Goal: Task Accomplishment & Management: Complete application form

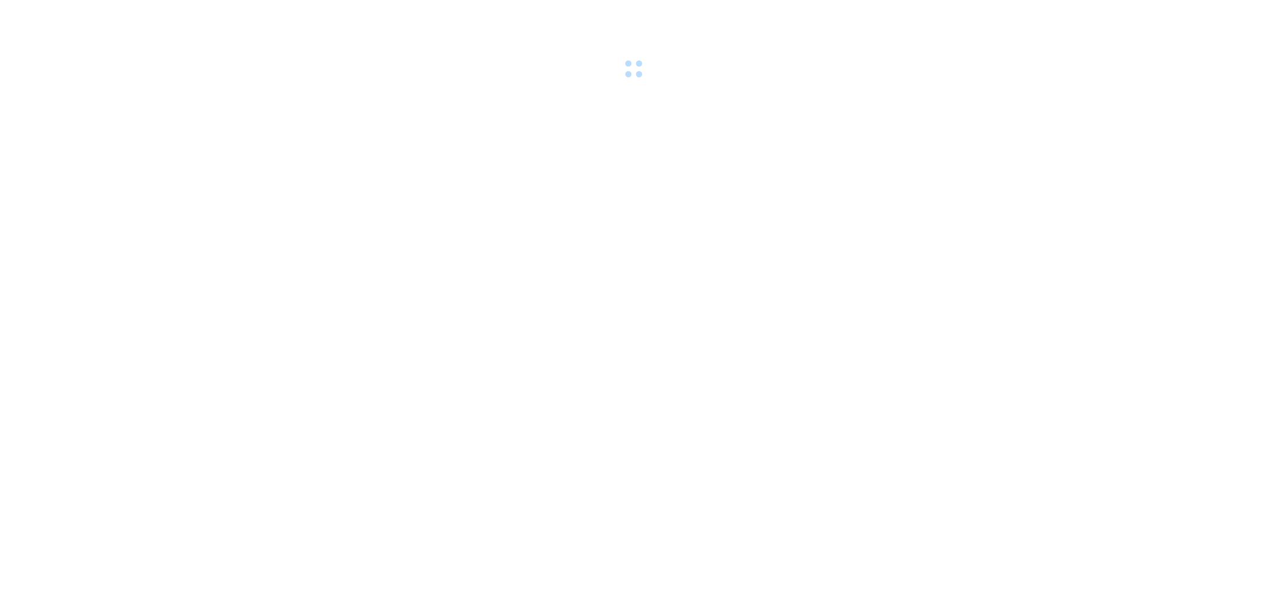
click at [770, 115] on body at bounding box center [633, 303] width 1267 height 606
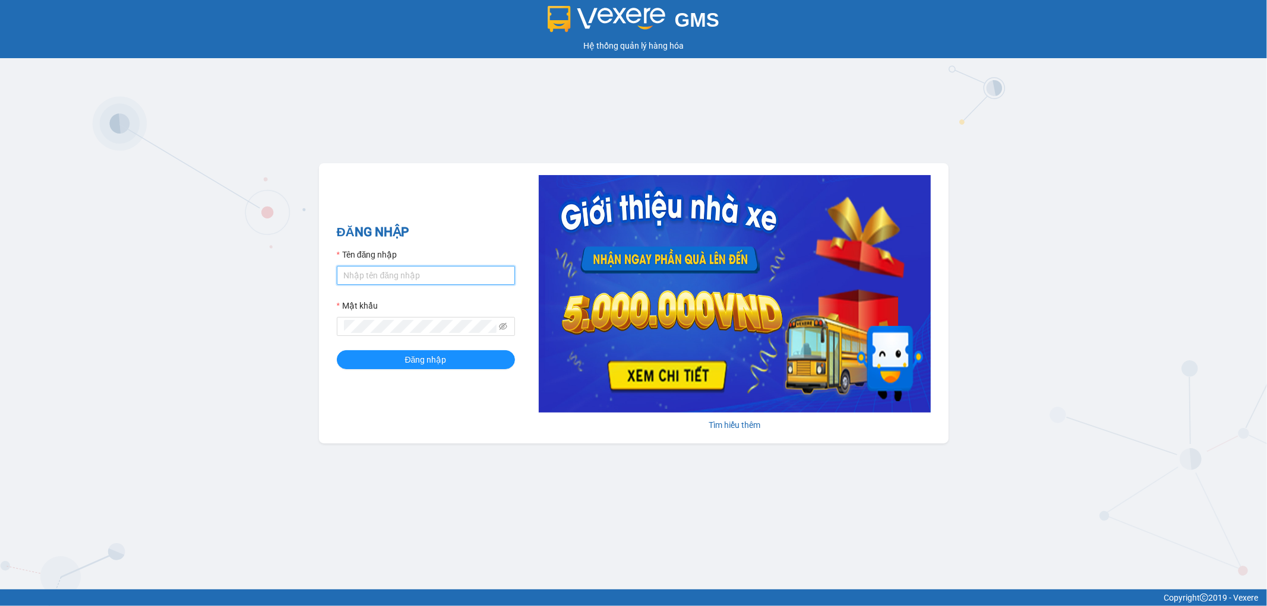
click at [411, 272] on input "Tên đăng nhập" at bounding box center [426, 275] width 178 height 19
type input "kieudiem.tienoanh"
click at [337, 350] on button "Đăng nhập" at bounding box center [426, 359] width 178 height 19
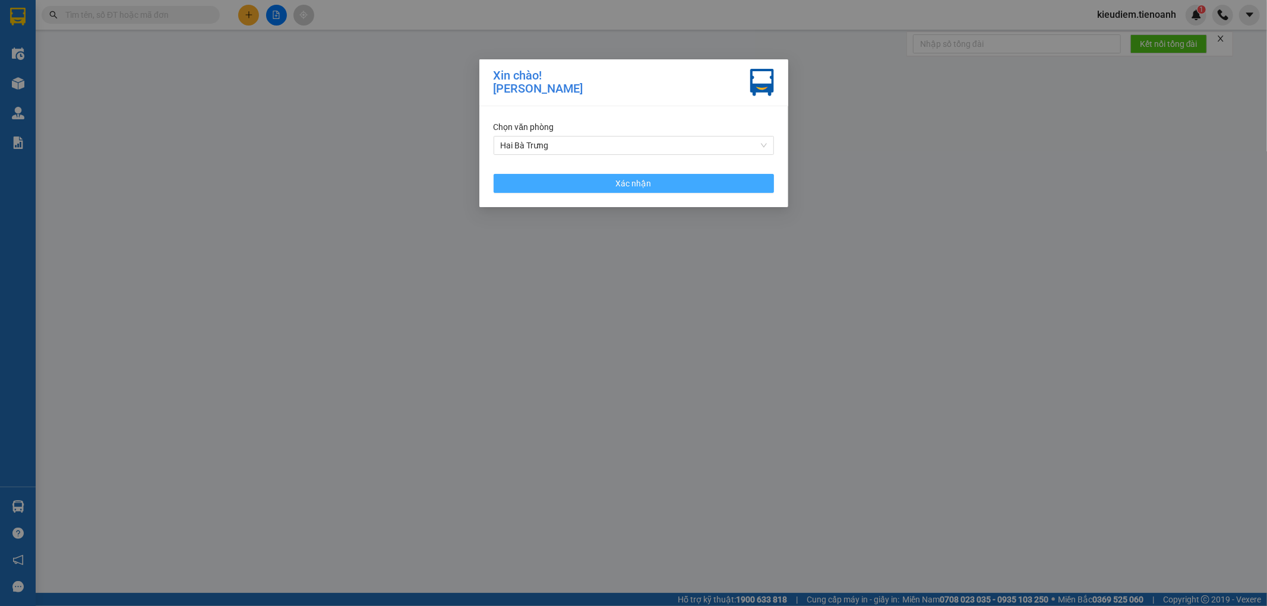
click at [535, 178] on button "Xác nhận" at bounding box center [633, 183] width 280 height 19
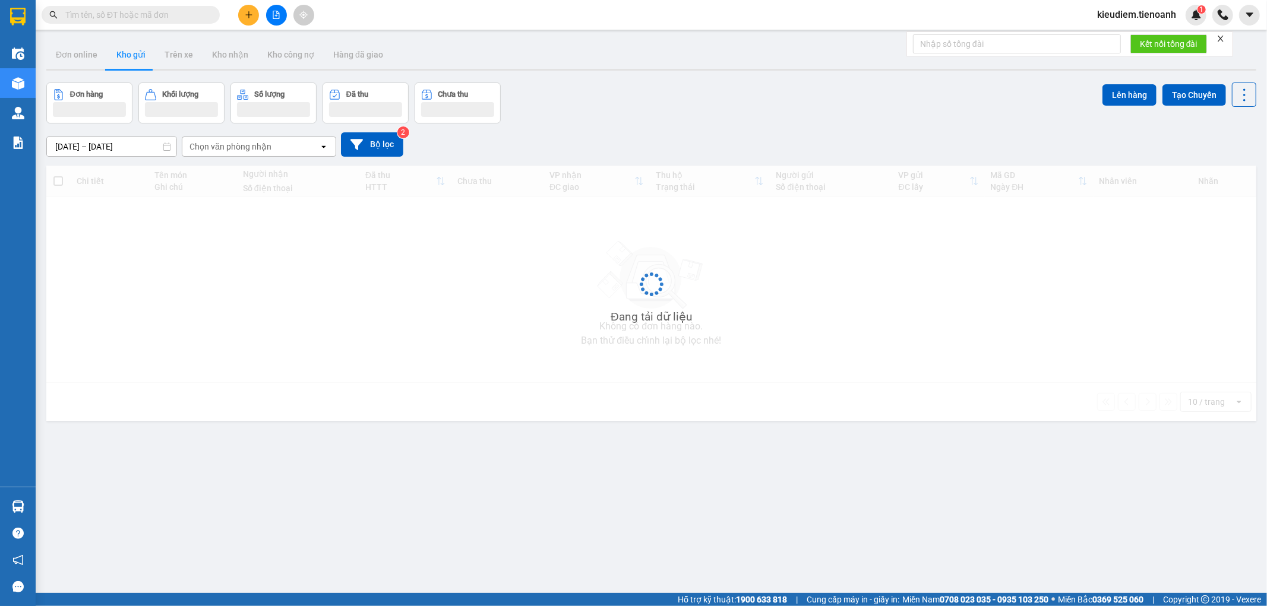
click at [163, 12] on input "text" at bounding box center [135, 14] width 140 height 13
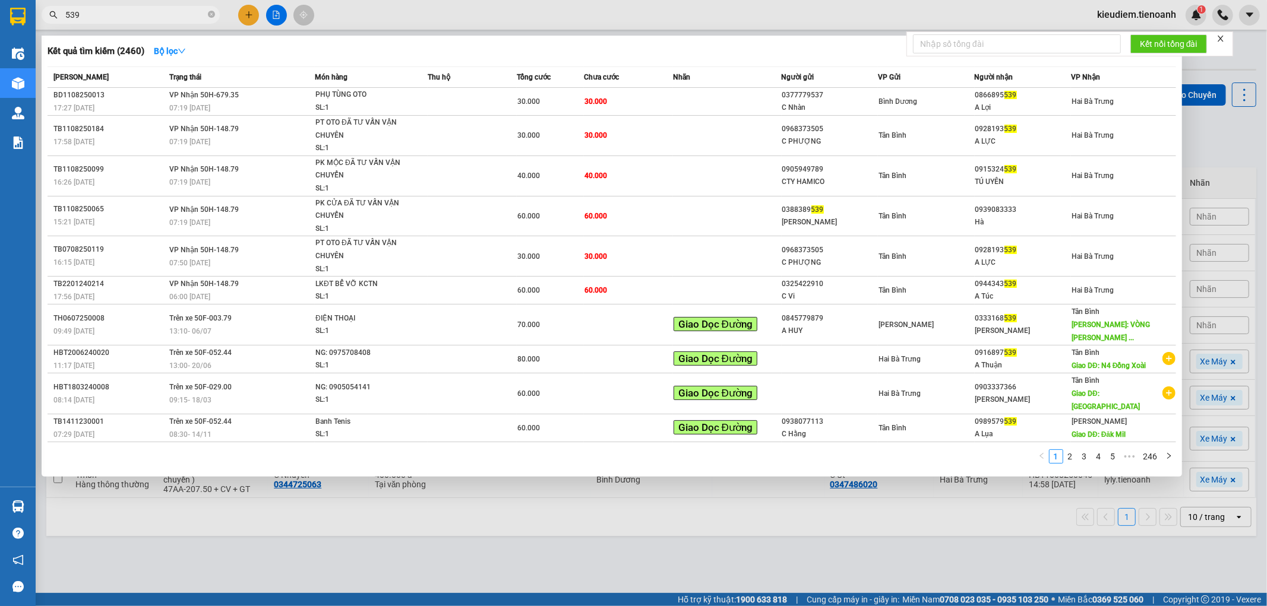
click at [64, 12] on span "539" at bounding box center [131, 15] width 178 height 18
click at [65, 12] on input "539" at bounding box center [135, 14] width 140 height 13
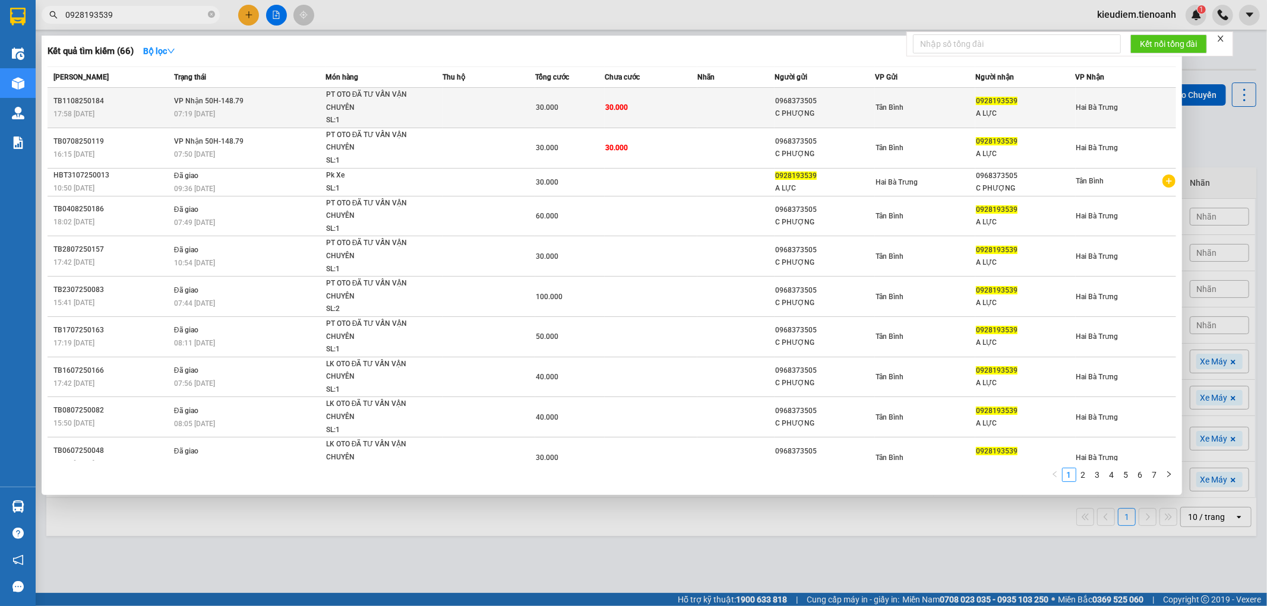
type input "0928193539"
click at [176, 107] on td "[PERSON_NAME] 50H-148.79 07:19 [DATE]" at bounding box center [248, 108] width 154 height 40
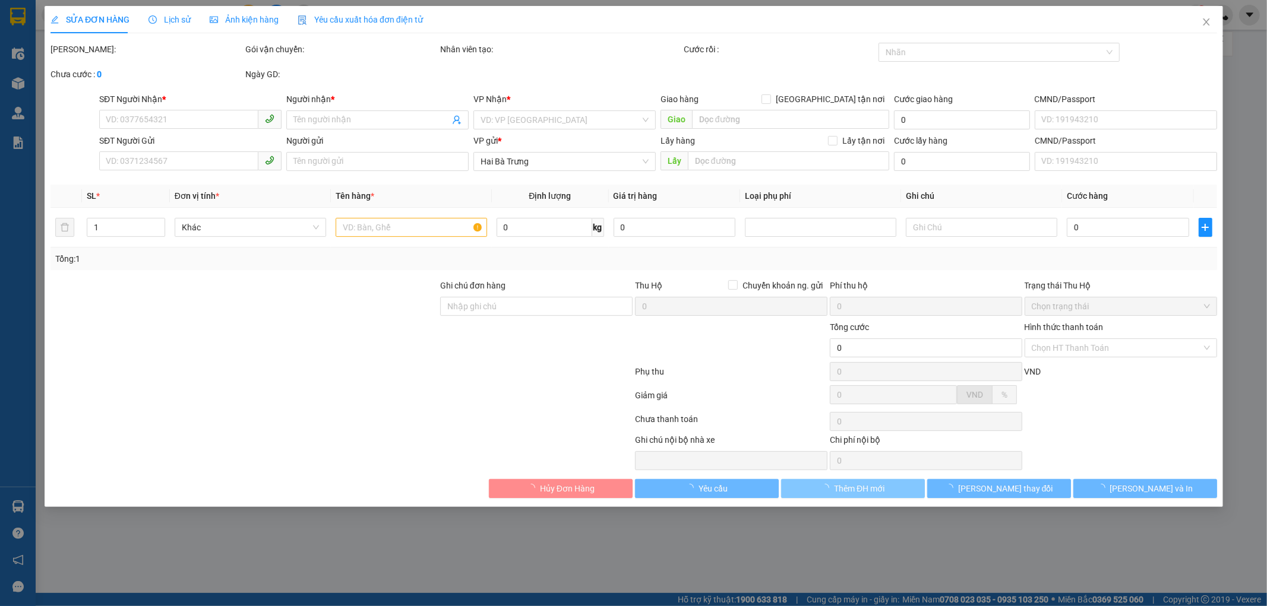
type input "0928193539"
type input "A LỰC"
type input "0968373505"
type input "C PHƯỢNG"
type input "30.000"
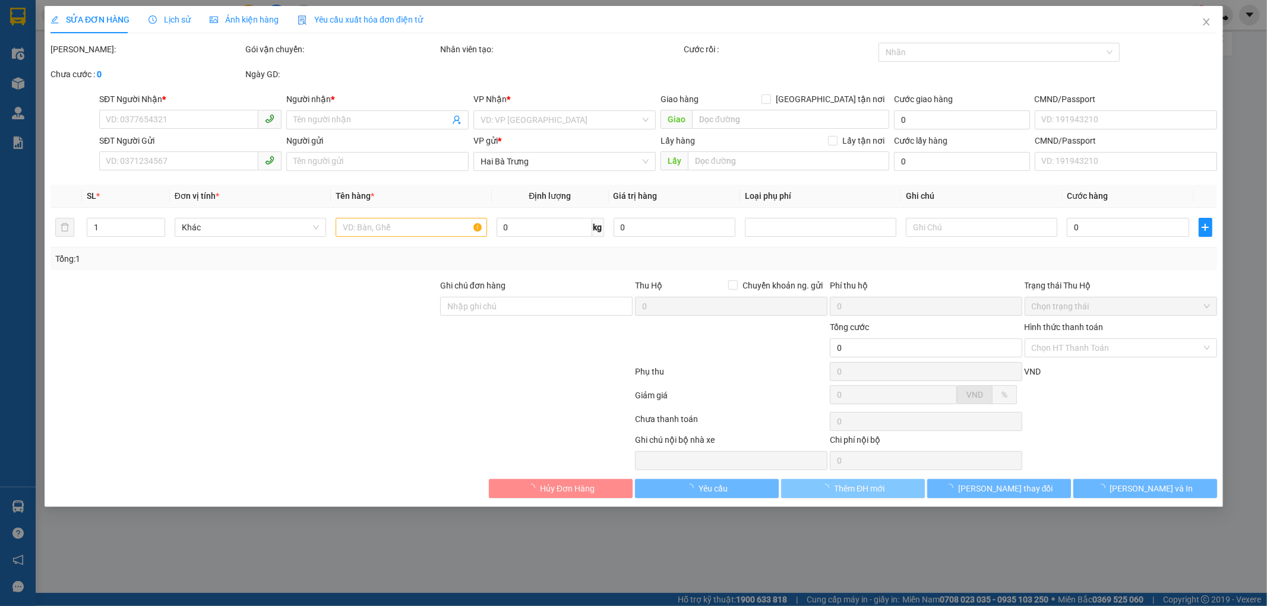
type input "30.000"
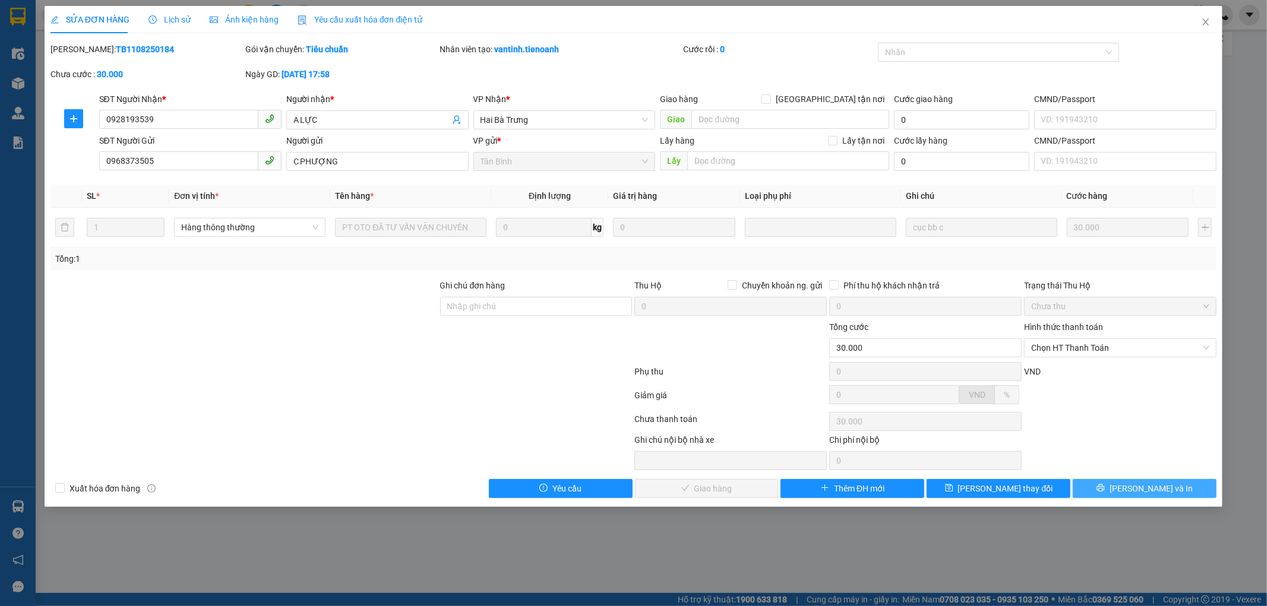
click at [1113, 485] on button "[PERSON_NAME] và In" at bounding box center [1144, 488] width 144 height 19
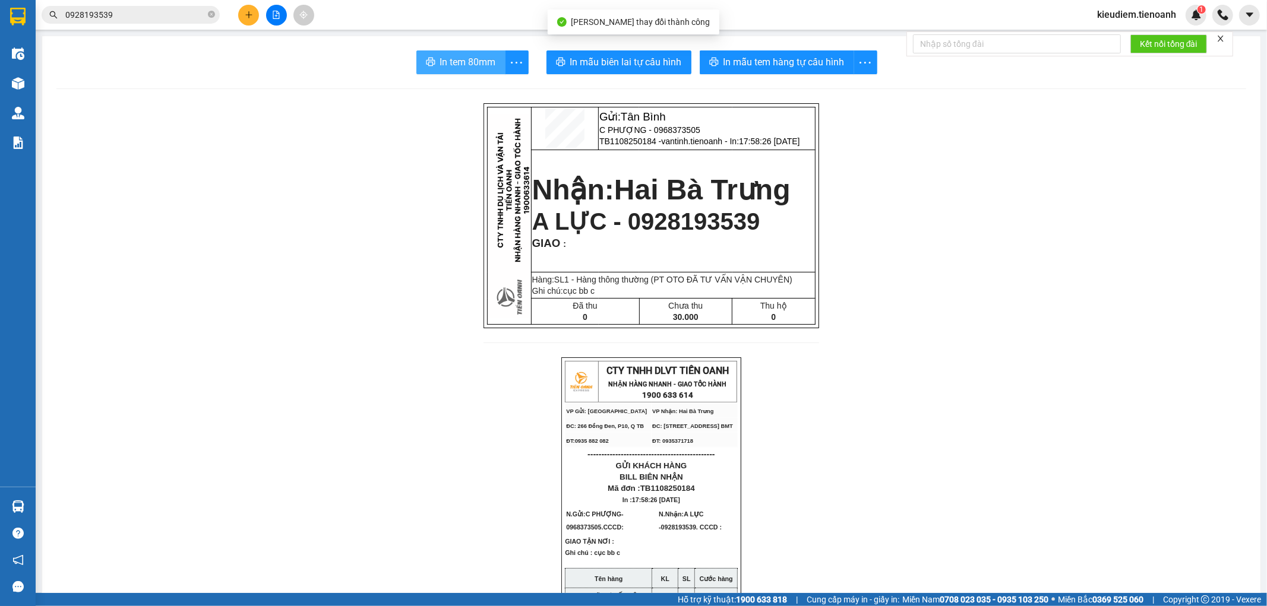
click at [441, 67] on span "In tem 80mm" at bounding box center [468, 62] width 56 height 15
click at [183, 11] on input "0928193539" at bounding box center [135, 14] width 140 height 13
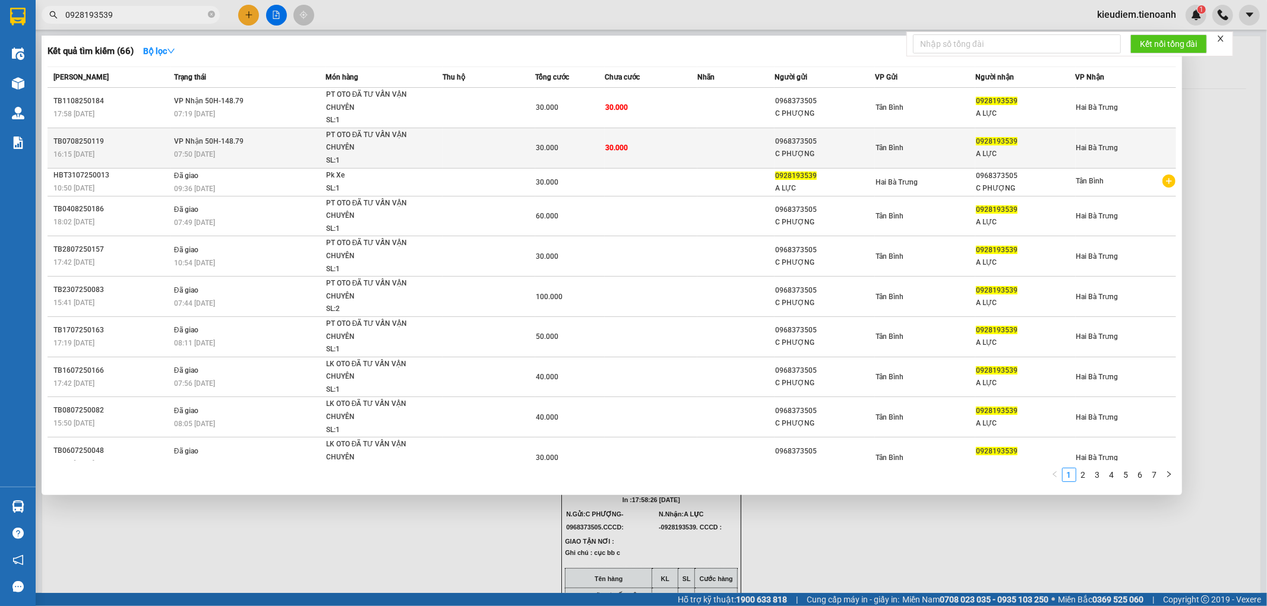
click at [769, 140] on td at bounding box center [735, 148] width 77 height 40
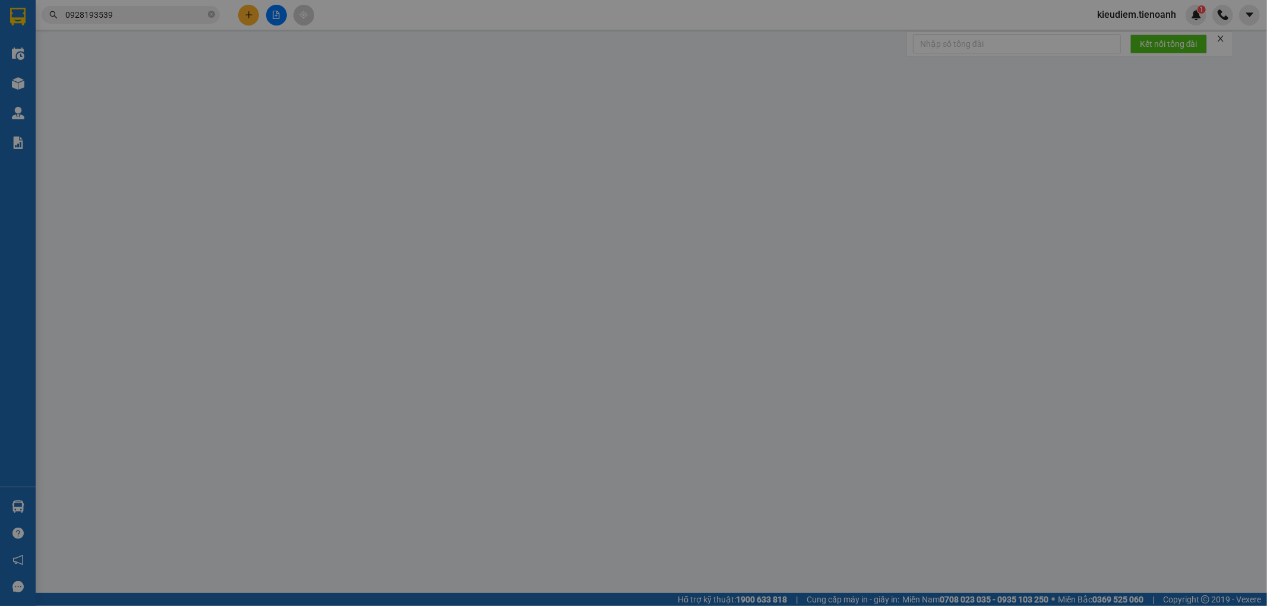
type input "0928193539"
type input "A LỰC"
type input "0968373505"
type input "C PHƯỢNG"
type input "30.000"
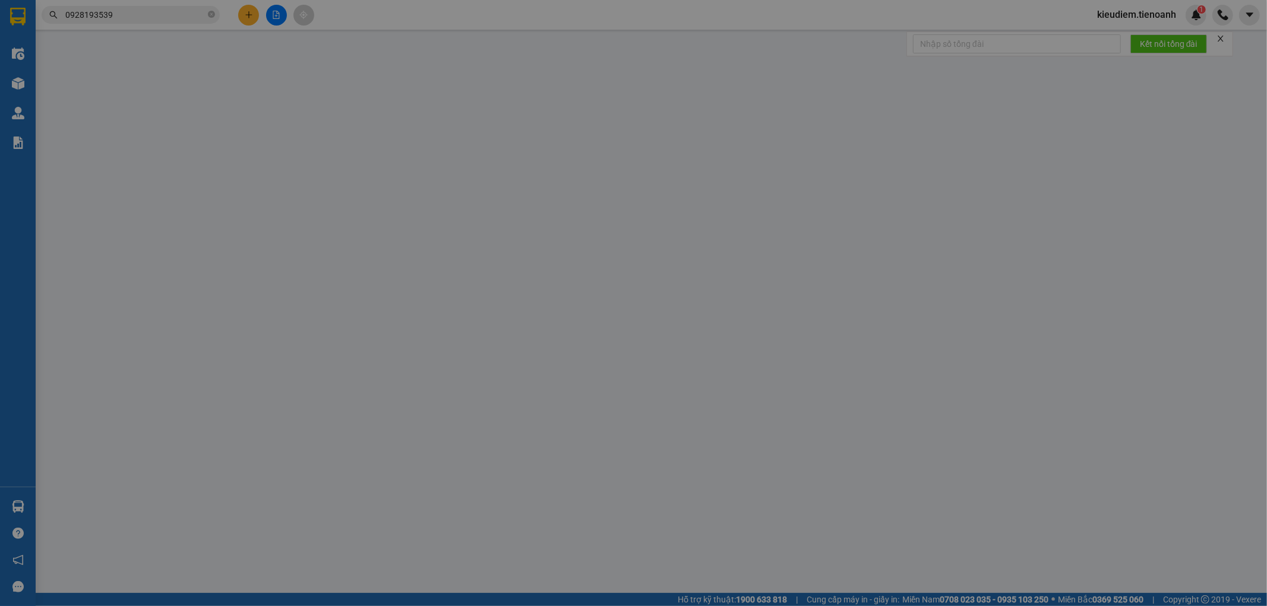
type input "30.000"
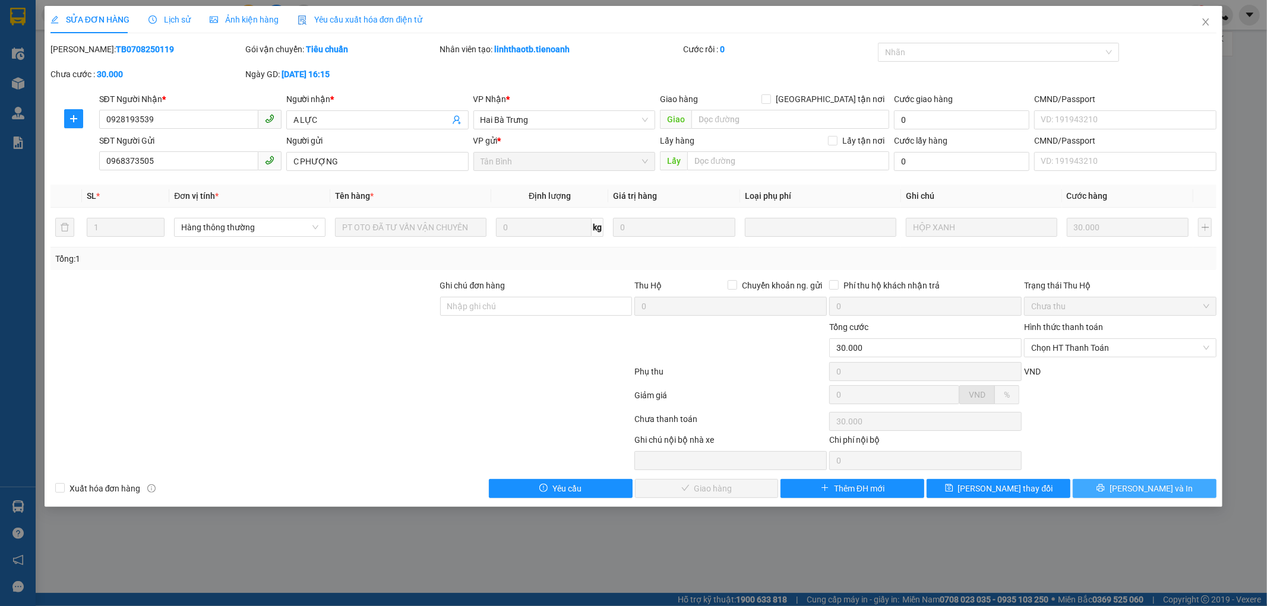
click at [1135, 480] on button "[PERSON_NAME] và In" at bounding box center [1144, 488] width 144 height 19
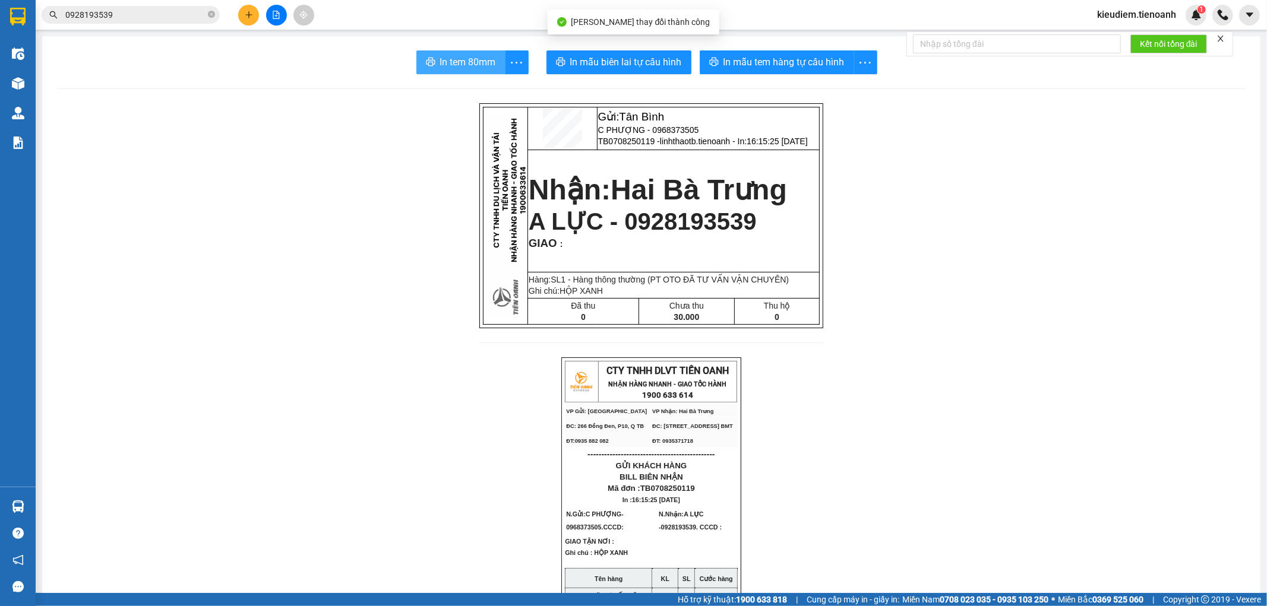
click at [460, 54] on button "In tem 80mm" at bounding box center [460, 62] width 89 height 24
click at [658, 230] on span "A LỰC - 0928193539" at bounding box center [642, 221] width 228 height 26
click at [166, 18] on input "0928193539" at bounding box center [135, 14] width 140 height 13
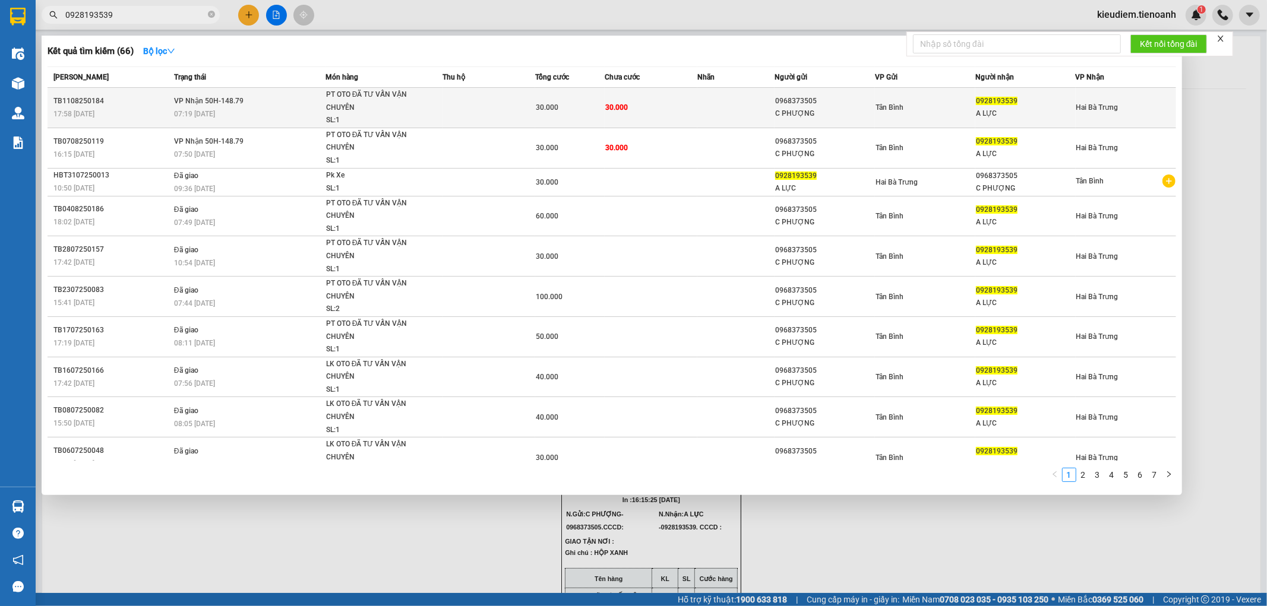
click at [306, 99] on td "[PERSON_NAME] 50H-148.79 07:19 [DATE]" at bounding box center [248, 108] width 154 height 40
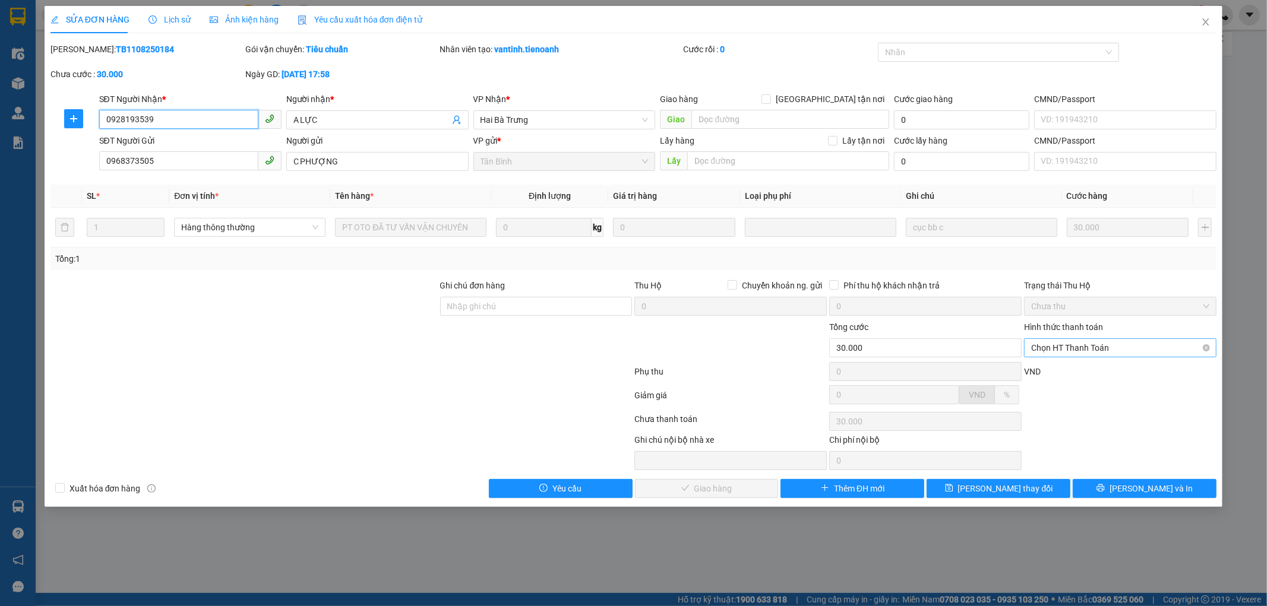
click at [1045, 354] on span "Chọn HT Thanh Toán" at bounding box center [1120, 348] width 178 height 18
click at [1055, 371] on div "Tại văn phòng" at bounding box center [1120, 371] width 178 height 13
type input "0"
click at [752, 490] on button "[PERSON_NAME] và [PERSON_NAME] hàng" at bounding box center [707, 488] width 144 height 19
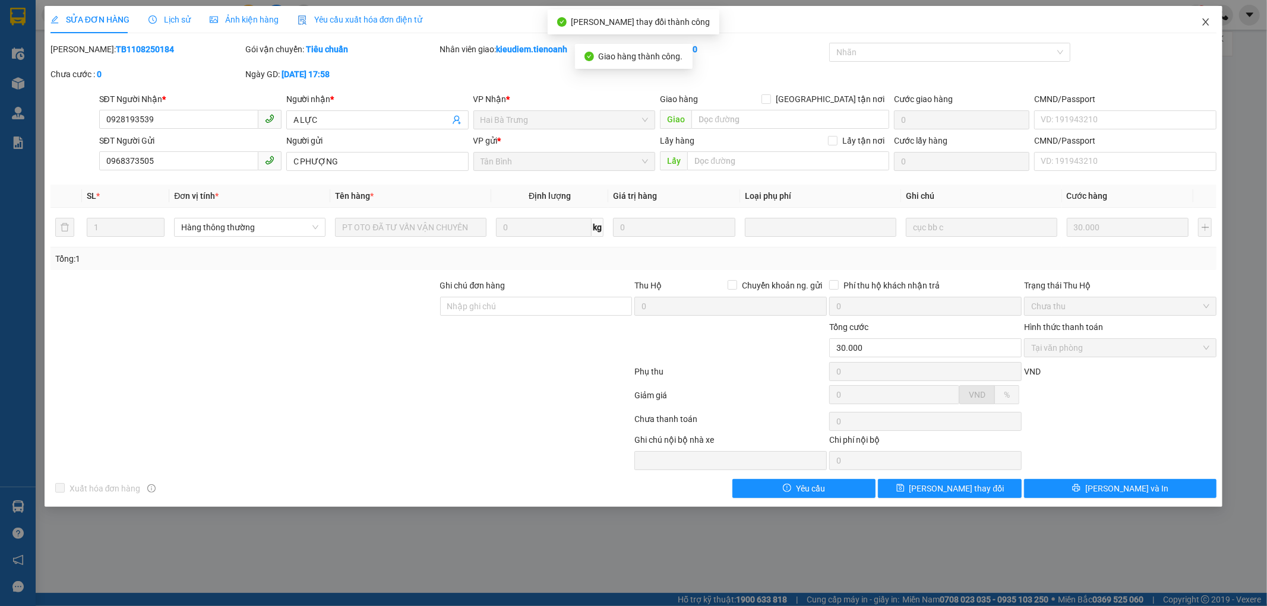
click at [1203, 22] on icon "close" at bounding box center [1206, 22] width 10 height 10
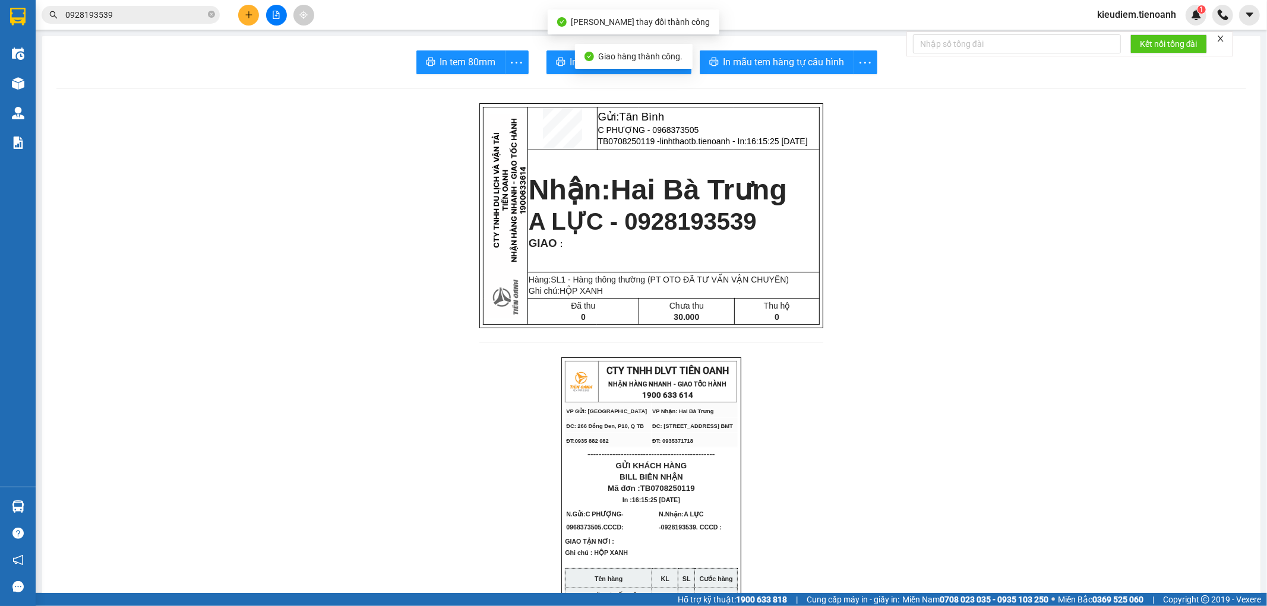
click at [156, 12] on input "0928193539" at bounding box center [135, 14] width 140 height 13
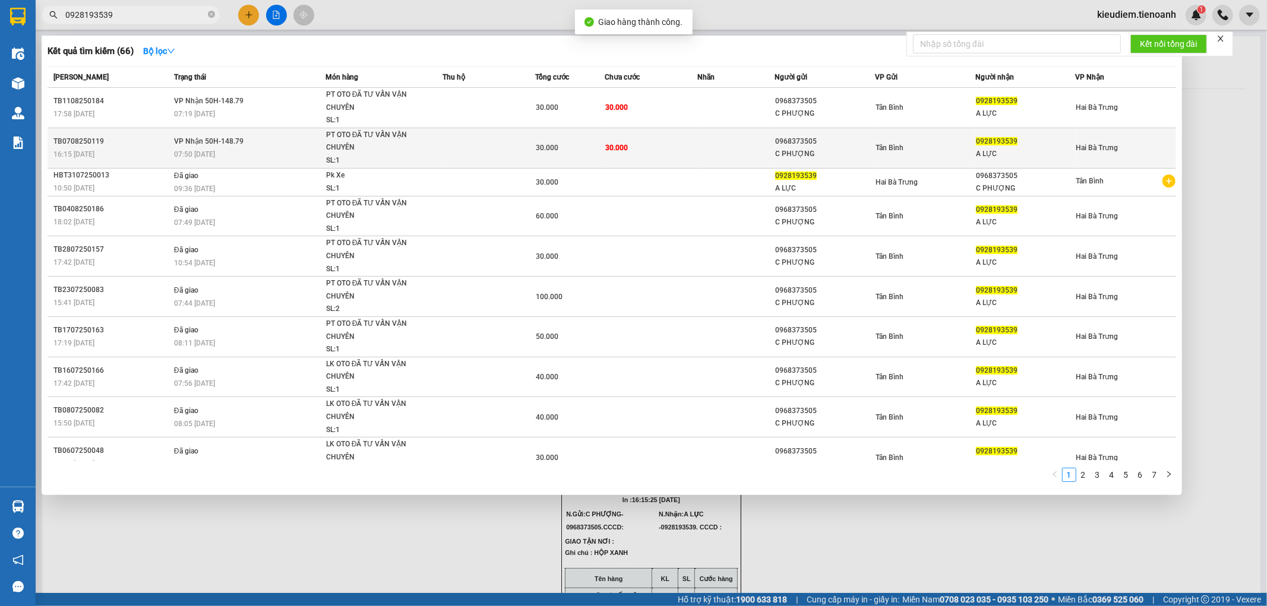
click at [198, 138] on span "VP Nhận 50H-148.79" at bounding box center [208, 141] width 69 height 8
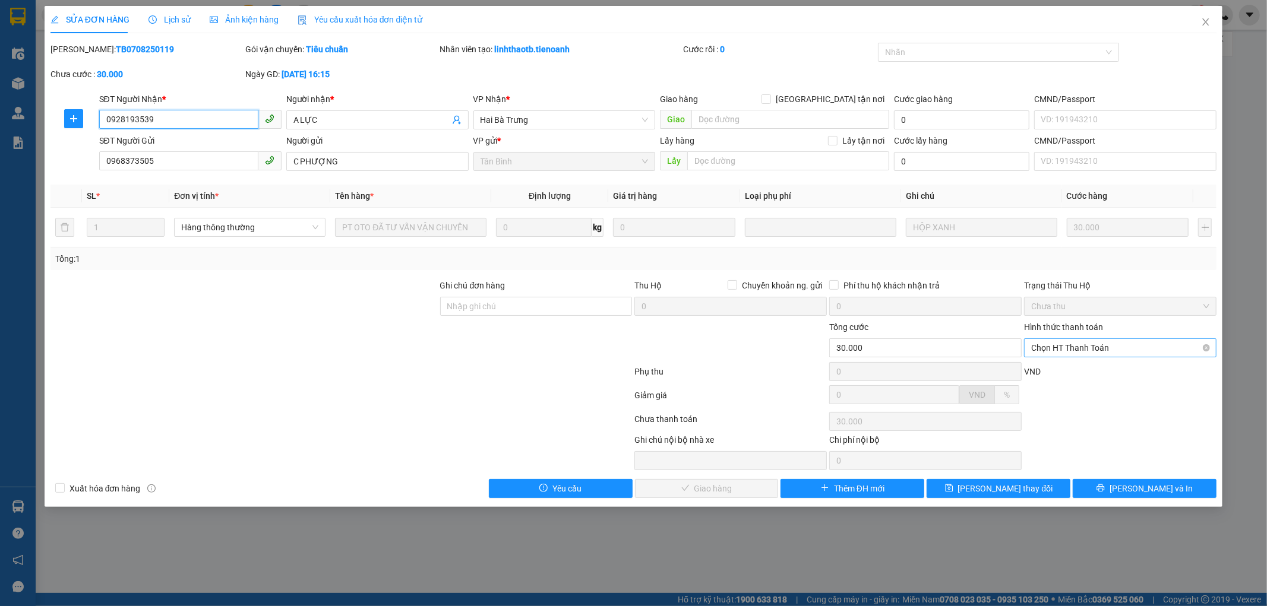
click at [1101, 346] on span "Chọn HT Thanh Toán" at bounding box center [1120, 348] width 178 height 18
click at [1082, 371] on div "Tại văn phòng" at bounding box center [1120, 371] width 178 height 13
type input "0"
click at [749, 489] on button "[PERSON_NAME] và [PERSON_NAME] hàng" at bounding box center [707, 488] width 144 height 19
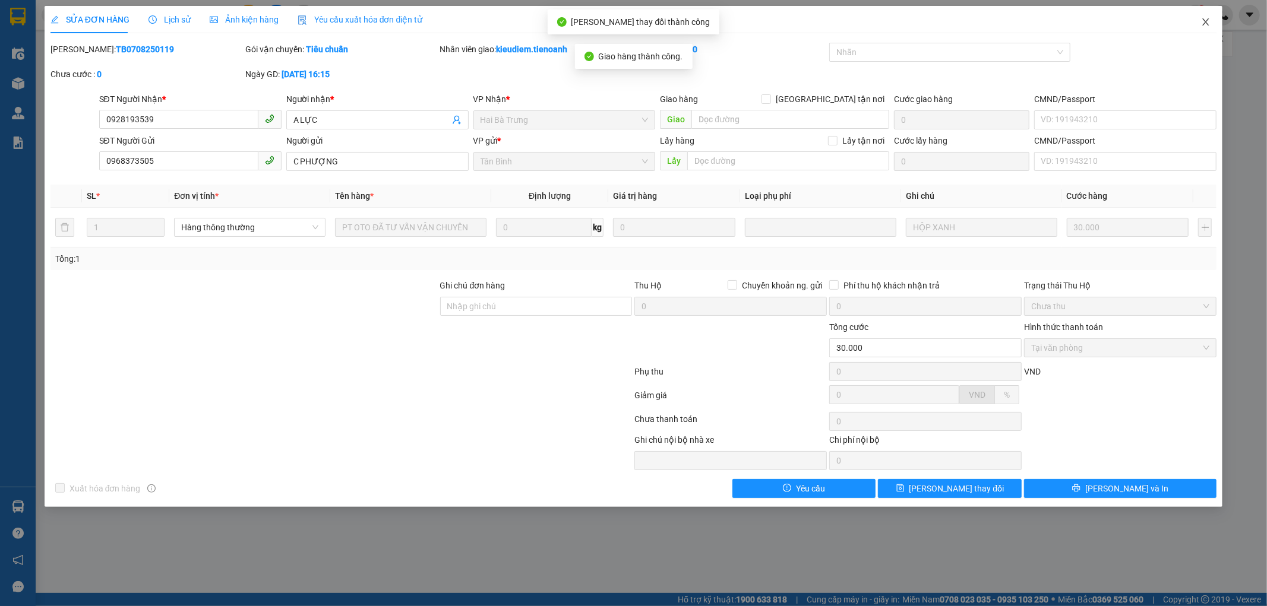
click at [1205, 21] on icon "close" at bounding box center [1205, 21] width 7 height 7
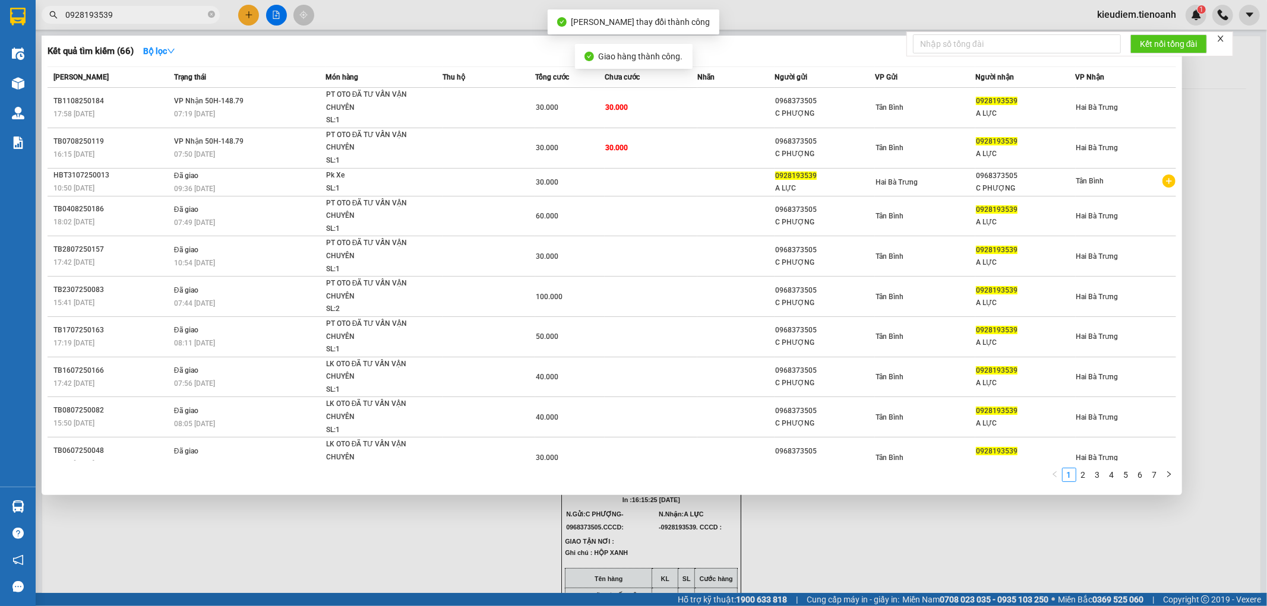
click at [160, 12] on input "0928193539" at bounding box center [135, 14] width 140 height 13
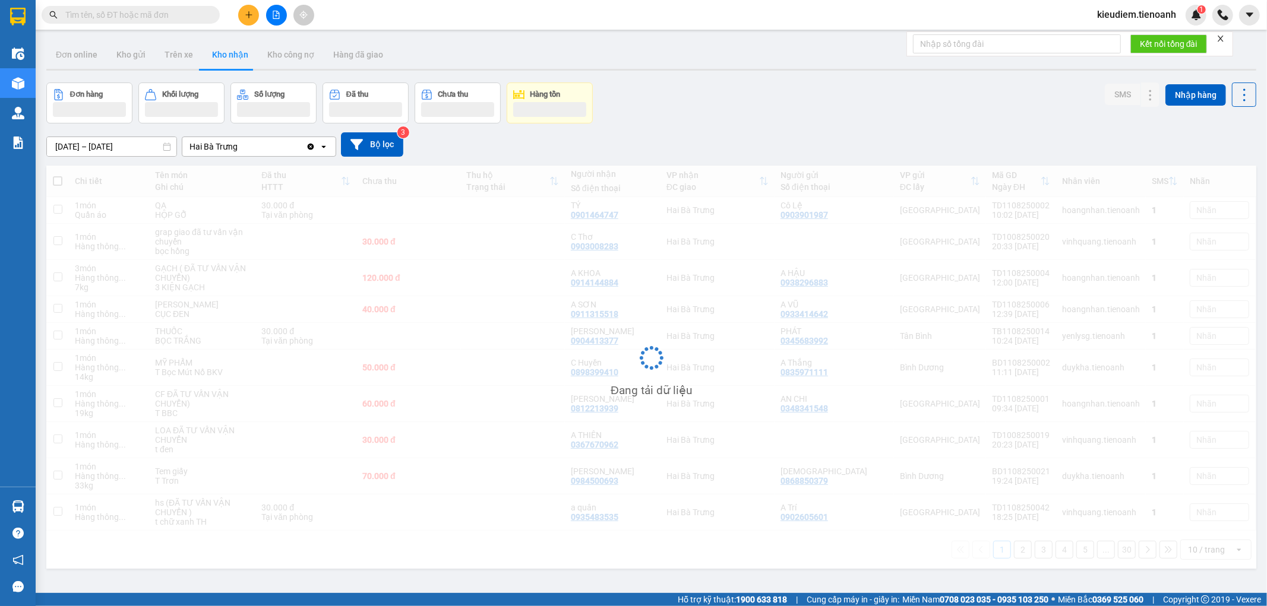
click at [86, 17] on input "text" at bounding box center [135, 14] width 140 height 13
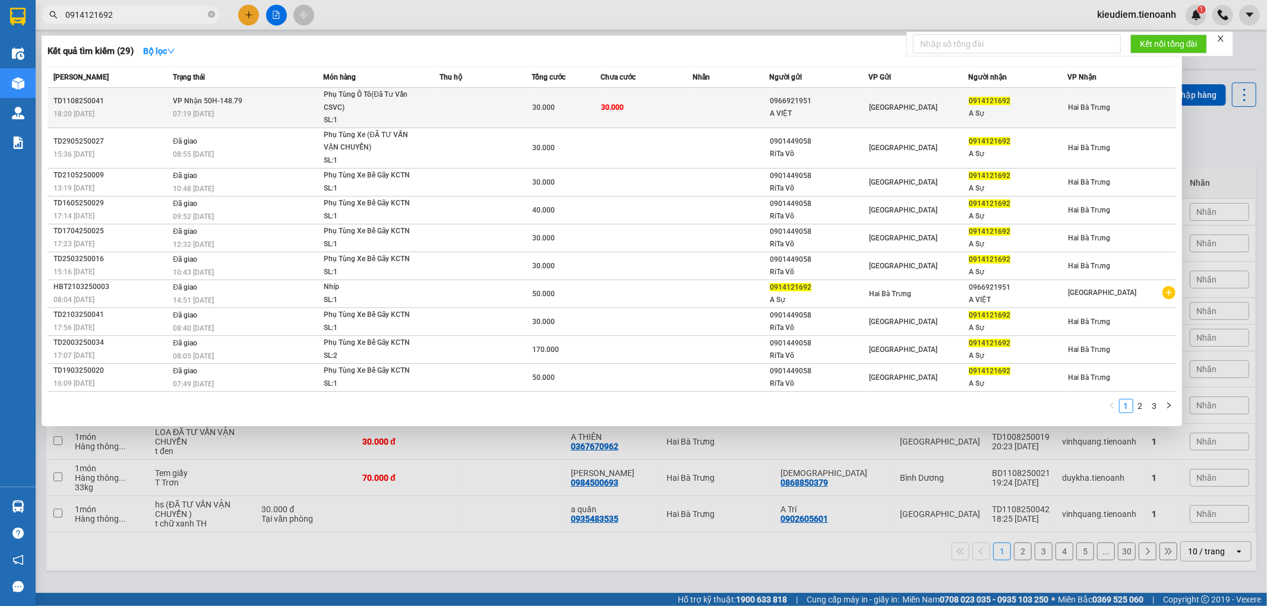
type input "0914121692"
click at [327, 119] on div "SL: 1" at bounding box center [368, 120] width 89 height 13
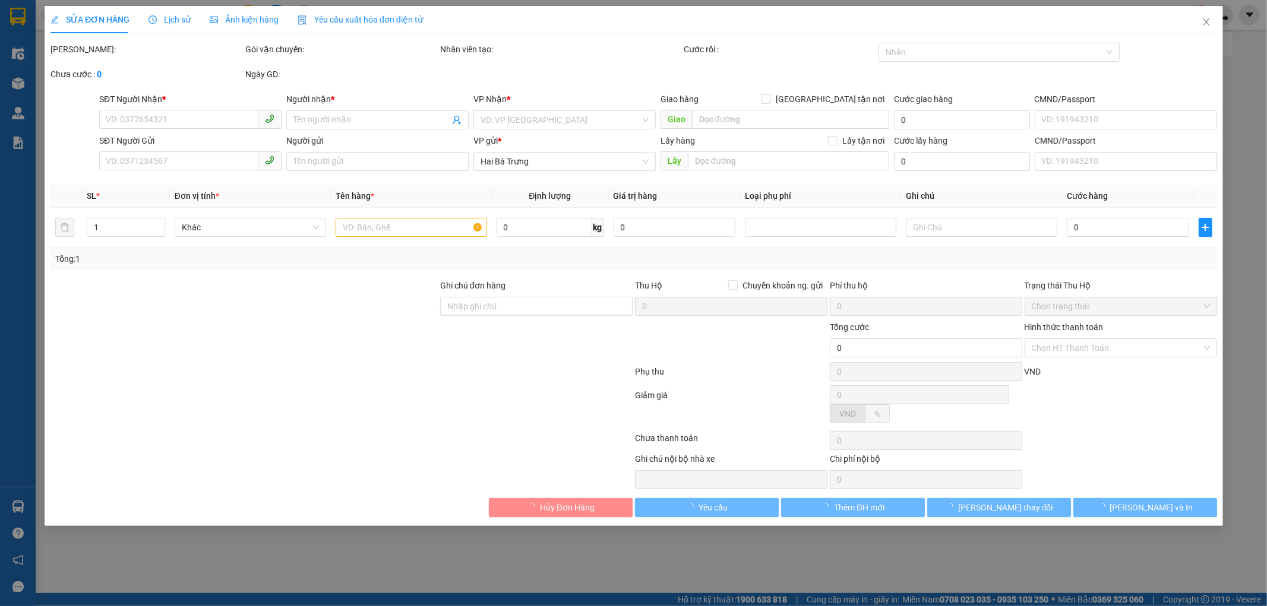
type input "0914121692"
type input "A Sự"
type input "0966921951"
type input "A VIỆT"
type input "30.000"
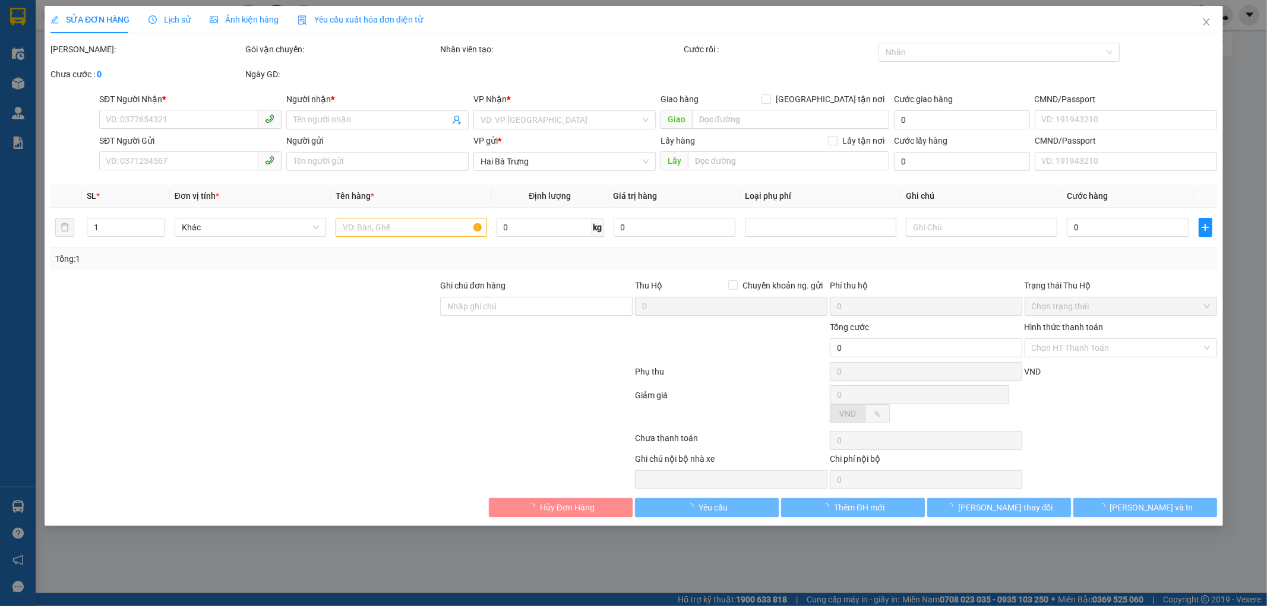
type input "30.000"
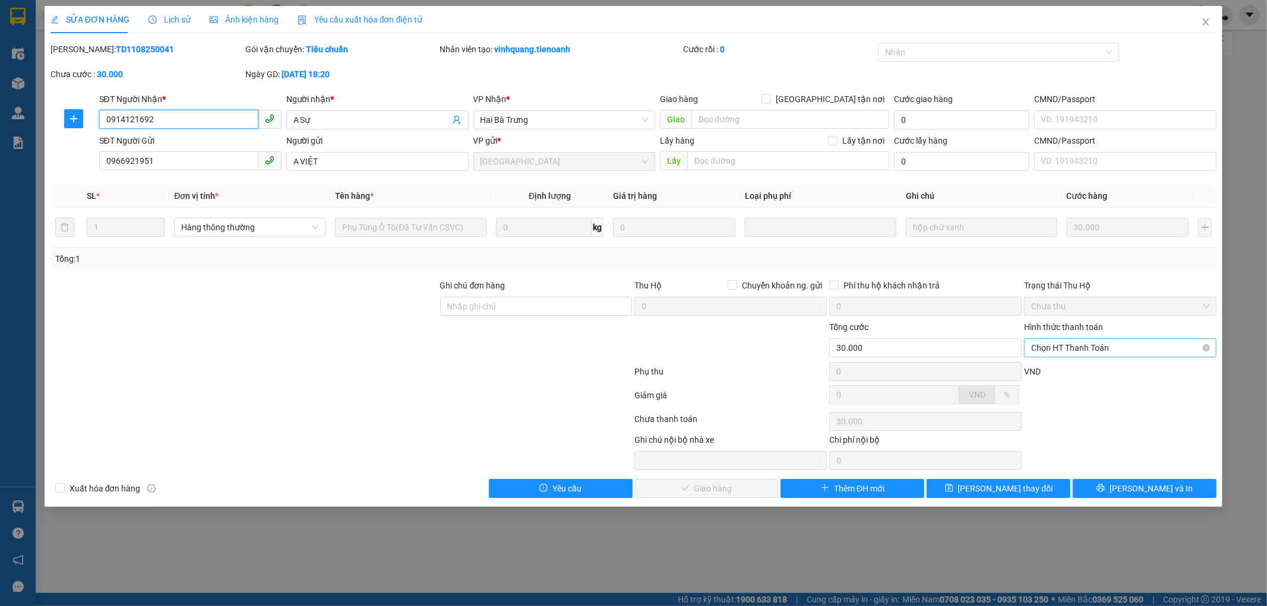
click at [1097, 349] on span "Chọn HT Thanh Toán" at bounding box center [1120, 348] width 178 height 18
click at [1117, 442] on div "Ghi chú nội bộ nhà xe Chi phí nội bộ 0" at bounding box center [633, 451] width 1169 height 37
click at [1132, 491] on button "[PERSON_NAME] và In" at bounding box center [1144, 488] width 144 height 19
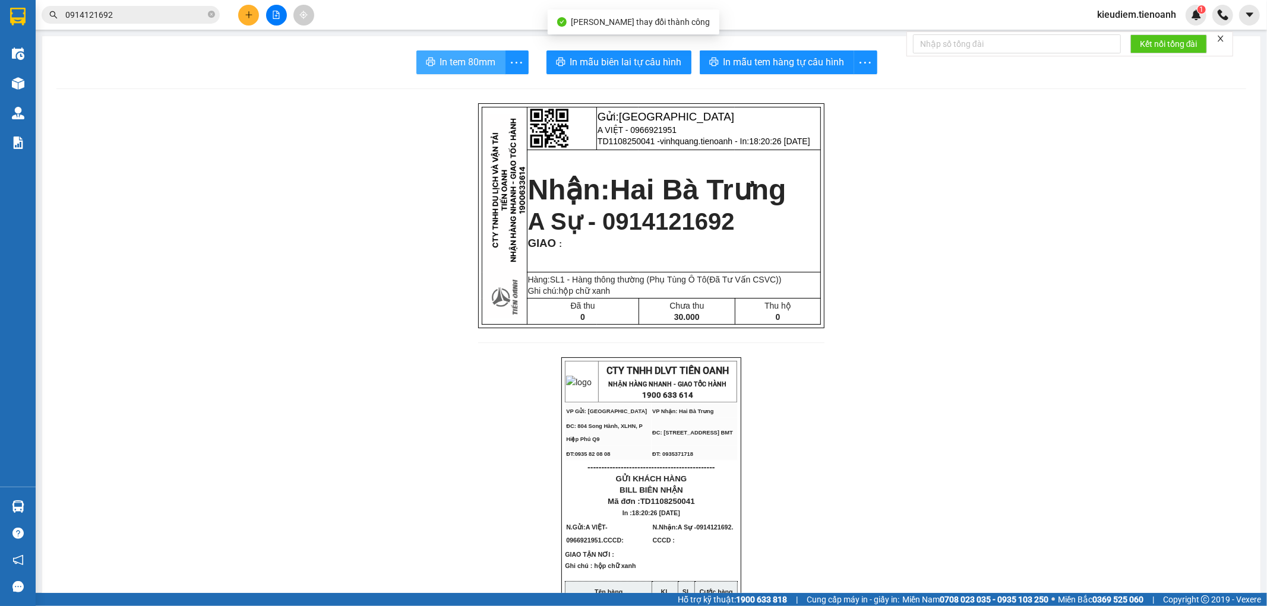
click at [461, 67] on span "In tem 80mm" at bounding box center [468, 62] width 56 height 15
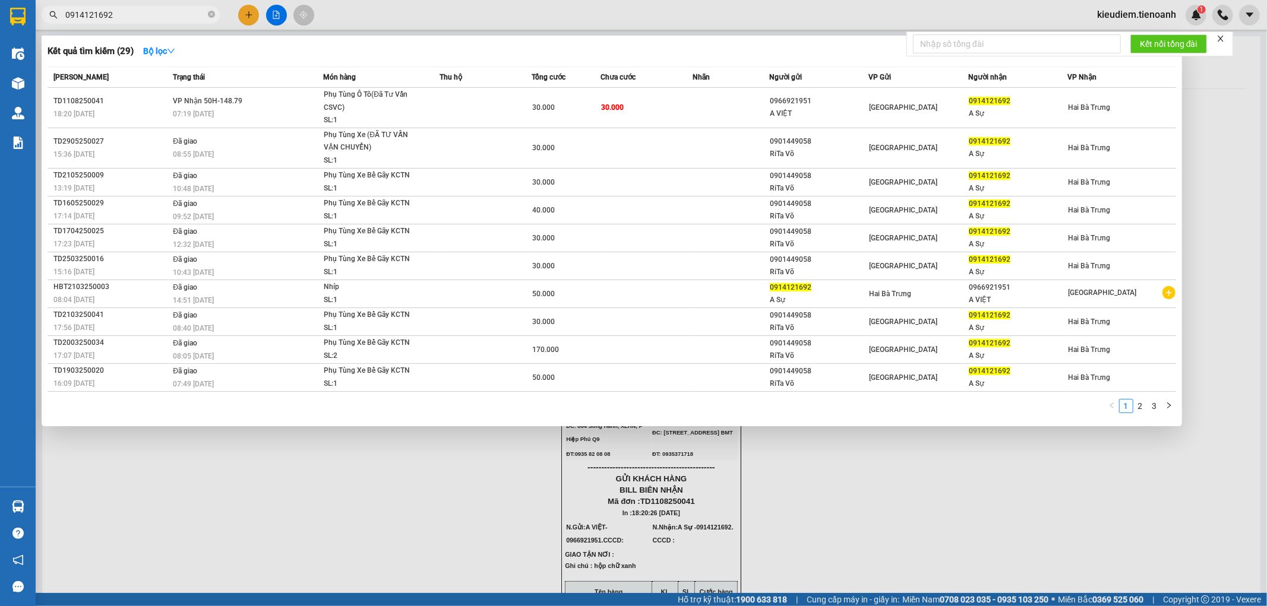
drag, startPoint x: 187, startPoint y: 14, endPoint x: 188, endPoint y: 21, distance: 6.6
click at [186, 14] on input "0914121692" at bounding box center [135, 14] width 140 height 13
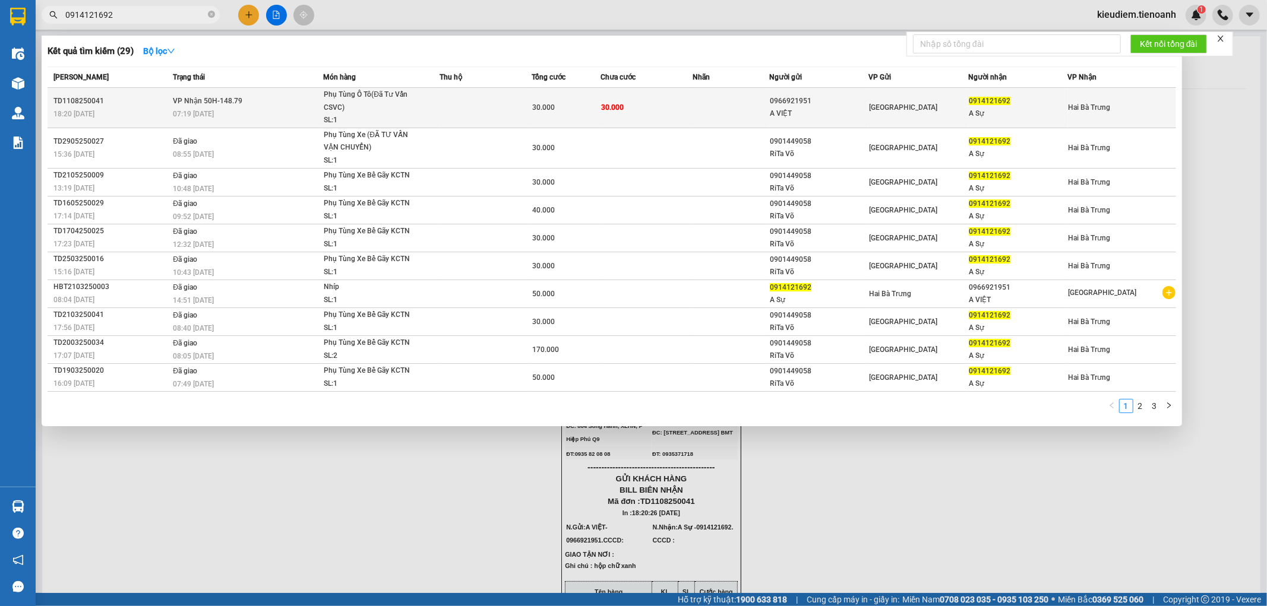
click at [235, 107] on td "VP Nhận 50H-148.79 07:19 [DATE]" at bounding box center [246, 108] width 153 height 40
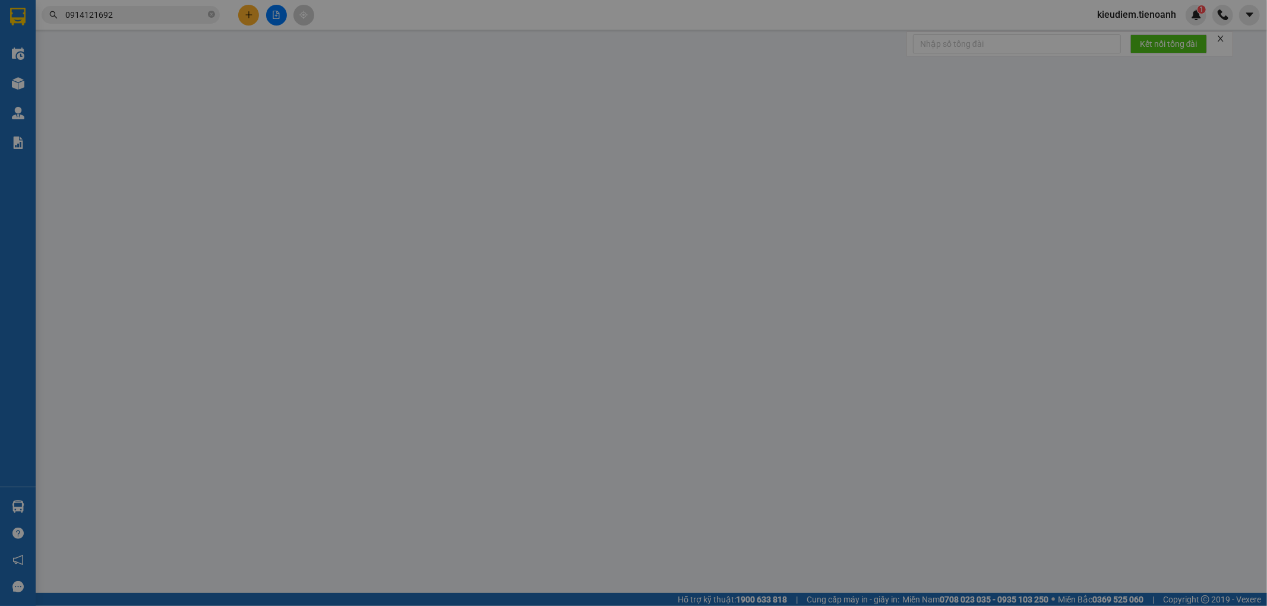
type input "0914121692"
type input "A Sự"
type input "0966921951"
type input "A VIỆT"
type input "30.000"
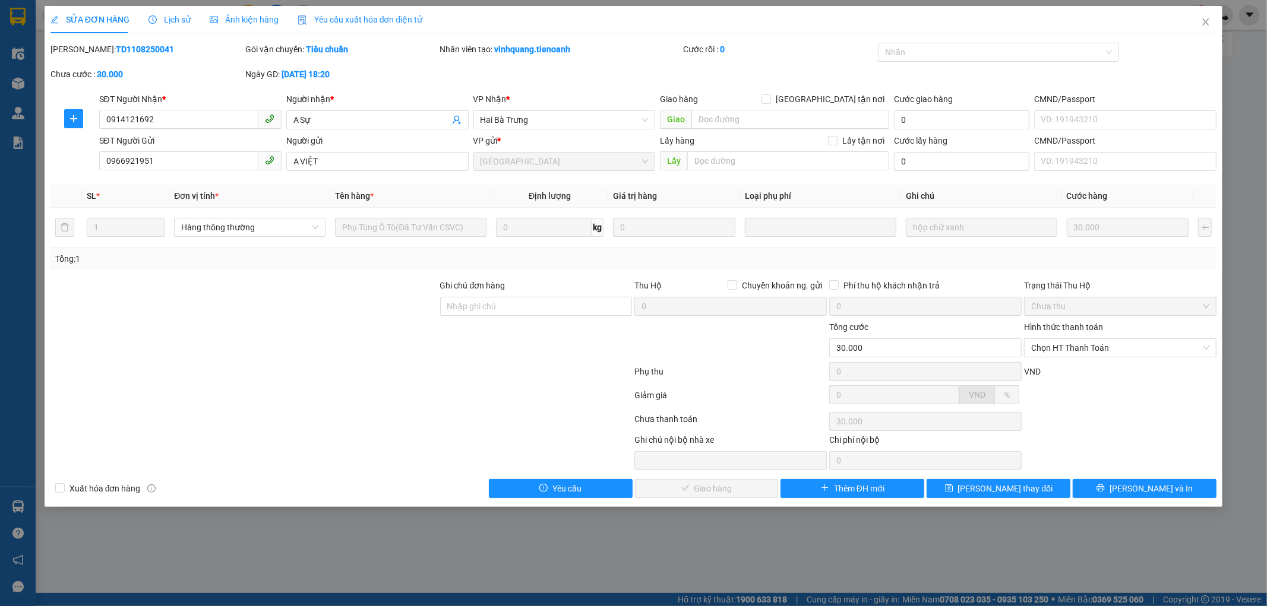
click at [1160, 425] on div "Chọn HT Thanh Toán" at bounding box center [1119, 422] width 195 height 24
drag, startPoint x: 1123, startPoint y: 346, endPoint x: 1130, endPoint y: 344, distance: 6.6
click at [1123, 346] on span "Chọn HT Thanh Toán" at bounding box center [1120, 348] width 178 height 18
click at [1108, 368] on div "Tại văn phòng" at bounding box center [1120, 371] width 178 height 13
type input "0"
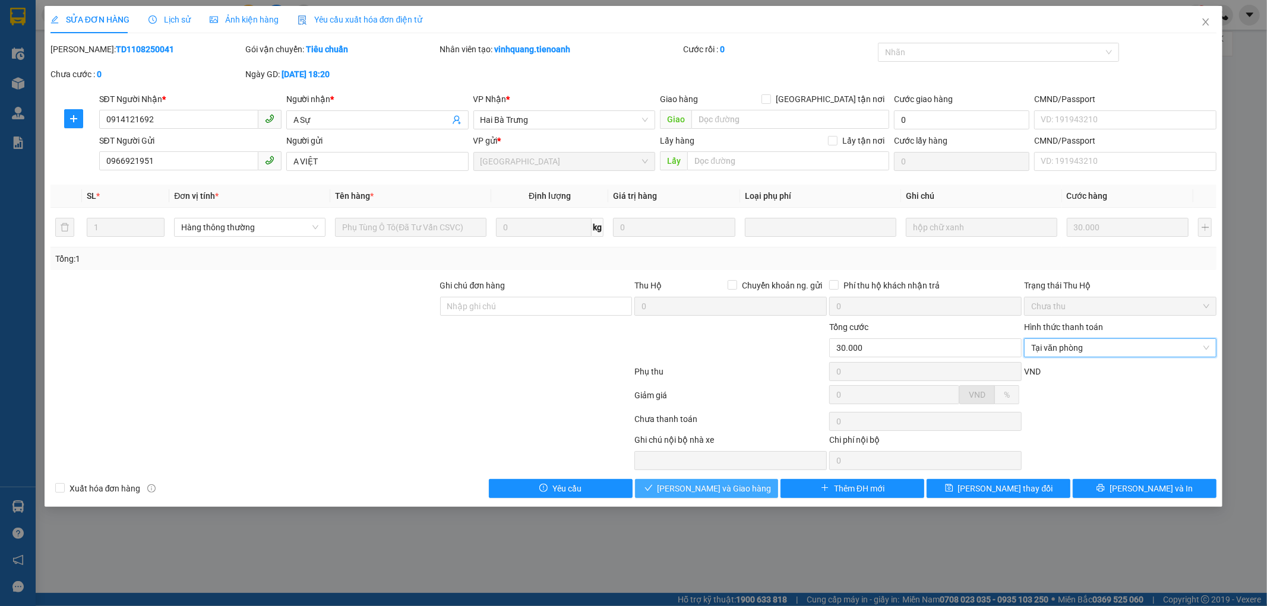
click at [753, 485] on button "[PERSON_NAME] và Giao hàng" at bounding box center [707, 488] width 144 height 19
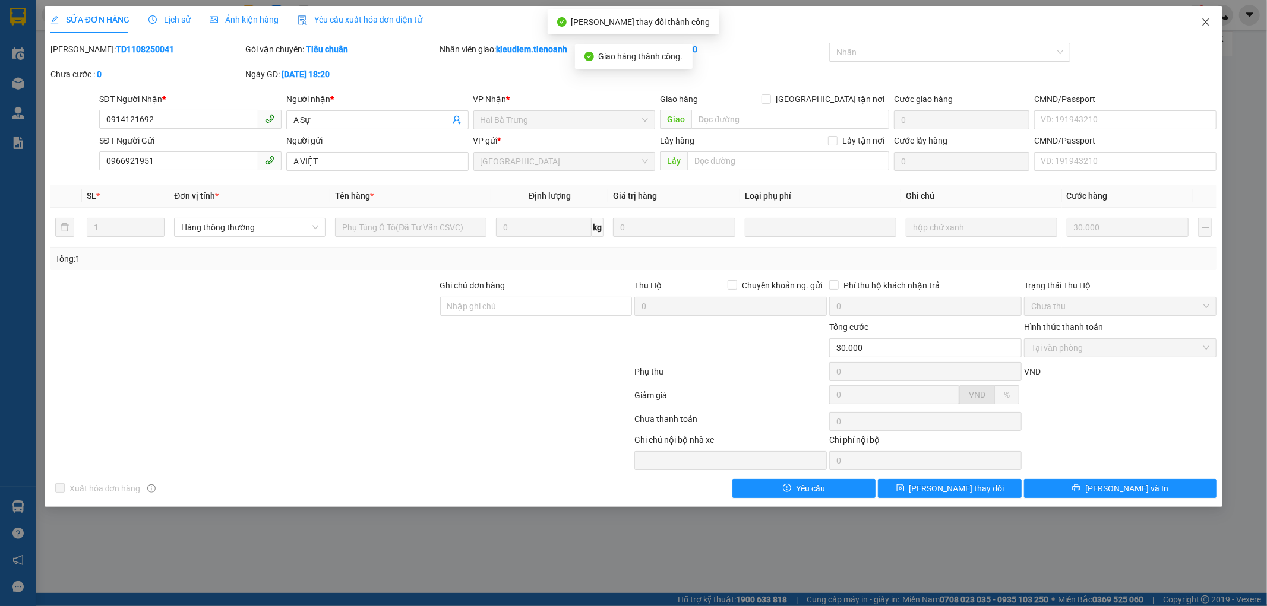
click at [1199, 36] on span "Close" at bounding box center [1205, 22] width 33 height 33
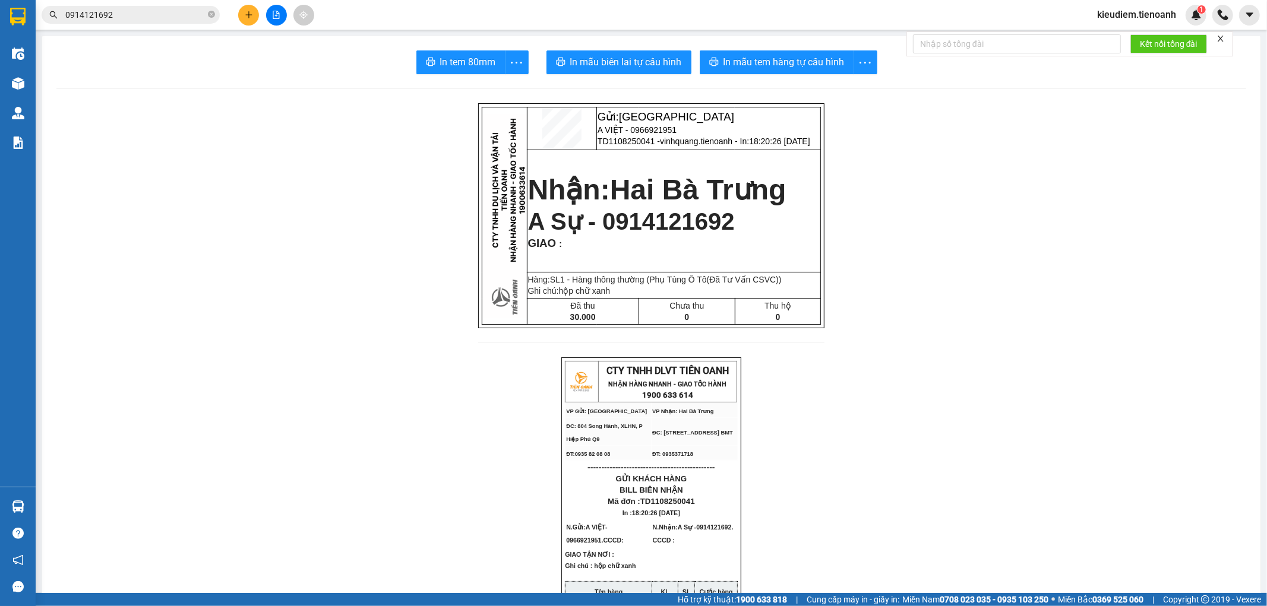
click at [208, 7] on span "0914121692" at bounding box center [131, 15] width 178 height 18
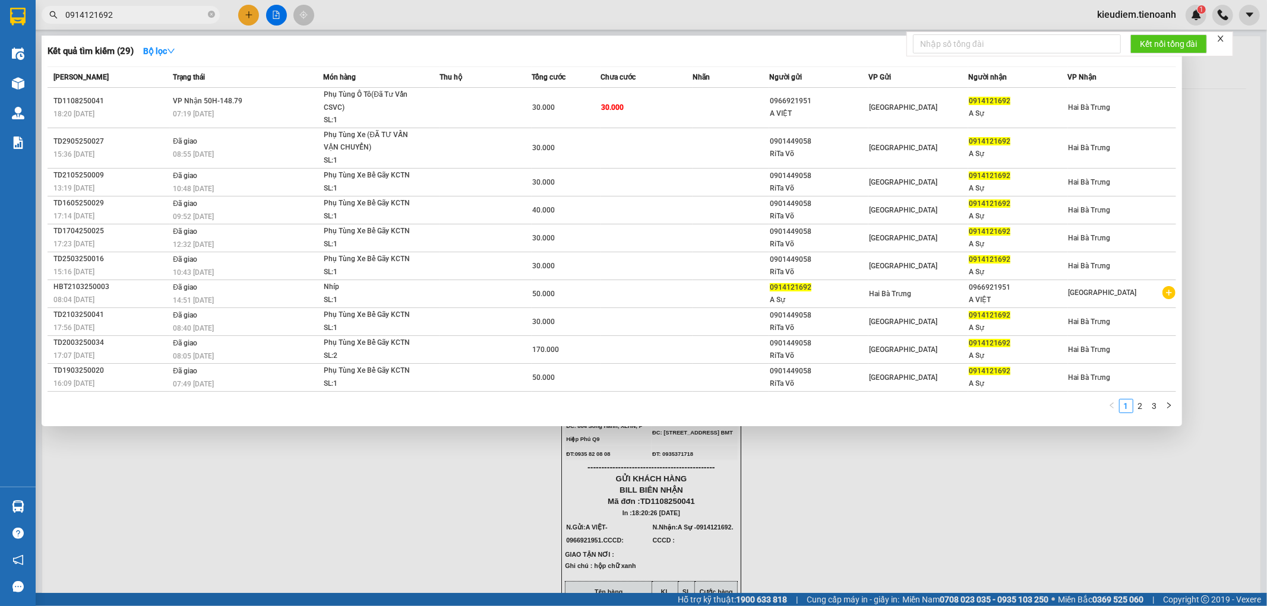
click at [204, 20] on input "0914121692" at bounding box center [135, 14] width 140 height 13
click at [210, 8] on span at bounding box center [211, 14] width 7 height 13
click at [210, 15] on icon "close-circle" at bounding box center [211, 14] width 7 height 7
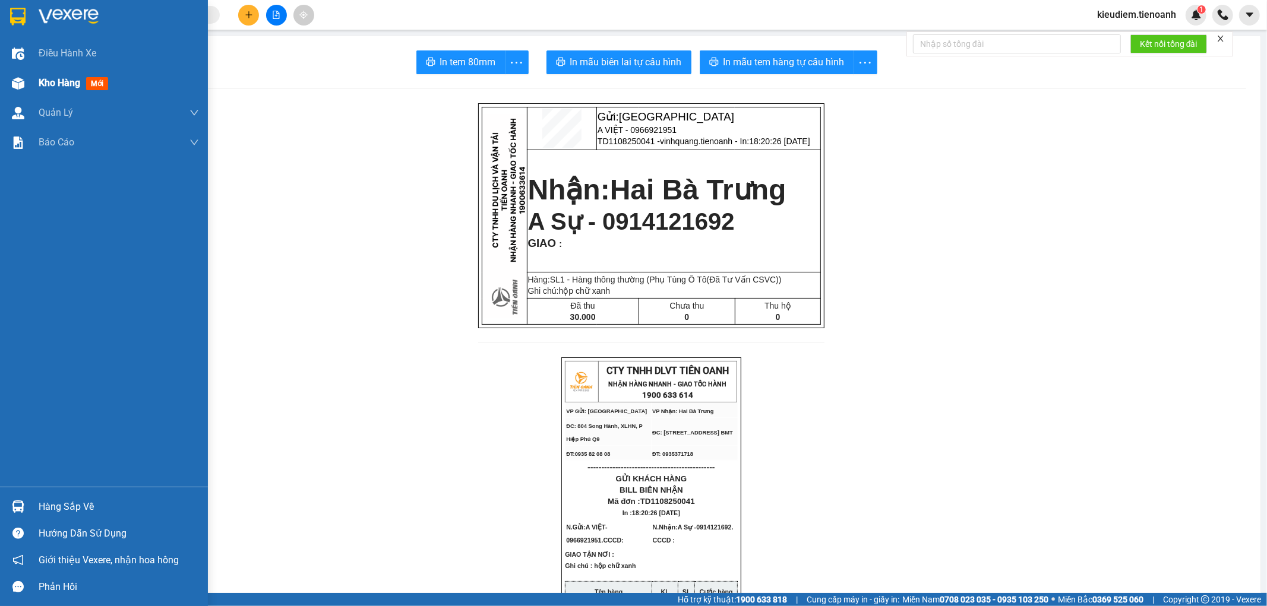
click at [118, 87] on div "Kho hàng mới" at bounding box center [119, 83] width 160 height 30
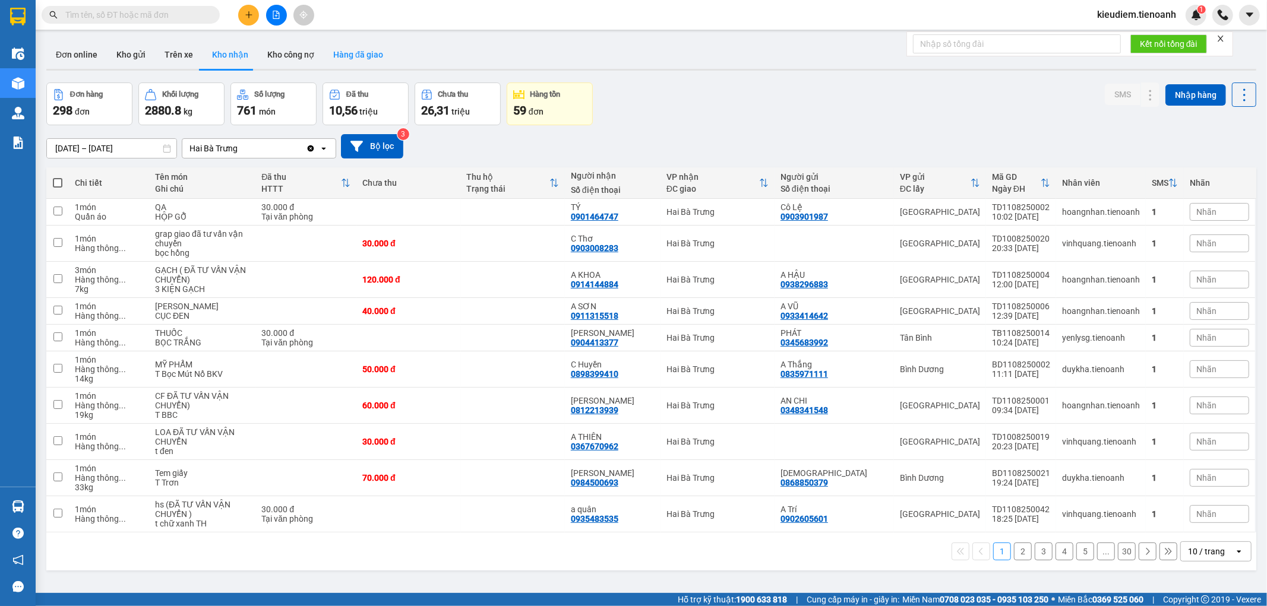
click at [324, 52] on button "Hàng đã giao" at bounding box center [358, 54] width 69 height 29
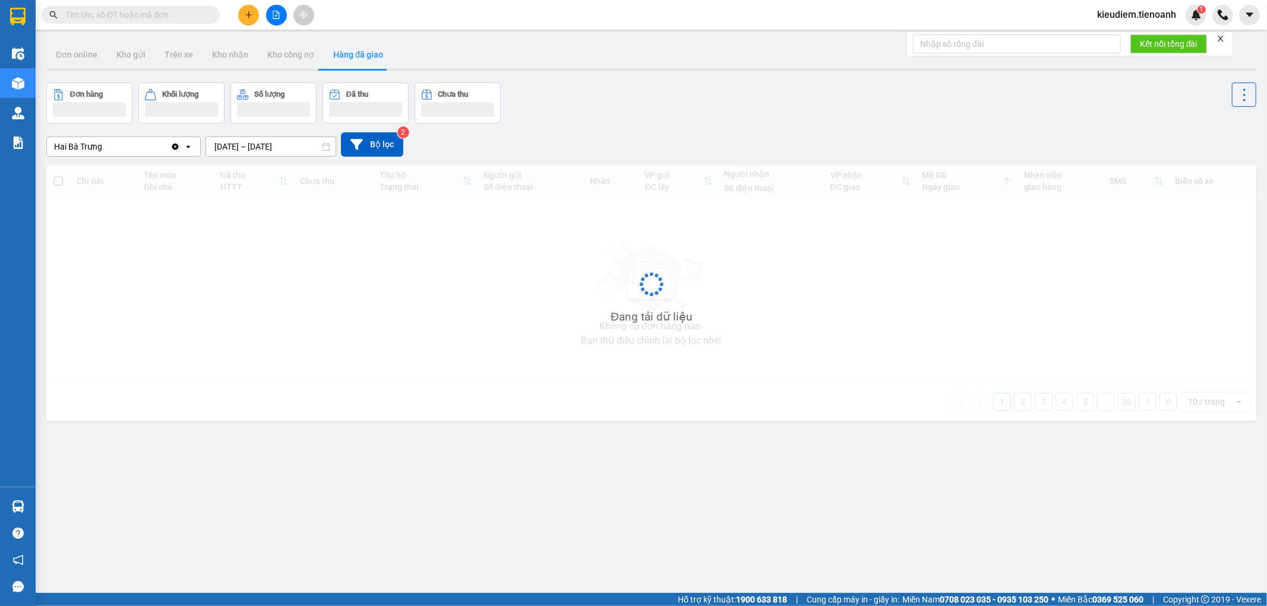
click at [644, 115] on div "Đơn hàng Khối lượng Số lượng Đã thu Chưa thu" at bounding box center [651, 103] width 1210 height 41
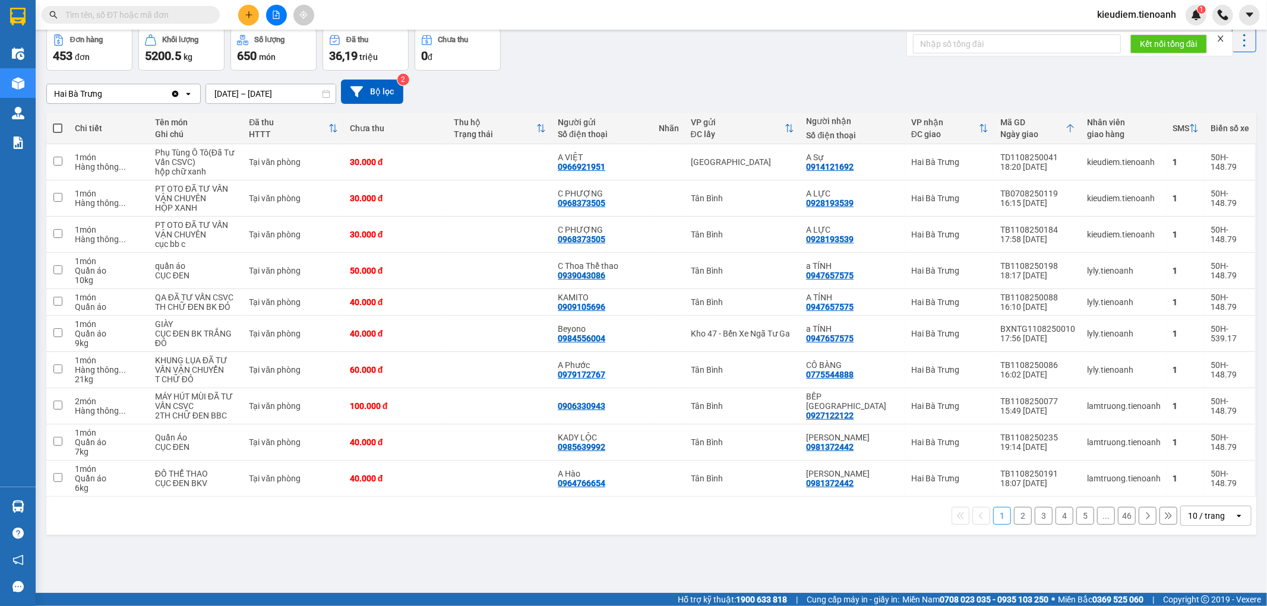
click at [622, 62] on div "Đơn hàng 453 đơn Khối lượng 5200.5 kg Số lượng 650 món Đã thu 36,19 triệu Chưa …" at bounding box center [651, 49] width 1210 height 43
click at [588, 69] on div "Đơn hàng 453 đơn Khối lượng 5200.5 kg Số lượng 650 món Đã thu 36,19 triệu Chưa …" at bounding box center [651, 49] width 1210 height 43
click at [83, 21] on span at bounding box center [131, 15] width 178 height 18
click at [81, 15] on input "text" at bounding box center [135, 14] width 140 height 13
type input "0"
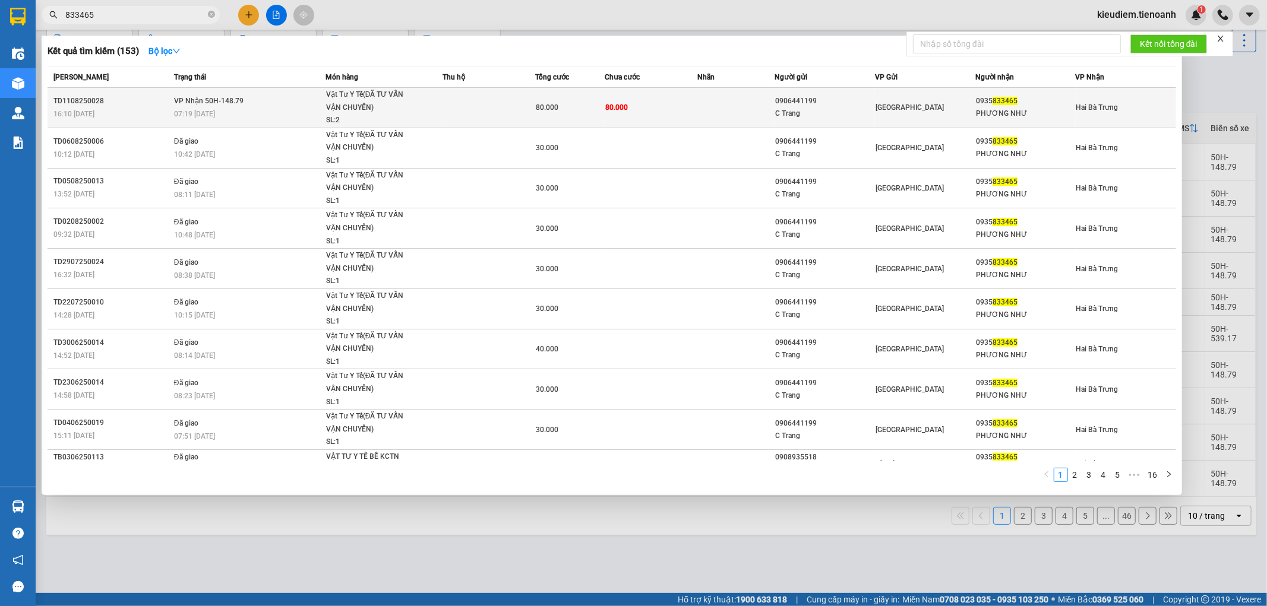
type input "833465"
click at [378, 89] on div "Vật Tư Y Tế(ĐÃ TƯ VẤN VẬN CHUYỂN)" at bounding box center [370, 101] width 89 height 26
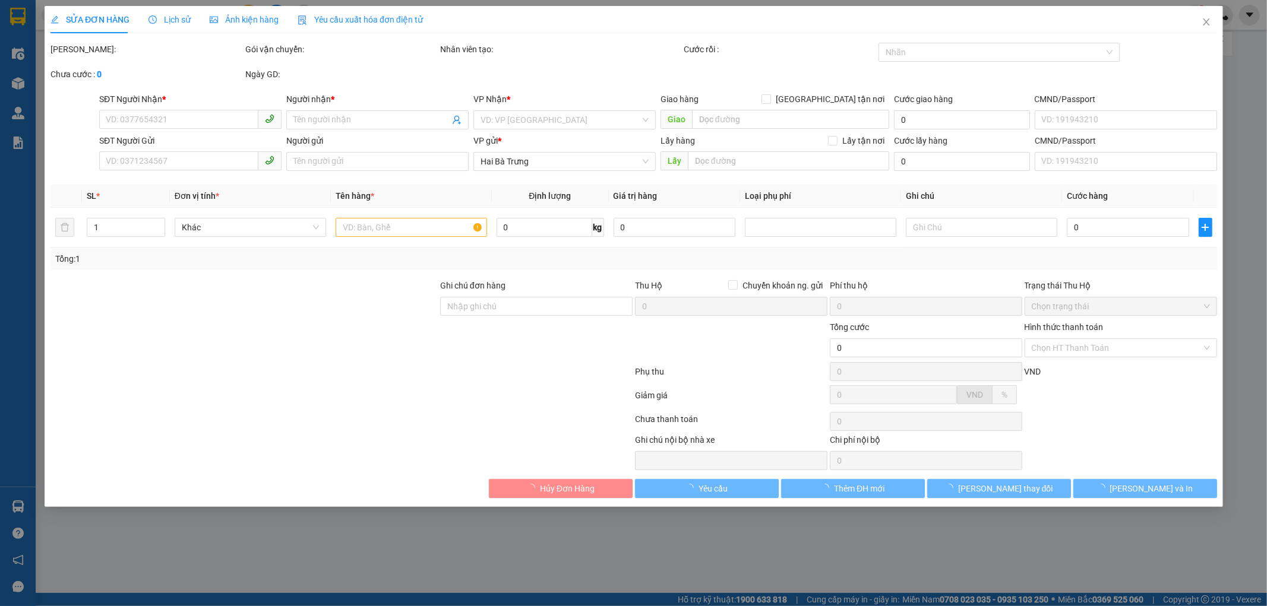
type input "0935833465"
type input "PHƯƠNG NHƯ"
type input "0906441199"
type input "C Trang"
type input "80.000"
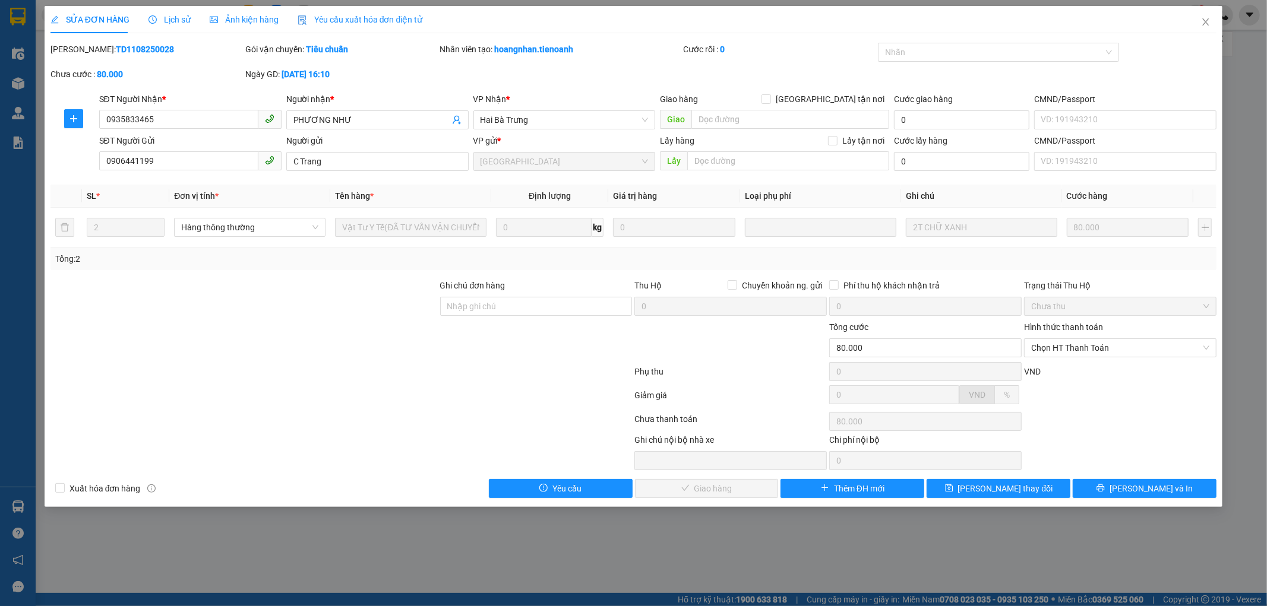
click at [572, 371] on div at bounding box center [341, 374] width 584 height 24
click at [1058, 402] on div at bounding box center [1119, 399] width 195 height 21
click at [568, 396] on div at bounding box center [341, 398] width 584 height 24
click at [1053, 342] on span "Chọn HT Thanh Toán" at bounding box center [1120, 348] width 178 height 18
click at [1053, 376] on div "Tại văn phòng" at bounding box center [1120, 371] width 178 height 13
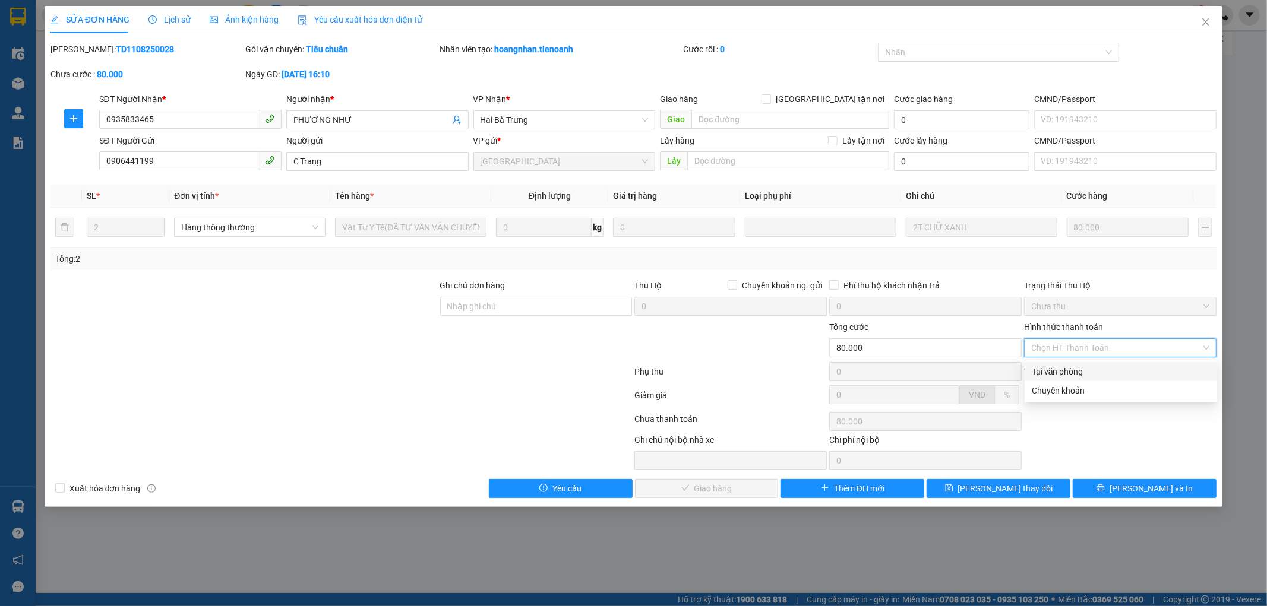
type input "0"
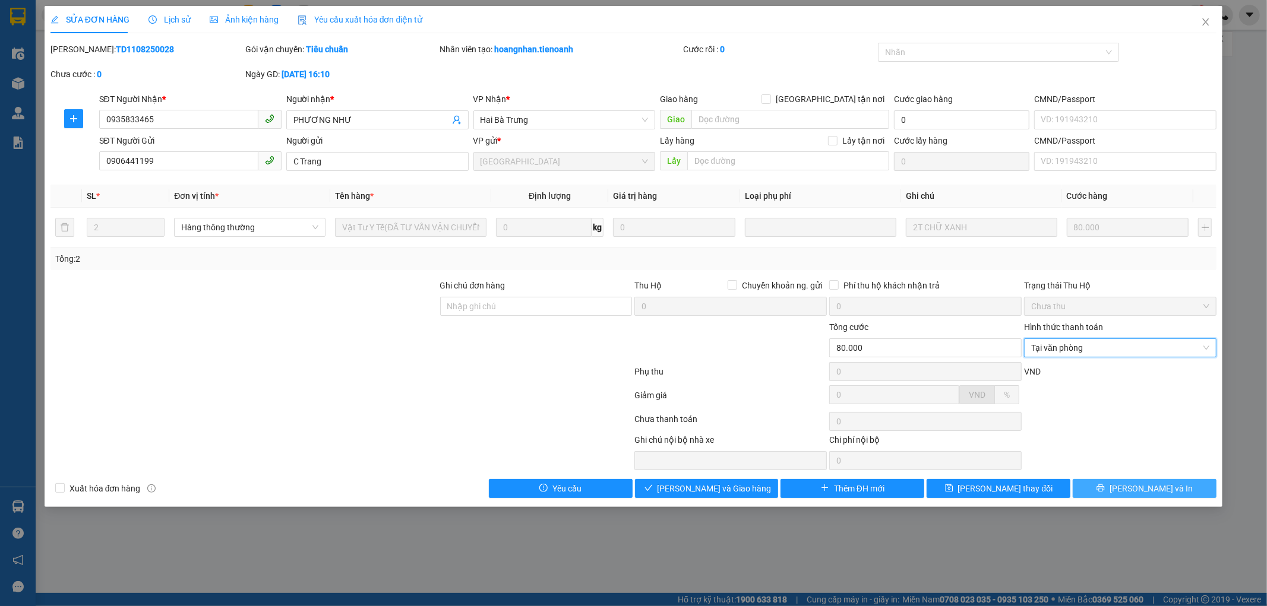
click at [1162, 479] on button "[PERSON_NAME] và In" at bounding box center [1144, 488] width 144 height 19
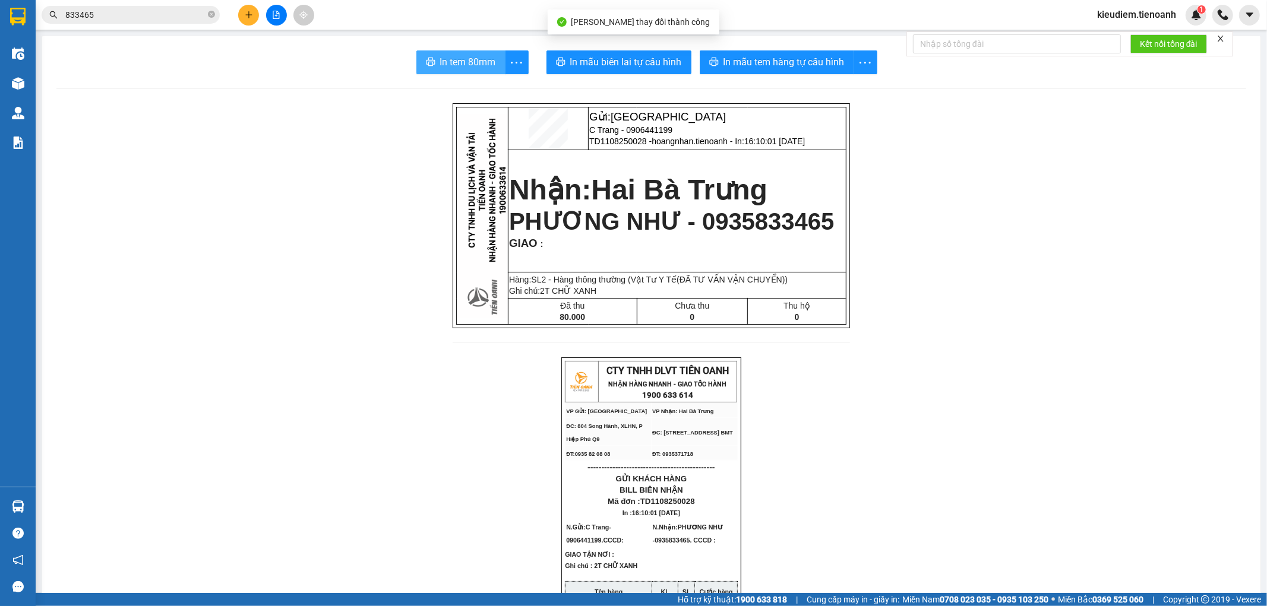
click at [440, 59] on span "In tem 80mm" at bounding box center [468, 62] width 56 height 15
click at [156, 14] on input "833465" at bounding box center [135, 14] width 140 height 13
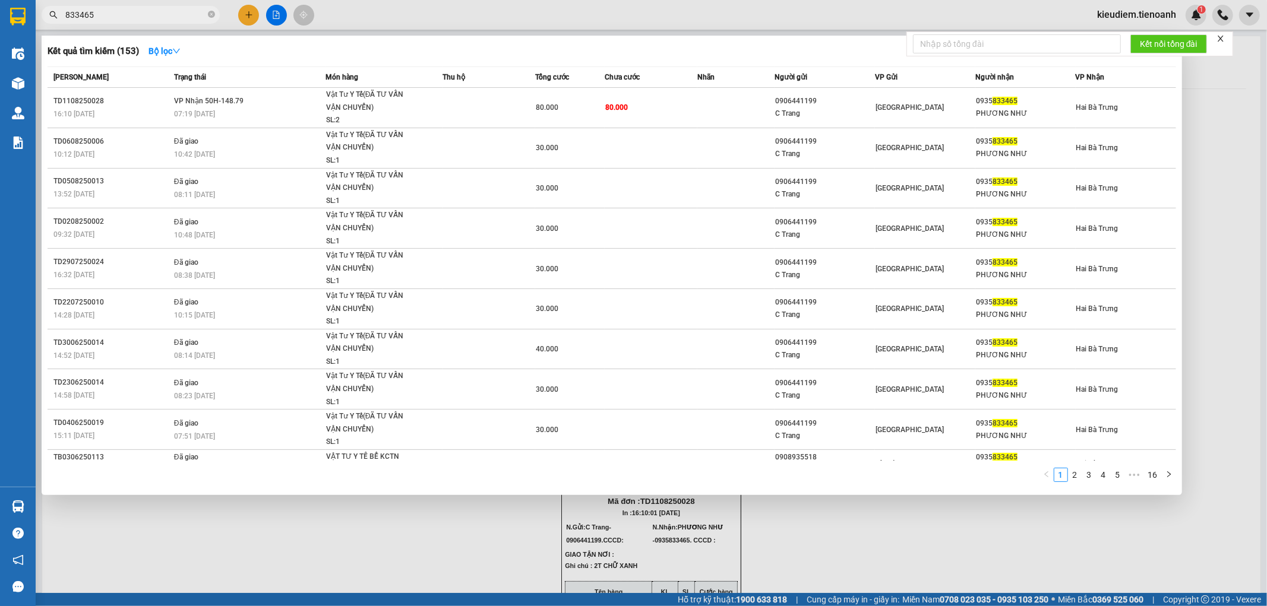
click at [67, 10] on input "833465" at bounding box center [135, 14] width 140 height 13
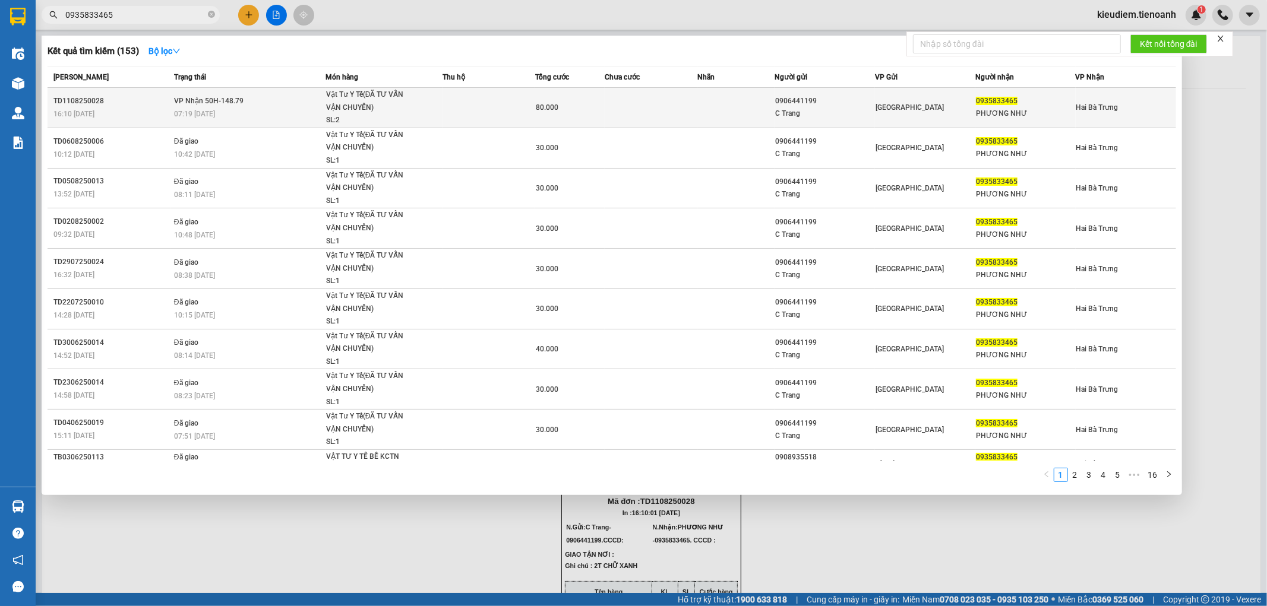
type input "0935833465"
click at [174, 112] on span "07:19 [DATE]" at bounding box center [194, 114] width 41 height 8
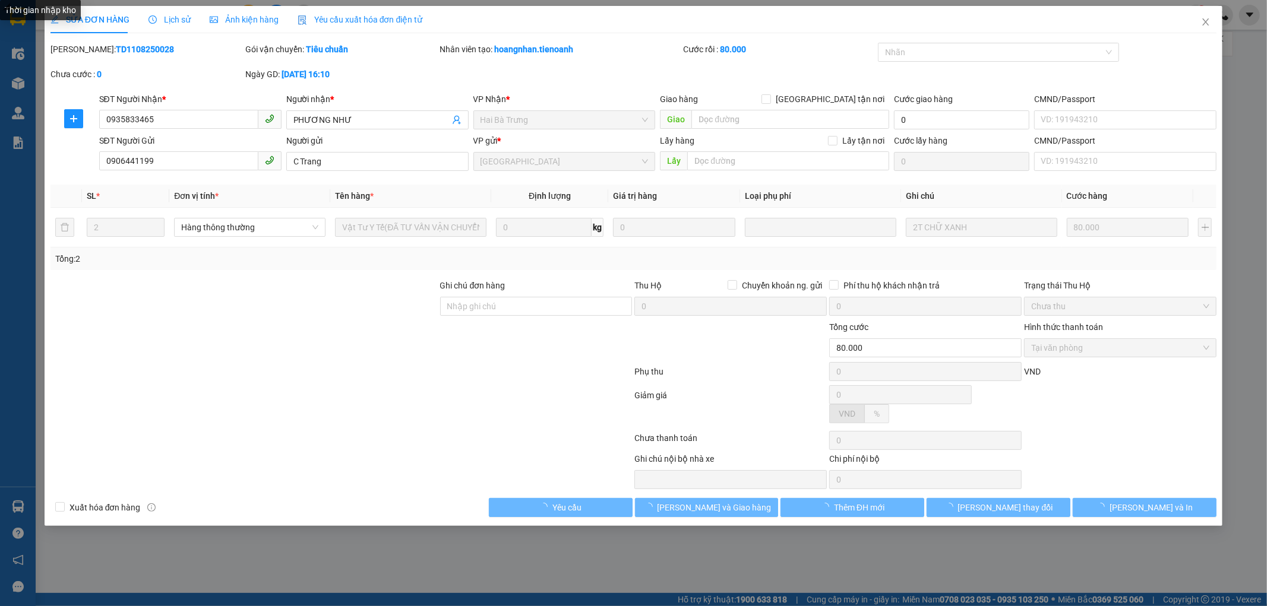
type input "0935833465"
type input "PHƯƠNG NHƯ"
type input "0906441199"
type input "C Trang"
type input "80.000"
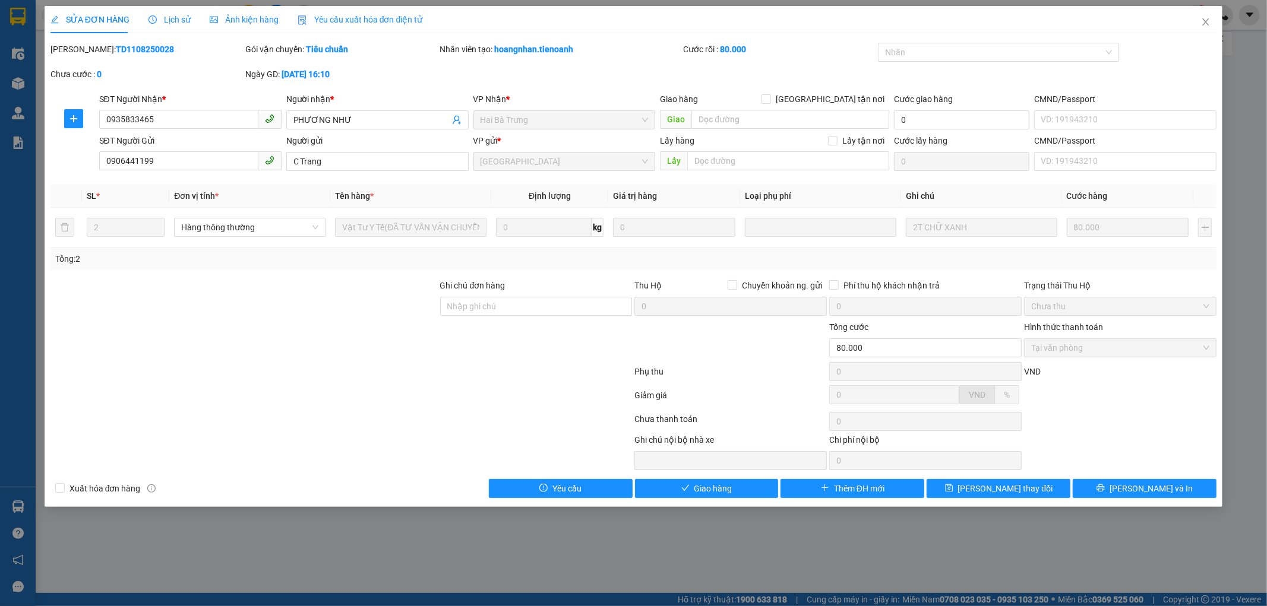
click at [162, 10] on div "Lịch sử" at bounding box center [169, 19] width 42 height 27
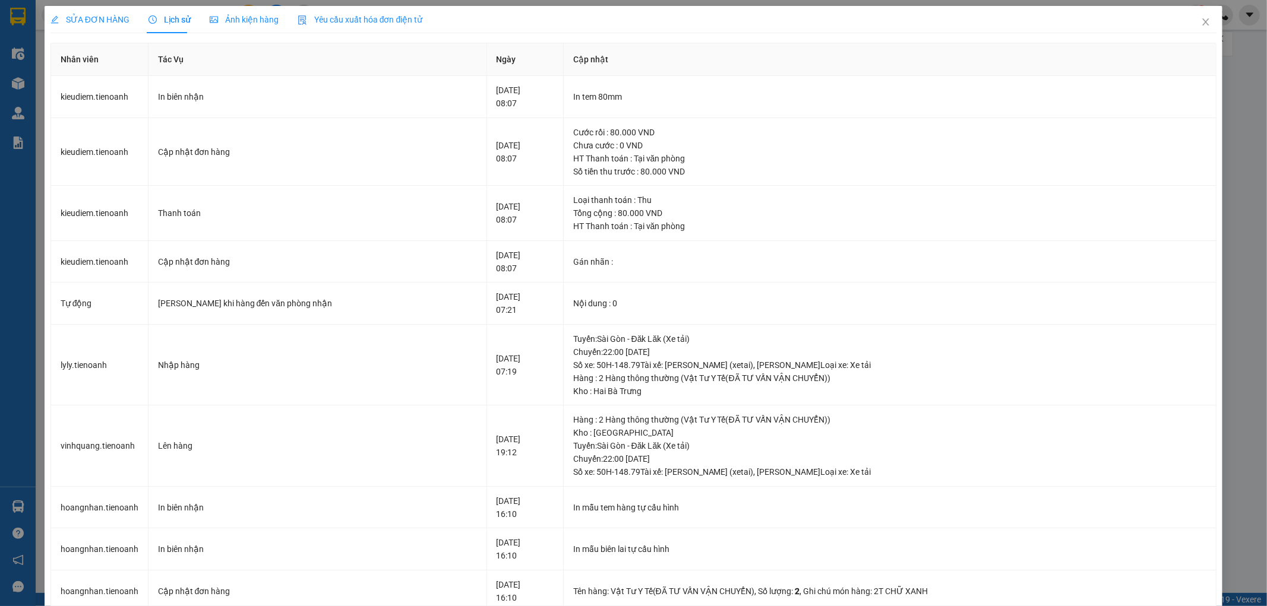
click at [87, 16] on span "SỬA ĐƠN HÀNG" at bounding box center [89, 20] width 79 height 10
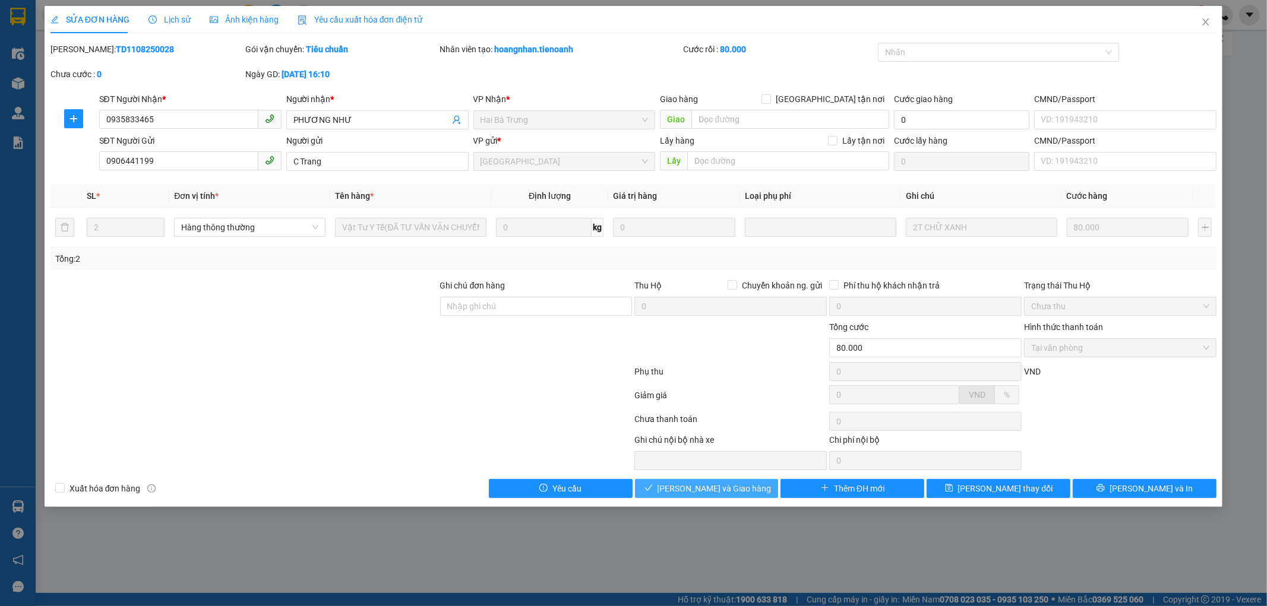
click at [697, 490] on span "[PERSON_NAME] và Giao hàng" at bounding box center [714, 488] width 114 height 13
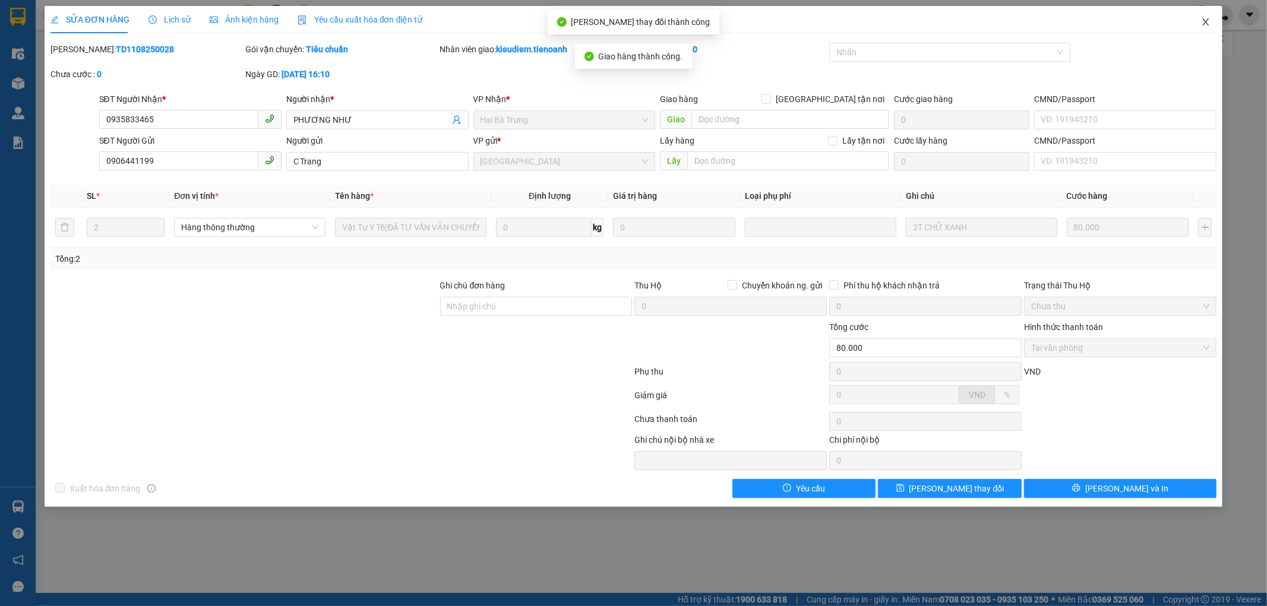
click at [1206, 26] on icon "close" at bounding box center [1206, 22] width 10 height 10
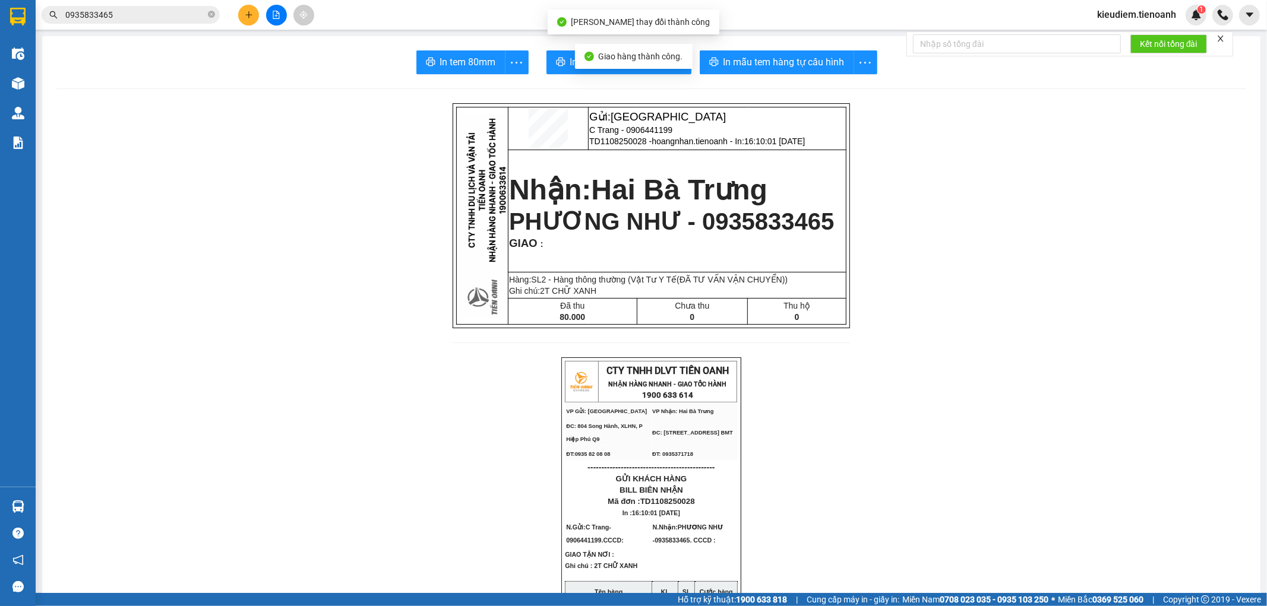
click at [169, 20] on input "0935833465" at bounding box center [135, 14] width 140 height 13
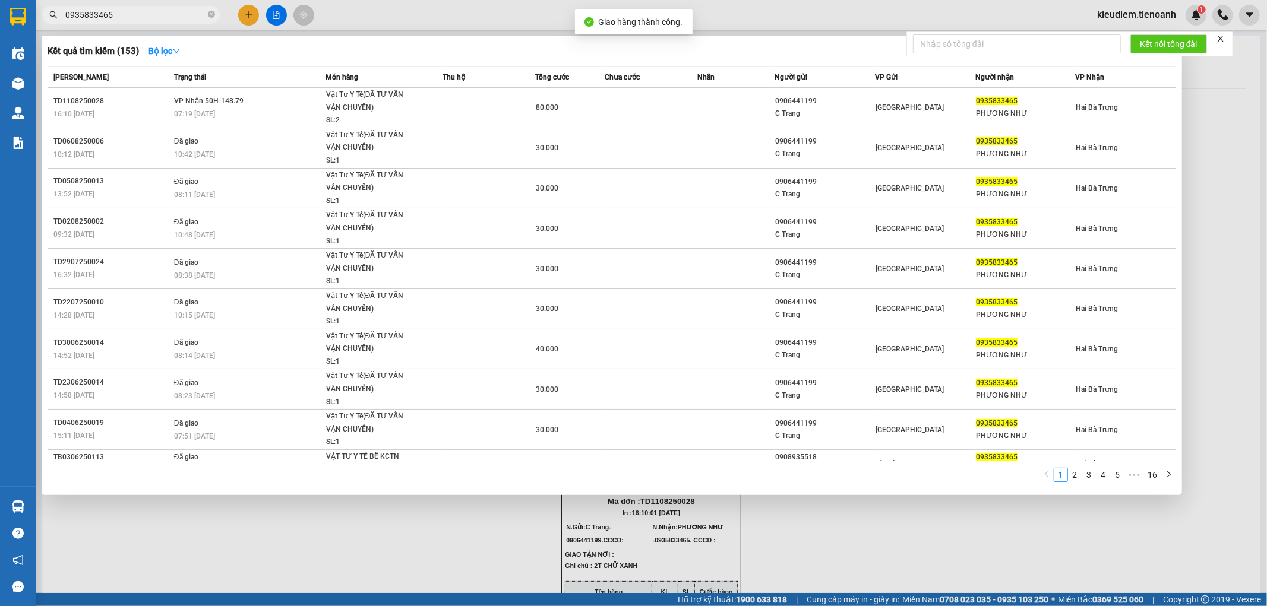
type input "093583346"
click at [210, 12] on icon "close-circle" at bounding box center [211, 14] width 7 height 7
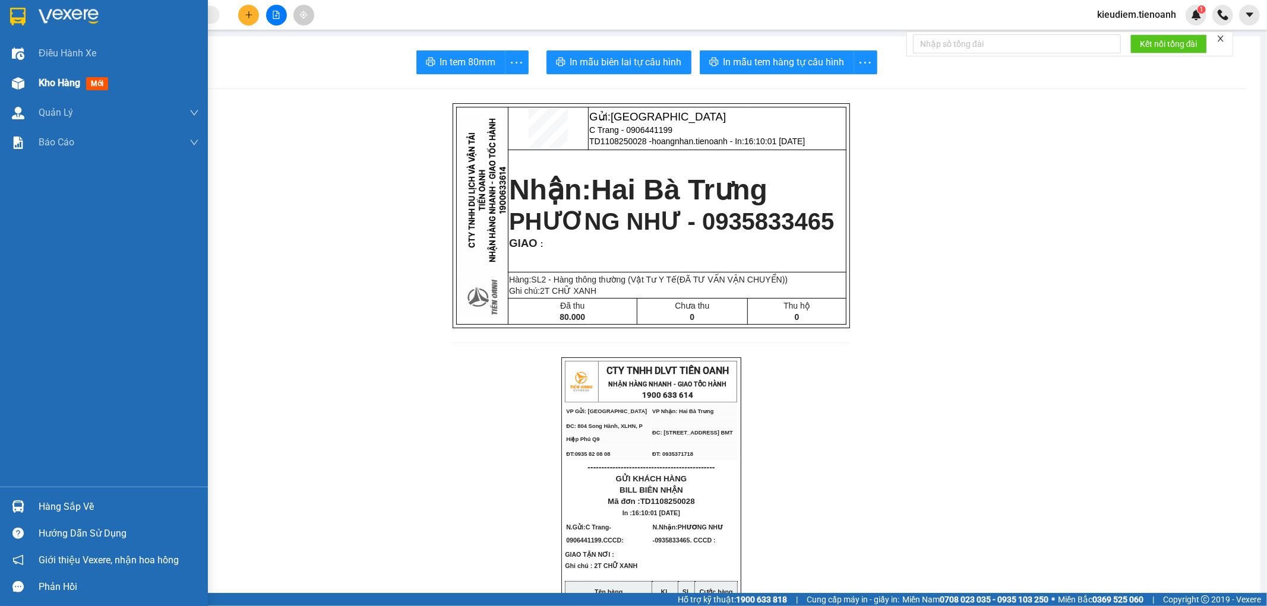
click at [74, 80] on span "Kho hàng" at bounding box center [60, 82] width 42 height 11
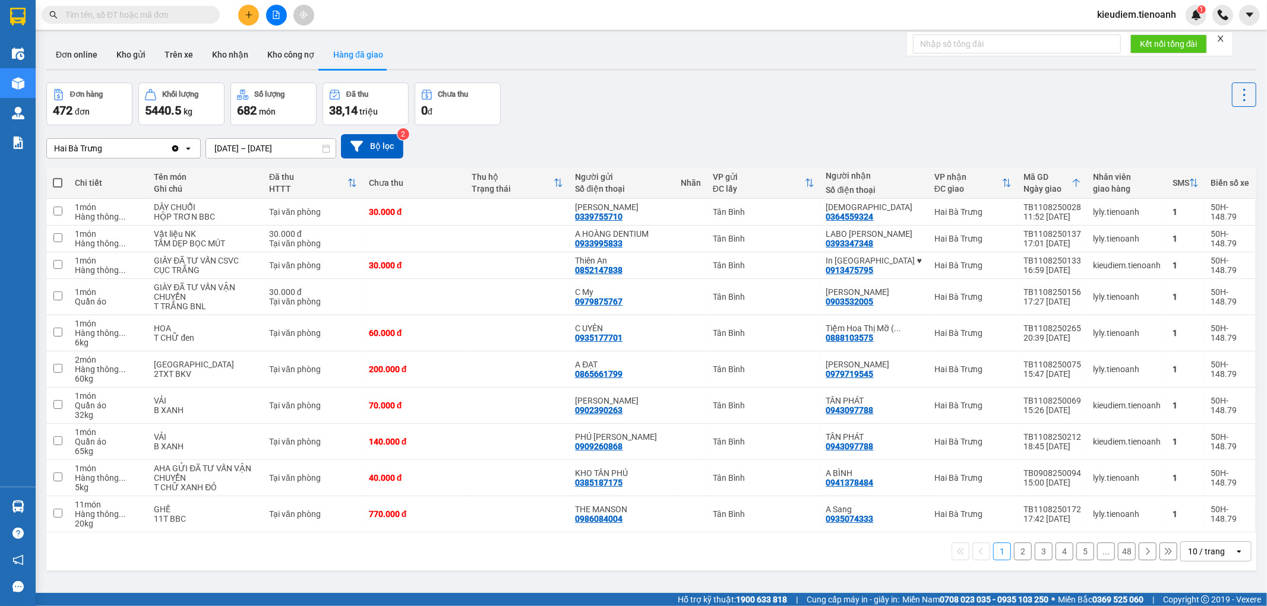
click at [876, 119] on div "Đơn hàng 472 đơn Khối lượng 5440.5 kg Số lượng 682 món Đã thu 38,14 triệu Chưa …" at bounding box center [651, 104] width 1210 height 43
click at [197, 14] on input "text" at bounding box center [135, 14] width 140 height 13
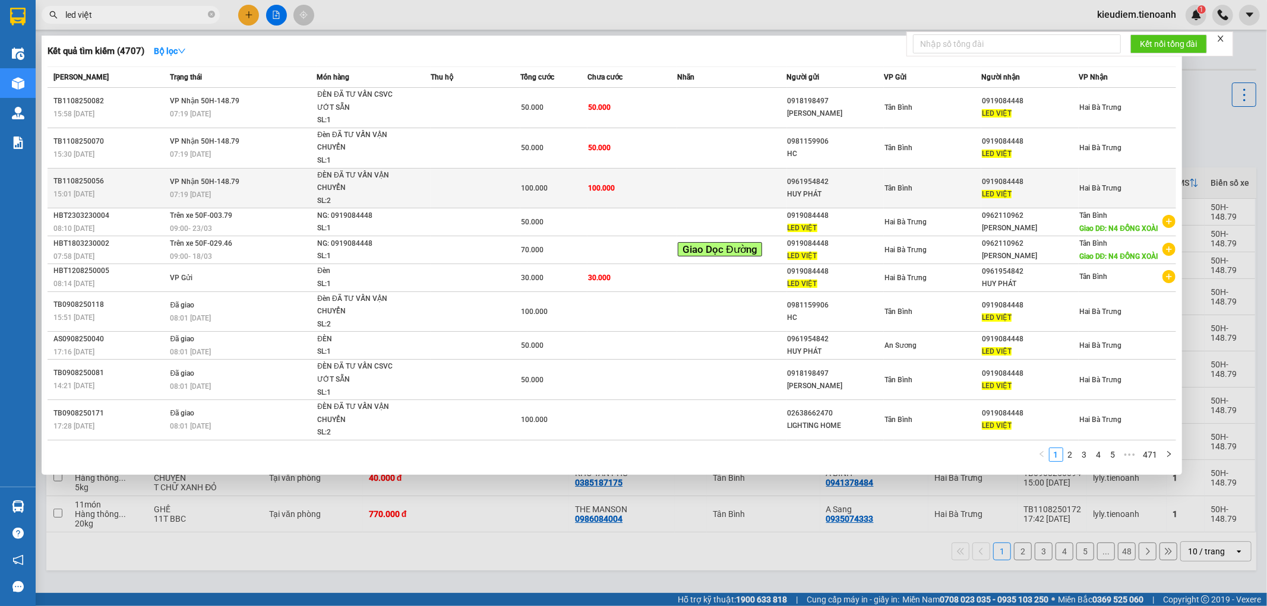
type input "led việt"
click at [636, 186] on td "100.000" at bounding box center [632, 188] width 90 height 40
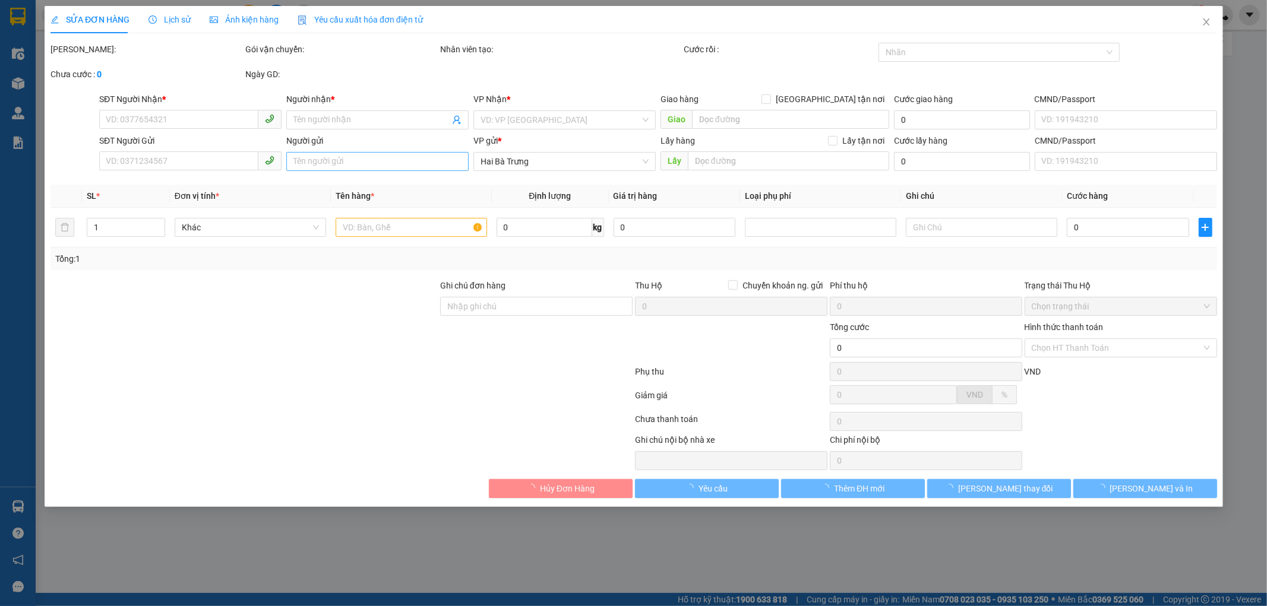
type input "0919084448"
type input "LED VIỆT"
type input "0961954842"
type input "HUY PHÁT"
type input "100.000"
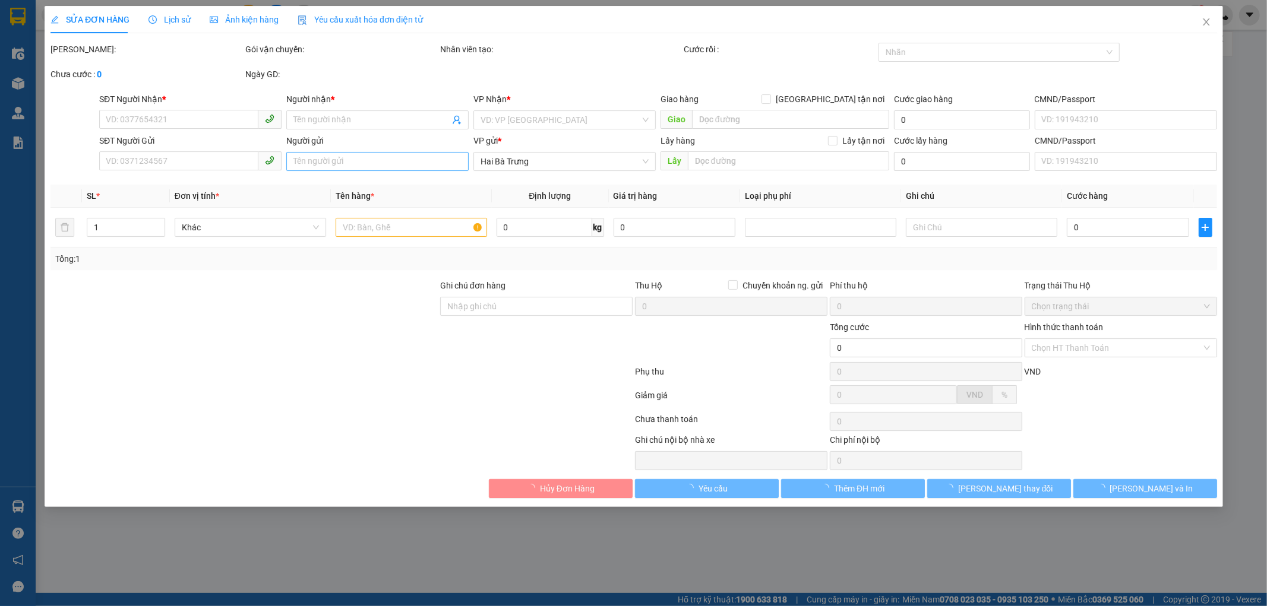
type input "100.000"
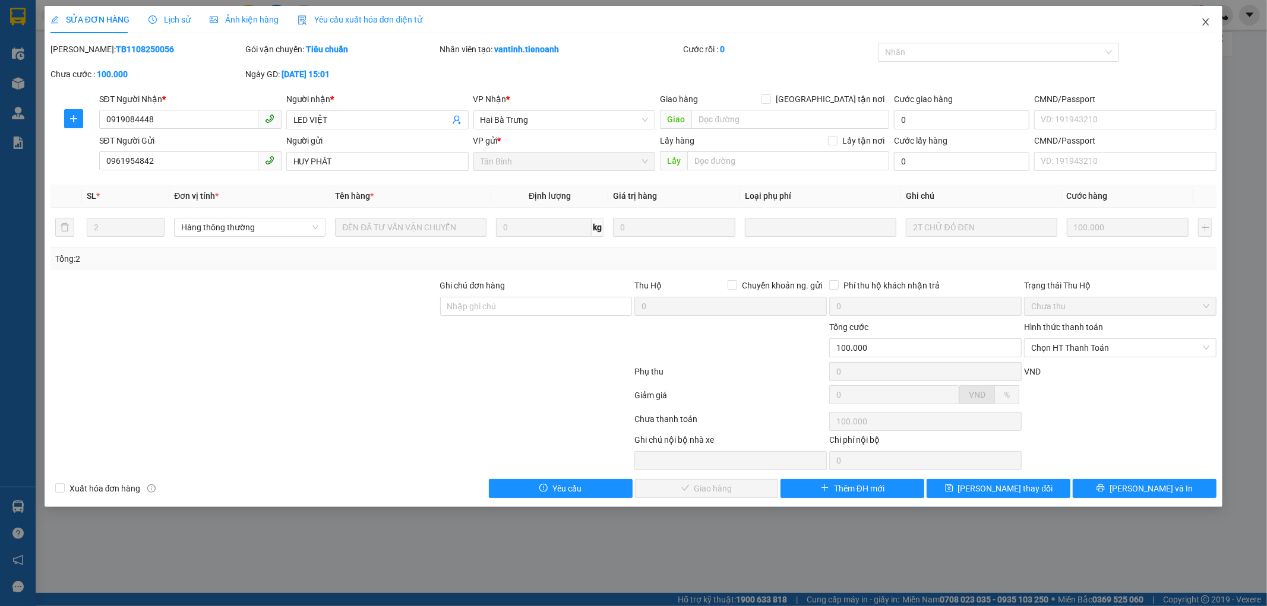
click at [1206, 27] on span "Close" at bounding box center [1205, 22] width 33 height 33
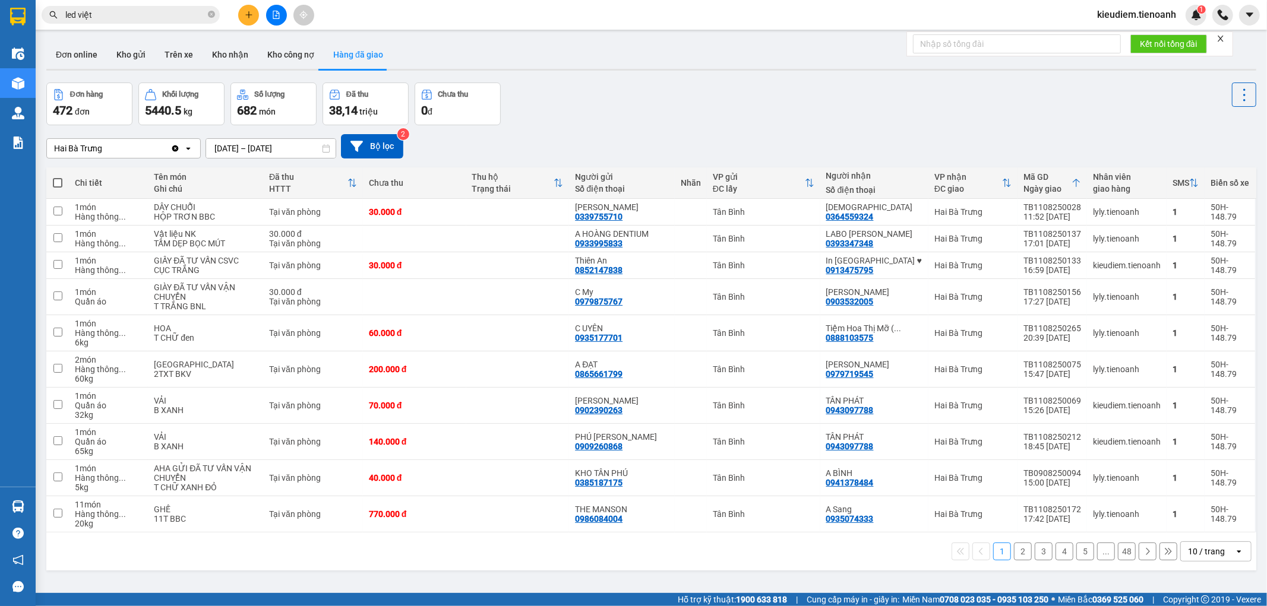
click at [175, 15] on input "led việt" at bounding box center [135, 14] width 140 height 13
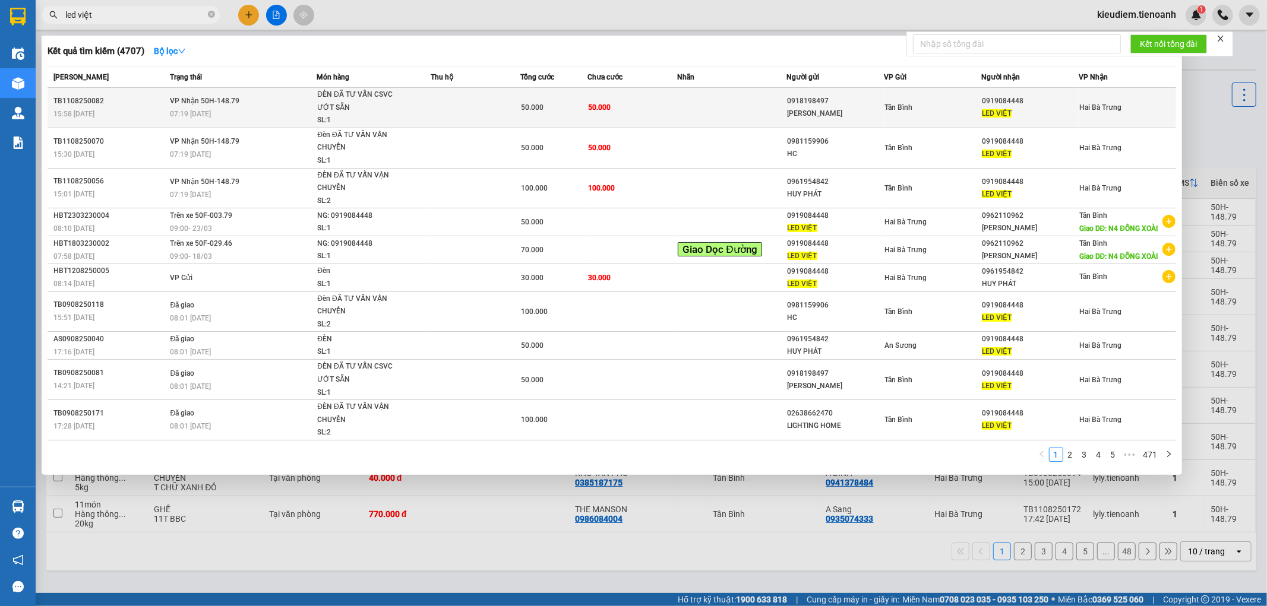
click at [637, 107] on td "50.000" at bounding box center [632, 108] width 90 height 40
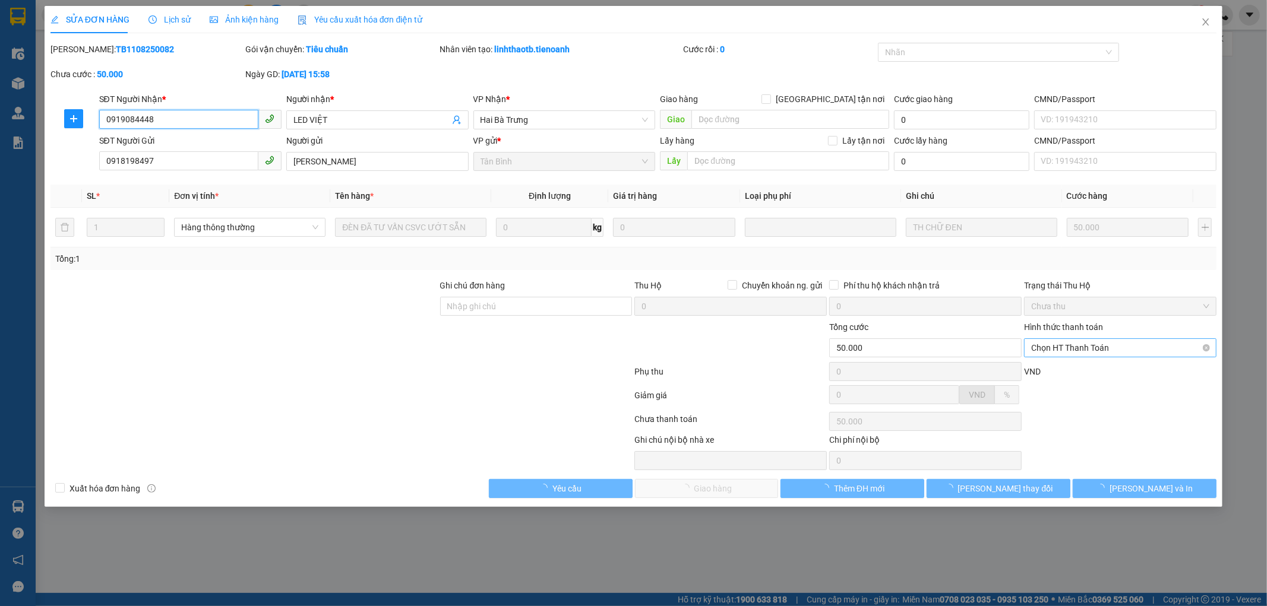
click at [1117, 341] on span "Chọn HT Thanh Toán" at bounding box center [1120, 348] width 178 height 18
click at [1096, 365] on div "Tại văn phòng" at bounding box center [1120, 371] width 178 height 13
type input "0"
click at [734, 400] on div "Giảm giá" at bounding box center [731, 399] width 195 height 21
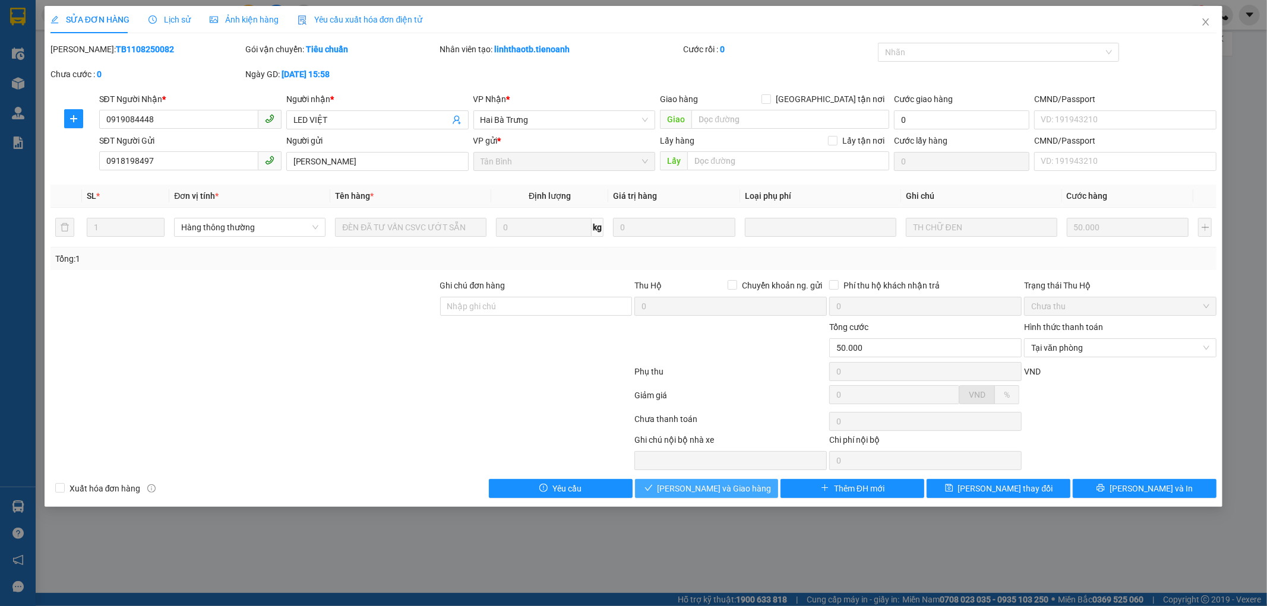
click at [735, 490] on span "[PERSON_NAME] và Giao hàng" at bounding box center [714, 488] width 114 height 13
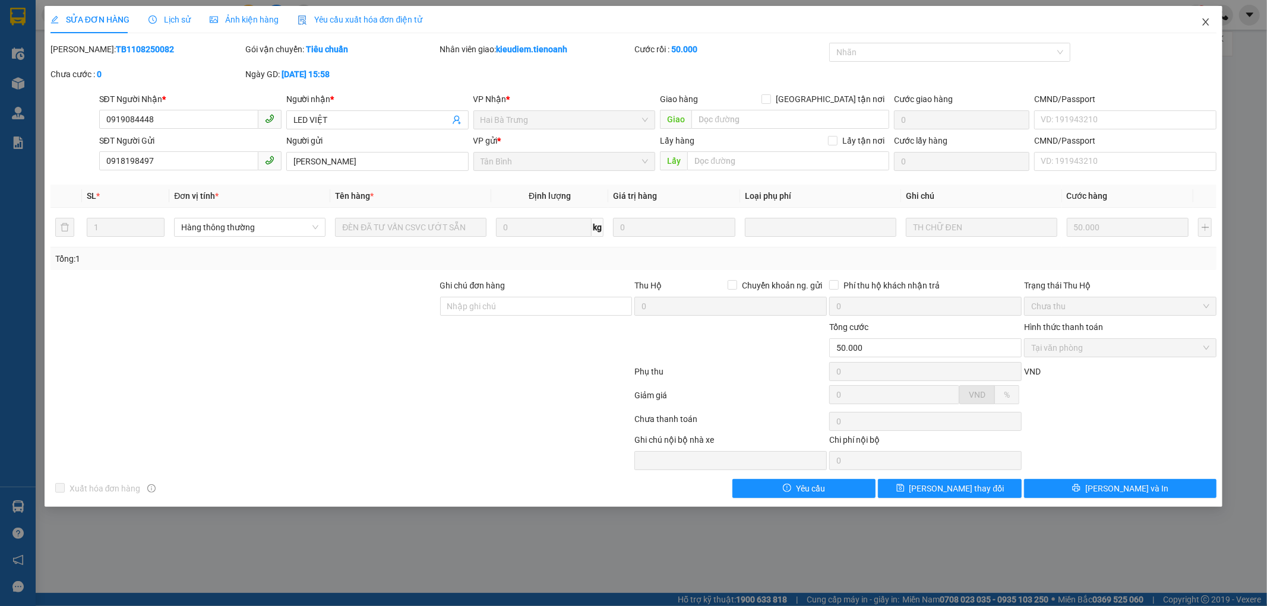
click at [1202, 24] on icon "close" at bounding box center [1206, 22] width 10 height 10
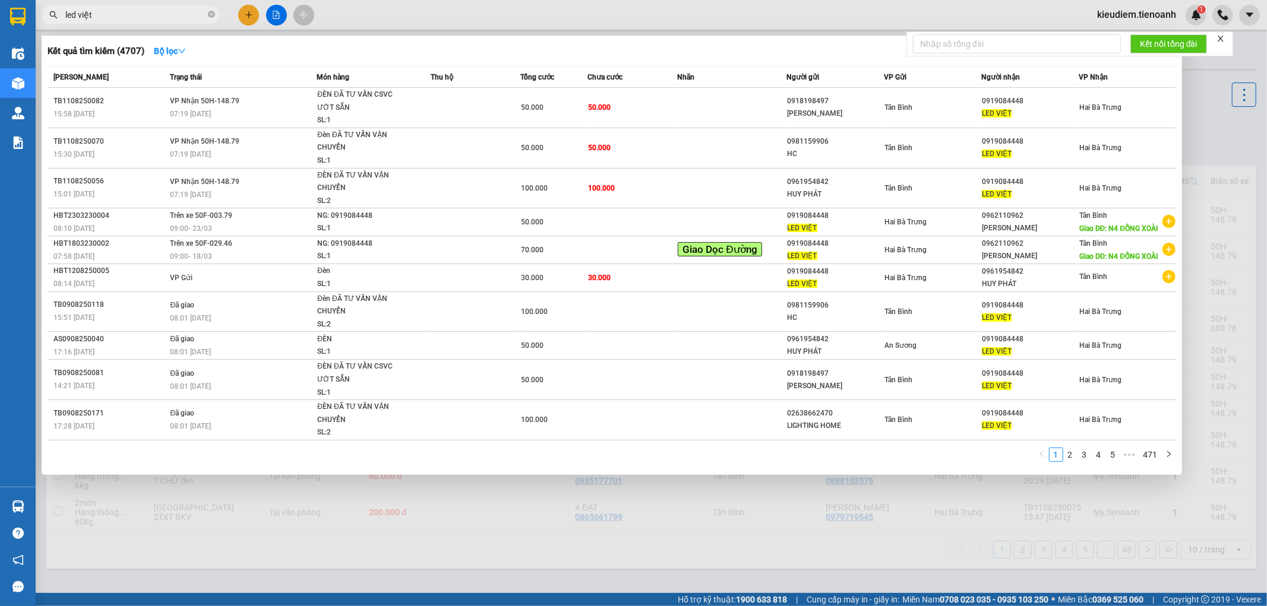
click at [150, 10] on input "led việt" at bounding box center [135, 14] width 140 height 13
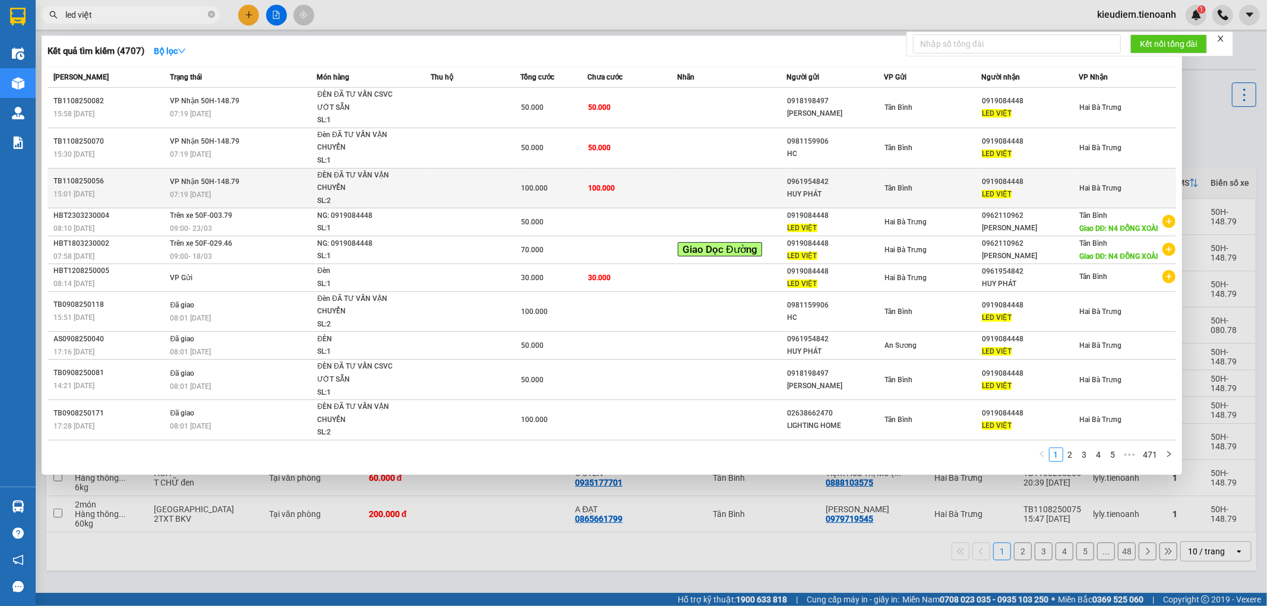
click at [493, 182] on td at bounding box center [475, 188] width 90 height 40
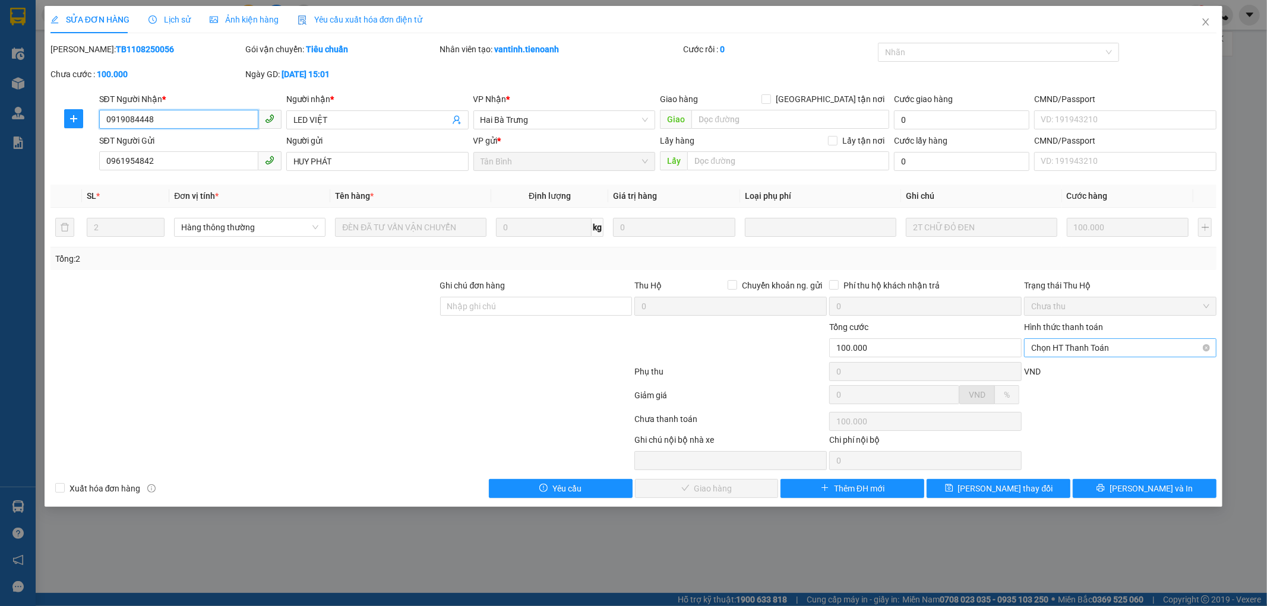
click at [1054, 342] on span "Chọn HT Thanh Toán" at bounding box center [1120, 348] width 178 height 18
click at [1046, 371] on div "Tại văn phòng" at bounding box center [1120, 371] width 178 height 13
type input "0"
click at [731, 490] on span "[PERSON_NAME] và Giao hàng" at bounding box center [714, 488] width 114 height 13
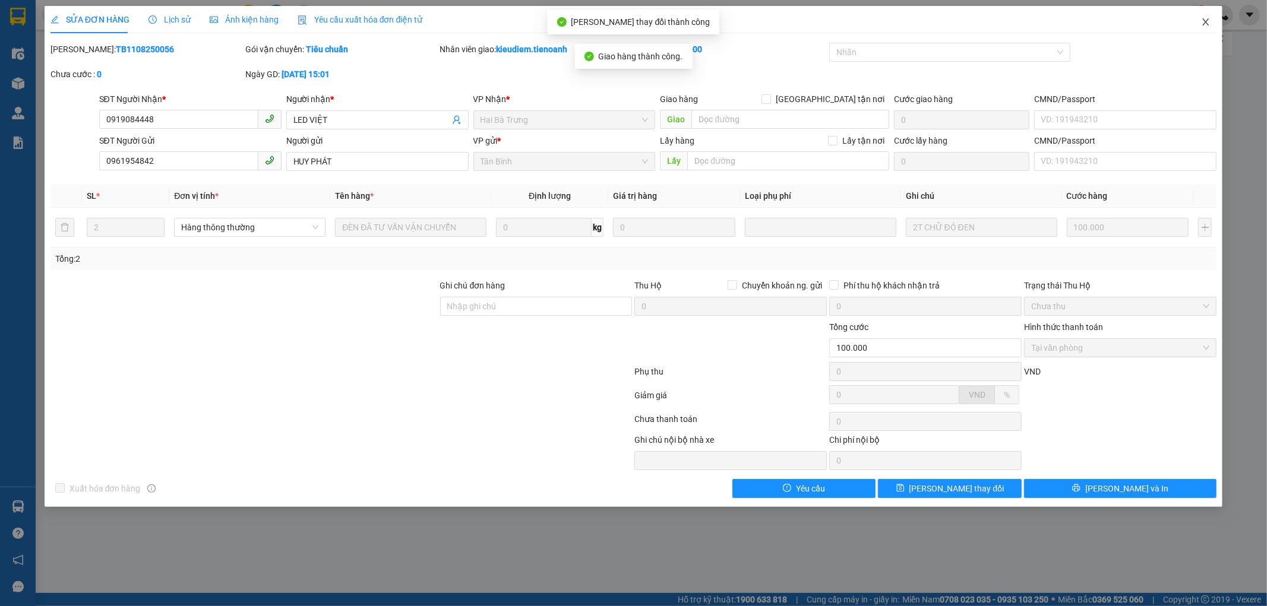
click at [1202, 18] on icon "close" at bounding box center [1206, 22] width 10 height 10
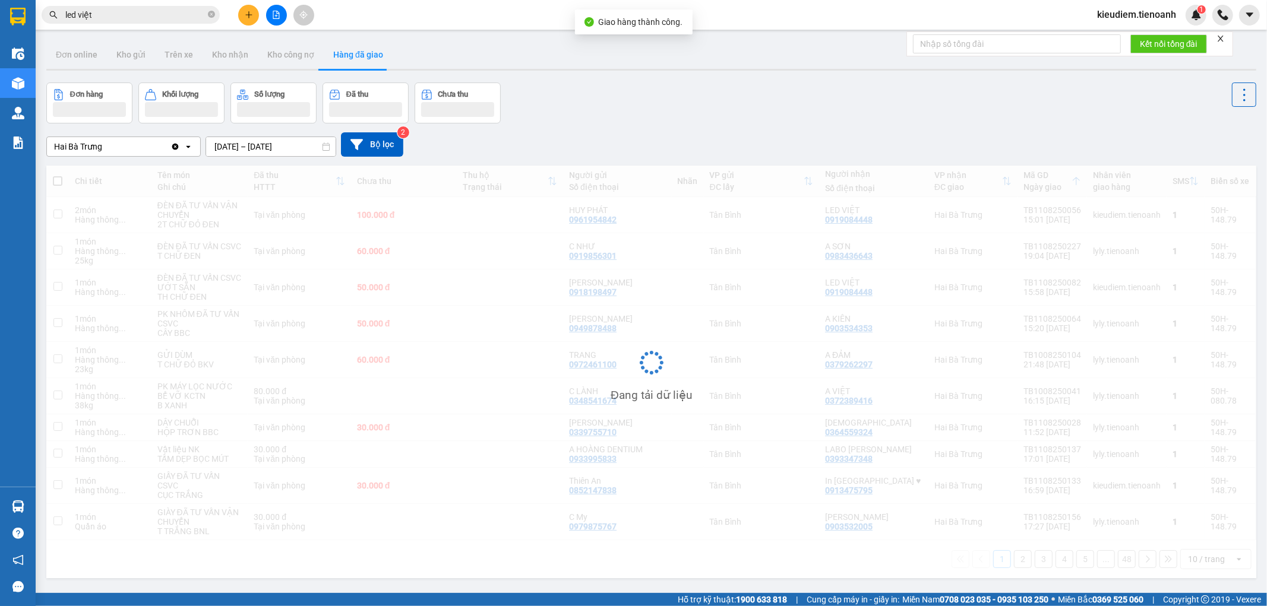
click at [164, 9] on input "led việt" at bounding box center [135, 14] width 140 height 13
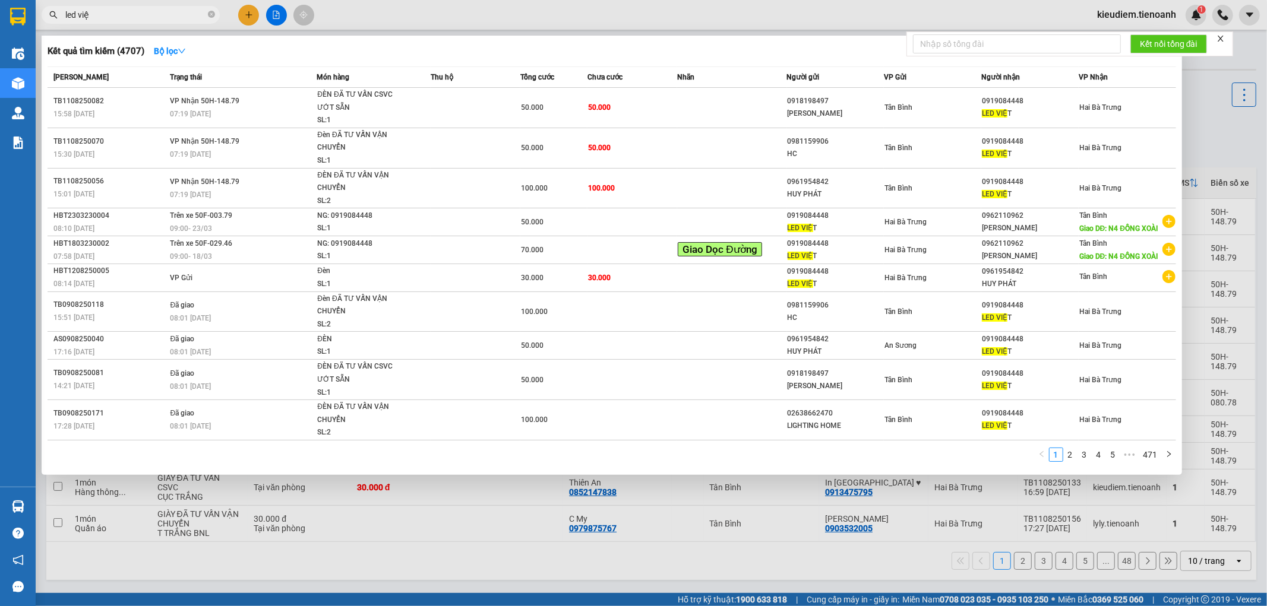
type input "led việt"
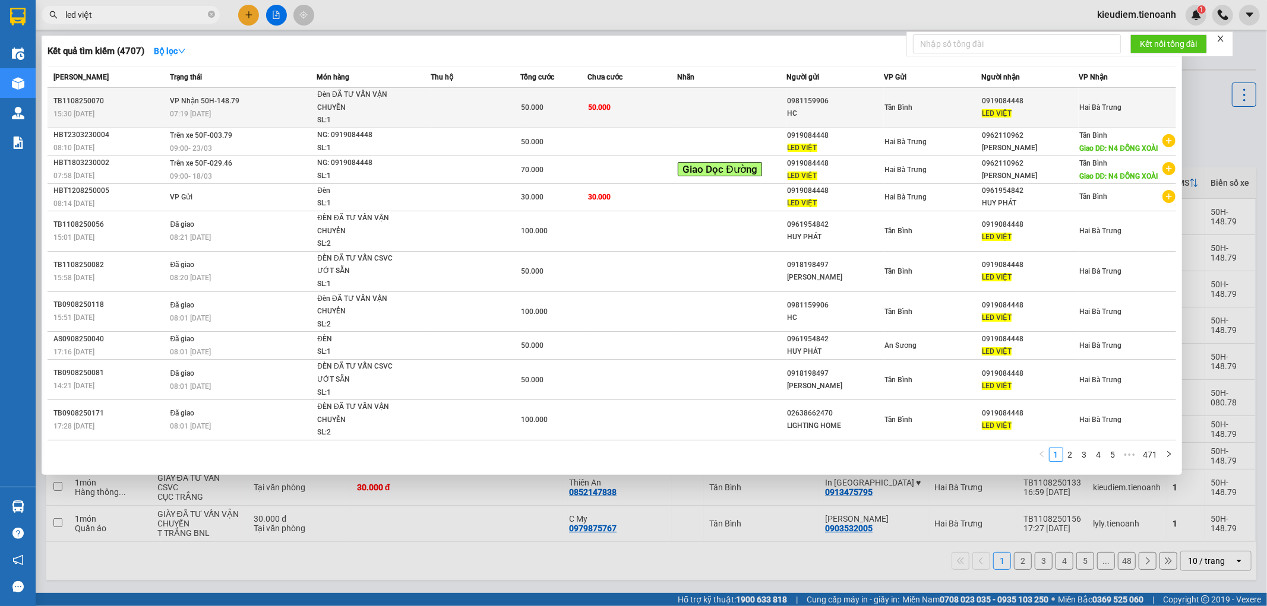
click at [475, 118] on td at bounding box center [475, 108] width 90 height 40
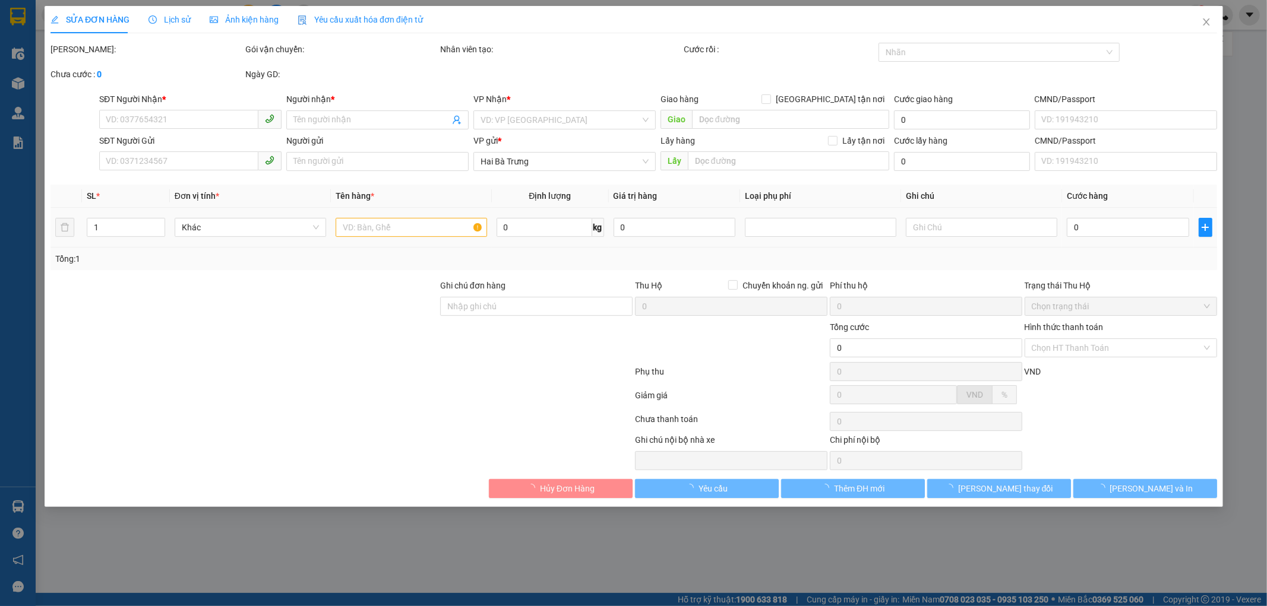
type input "0919084448"
type input "LED VIỆT"
type input "0981159906"
type input "HC"
type input "50.000"
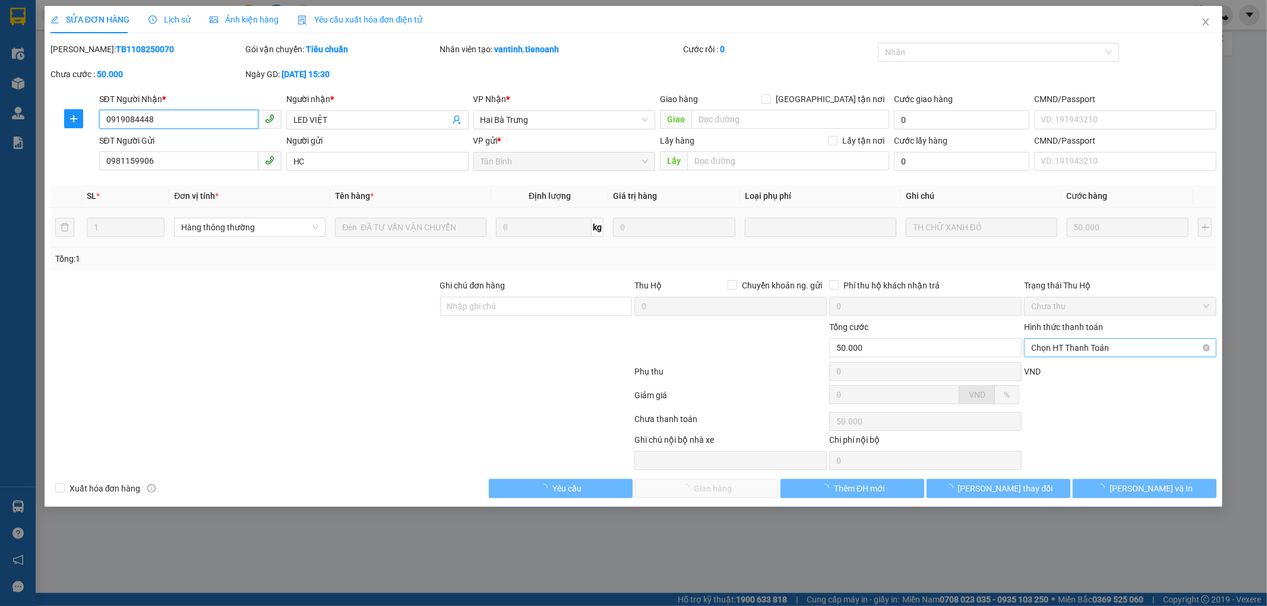
click at [1130, 349] on span "Chọn HT Thanh Toán" at bounding box center [1120, 348] width 178 height 18
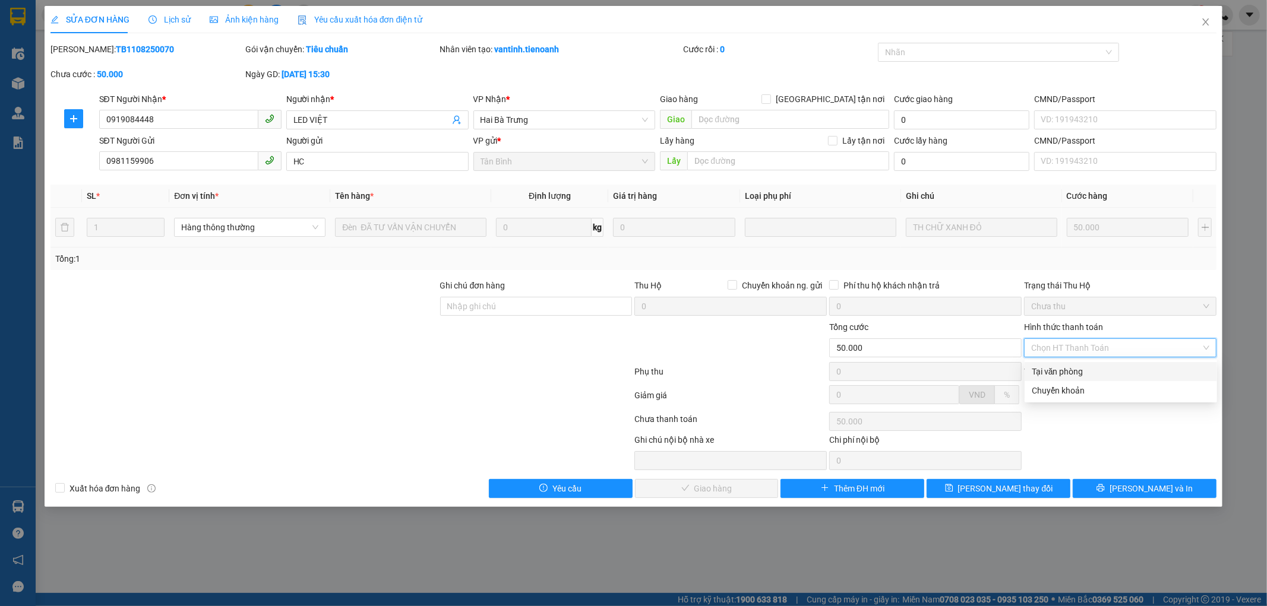
click at [1107, 365] on div "Tại văn phòng" at bounding box center [1120, 371] width 178 height 13
type input "0"
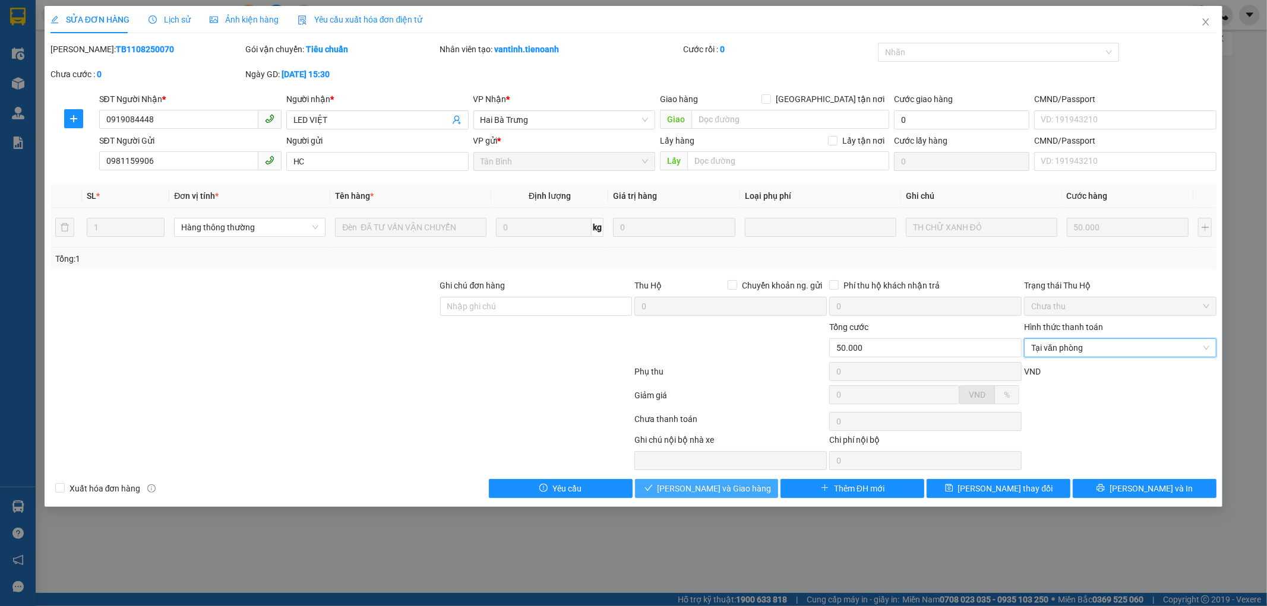
click at [735, 486] on span "[PERSON_NAME] và Giao hàng" at bounding box center [714, 488] width 114 height 13
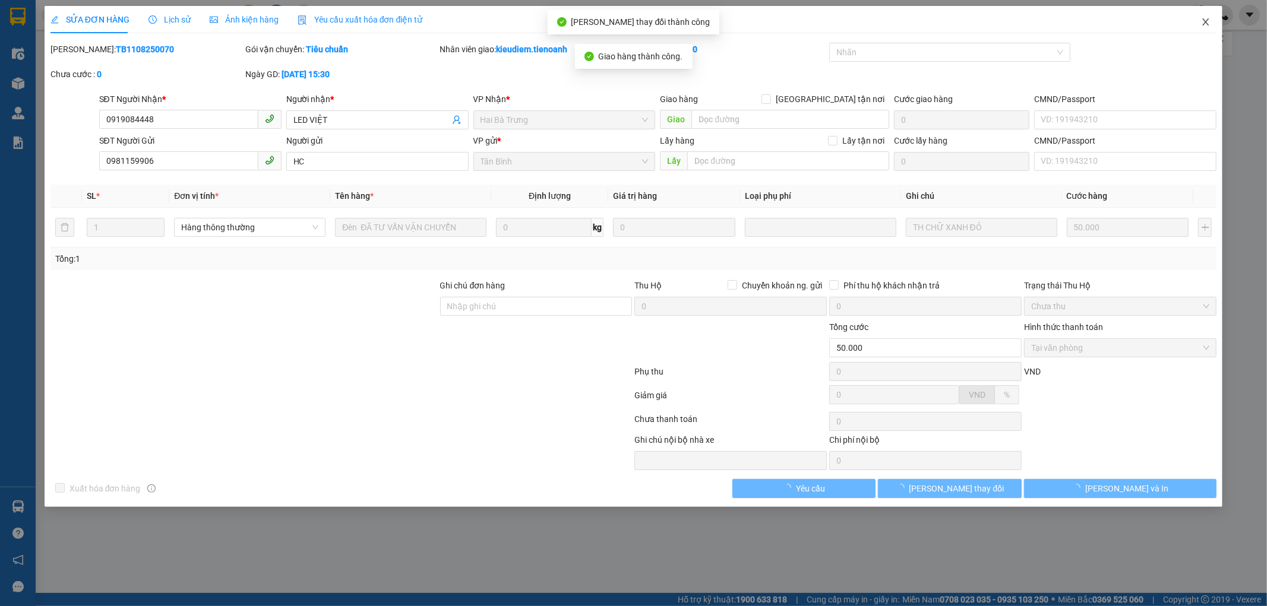
click at [1201, 21] on icon "close" at bounding box center [1206, 22] width 10 height 10
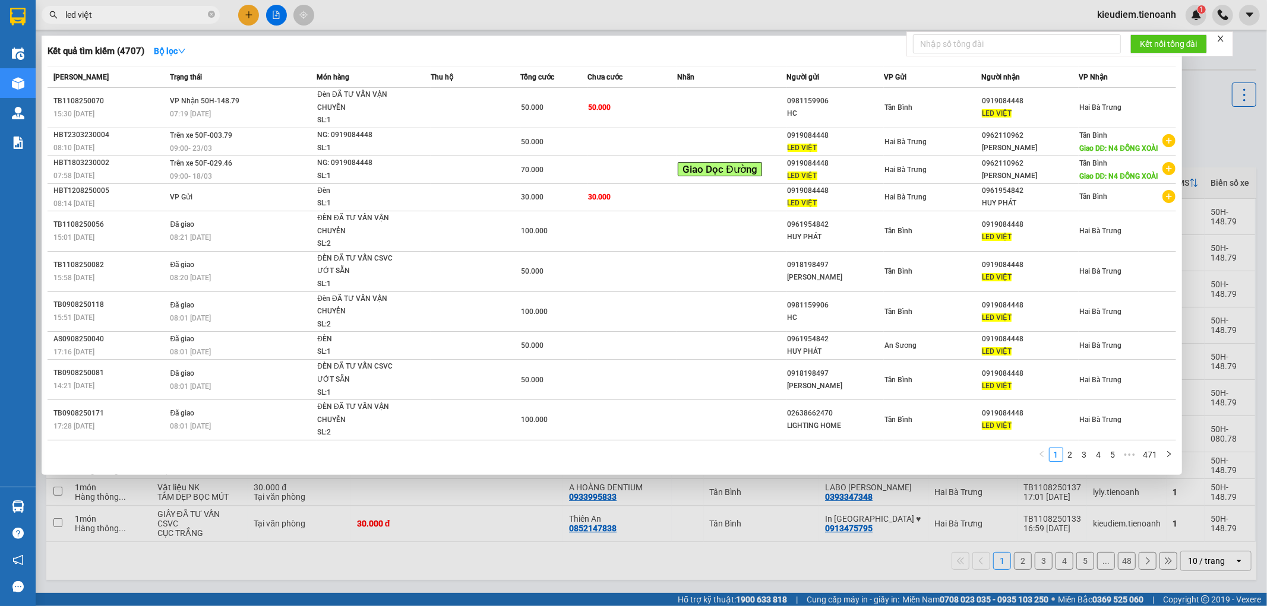
click at [145, 14] on input "led việt" at bounding box center [135, 14] width 140 height 13
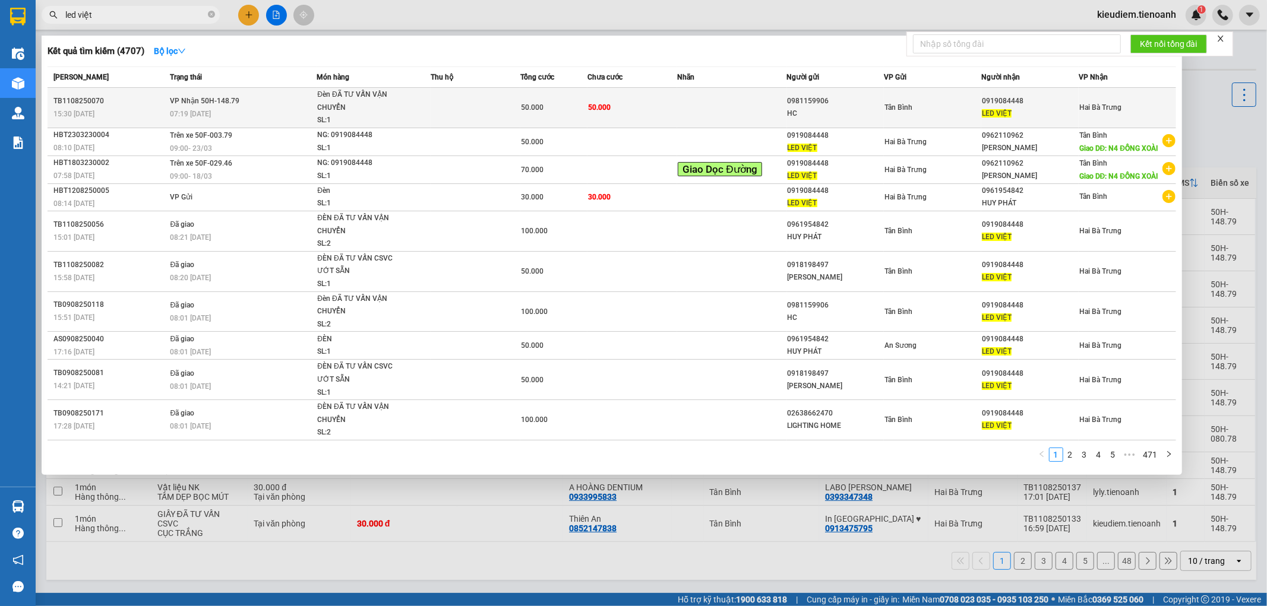
click at [295, 107] on div "07:19 [DATE]" at bounding box center [243, 113] width 146 height 13
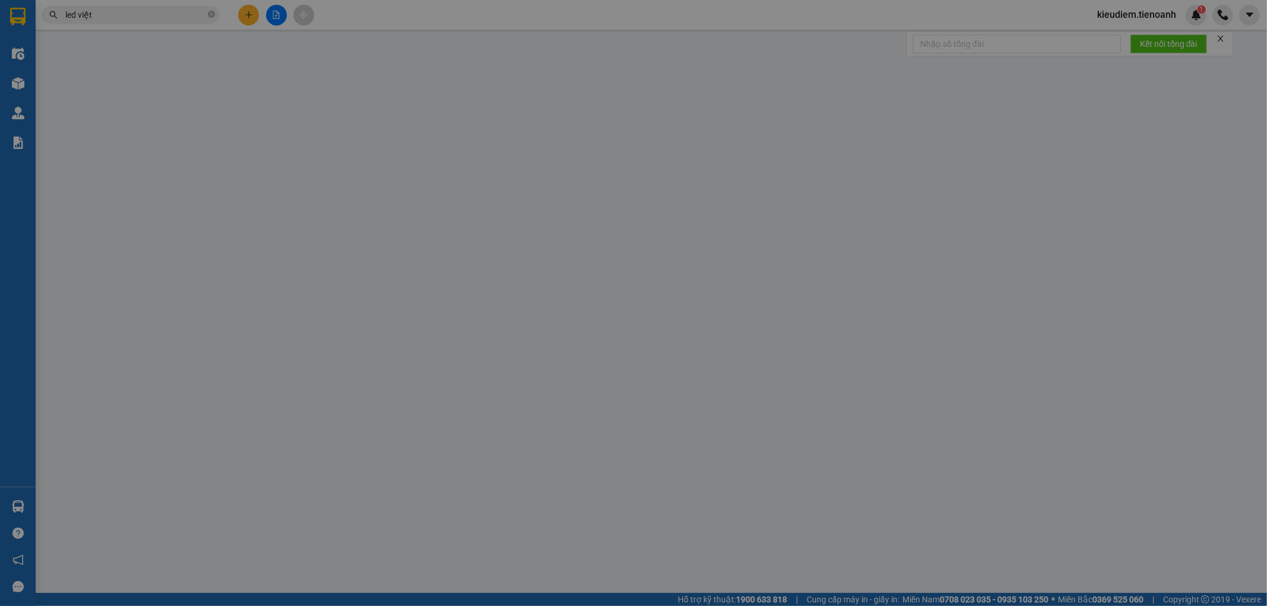
type input "0919084448"
type input "LED VIỆT"
type input "0981159906"
type input "HC"
type input "50.000"
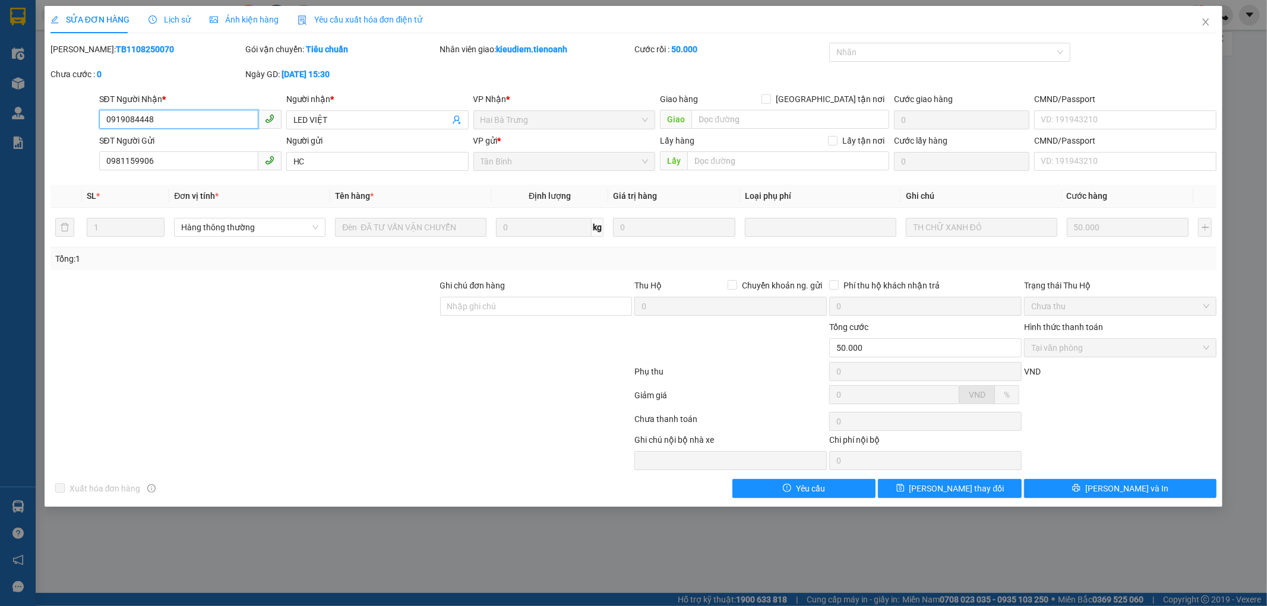
click at [177, 117] on input "0919084448" at bounding box center [178, 119] width 159 height 19
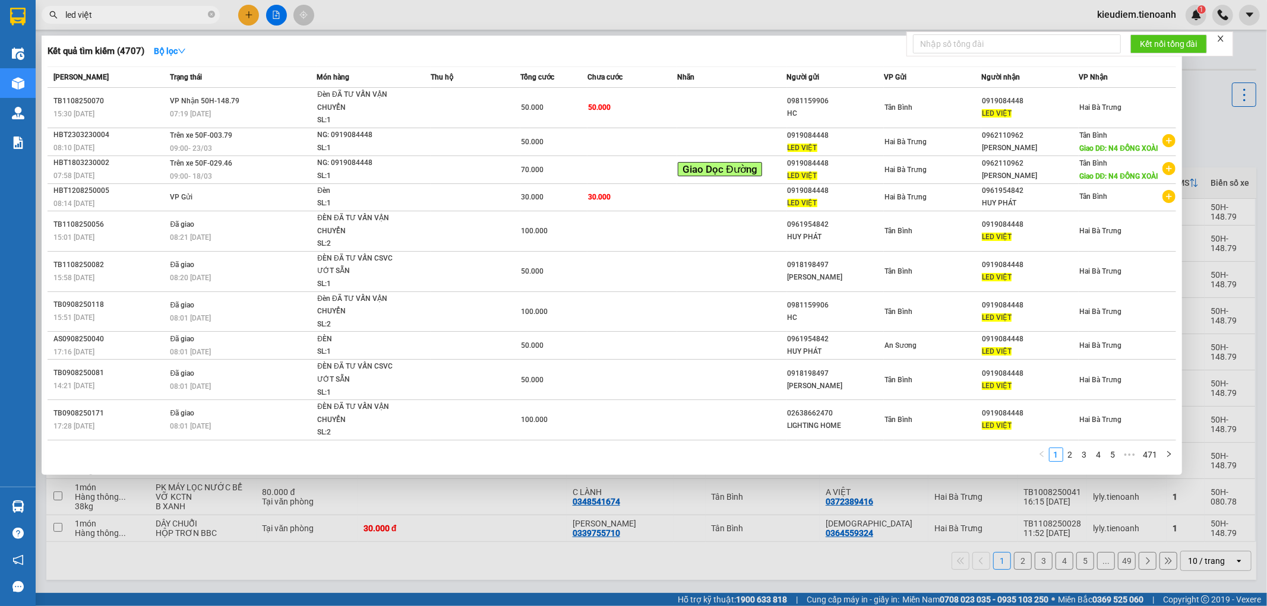
click at [163, 18] on input "led việt" at bounding box center [135, 14] width 140 height 13
click at [186, 14] on input "led việt" at bounding box center [135, 14] width 140 height 13
type input "l"
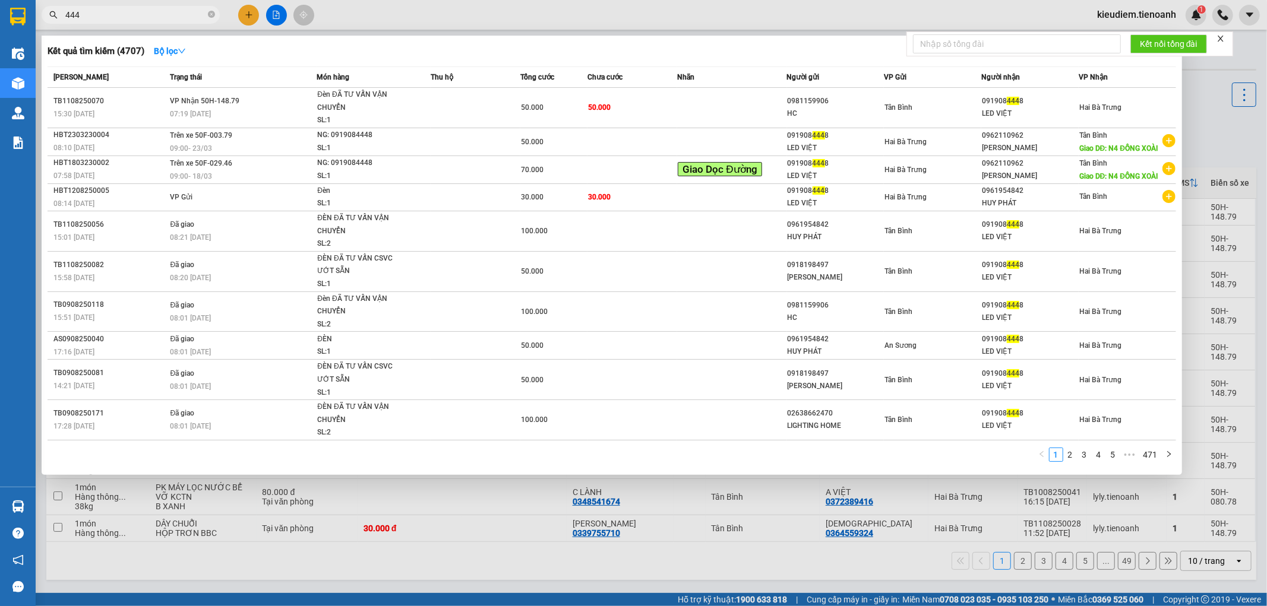
type input "4448"
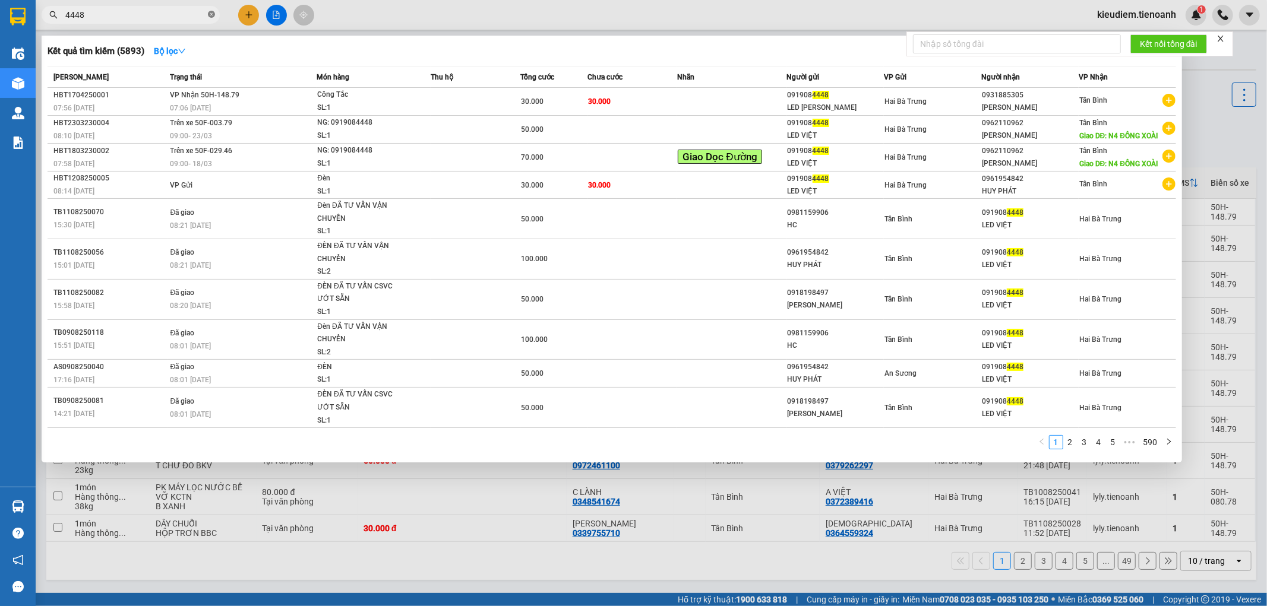
click at [214, 14] on icon "close-circle" at bounding box center [211, 14] width 7 height 7
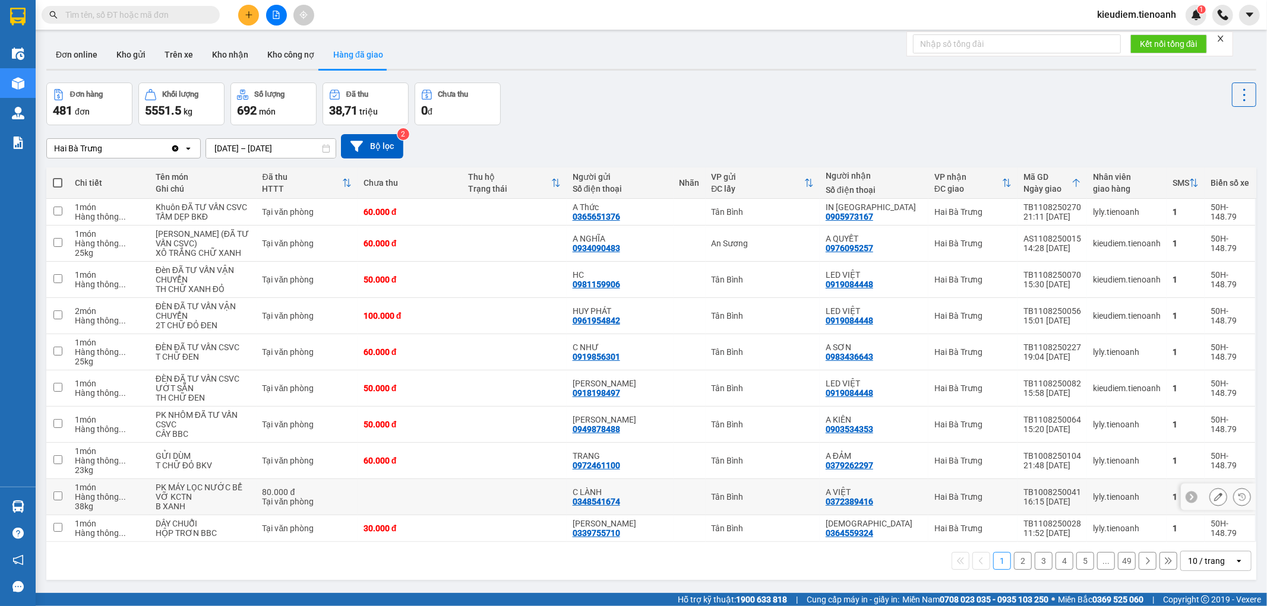
scroll to position [55, 0]
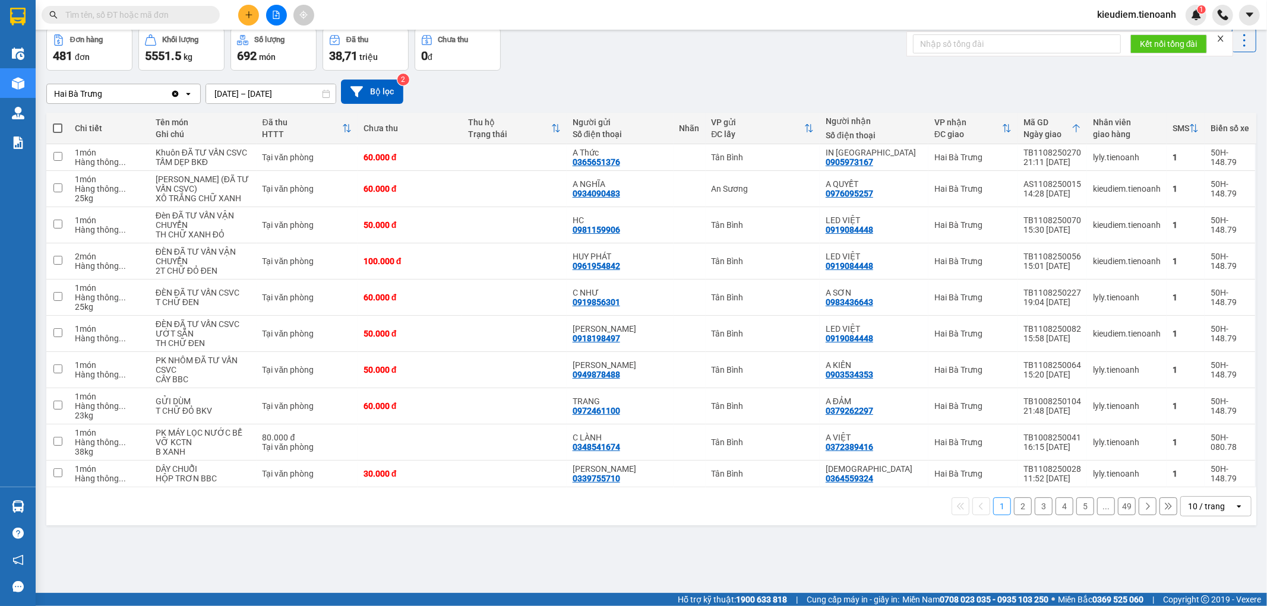
click at [1216, 516] on div "10 / trang" at bounding box center [1206, 506] width 53 height 19
click at [1196, 485] on span "100 / trang" at bounding box center [1200, 491] width 43 height 12
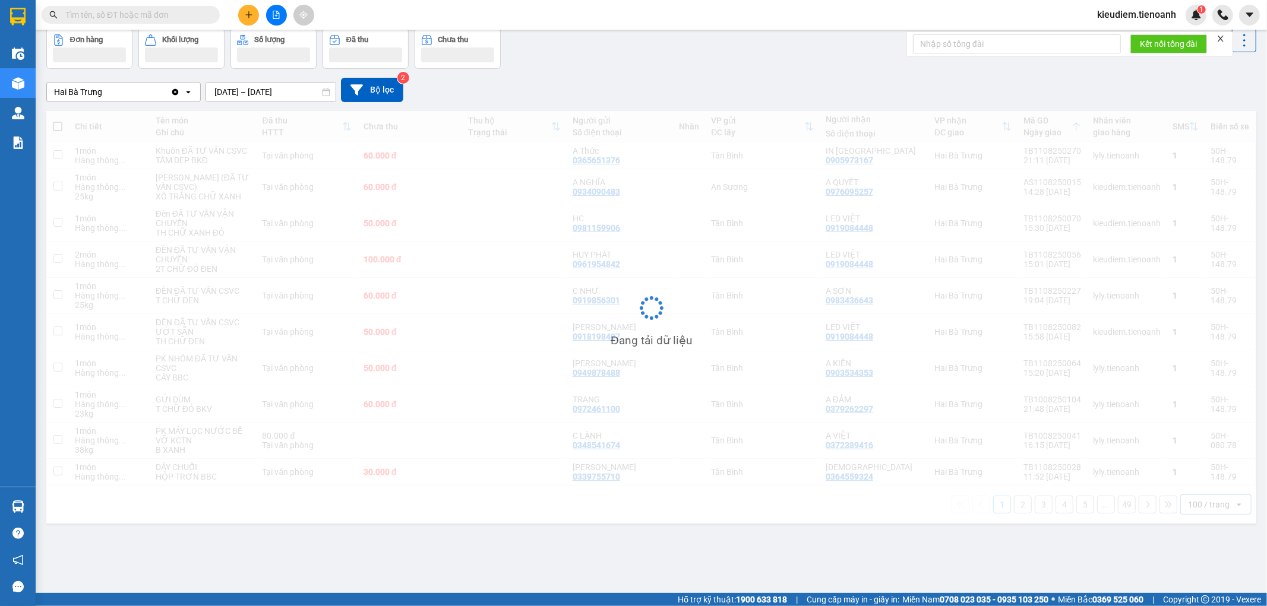
scroll to position [0, 0]
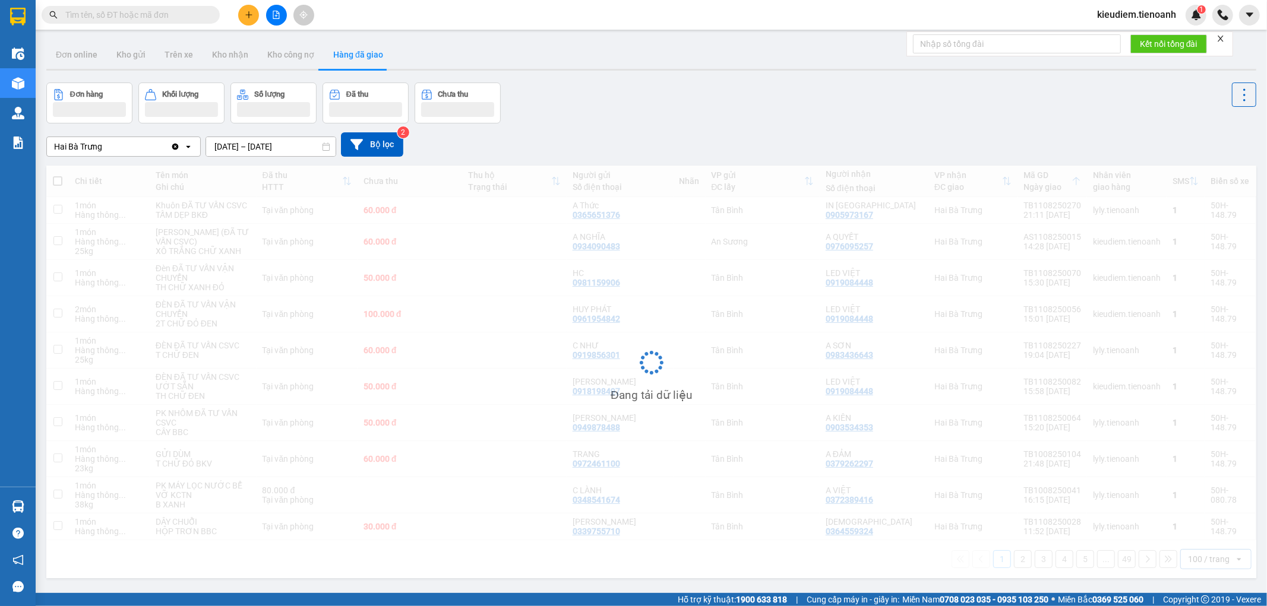
click at [857, 128] on div "Hai Bà Trưng Clear value open 10/08/2025 – 12/08/2025 Press the down arrow key …" at bounding box center [651, 145] width 1210 height 42
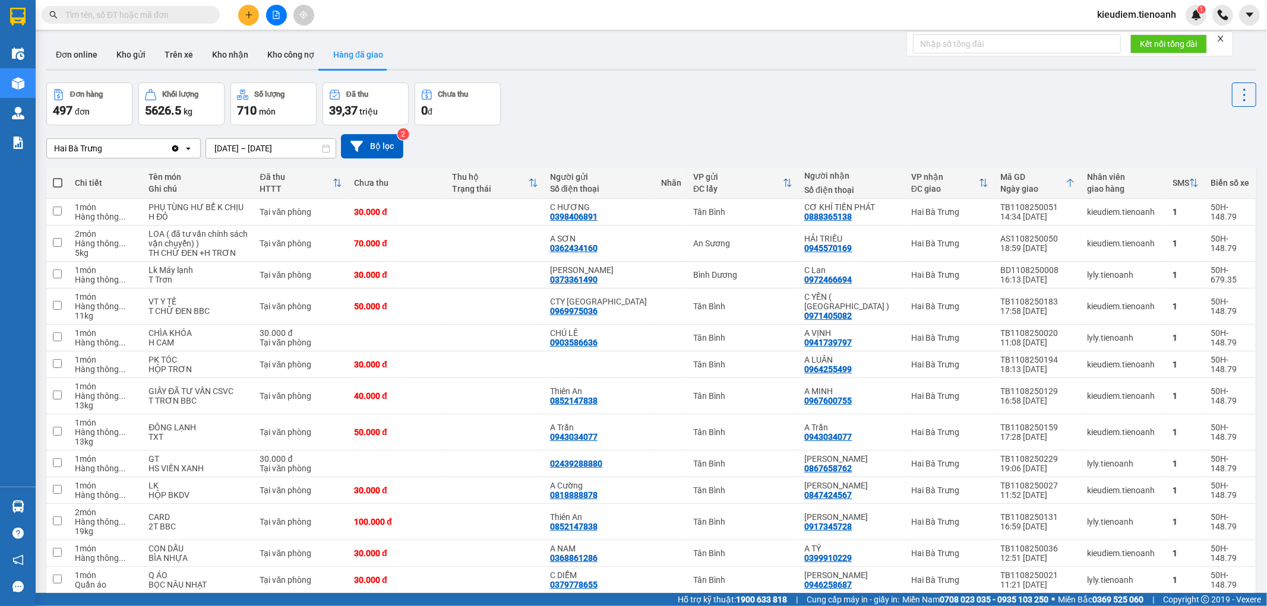
click at [168, 20] on input "text" at bounding box center [135, 14] width 140 height 13
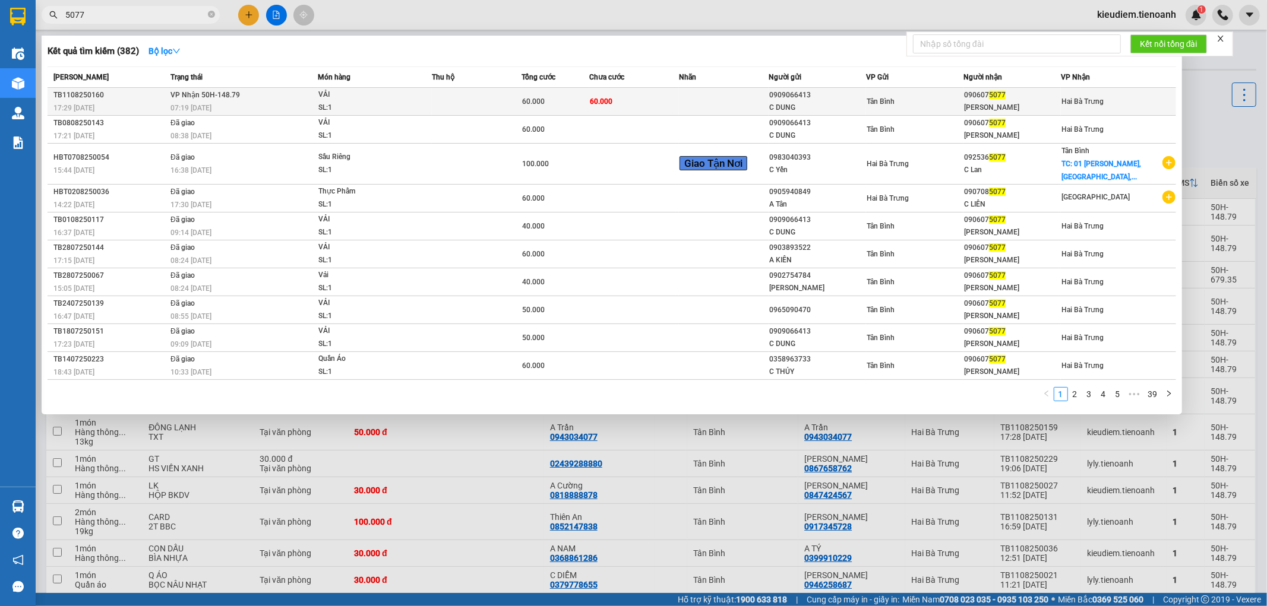
type input "5077"
click at [529, 107] on div "60.000" at bounding box center [555, 101] width 67 height 13
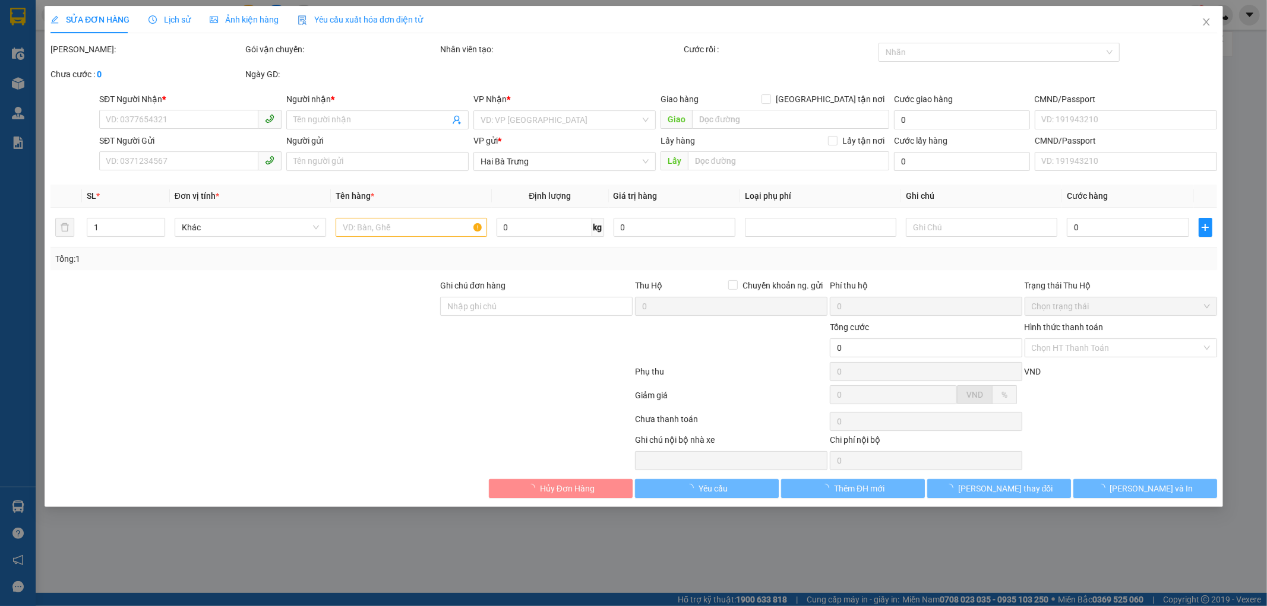
type input "0906075077"
type input "C Linh"
type input "046084012248"
type input "0909066413"
type input "C DUNG"
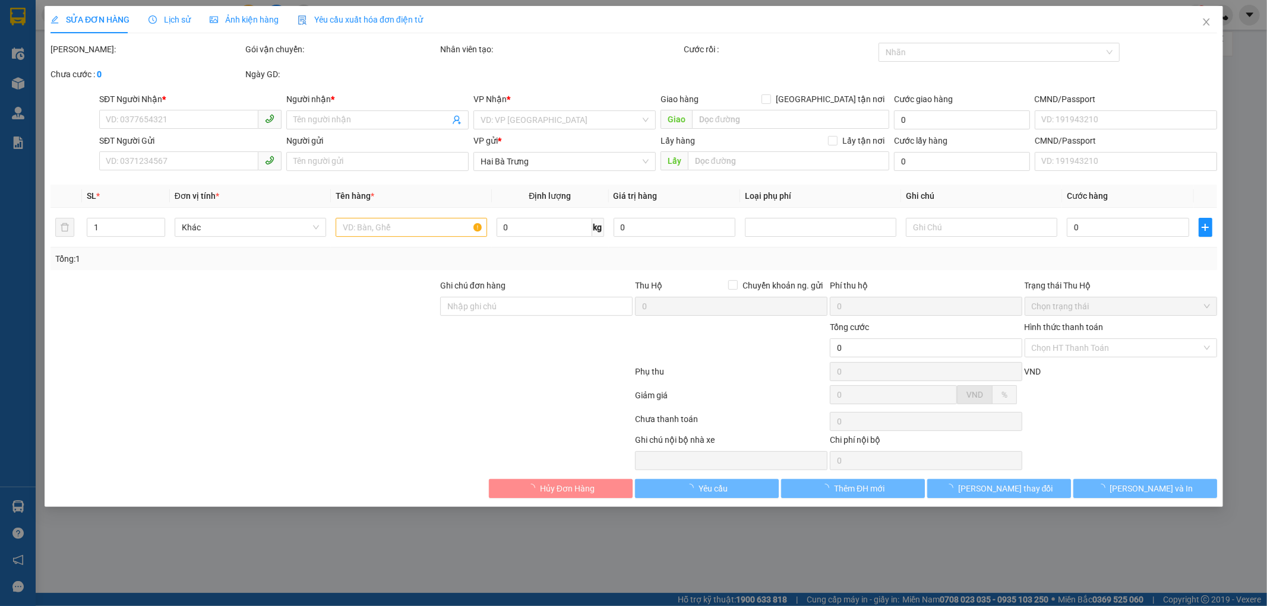
type input "60.000"
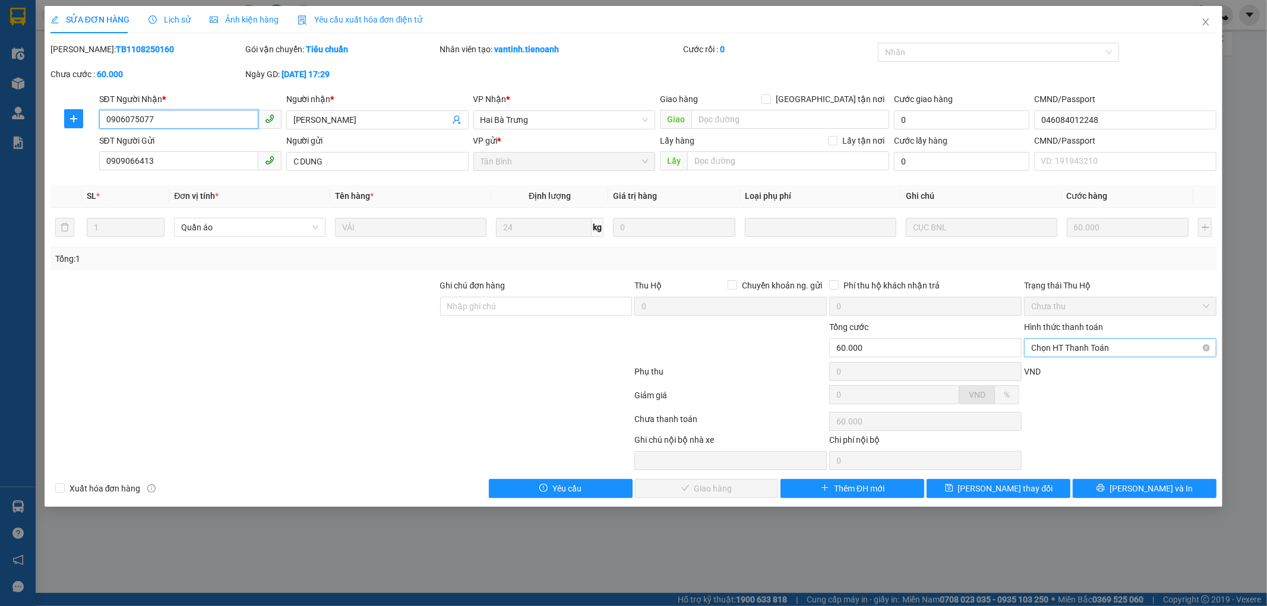
click at [1048, 347] on span "Chọn HT Thanh Toán" at bounding box center [1120, 348] width 178 height 18
click at [1060, 374] on div "Tại văn phòng" at bounding box center [1120, 371] width 178 height 13
type input "0"
click at [1116, 430] on div at bounding box center [1119, 422] width 195 height 24
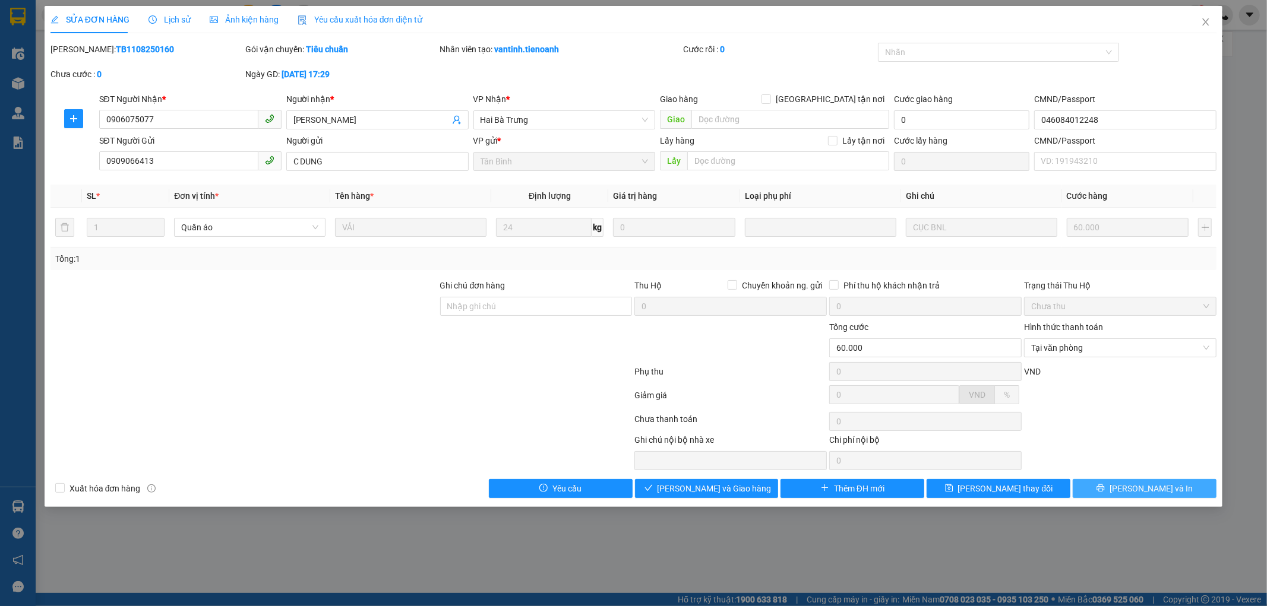
click at [1139, 490] on span "[PERSON_NAME] và In" at bounding box center [1150, 488] width 83 height 13
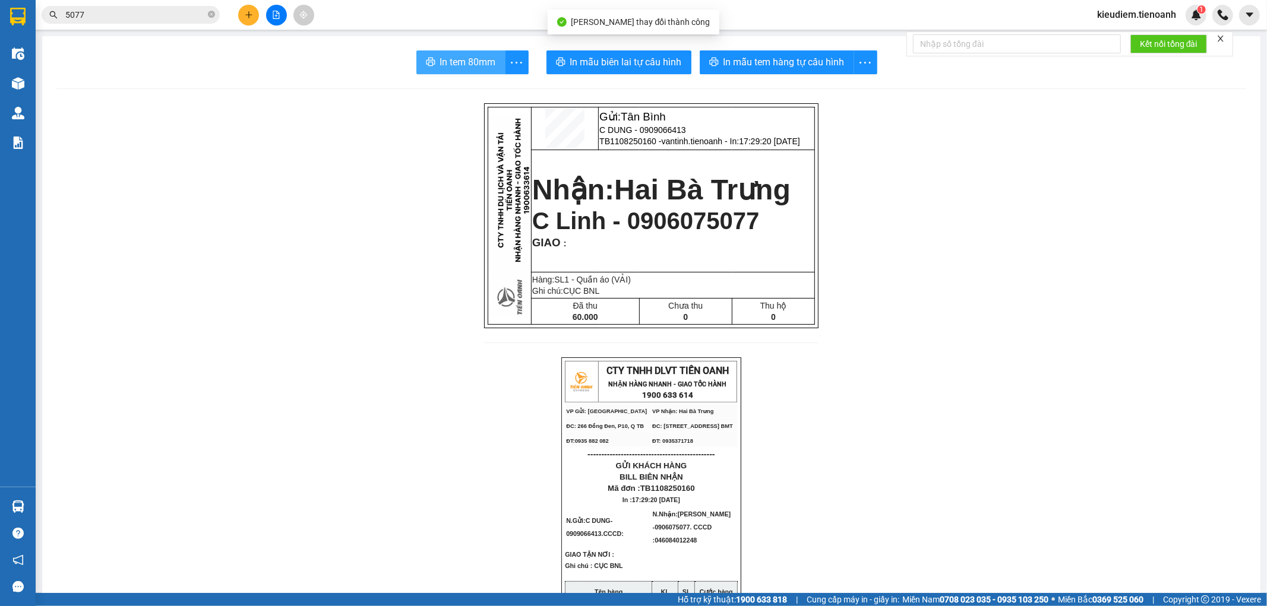
click at [458, 61] on span "In tem 80mm" at bounding box center [468, 62] width 56 height 15
click at [141, 20] on input "5077" at bounding box center [135, 14] width 140 height 13
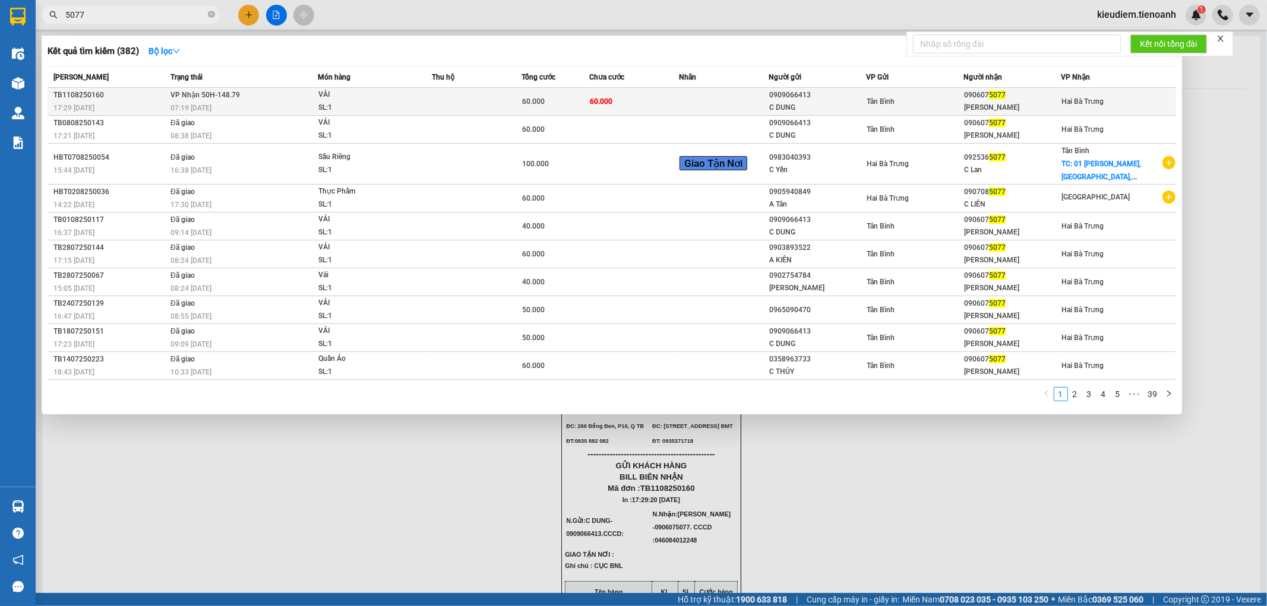
click at [222, 97] on span "VP Nhận 50H-148.79" at bounding box center [204, 95] width 69 height 8
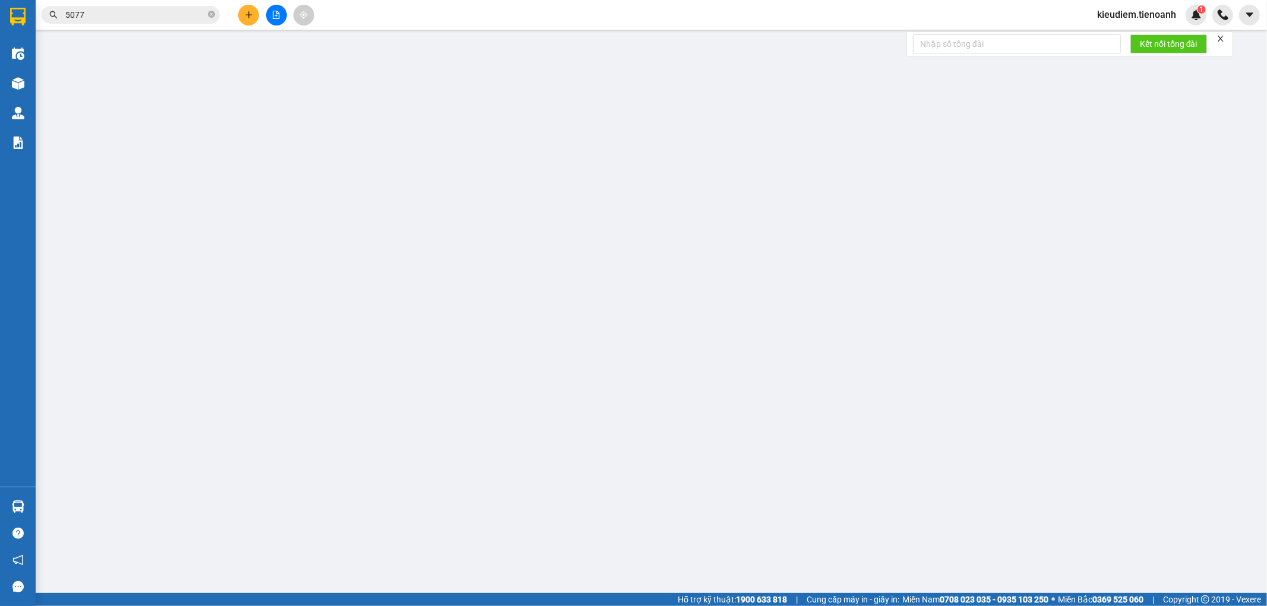
type input "0906075077"
type input "C Linh"
type input "046084012248"
type input "0909066413"
type input "C DUNG"
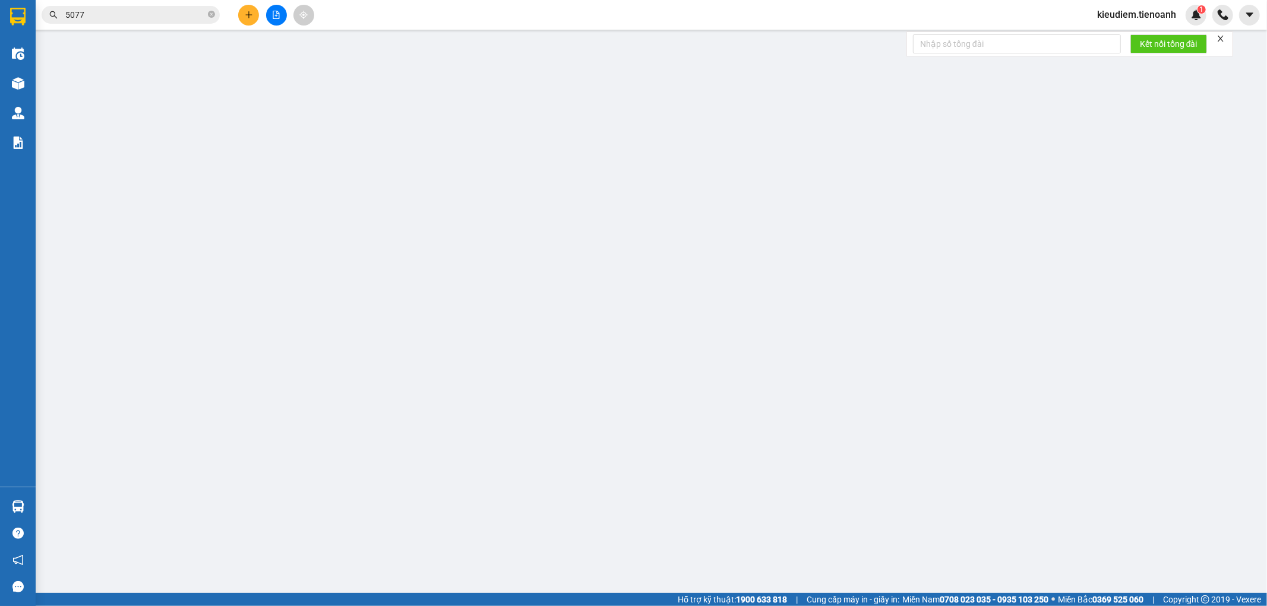
type input "60.000"
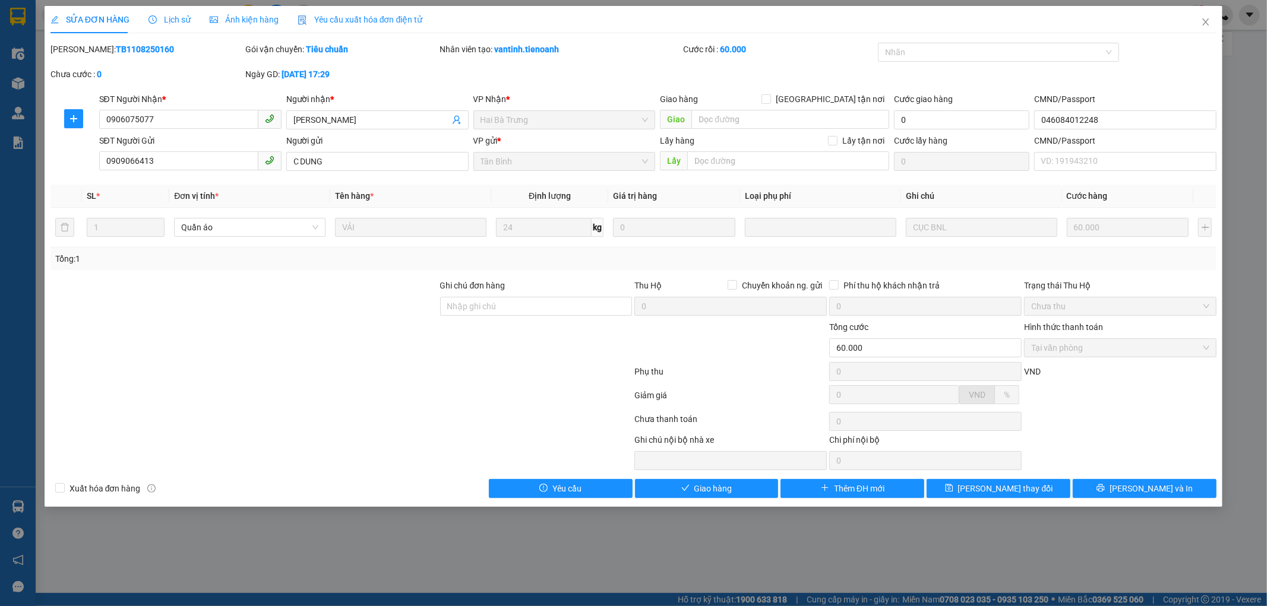
click at [1117, 407] on div at bounding box center [1119, 399] width 195 height 21
click at [741, 489] on button "Giao hàng" at bounding box center [707, 488] width 144 height 19
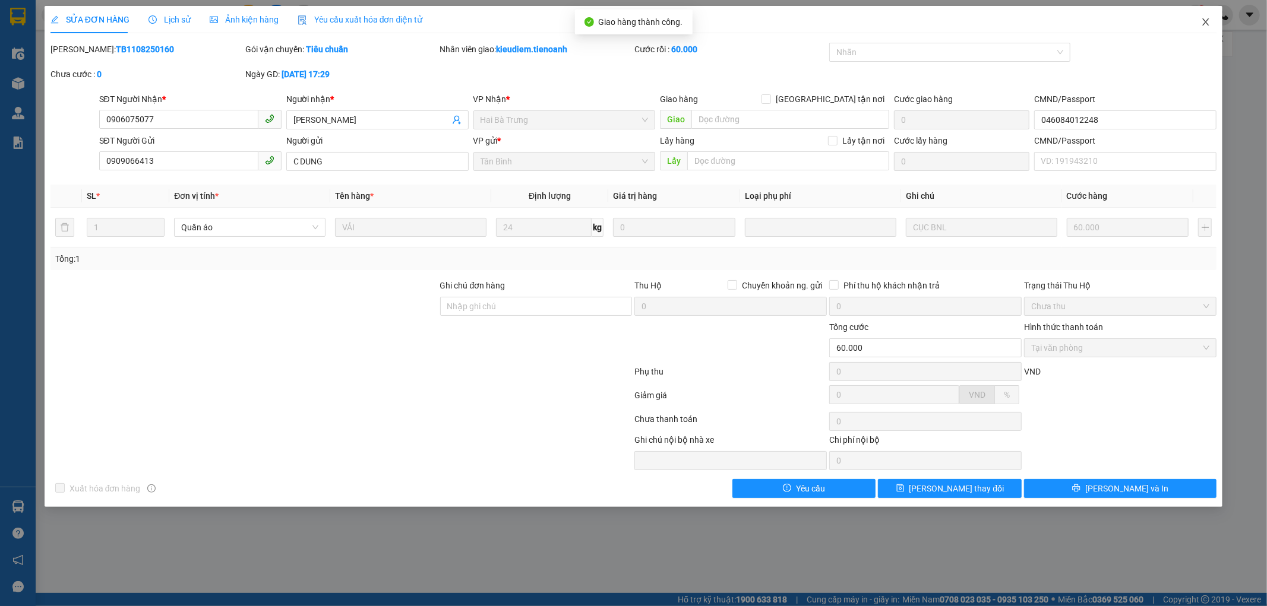
click at [1202, 24] on icon "close" at bounding box center [1206, 22] width 10 height 10
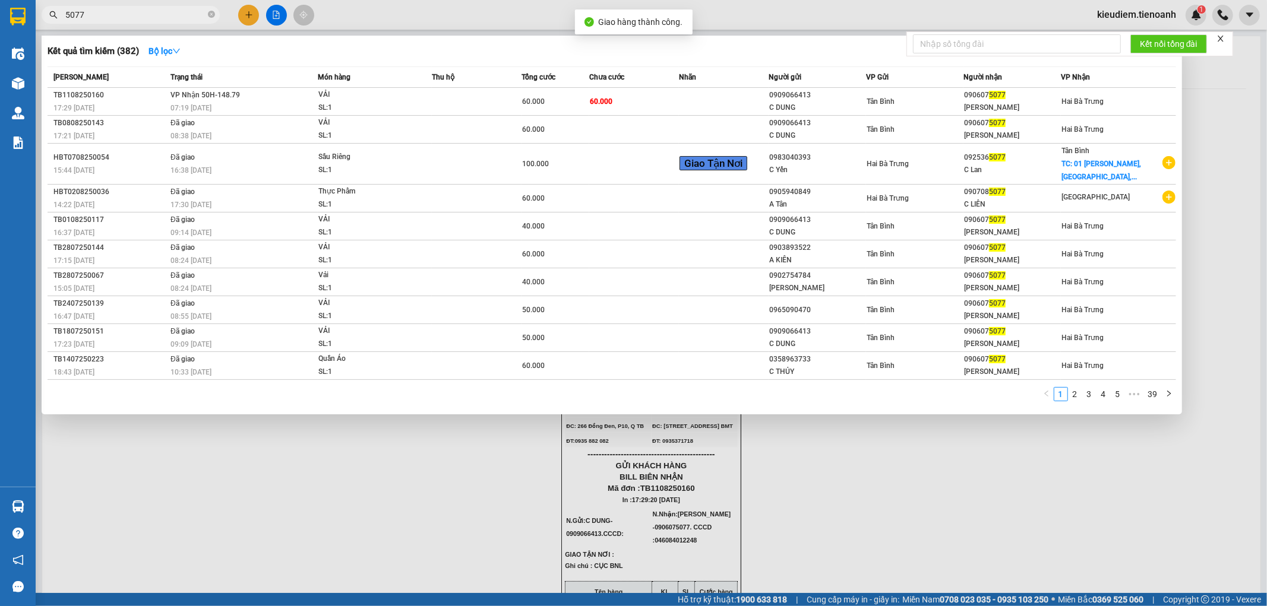
click at [169, 16] on input "5077" at bounding box center [135, 14] width 140 height 13
type input "075077"
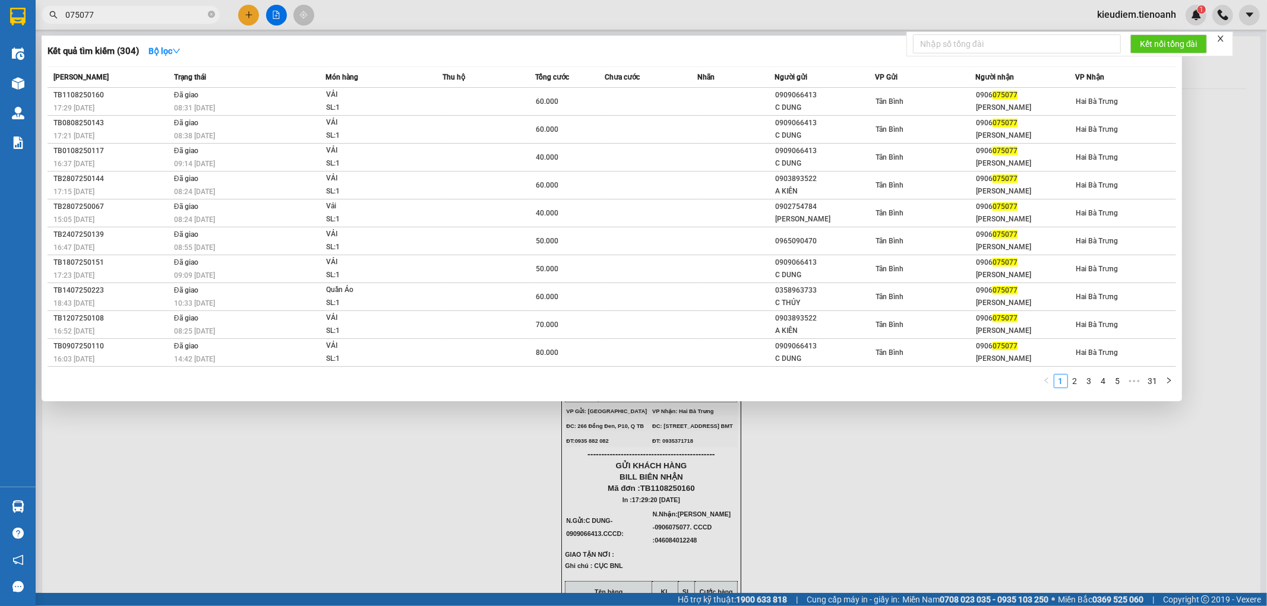
click at [205, 14] on input "075077" at bounding box center [135, 14] width 140 height 13
click at [209, 17] on icon "close-circle" at bounding box center [211, 14] width 7 height 7
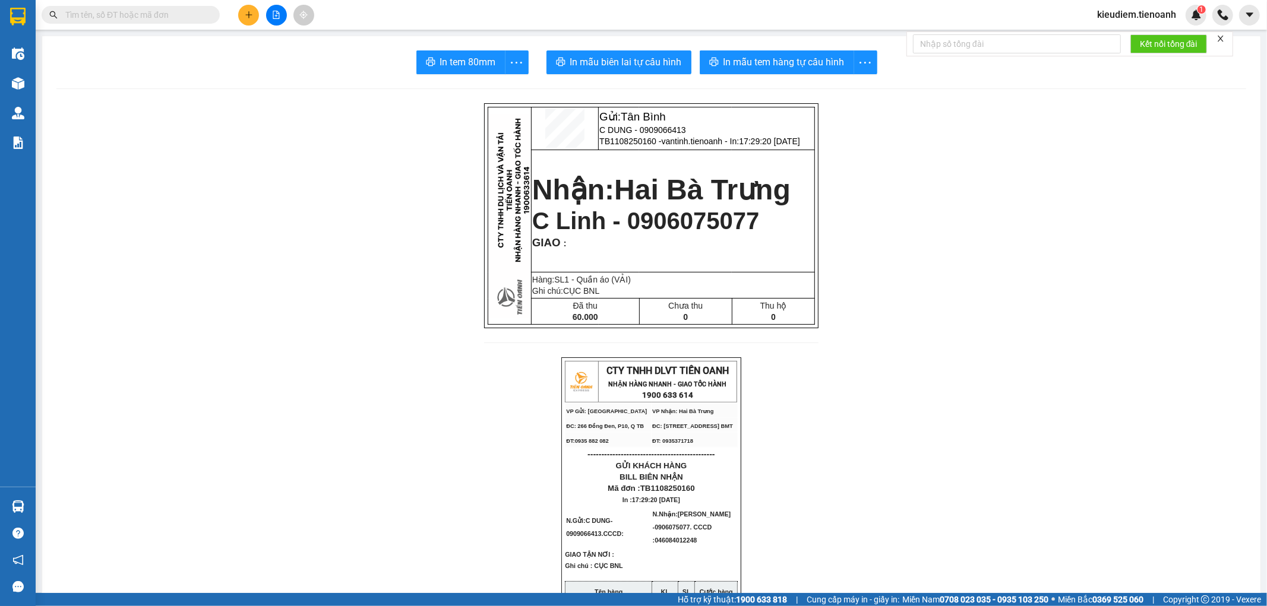
drag, startPoint x: 923, startPoint y: 217, endPoint x: 609, endPoint y: 147, distance: 321.3
click at [198, 17] on input "text" at bounding box center [135, 14] width 140 height 13
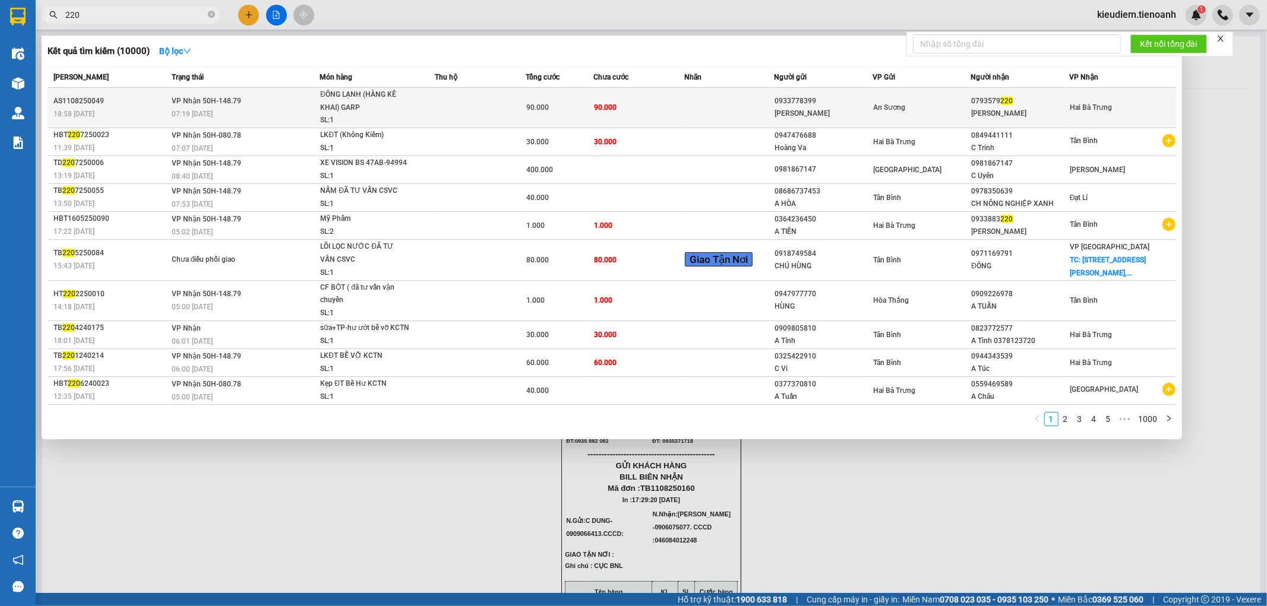
type input "220"
click at [525, 106] on td at bounding box center [480, 108] width 91 height 40
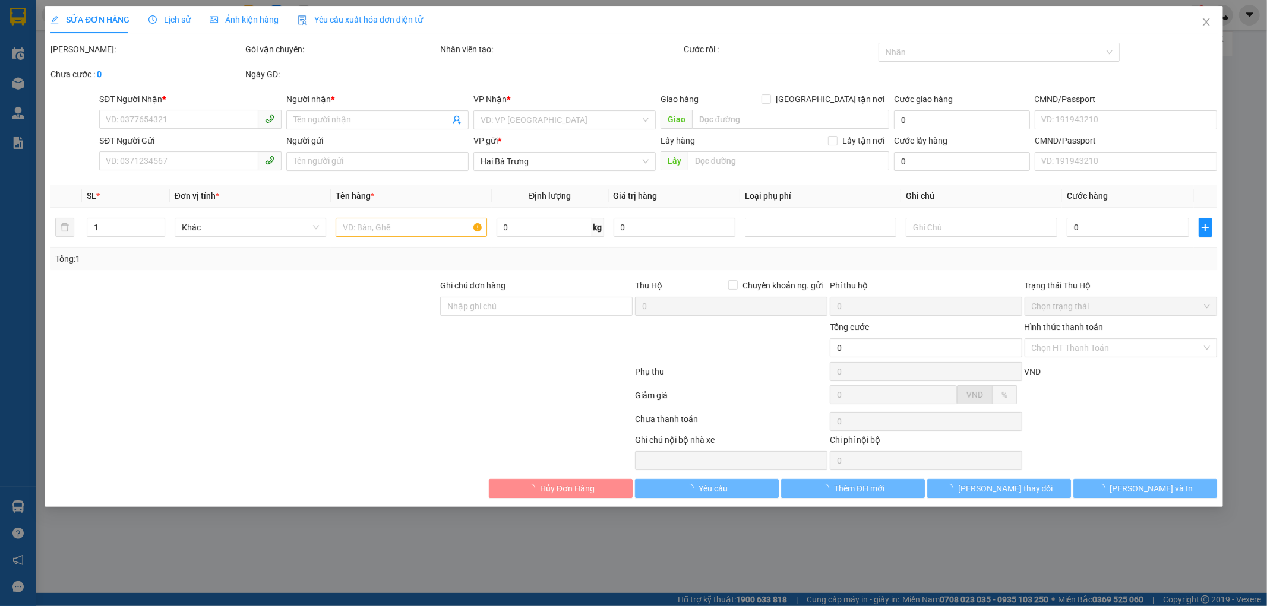
type input "0793579220"
type input "C MINH"
type input "0933778399"
type input "C HUYỀN"
type input "90.000"
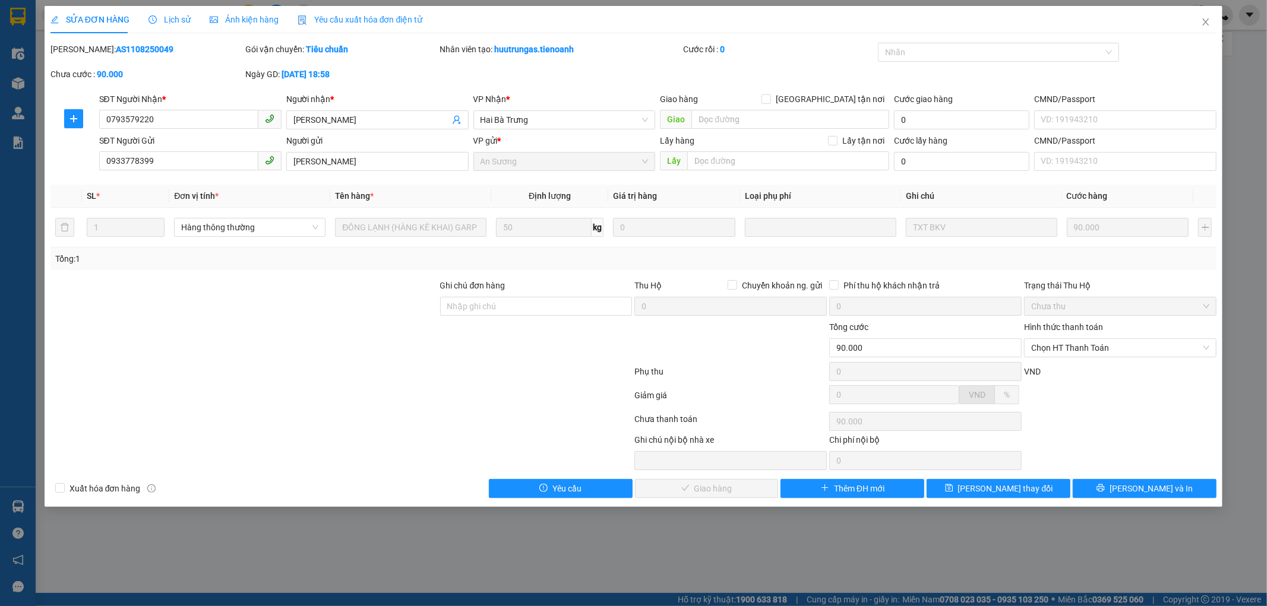
click at [778, 371] on div "Phụ thu" at bounding box center [731, 375] width 195 height 21
click at [1057, 347] on span "Chọn HT Thanh Toán" at bounding box center [1120, 348] width 178 height 18
click at [1060, 371] on div "Tại văn phòng" at bounding box center [1120, 371] width 178 height 13
type input "0"
click at [1075, 430] on div at bounding box center [1119, 422] width 195 height 24
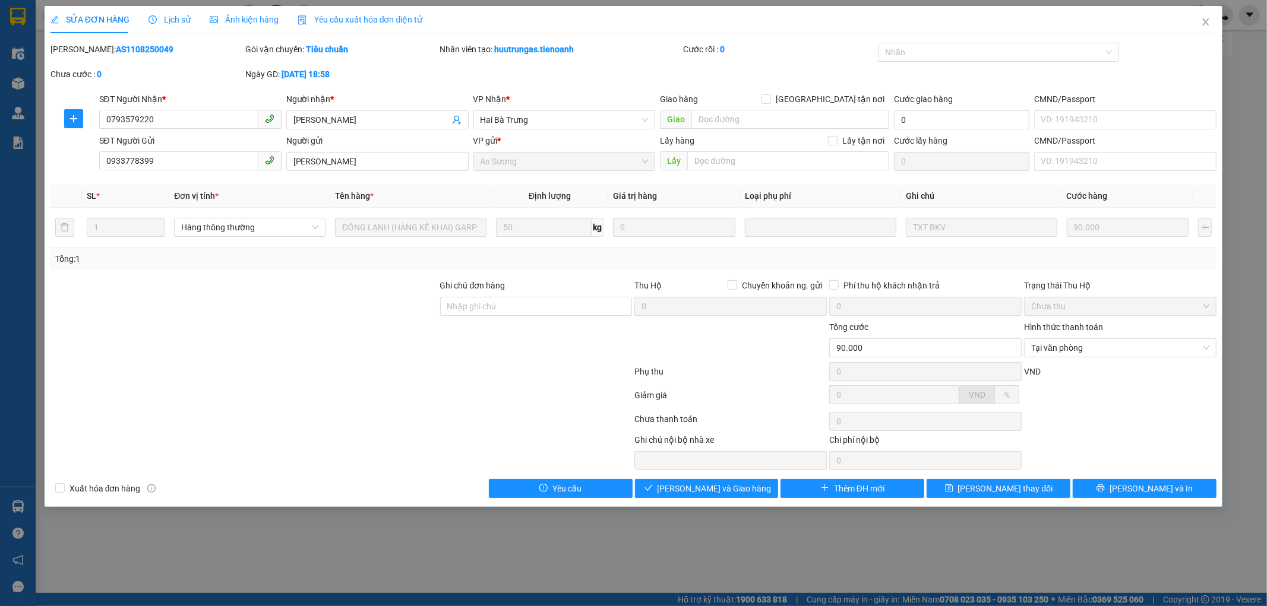
click at [1137, 499] on div "SỬA ĐƠN HÀNG Lịch sử Ảnh kiện hàng Yêu cầu xuất hóa đơn điện tử Total Paid Fee …" at bounding box center [634, 256] width 1178 height 501
click at [1138, 492] on span "[PERSON_NAME] và In" at bounding box center [1150, 488] width 83 height 13
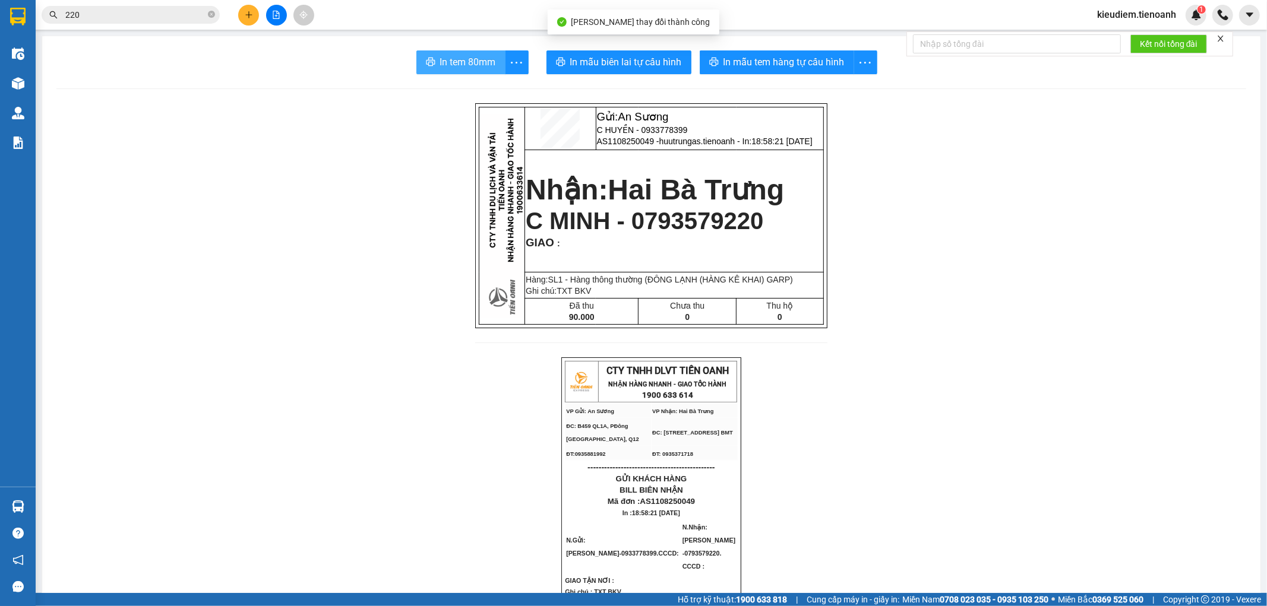
click at [466, 72] on button "In tem 80mm" at bounding box center [460, 62] width 89 height 24
click at [189, 15] on input "220" at bounding box center [135, 14] width 140 height 13
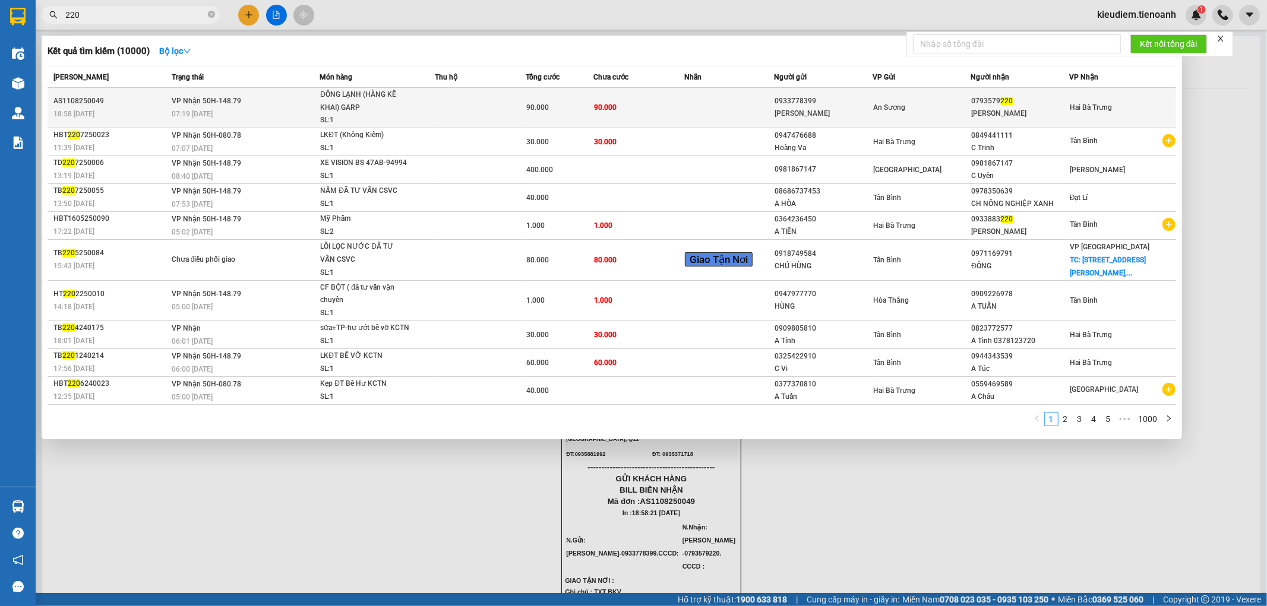
click at [708, 104] on td at bounding box center [729, 108] width 90 height 40
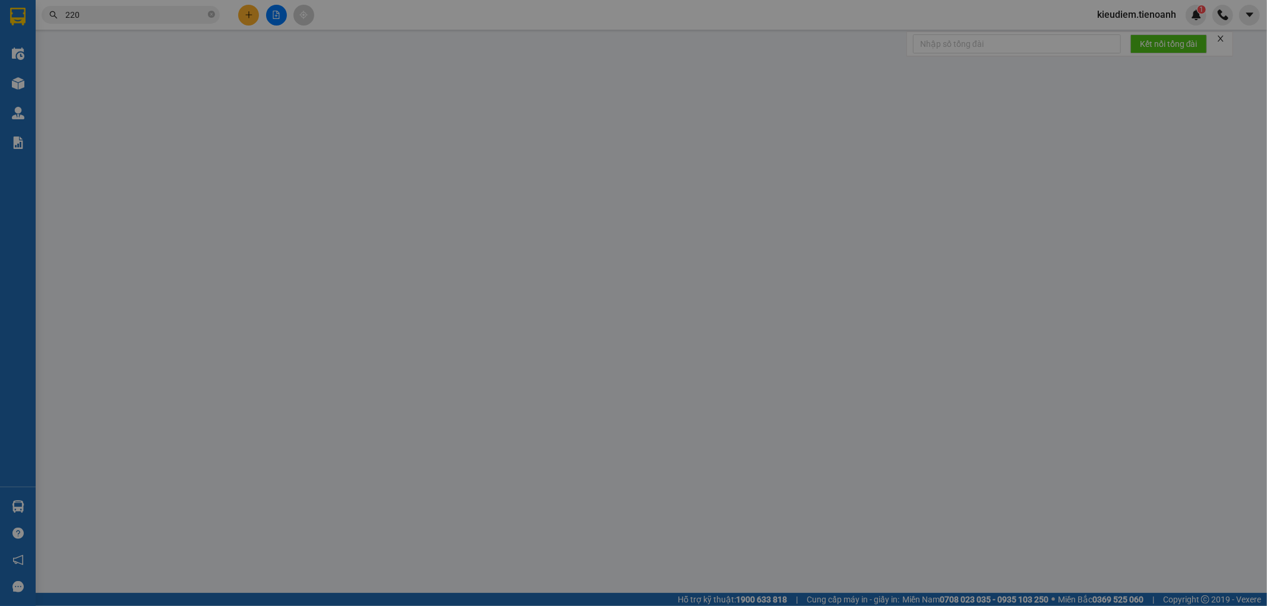
type input "0793579220"
type input "C MINH"
type input "0933778399"
type input "C HUYỀN"
type input "90.000"
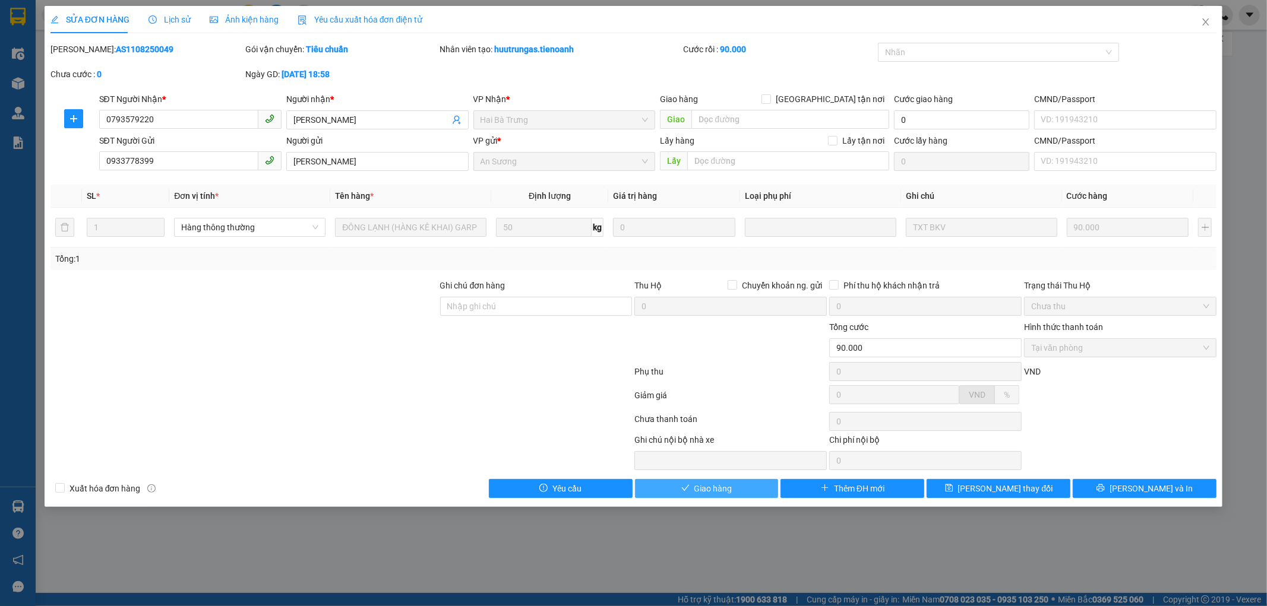
click at [745, 489] on button "Giao hàng" at bounding box center [707, 488] width 144 height 19
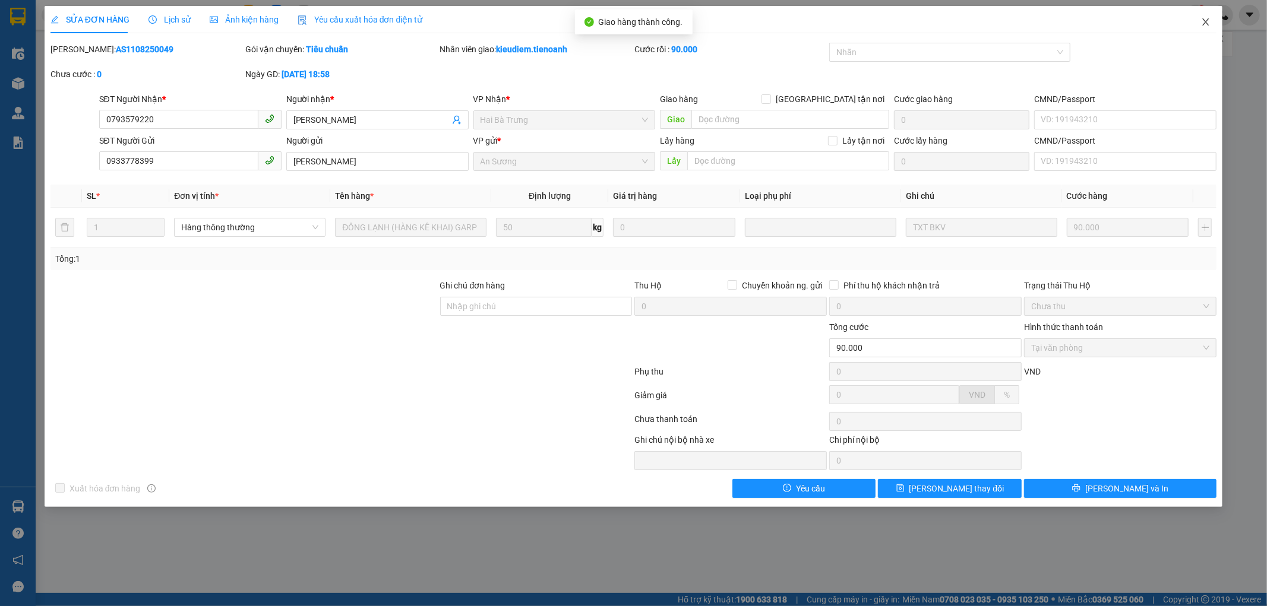
click at [1205, 20] on icon "close" at bounding box center [1206, 22] width 10 height 10
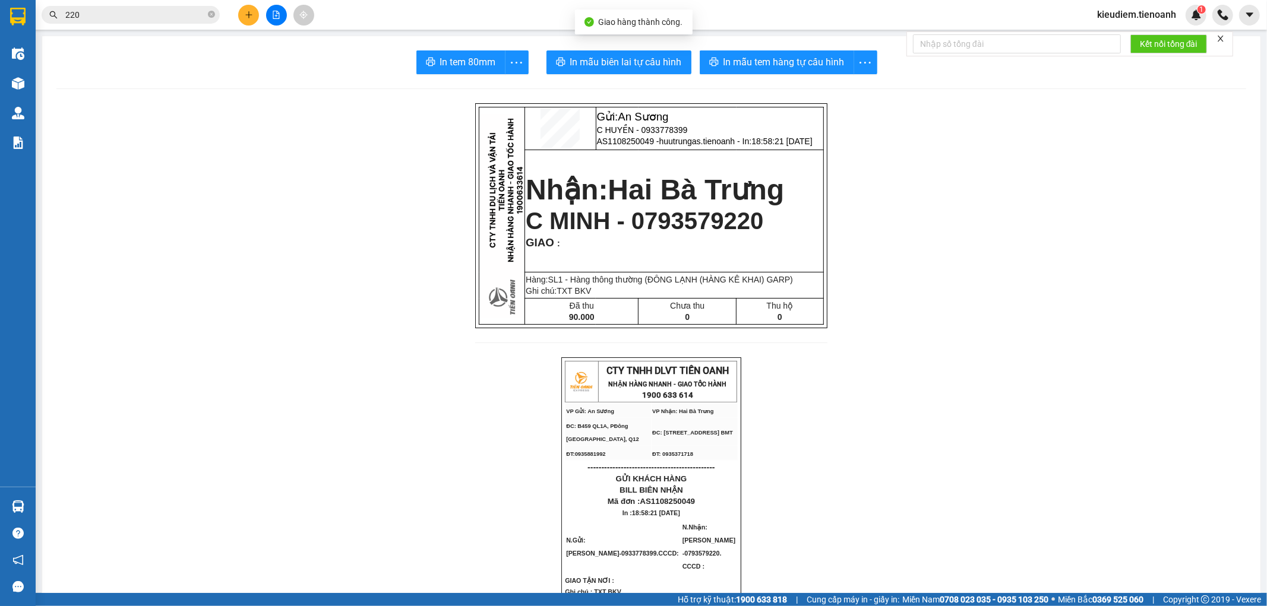
click at [181, 14] on input "220" at bounding box center [135, 14] width 140 height 13
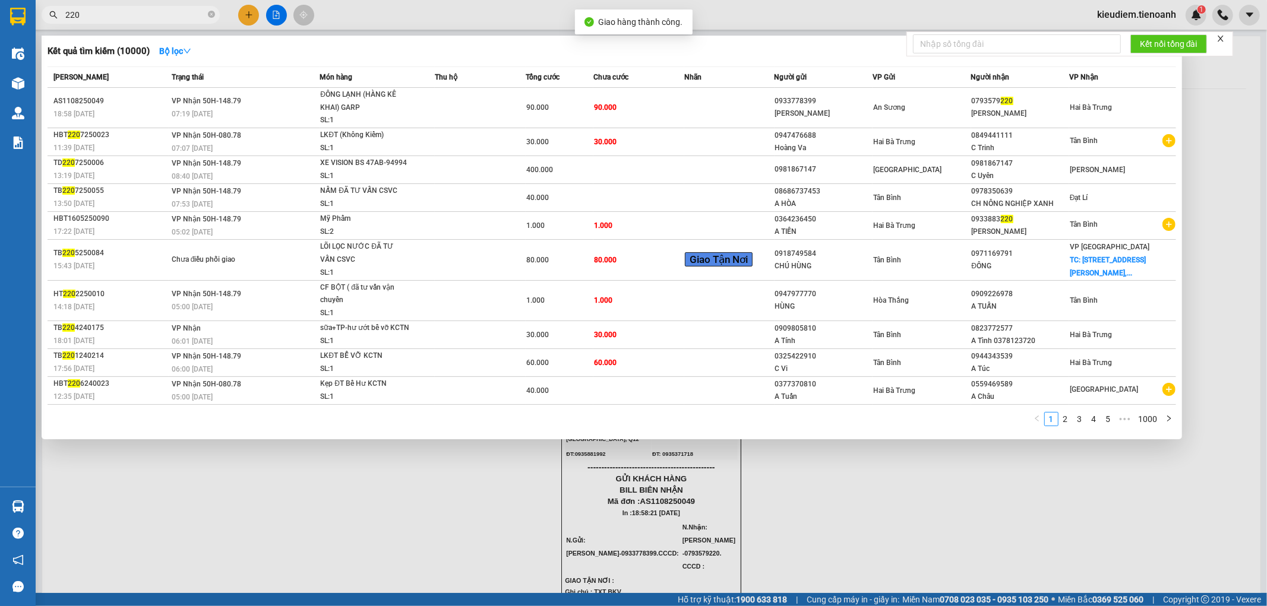
click at [181, 14] on input "220" at bounding box center [135, 14] width 140 height 13
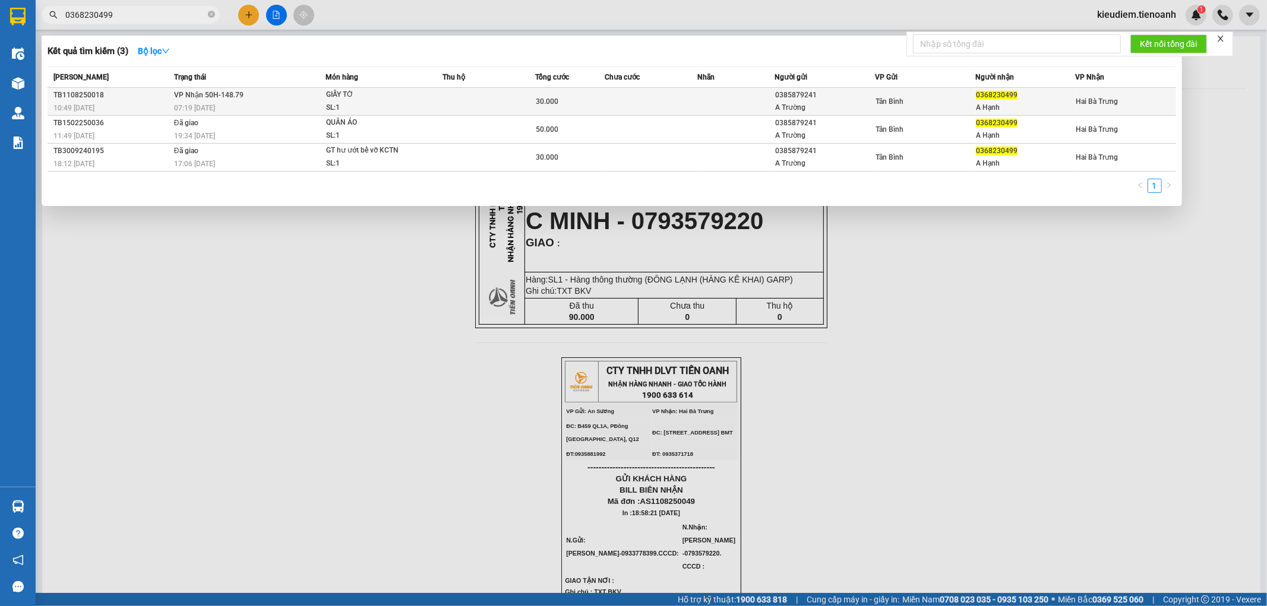
type input "0368230499"
click at [414, 101] on span "GIẤY TỜ SL: 1" at bounding box center [384, 101] width 116 height 26
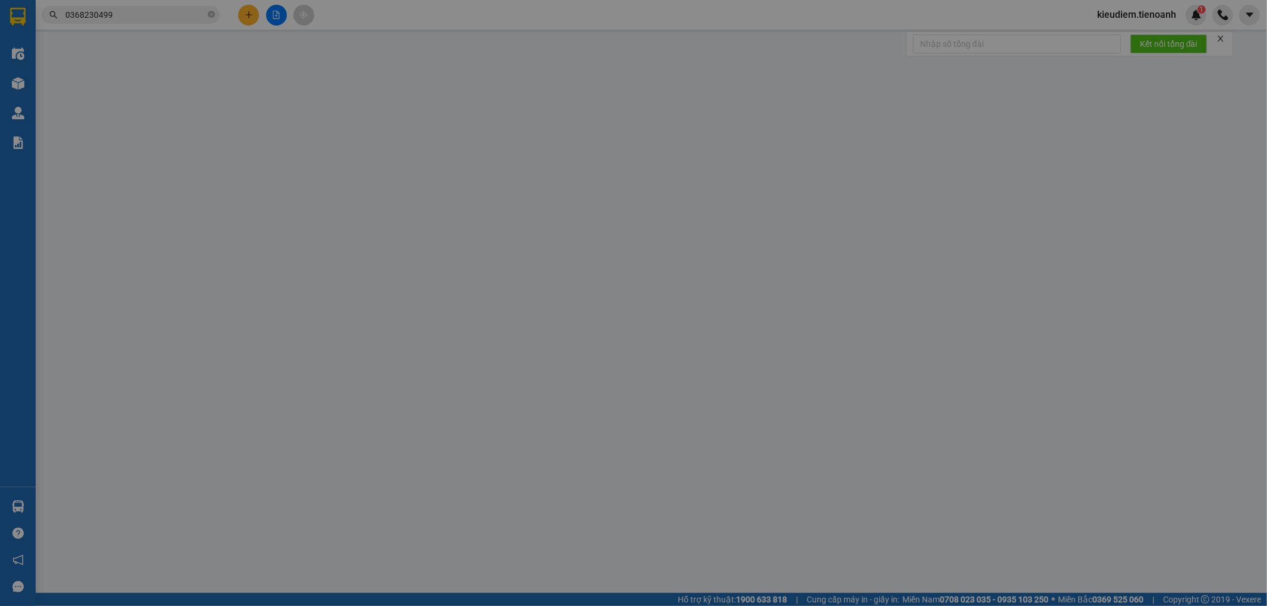
type input "0368230499"
type input "A Hạnh"
type input "0385879241"
type input "A Trường"
type input "30.000"
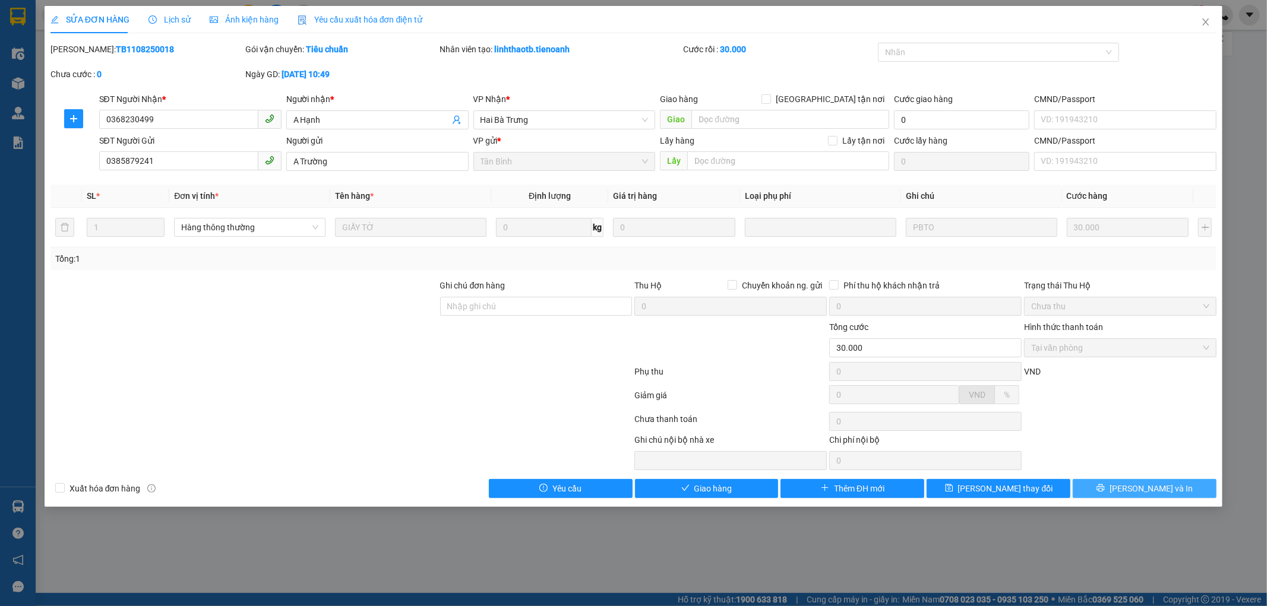
click at [1138, 483] on span "[PERSON_NAME] và In" at bounding box center [1150, 488] width 83 height 13
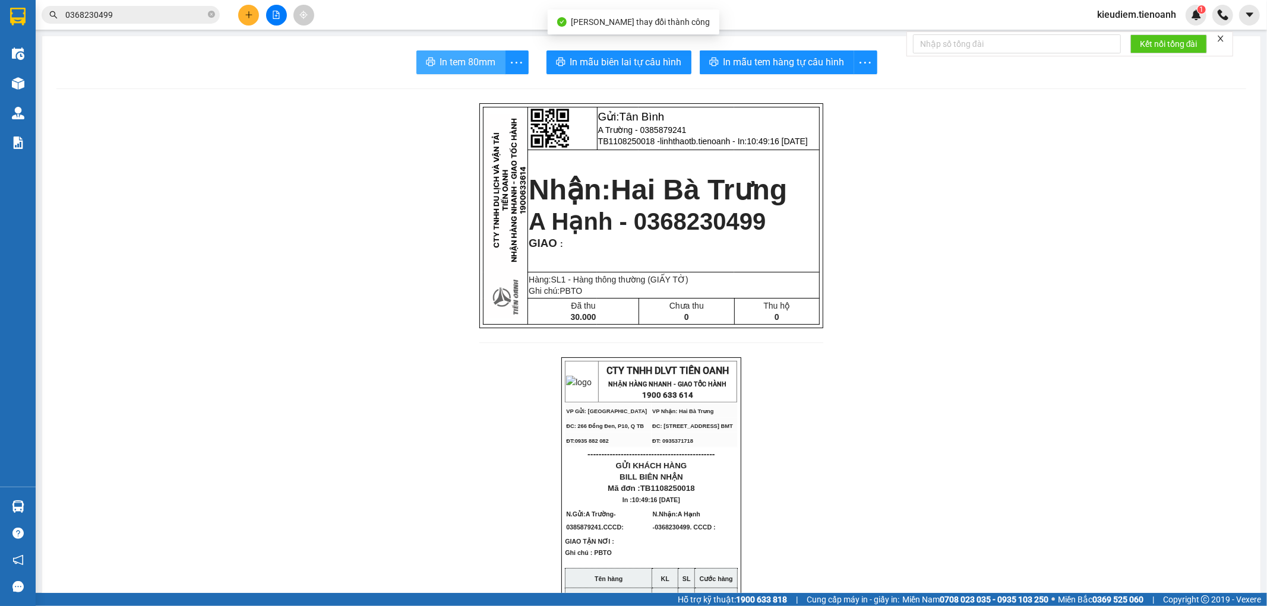
click at [475, 67] on span "In tem 80mm" at bounding box center [468, 62] width 56 height 15
click at [189, 15] on input "0368230499" at bounding box center [135, 14] width 140 height 13
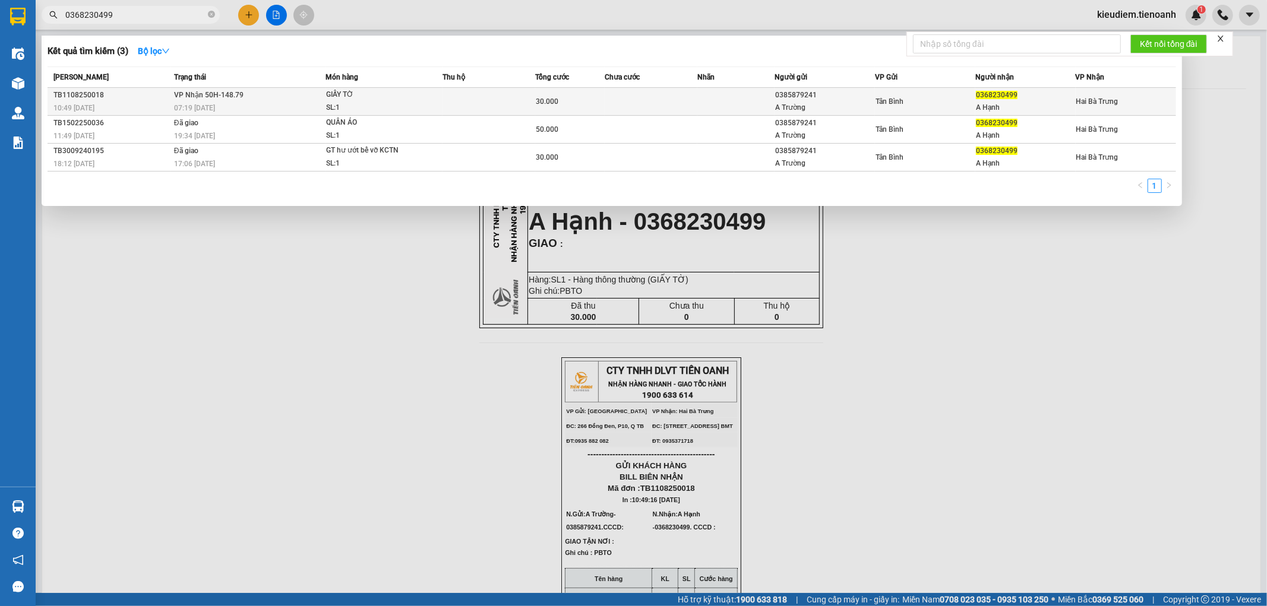
click at [233, 94] on span "VP Nhận 50H-148.79" at bounding box center [208, 95] width 69 height 8
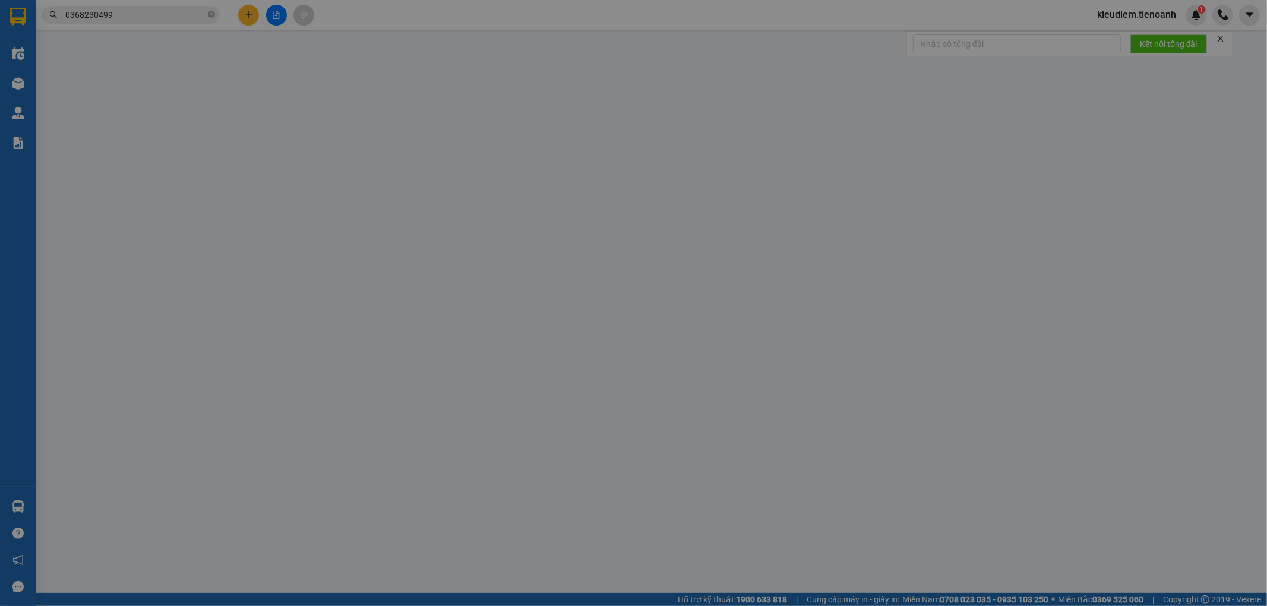
type input "0368230499"
type input "A Hạnh"
type input "0385879241"
type input "A Trường"
type input "30.000"
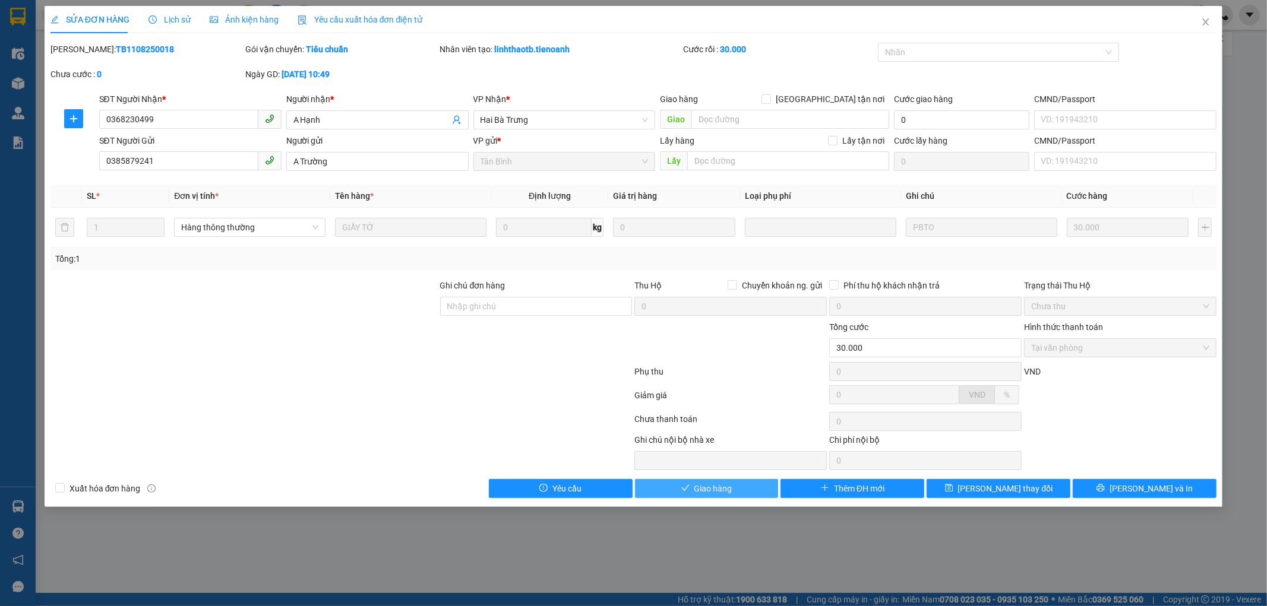
click at [714, 482] on button "Giao hàng" at bounding box center [707, 488] width 144 height 19
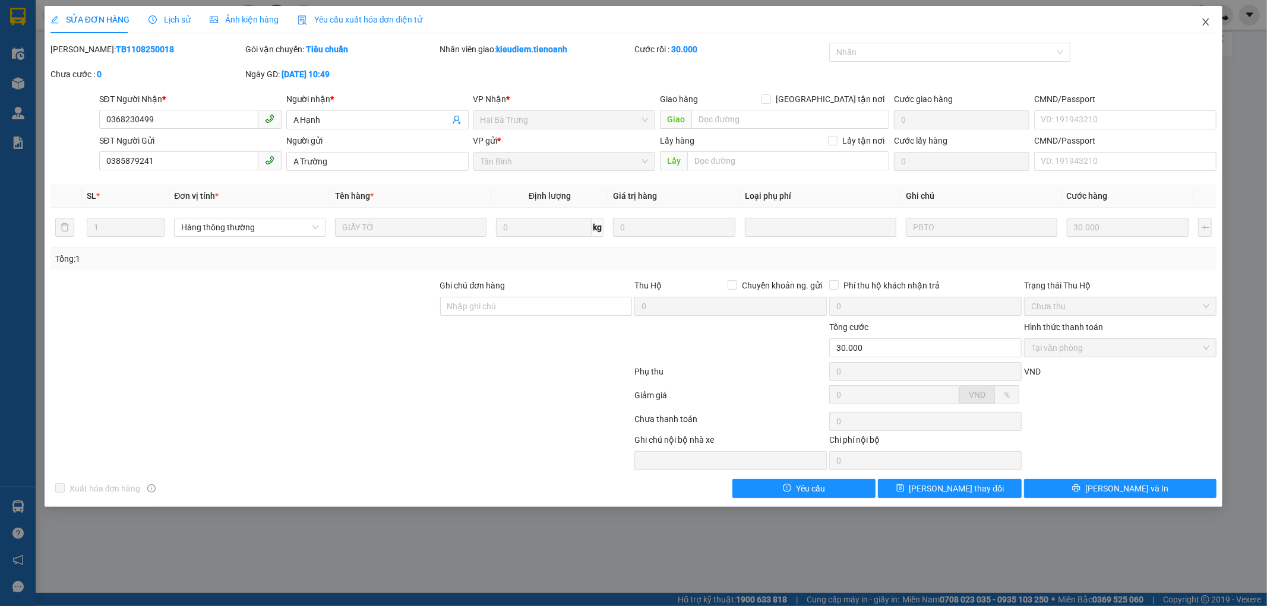
click at [1198, 30] on span "Close" at bounding box center [1205, 22] width 33 height 33
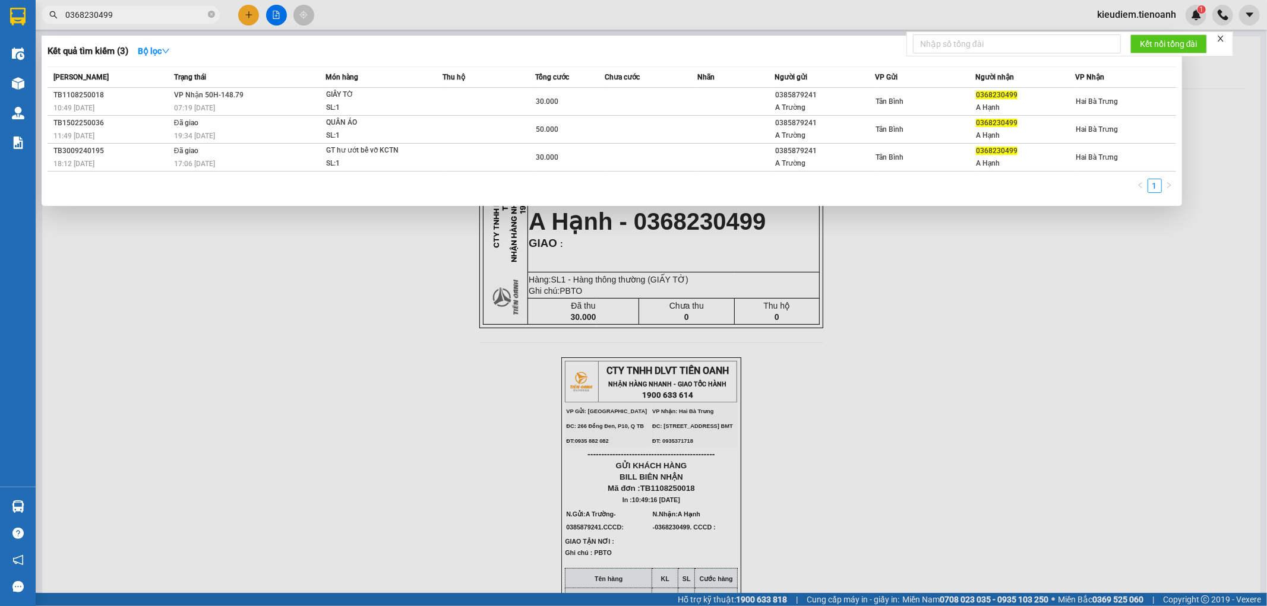
click at [164, 18] on input "0368230499" at bounding box center [135, 14] width 140 height 13
click at [173, 12] on input "0368230499" at bounding box center [135, 14] width 140 height 13
type input "036823049"
click at [187, 14] on input "036823049" at bounding box center [135, 14] width 140 height 13
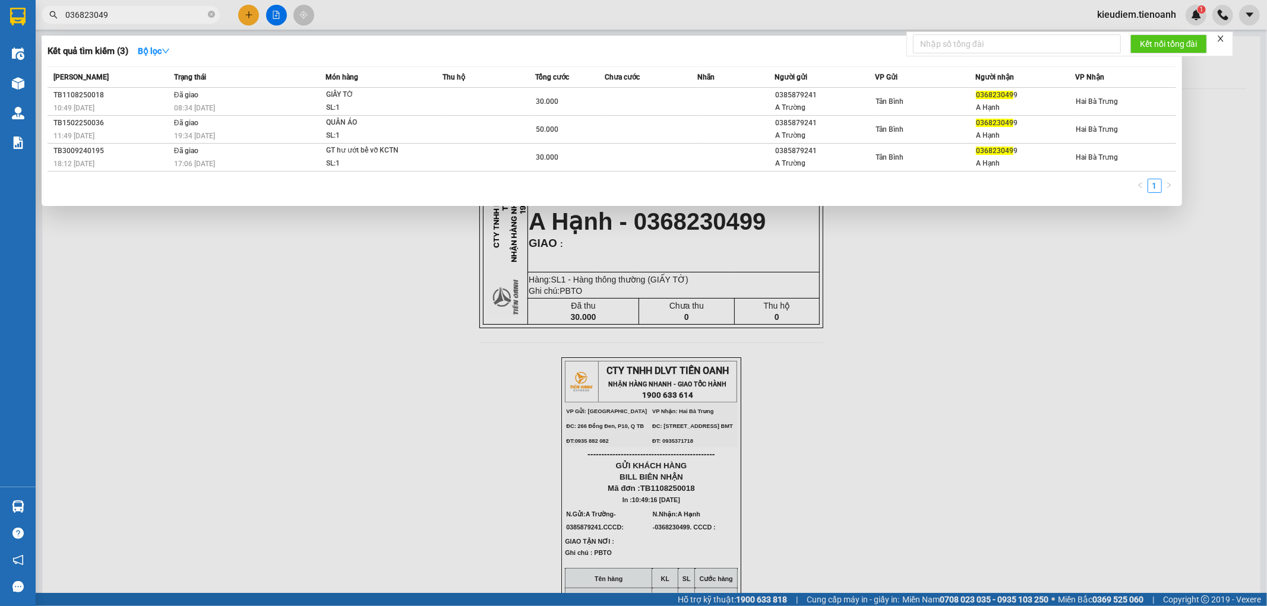
click at [187, 14] on input "036823049" at bounding box center [135, 14] width 140 height 13
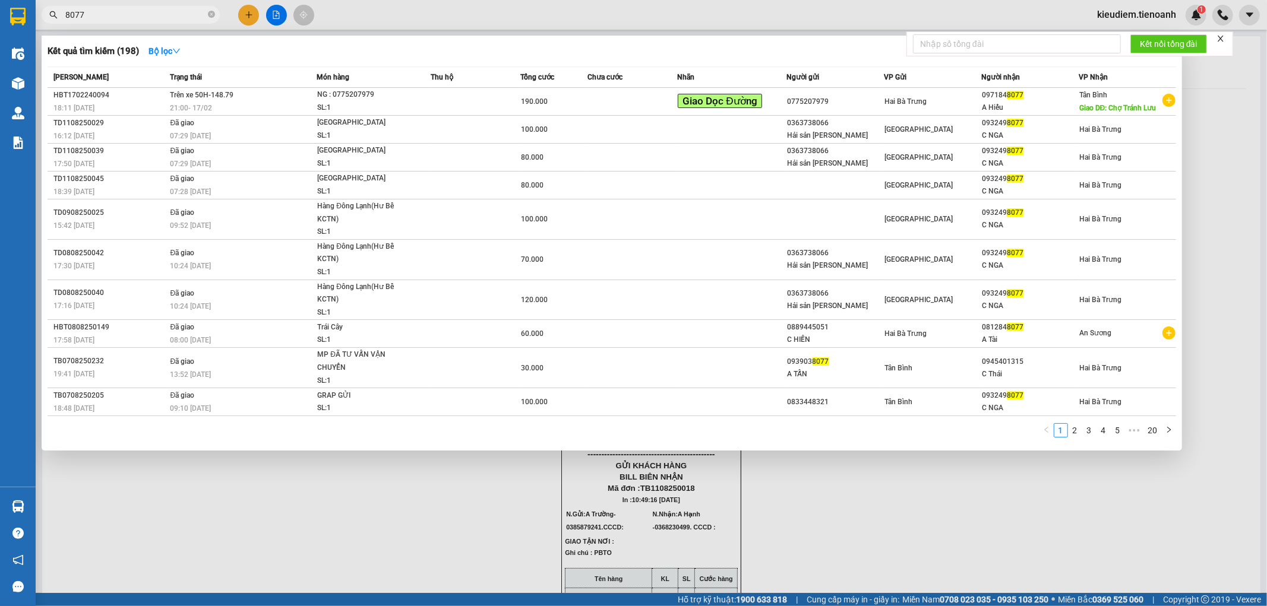
type input "8077"
click at [215, 14] on span "8077" at bounding box center [131, 15] width 178 height 18
click at [206, 12] on span "8077" at bounding box center [131, 15] width 178 height 18
click at [209, 14] on icon "close-circle" at bounding box center [211, 14] width 7 height 7
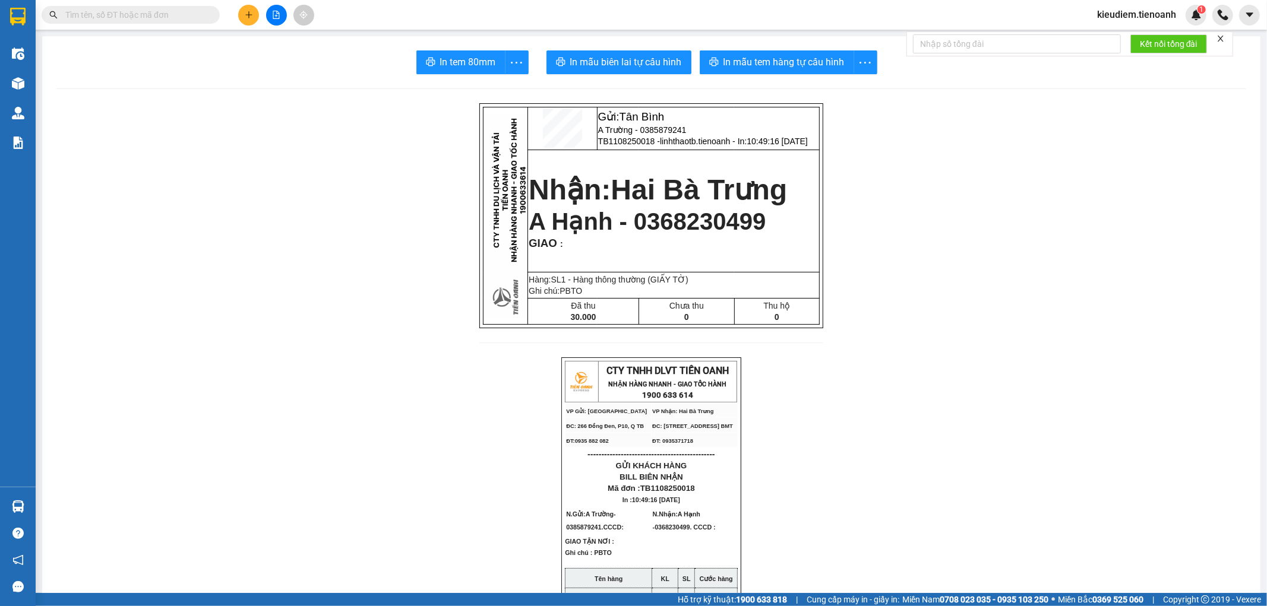
click at [159, 12] on input "text" at bounding box center [135, 14] width 140 height 13
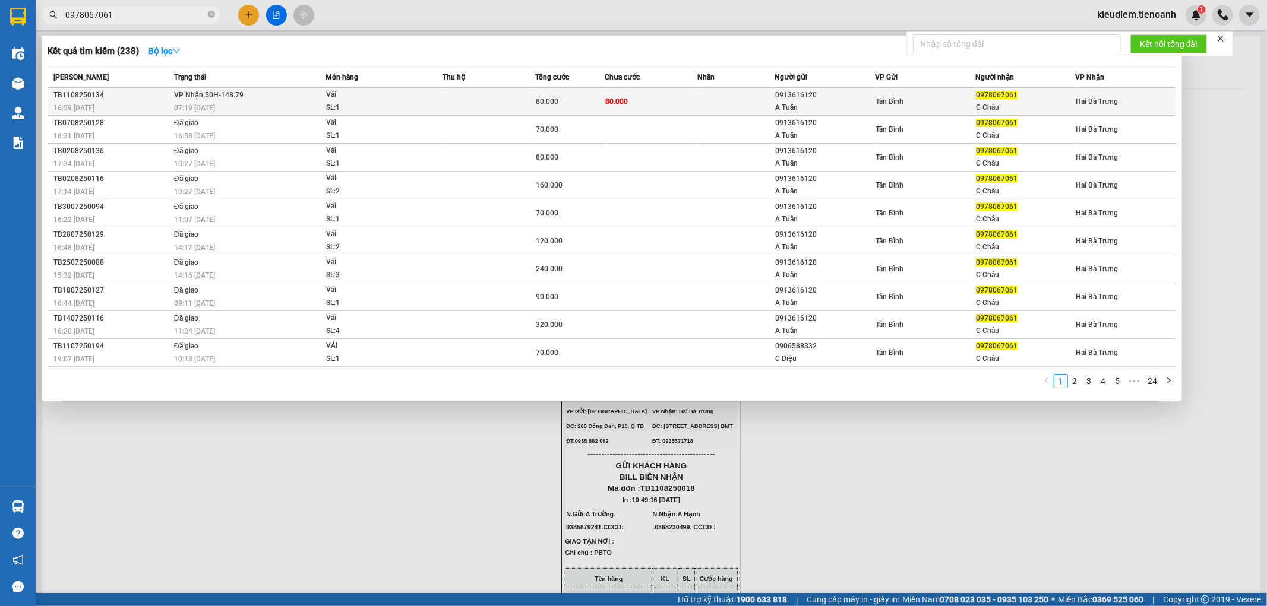
type input "0978067061"
click at [246, 101] on td "VP Nhận 50H-148.79 07:19 [DATE]" at bounding box center [248, 102] width 154 height 28
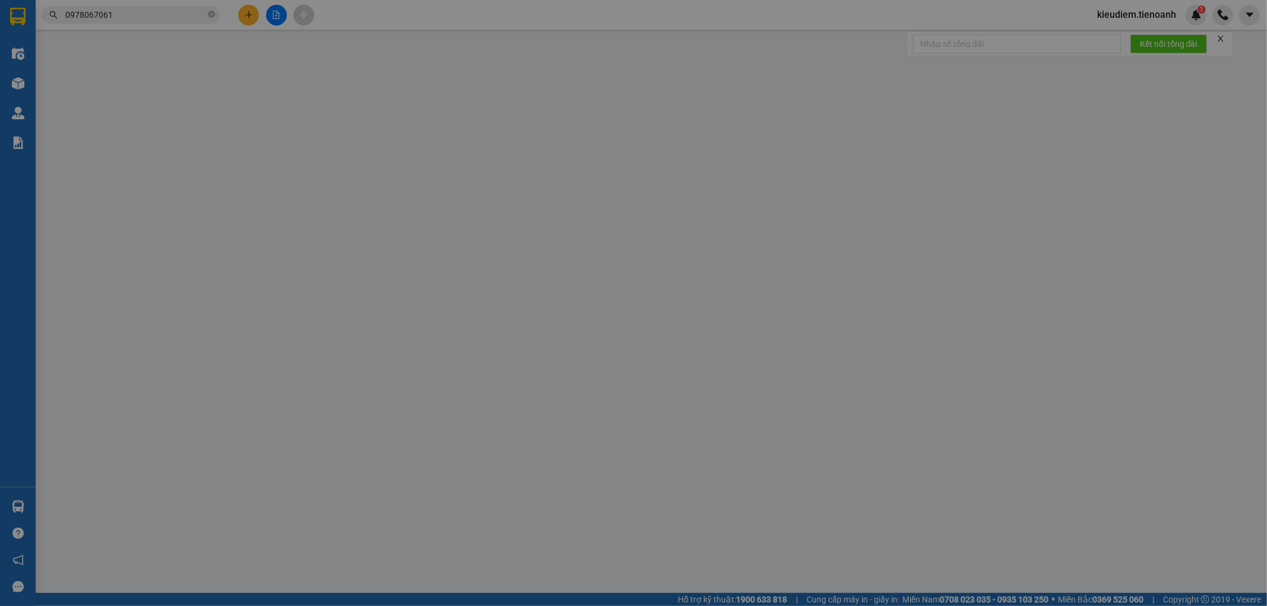
type input "0978067061"
type input "C Châu"
type input "0913616120"
type input "A Tuấn"
type input "80.000"
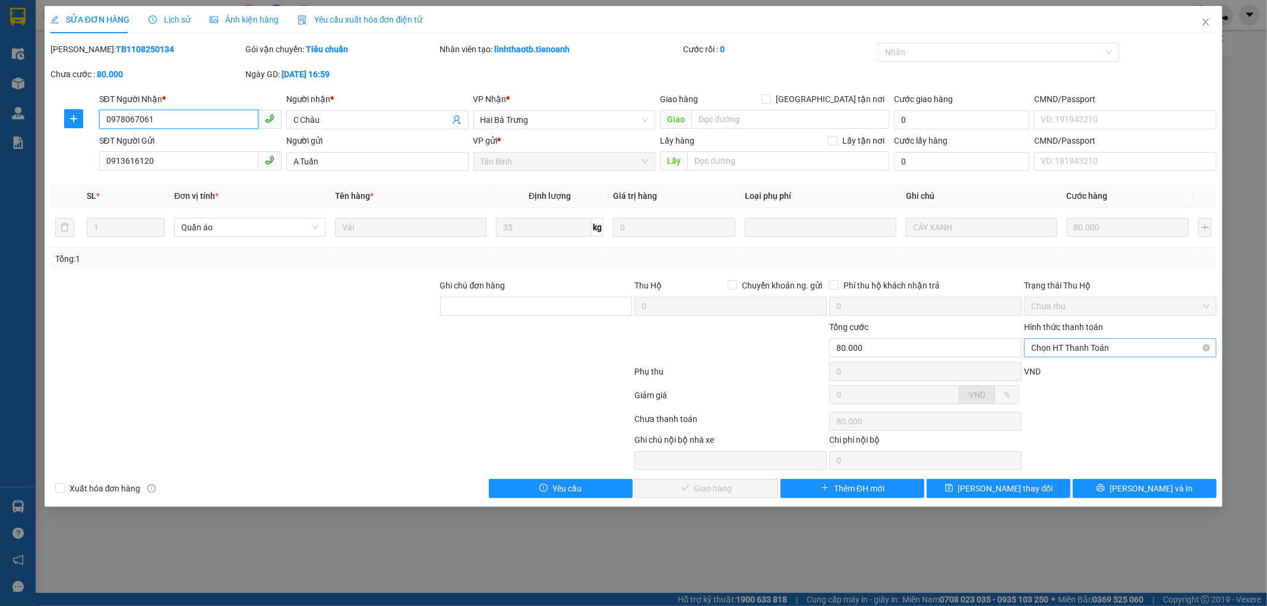
click at [1056, 356] on span "Chọn HT Thanh Toán" at bounding box center [1120, 348] width 178 height 18
click at [1054, 375] on div "Tại văn phòng" at bounding box center [1120, 371] width 178 height 13
type input "0"
click at [1124, 473] on div "Total Paid Fee 0 Total UnPaid Fee 80.000 Cash Collection Total Fee Mã ĐH: TB110…" at bounding box center [633, 270] width 1166 height 455
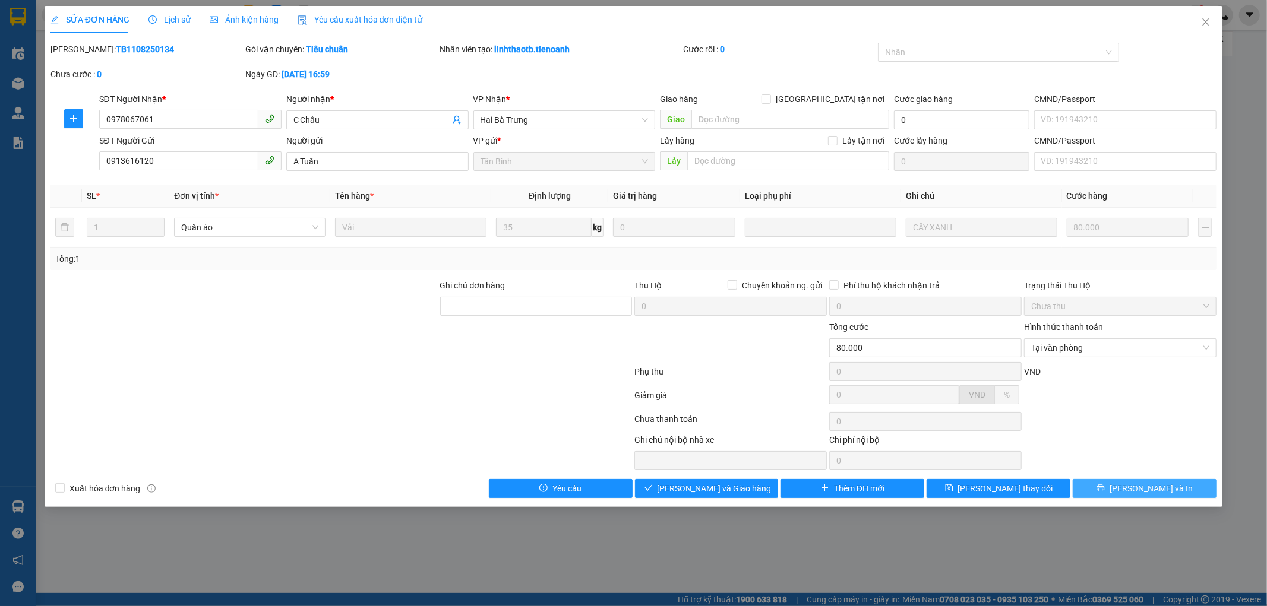
click at [1138, 488] on span "[PERSON_NAME] và In" at bounding box center [1150, 488] width 83 height 13
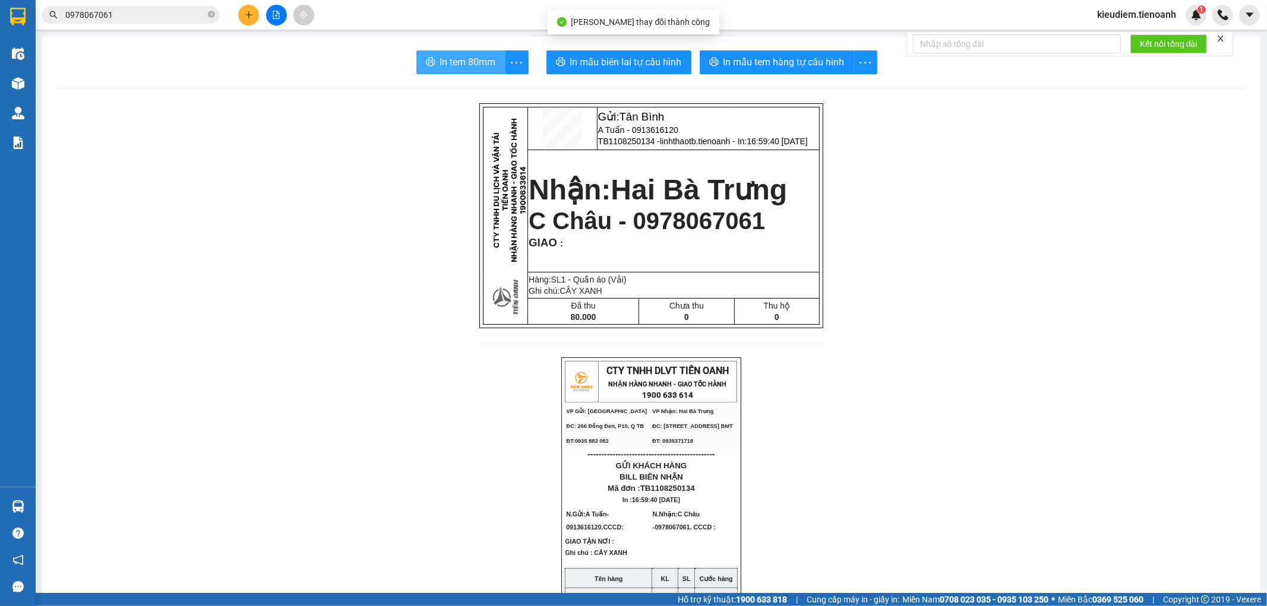
click at [458, 54] on button "In tem 80mm" at bounding box center [460, 62] width 89 height 24
click at [131, 15] on input "0978067061" at bounding box center [135, 14] width 140 height 13
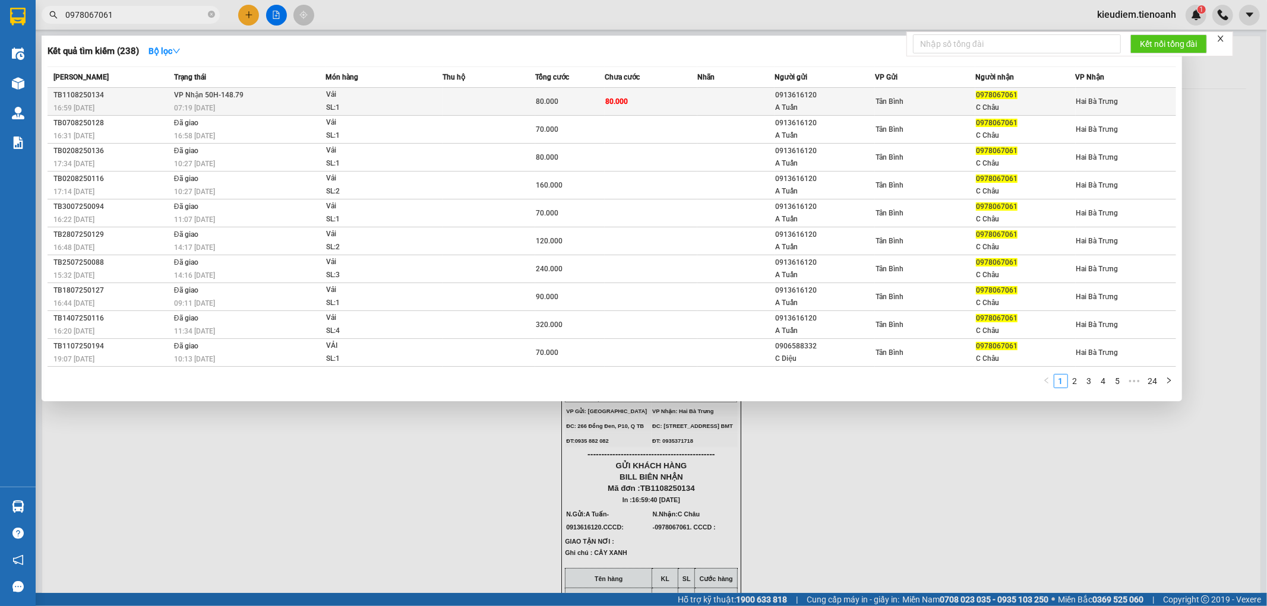
click at [238, 96] on span "VP Nhận 50H-148.79" at bounding box center [208, 95] width 69 height 8
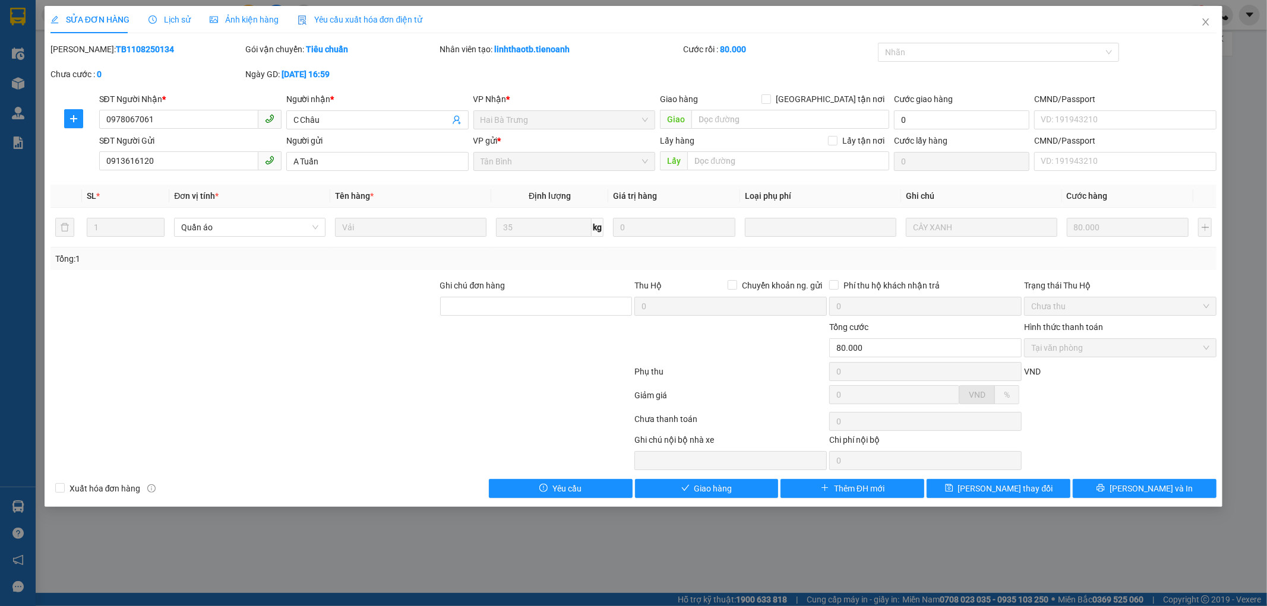
click at [286, 321] on div at bounding box center [244, 342] width 390 height 42
click at [784, 375] on div "Phụ thu" at bounding box center [731, 375] width 195 height 21
click at [723, 487] on span "Giao hàng" at bounding box center [713, 488] width 38 height 13
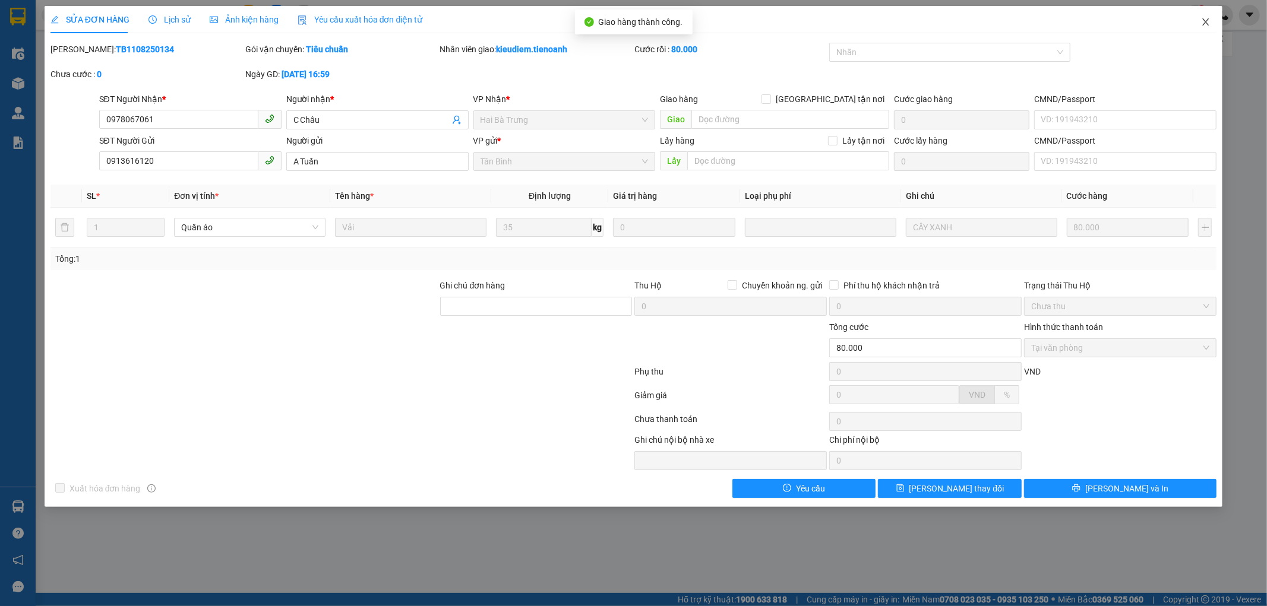
click at [1206, 22] on icon "close" at bounding box center [1205, 21] width 7 height 7
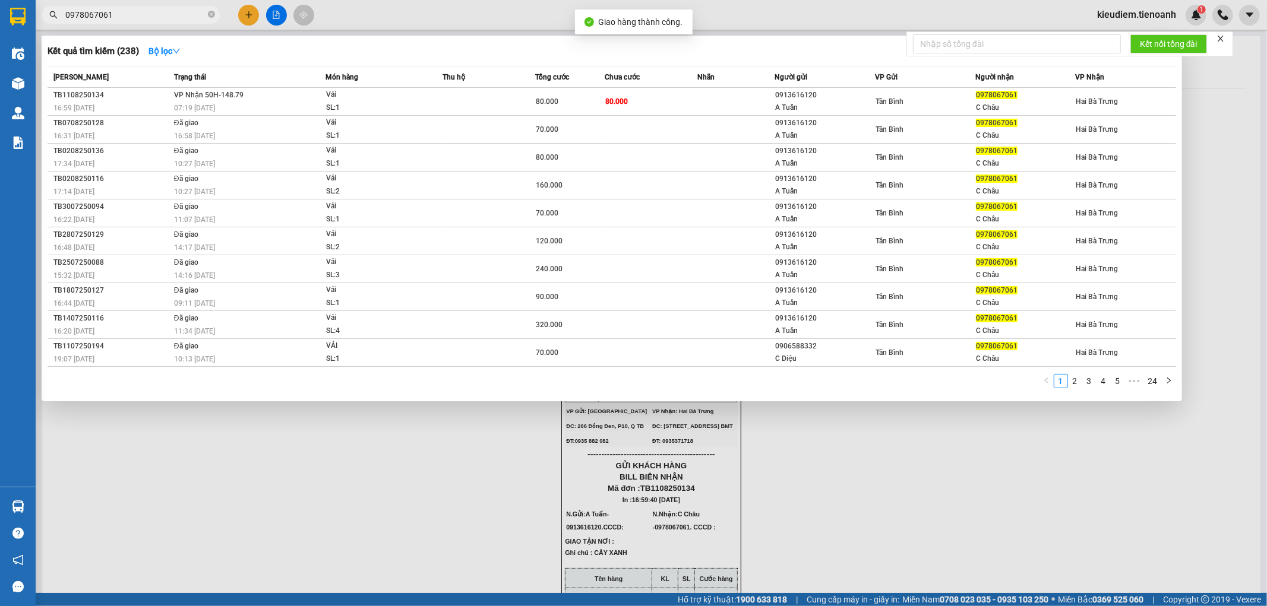
click at [202, 17] on input "0978067061" at bounding box center [135, 14] width 140 height 13
type input "097806706"
click at [132, 13] on input "097806706" at bounding box center [135, 14] width 140 height 13
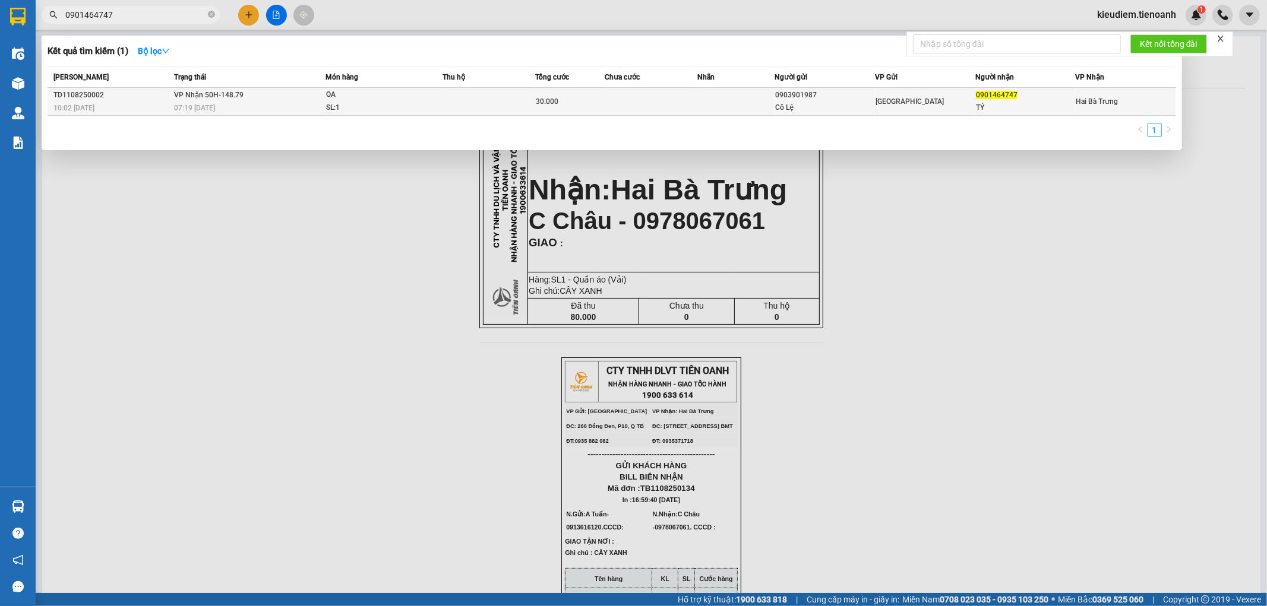
type input "0901464747"
click at [214, 99] on span "VP Nhận 50H-148.79" at bounding box center [208, 95] width 69 height 8
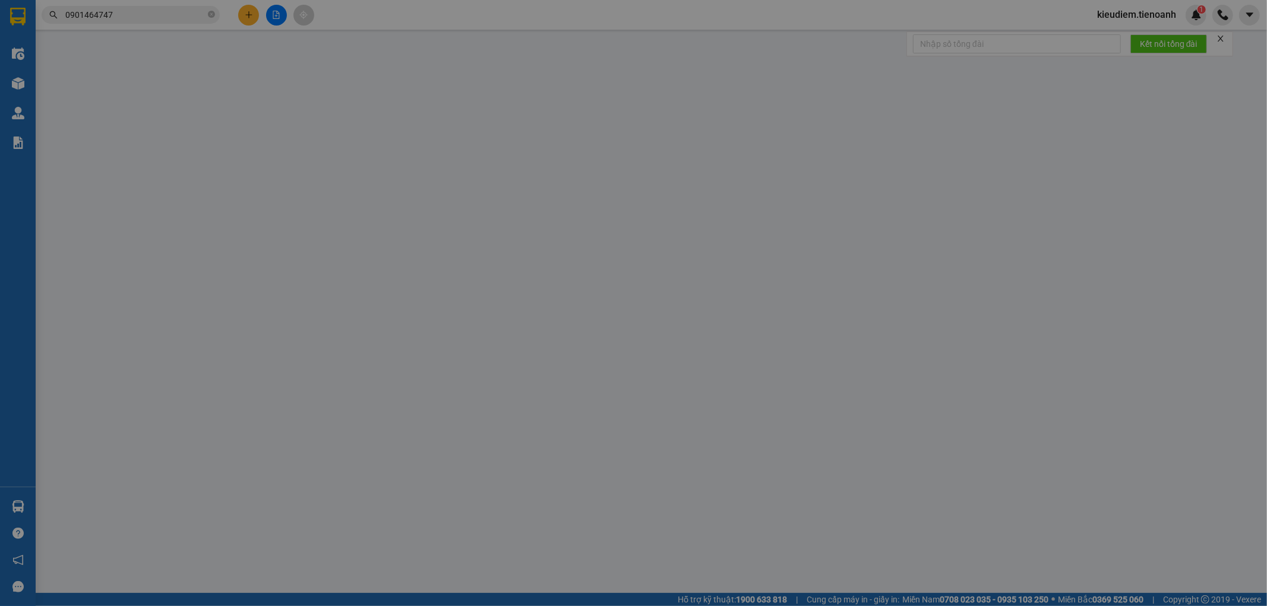
type input "0901464747"
type input "TÝ"
type input "0903901987"
type input "Cô Lệ"
type input "30.000"
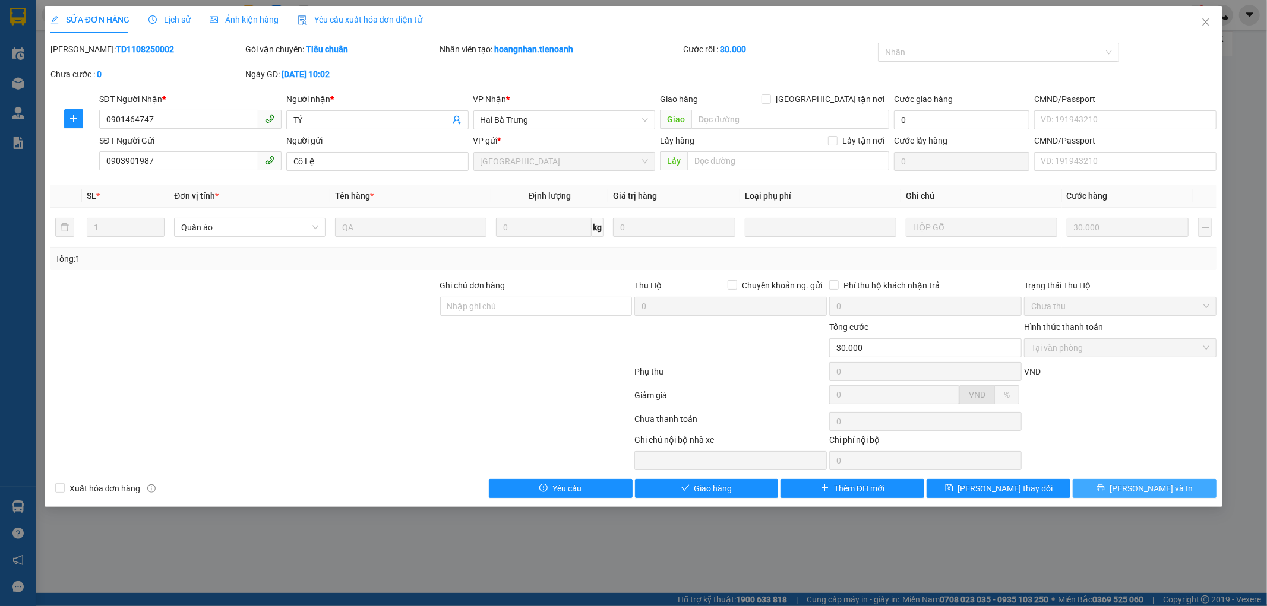
click at [1104, 486] on icon "printer" at bounding box center [1100, 488] width 8 height 8
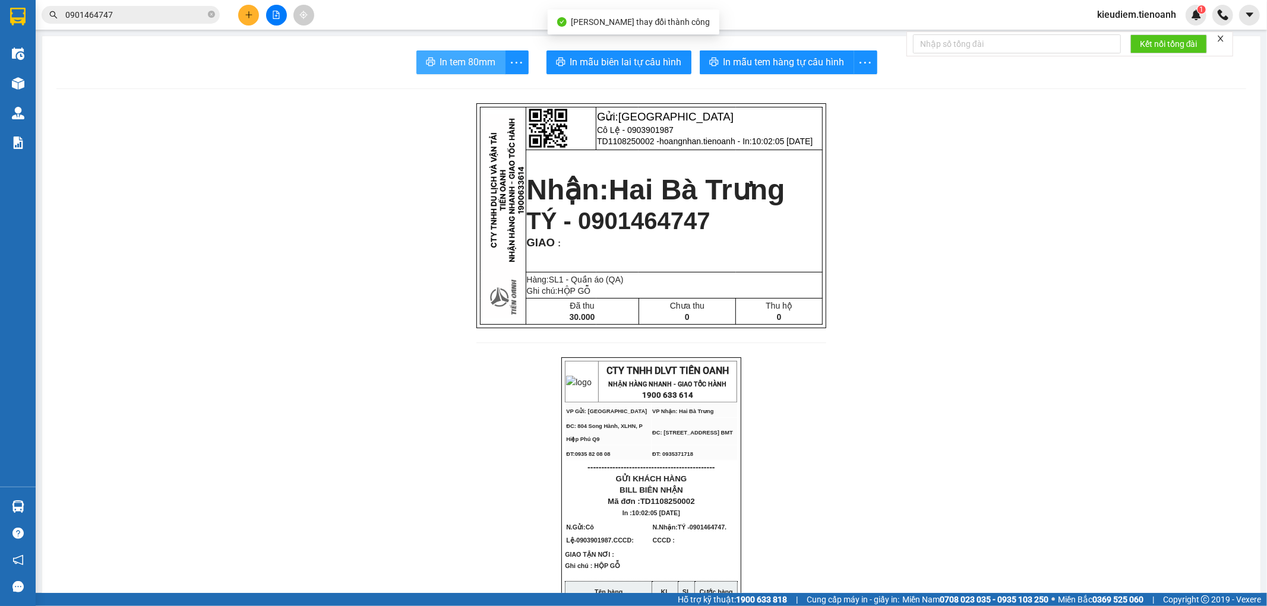
click at [431, 59] on button "In tem 80mm" at bounding box center [460, 62] width 89 height 24
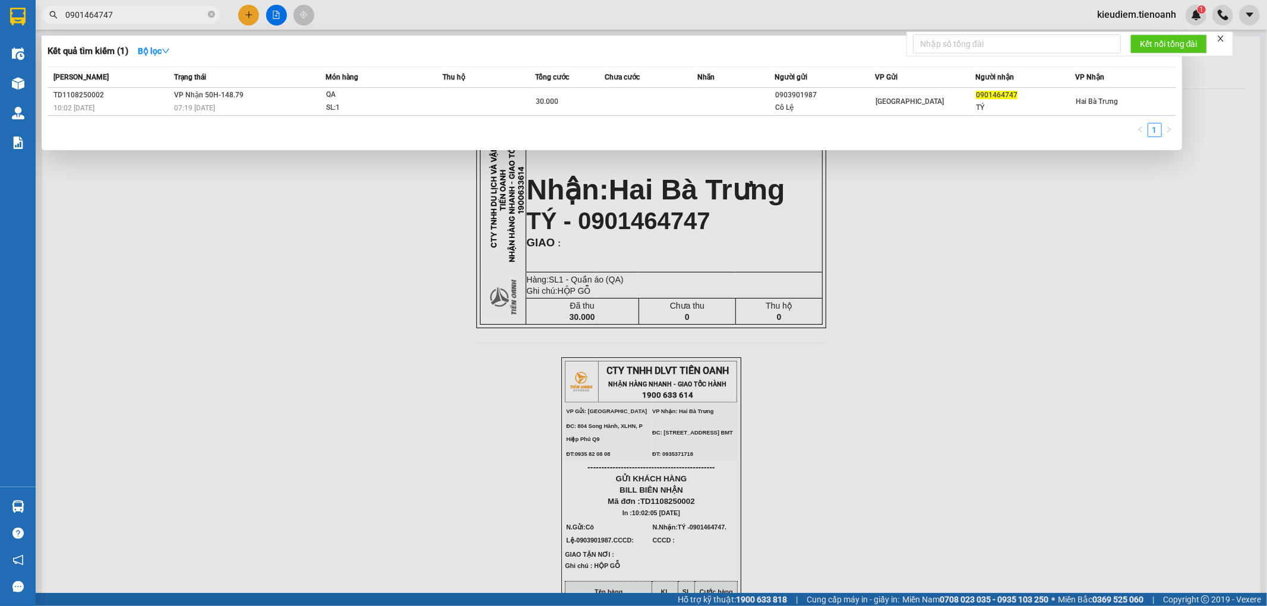
click at [148, 21] on span "0901464747" at bounding box center [131, 15] width 178 height 18
click at [152, 14] on input "0901464747" at bounding box center [135, 14] width 140 height 13
click at [224, 91] on span "VP Nhận 50H-148.79" at bounding box center [208, 95] width 69 height 8
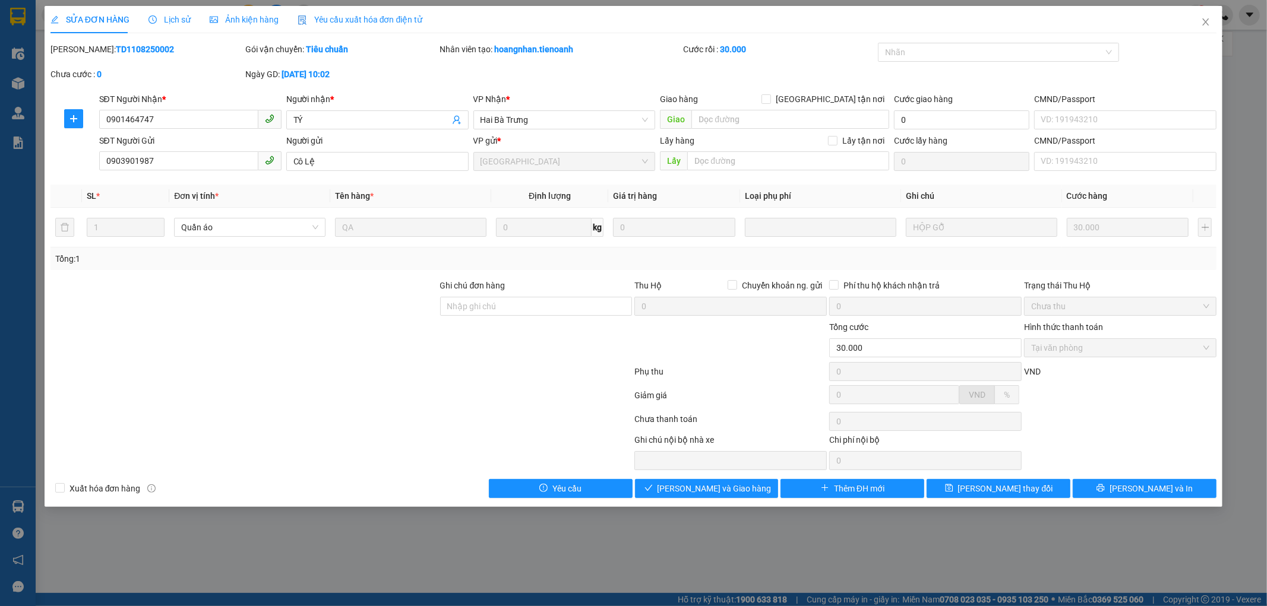
click at [325, 336] on div at bounding box center [244, 342] width 390 height 42
click at [167, 24] on span "Lịch sử" at bounding box center [169, 20] width 42 height 10
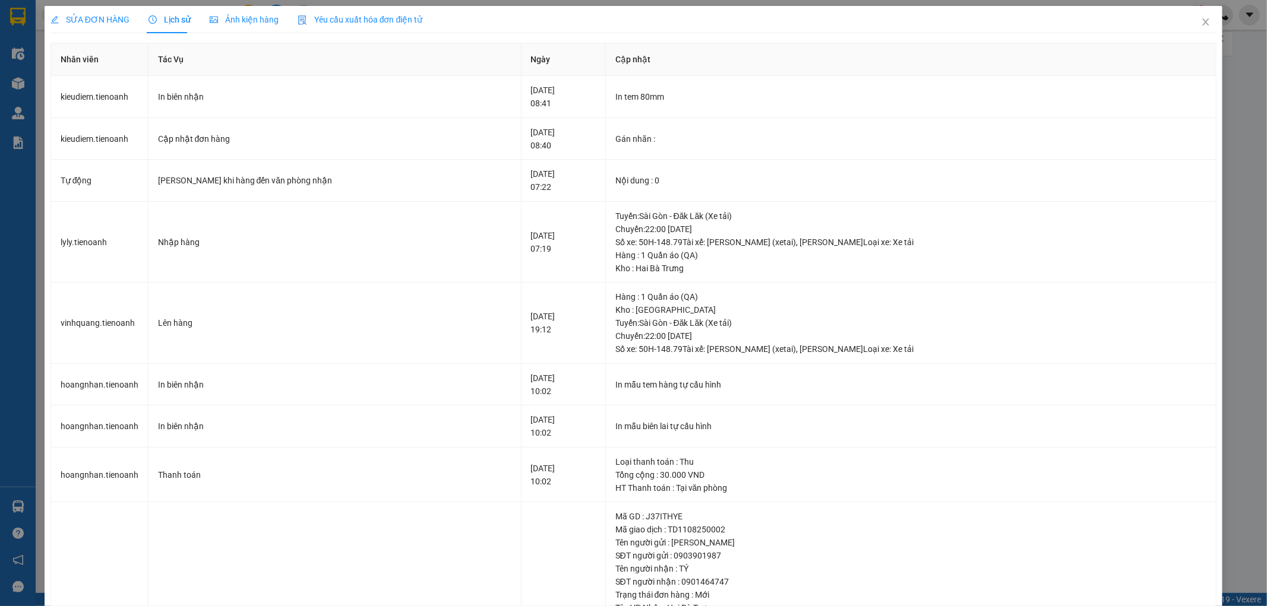
click at [103, 18] on span "SỬA ĐƠN HÀNG" at bounding box center [89, 20] width 79 height 10
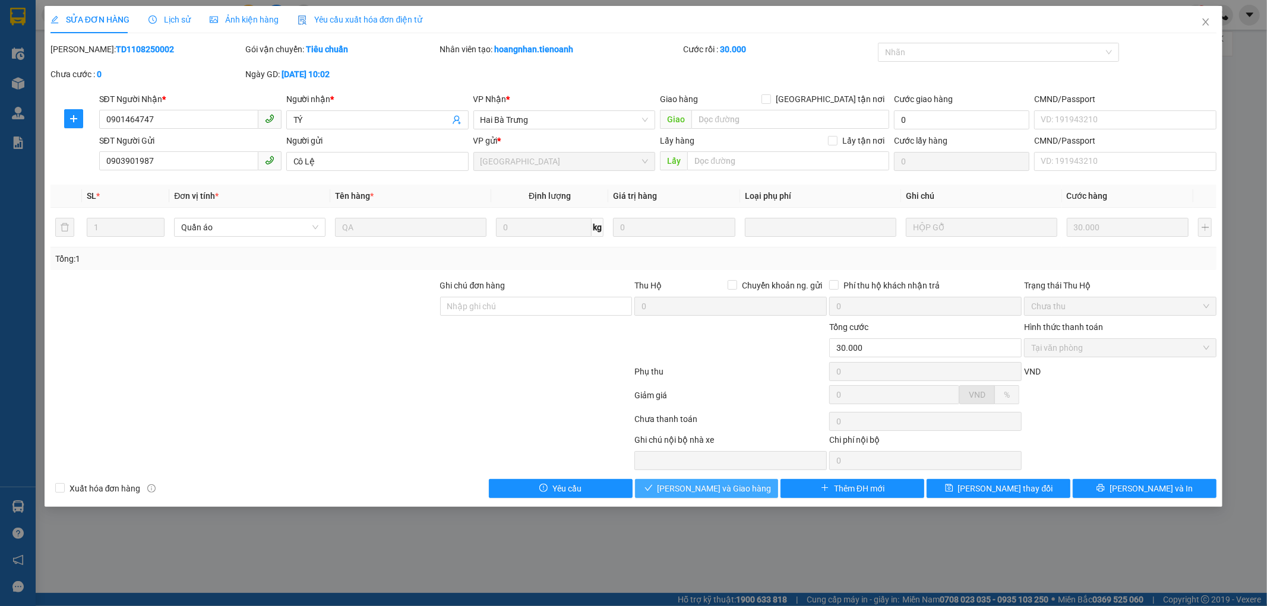
click at [768, 487] on button "[PERSON_NAME] và Giao hàng" at bounding box center [707, 488] width 144 height 19
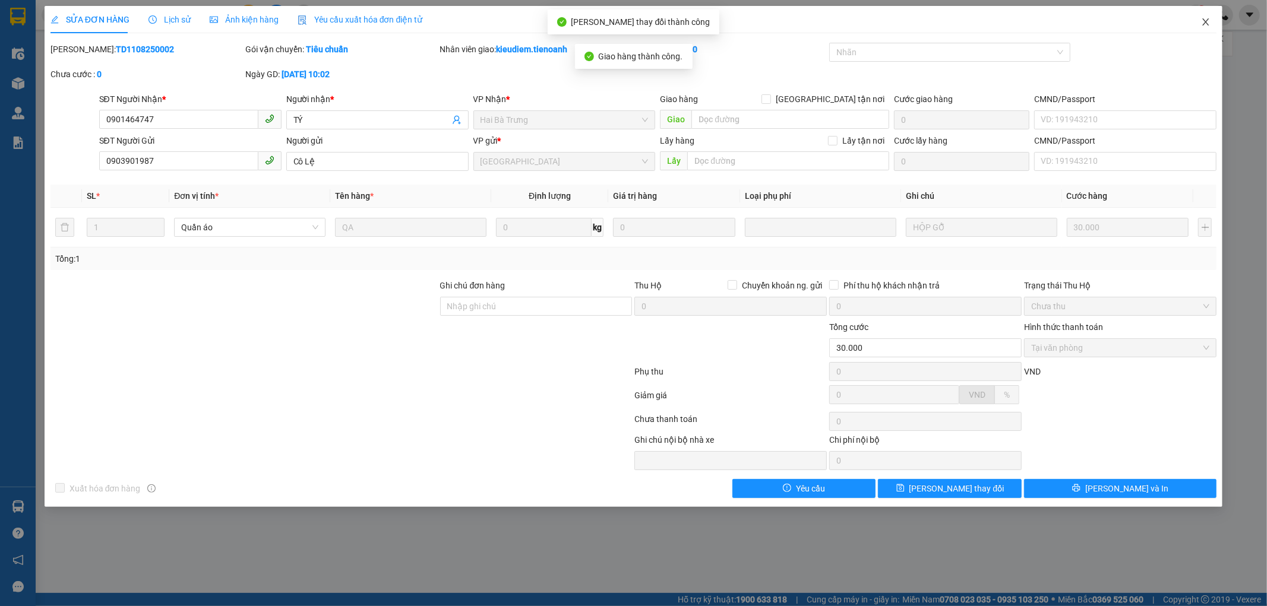
click at [1205, 24] on icon "close" at bounding box center [1206, 22] width 10 height 10
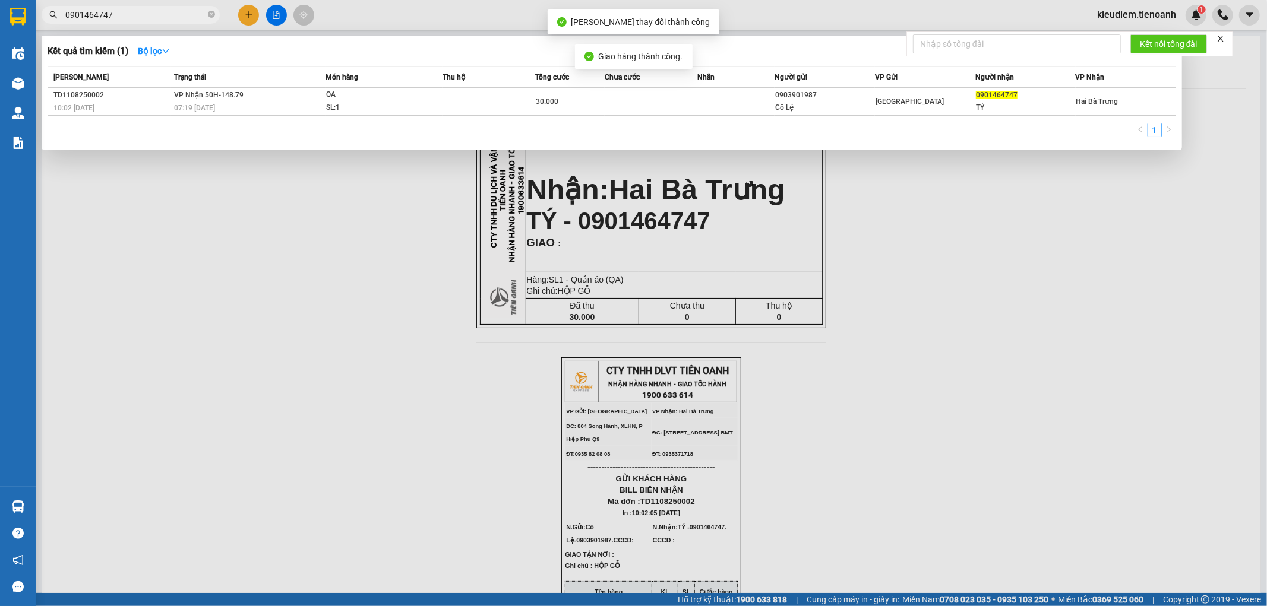
click at [162, 12] on input "0901464747" at bounding box center [135, 14] width 140 height 13
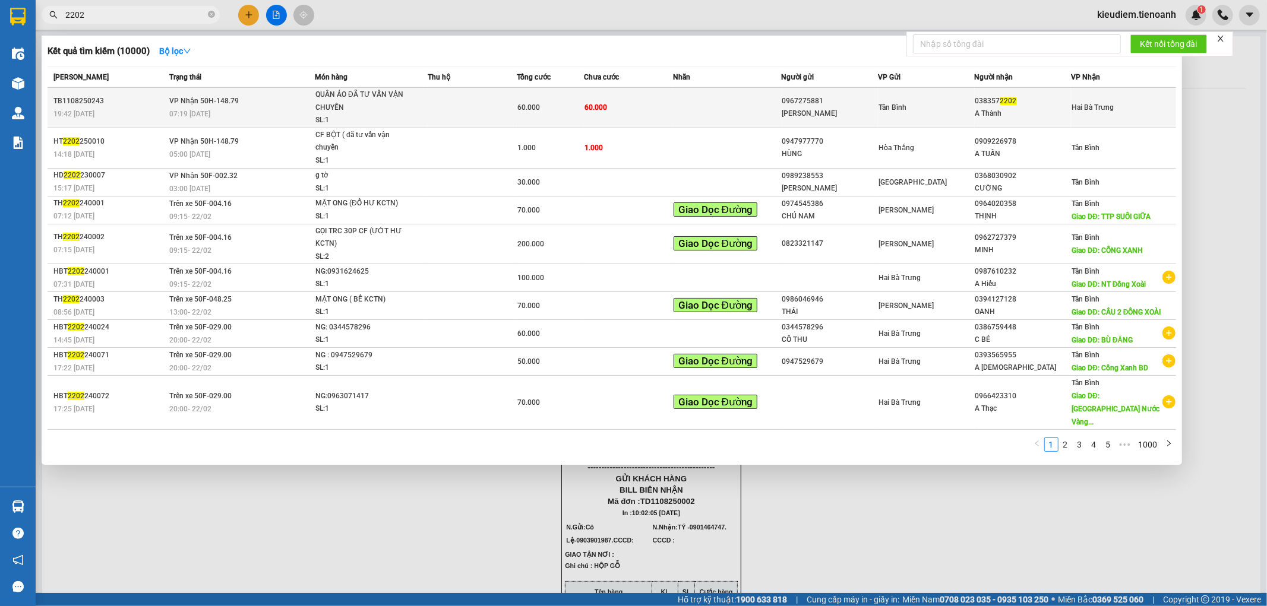
type input "2202"
click at [259, 99] on td "VP Nhận 50H-148.79 07:19 [DATE]" at bounding box center [240, 108] width 148 height 40
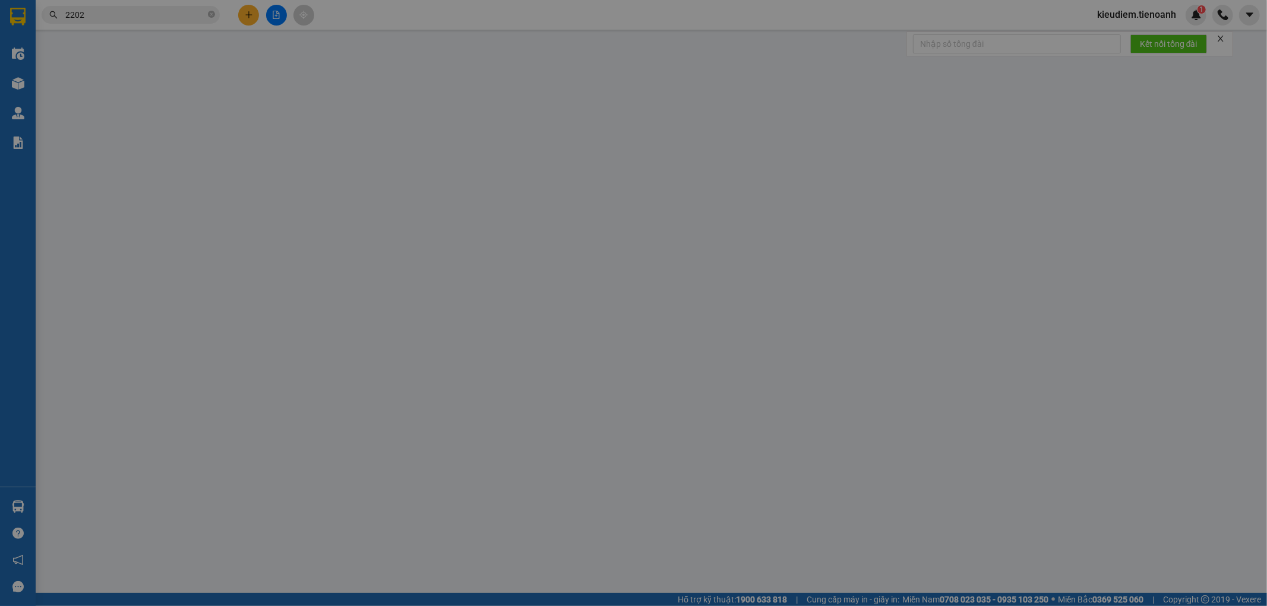
type input "0383572202"
type input "A Thành"
type input "0967275881"
type input "THANH NGÂN"
type input "60.000"
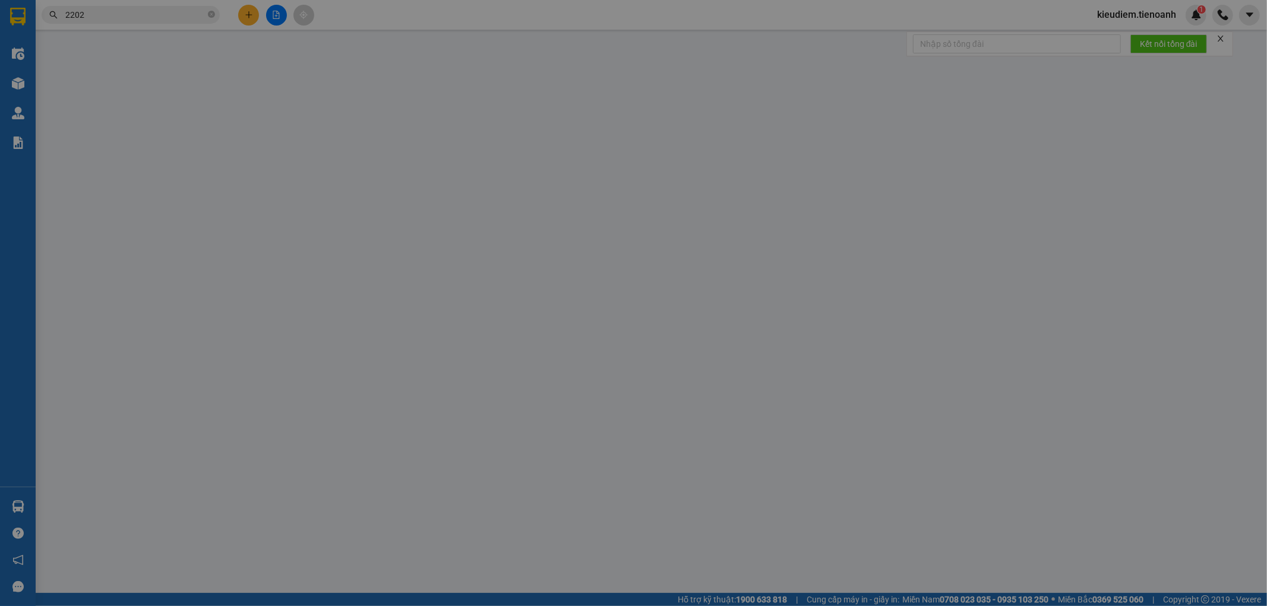
type input "60.000"
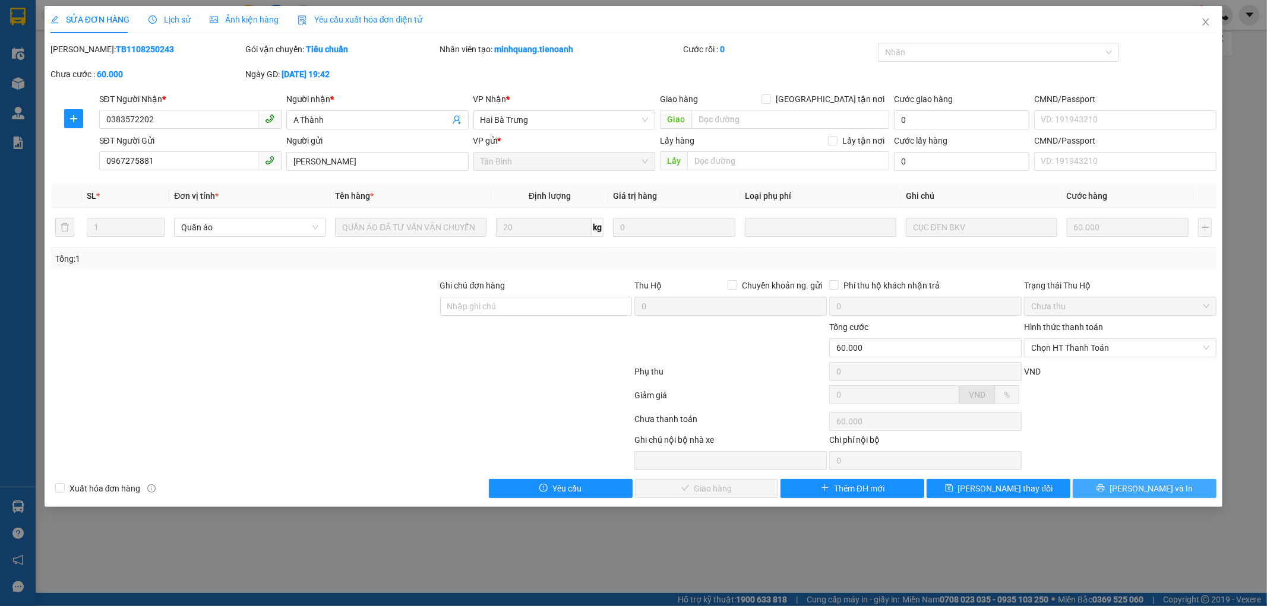
click at [1104, 490] on icon "printer" at bounding box center [1101, 489] width 8 height 8
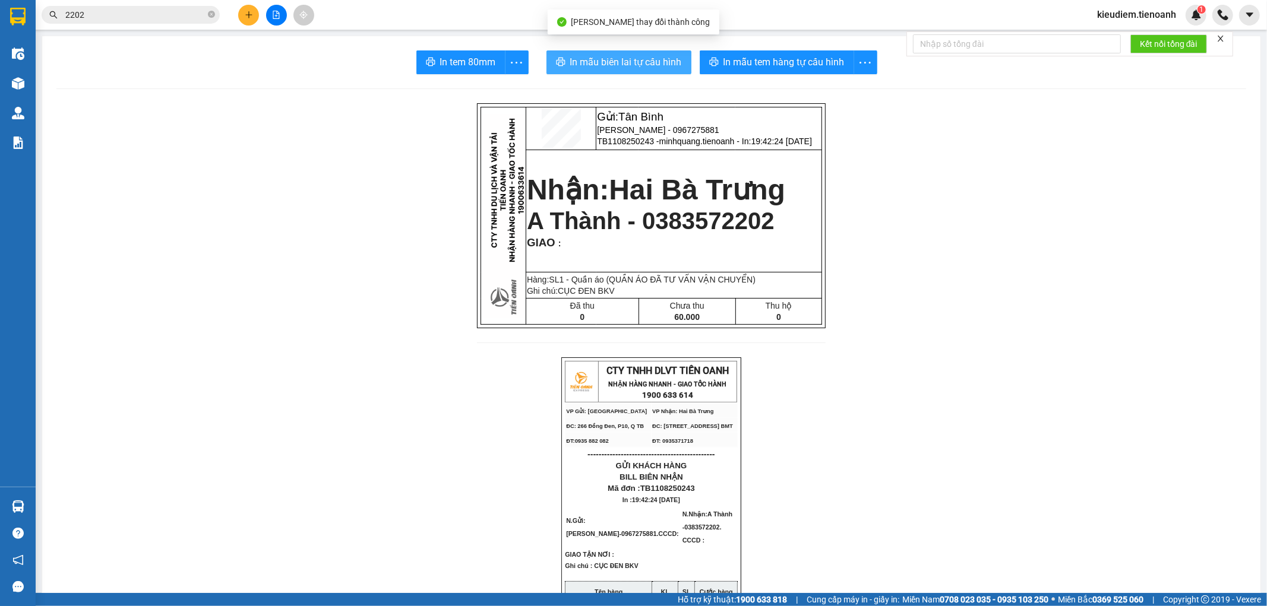
click at [592, 52] on button "In mẫu biên lai tự cấu hình" at bounding box center [618, 62] width 145 height 24
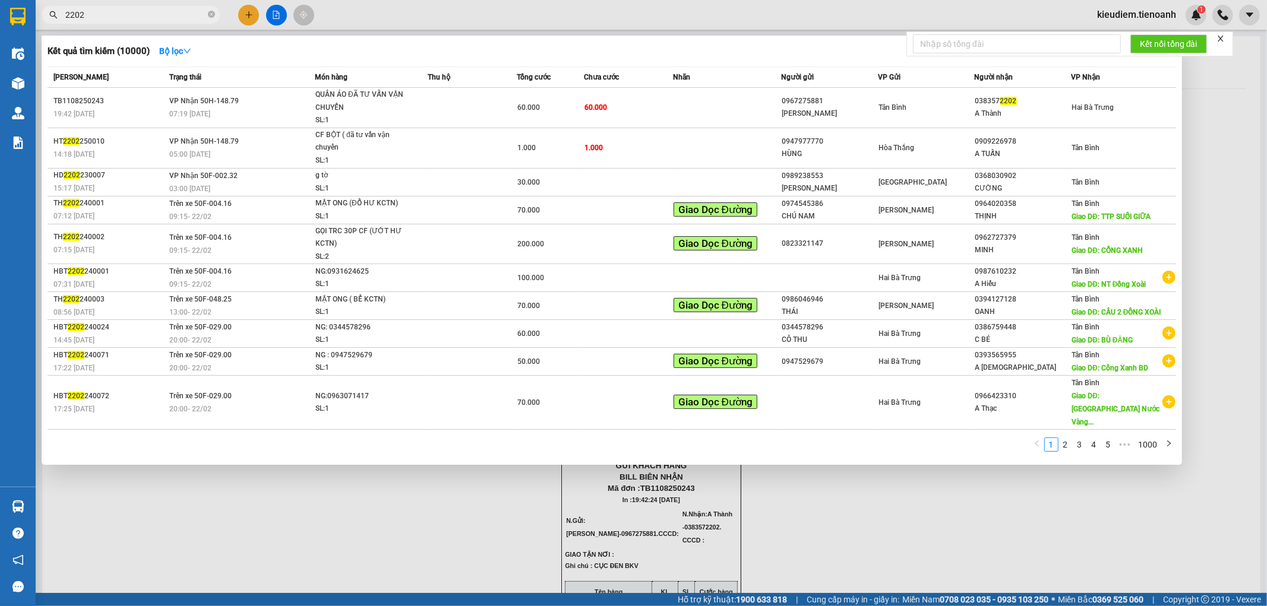
click at [101, 20] on input "2202" at bounding box center [135, 14] width 140 height 13
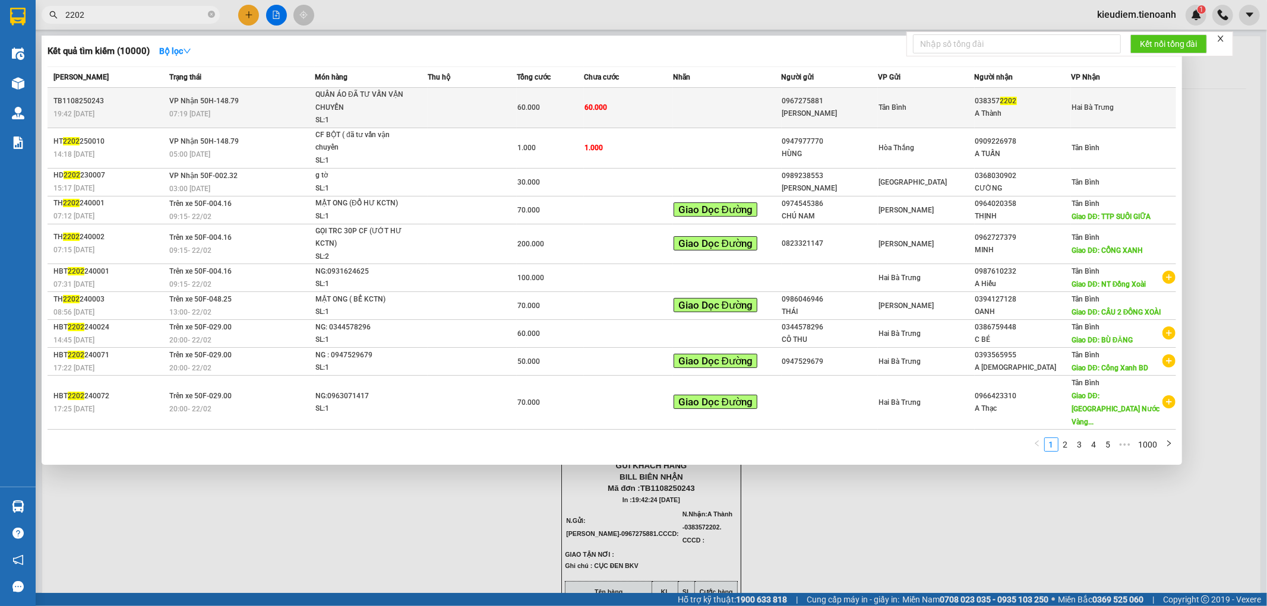
click at [314, 113] on div "07:19 [DATE]" at bounding box center [241, 113] width 145 height 13
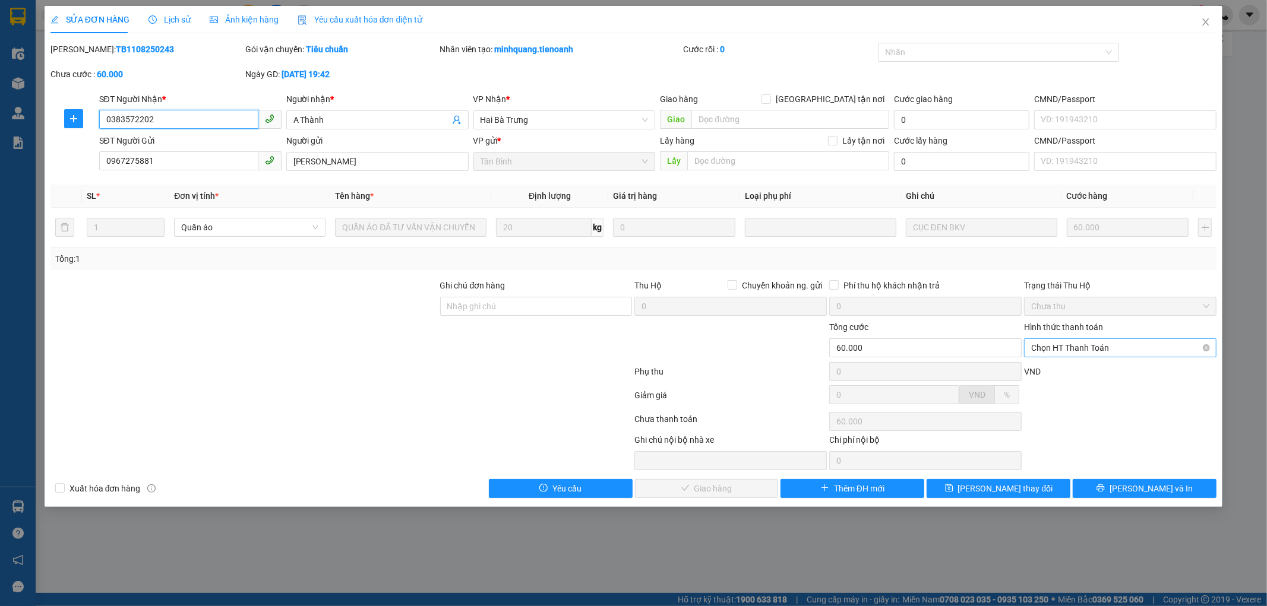
click at [1072, 349] on span "Chọn HT Thanh Toán" at bounding box center [1120, 348] width 178 height 18
click at [1064, 363] on div "Tại văn phòng" at bounding box center [1120, 371] width 192 height 19
type input "0"
click at [721, 489] on span "[PERSON_NAME] và Giao hàng" at bounding box center [714, 488] width 114 height 13
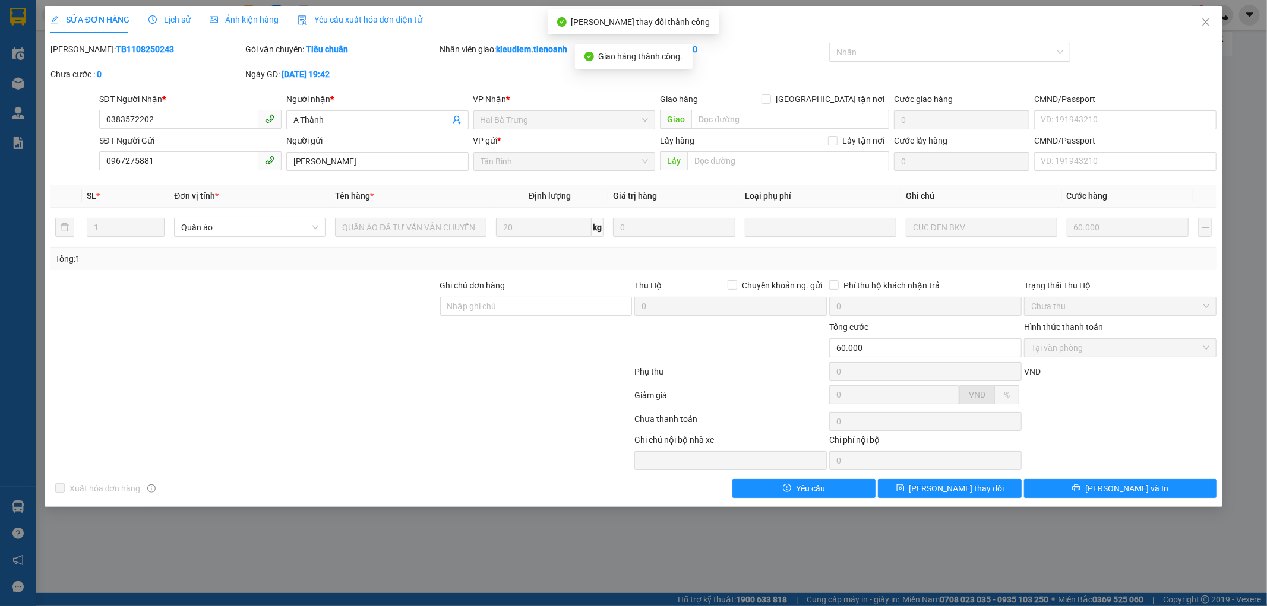
click at [184, 21] on span "Lịch sử" at bounding box center [169, 20] width 42 height 10
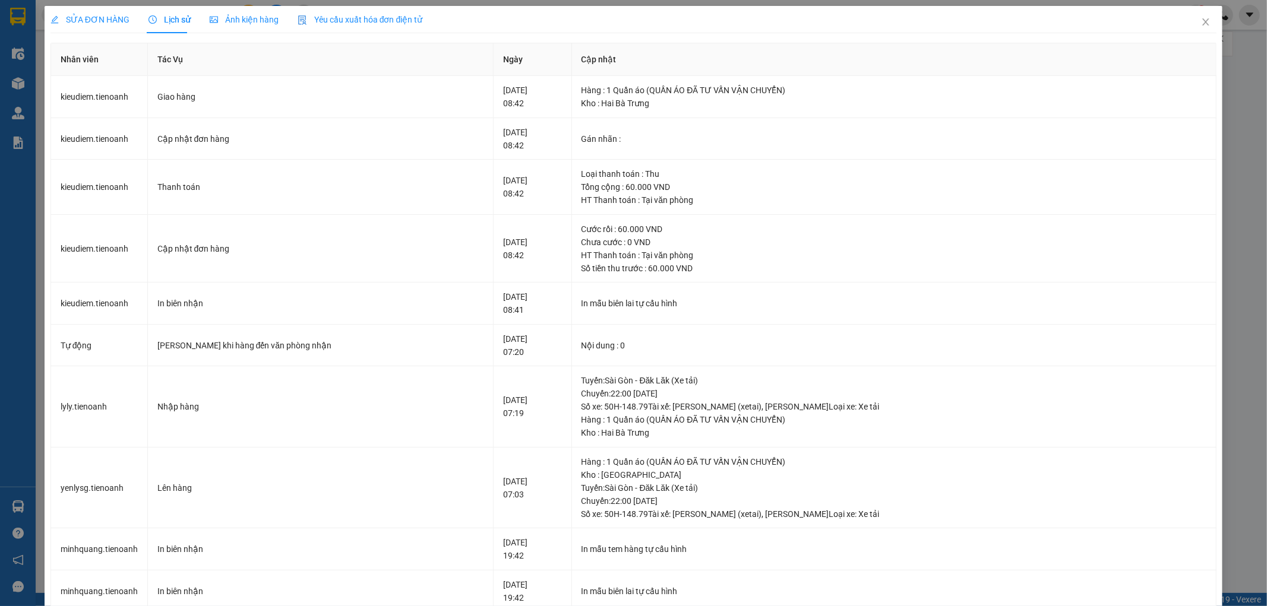
click at [115, 20] on span "SỬA ĐƠN HÀNG" at bounding box center [89, 20] width 79 height 10
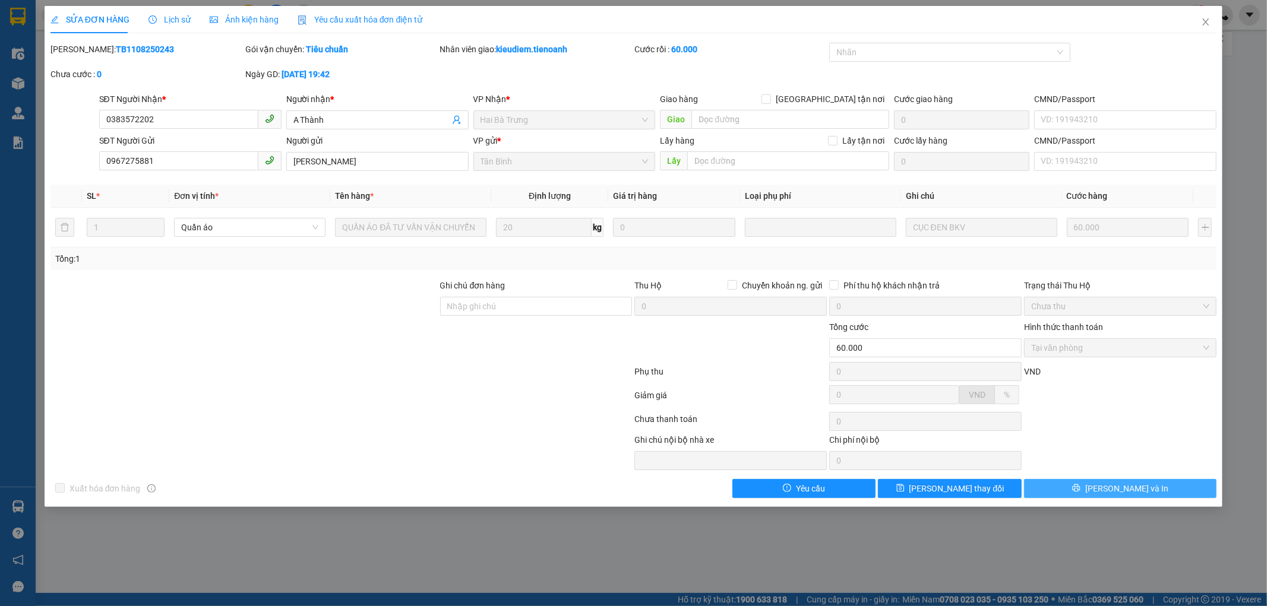
click at [1115, 488] on span "[PERSON_NAME] và In" at bounding box center [1126, 488] width 83 height 13
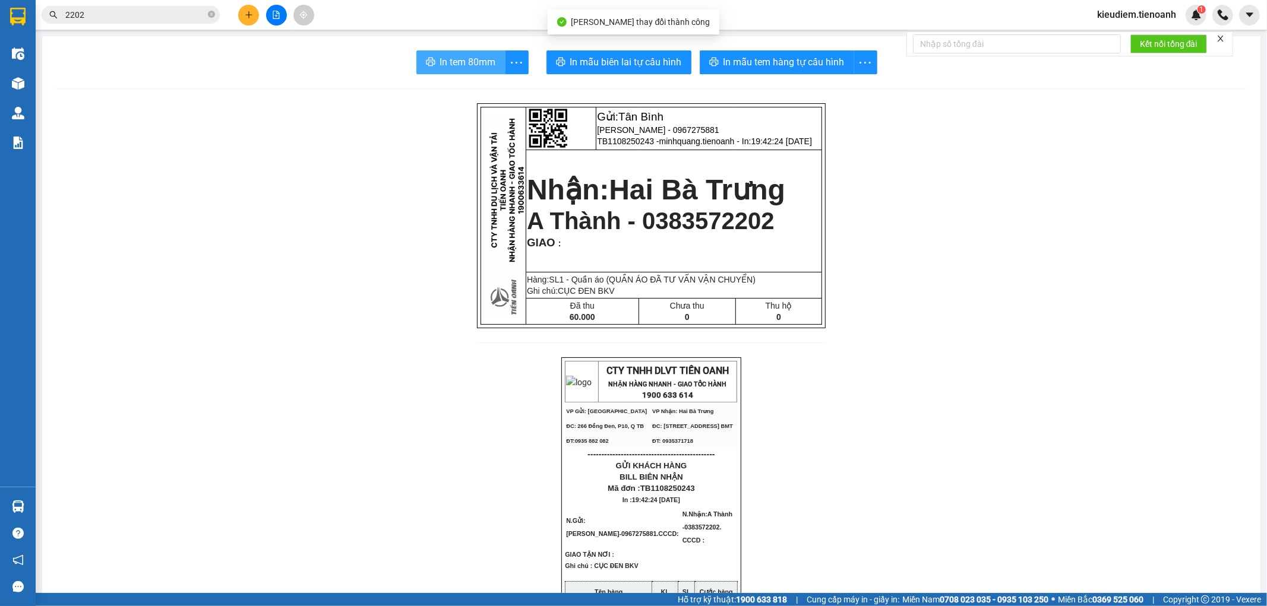
click at [452, 58] on span "In tem 80mm" at bounding box center [468, 62] width 56 height 15
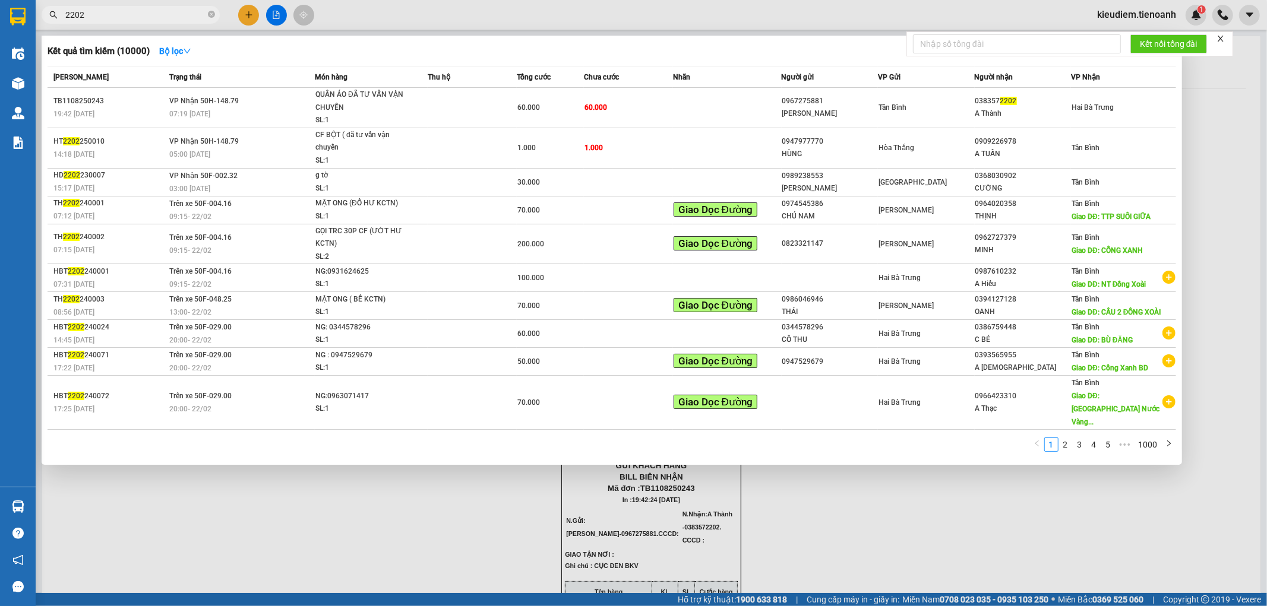
click at [179, 14] on input "2202" at bounding box center [135, 14] width 140 height 13
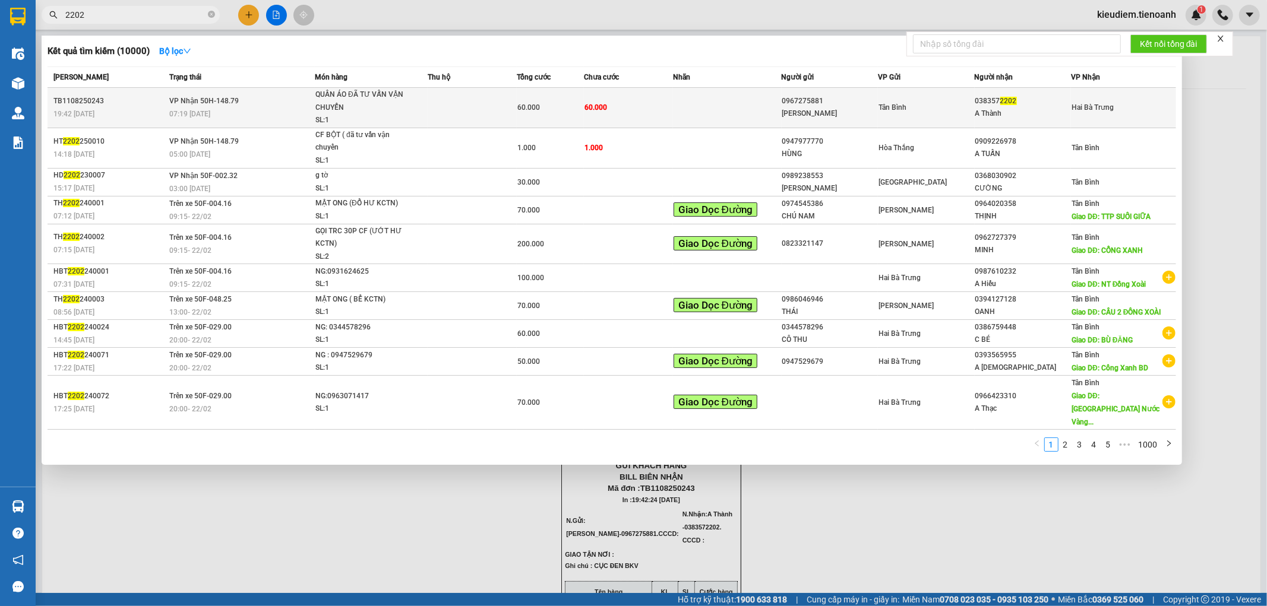
click at [251, 107] on td "VP Nhận 50H-148.79 07:19 [DATE]" at bounding box center [240, 108] width 148 height 40
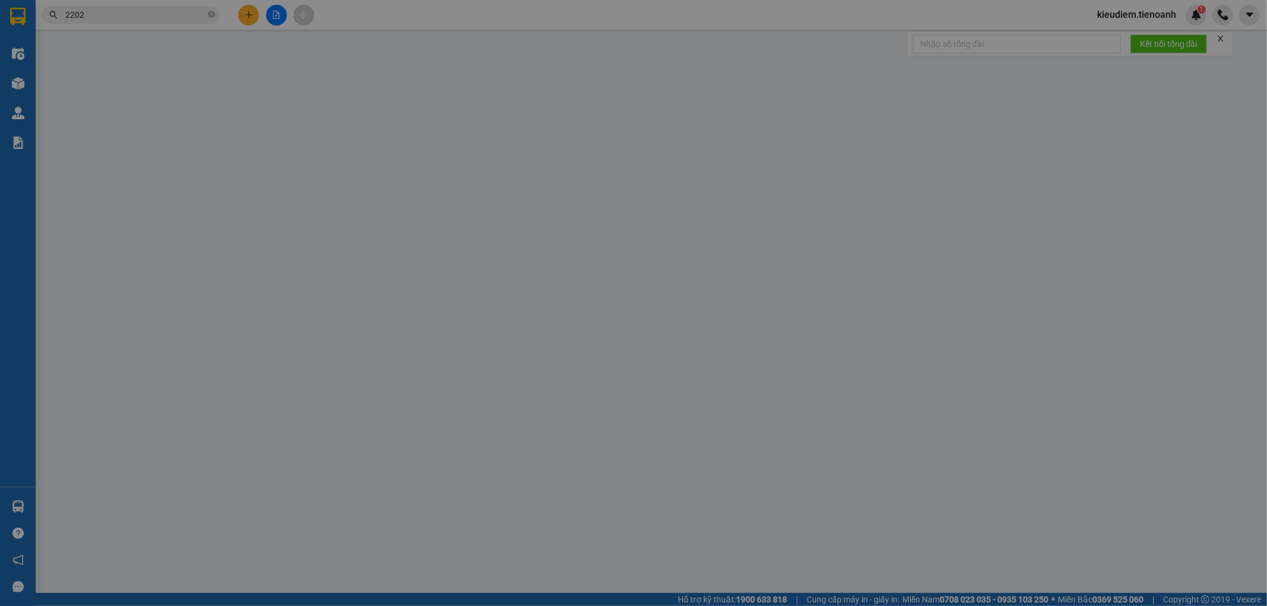
type input "0383572202"
type input "A Thành"
type input "0967275881"
type input "THANH NGÂN"
type input "60.000"
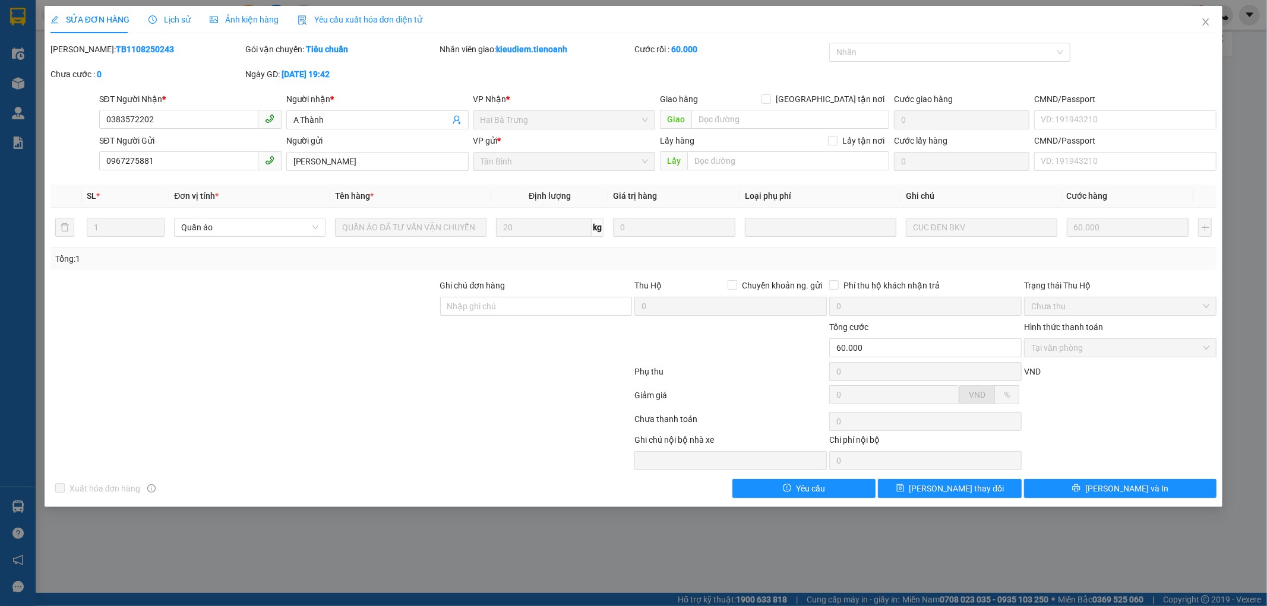
click at [168, 24] on span "Lịch sử" at bounding box center [169, 20] width 42 height 10
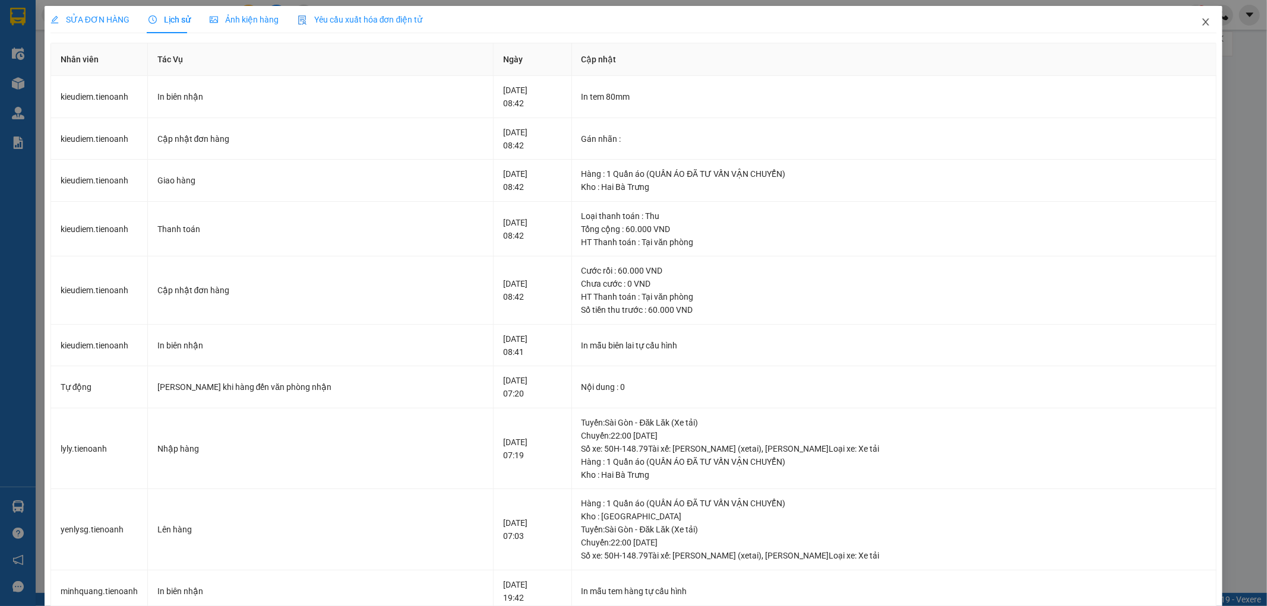
click at [1201, 24] on icon "close" at bounding box center [1206, 22] width 10 height 10
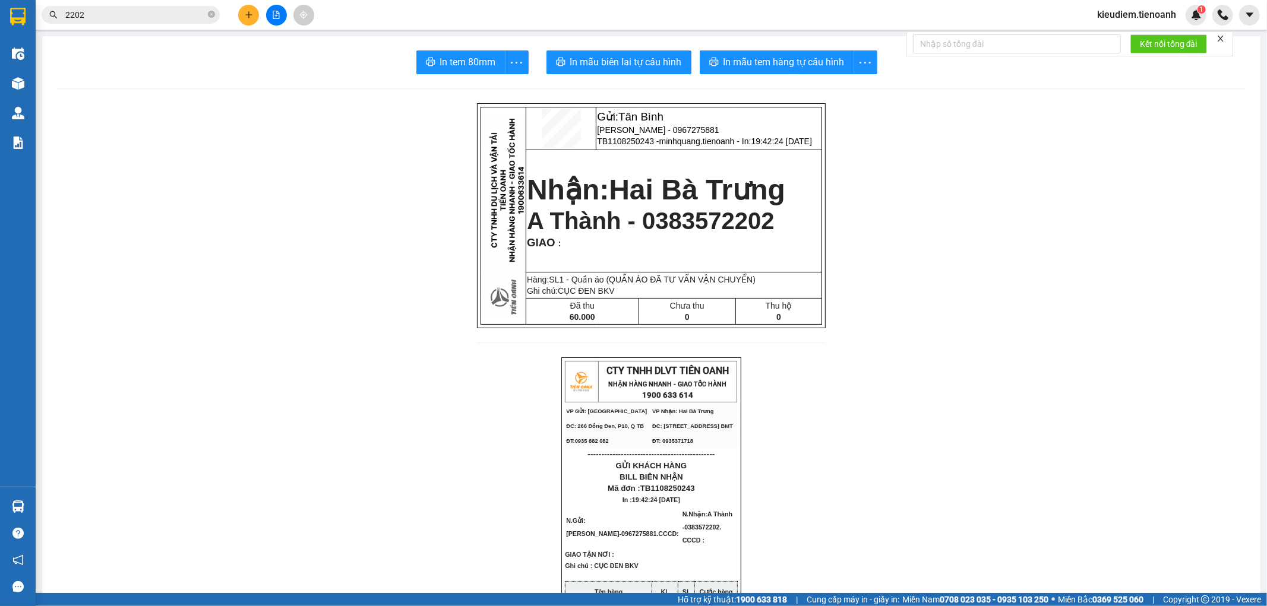
click at [169, 27] on div "Kết quả tìm kiếm ( 10000 ) Bộ lọc Mã ĐH Trạng thái Món hàng Thu hộ Tổng cước Ch…" at bounding box center [633, 15] width 1267 height 30
click at [169, 5] on div "Kết quả tìm kiếm ( 10000 ) Bộ lọc Mã ĐH Trạng thái Món hàng Thu hộ Tổng cước Ch…" at bounding box center [116, 15] width 232 height 21
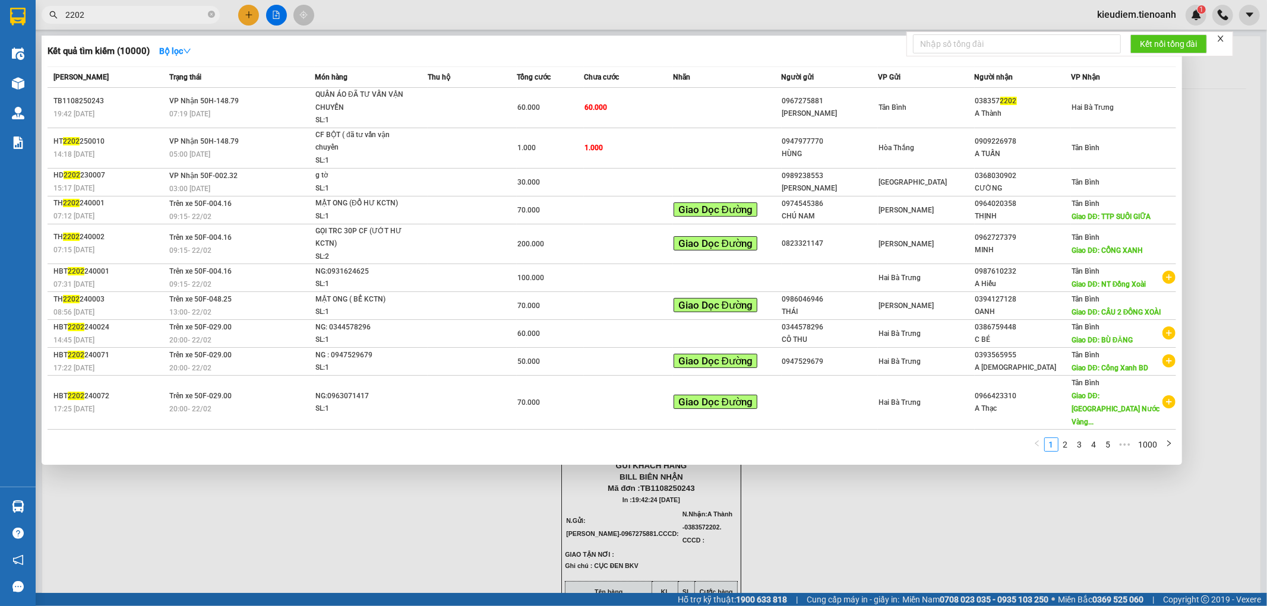
click at [169, 8] on input "2202" at bounding box center [135, 14] width 140 height 13
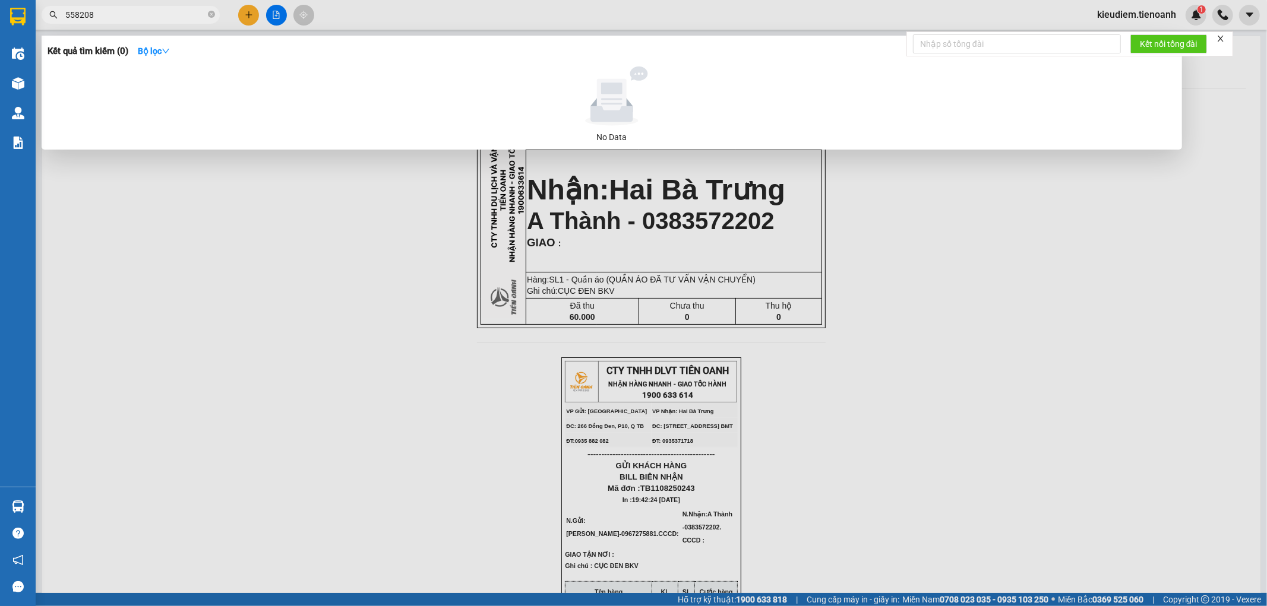
click at [73, 15] on input "558208" at bounding box center [135, 14] width 140 height 13
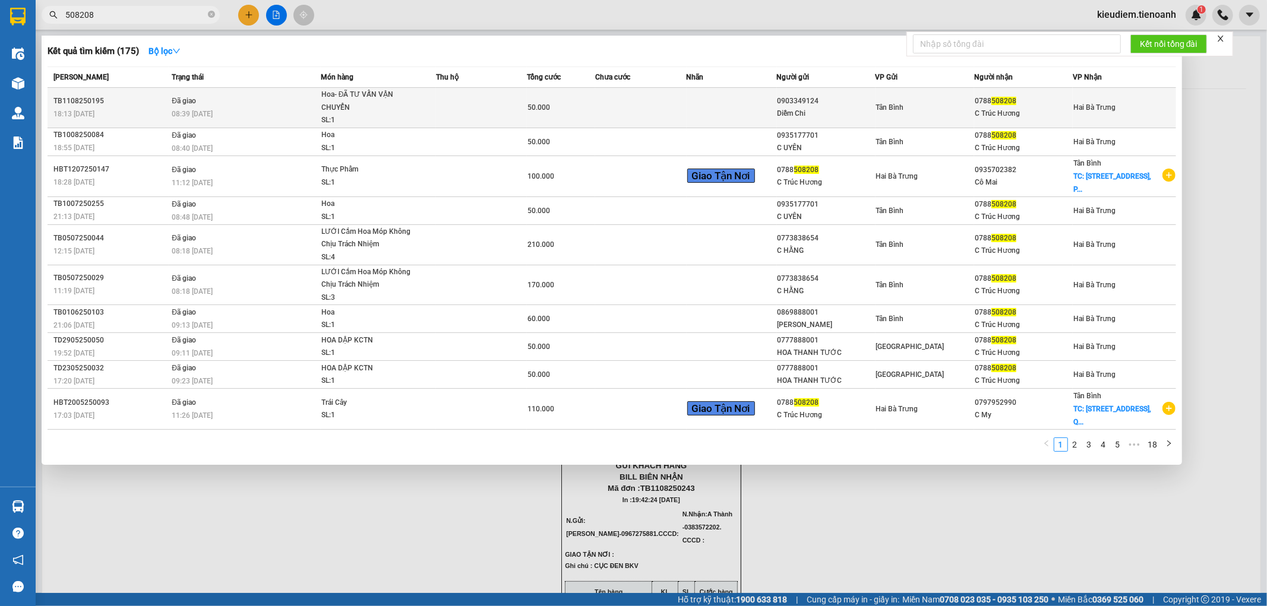
click at [221, 88] on td "Đã giao 08:39 - 12/08" at bounding box center [245, 108] width 152 height 40
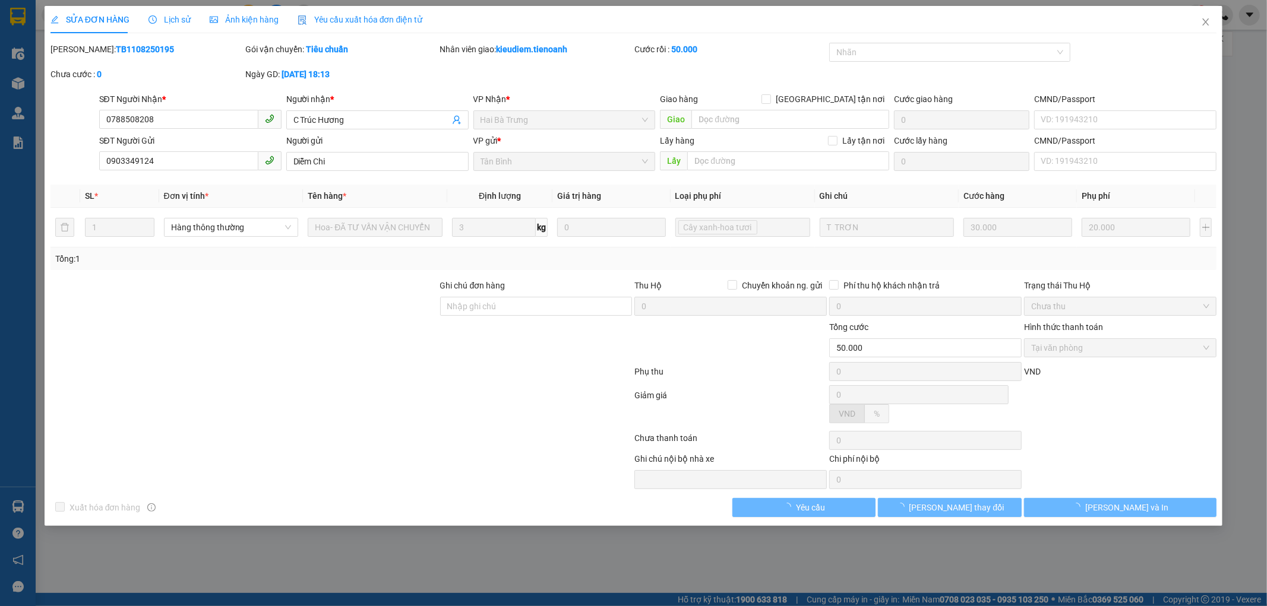
click at [159, 30] on div "Lịch sử" at bounding box center [169, 19] width 42 height 27
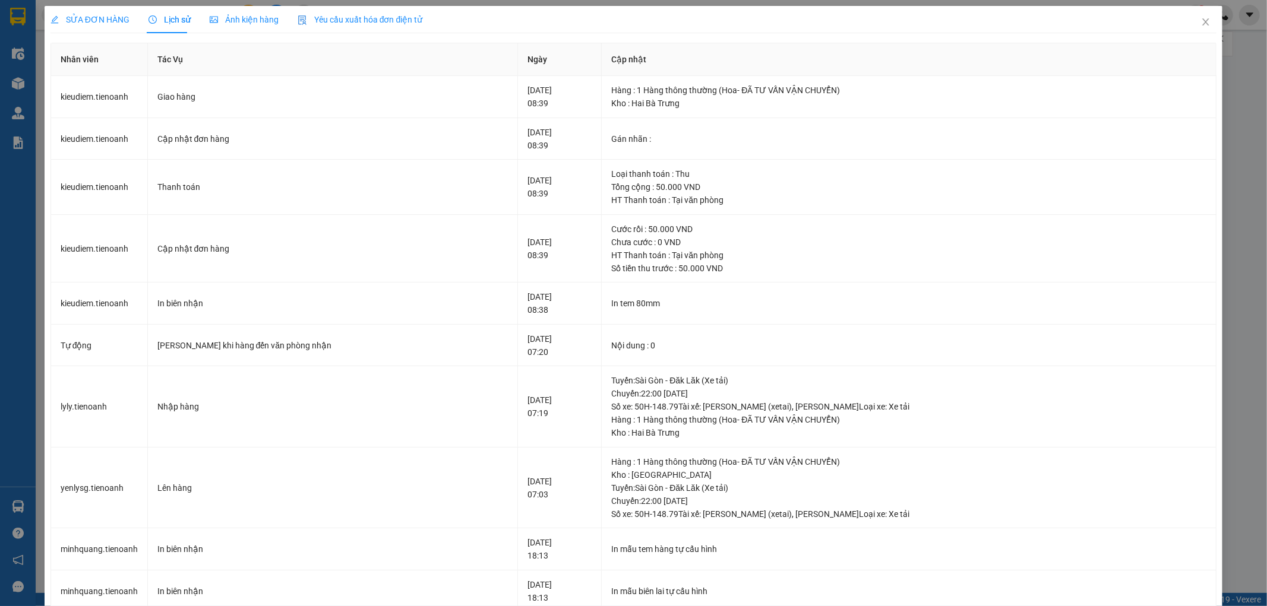
click at [90, 20] on span "SỬA ĐƠN HÀNG" at bounding box center [89, 20] width 79 height 10
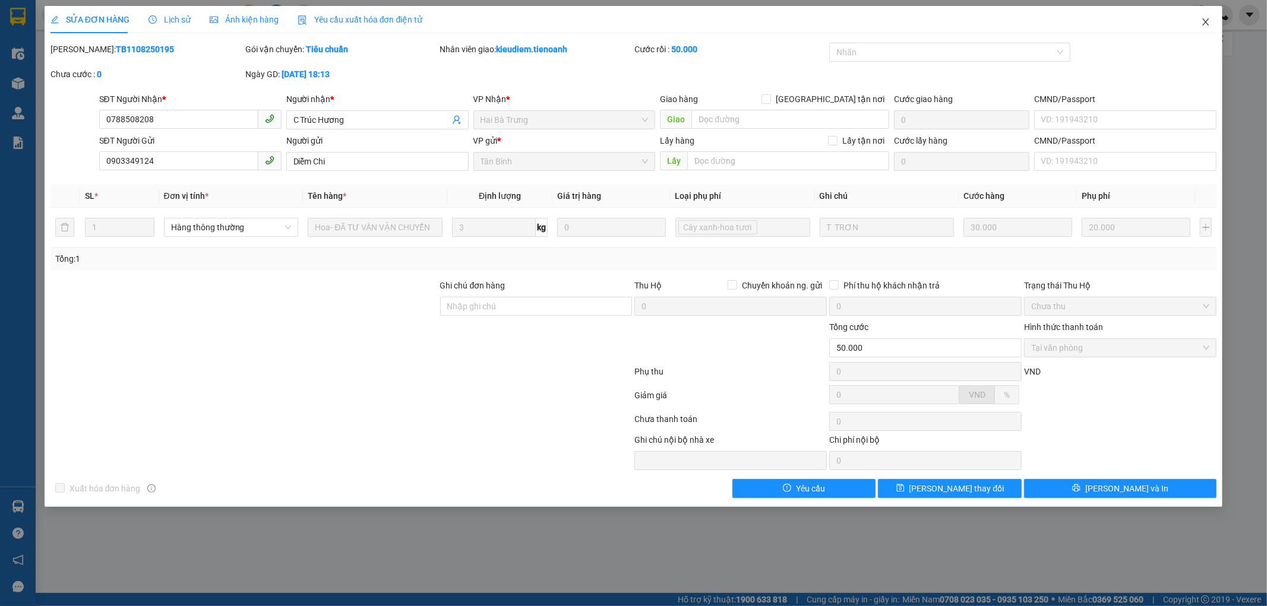
click at [1202, 24] on icon "close" at bounding box center [1206, 22] width 10 height 10
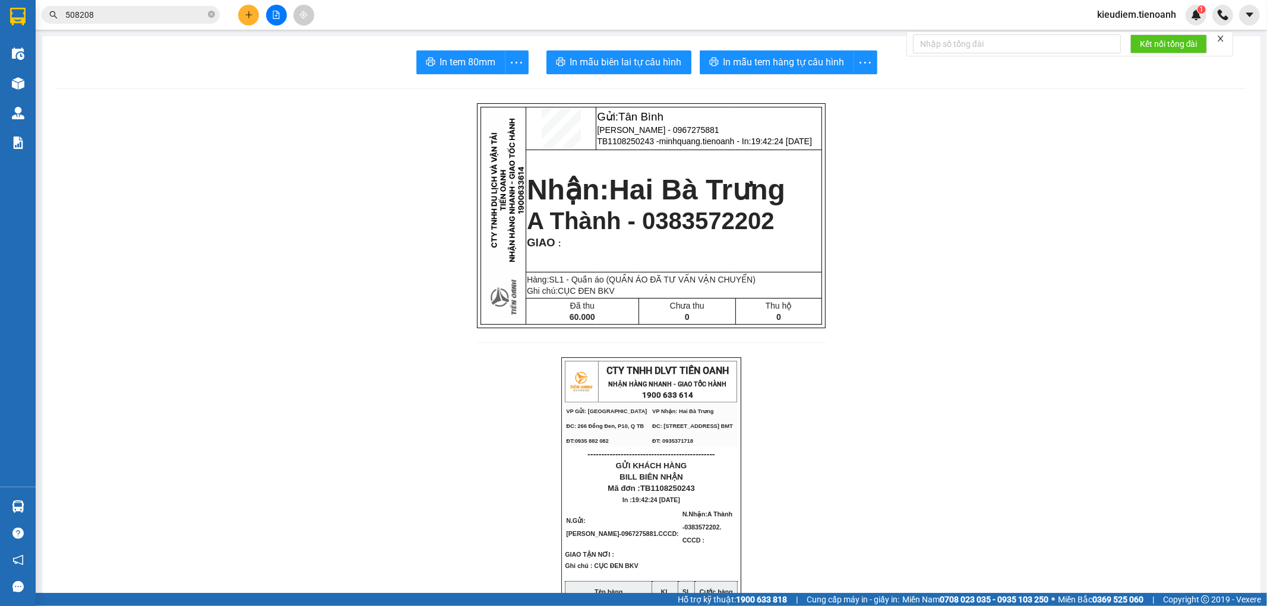
click at [137, 14] on input "508208" at bounding box center [135, 14] width 140 height 13
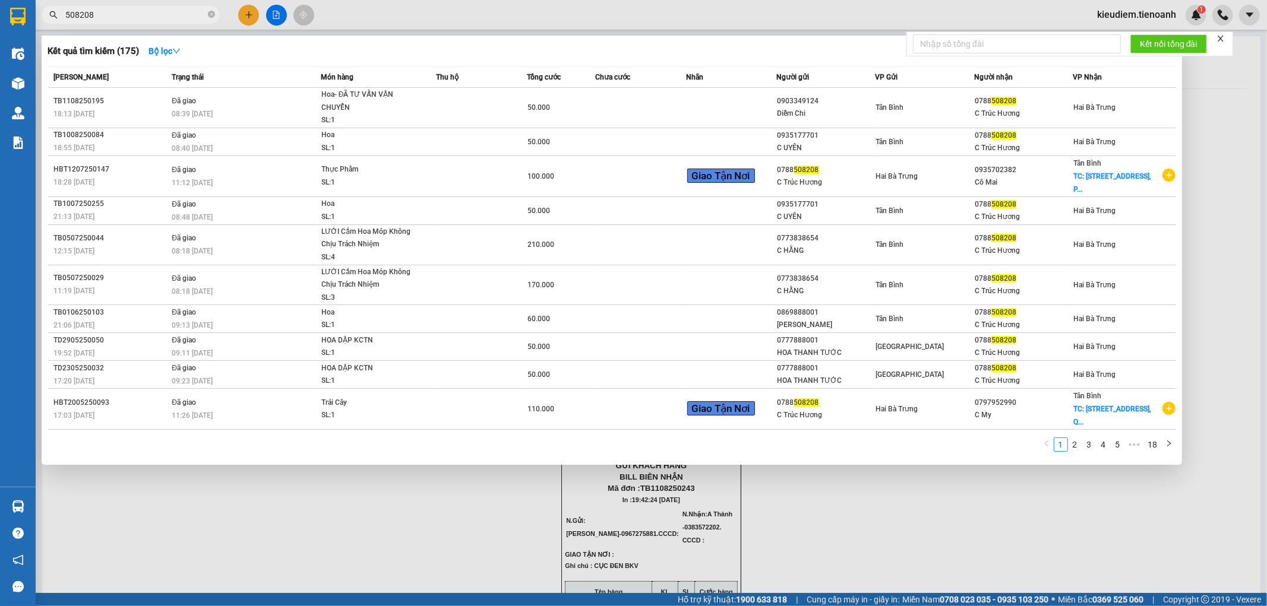
click at [137, 14] on input "508208" at bounding box center [135, 14] width 140 height 13
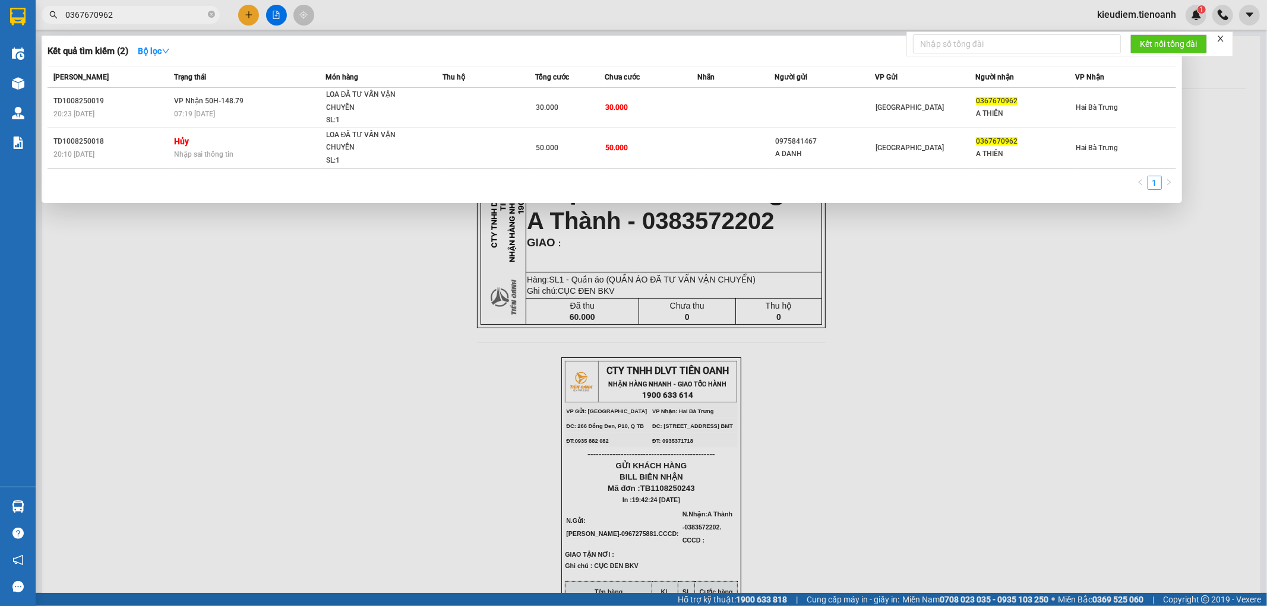
type input "0367670962"
click at [295, 87] on th "Trạng thái" at bounding box center [248, 77] width 154 height 21
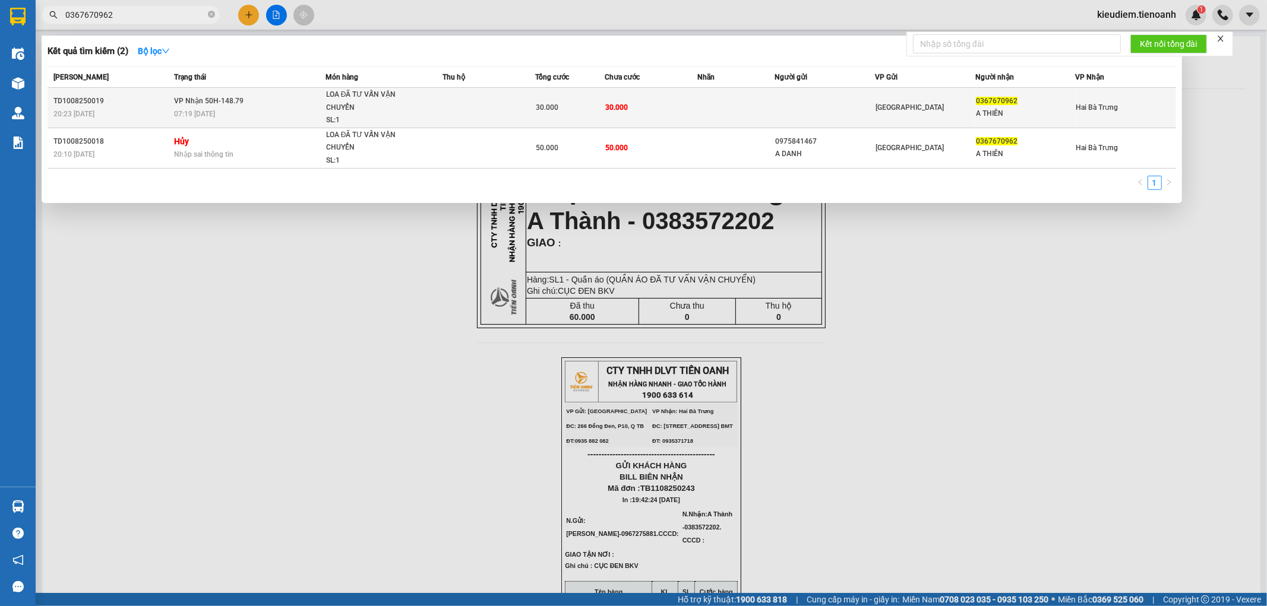
click at [295, 99] on td "VP Nhận 50H-148.79 07:19 [DATE]" at bounding box center [248, 108] width 154 height 40
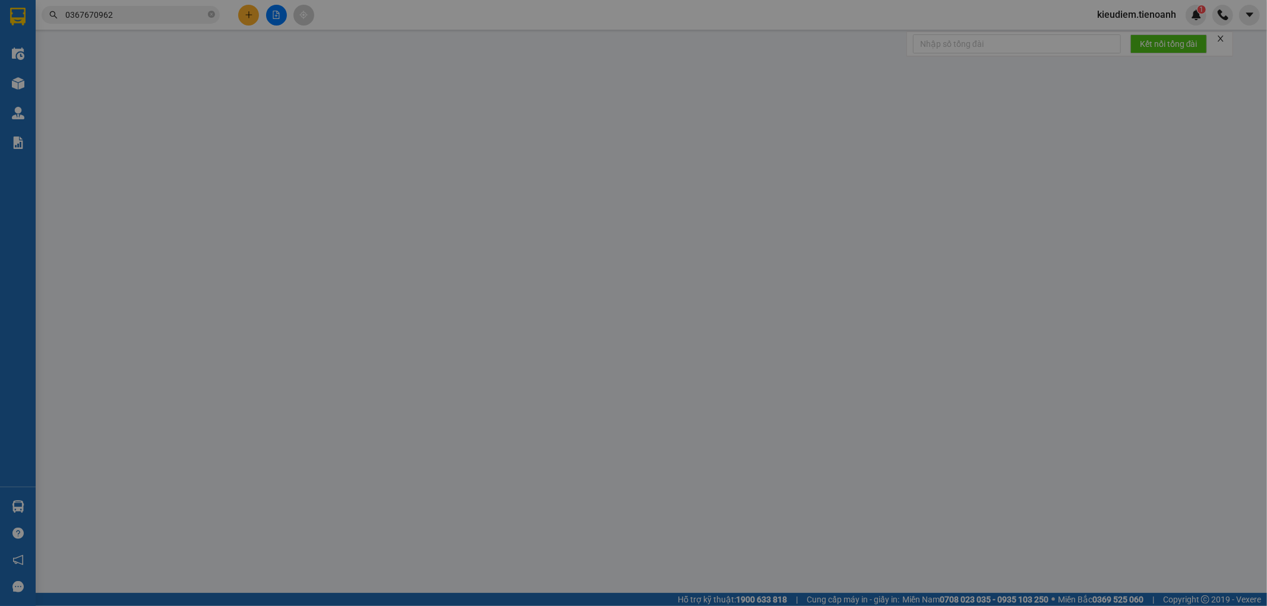
type input "0367670962"
type input "A THIÊN"
type input "30.000"
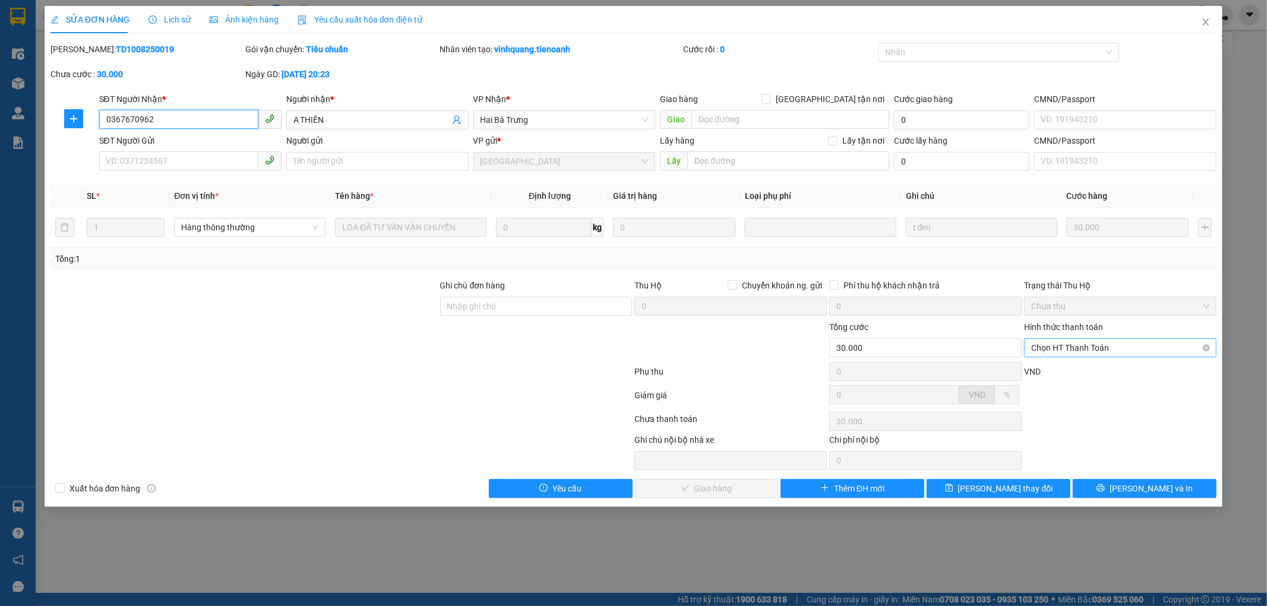
click at [1071, 347] on span "Chọn HT Thanh Toán" at bounding box center [1120, 348] width 178 height 18
click at [1072, 371] on div "Tại văn phòng" at bounding box center [1120, 371] width 178 height 13
type input "0"
click at [749, 490] on button "[PERSON_NAME] và Giao hàng" at bounding box center [707, 488] width 144 height 19
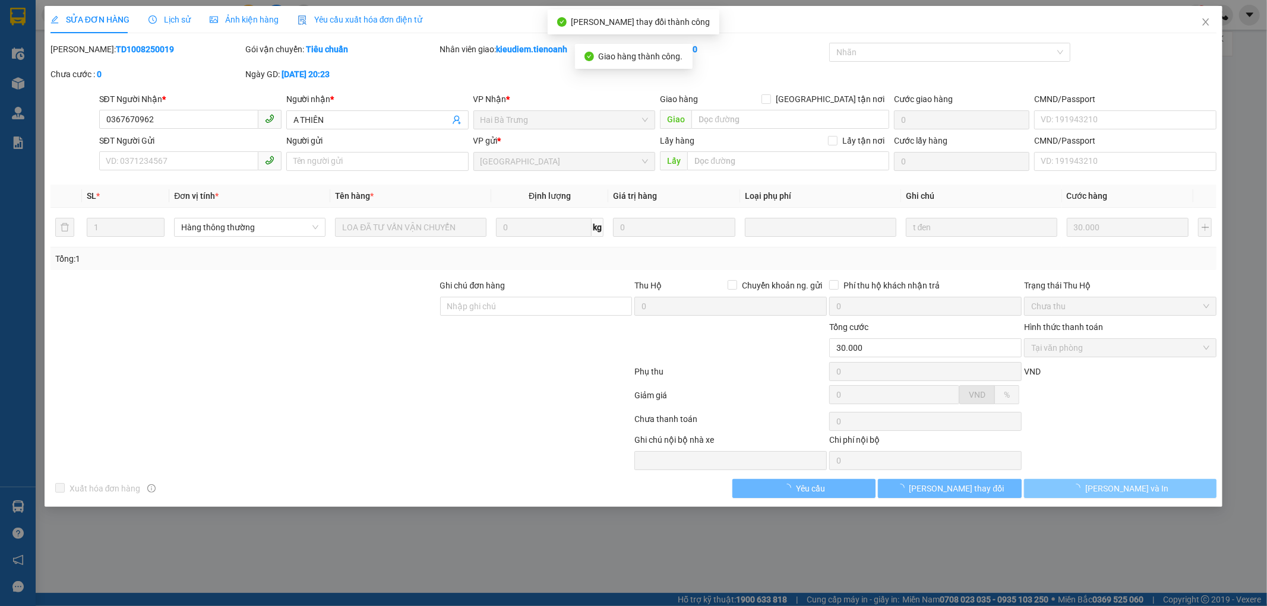
click at [1126, 486] on span "[PERSON_NAME] và In" at bounding box center [1126, 488] width 83 height 13
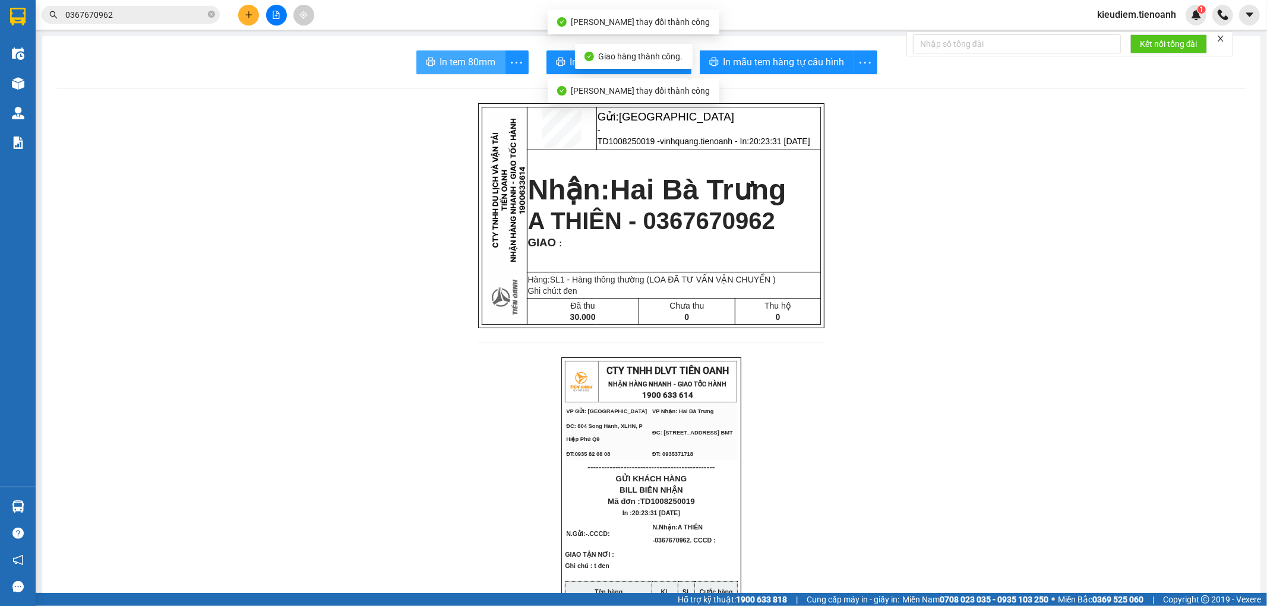
click at [447, 65] on span "In tem 80mm" at bounding box center [468, 62] width 56 height 15
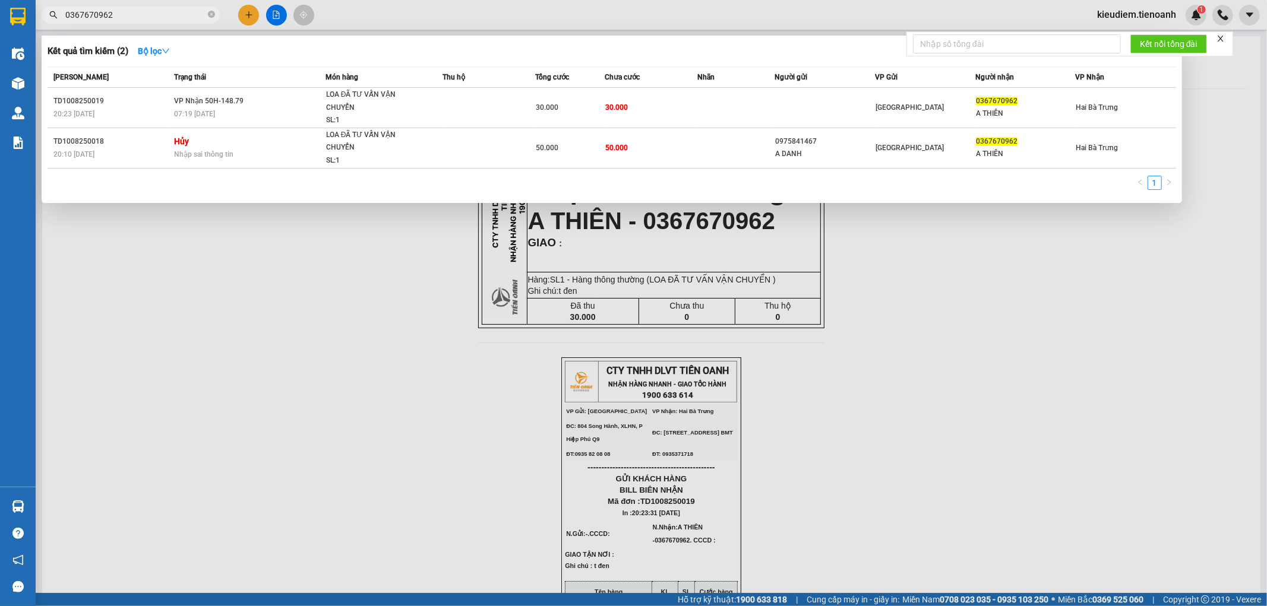
click at [125, 9] on input "0367670962" at bounding box center [135, 14] width 140 height 13
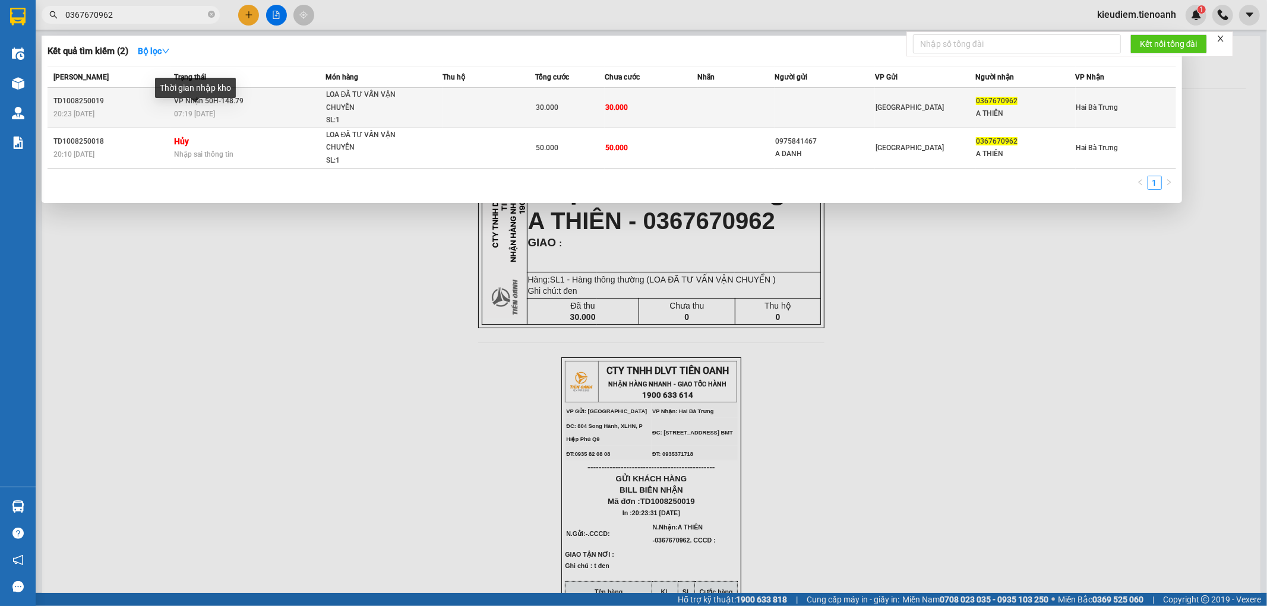
click at [213, 112] on span "07:19 [DATE]" at bounding box center [194, 114] width 41 height 8
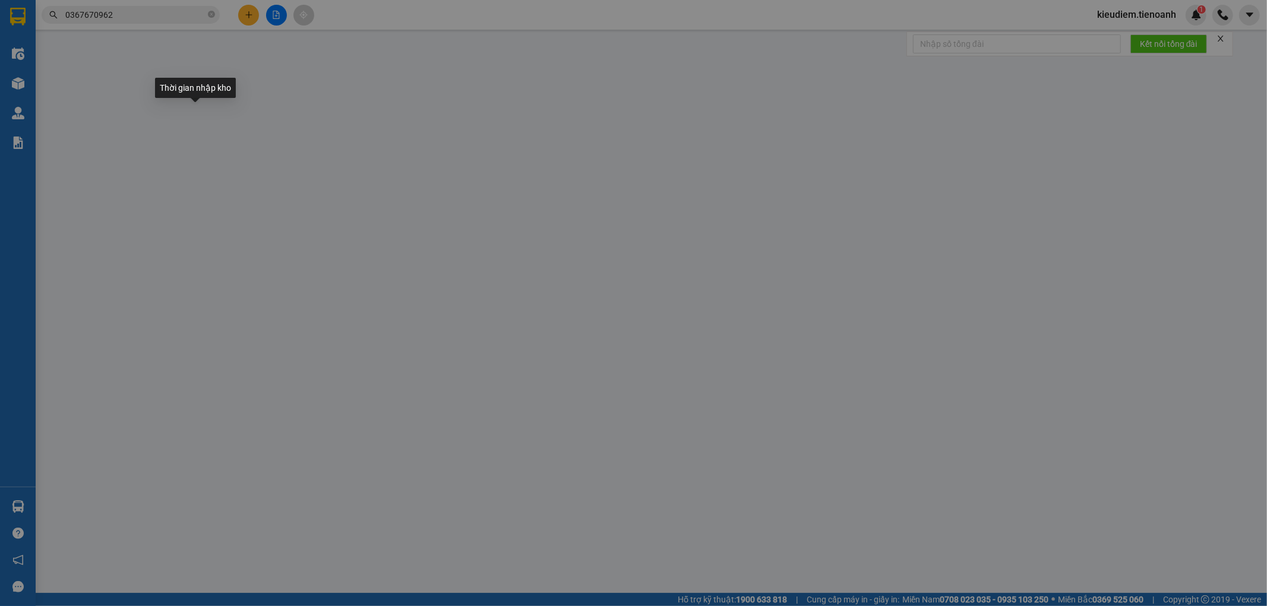
type input "0367670962"
type input "A THIÊN"
type input "30.000"
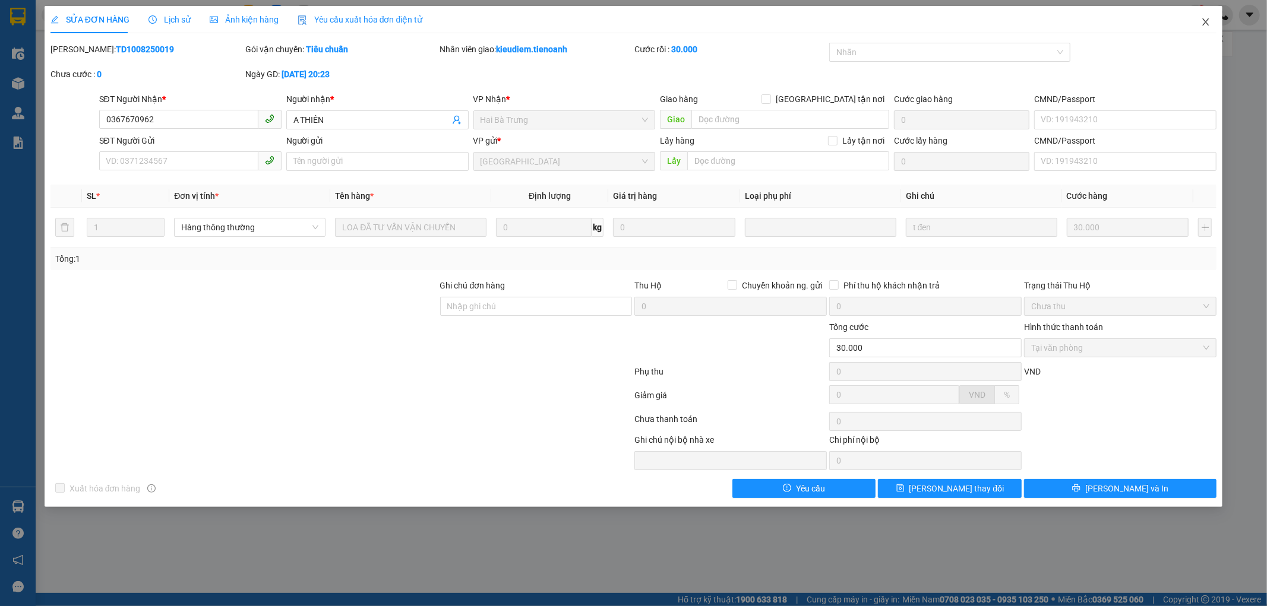
click at [1201, 21] on icon "close" at bounding box center [1206, 22] width 10 height 10
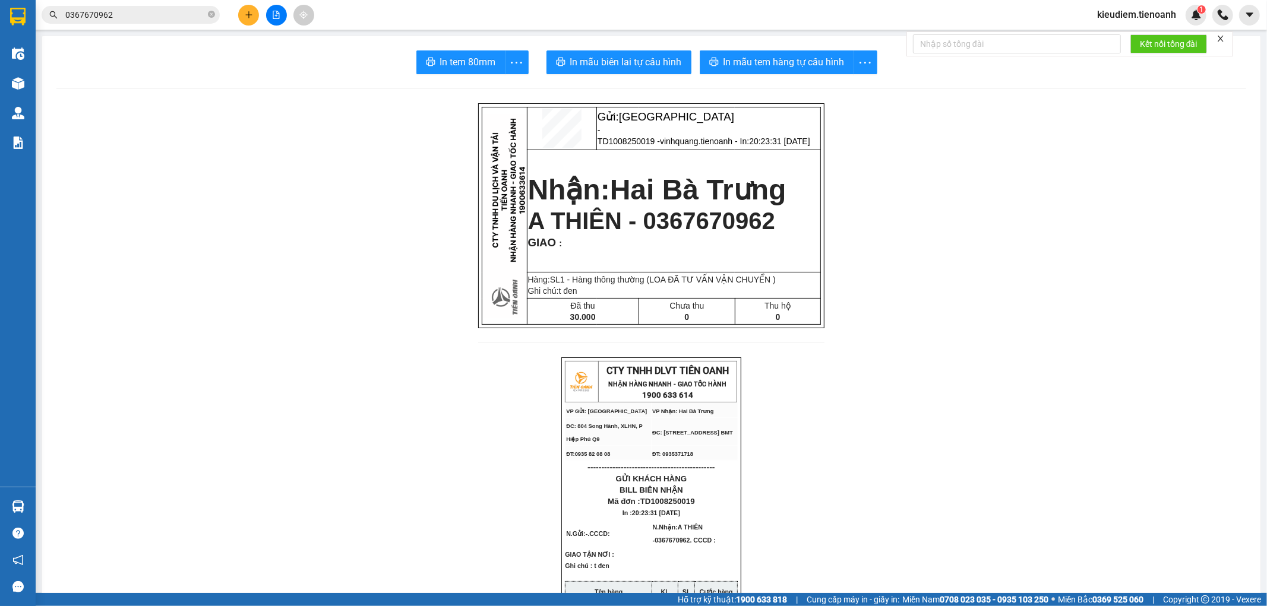
click at [175, 20] on input "0367670962" at bounding box center [135, 14] width 140 height 13
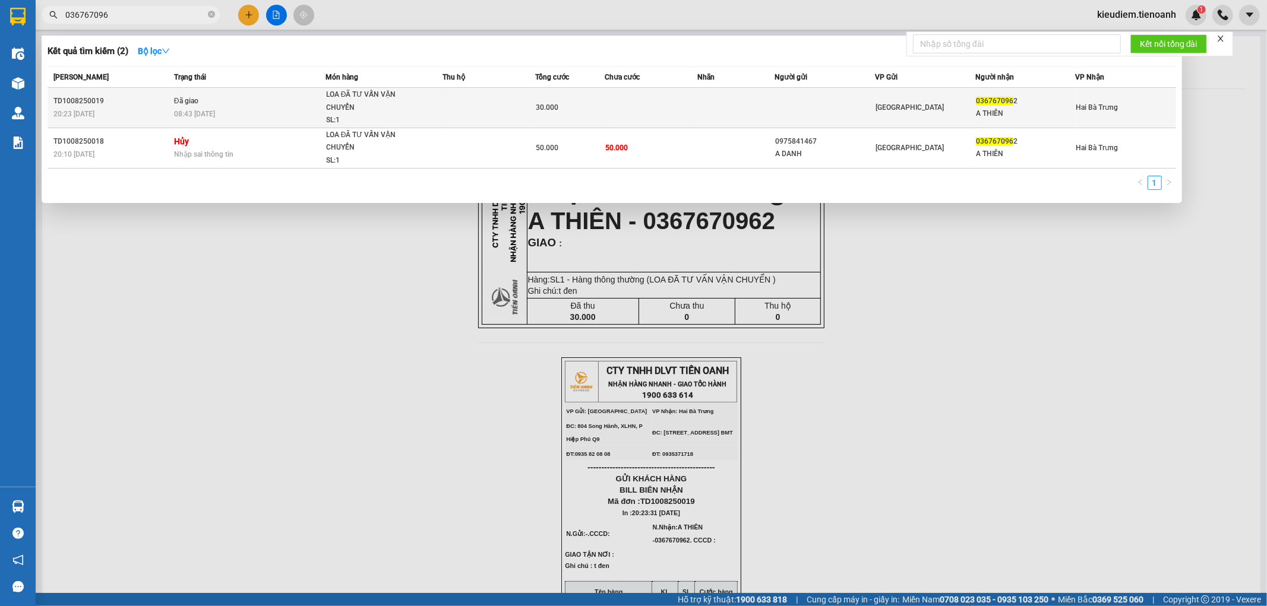
type input "036767096"
click at [238, 112] on div "08:43 - 12/08" at bounding box center [249, 113] width 151 height 13
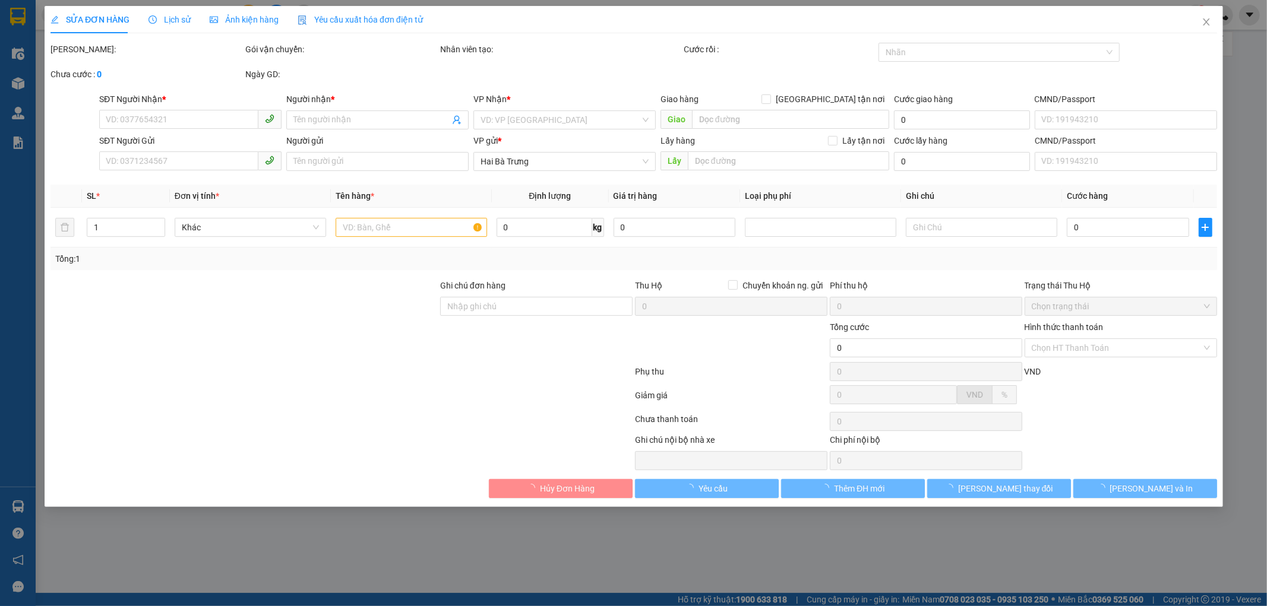
type input "0367670962"
type input "A THIÊN"
type input "30.000"
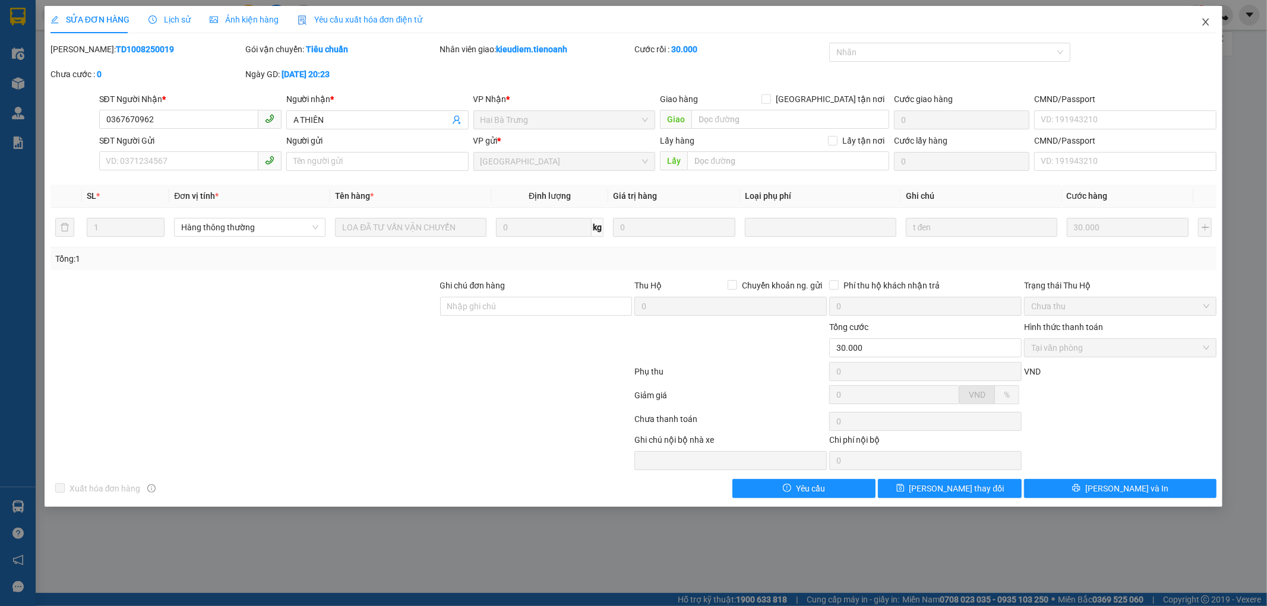
click at [1203, 20] on icon "close" at bounding box center [1205, 21] width 7 height 7
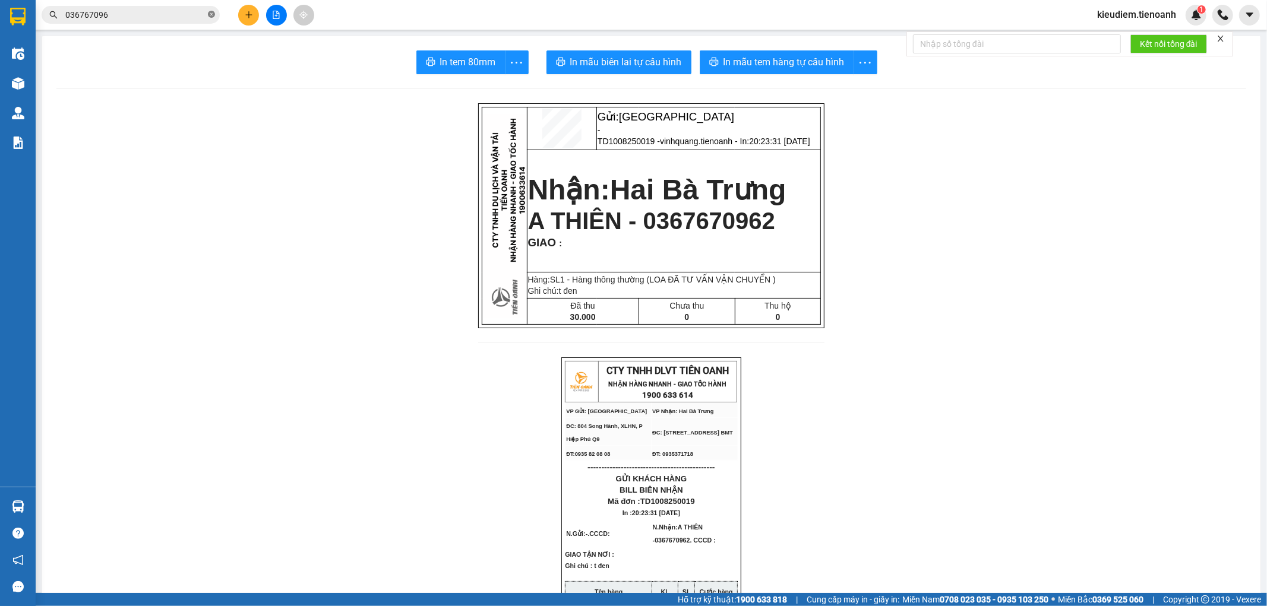
click at [211, 15] on icon "close-circle" at bounding box center [211, 14] width 7 height 7
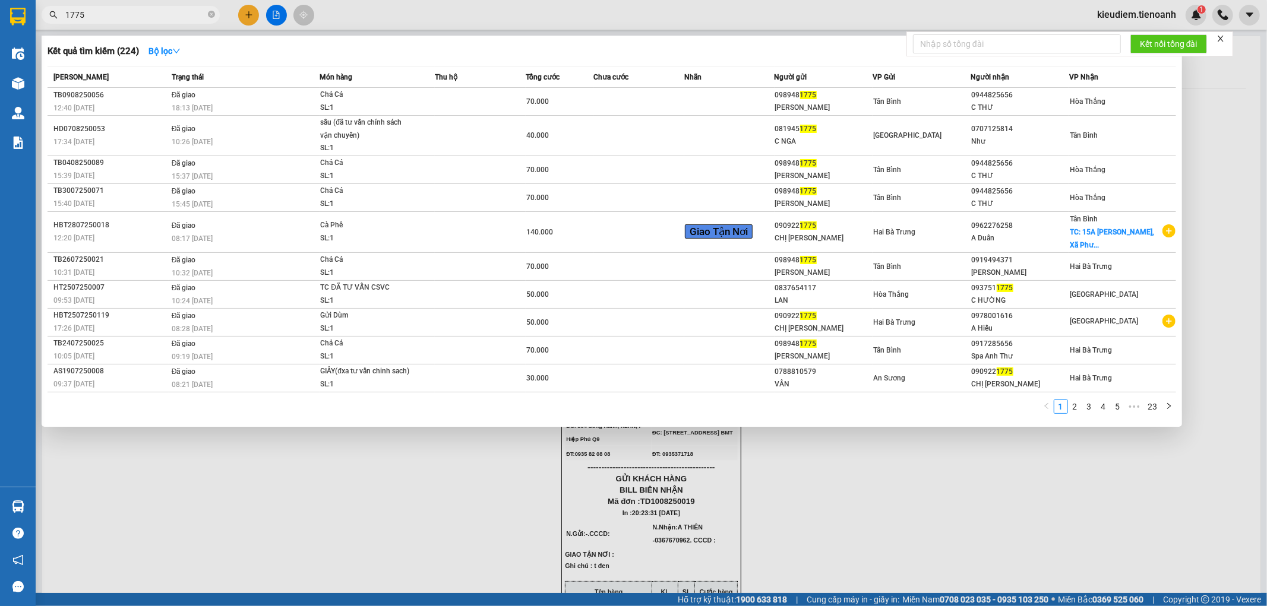
type input "1775"
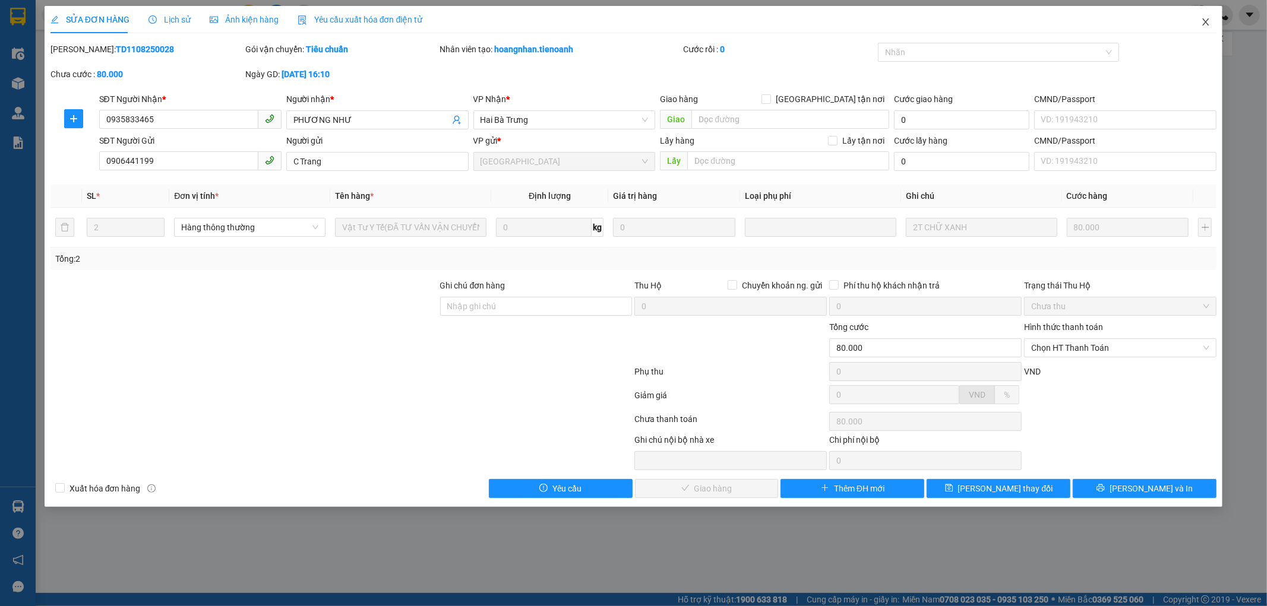
click at [1203, 22] on icon "close" at bounding box center [1206, 22] width 10 height 10
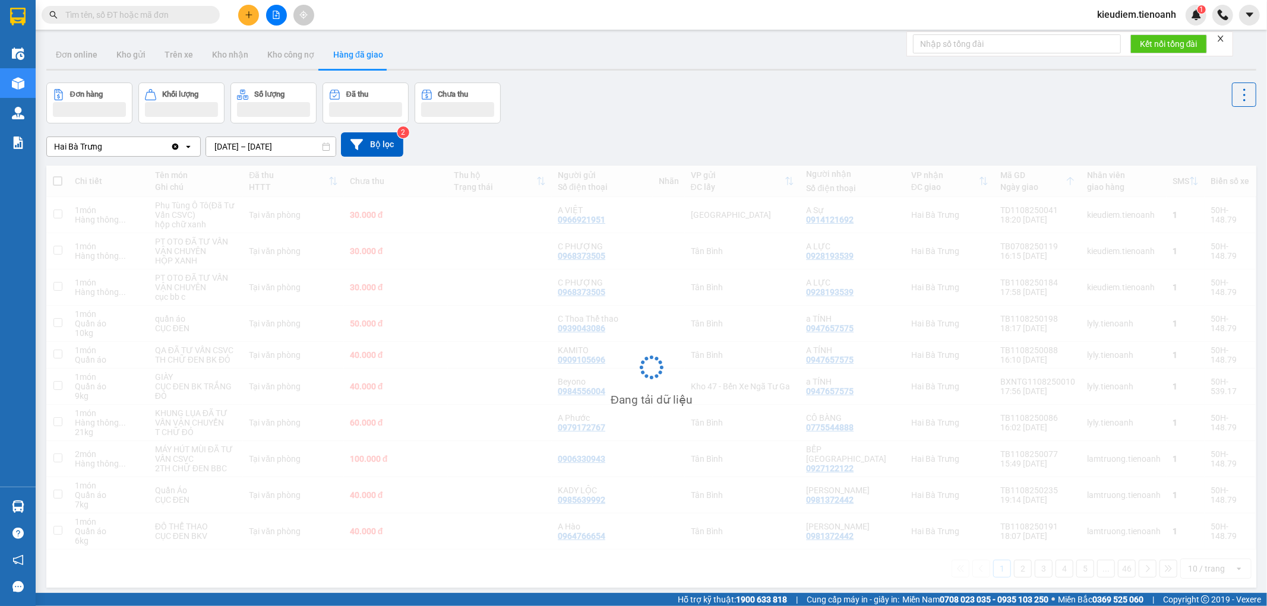
click at [116, 14] on input "text" at bounding box center [135, 14] width 140 height 13
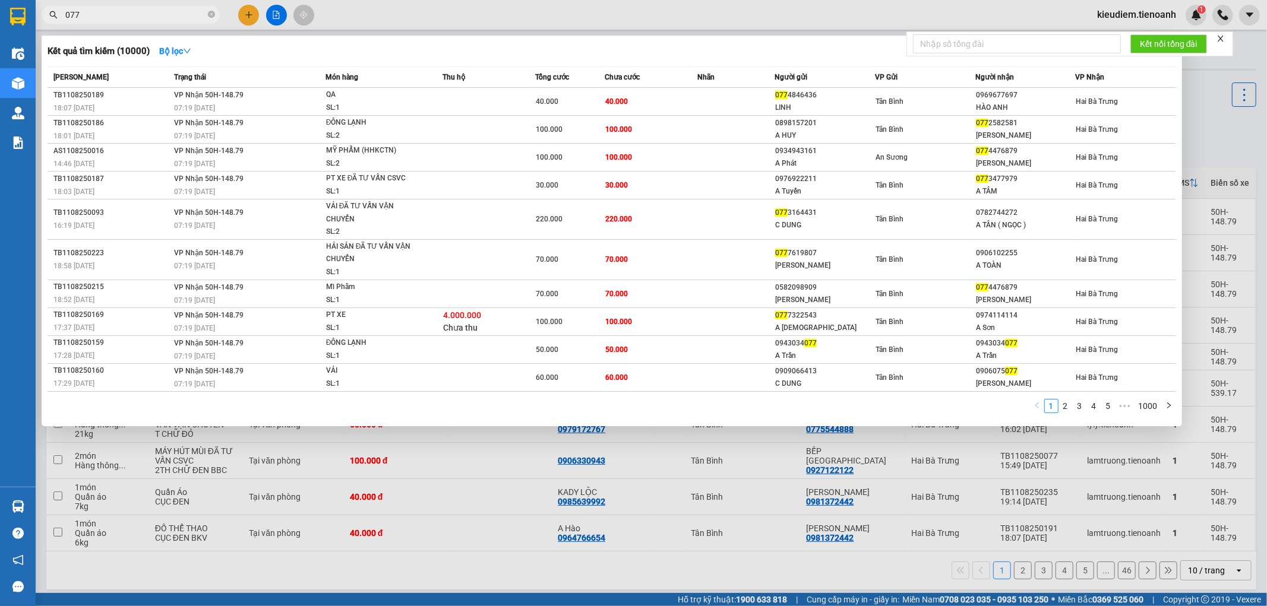
click at [104, 12] on input "077" at bounding box center [135, 14] width 140 height 13
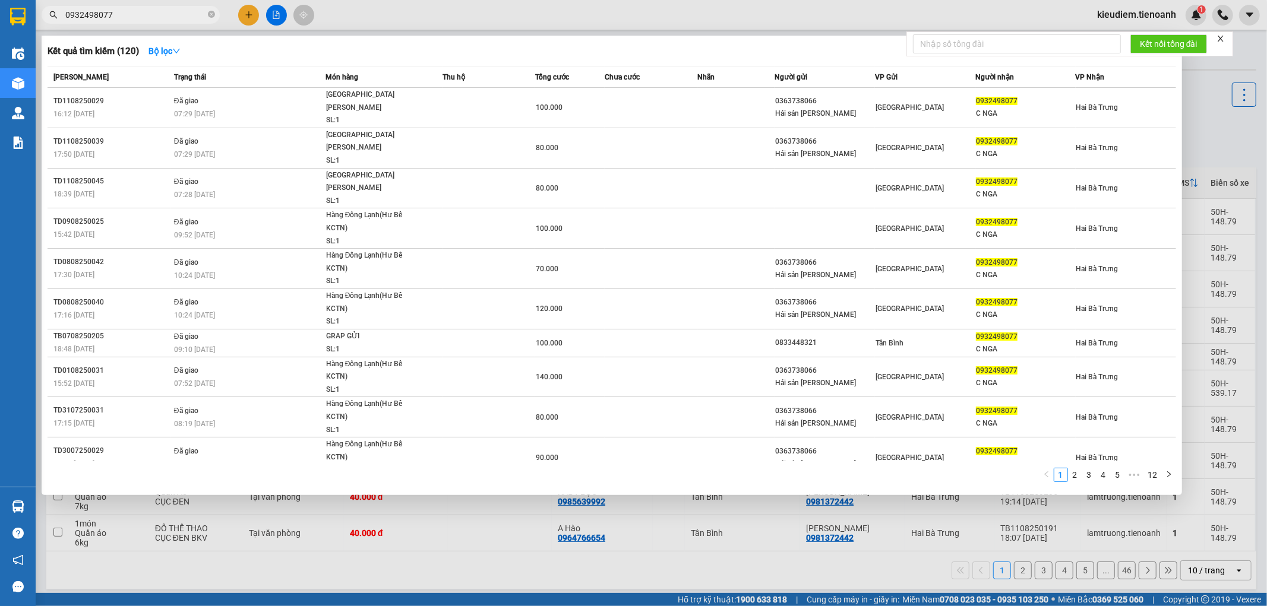
click at [153, 15] on input "0932498077" at bounding box center [135, 14] width 140 height 13
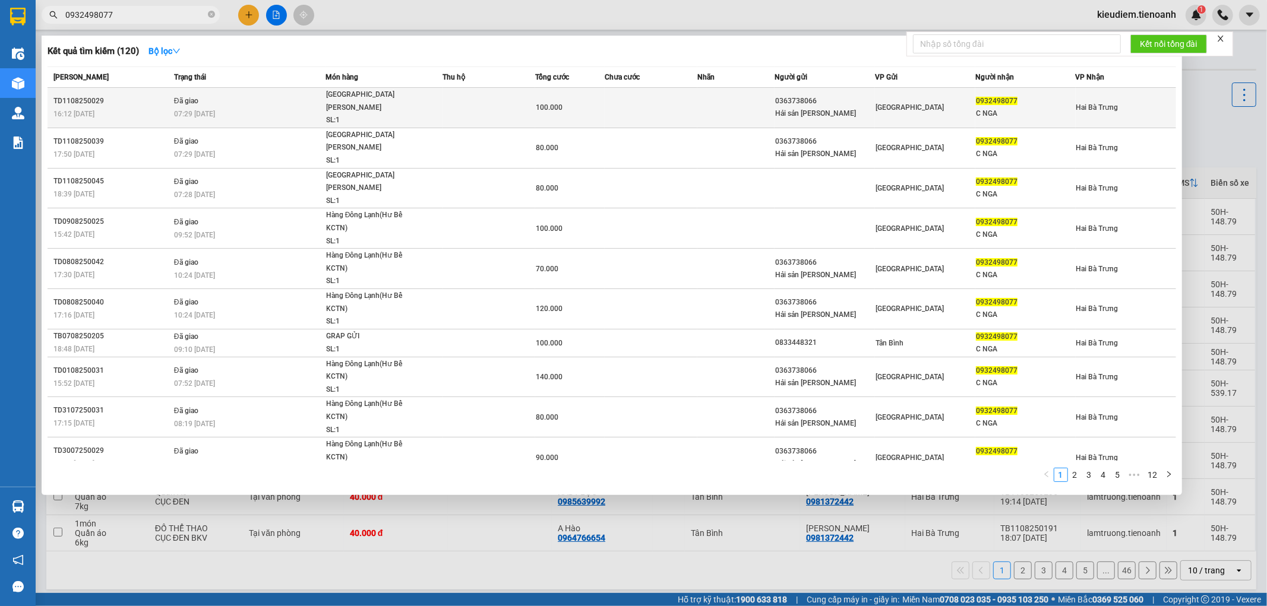
type input "0932498077"
click at [358, 114] on div "SL: 1" at bounding box center [370, 120] width 89 height 13
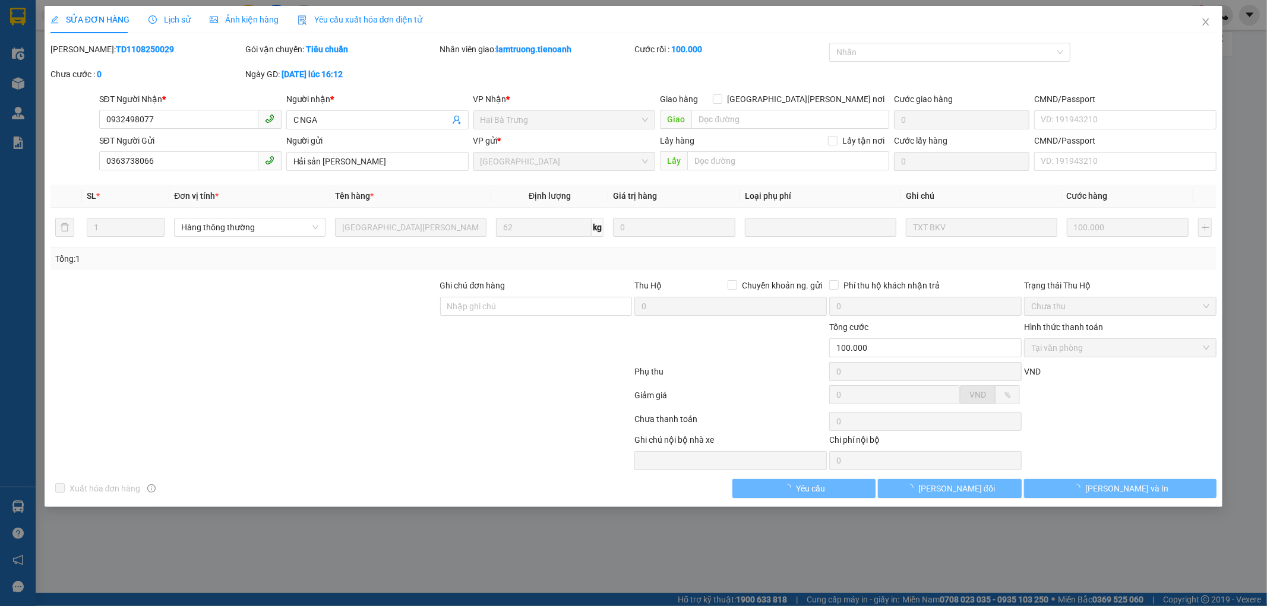
type input "0932498077"
type input "C NGA"
type input "0363738066"
type input "Hải sản Trần Nguyên"
type input "100.000"
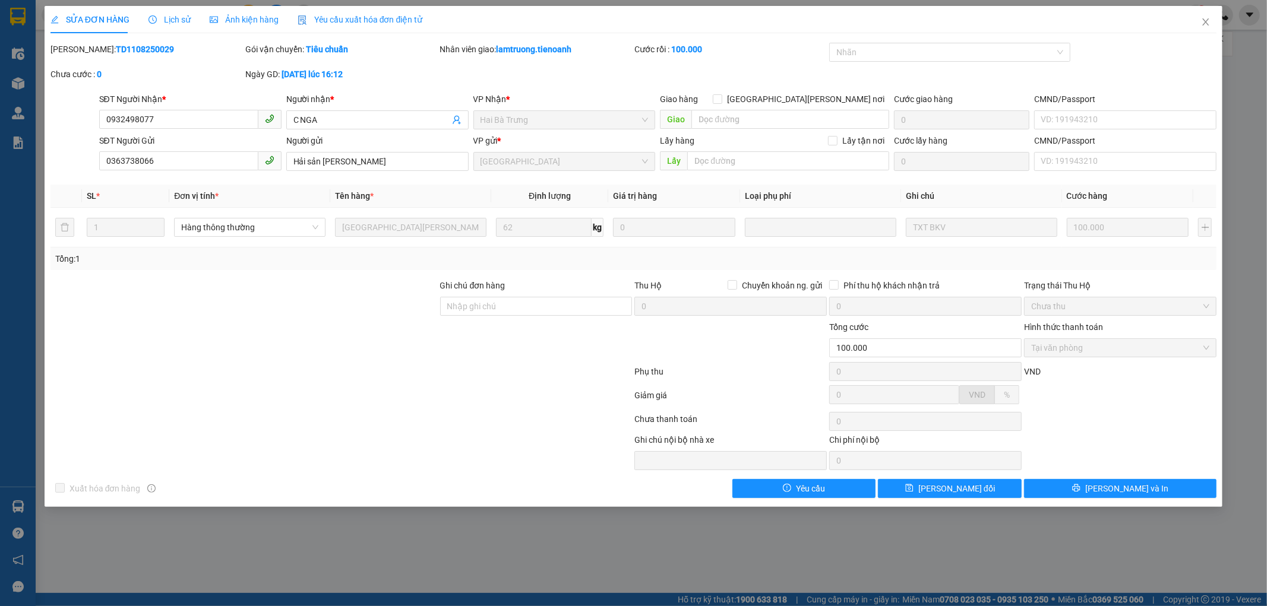
click at [160, 15] on span "Lịch sử" at bounding box center [169, 20] width 42 height 10
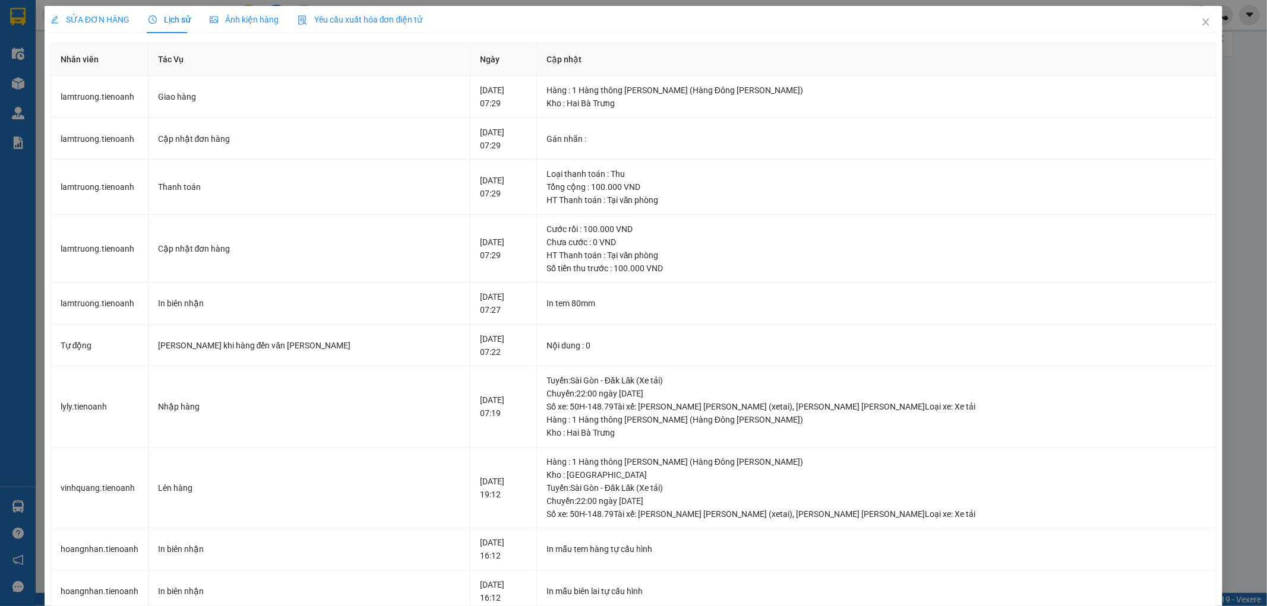
click at [87, 24] on span "SỬA ĐƠN HÀNG" at bounding box center [89, 20] width 79 height 10
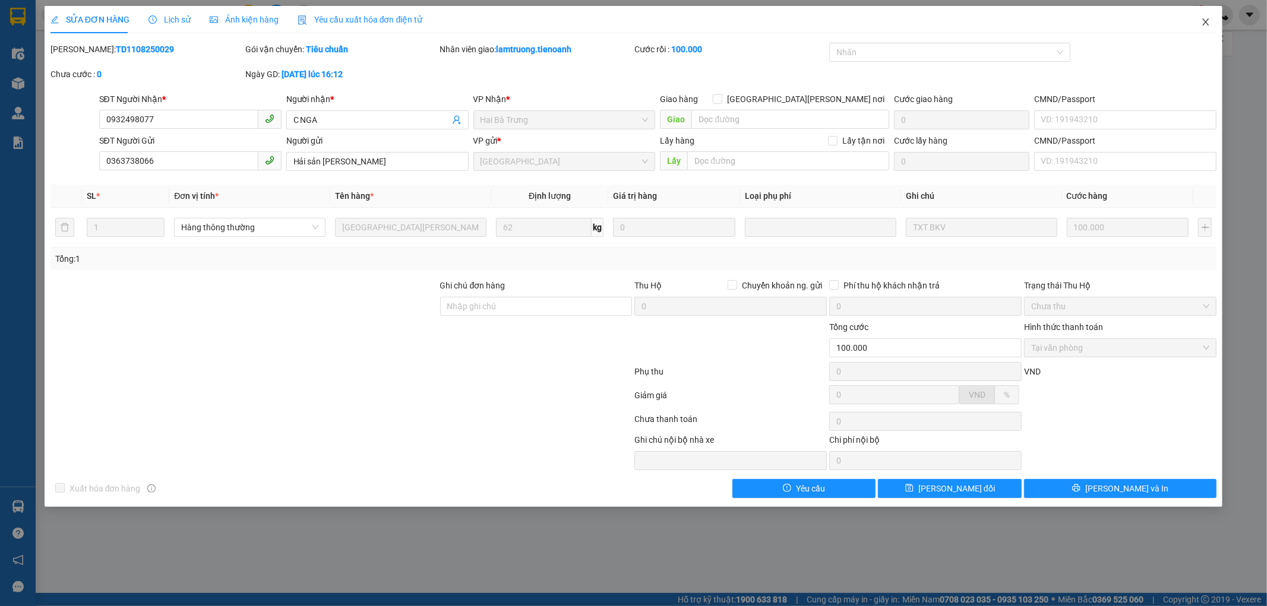
click at [1209, 19] on icon "close" at bounding box center [1206, 22] width 10 height 10
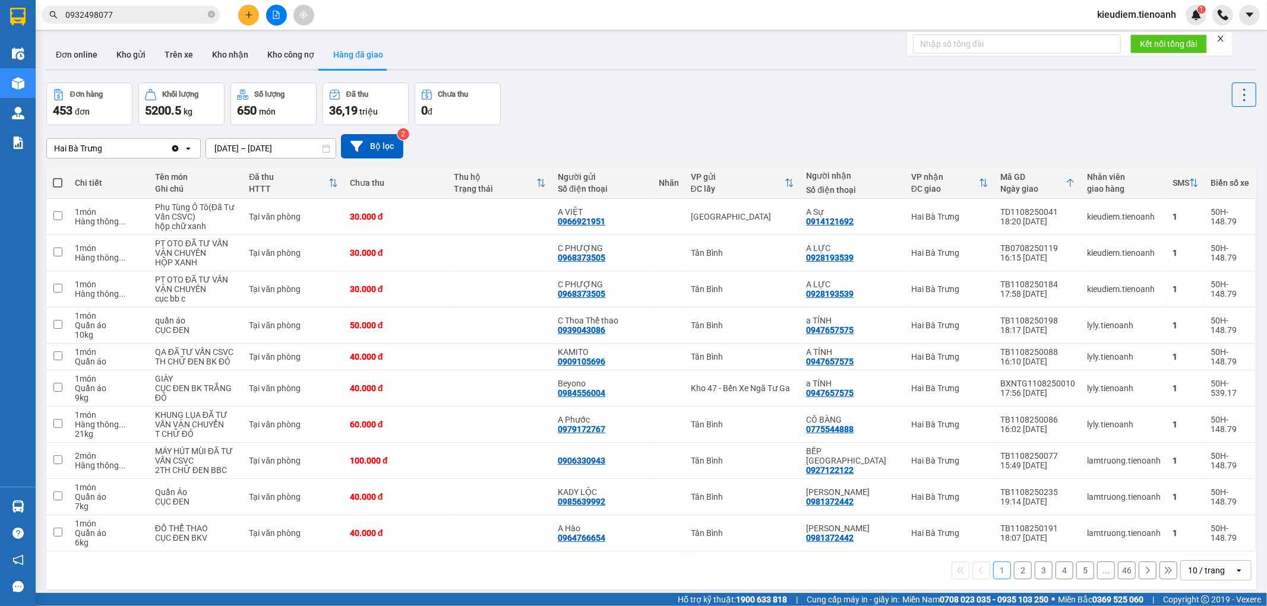
click at [192, 12] on input "0932498077" at bounding box center [135, 14] width 140 height 13
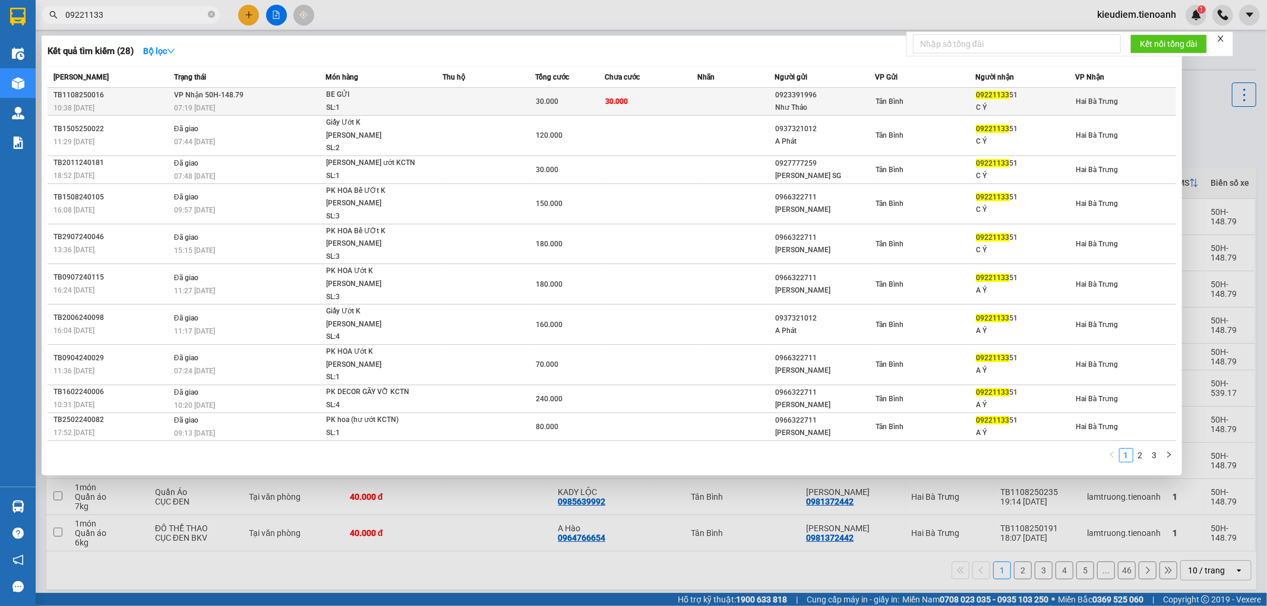
type input "09221133"
click at [417, 103] on span "BE GỬI SL: 1" at bounding box center [384, 101] width 116 height 26
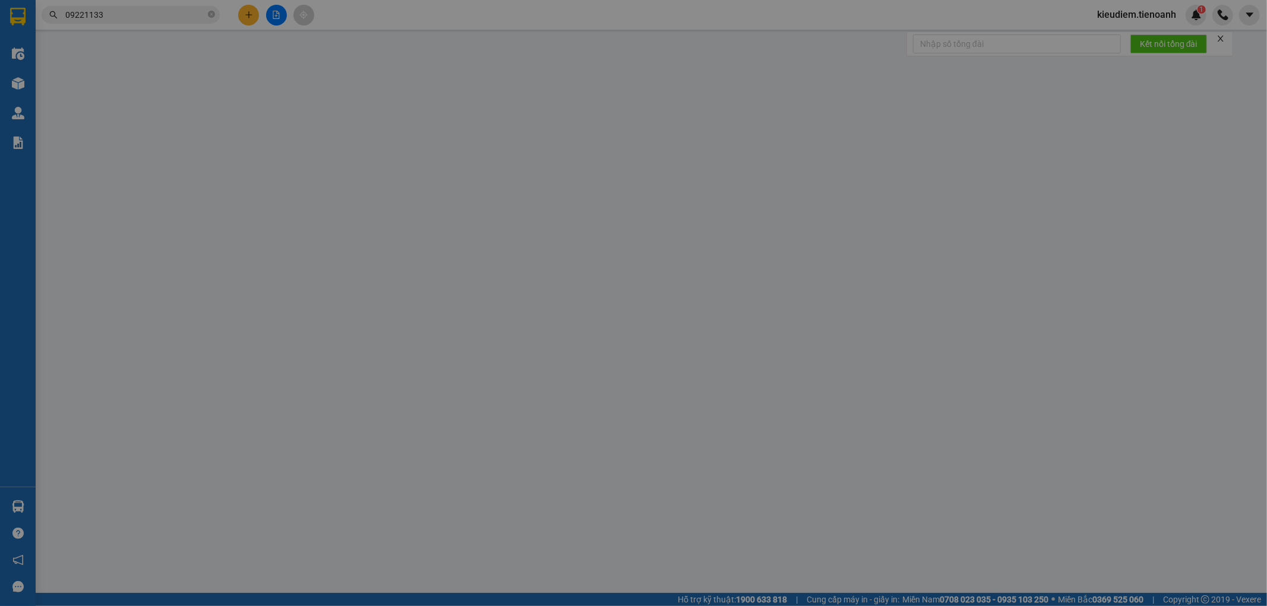
type input "0922113351"
type input "C Ý"
type input "123456789"
type input "0923391996"
type input "Như Thảo"
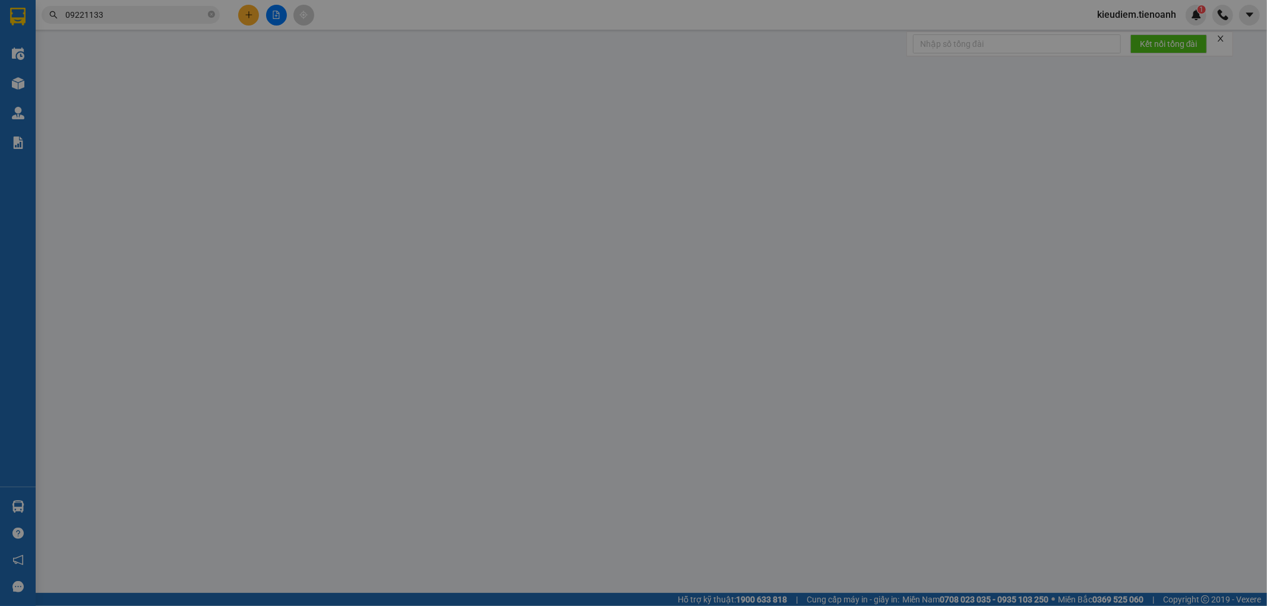
type input "186322656"
type input "30.000"
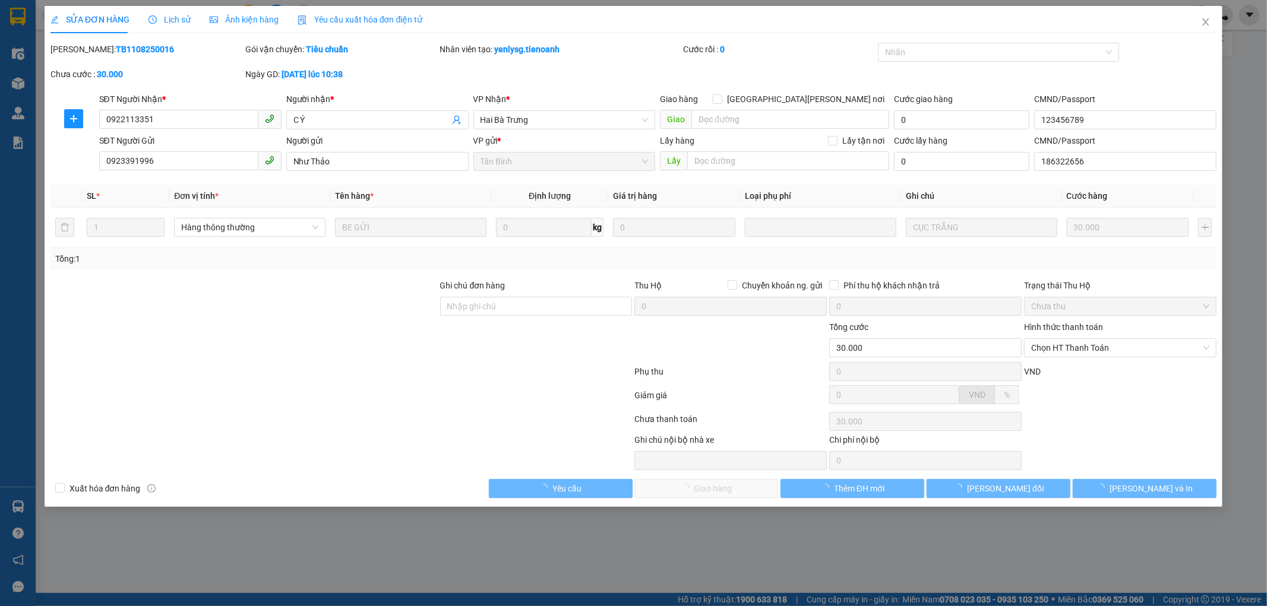
click at [869, 268] on div "Tổng: 1" at bounding box center [633, 259] width 1166 height 23
click at [1078, 352] on span "Chọn HT Thanh Toán" at bounding box center [1120, 348] width 178 height 18
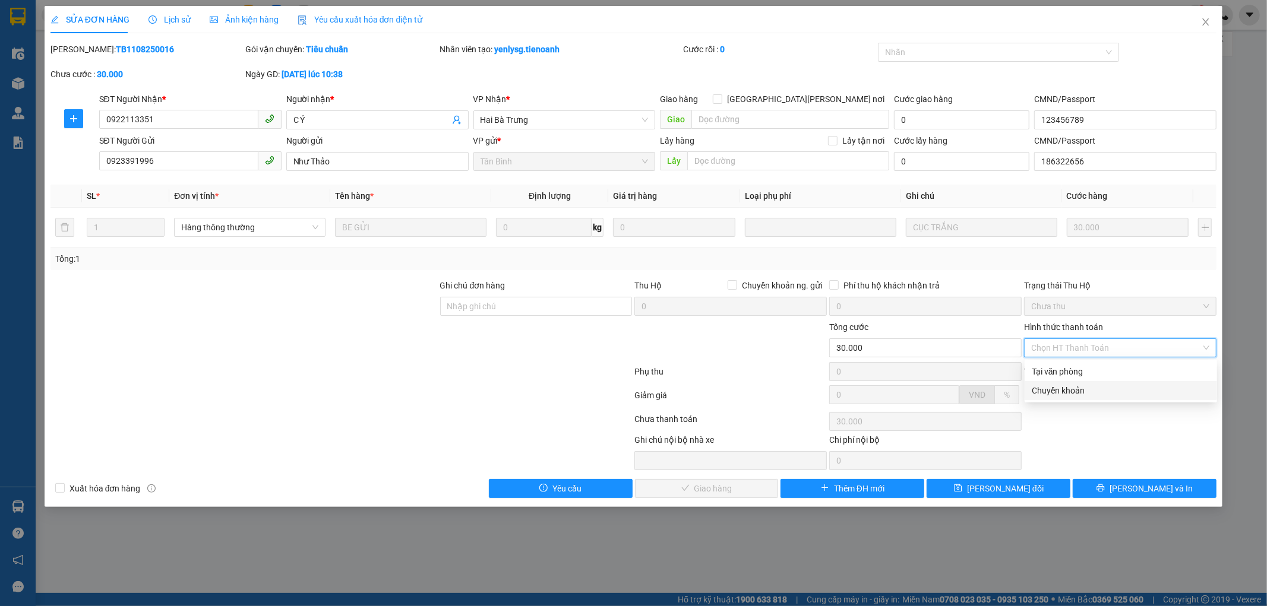
click at [1103, 413] on div "Chọn HT Thanh Toán" at bounding box center [1119, 422] width 195 height 24
click at [1077, 348] on span "Chọn HT Thanh Toán" at bounding box center [1120, 348] width 178 height 18
click at [1060, 370] on div "Tại văn phòng" at bounding box center [1120, 371] width 178 height 13
type input "0"
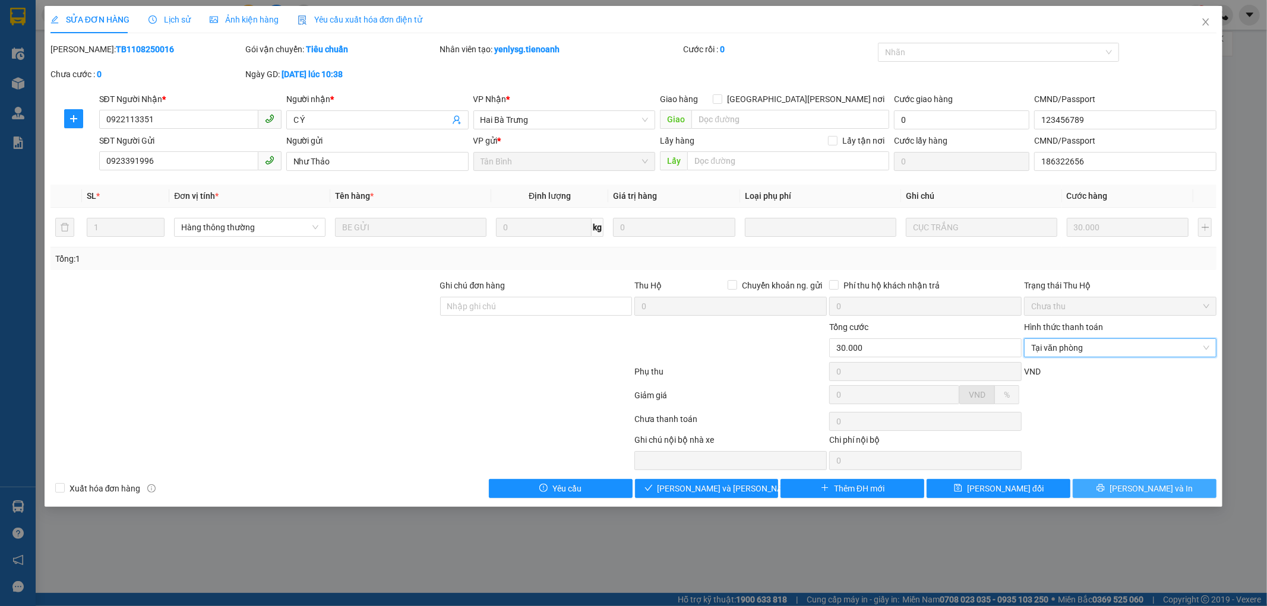
click at [1119, 496] on button "[PERSON_NAME] và In" at bounding box center [1144, 488] width 144 height 19
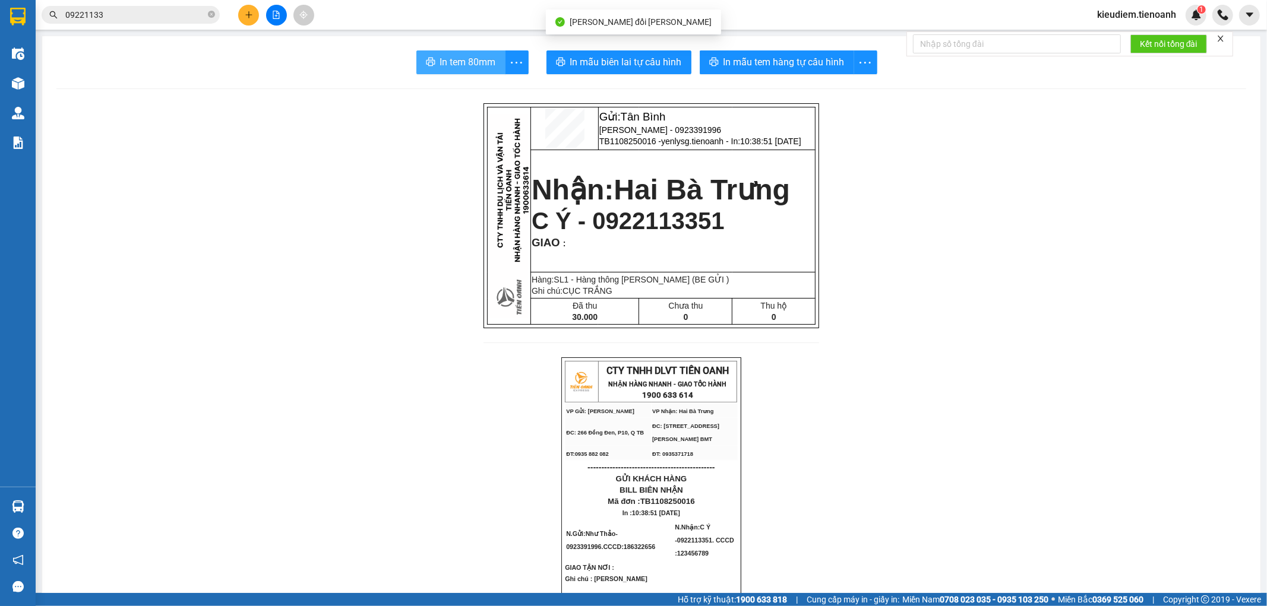
click at [464, 61] on span "In tem 80mm" at bounding box center [468, 62] width 56 height 15
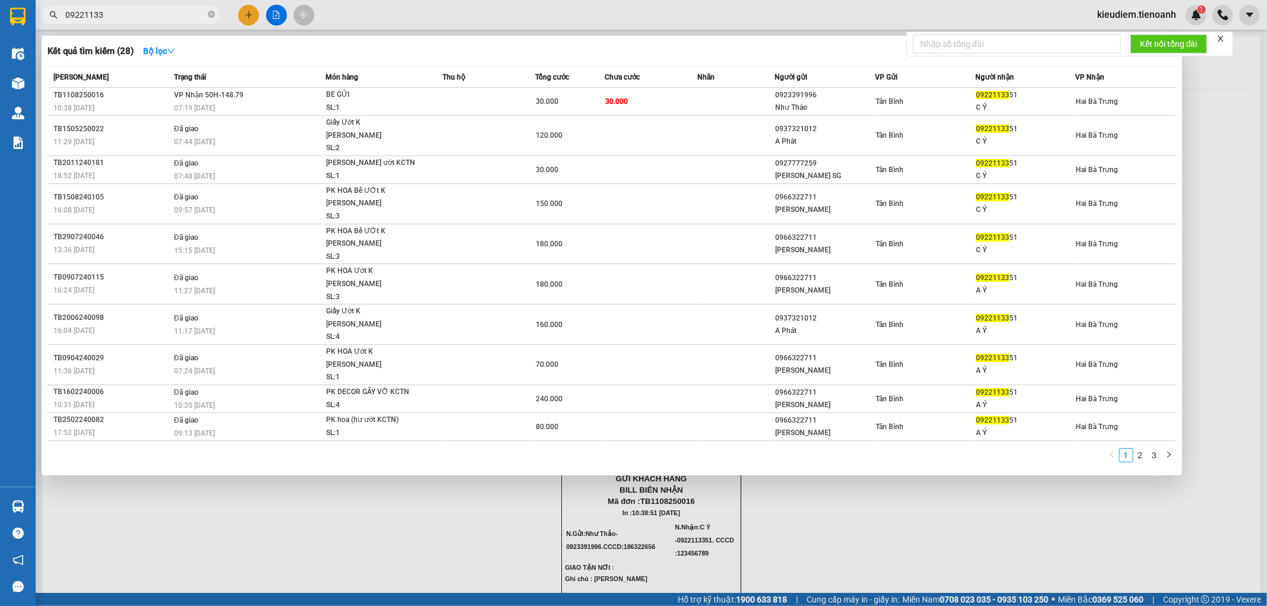
click at [159, 9] on input "09221133" at bounding box center [135, 14] width 140 height 13
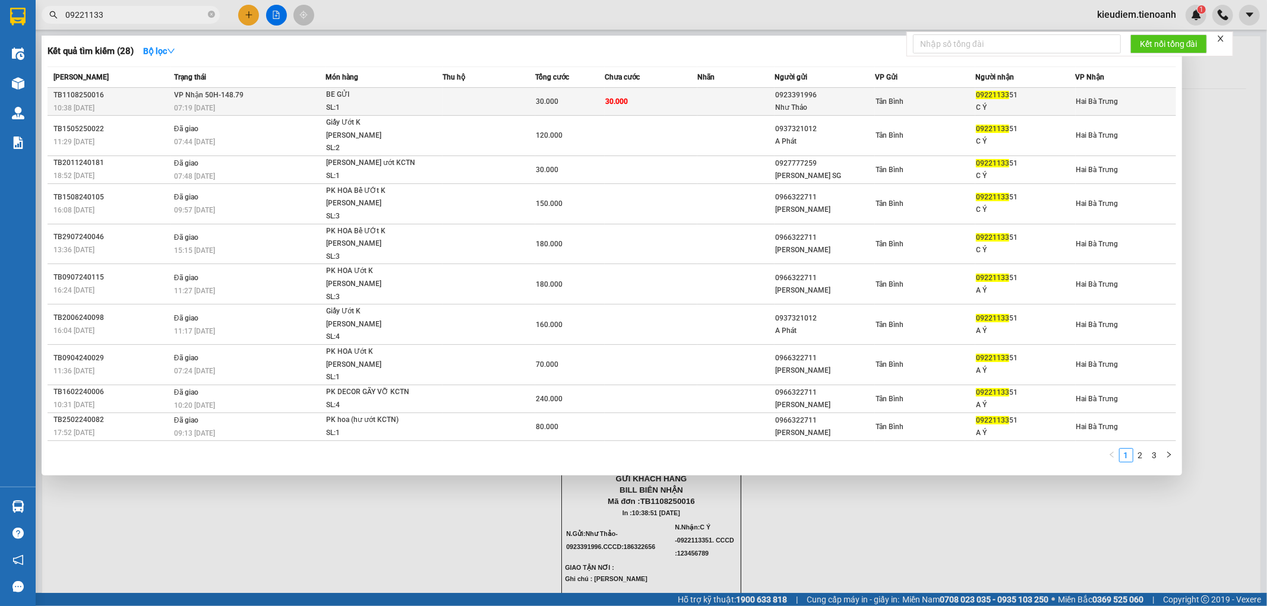
click at [238, 102] on td "VP Nhận 50H-148.79 07:19 [DATE]" at bounding box center [248, 102] width 154 height 28
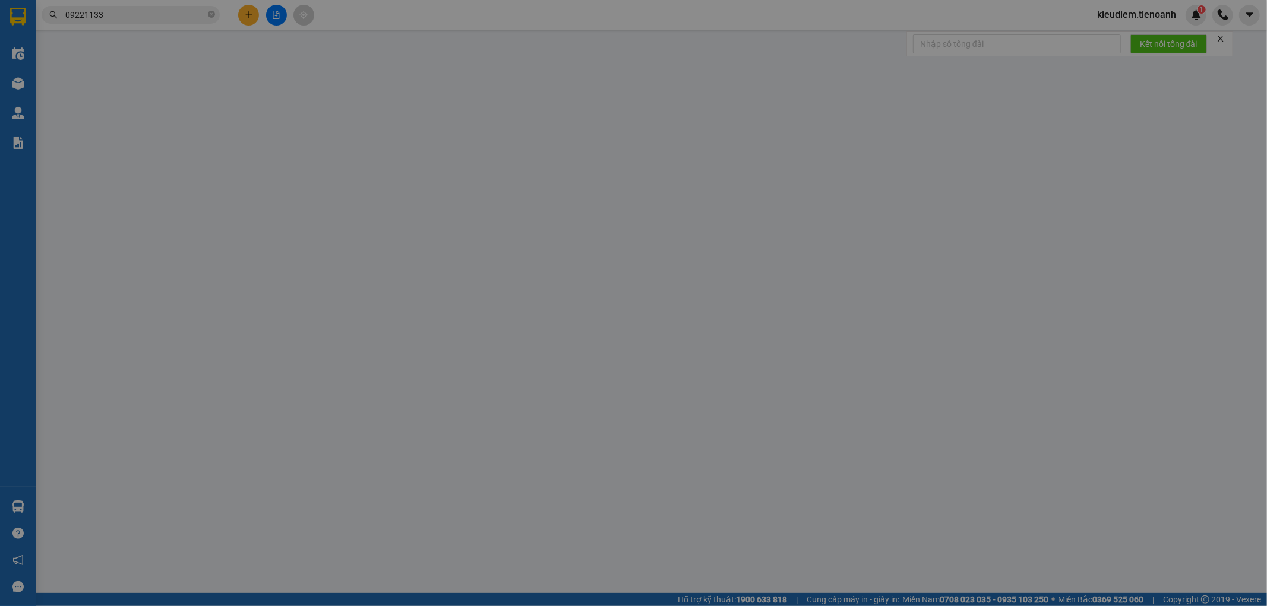
type input "0922113351"
type input "C Ý"
type input "123456789"
type input "0923391996"
type input "Như Thảo"
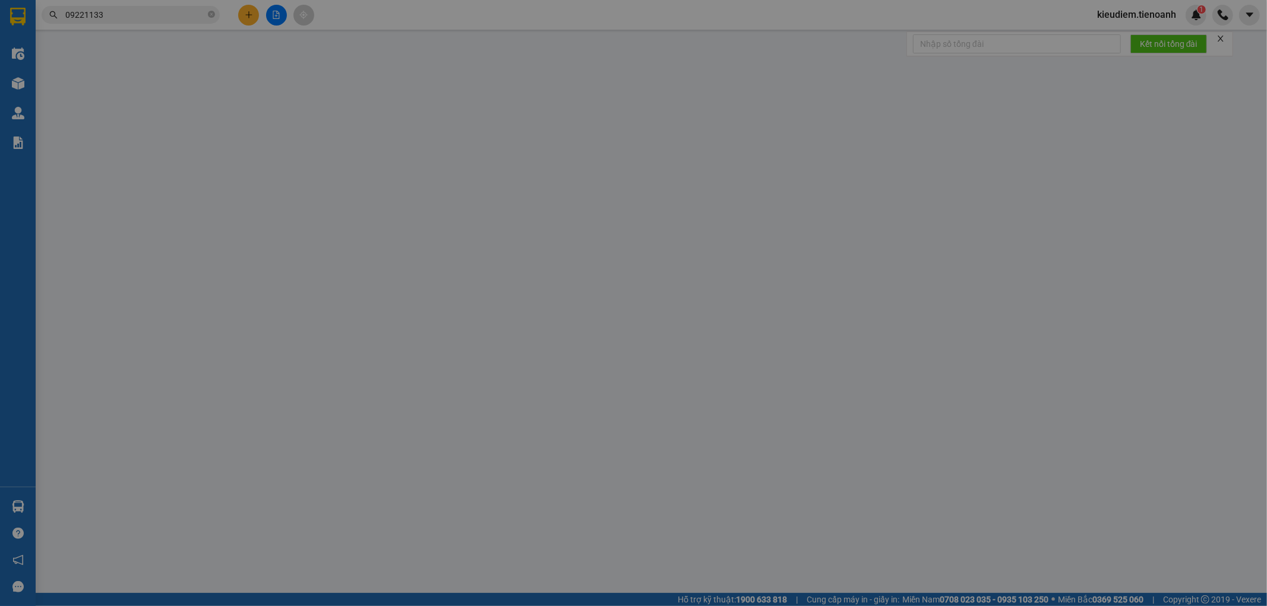
type input "186322656"
type input "30.000"
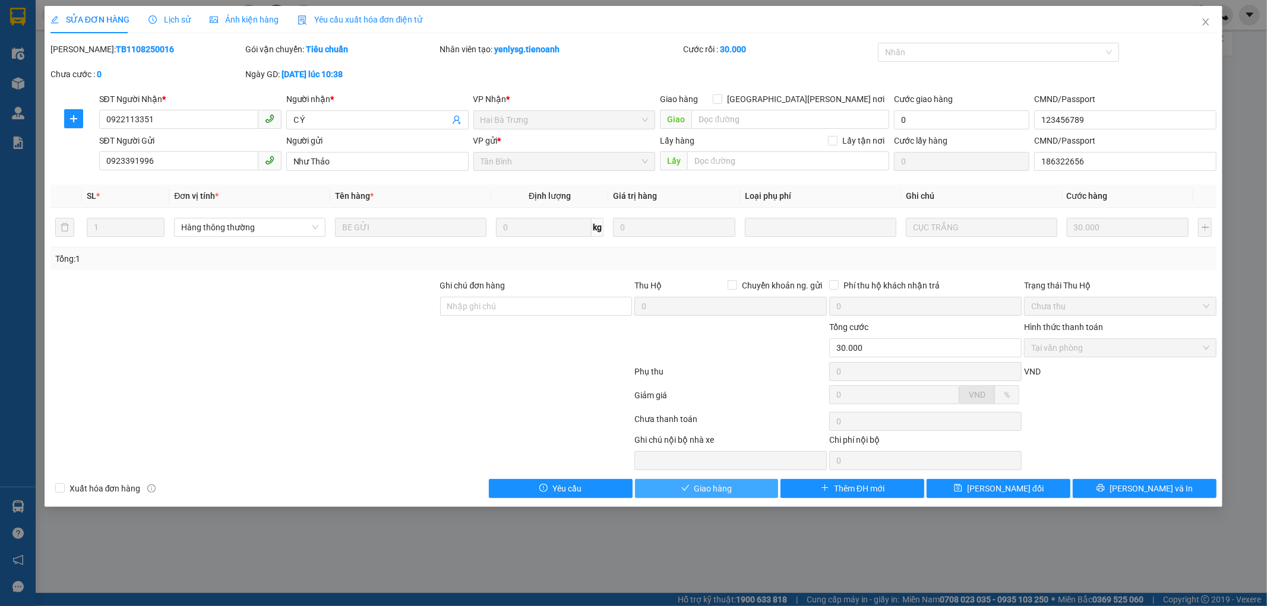
click at [735, 487] on button "Giao hàng" at bounding box center [707, 488] width 144 height 19
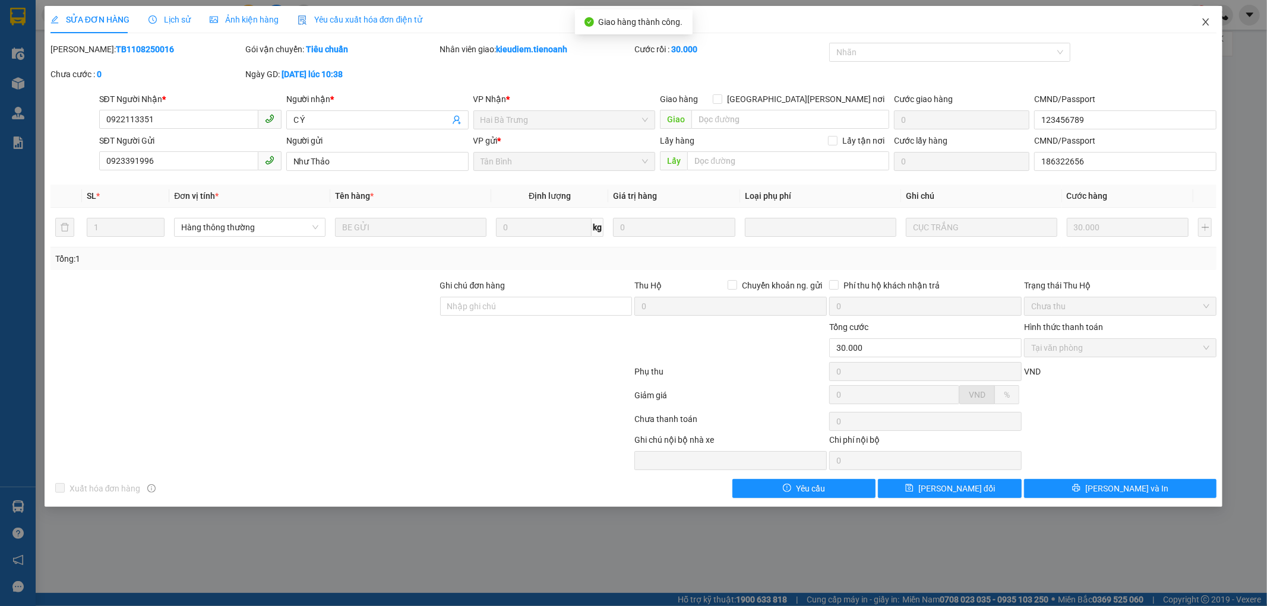
click at [1200, 21] on span "Close" at bounding box center [1205, 22] width 33 height 33
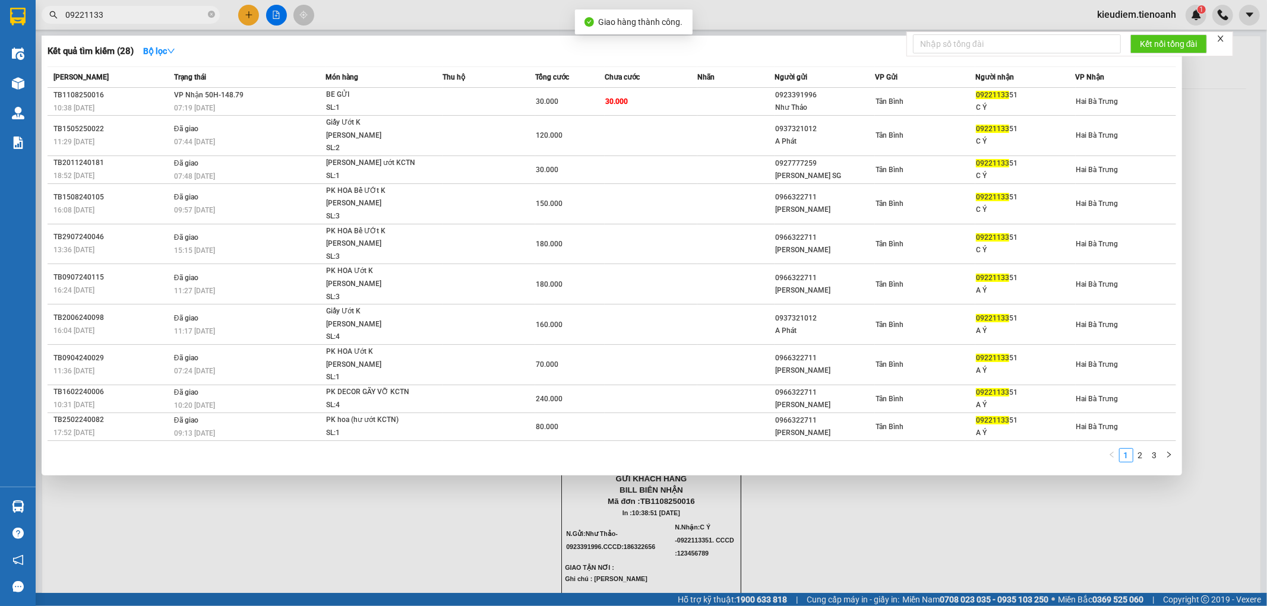
click at [156, 13] on input "09221133" at bounding box center [135, 14] width 140 height 13
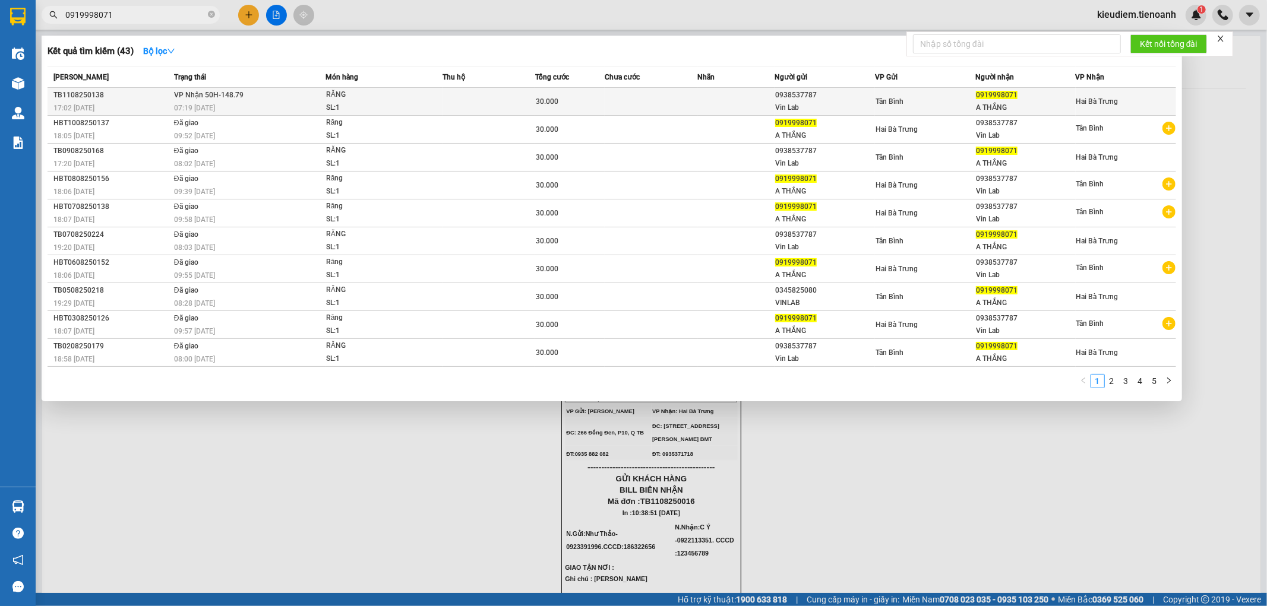
type input "0919998071"
click at [458, 93] on td at bounding box center [488, 102] width 93 height 28
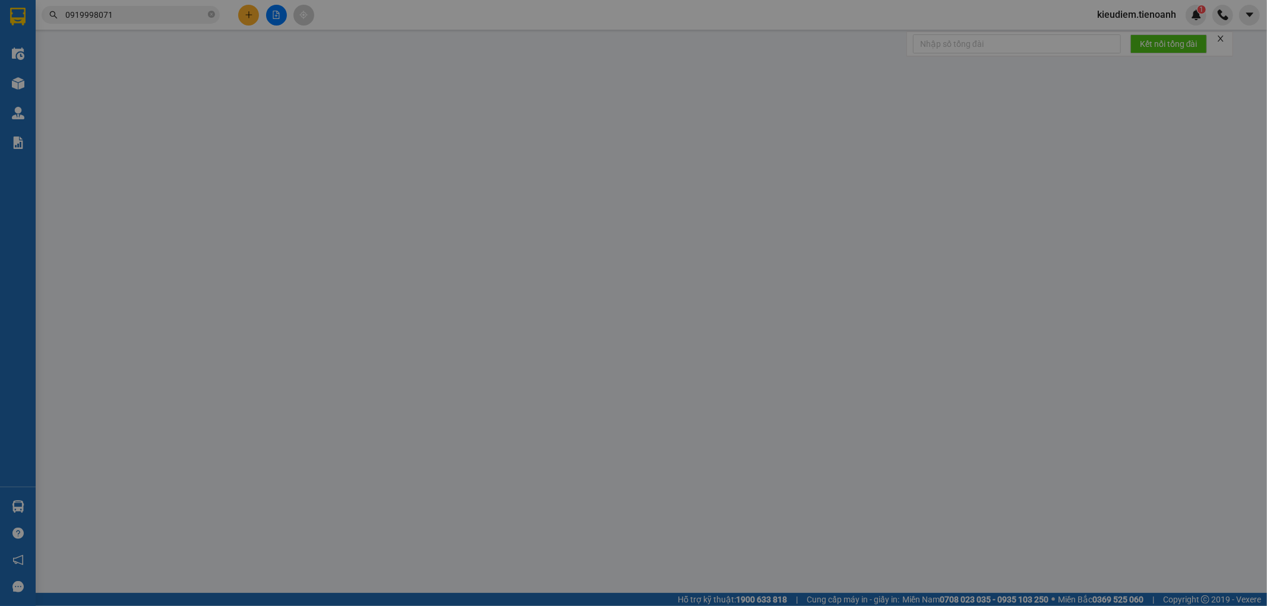
type input "0919998071"
type input "A THẮNG"
type input "0938537787"
type input "Vin Lab"
type input "30.000"
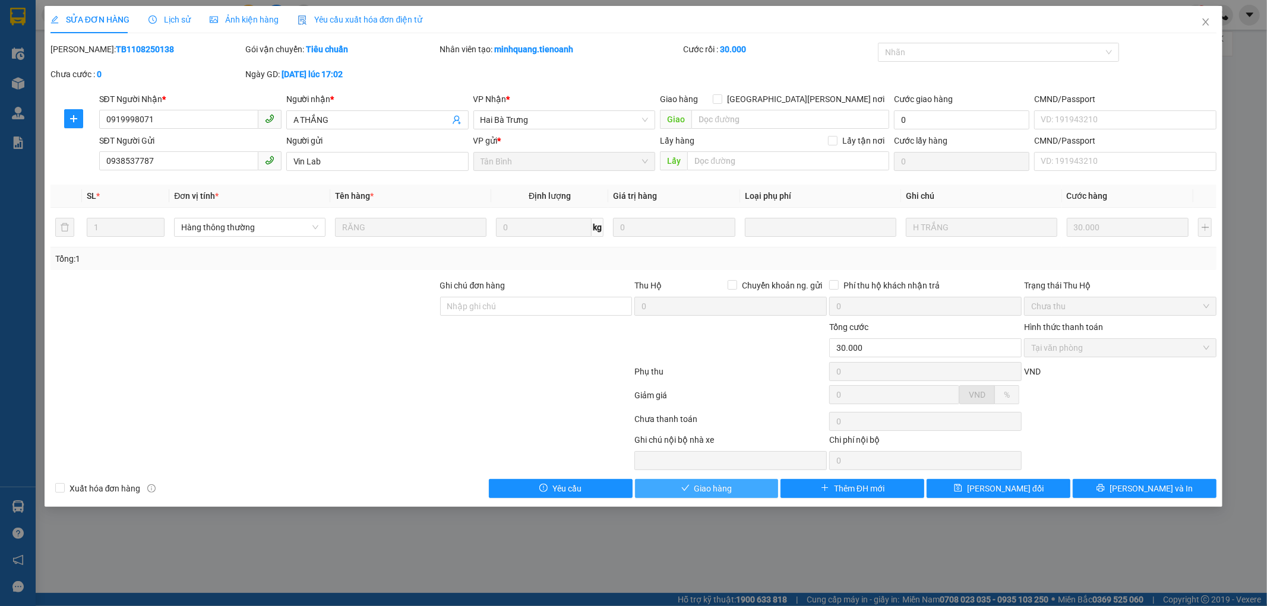
click at [723, 486] on span "Giao hàng" at bounding box center [713, 488] width 38 height 13
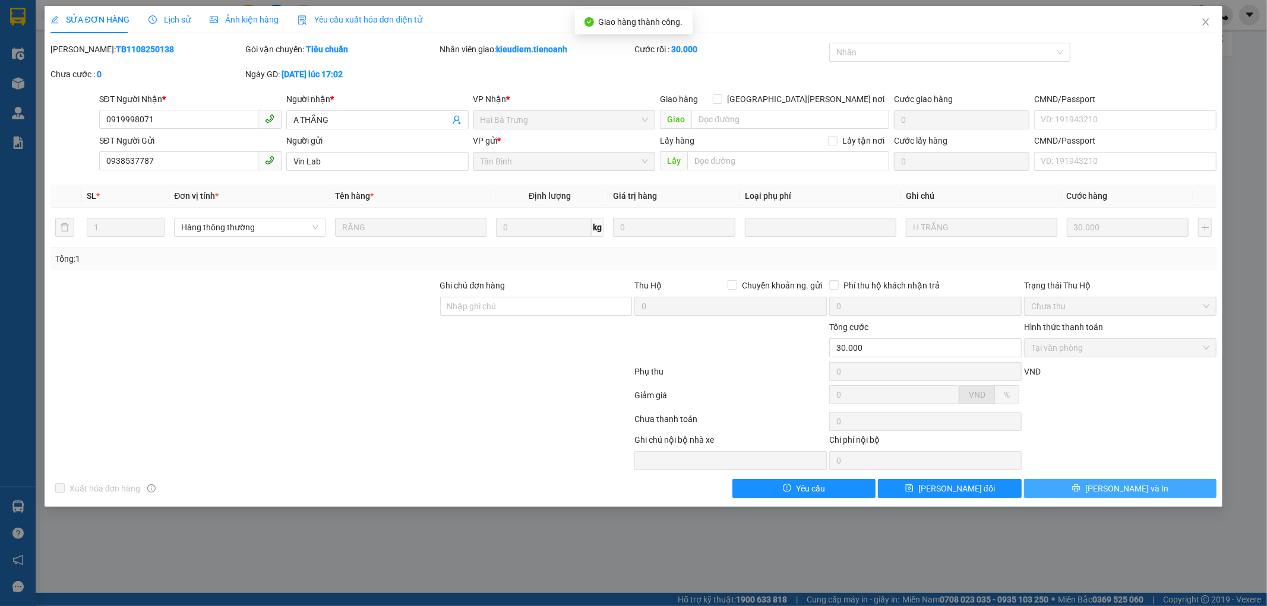
click at [1130, 485] on span "[PERSON_NAME] và In" at bounding box center [1126, 488] width 83 height 13
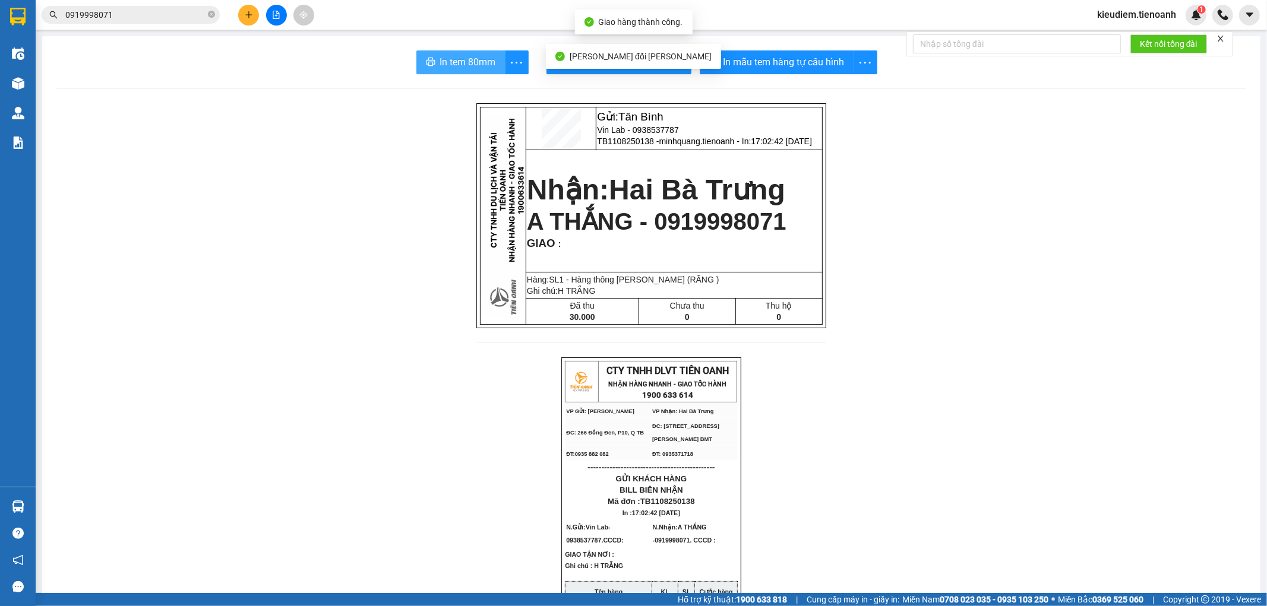
click at [440, 65] on span "In tem 80mm" at bounding box center [468, 62] width 56 height 15
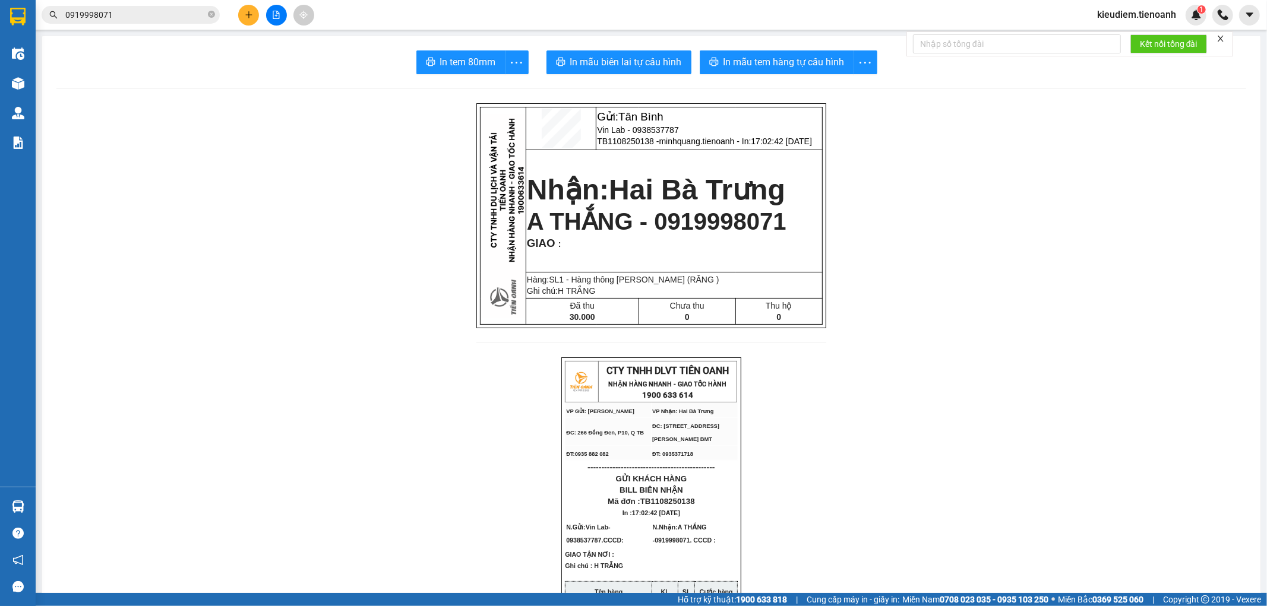
click at [144, 7] on span "0919998071" at bounding box center [131, 15] width 178 height 18
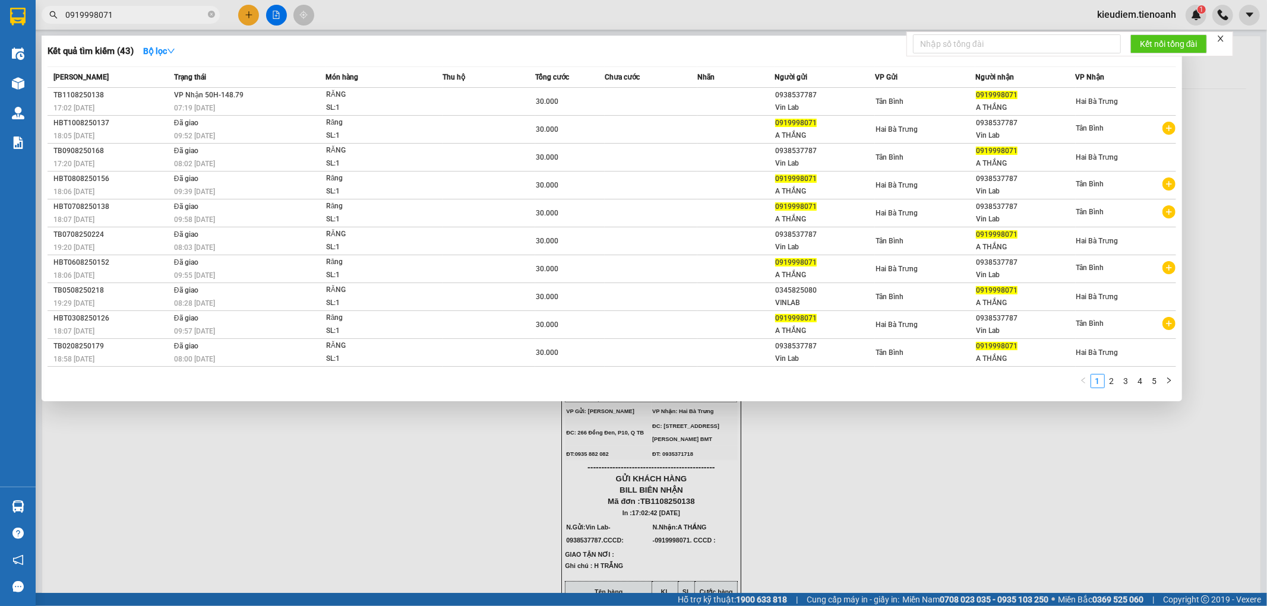
click at [147, 19] on input "0919998071" at bounding box center [135, 14] width 140 height 13
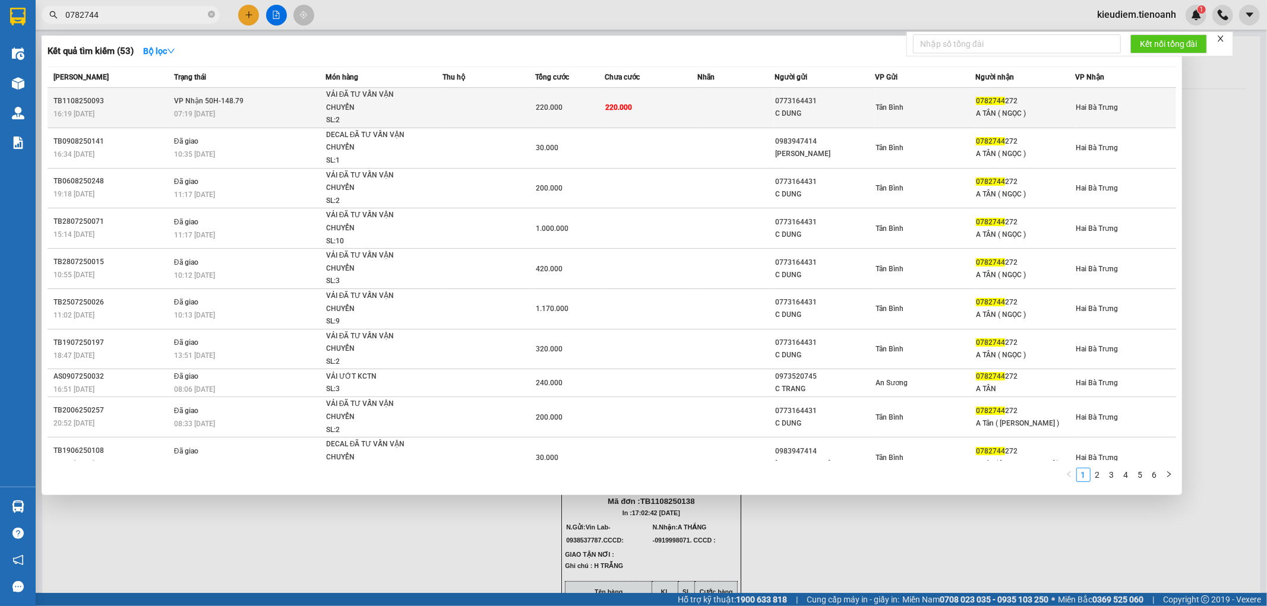
type input "0782744"
click at [223, 107] on td "VP Nhận 50H-148.79 07:19 [DATE]" at bounding box center [248, 108] width 154 height 40
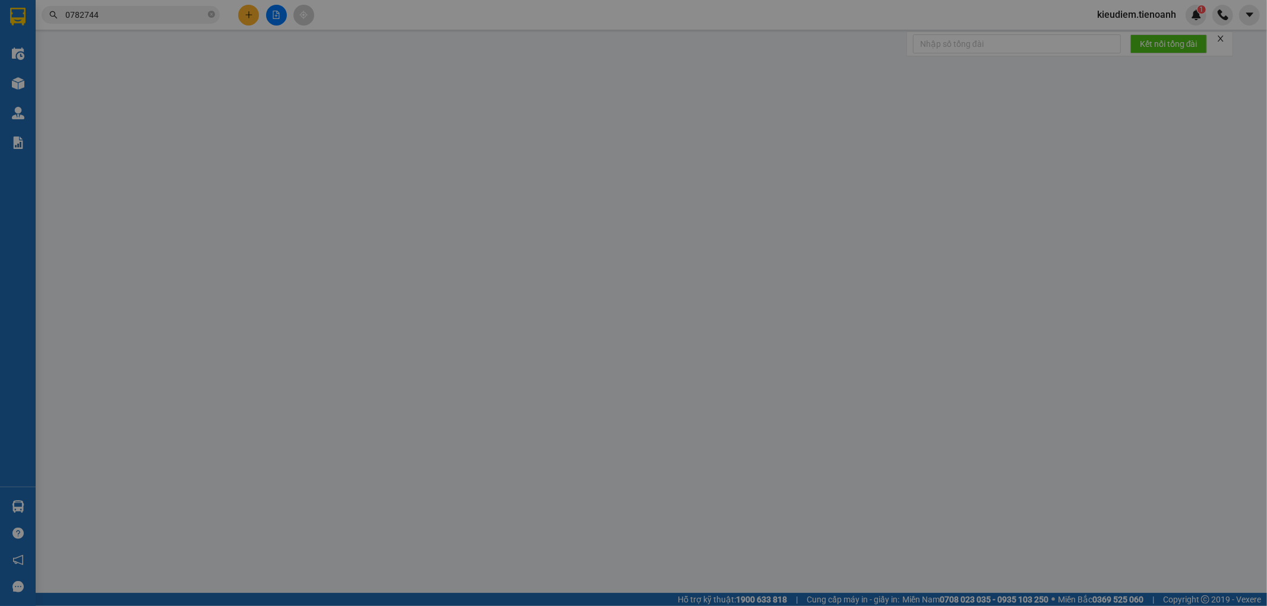
type input "0782744272"
type input "A TÂN ( NGỌC )"
type input "0773164431"
type input "C DUNG"
type input "220.000"
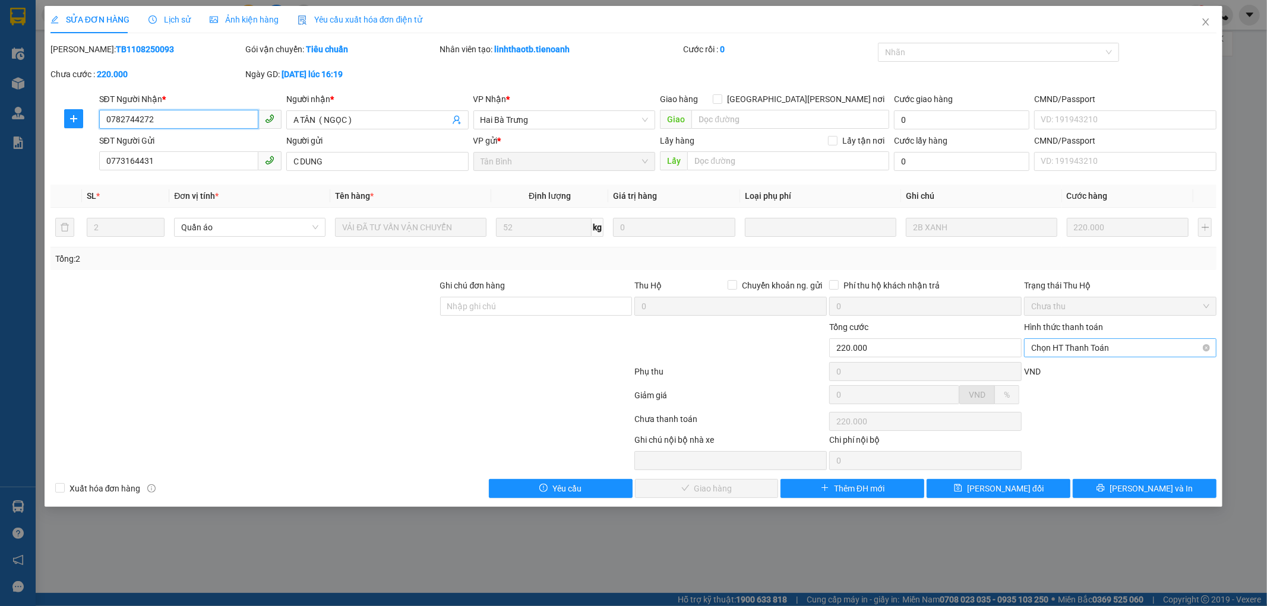
click at [1050, 346] on span "Chọn HT Thanh Toán" at bounding box center [1120, 348] width 178 height 18
click at [1054, 371] on div "Tại văn phòng" at bounding box center [1120, 371] width 178 height 13
type input "0"
click at [743, 492] on span "[PERSON_NAME] và Giao hàng" at bounding box center [737, 488] width 160 height 13
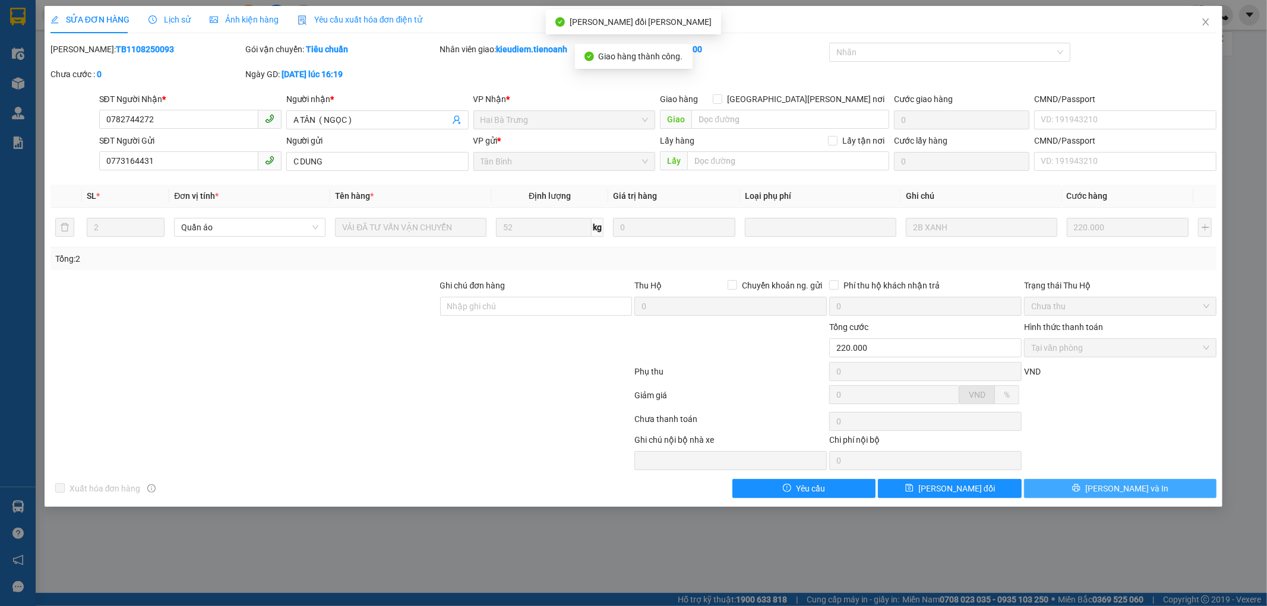
click at [1120, 488] on span "[PERSON_NAME] và In" at bounding box center [1126, 488] width 83 height 13
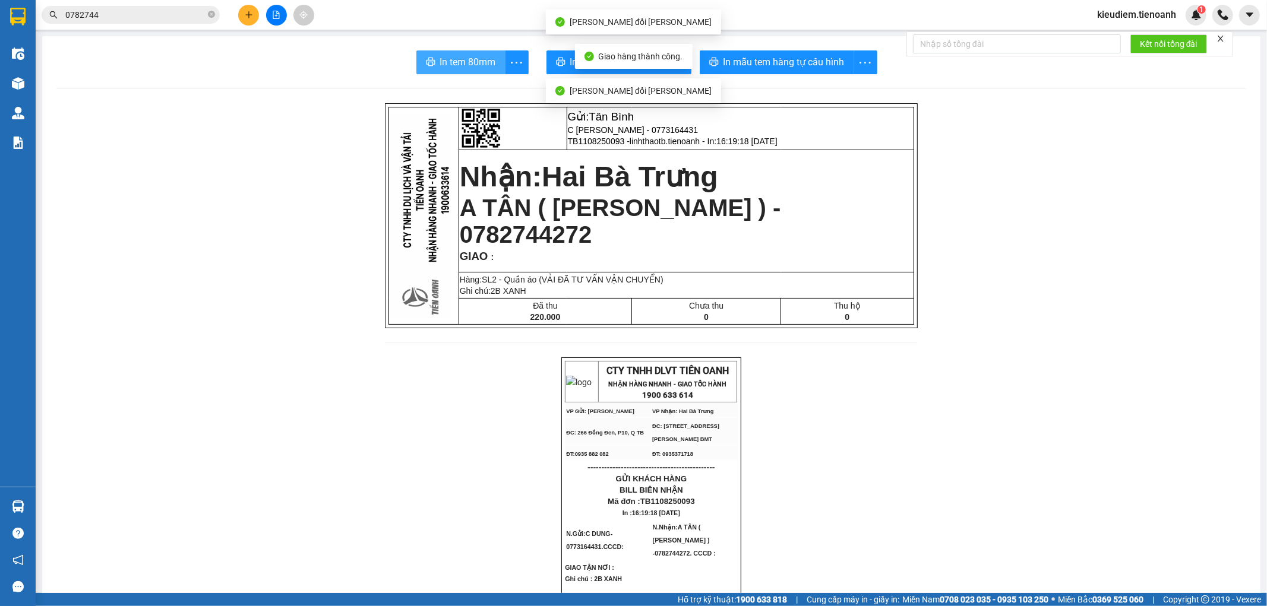
click at [445, 59] on span "In tem 80mm" at bounding box center [468, 62] width 56 height 15
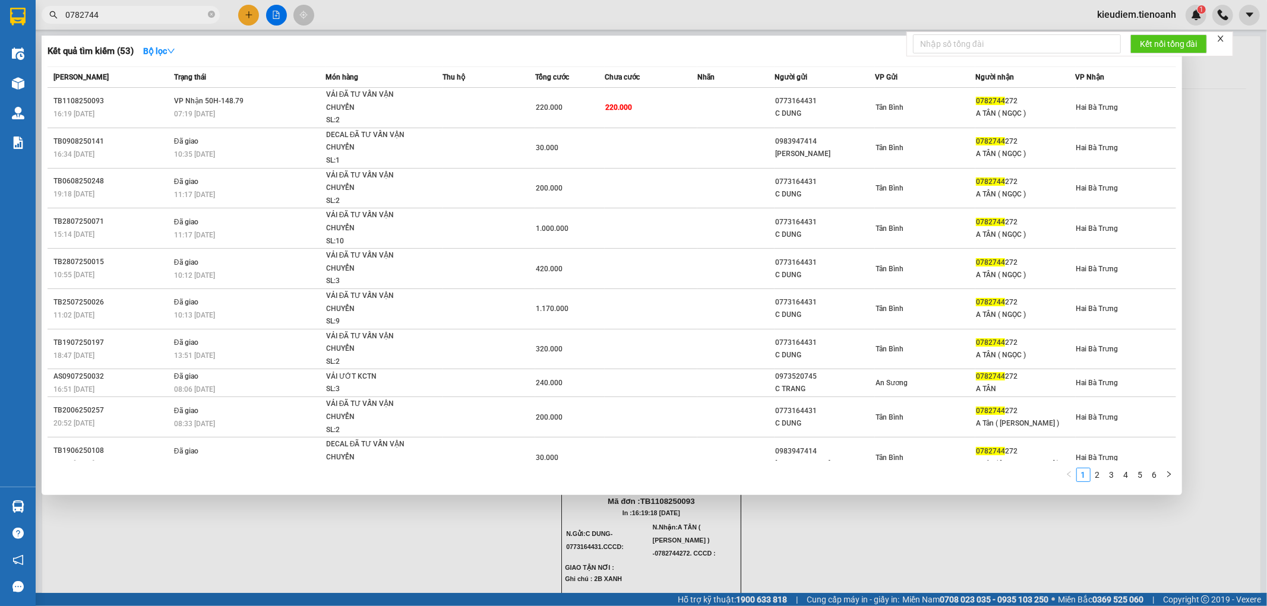
click at [139, 22] on span "0782744" at bounding box center [131, 15] width 178 height 18
click at [134, 16] on input "0782744" at bounding box center [135, 14] width 140 height 13
type input "0782744272"
click at [169, 12] on input "0782744272" at bounding box center [135, 14] width 140 height 13
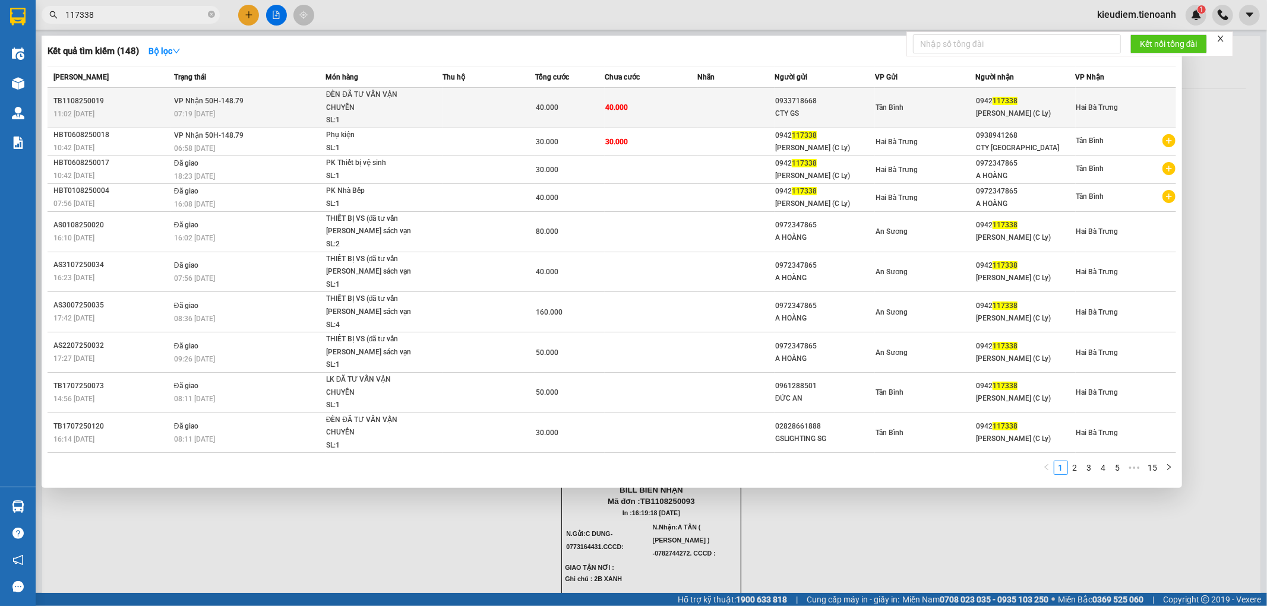
type input "117338"
click at [474, 119] on td at bounding box center [488, 108] width 93 height 40
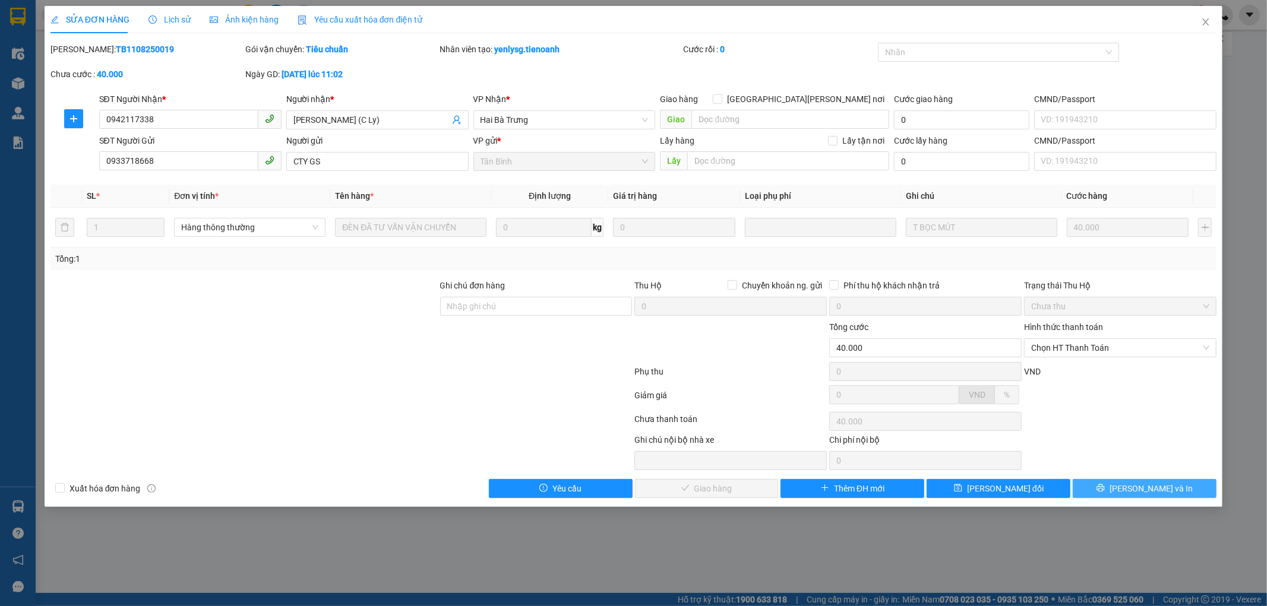
click at [1137, 497] on button "[PERSON_NAME] và In" at bounding box center [1144, 488] width 144 height 19
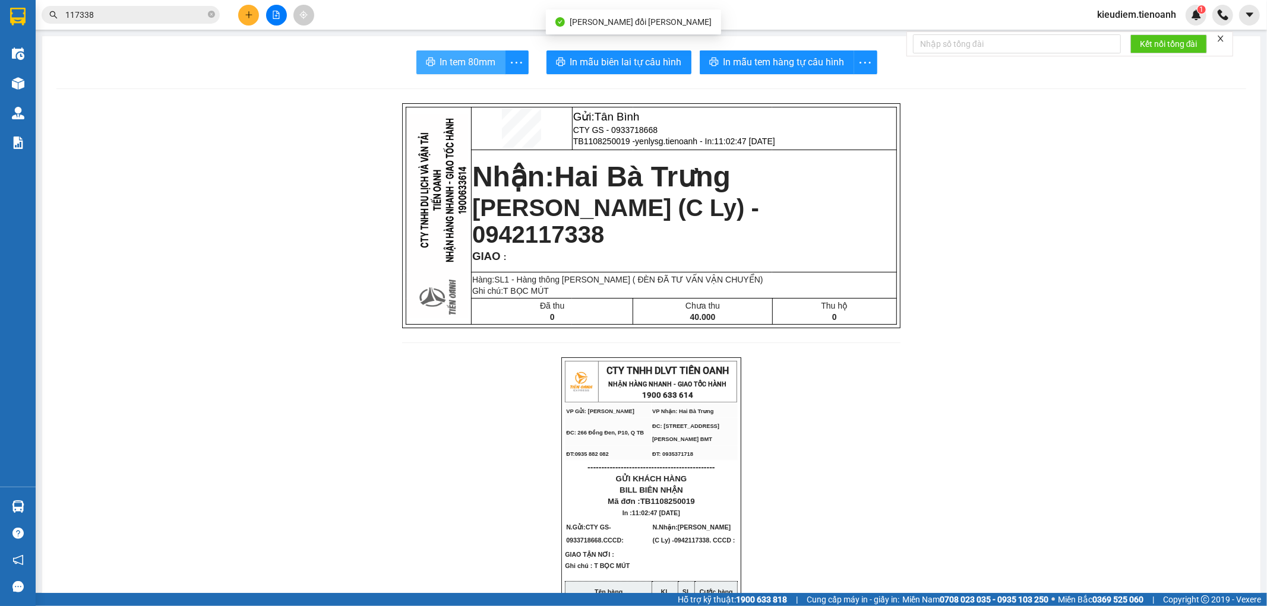
click at [458, 60] on span "In tem 80mm" at bounding box center [468, 62] width 56 height 15
click at [175, 15] on input "117338" at bounding box center [135, 14] width 140 height 13
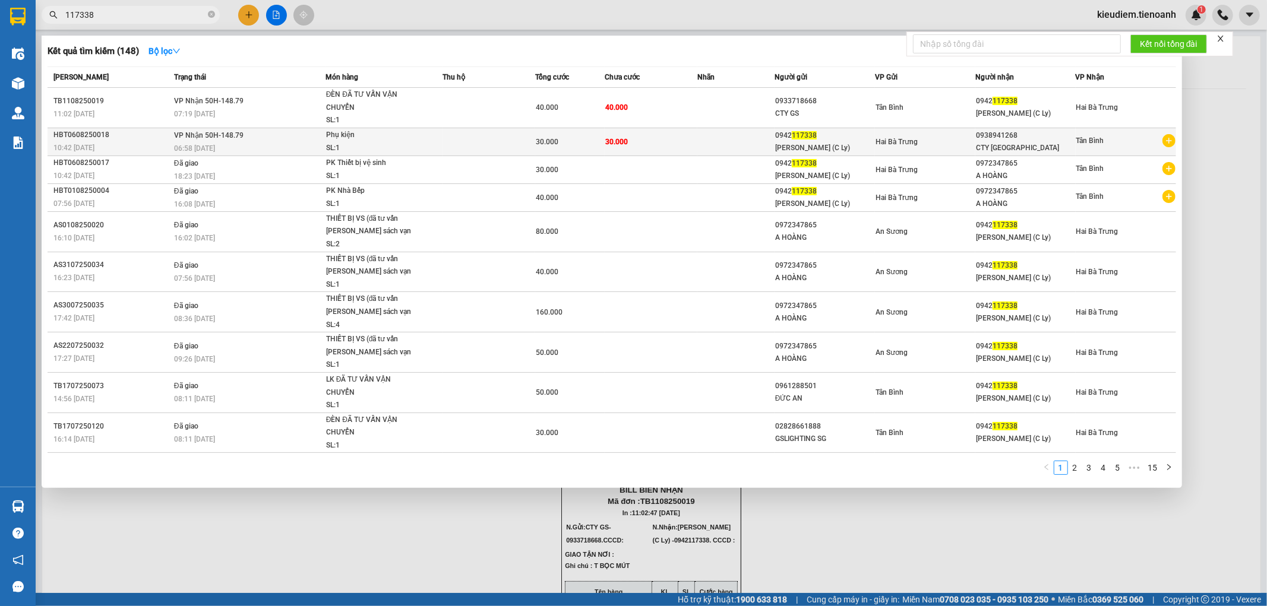
click at [263, 135] on td "VP Nhận 50H-148.79 06:58 - 07/08" at bounding box center [248, 142] width 154 height 28
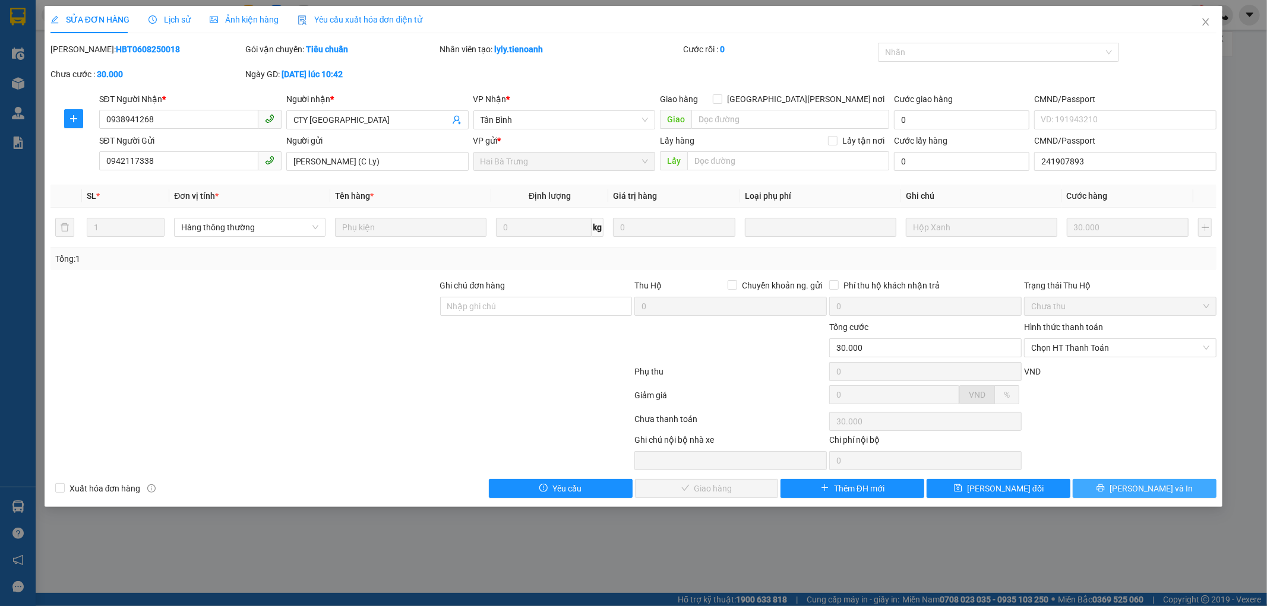
click at [1131, 493] on button "[PERSON_NAME] và In" at bounding box center [1144, 488] width 144 height 19
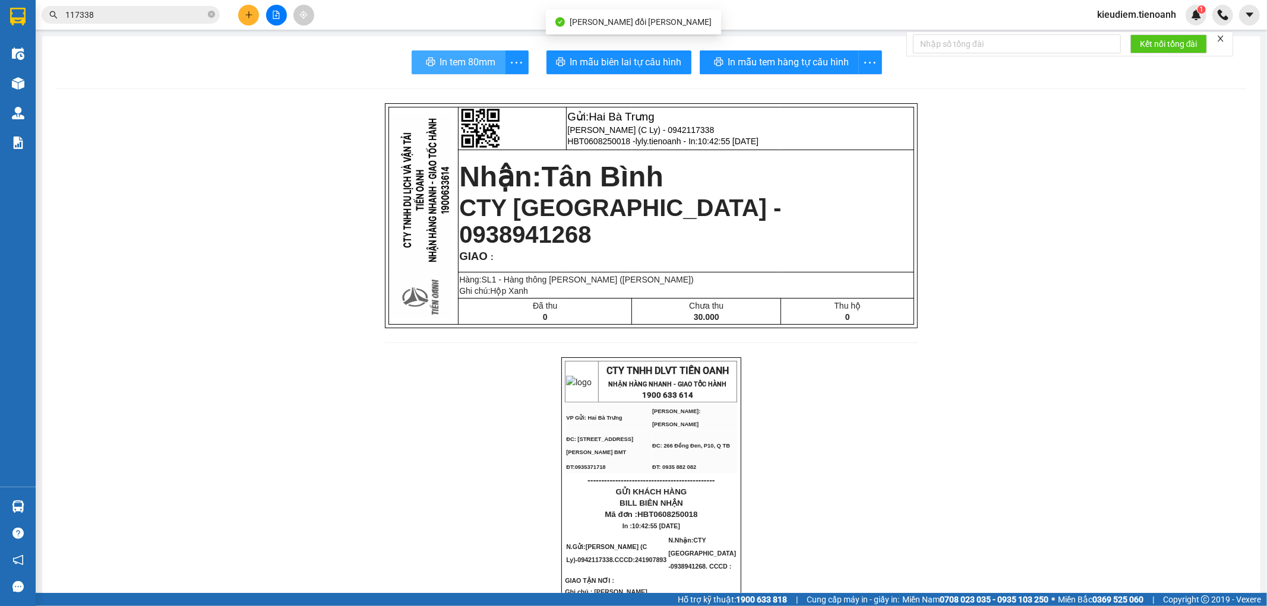
click at [441, 54] on button "In tem 80mm" at bounding box center [458, 62] width 94 height 24
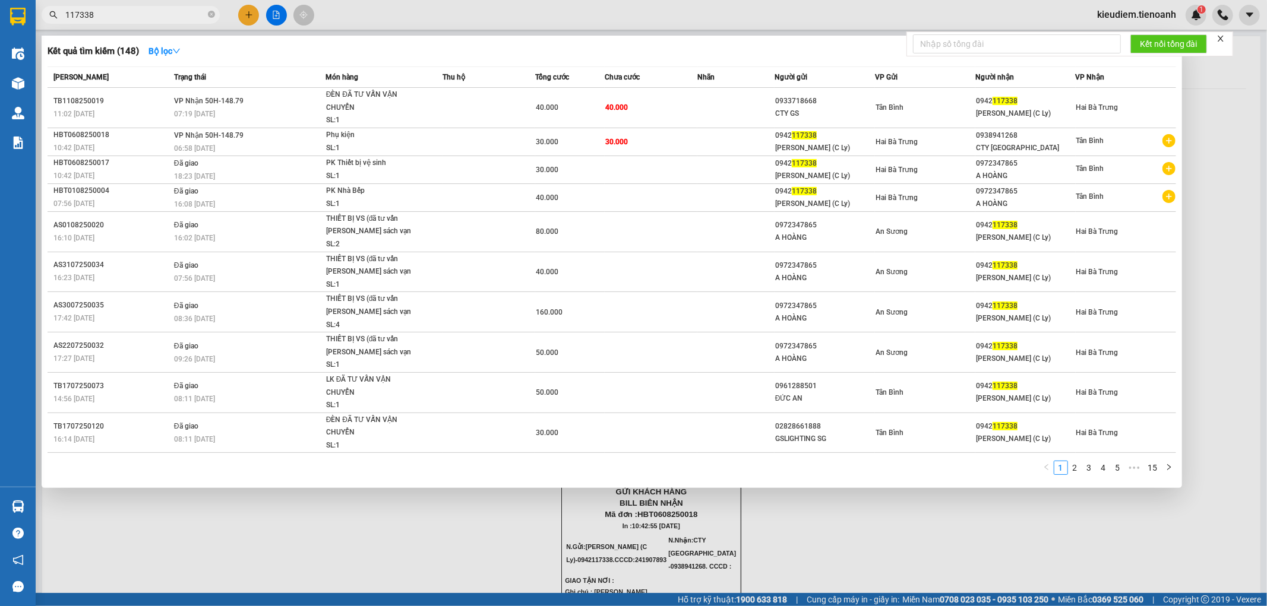
click at [111, 12] on input "117338" at bounding box center [135, 14] width 140 height 13
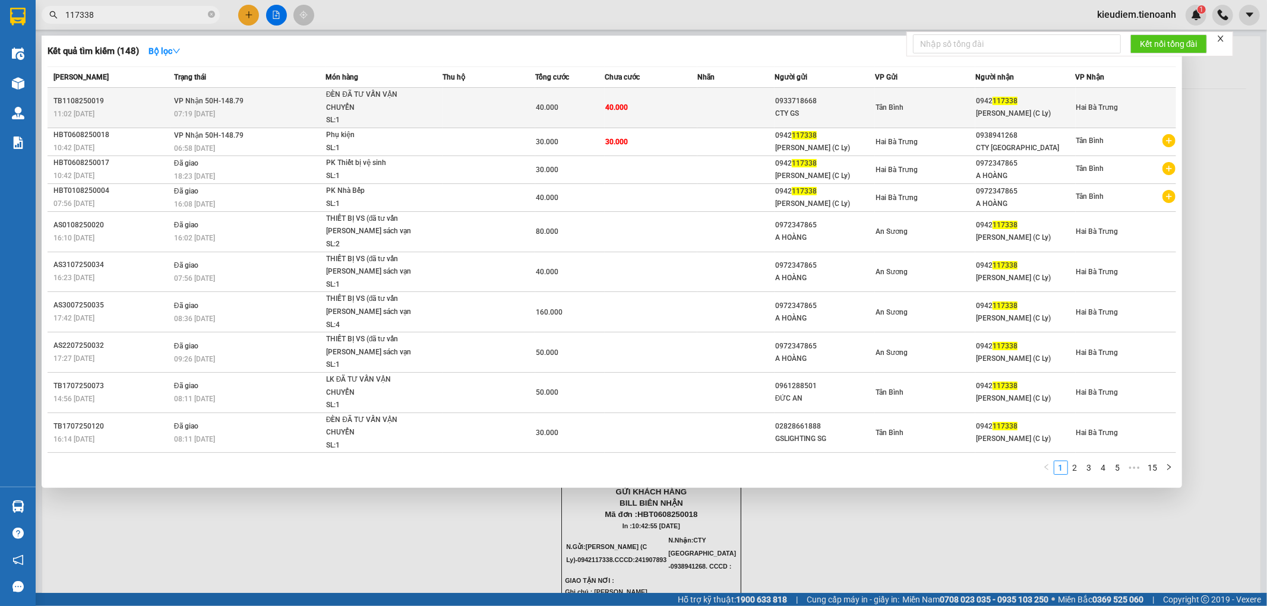
click at [239, 105] on span "VP Nhận 50H-148.79" at bounding box center [208, 101] width 69 height 8
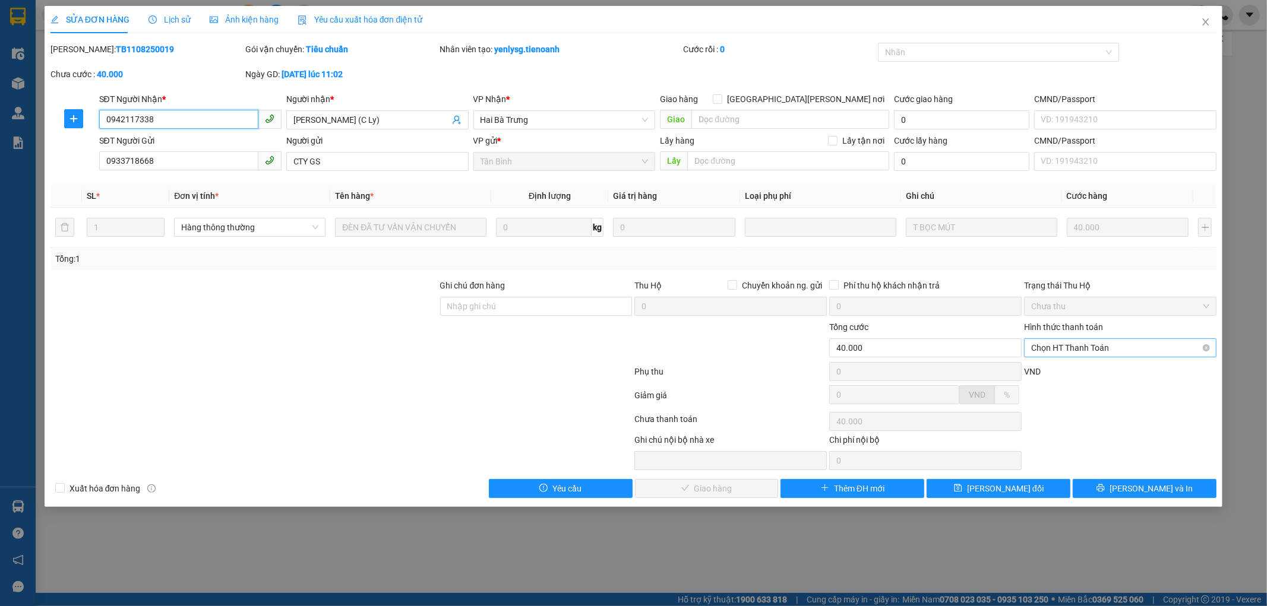
click at [1053, 352] on span "Chọn HT Thanh Toán" at bounding box center [1120, 348] width 178 height 18
click at [1055, 372] on div "Tại văn phòng" at bounding box center [1120, 371] width 178 height 13
type input "0"
click at [744, 487] on span "[PERSON_NAME] và Giao hàng" at bounding box center [737, 488] width 160 height 13
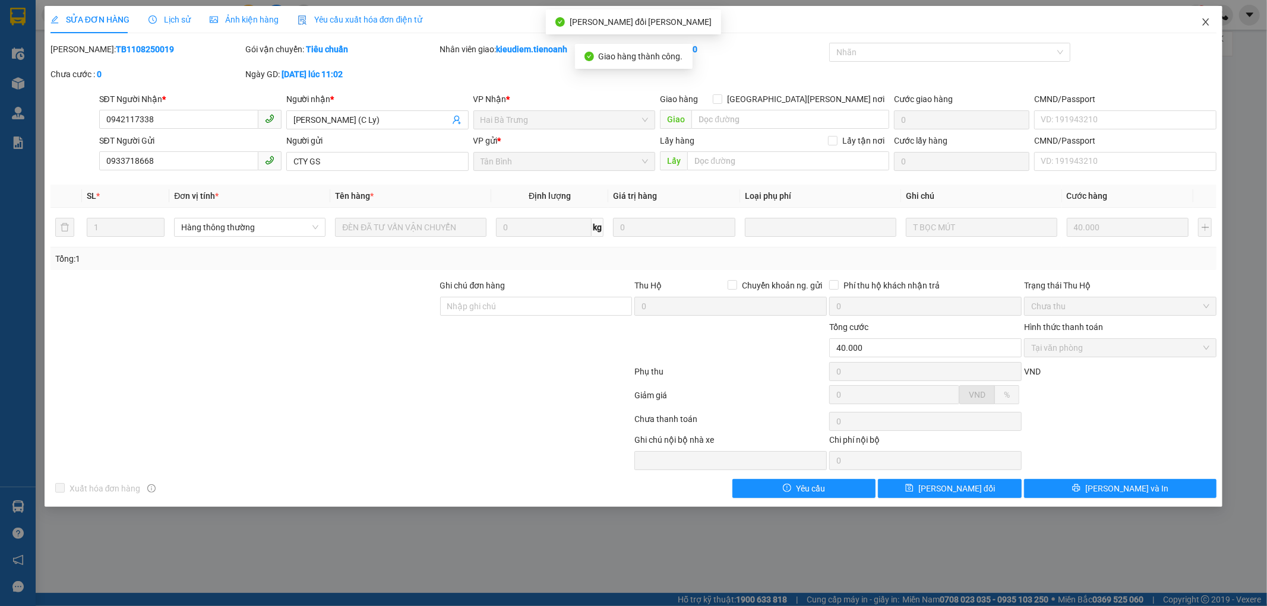
click at [1204, 22] on icon "close" at bounding box center [1206, 22] width 10 height 10
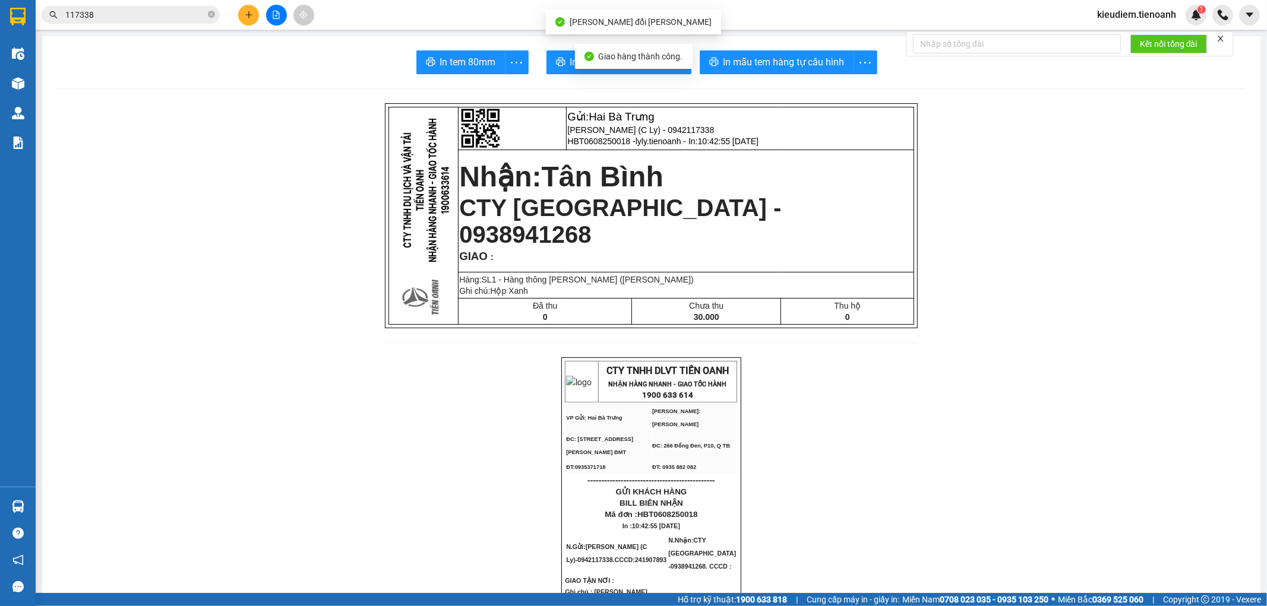
click at [145, 12] on input "117338" at bounding box center [135, 14] width 140 height 13
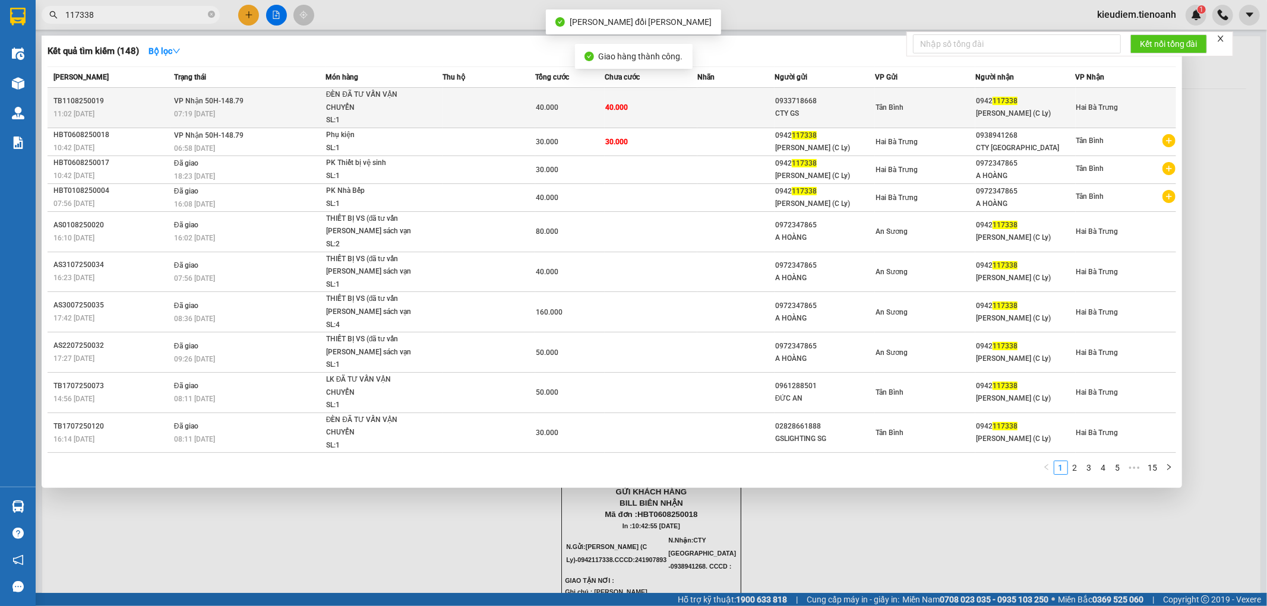
click at [236, 108] on div "07:19 [DATE]" at bounding box center [249, 113] width 151 height 13
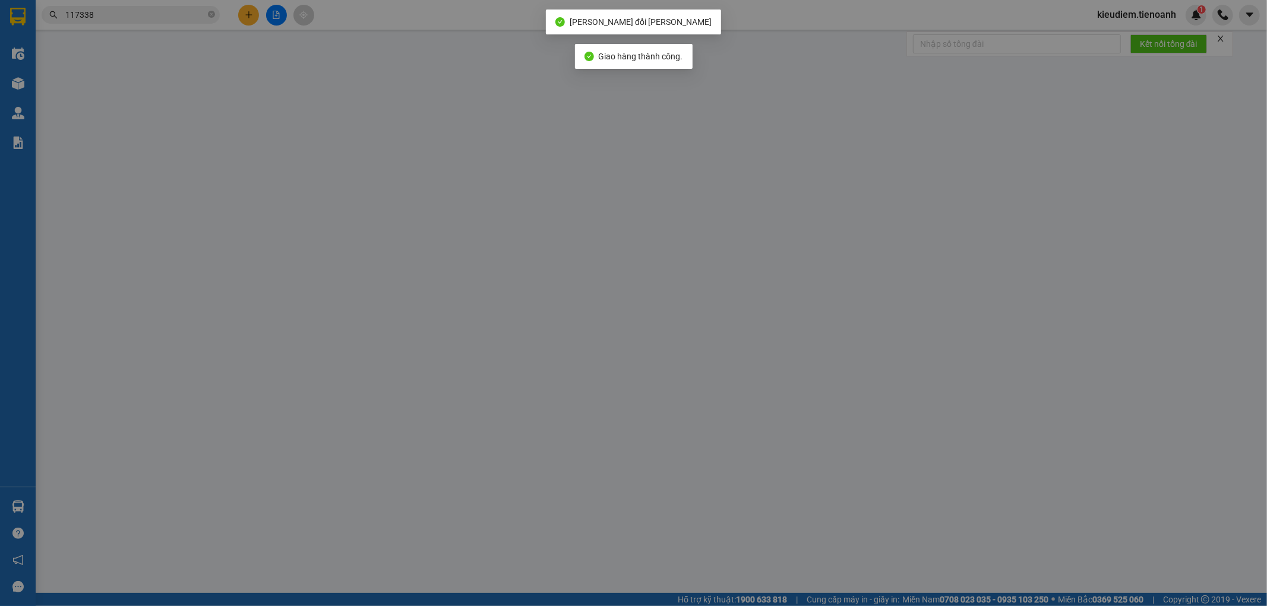
type input "0942117338"
type input "An Khang (C Ly)"
type input "0933718668"
type input "CTY GS"
type input "40.000"
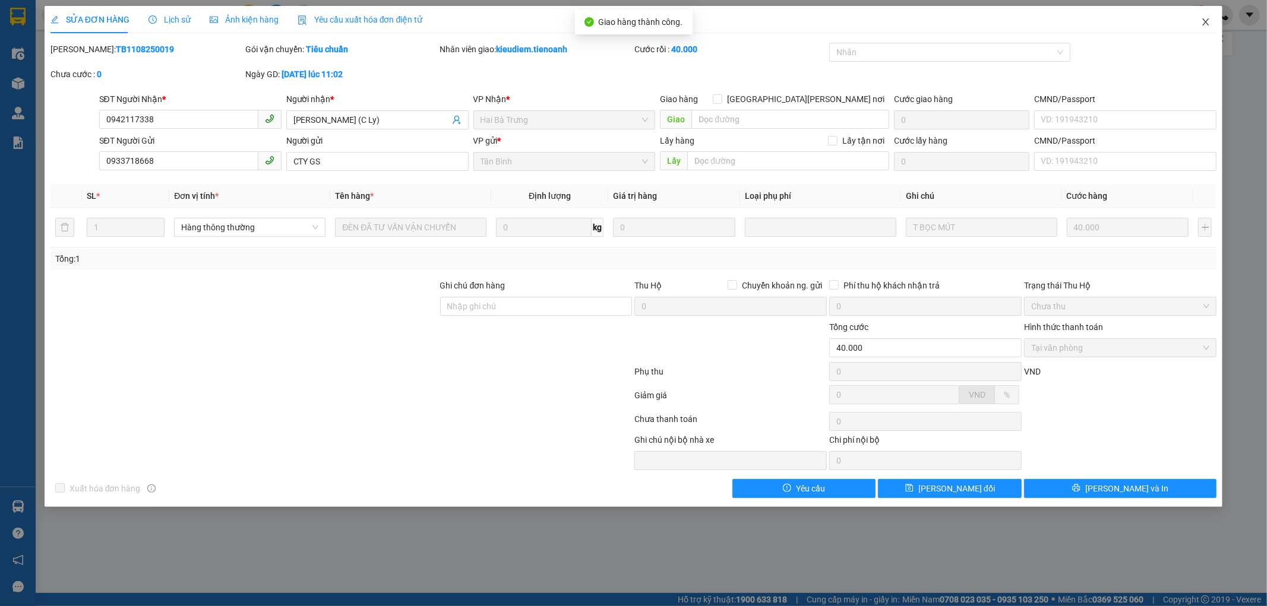
click at [1202, 24] on icon "close" at bounding box center [1206, 22] width 10 height 10
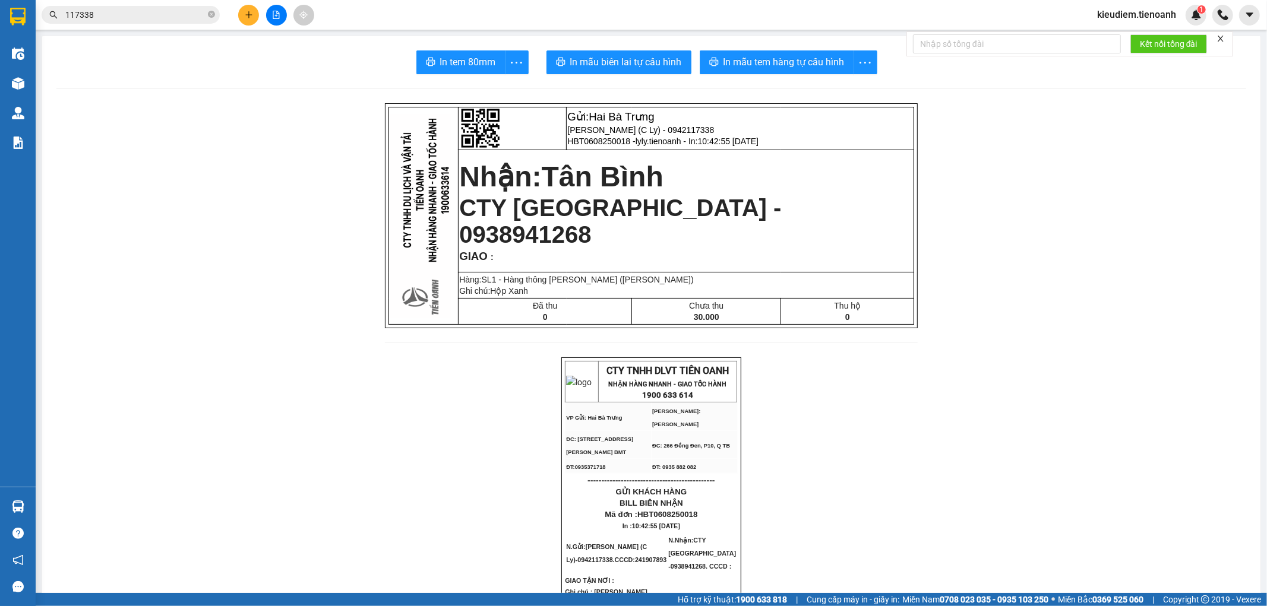
click at [152, 16] on input "117338" at bounding box center [135, 14] width 140 height 13
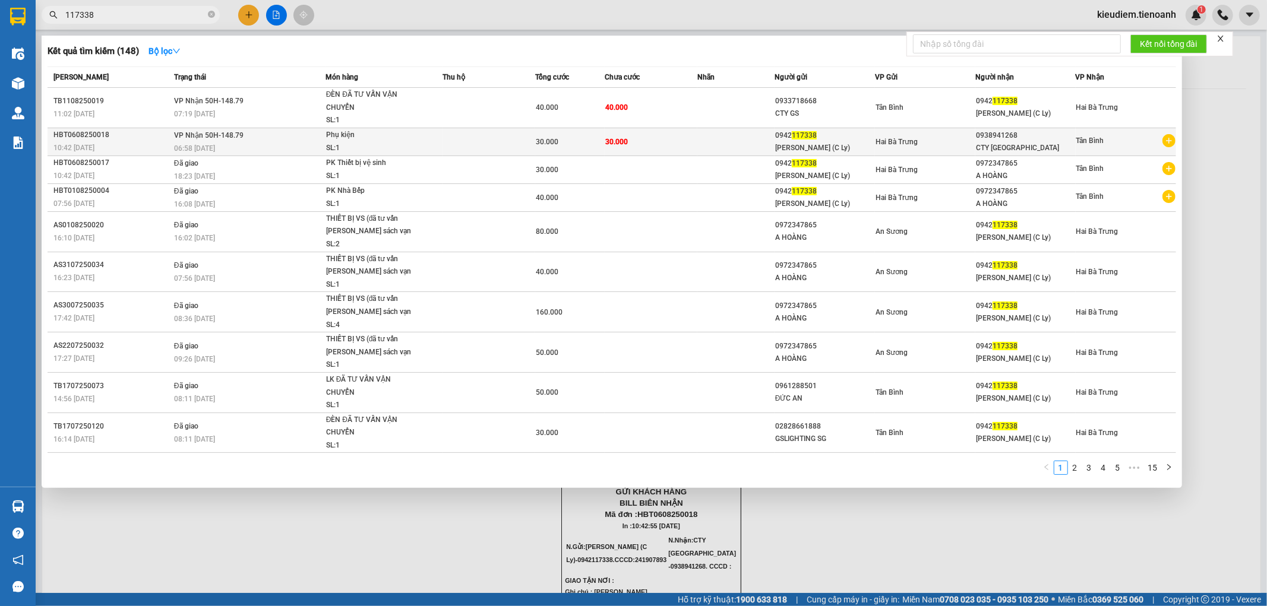
click at [319, 145] on div "06:58 - 07/08" at bounding box center [249, 148] width 151 height 13
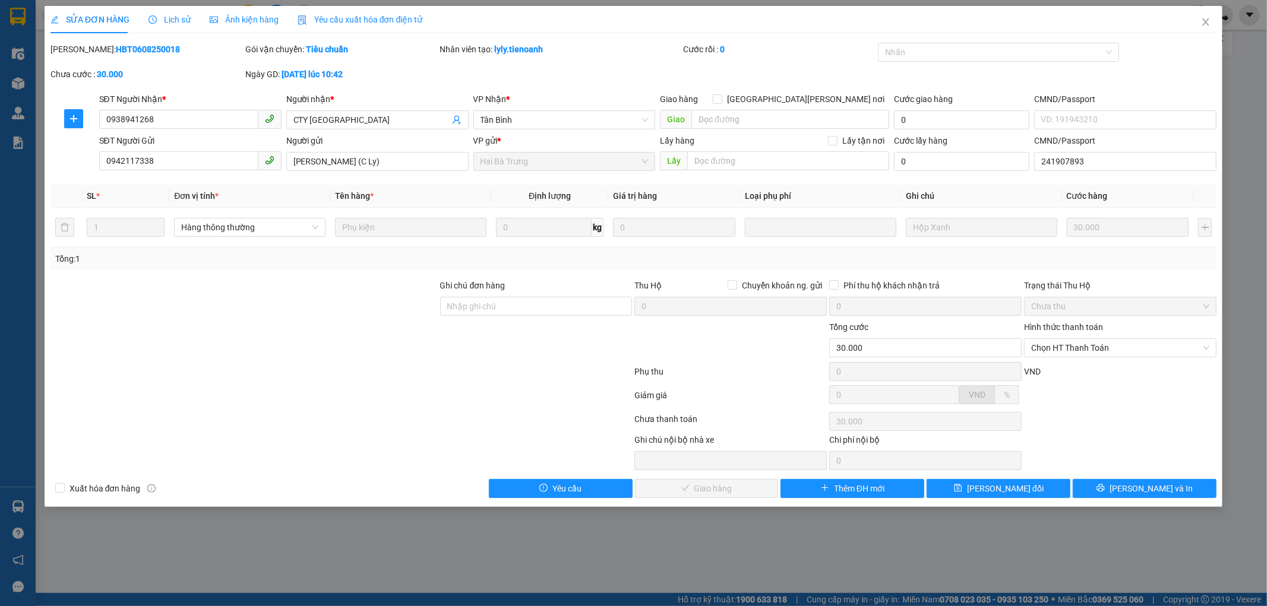
click at [1098, 362] on div "Hình thức thanh toán Chọn HT Thanh Toán" at bounding box center [1119, 342] width 195 height 42
click at [1096, 348] on span "Chọn HT Thanh Toán" at bounding box center [1120, 348] width 178 height 18
click at [1087, 371] on div "Tại văn phòng" at bounding box center [1120, 371] width 178 height 13
type input "0"
click at [720, 493] on span "[PERSON_NAME] và Giao hàng" at bounding box center [737, 488] width 160 height 13
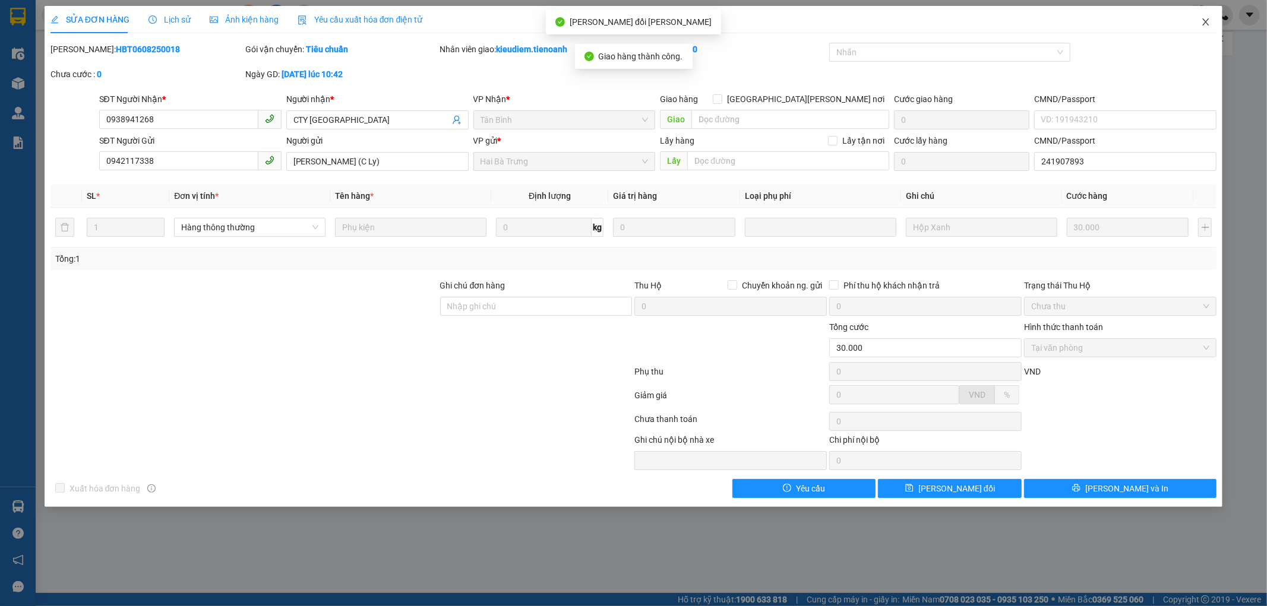
click at [1208, 27] on span "Close" at bounding box center [1205, 22] width 33 height 33
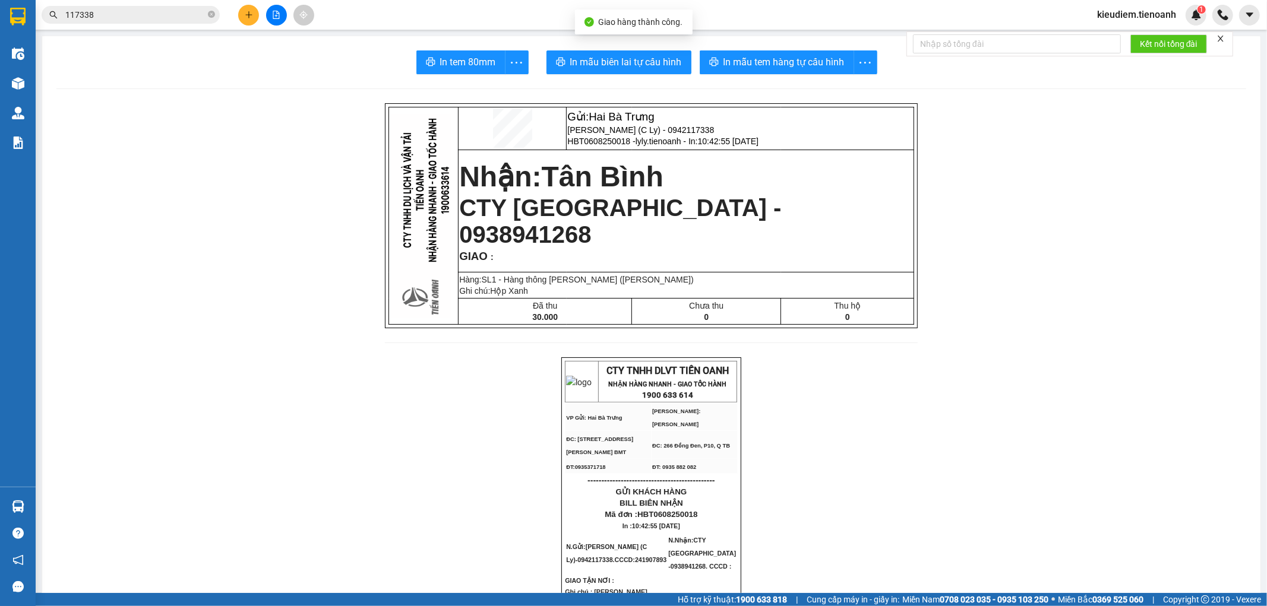
click at [170, 12] on input "117338" at bounding box center [135, 14] width 140 height 13
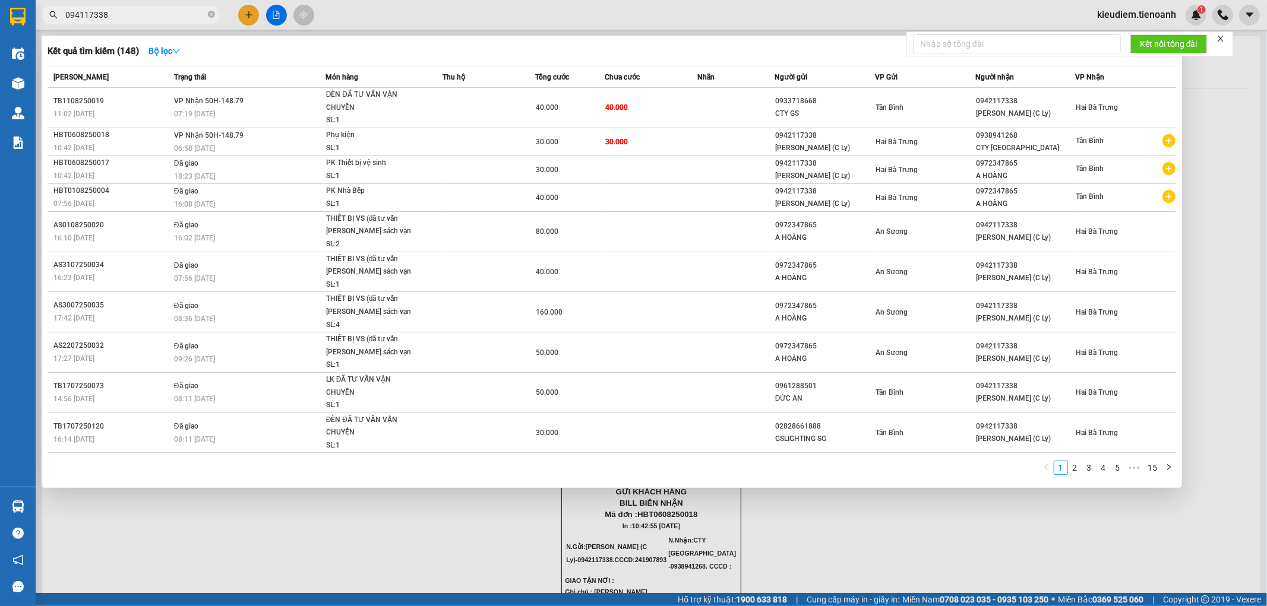
type input "0942117338"
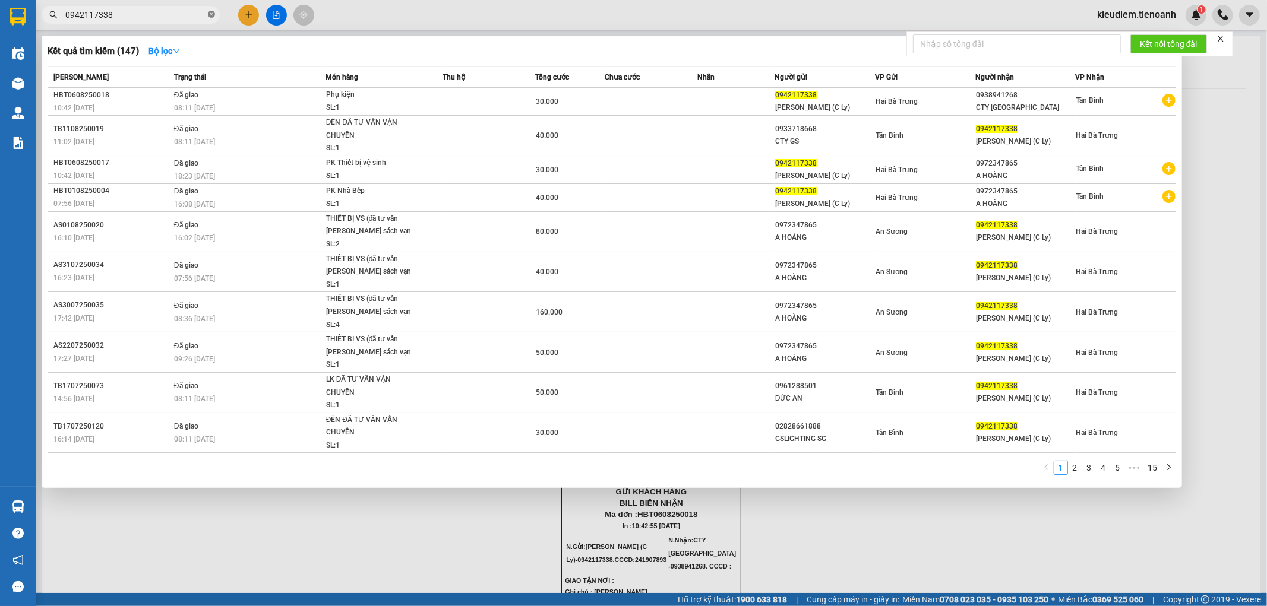
click at [212, 14] on icon "close-circle" at bounding box center [211, 14] width 7 height 7
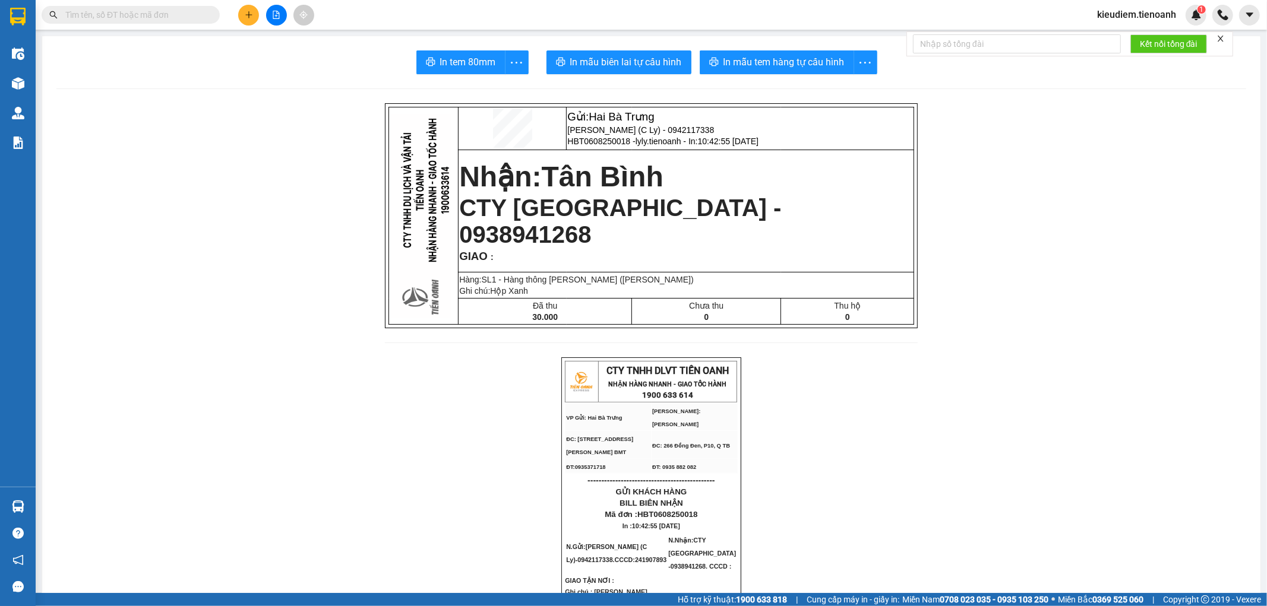
click at [121, 8] on input "text" at bounding box center [135, 14] width 140 height 13
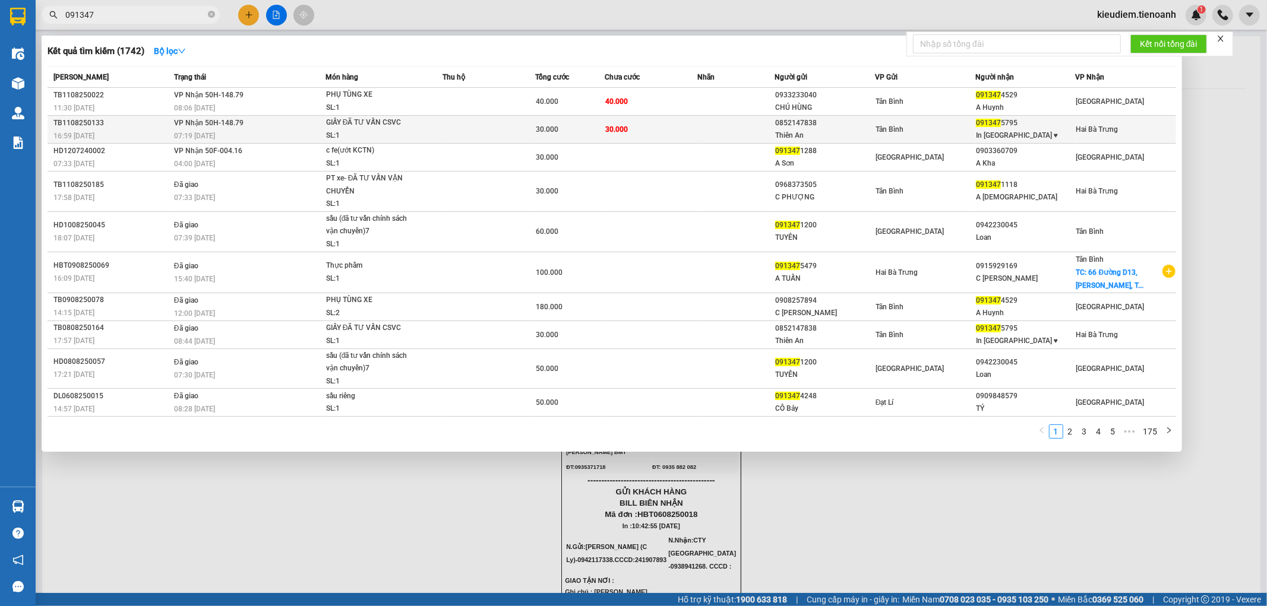
type input "091347"
click at [466, 127] on td at bounding box center [488, 130] width 93 height 28
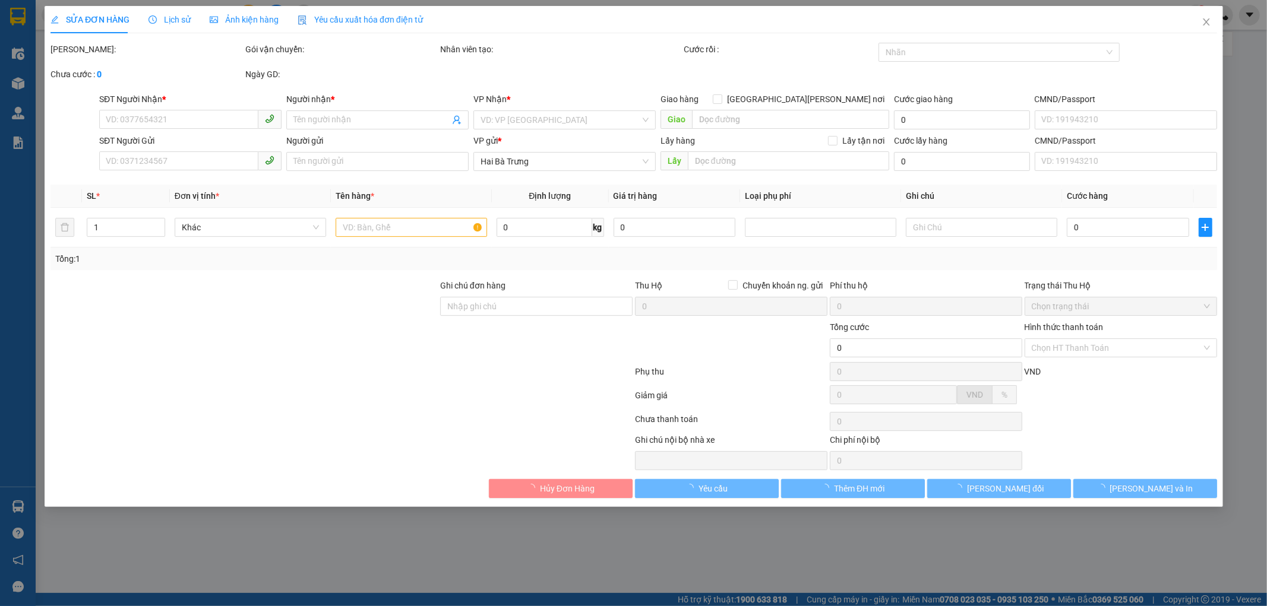
type input "0913475795"
type input "In Nga ♥"
type input "240266366"
type input "0852147838"
type input "Thiên An"
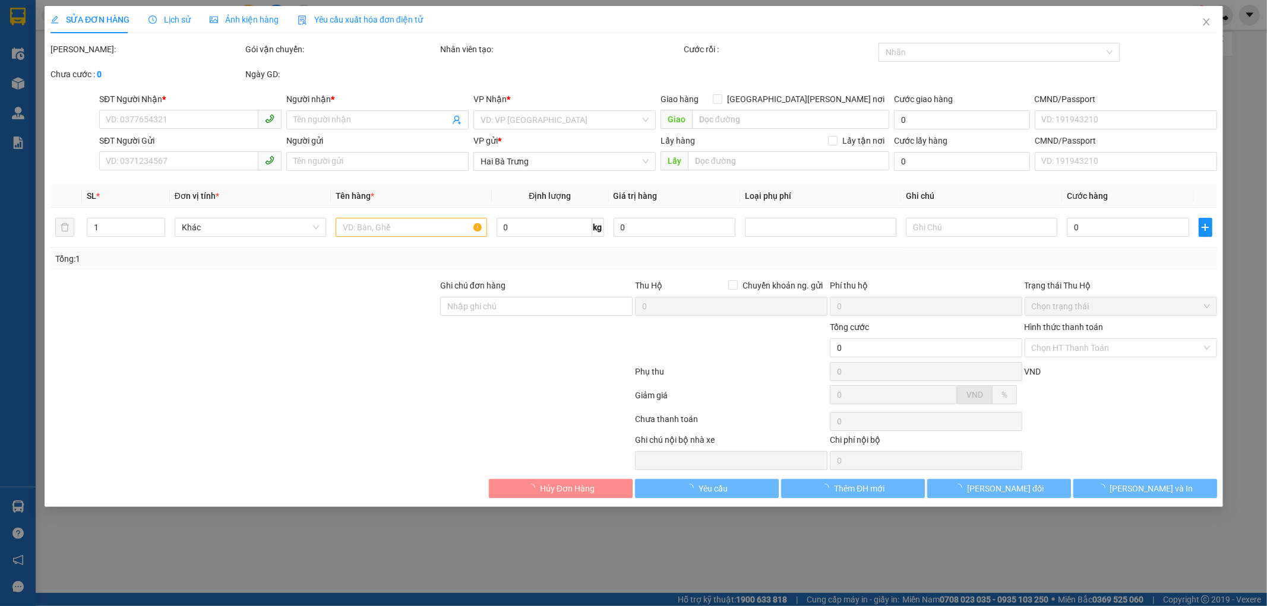
type input "30.000"
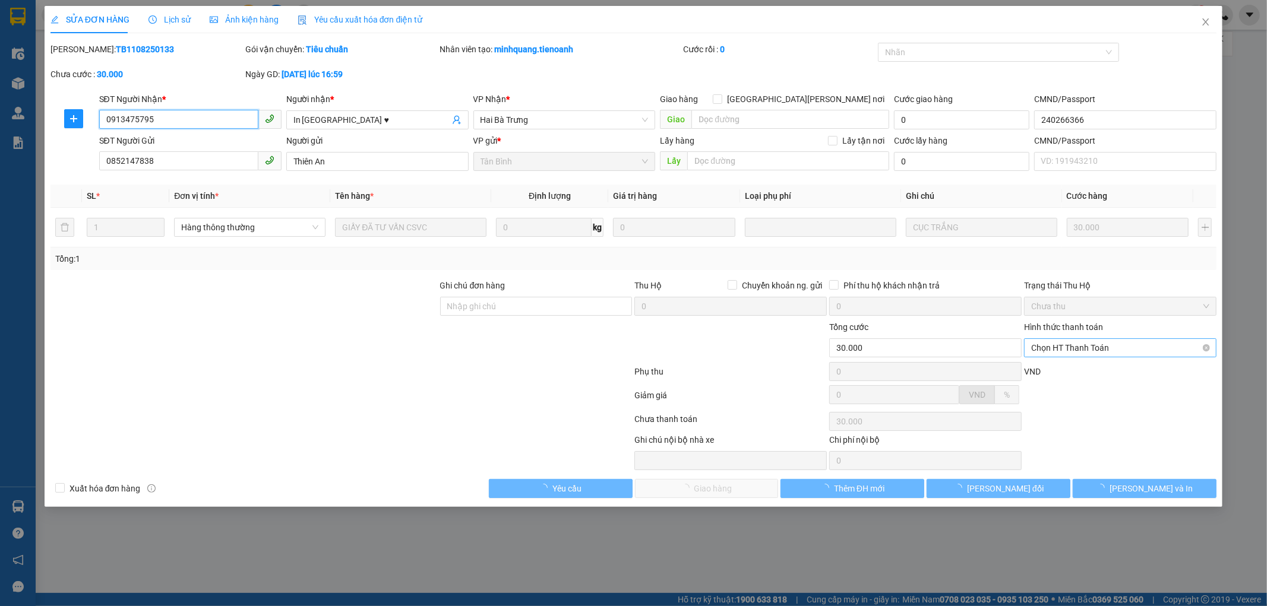
click at [1071, 346] on span "Chọn HT Thanh Toán" at bounding box center [1120, 348] width 178 height 18
click at [1063, 376] on div "Tại văn phòng" at bounding box center [1120, 371] width 178 height 13
type input "0"
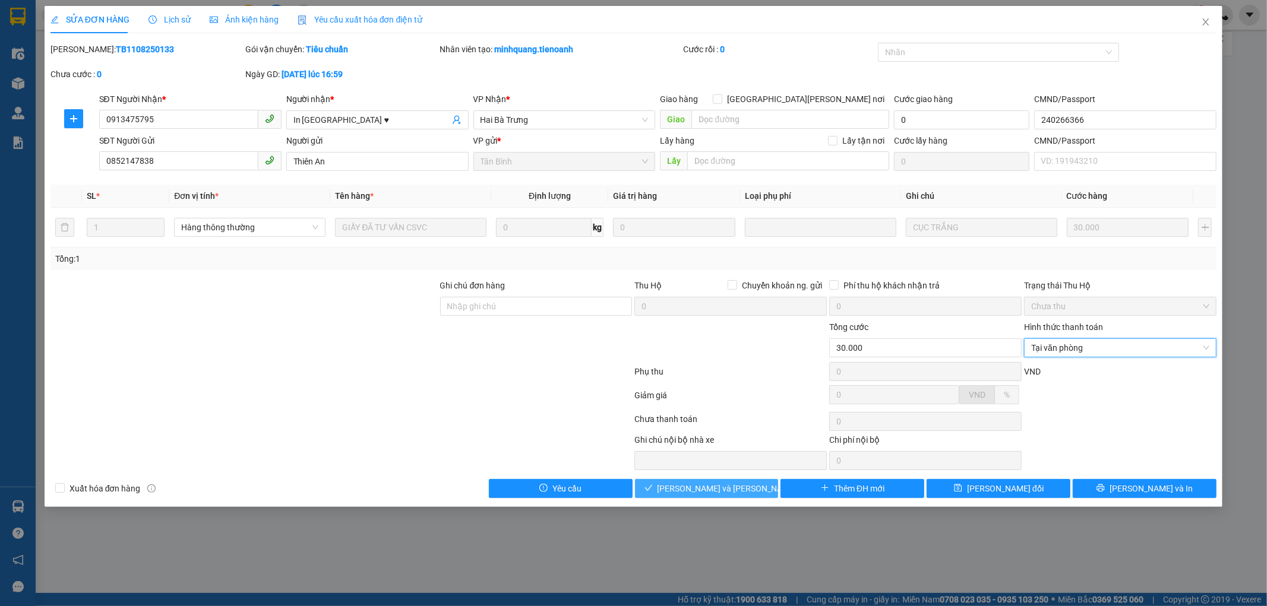
click at [740, 496] on button "[PERSON_NAME] và Giao hàng" at bounding box center [707, 488] width 144 height 19
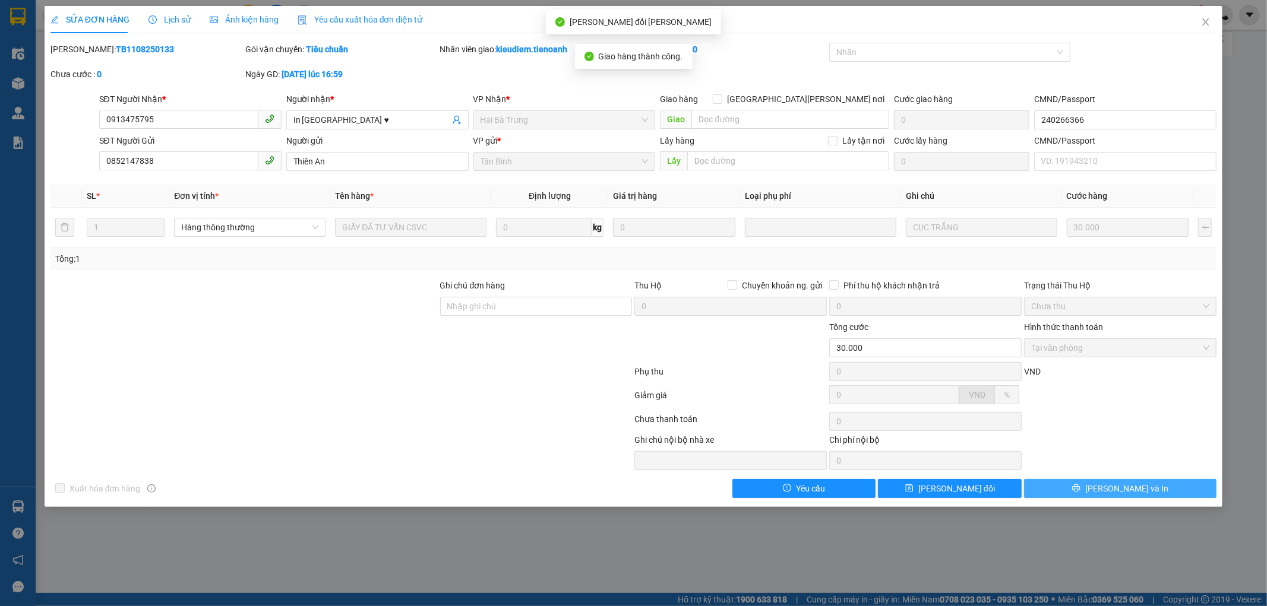
click at [1120, 486] on span "[PERSON_NAME] và In" at bounding box center [1126, 488] width 83 height 13
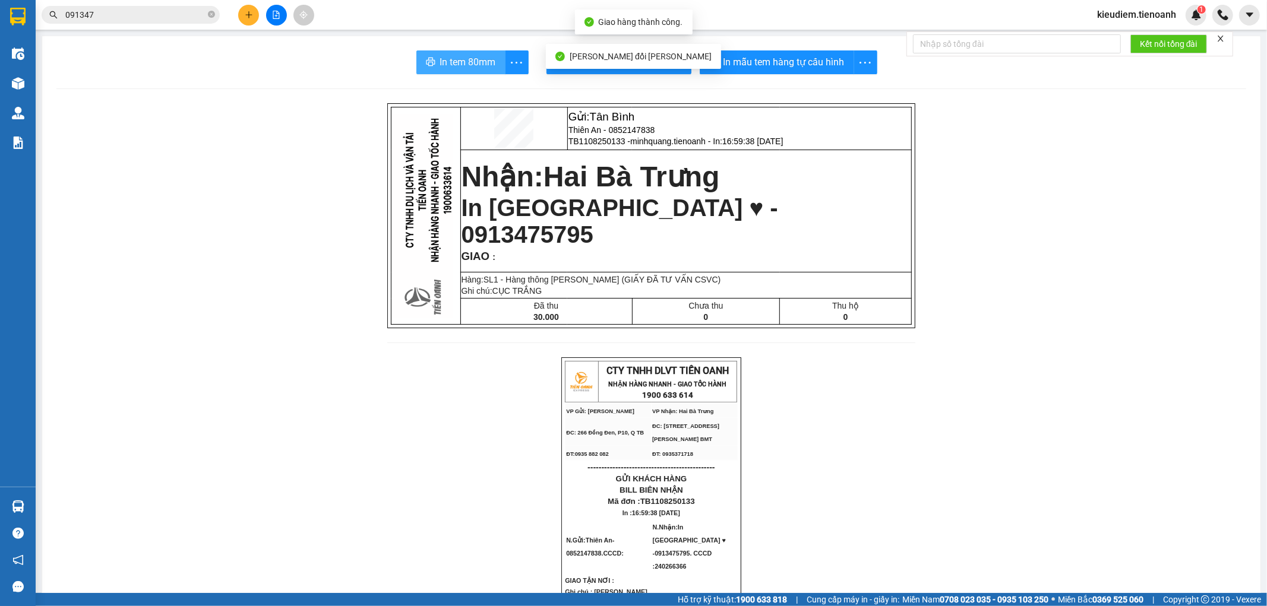
click at [461, 67] on span "In tem 80mm" at bounding box center [468, 62] width 56 height 15
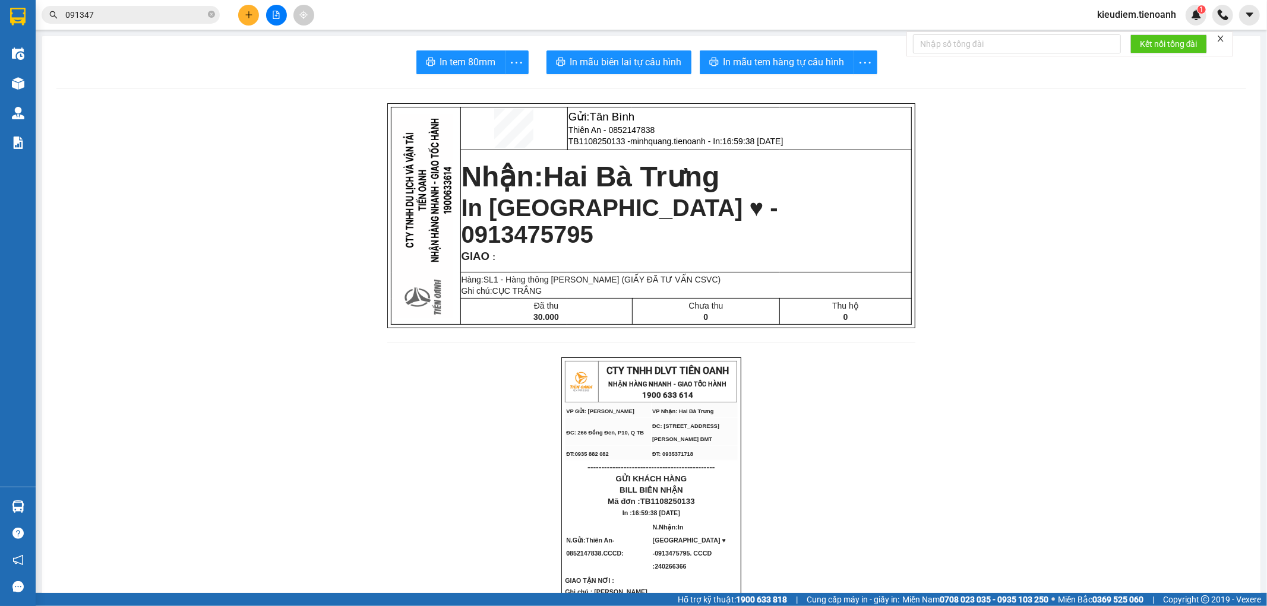
click at [132, 21] on span "091347" at bounding box center [131, 15] width 178 height 18
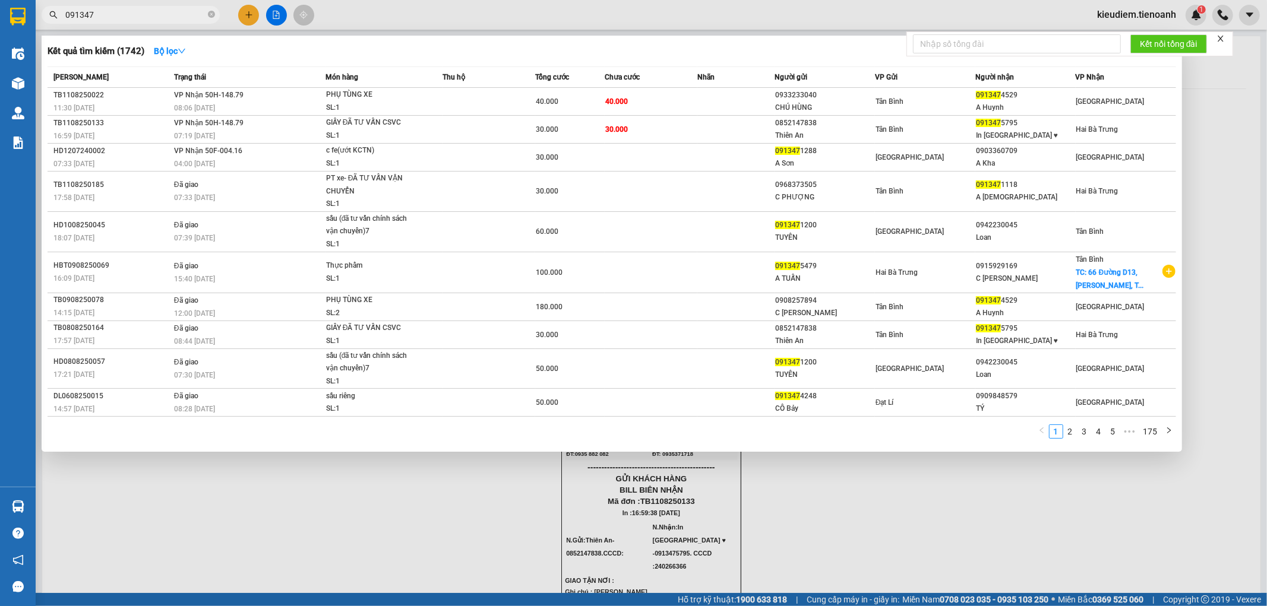
click at [132, 15] on input "091347" at bounding box center [135, 14] width 140 height 13
click at [250, 129] on div "07:19 [DATE]" at bounding box center [249, 135] width 151 height 13
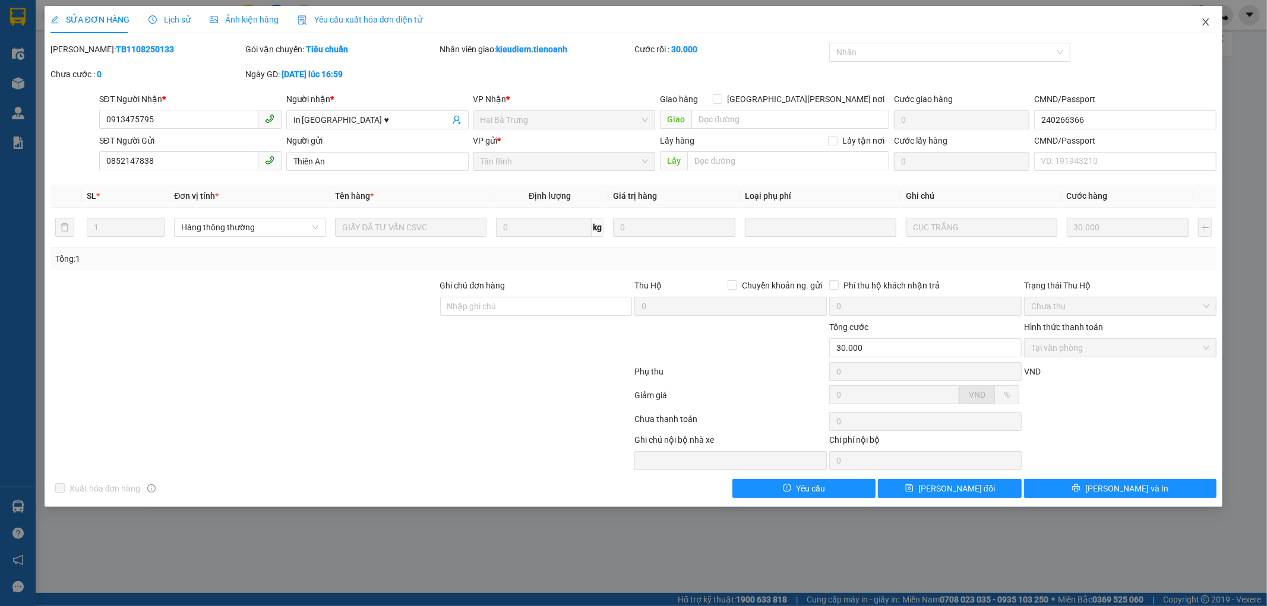
click at [1200, 26] on span "Close" at bounding box center [1205, 22] width 33 height 33
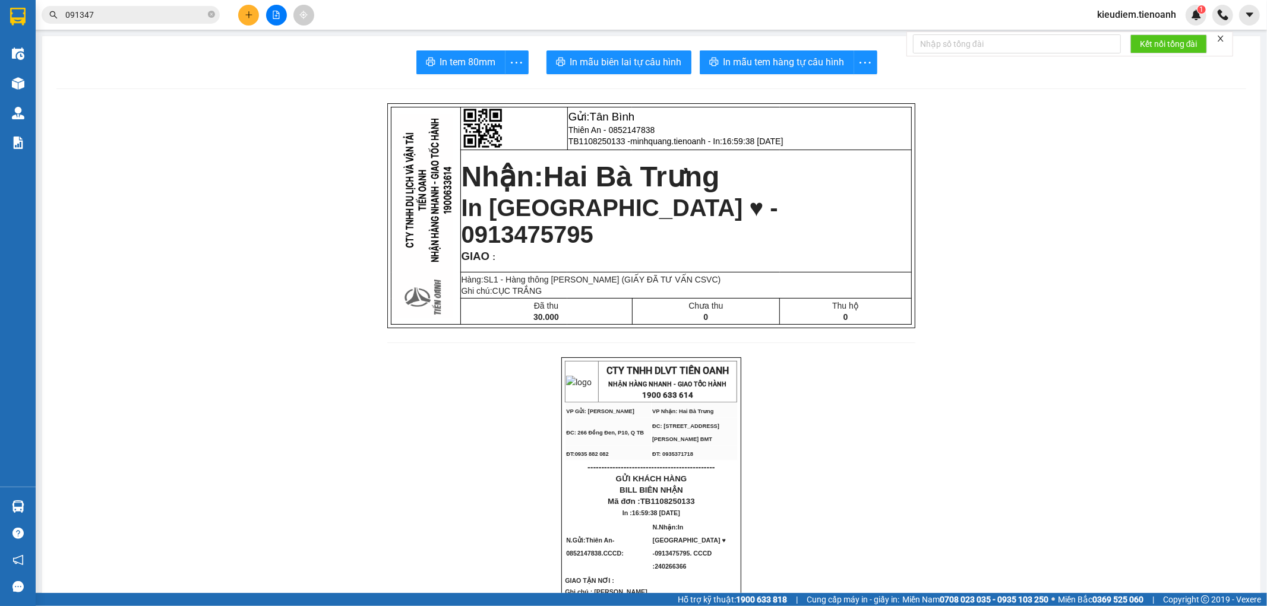
click at [181, 11] on input "091347" at bounding box center [135, 14] width 140 height 13
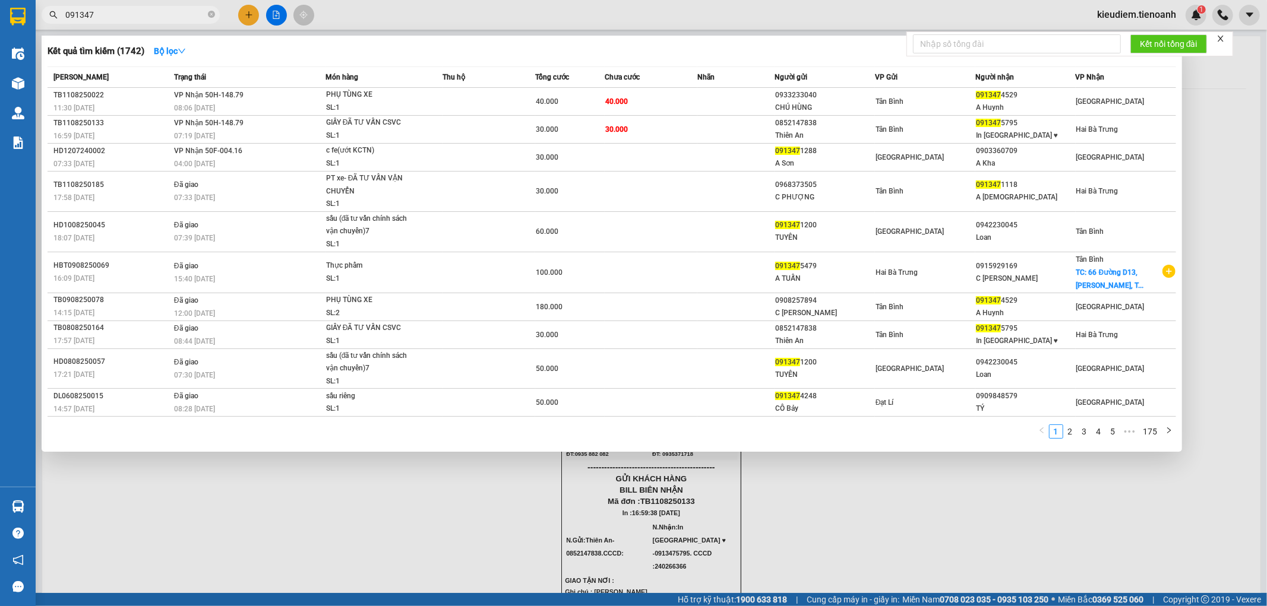
click at [181, 11] on input "091347" at bounding box center [135, 14] width 140 height 13
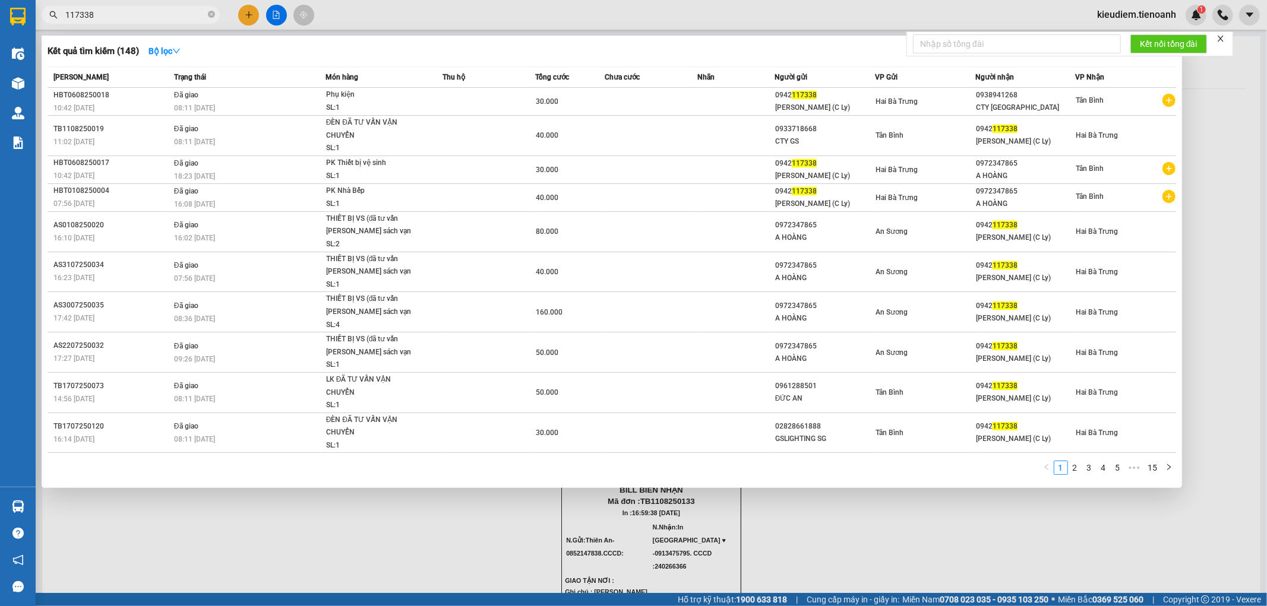
type input "117338"
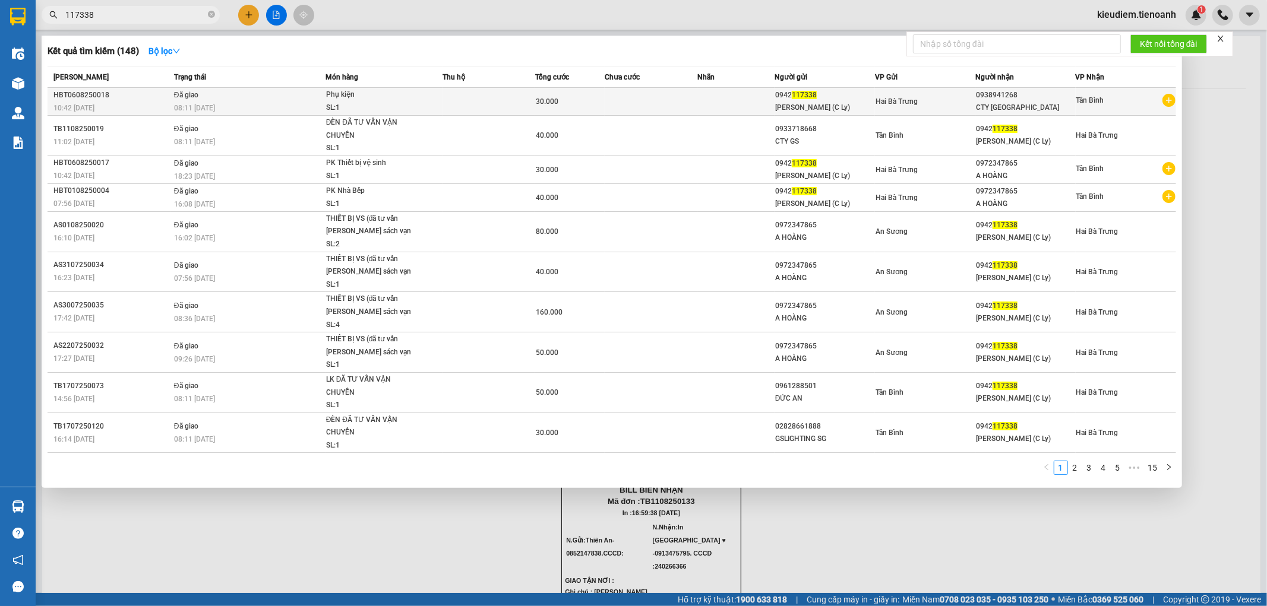
click at [392, 103] on div "SL: 1" at bounding box center [370, 108] width 89 height 13
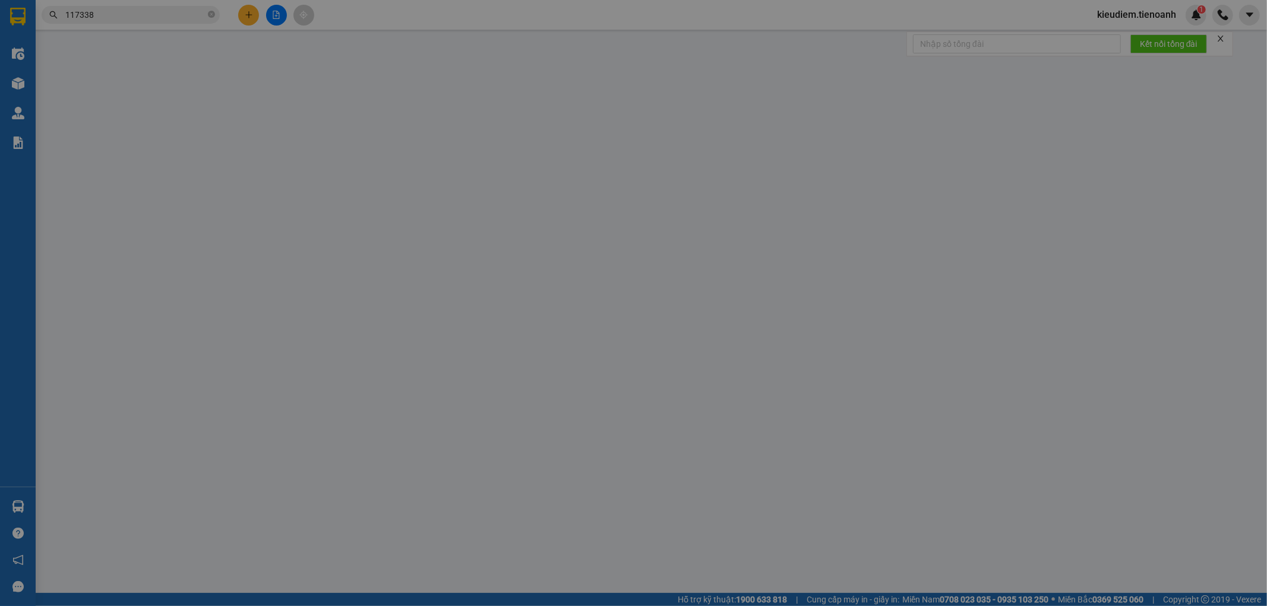
type input "0938941268"
type input "CTY PHÚ THỌ"
type input "0942117338"
type input "An Khang (C Ly)"
type input "241907893"
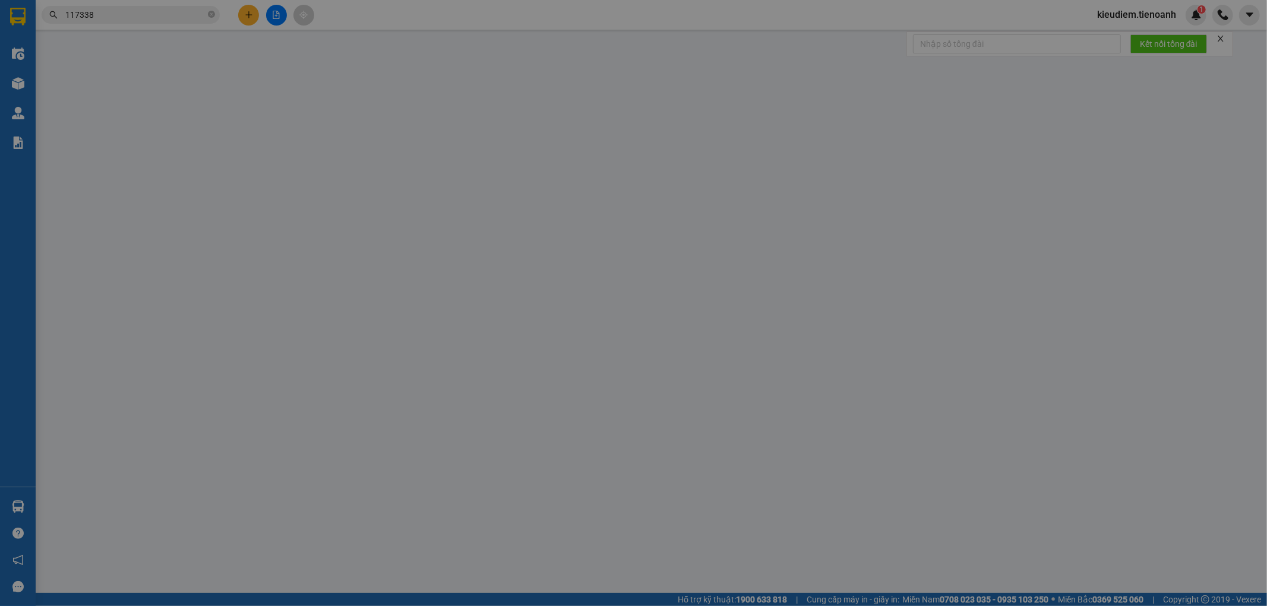
type input "30.000"
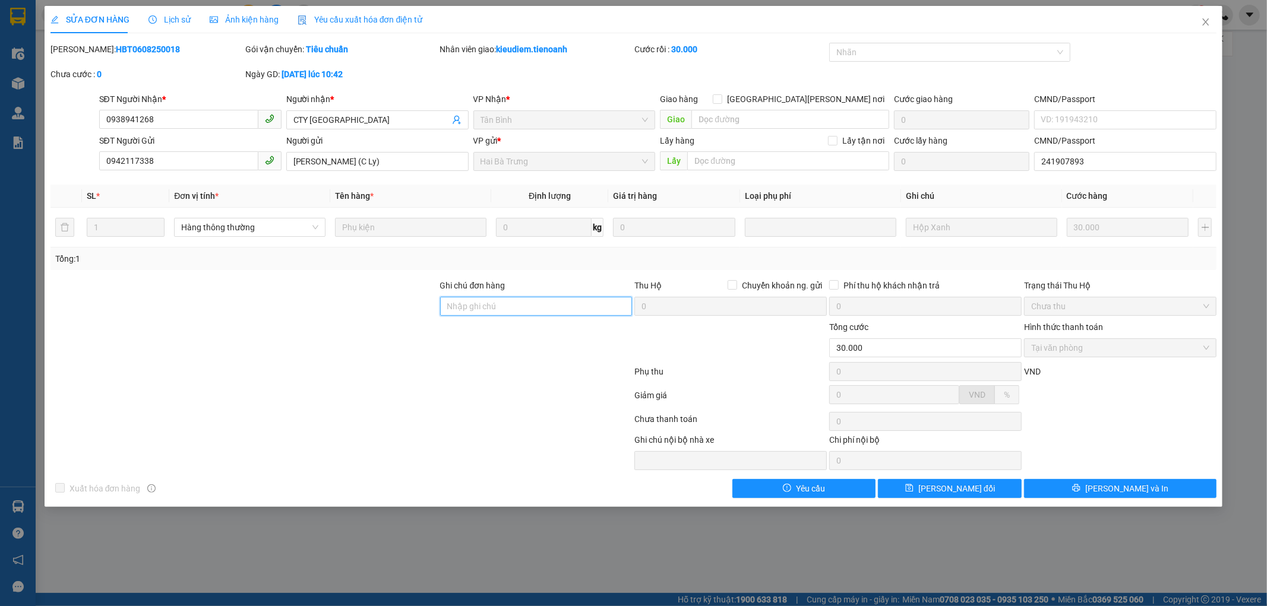
click at [533, 302] on input "Ghi chú đơn hàng" at bounding box center [536, 306] width 192 height 19
type input "CHƯA THU 30K"
click at [993, 497] on button "[PERSON_NAME] thay đổi" at bounding box center [950, 488] width 144 height 19
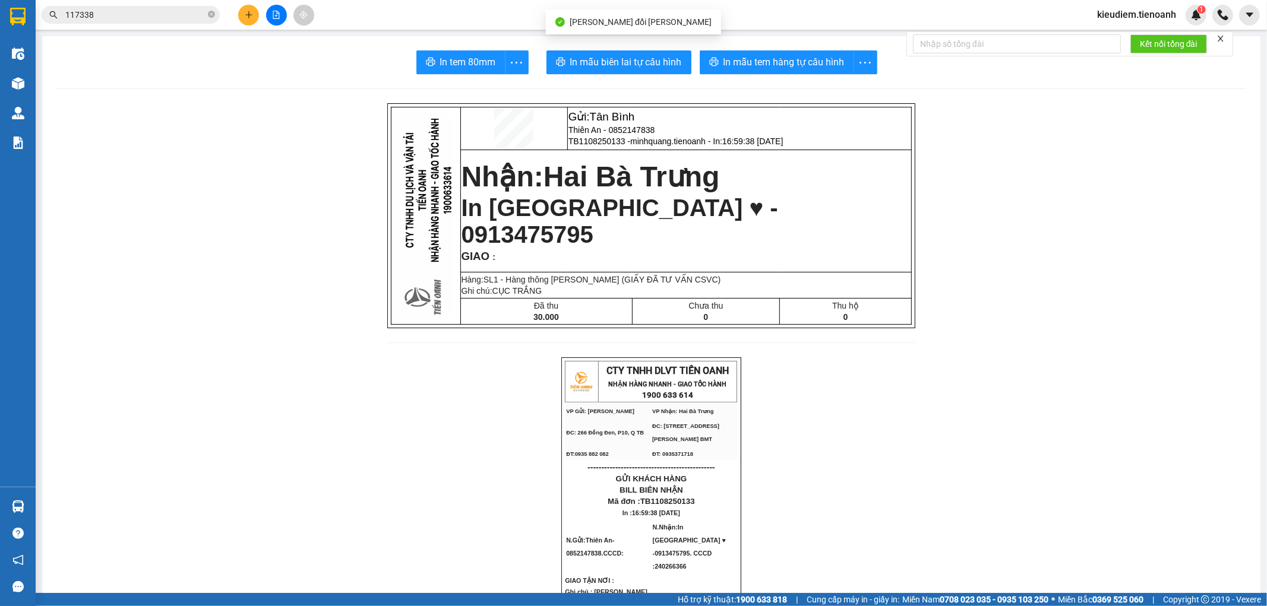
click at [132, 16] on input "117338" at bounding box center [135, 14] width 140 height 13
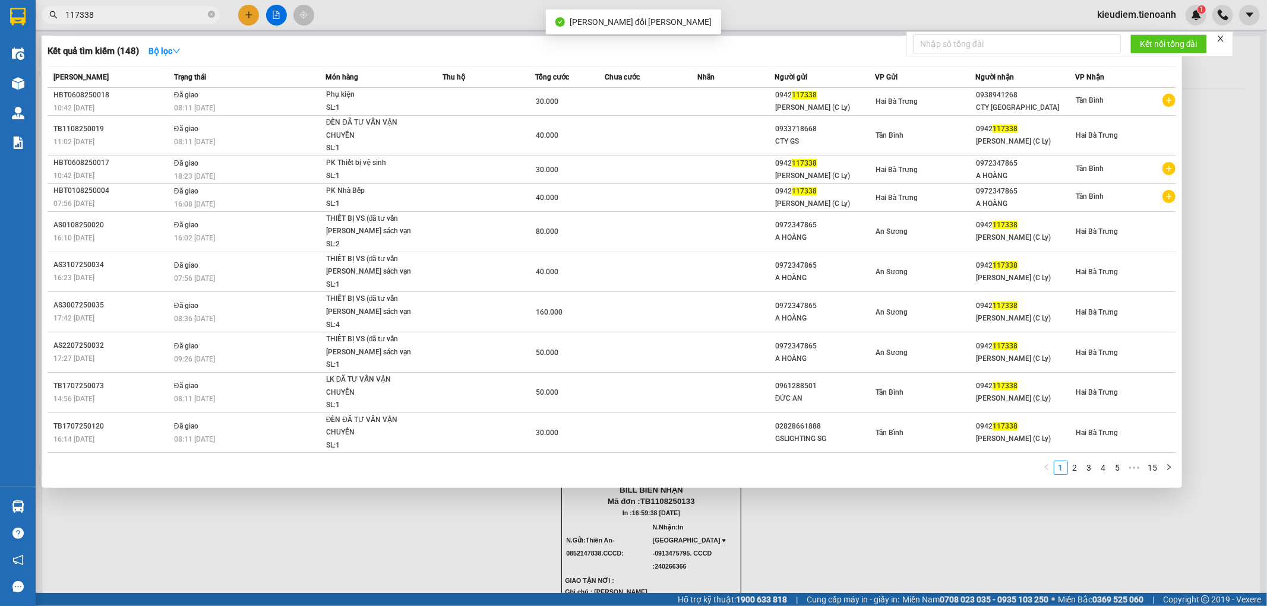
click at [132, 16] on input "117338" at bounding box center [135, 14] width 140 height 13
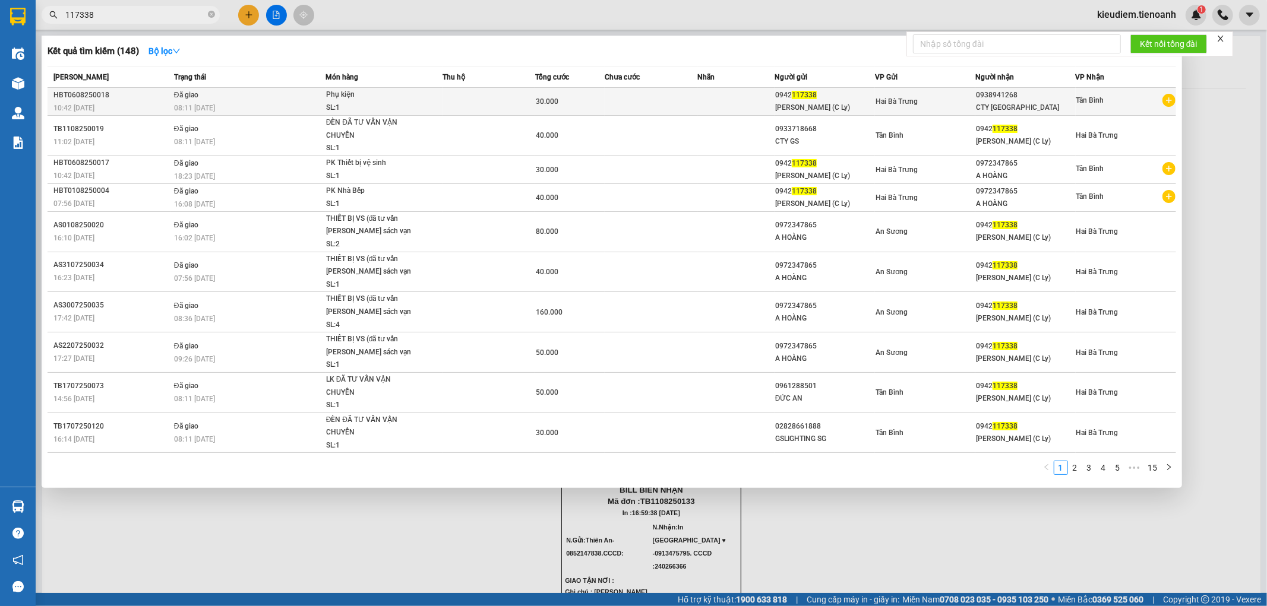
click at [384, 104] on div "SL: 1" at bounding box center [370, 108] width 89 height 13
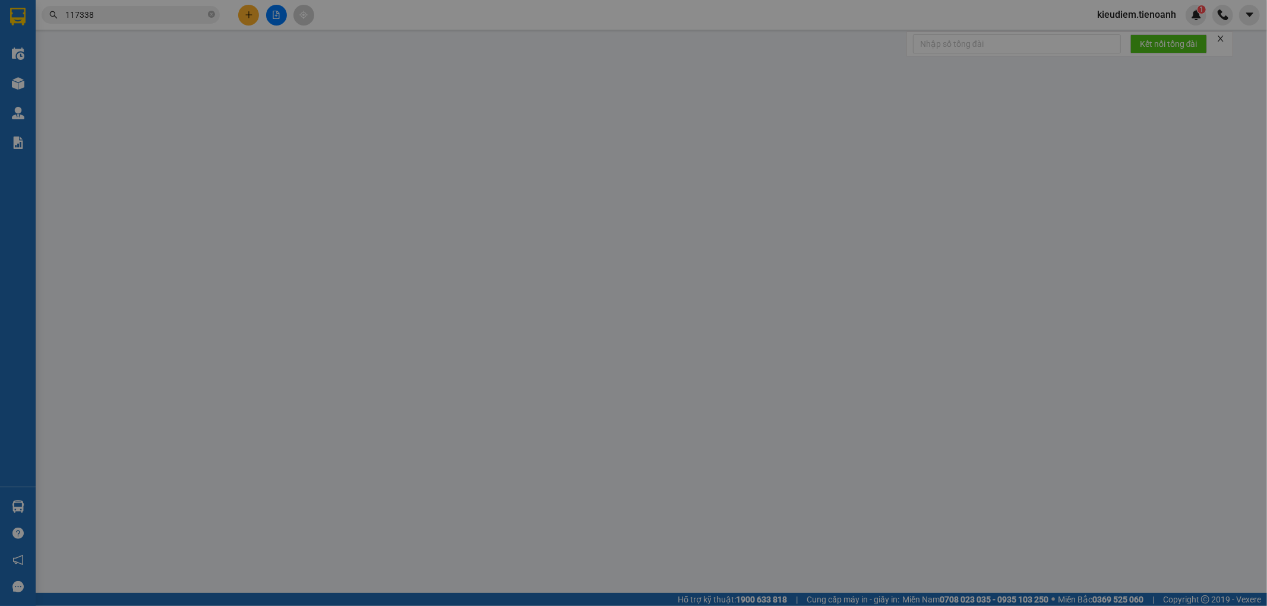
type input "0938941268"
type input "CTY PHÚ THỌ"
type input "0942117338"
type input "An Khang (C Ly)"
type input "241907893"
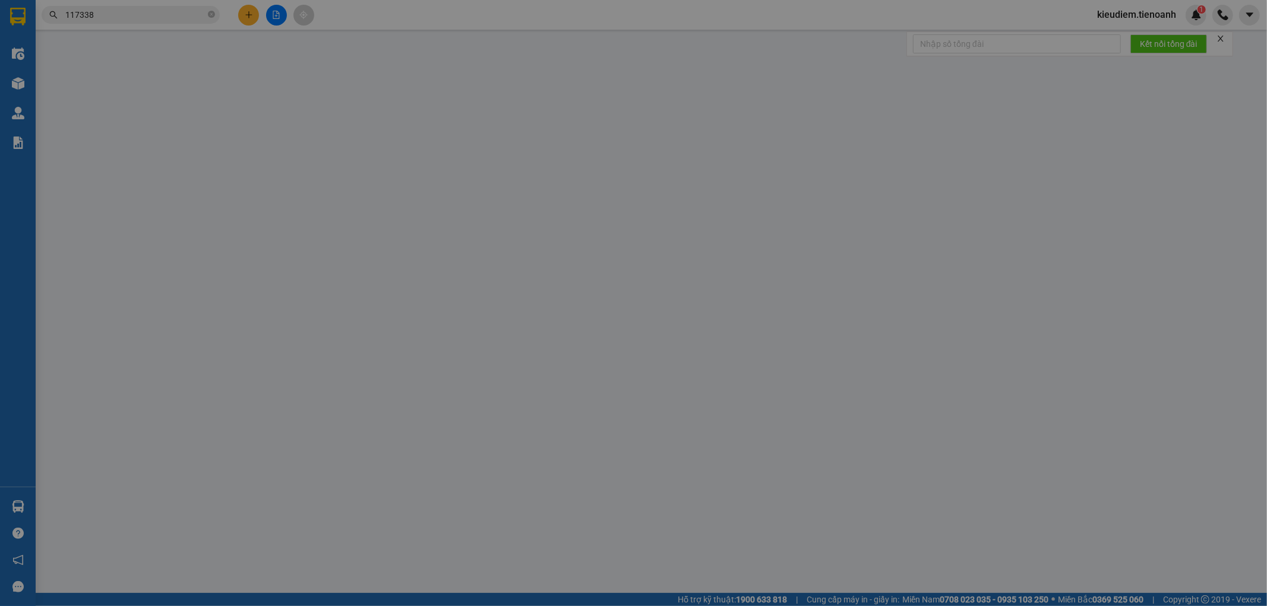
type input "CHƯA THU 30K (DIỄM)"
type input "30.000"
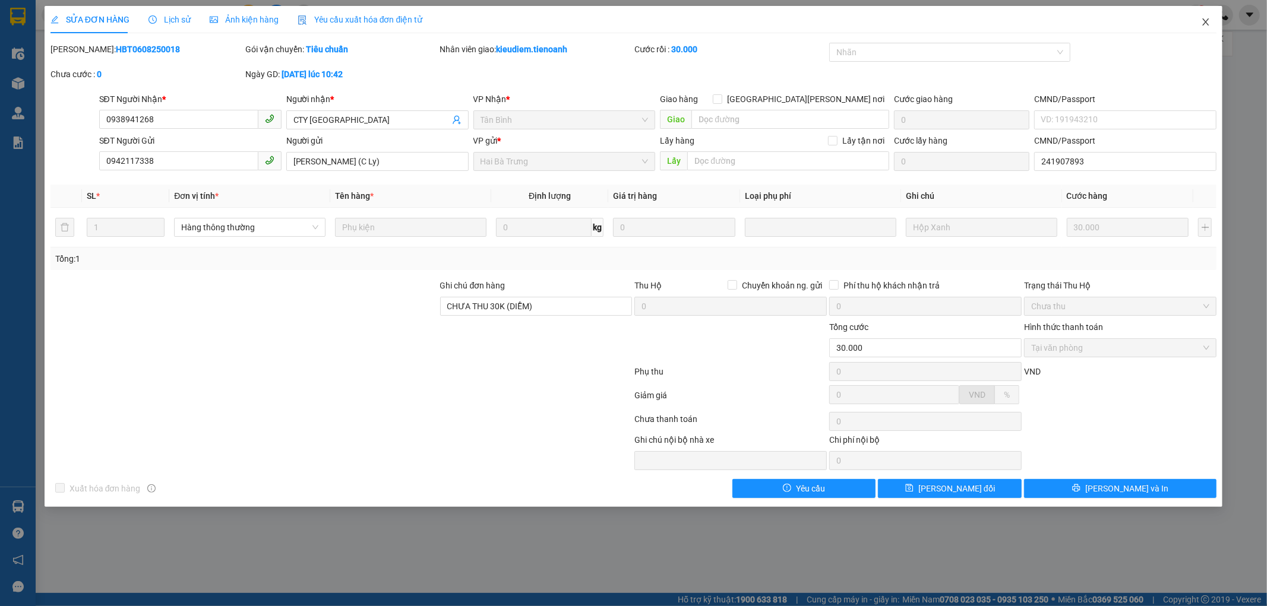
click at [1201, 27] on icon "close" at bounding box center [1206, 22] width 10 height 10
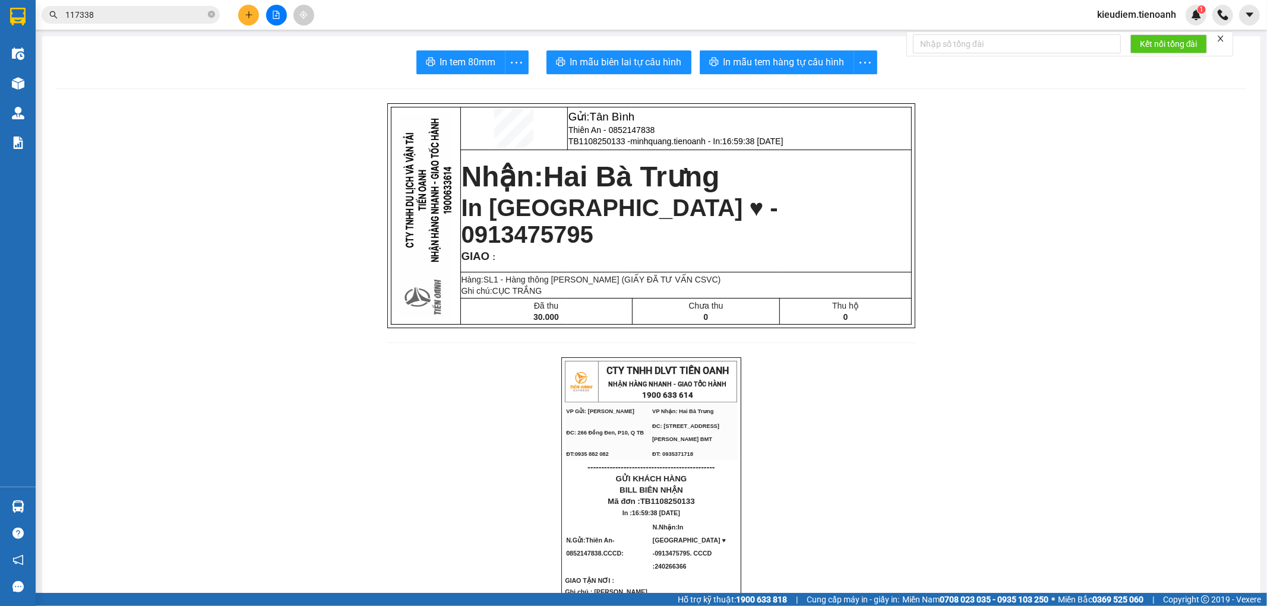
click at [125, 10] on input "117338" at bounding box center [135, 14] width 140 height 13
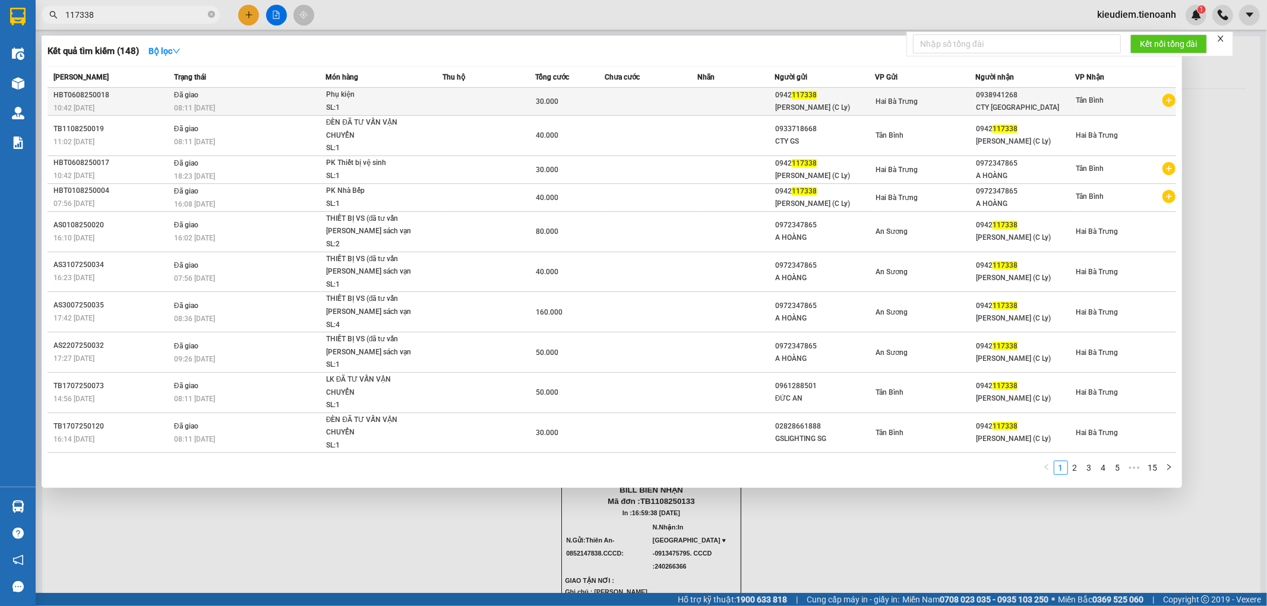
click at [259, 93] on td "Đã giao 08:11 - 12/08" at bounding box center [248, 102] width 154 height 28
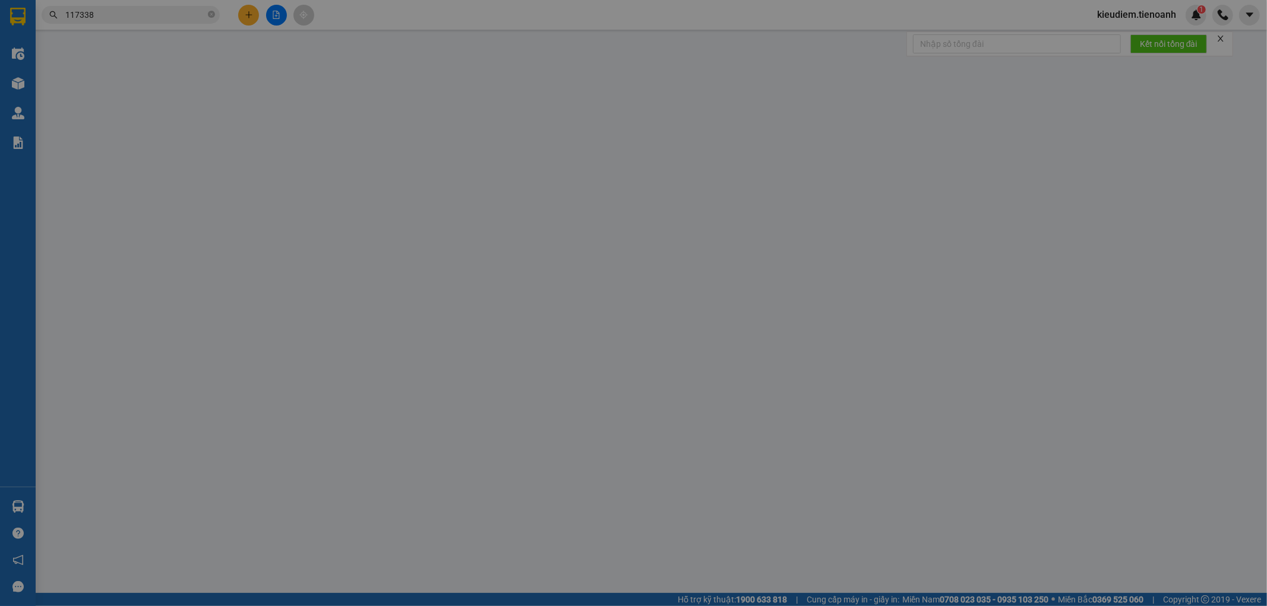
type input "0938941268"
type input "CTY PHÚ THỌ"
type input "0942117338"
type input "An Khang (C Ly)"
type input "241907893"
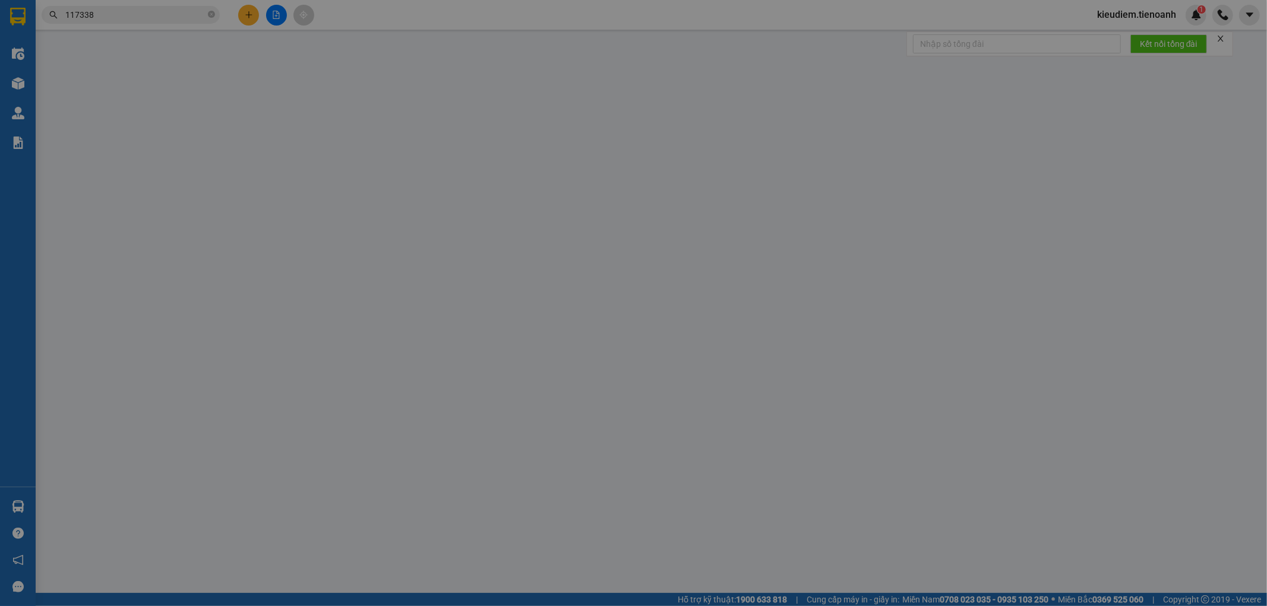
type input "CHƯA THU 30K (DIỄM)"
type input "30.000"
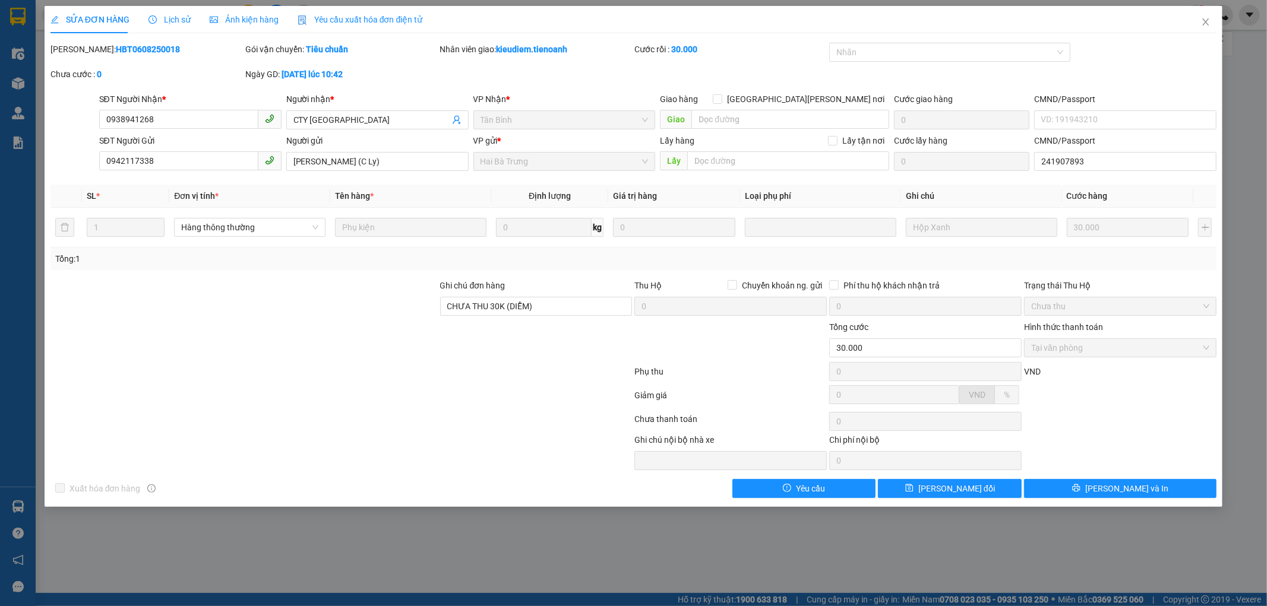
click at [363, 293] on div at bounding box center [244, 300] width 390 height 42
click at [1202, 23] on icon "close" at bounding box center [1206, 22] width 10 height 10
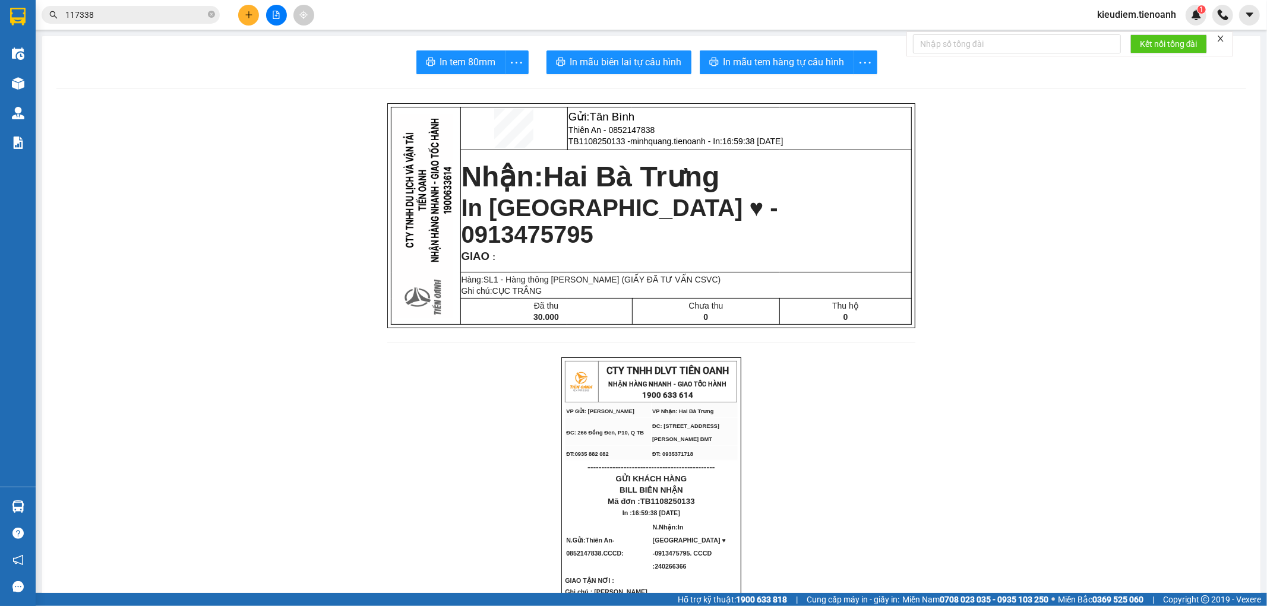
click at [181, 12] on input "117338" at bounding box center [135, 14] width 140 height 13
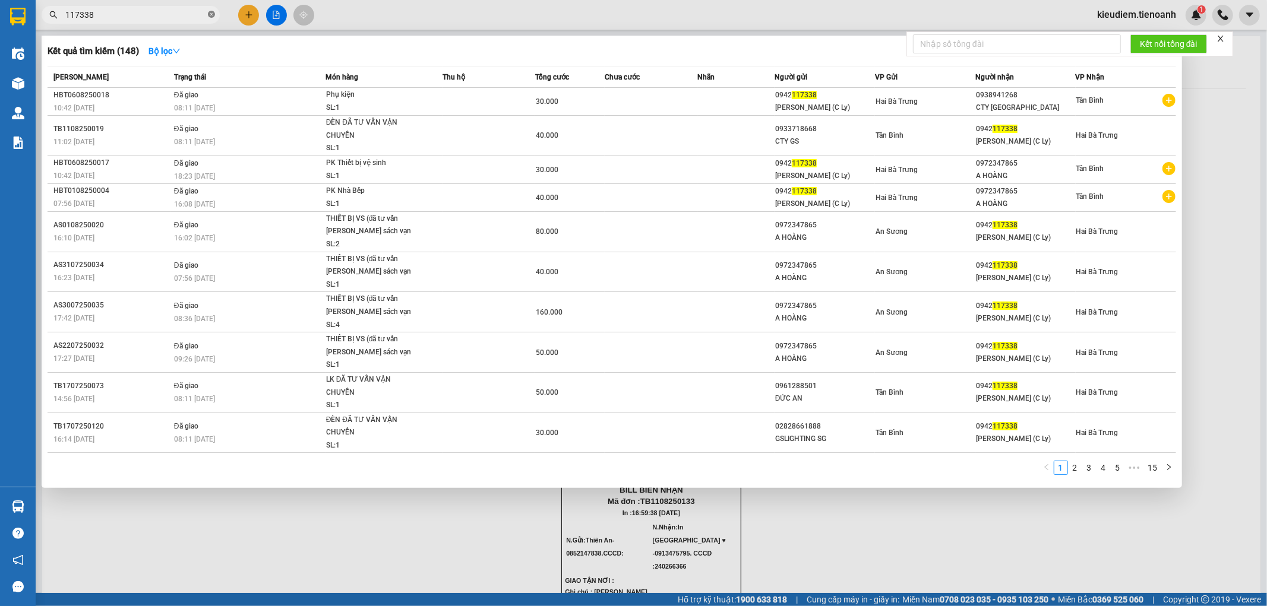
click at [214, 14] on icon "close-circle" at bounding box center [211, 14] width 7 height 7
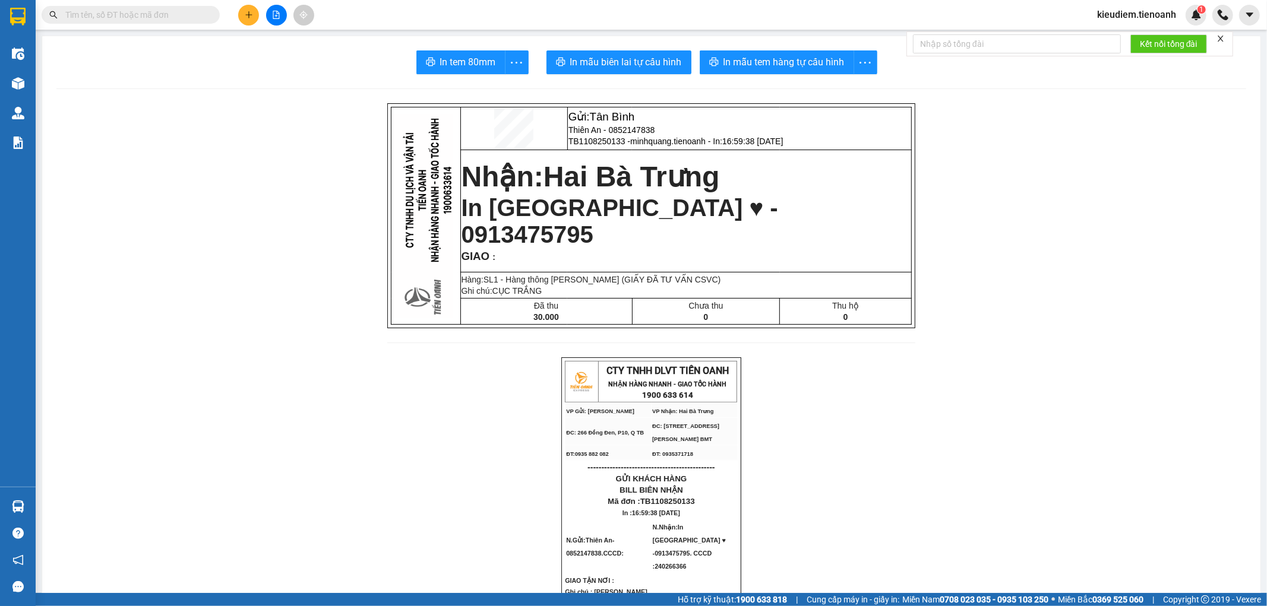
click at [367, 20] on div "Kết quả tìm kiếm ( 148 ) Bộ lọc Mã ĐH Trạng thái Món hàng Thu hộ Tổng cước Chưa…" at bounding box center [633, 15] width 1267 height 30
click at [110, 20] on input "text" at bounding box center [135, 14] width 140 height 13
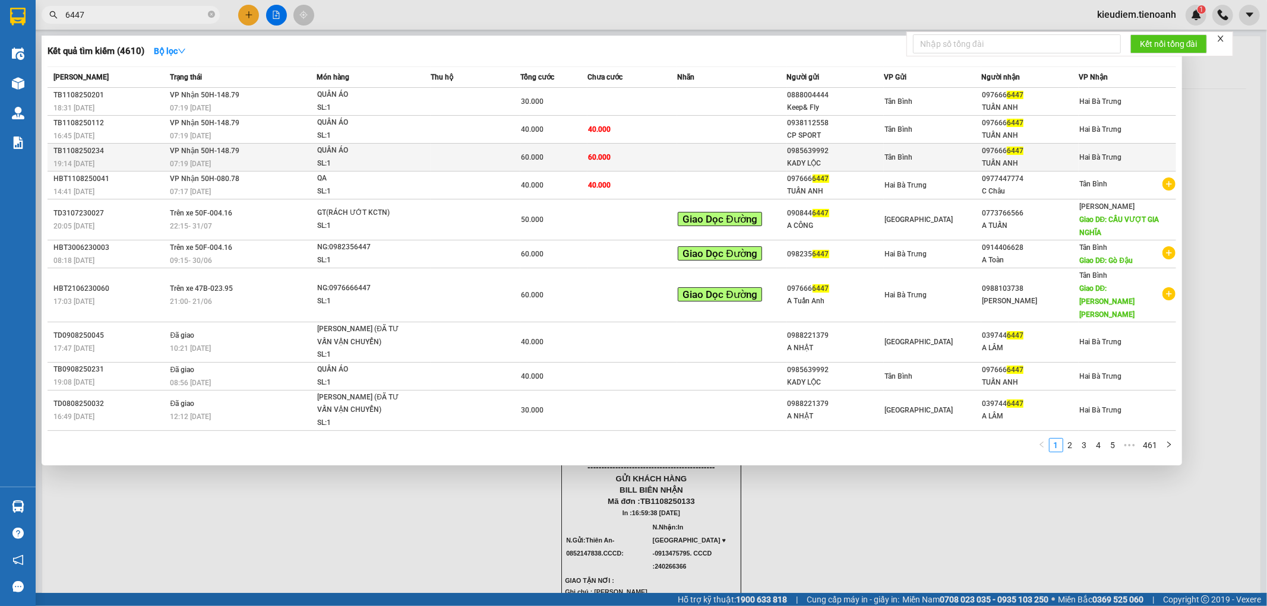
type input "6447"
click at [347, 151] on div "QUẦN ÁO" at bounding box center [361, 150] width 89 height 13
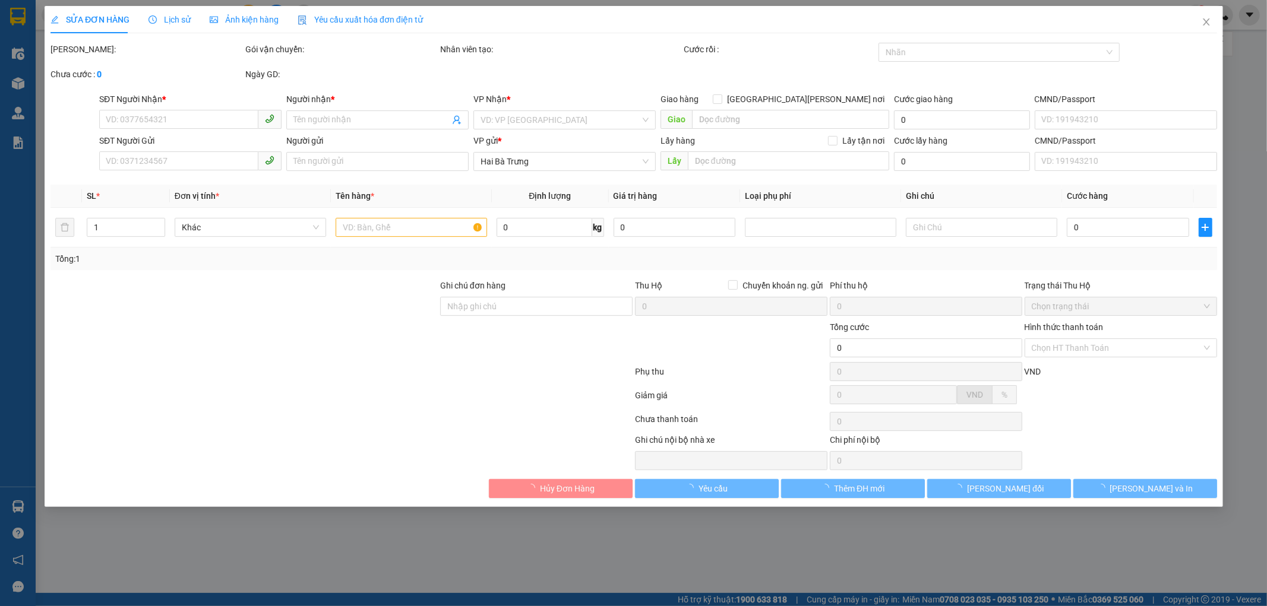
type input "0976666447"
type input "TUẤN ANH"
type input "0985639992"
type input "KADY LỘC"
type input "080071010587"
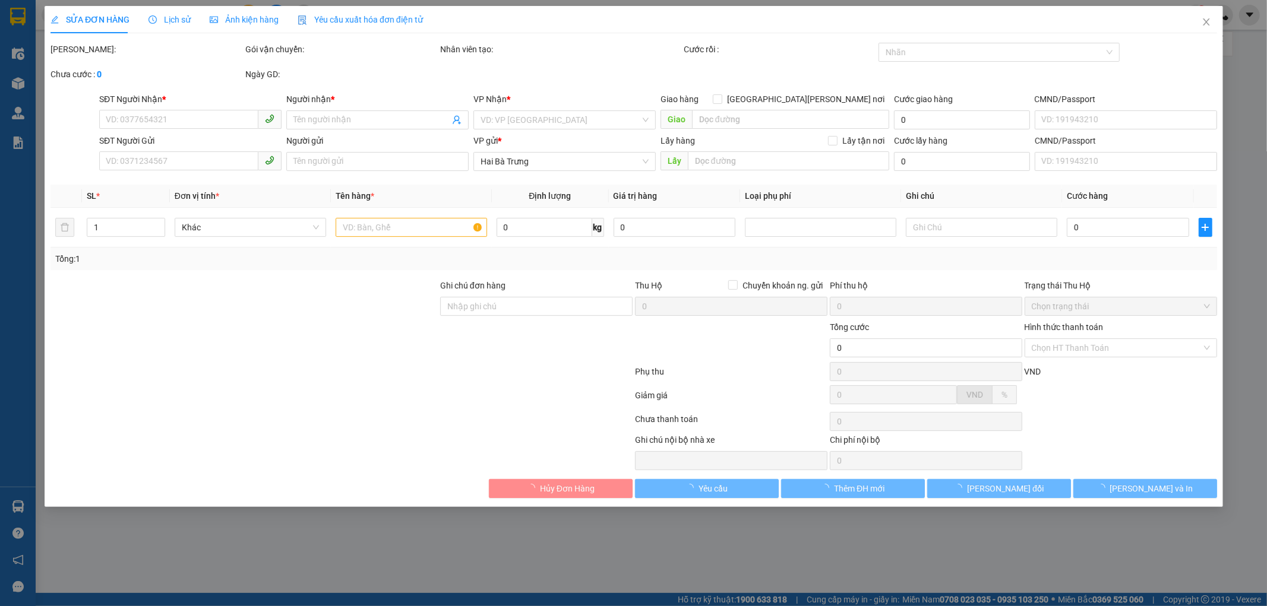
type input "60.000"
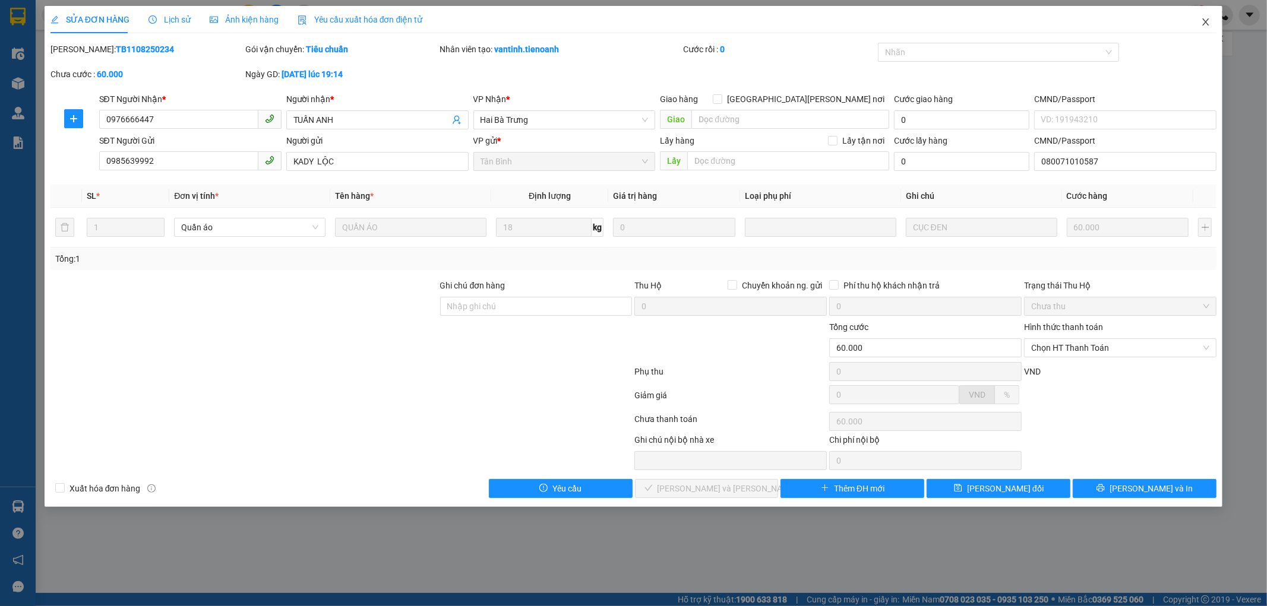
click at [1206, 18] on icon "close" at bounding box center [1206, 22] width 10 height 10
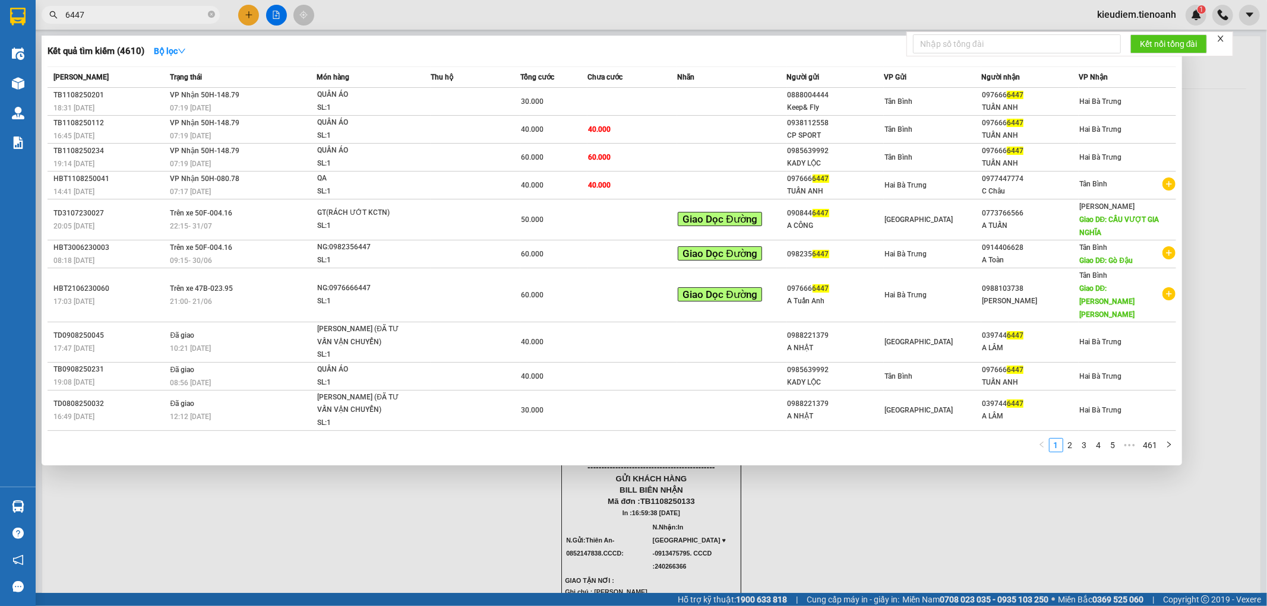
click at [135, 9] on input "6447" at bounding box center [135, 14] width 140 height 13
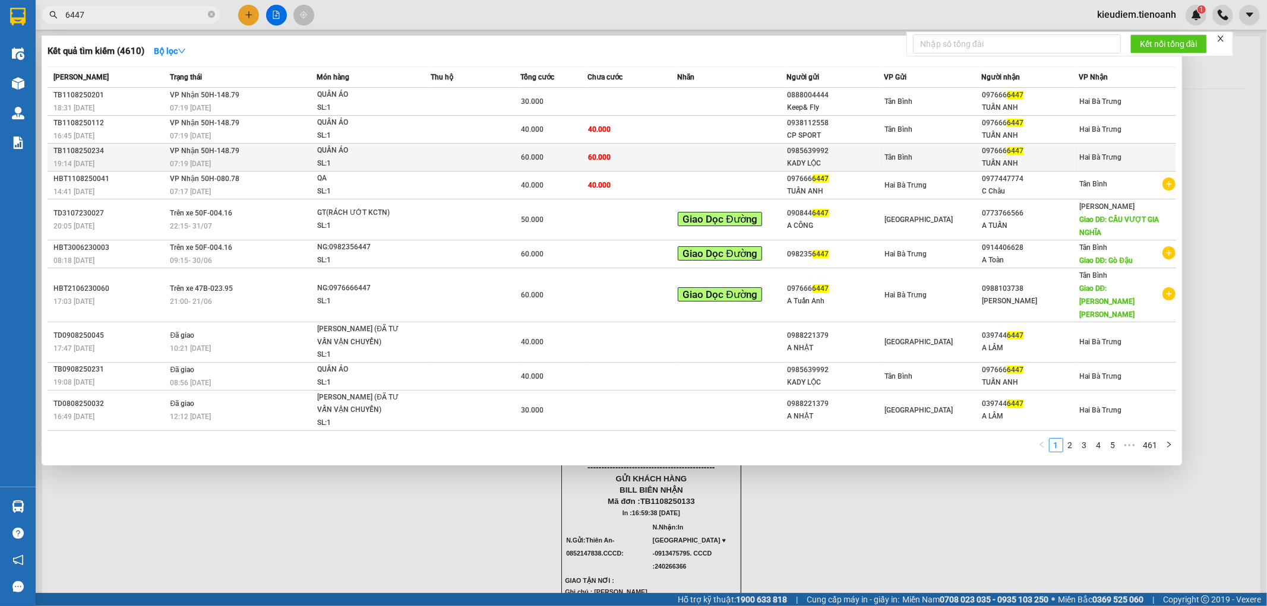
click at [386, 148] on div "QUẦN ÁO" at bounding box center [361, 150] width 89 height 13
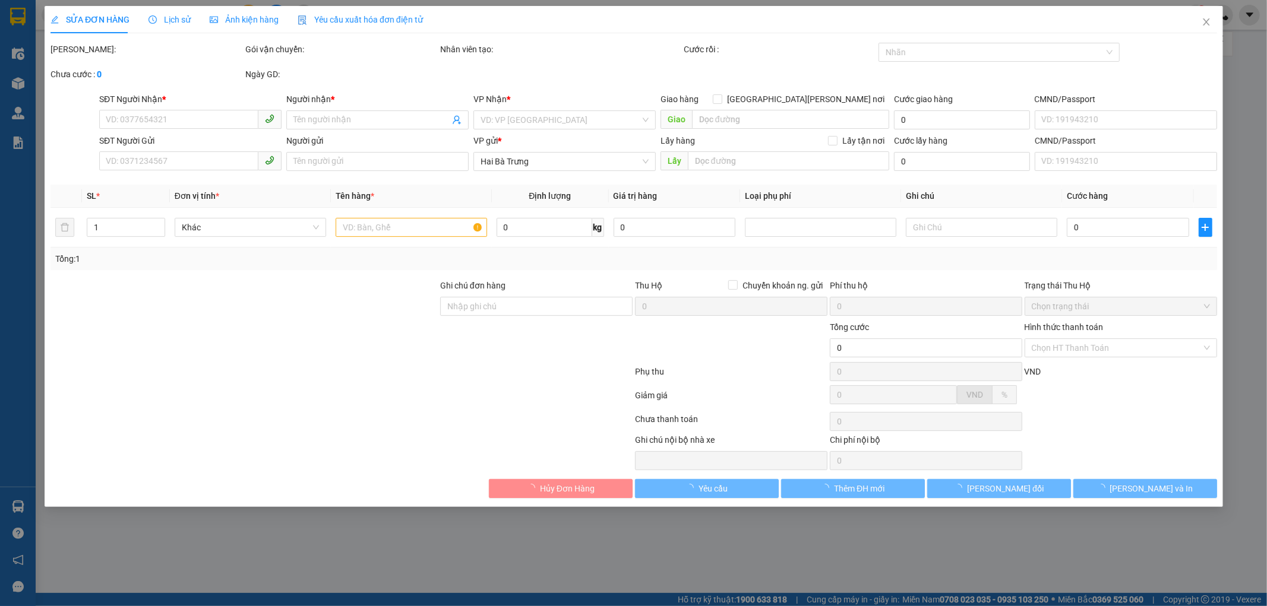
type input "0976666447"
type input "TUẤN ANH"
type input "0985639992"
type input "KADY LỘC"
type input "080071010587"
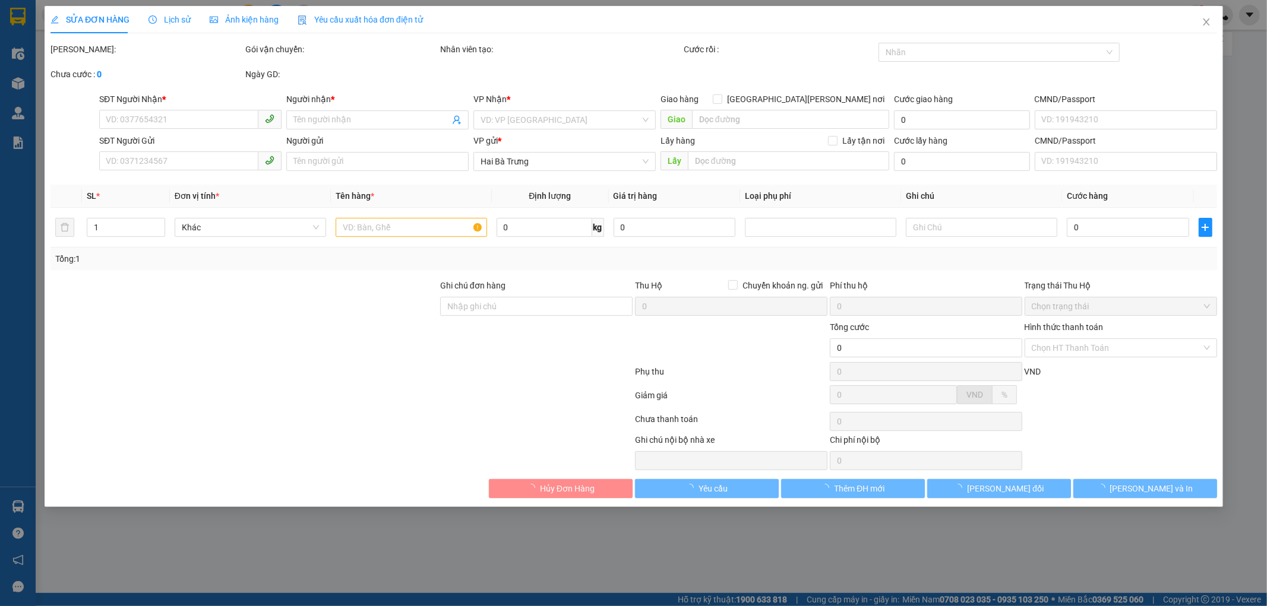
type input "60.000"
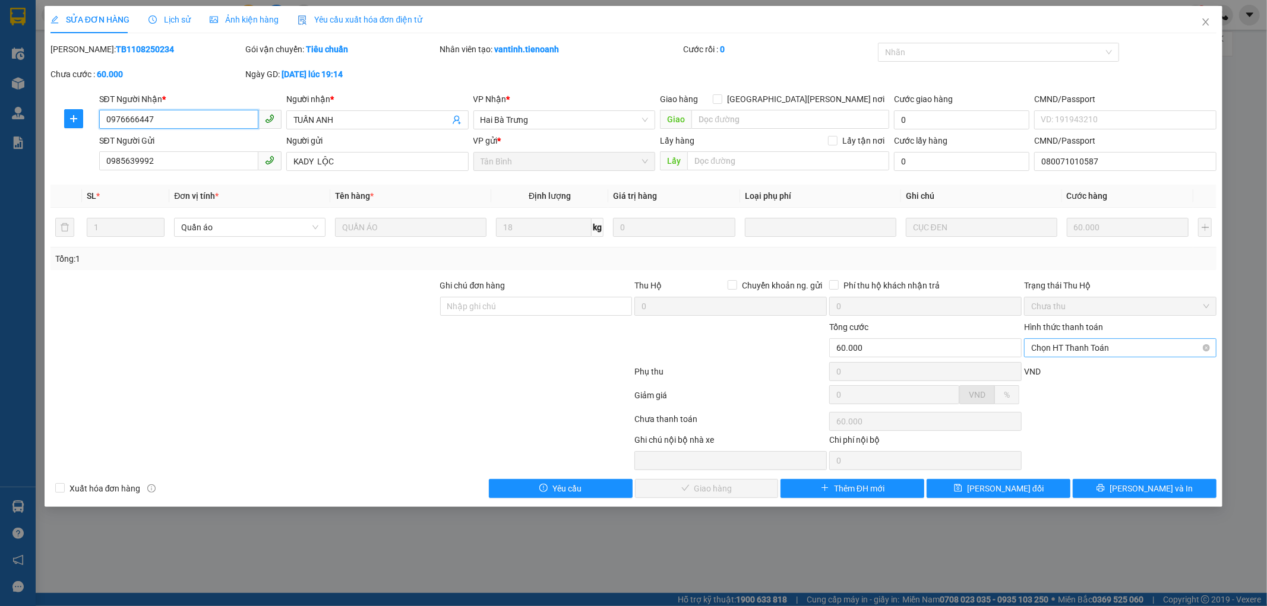
click at [1088, 352] on span "Chọn HT Thanh Toán" at bounding box center [1120, 348] width 178 height 18
click at [1084, 367] on div "Tại văn phòng" at bounding box center [1120, 371] width 178 height 13
type input "0"
click at [735, 488] on span "[PERSON_NAME] và Giao hàng" at bounding box center [737, 488] width 160 height 13
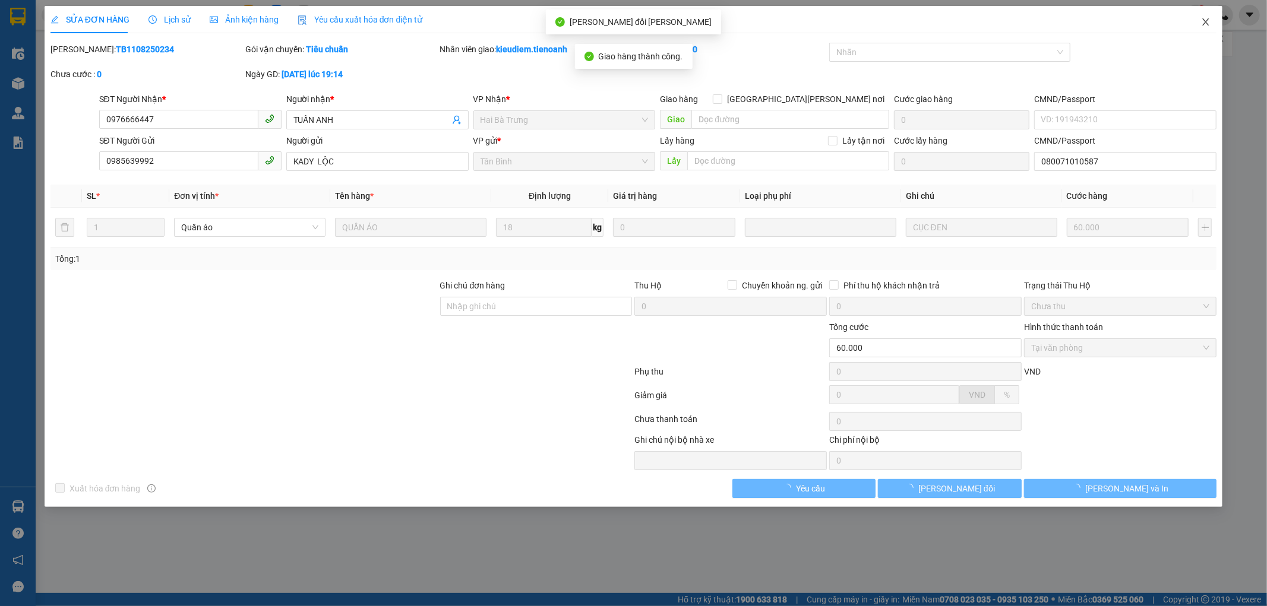
click at [1201, 27] on span "Close" at bounding box center [1205, 22] width 33 height 33
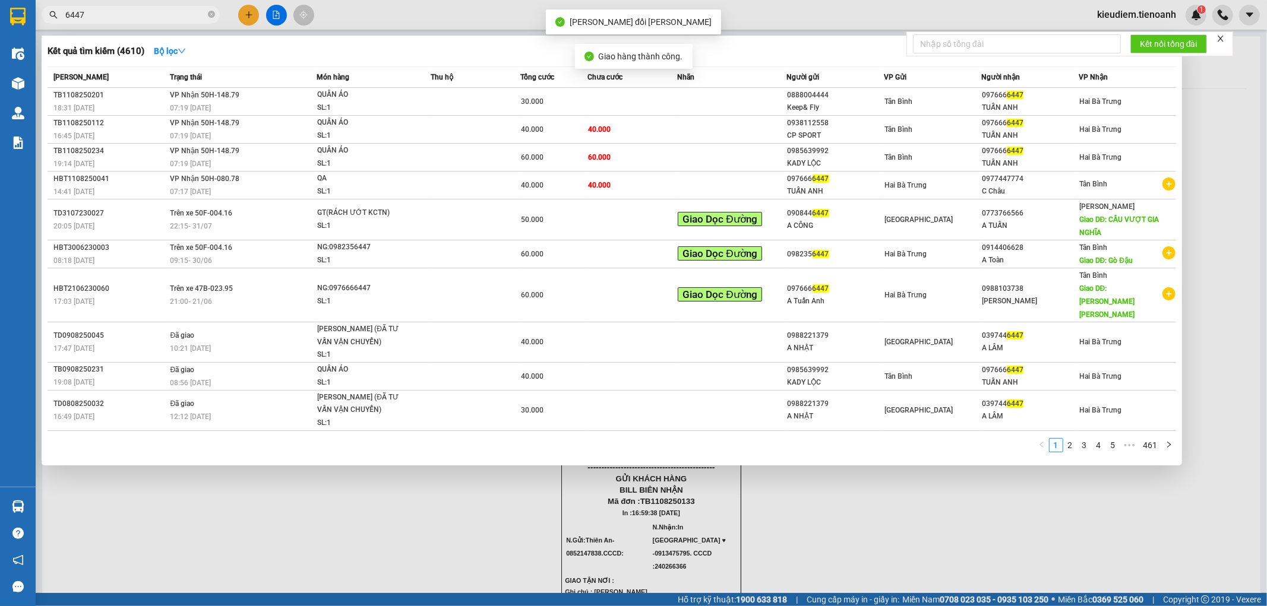
click at [129, 14] on input "6447" at bounding box center [135, 14] width 140 height 13
click at [447, 126] on td at bounding box center [475, 130] width 90 height 28
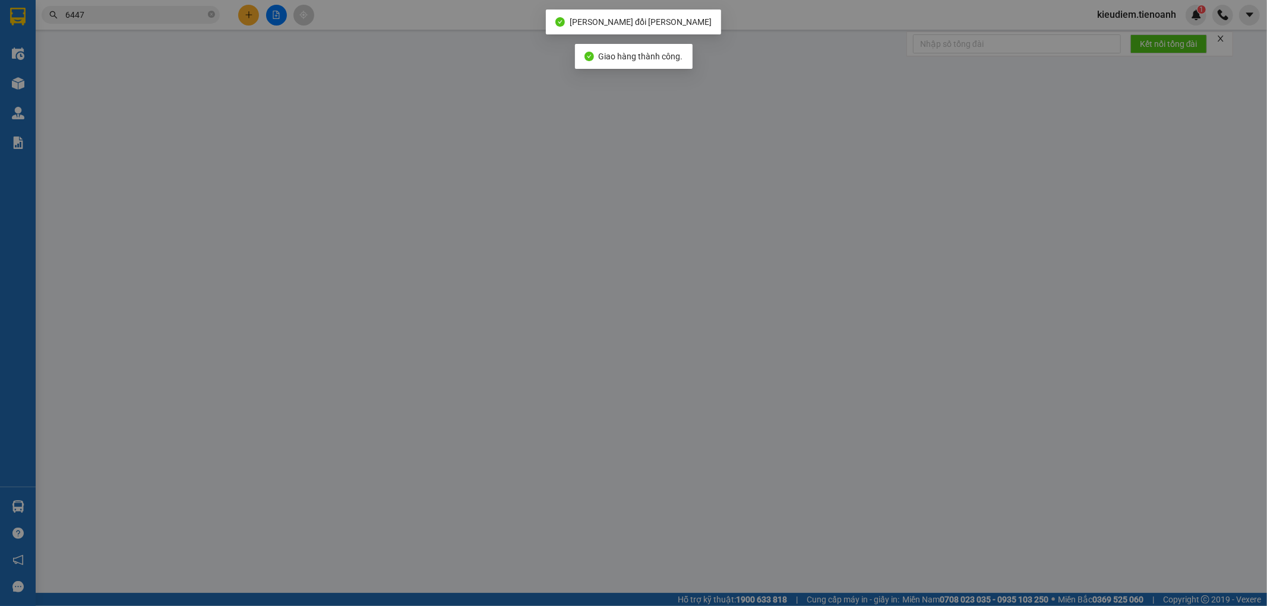
type input "0976666447"
type input "TUẤN ANH"
type input "0938112558"
type input "CP SPORT"
type input "40.000"
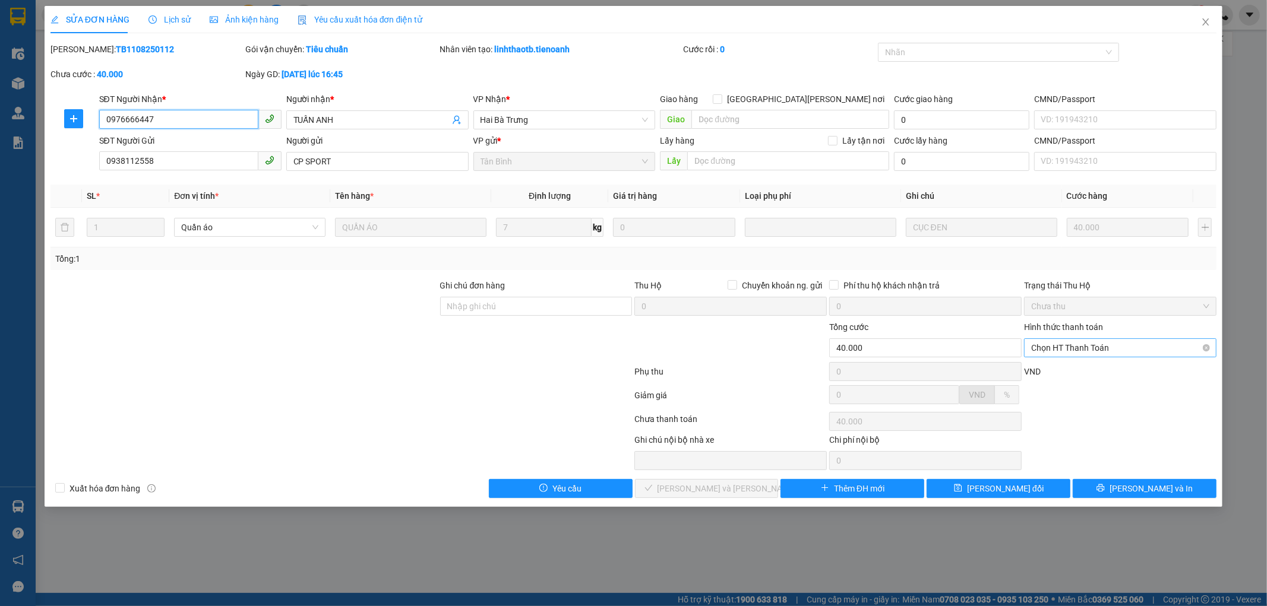
click at [1102, 352] on span "Chọn HT Thanh Toán" at bounding box center [1120, 348] width 178 height 18
click at [1084, 369] on div "Tại văn phòng" at bounding box center [1120, 371] width 178 height 13
type input "0"
drag, startPoint x: 692, startPoint y: 483, endPoint x: 827, endPoint y: 432, distance: 144.1
click at [691, 483] on span "[PERSON_NAME] và Giao hàng" at bounding box center [737, 488] width 160 height 13
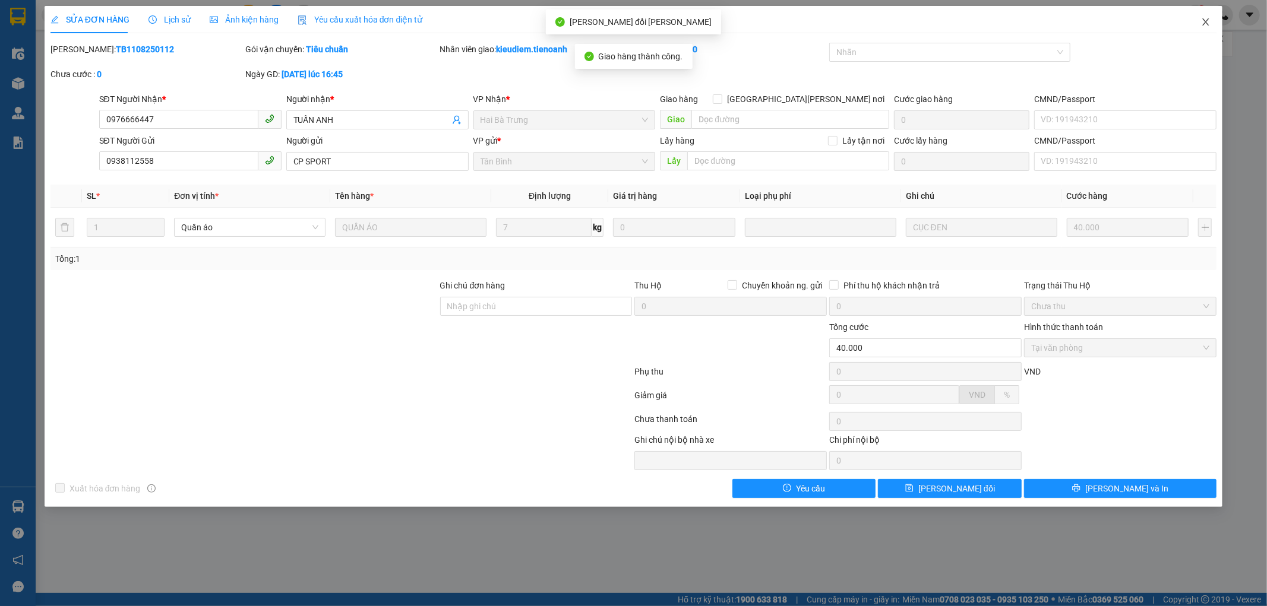
click at [1206, 22] on icon "close" at bounding box center [1205, 21] width 7 height 7
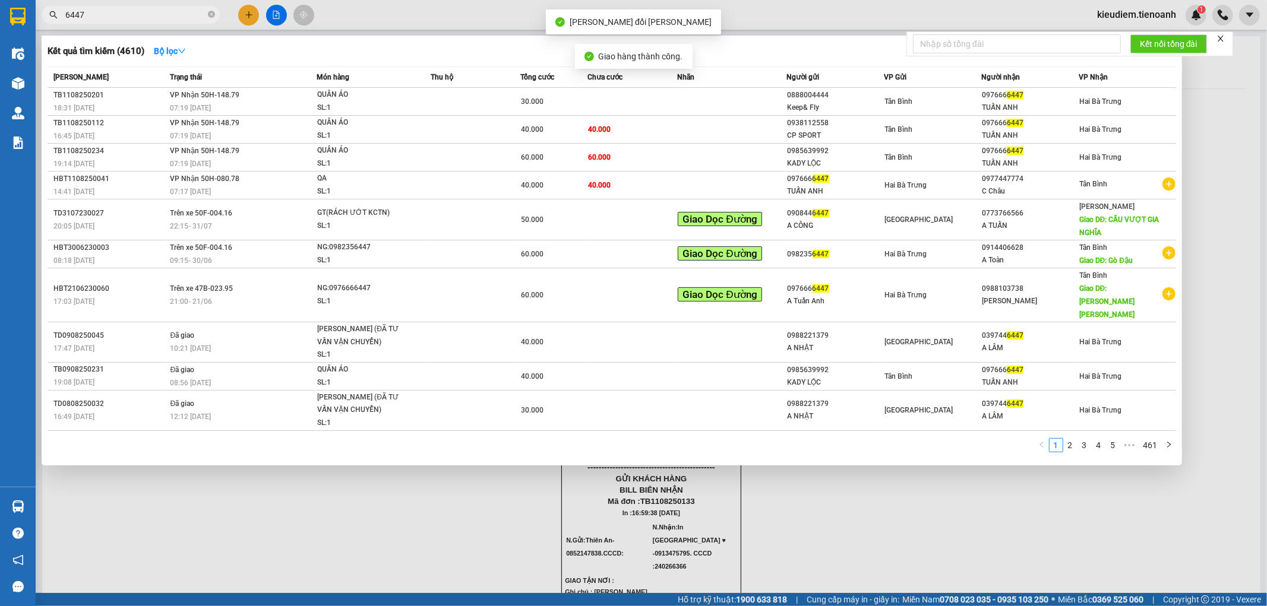
click at [164, 12] on input "6447" at bounding box center [135, 14] width 140 height 13
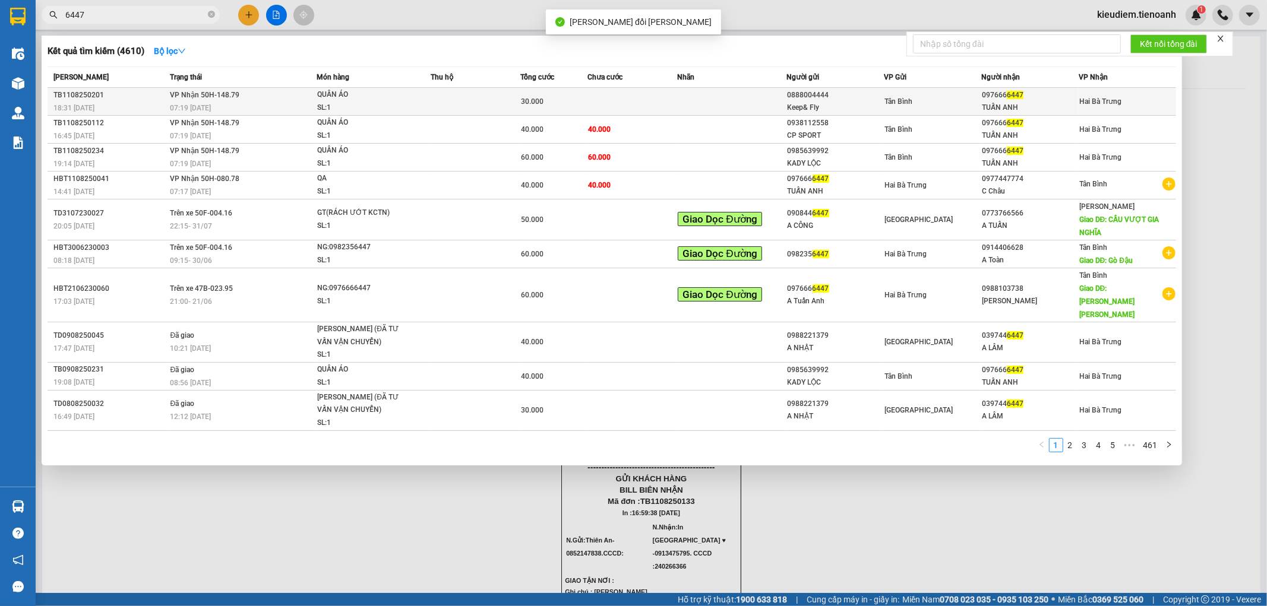
click at [376, 92] on div "QUẦN ÁO" at bounding box center [361, 94] width 89 height 13
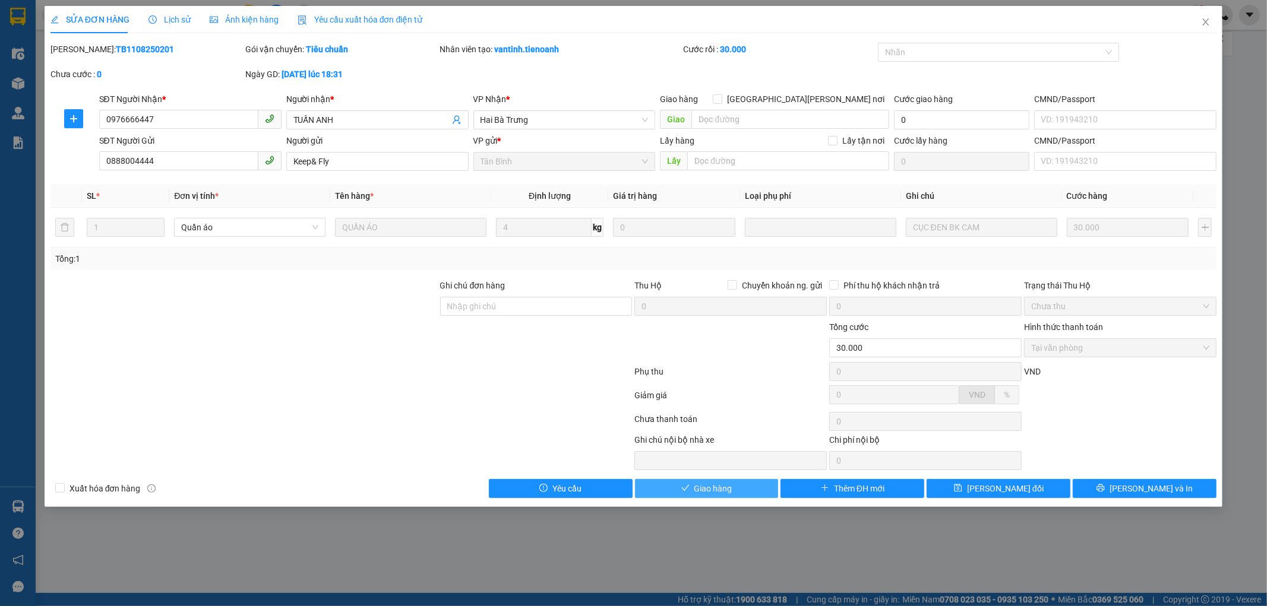
click at [711, 488] on span "Giao hàng" at bounding box center [713, 488] width 38 height 13
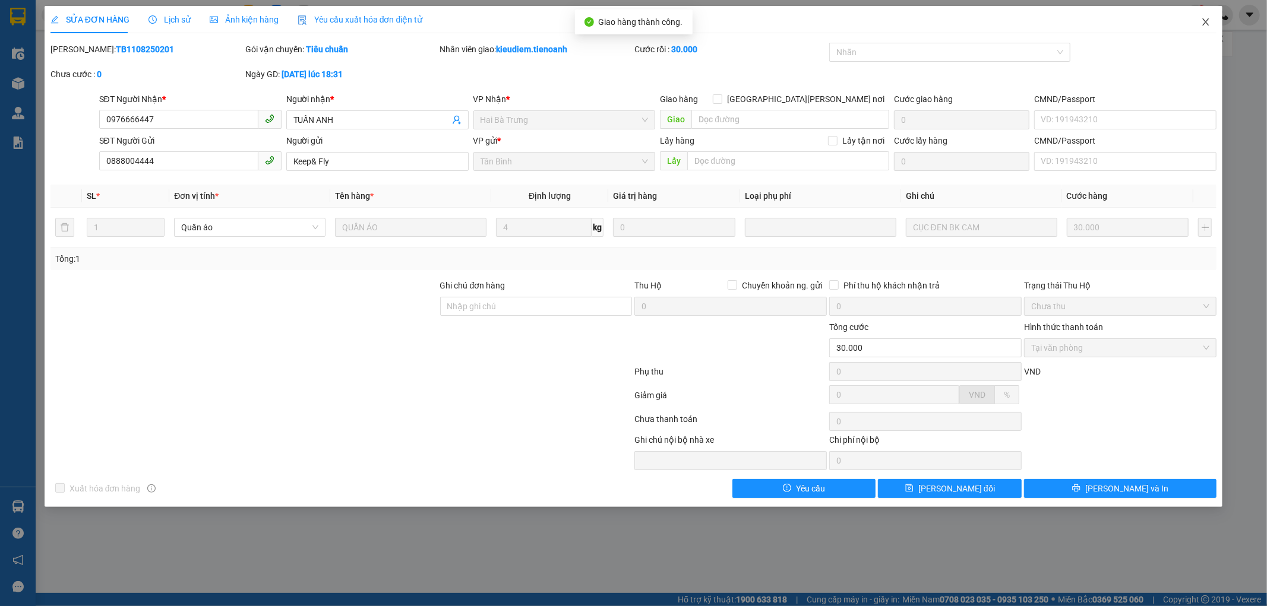
click at [1204, 24] on icon "close" at bounding box center [1205, 21] width 7 height 7
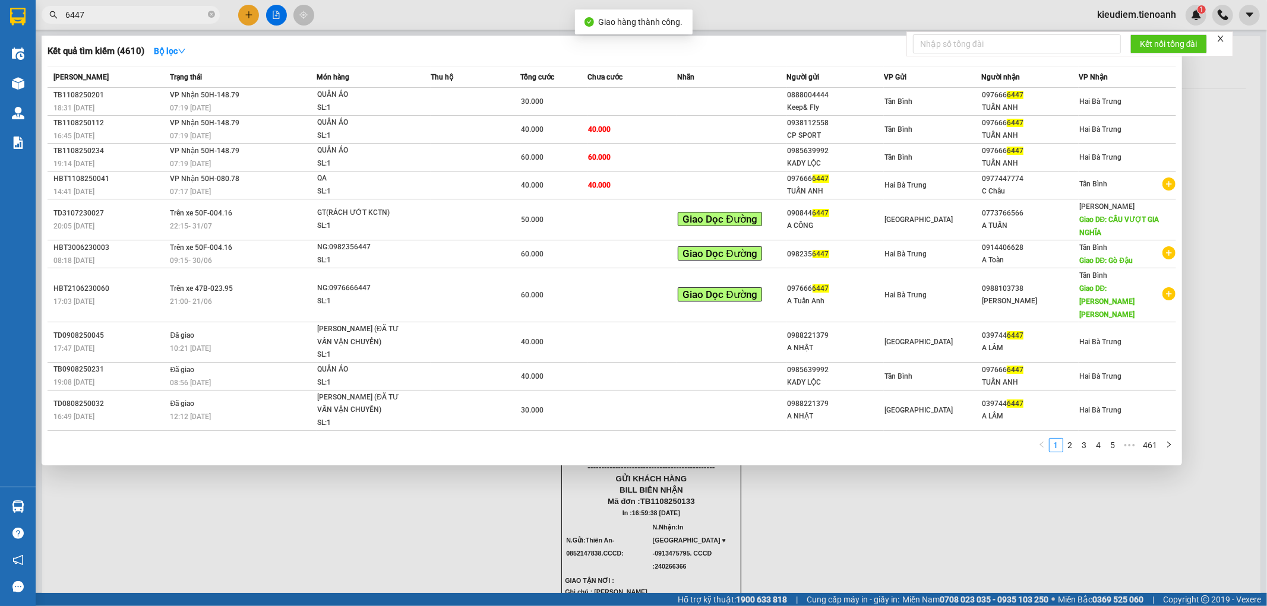
click at [127, 12] on input "6447" at bounding box center [135, 14] width 140 height 13
type input "6447"
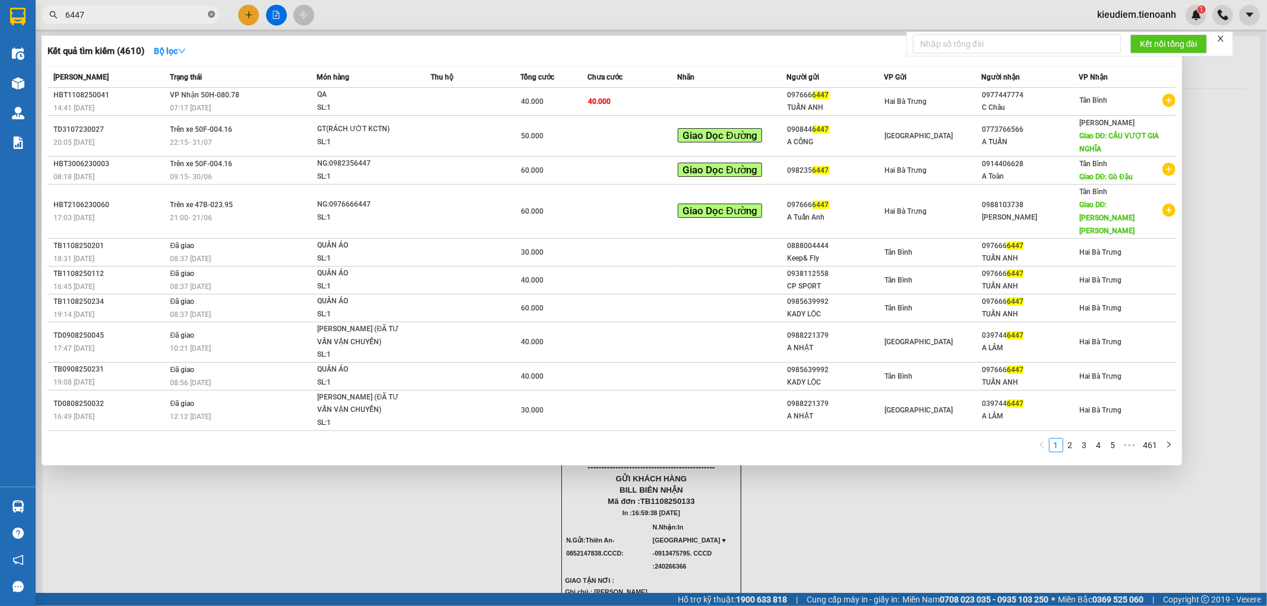
click at [214, 13] on icon "close-circle" at bounding box center [211, 14] width 7 height 7
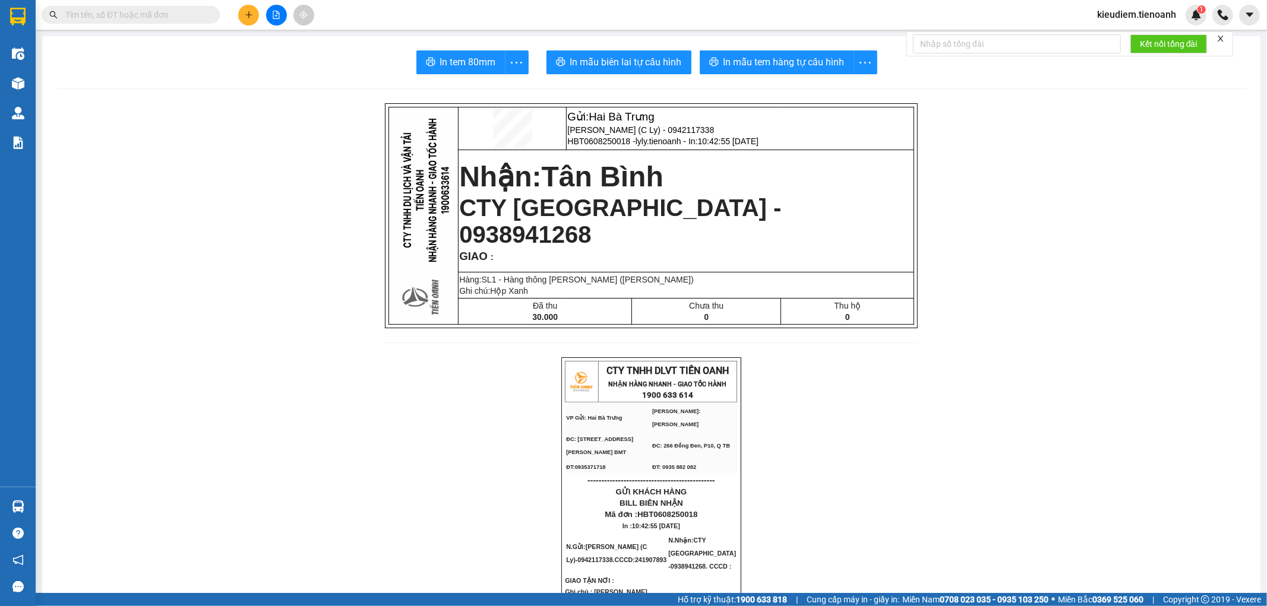
click at [173, 21] on input "text" at bounding box center [135, 14] width 140 height 13
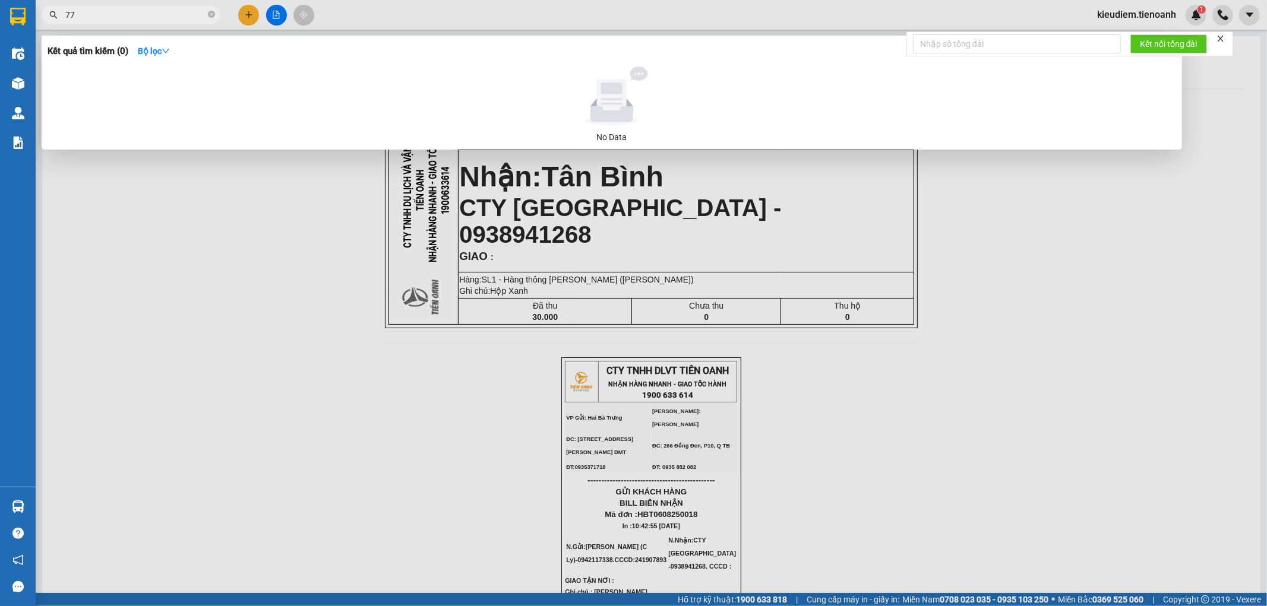
type input "7"
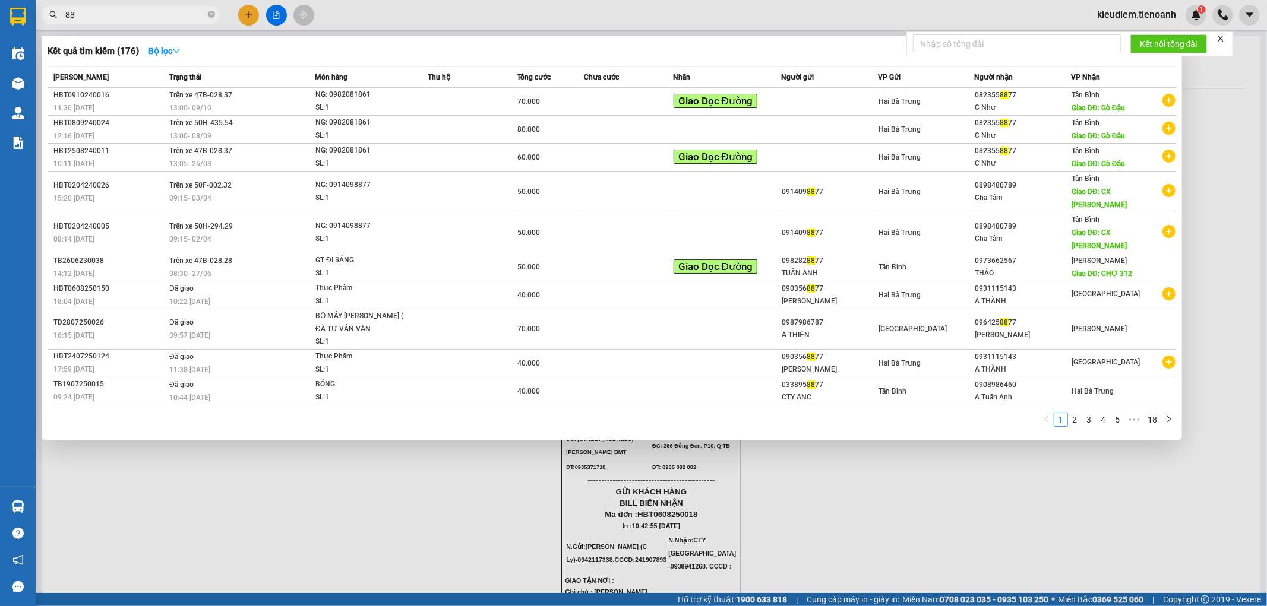
type input "8"
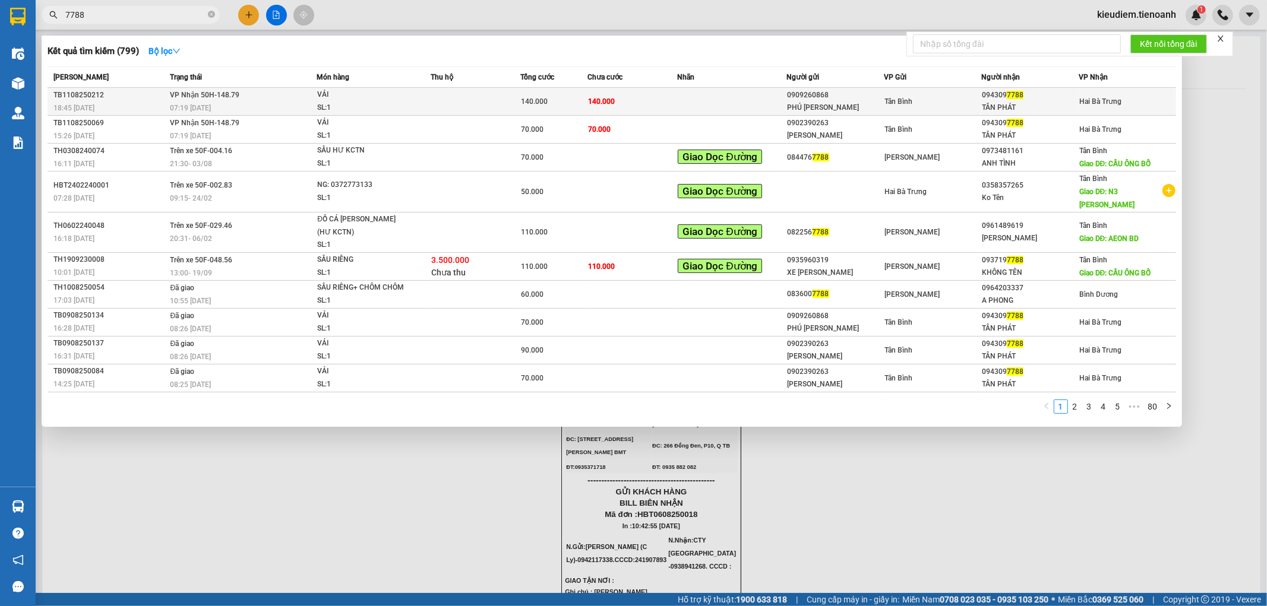
type input "7788"
click at [602, 102] on span "140.000" at bounding box center [601, 101] width 27 height 8
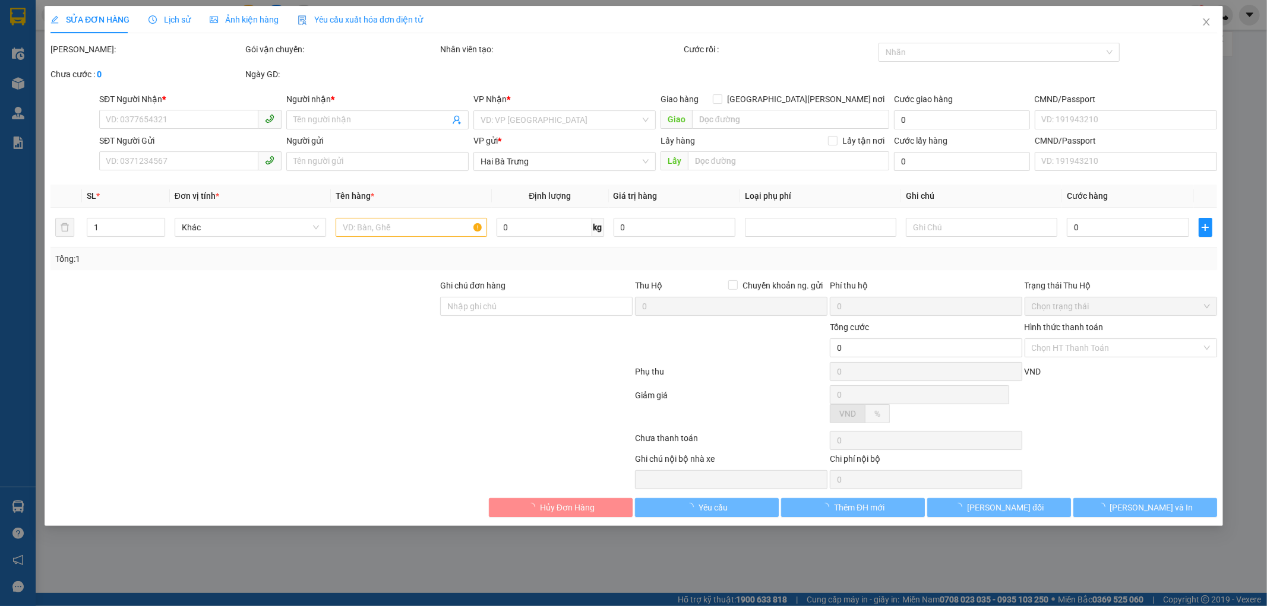
type input "0943097788"
type input "TÂN PHÁT"
type input "0909260868"
type input "PHÚ [PERSON_NAME]"
type input "140.000"
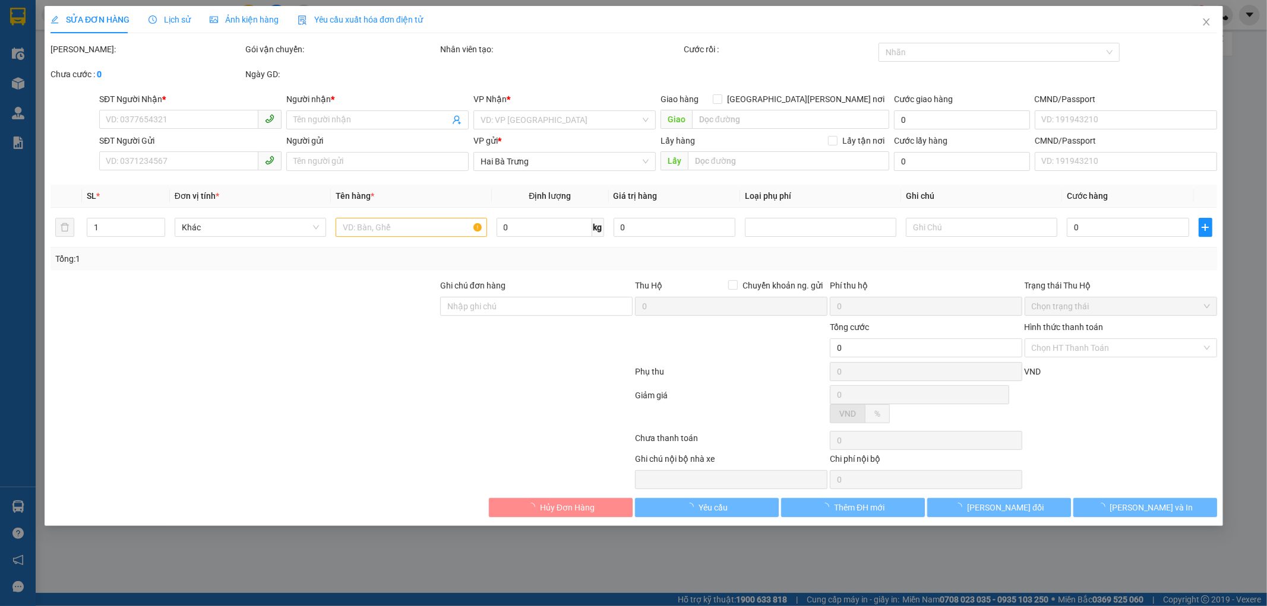
type input "140.000"
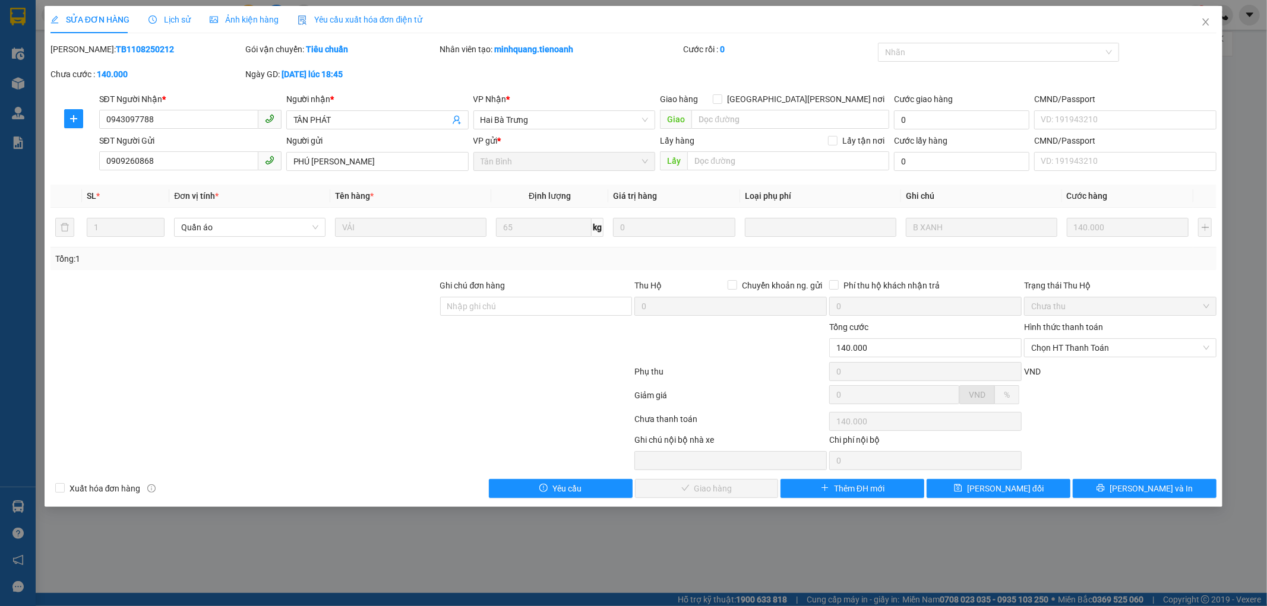
click at [1129, 500] on div "SỬA ĐƠN HÀNG Lịch sử [PERSON_NAME] hàng Yêu cầu xuất [PERSON_NAME] điện tử Tota…" at bounding box center [634, 256] width 1178 height 501
click at [1104, 485] on icon "printer" at bounding box center [1100, 488] width 8 height 8
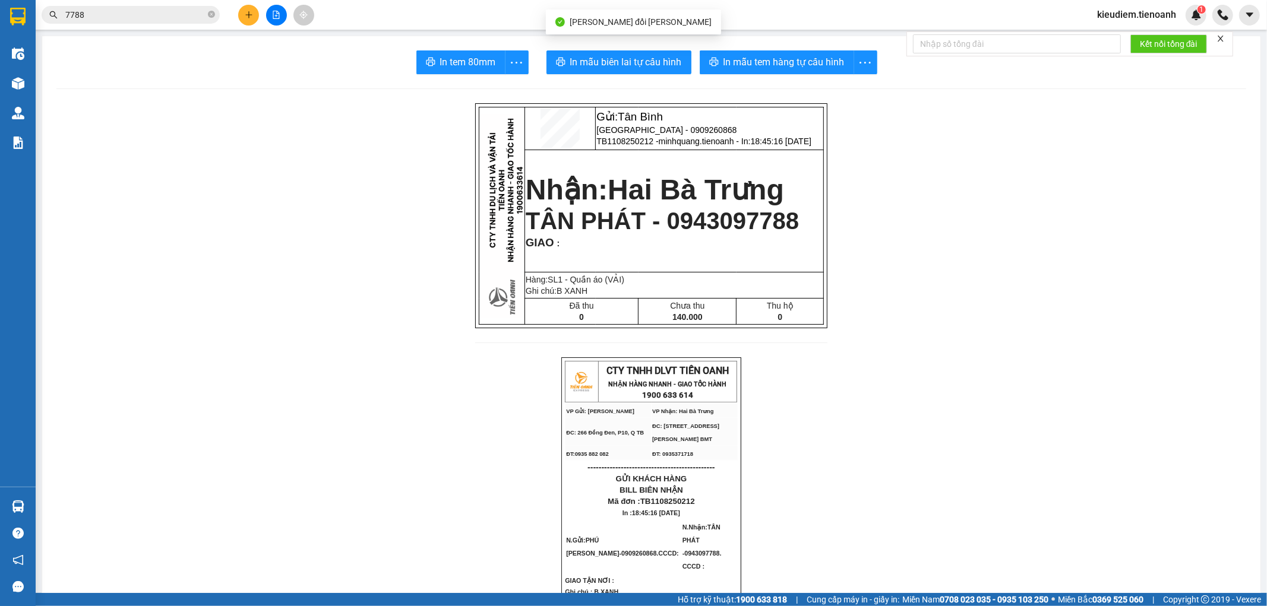
click at [458, 60] on span "In tem 80mm" at bounding box center [468, 62] width 56 height 15
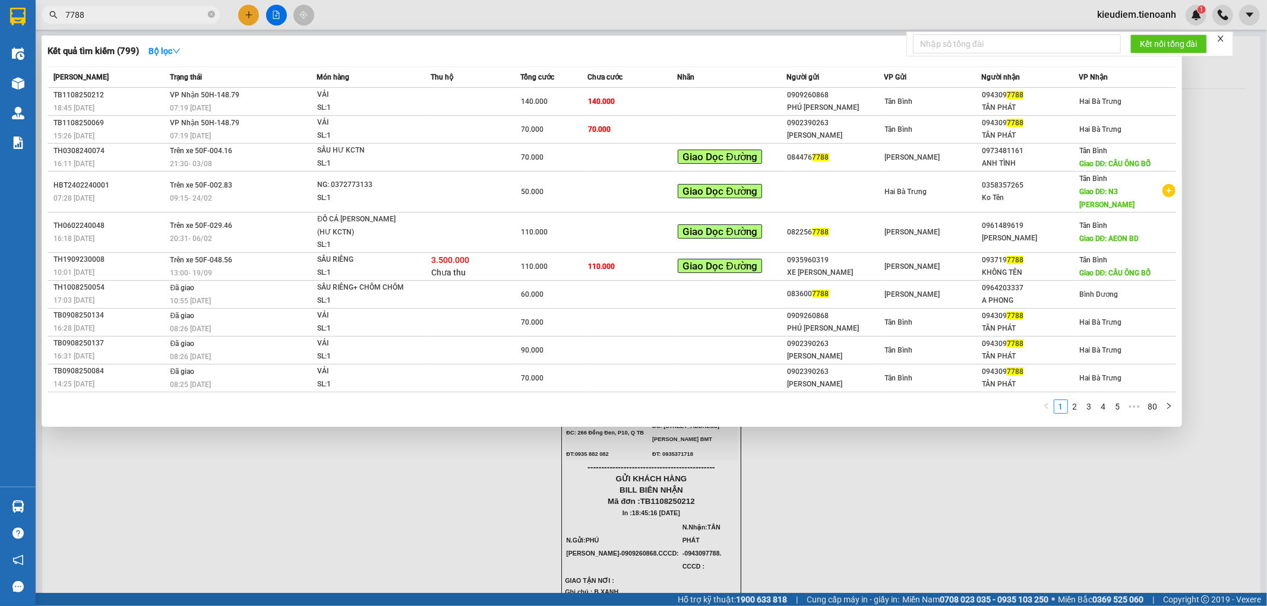
click at [151, 21] on input "7788" at bounding box center [135, 14] width 140 height 13
click at [299, 120] on td "[PERSON_NAME] 50H-148.79 07:19 [DATE]" at bounding box center [242, 130] width 150 height 28
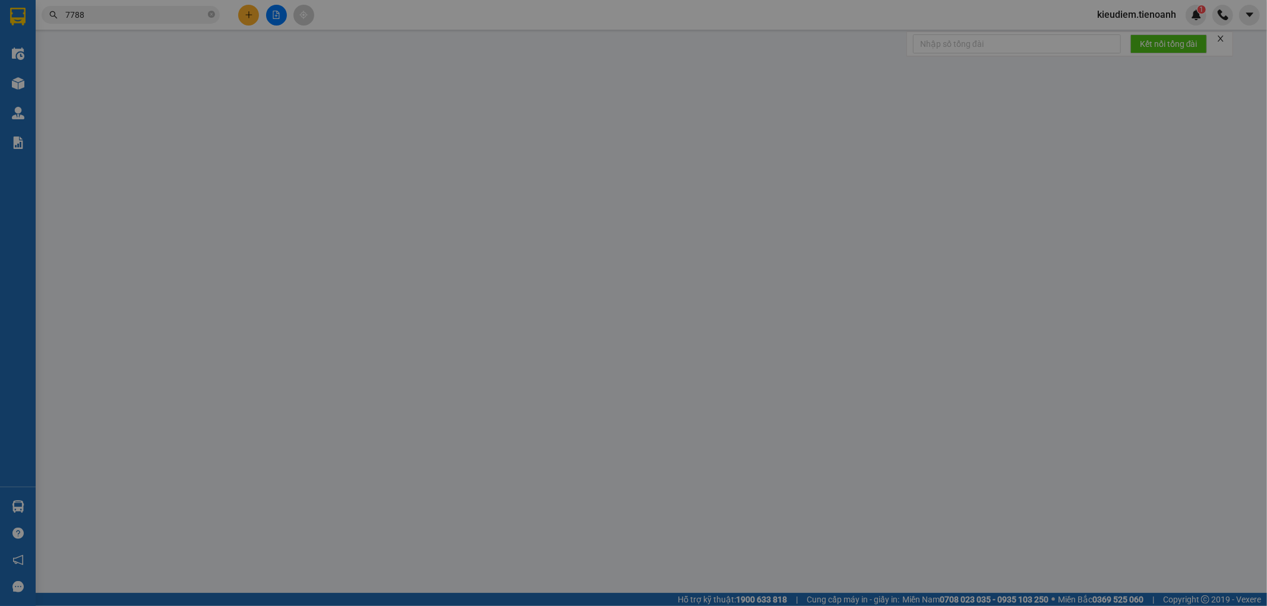
type input "0943097788"
type input "TÂN PHÁT"
type input "0902390263"
type input "[PERSON_NAME]"
type input "70.000"
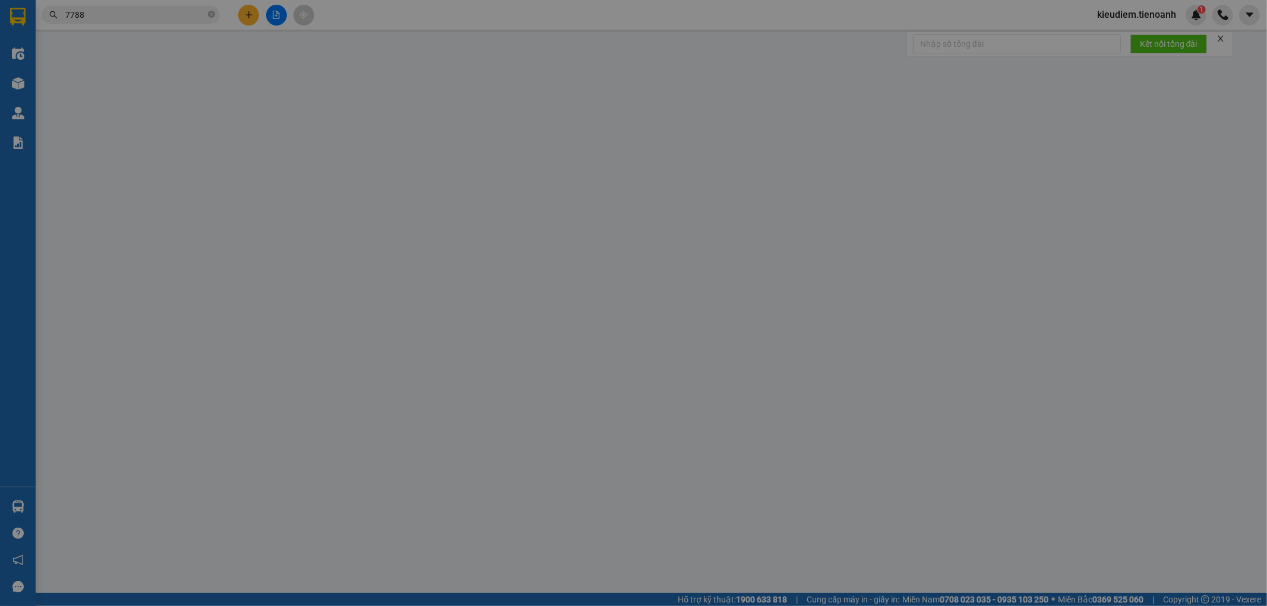
type input "70.000"
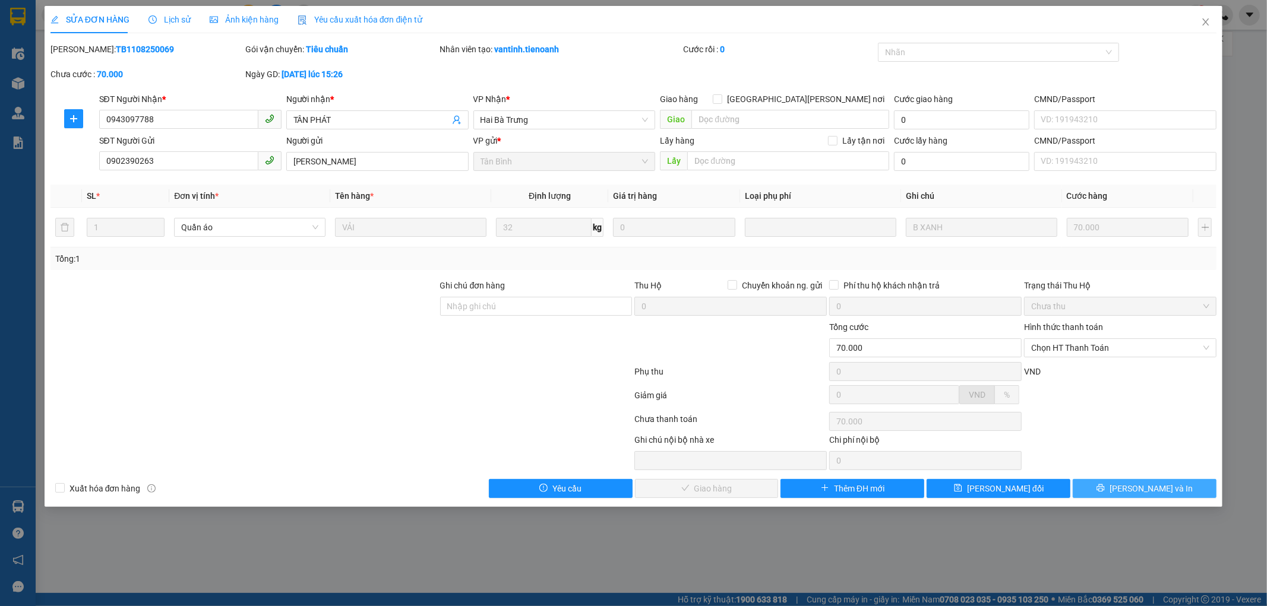
click at [1137, 489] on span "[PERSON_NAME] và In" at bounding box center [1150, 488] width 83 height 13
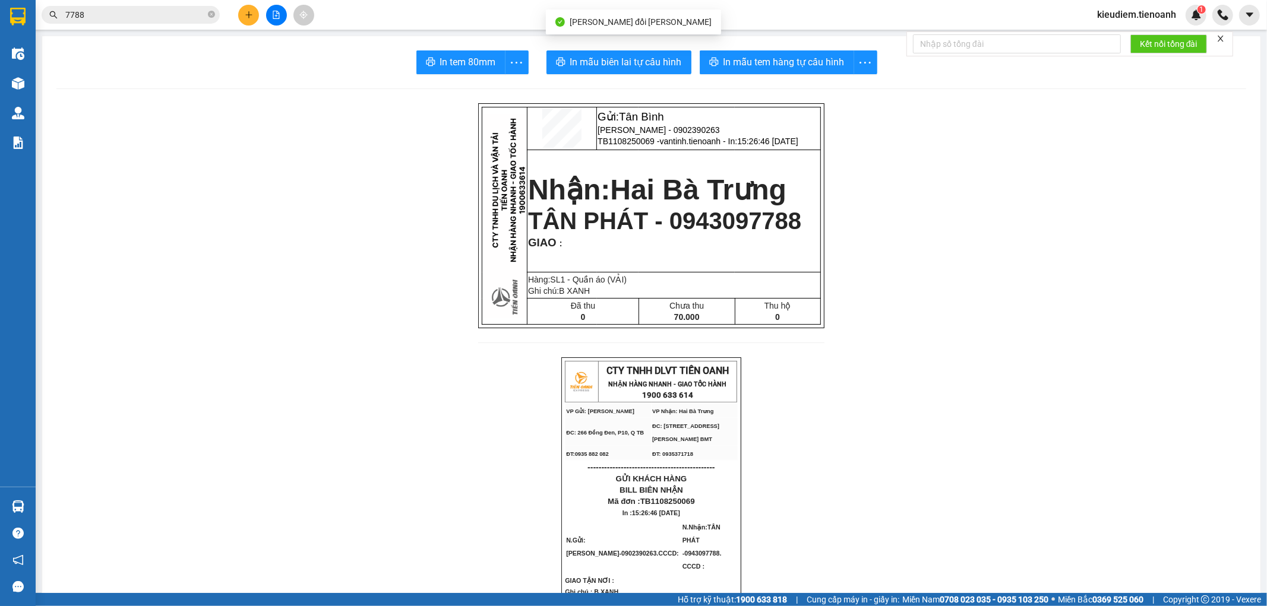
click at [479, 72] on button "In tem 80mm" at bounding box center [460, 62] width 89 height 24
click at [138, 14] on input "7788" at bounding box center [135, 14] width 140 height 13
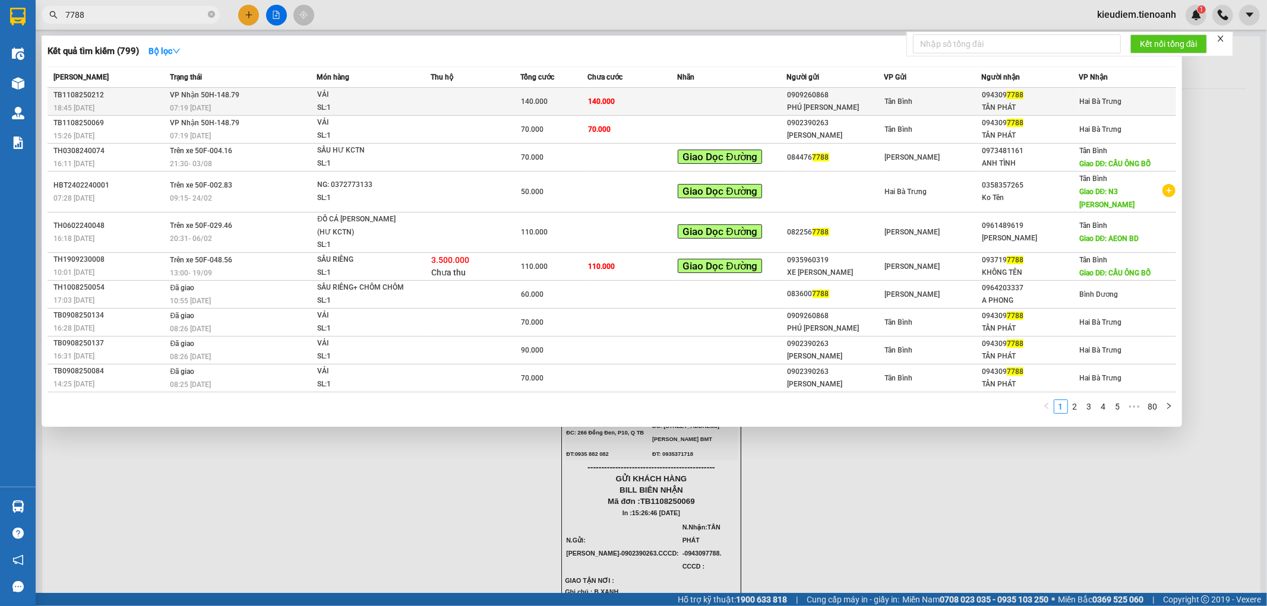
click at [613, 103] on td "140.000" at bounding box center [632, 102] width 90 height 28
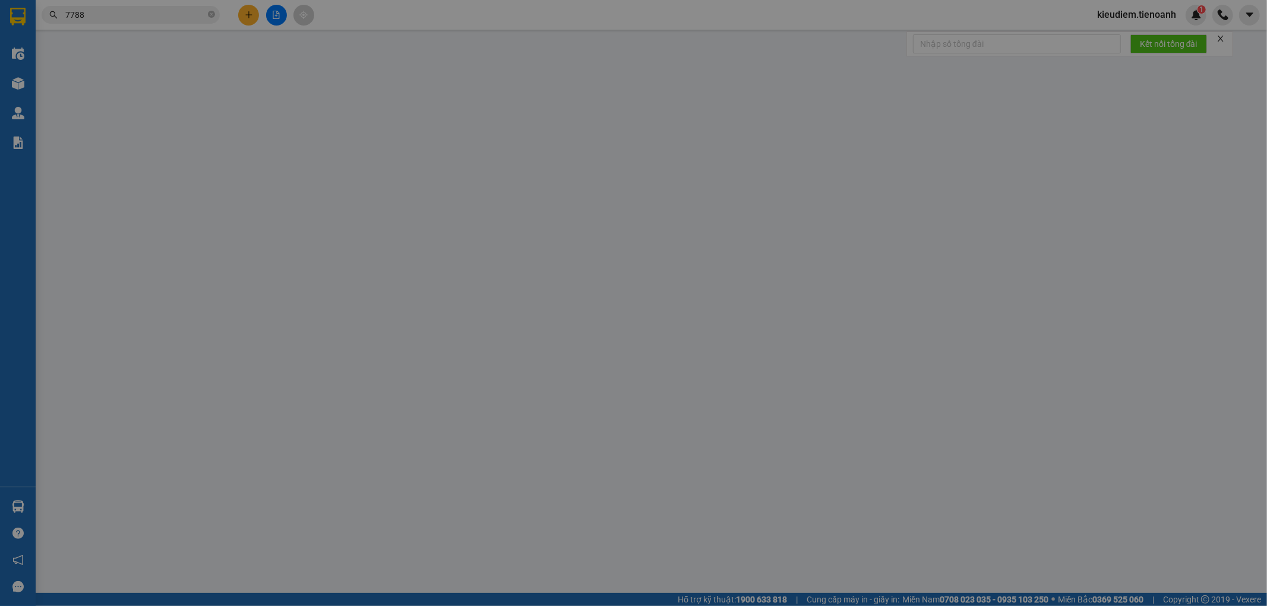
type input "0943097788"
type input "TÂN PHÁT"
type input "0909260868"
type input "PHÚ [PERSON_NAME]"
type input "140.000"
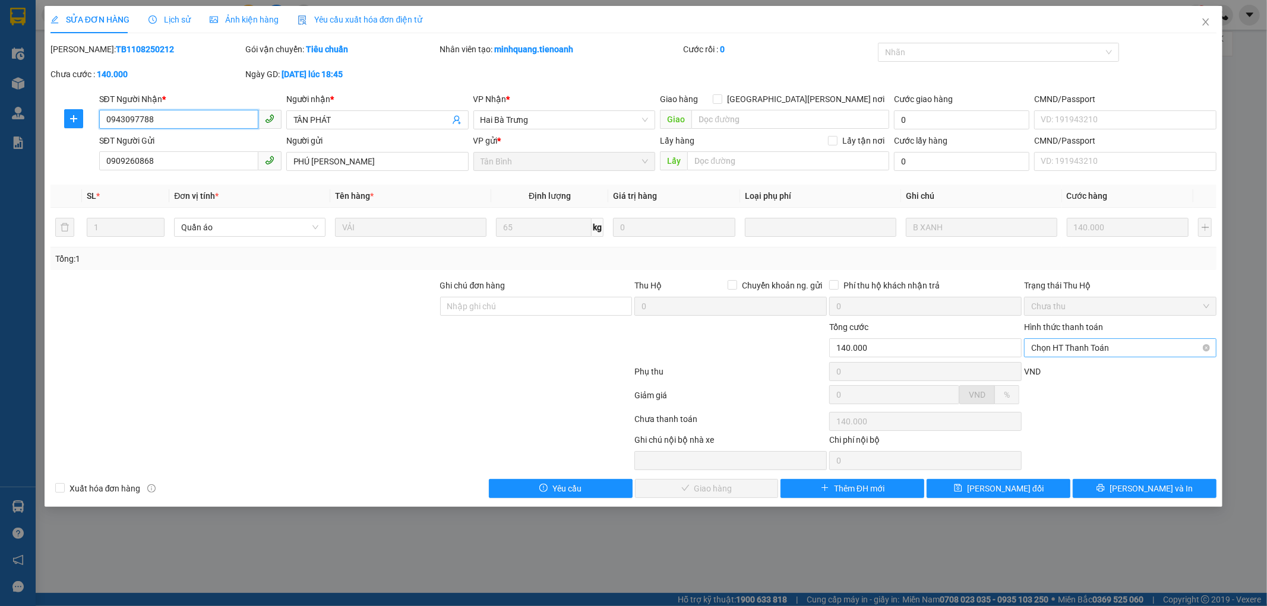
click at [1082, 345] on span "Chọn HT Thanh Toán" at bounding box center [1120, 348] width 178 height 18
click at [1077, 365] on div "Tại văn phòng" at bounding box center [1120, 371] width 178 height 13
type input "0"
click at [744, 494] on span "[PERSON_NAME] và [PERSON_NAME] hàng" at bounding box center [737, 488] width 160 height 13
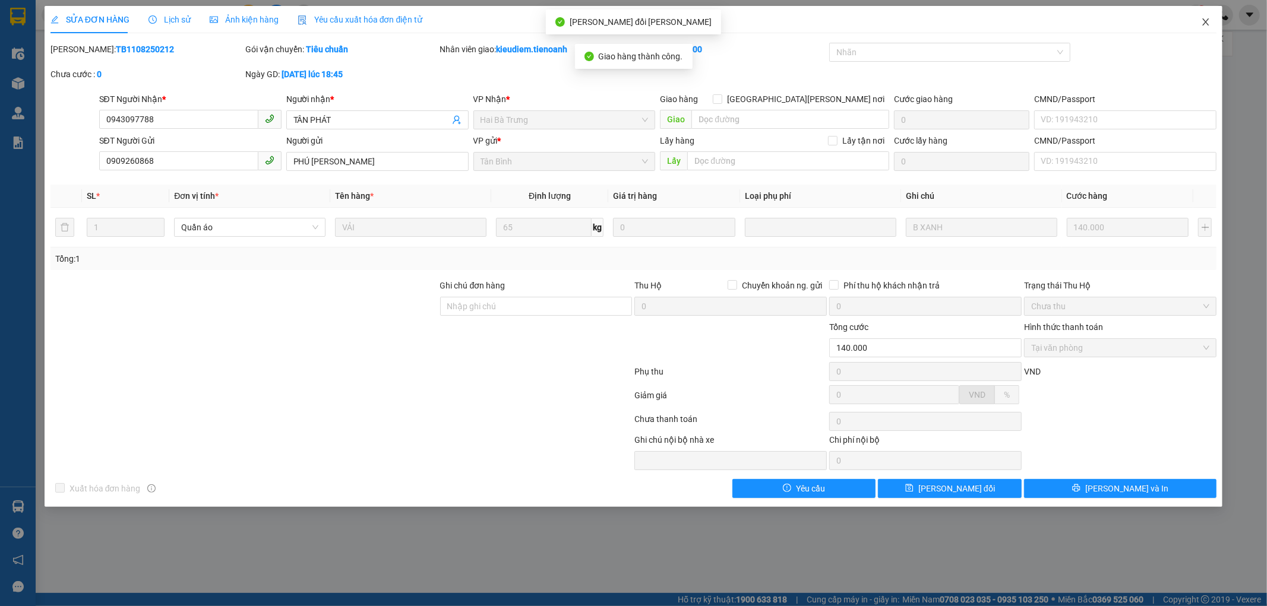
click at [1196, 32] on span "Close" at bounding box center [1205, 22] width 33 height 33
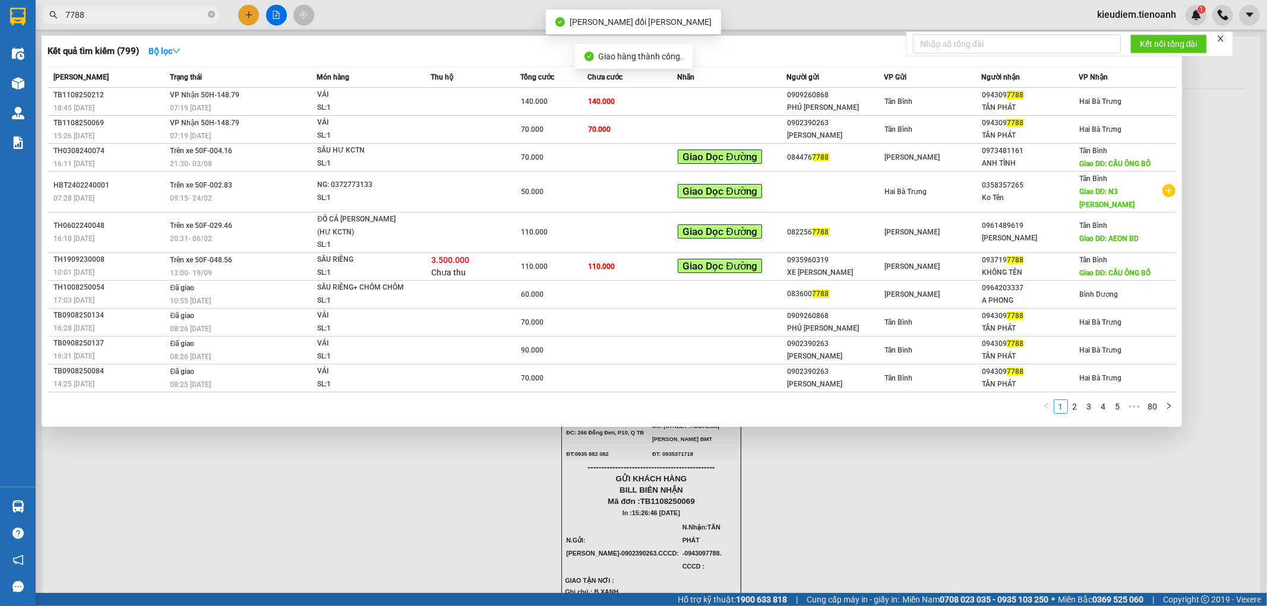
click at [157, 10] on input "7788" at bounding box center [135, 14] width 140 height 13
click at [269, 126] on td "[PERSON_NAME] 50H-148.79 07:19 [DATE]" at bounding box center [242, 130] width 150 height 28
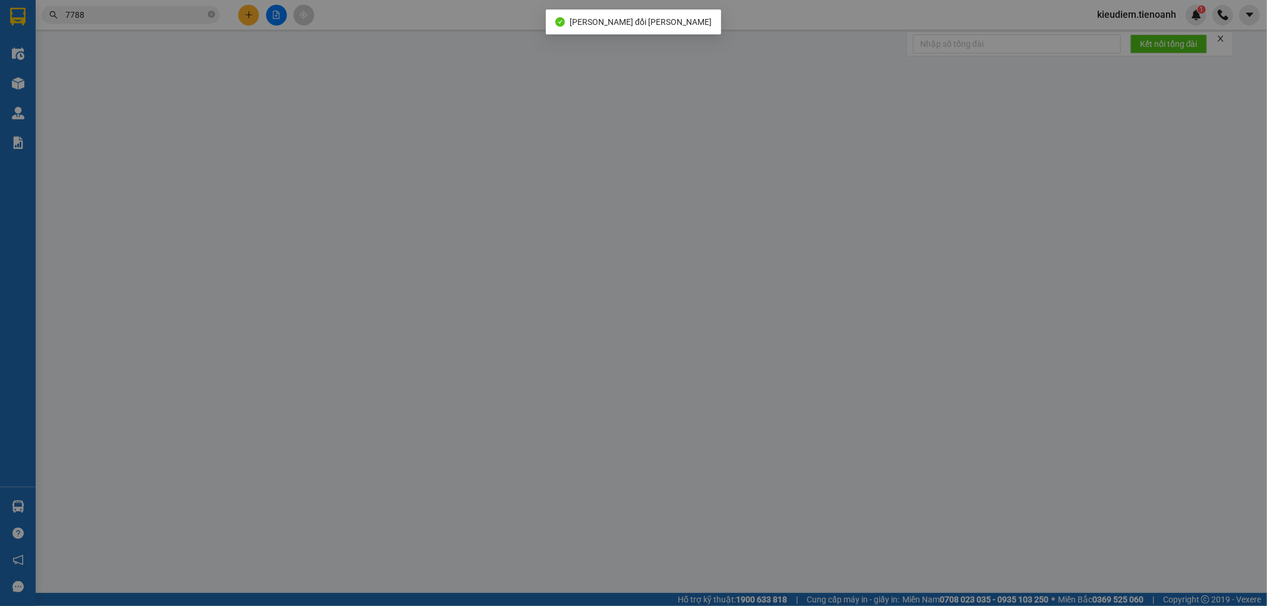
type input "0943097788"
type input "TÂN PHÁT"
type input "0902390263"
type input "[PERSON_NAME]"
type input "70.000"
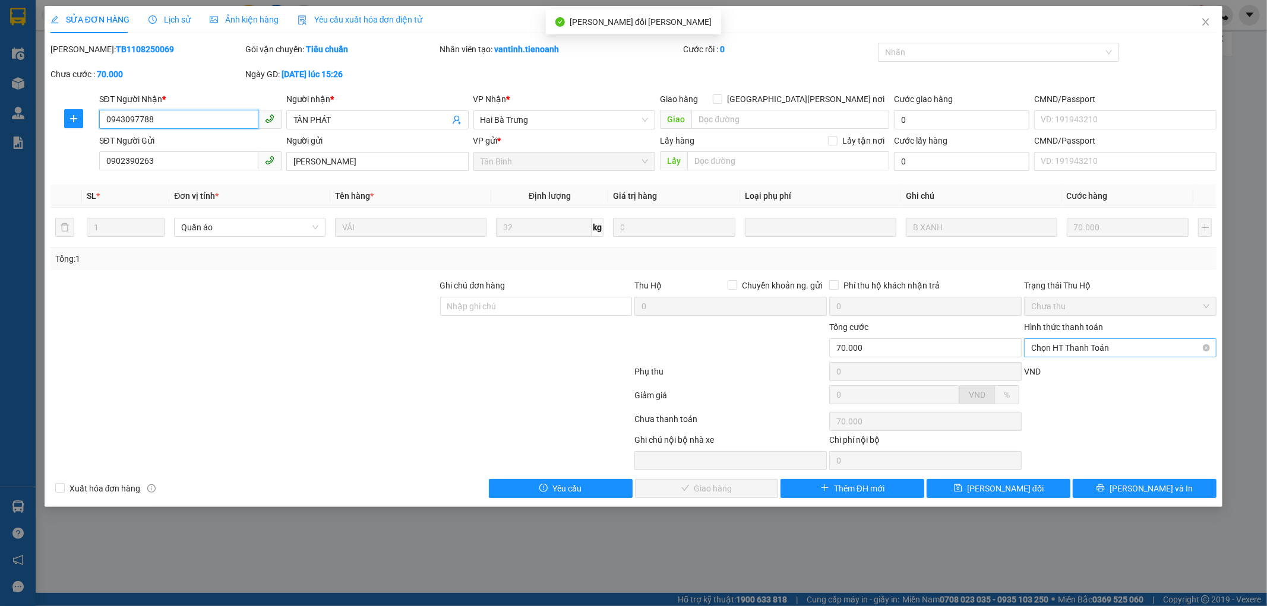
click at [1146, 345] on span "Chọn HT Thanh Toán" at bounding box center [1120, 348] width 178 height 18
click at [1100, 371] on div "Tại văn phòng" at bounding box center [1120, 371] width 178 height 13
type input "0"
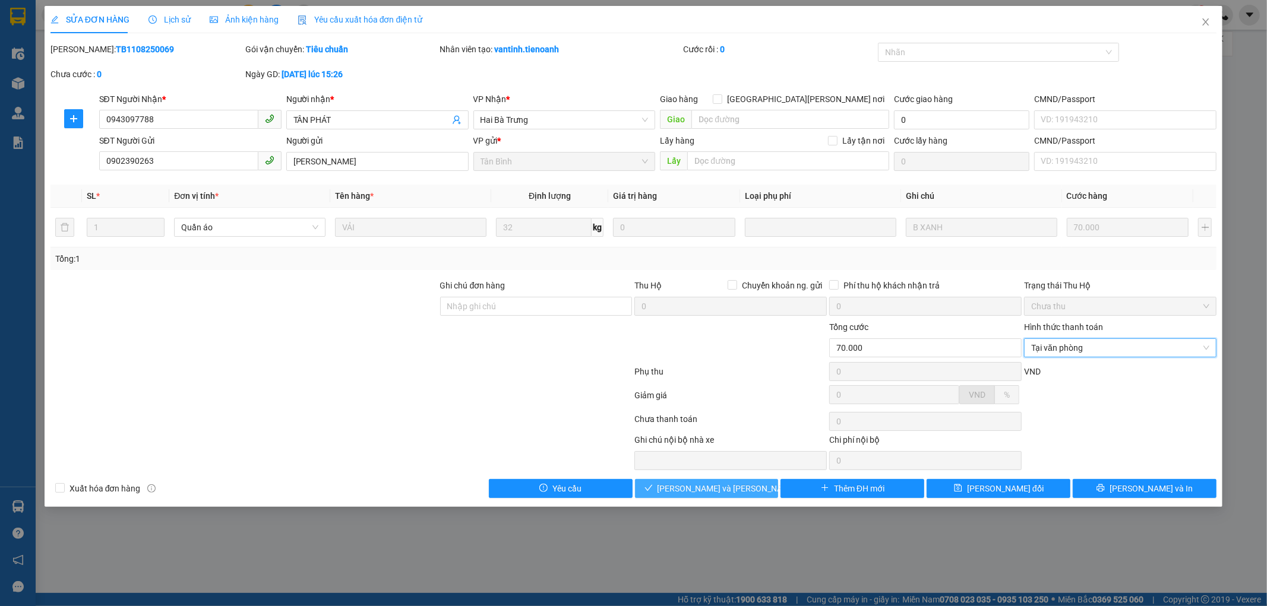
click at [756, 492] on button "[PERSON_NAME] và [PERSON_NAME] hàng" at bounding box center [707, 488] width 144 height 19
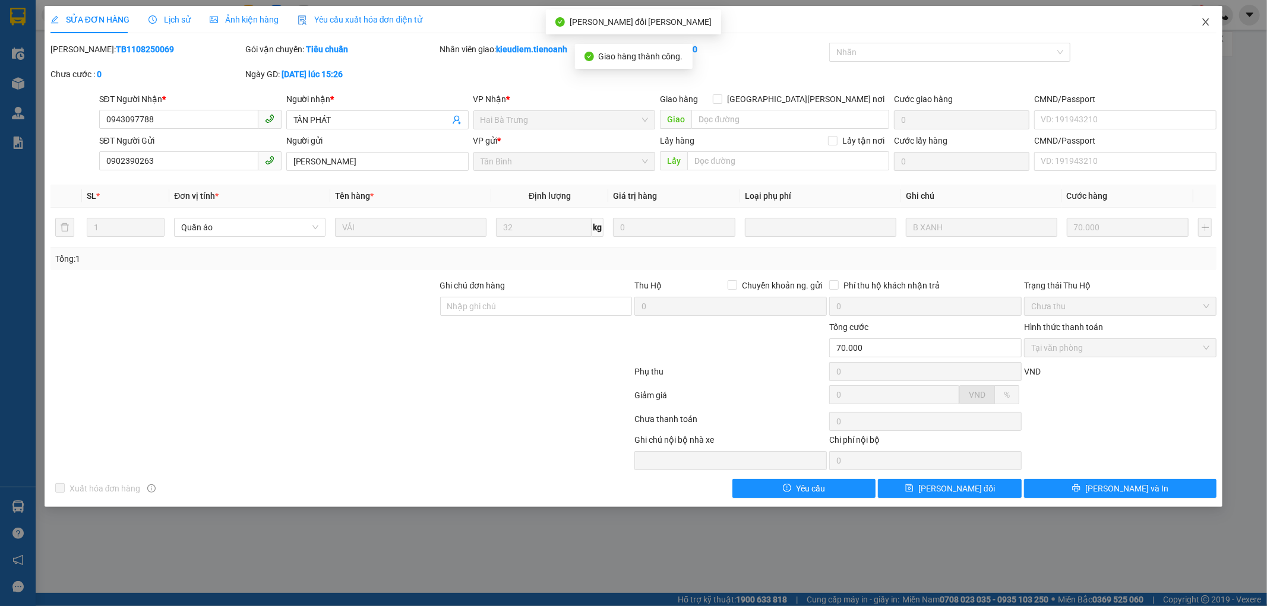
click at [1204, 23] on icon "close" at bounding box center [1206, 22] width 10 height 10
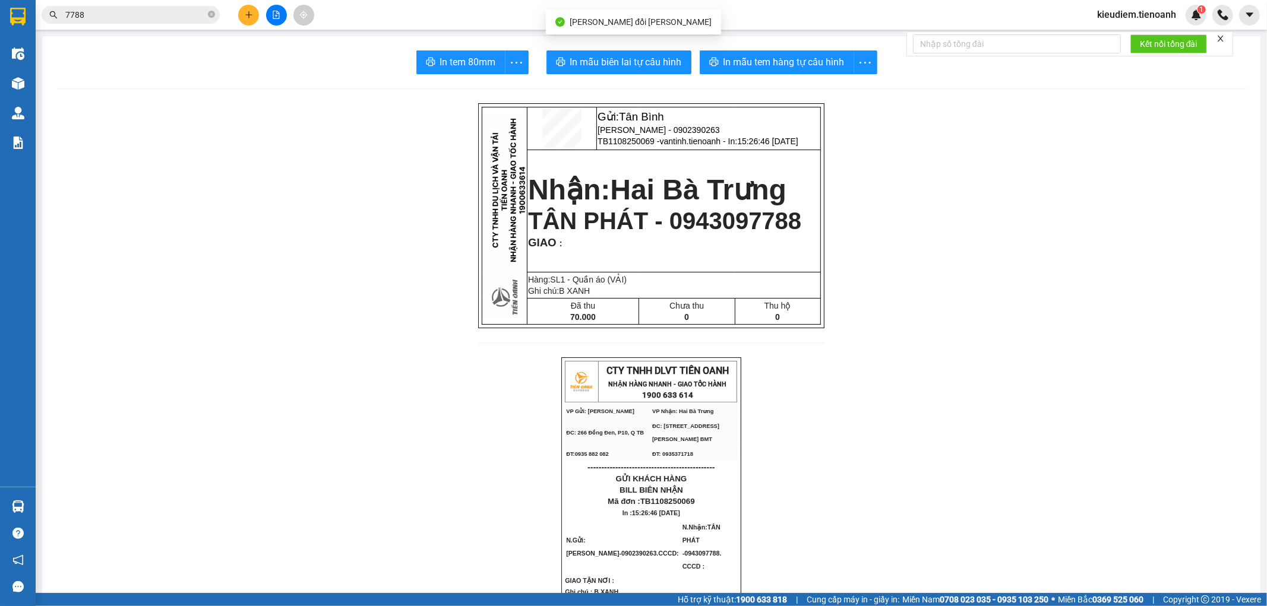
click at [156, 5] on div "Kết quả [PERSON_NAME] ( 799 ) Bộ lọc Mã ĐH Trạng thái Món hàng Thu hộ Tổng [PER…" at bounding box center [116, 15] width 232 height 21
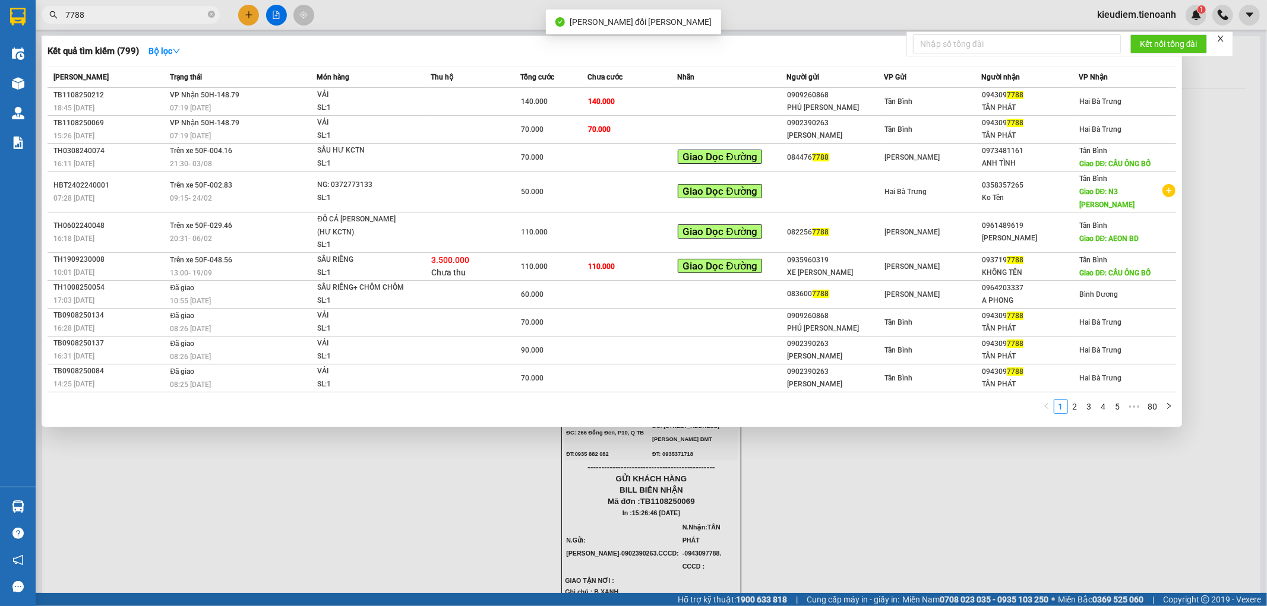
click at [156, 19] on input "7788" at bounding box center [135, 14] width 140 height 13
drag, startPoint x: 156, startPoint y: 19, endPoint x: 61, endPoint y: 9, distance: 94.9
click at [48, 18] on span "7788" at bounding box center [131, 15] width 178 height 18
click at [67, 15] on input "7788" at bounding box center [135, 14] width 140 height 13
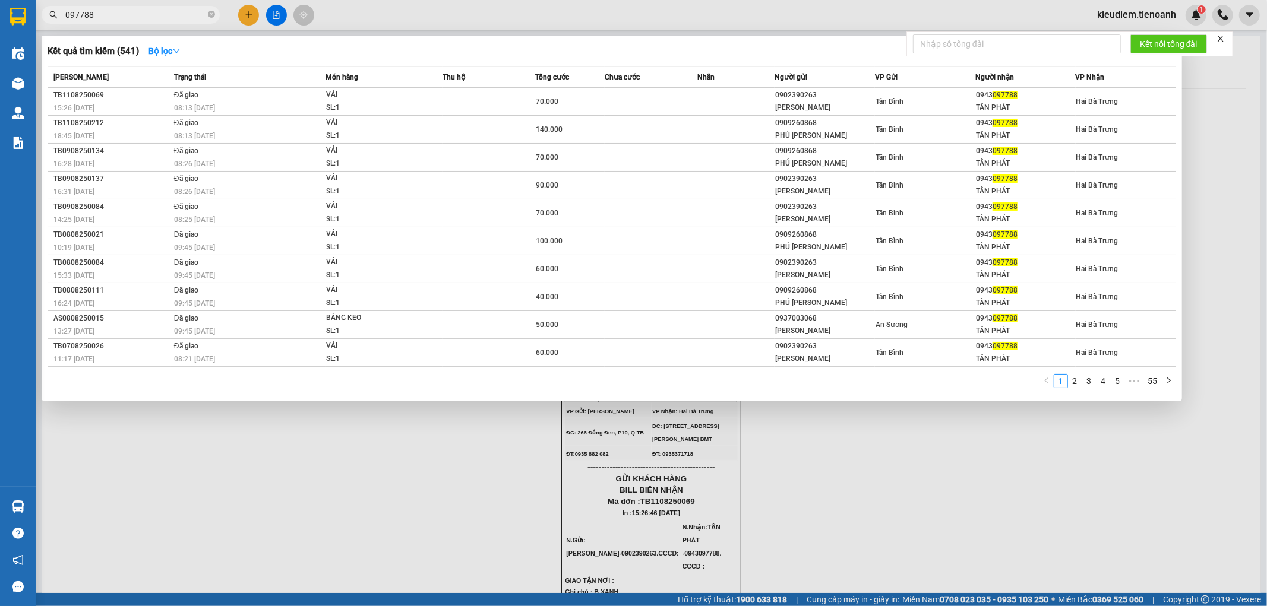
type input "097788"
click at [532, 455] on div at bounding box center [633, 303] width 1267 height 606
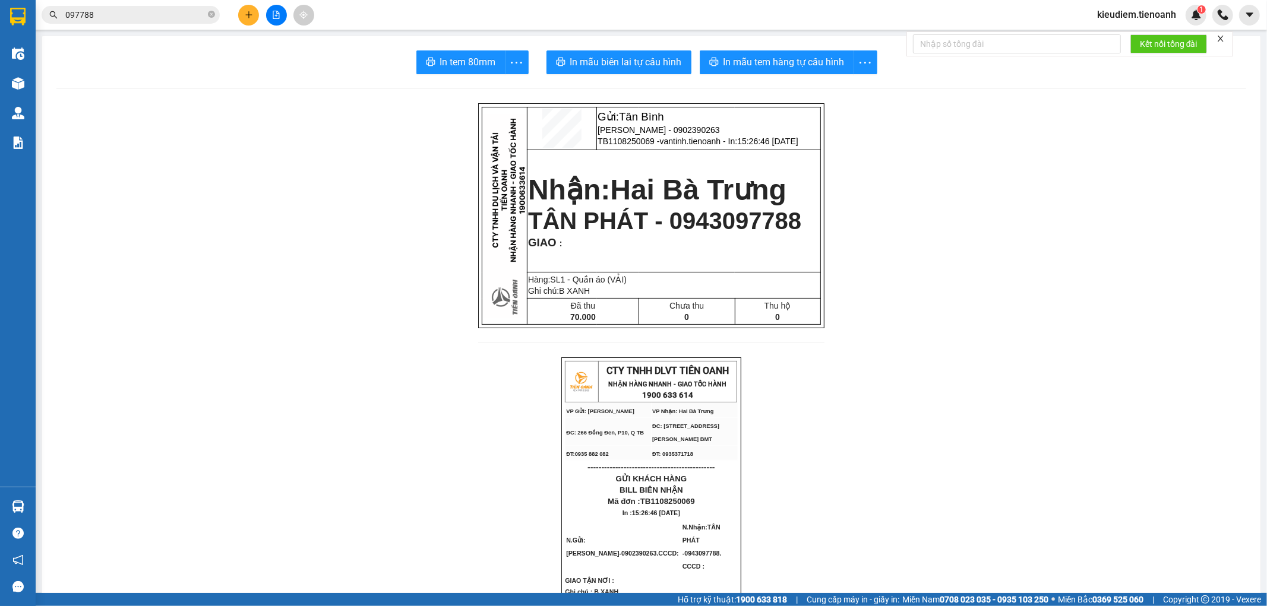
click at [246, 12] on icon "plus" at bounding box center [249, 15] width 8 height 8
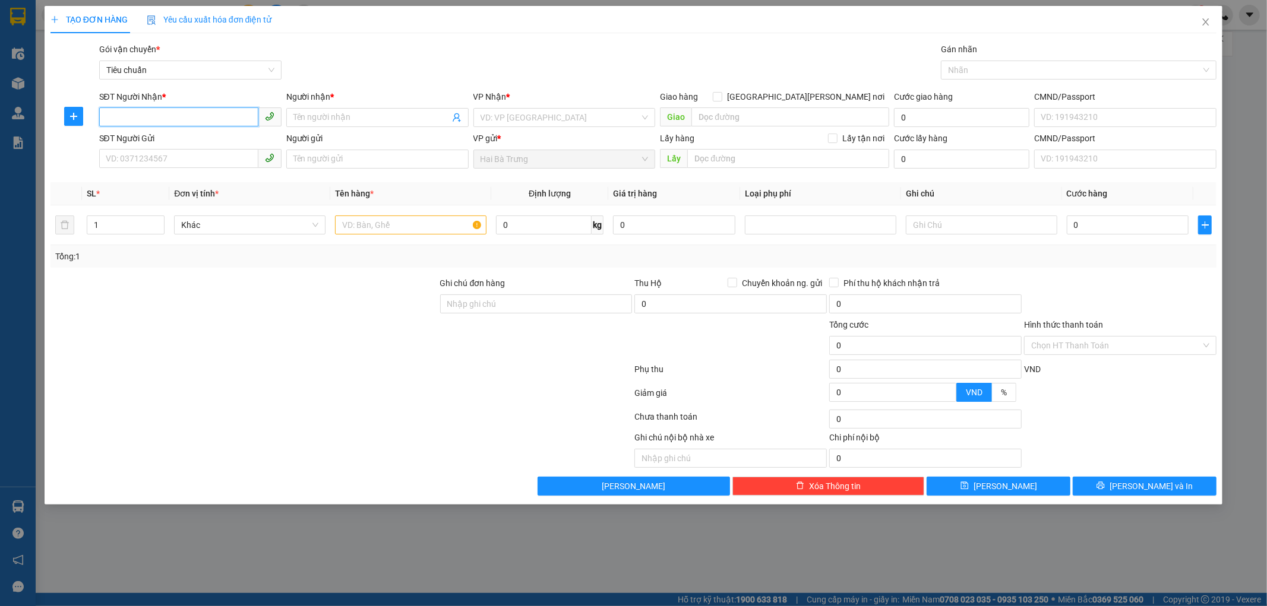
click at [193, 113] on input "SĐT Người Nhận *" at bounding box center [178, 116] width 159 height 19
type input "0961954842"
click at [186, 118] on input "0961954842" at bounding box center [178, 116] width 159 height 19
click at [176, 139] on div "0961954842 - [PERSON_NAME]" at bounding box center [190, 141] width 168 height 13
type input "HUY PHÁT"
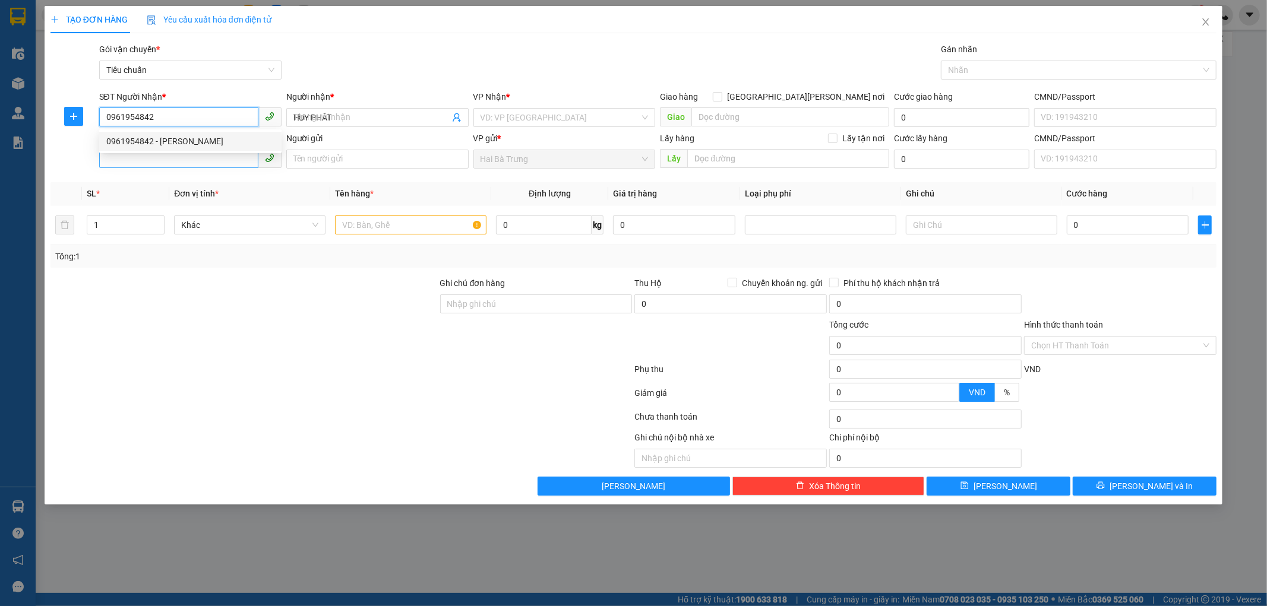
type input "50.000"
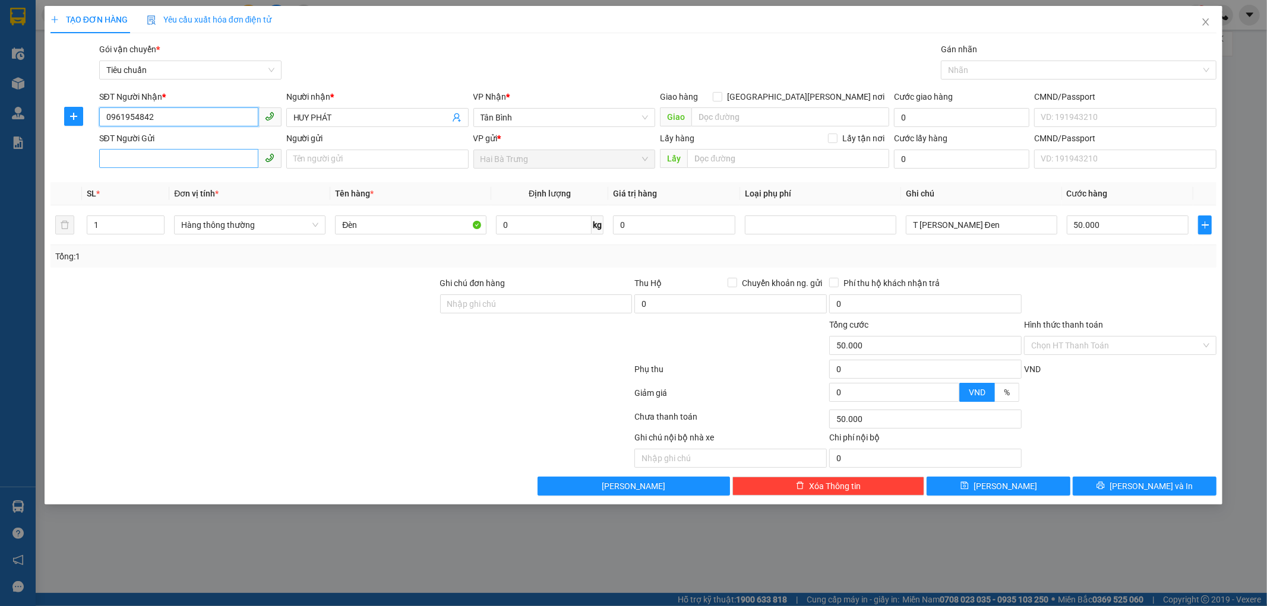
type input "0961954842"
click at [169, 162] on input "SĐT Người Gửi" at bounding box center [178, 158] width 159 height 19
click at [170, 190] on div "0919084448 - LED VIỆT" at bounding box center [190, 182] width 182 height 19
type input "0919084448"
type input "LED VIỆT"
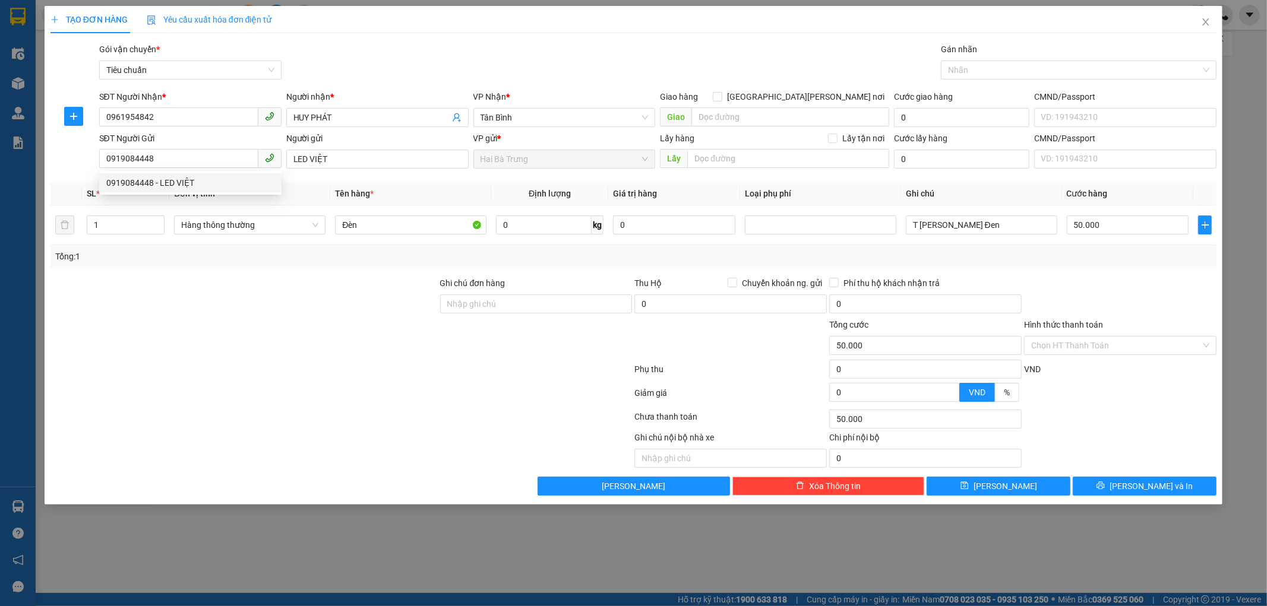
click at [321, 361] on div at bounding box center [341, 372] width 584 height 24
click at [413, 223] on input "Đèn" at bounding box center [410, 225] width 151 height 19
type input "D"
type input "Đèn"
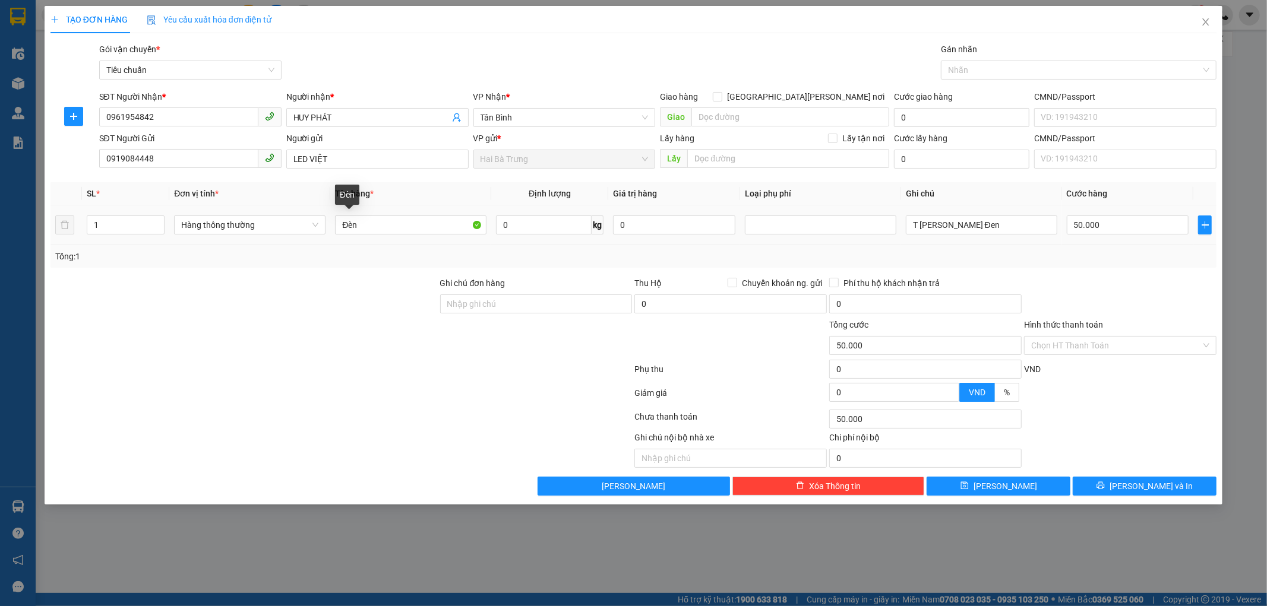
click at [407, 303] on div at bounding box center [244, 298] width 390 height 42
drag, startPoint x: 989, startPoint y: 221, endPoint x: 828, endPoint y: 226, distance: 161.6
click at [828, 226] on tr "1 Hàng thông [PERSON_NAME] Đèn 0 kg 0 T [PERSON_NAME] Đen 50.000" at bounding box center [633, 225] width 1166 height 40
type input "BNL Vàng"
click at [1097, 281] on div at bounding box center [1119, 298] width 195 height 42
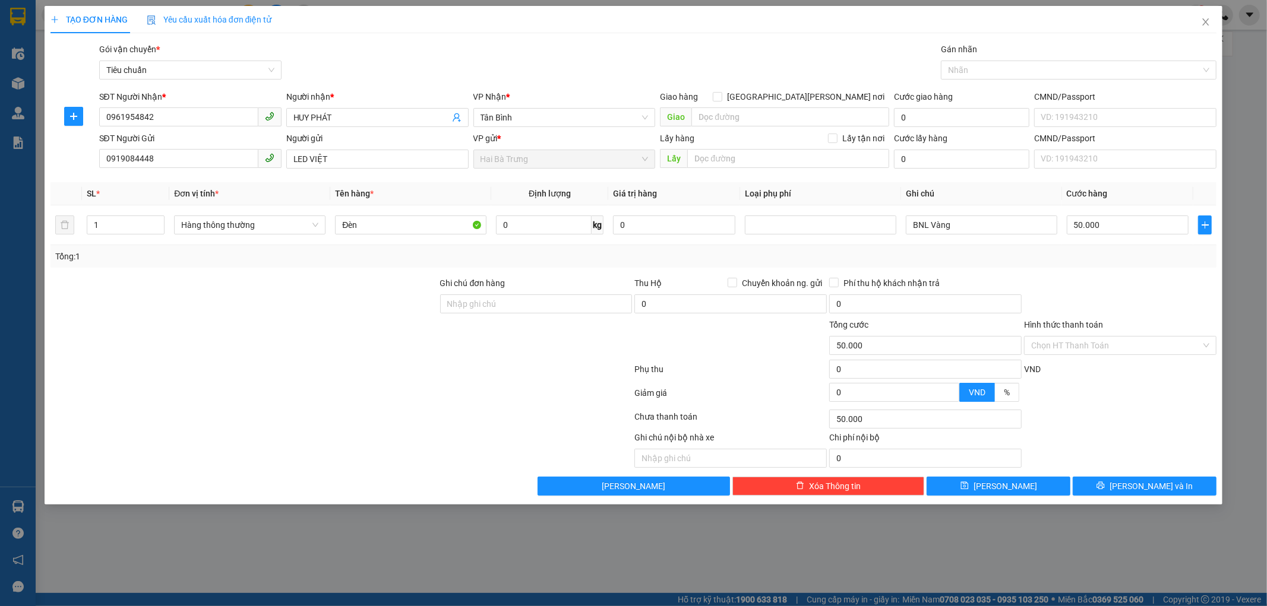
click at [1106, 289] on div at bounding box center [1119, 298] width 195 height 42
click at [571, 216] on input "0" at bounding box center [544, 225] width 96 height 19
type input "5"
click at [531, 380] on div at bounding box center [341, 372] width 584 height 24
type input "30.000"
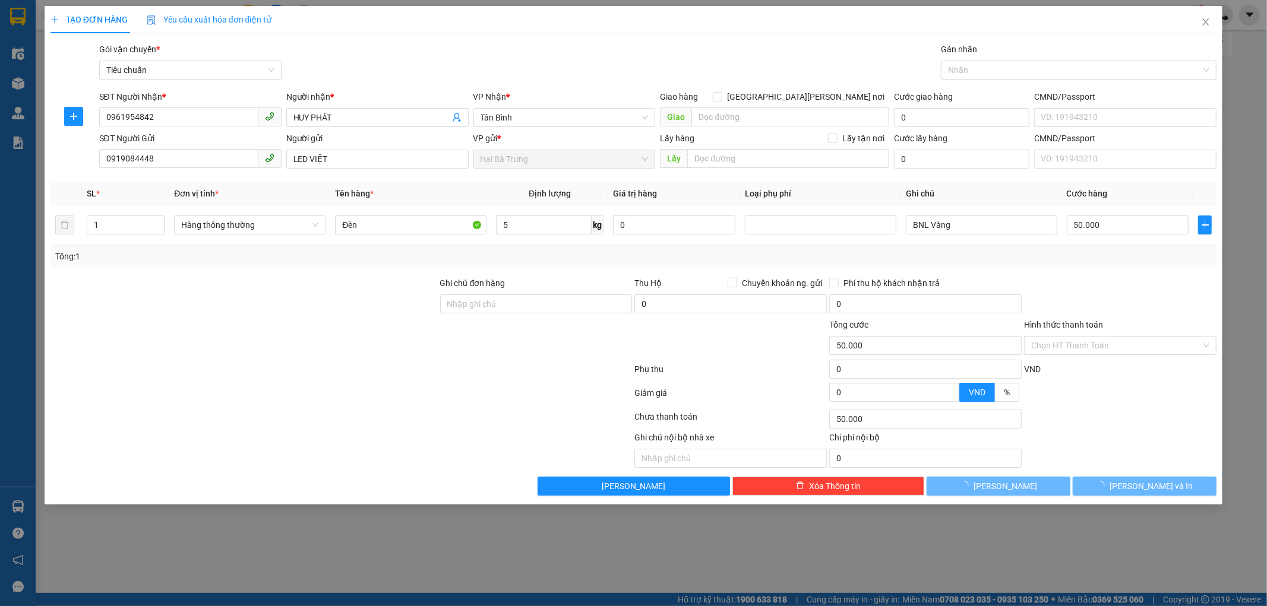
type input "30.000"
click at [1137, 289] on div at bounding box center [1119, 298] width 195 height 42
click at [1135, 486] on span "[PERSON_NAME] và In" at bounding box center [1150, 486] width 83 height 13
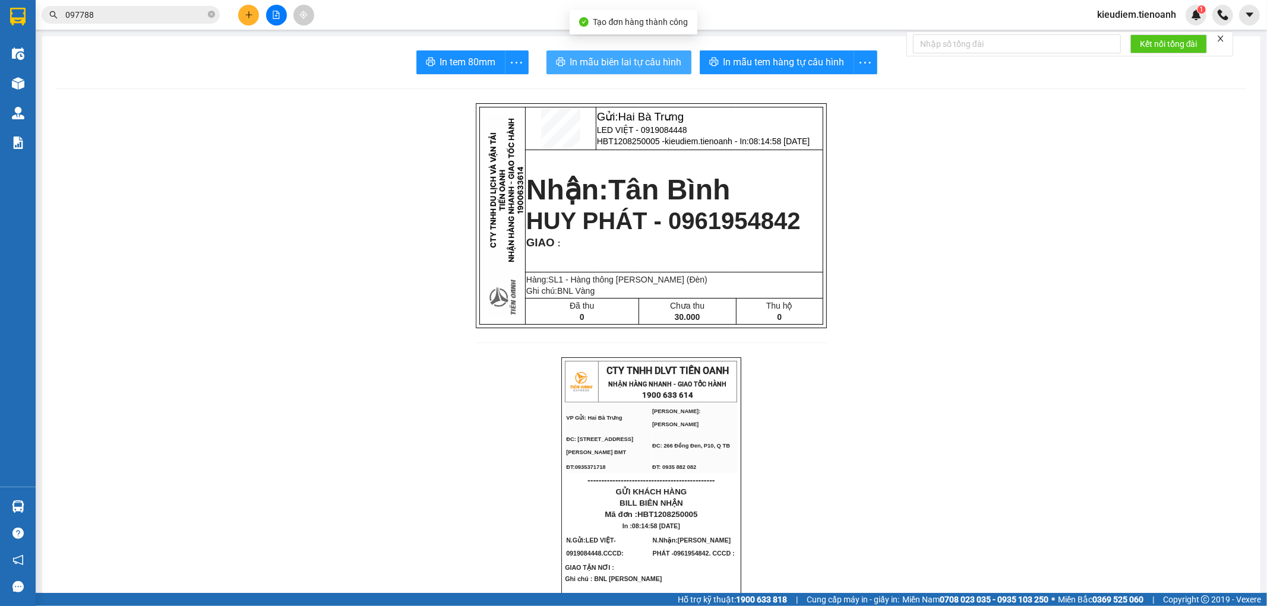
click at [625, 63] on span "In mẫu biên lai tự cấu hình" at bounding box center [626, 62] width 112 height 15
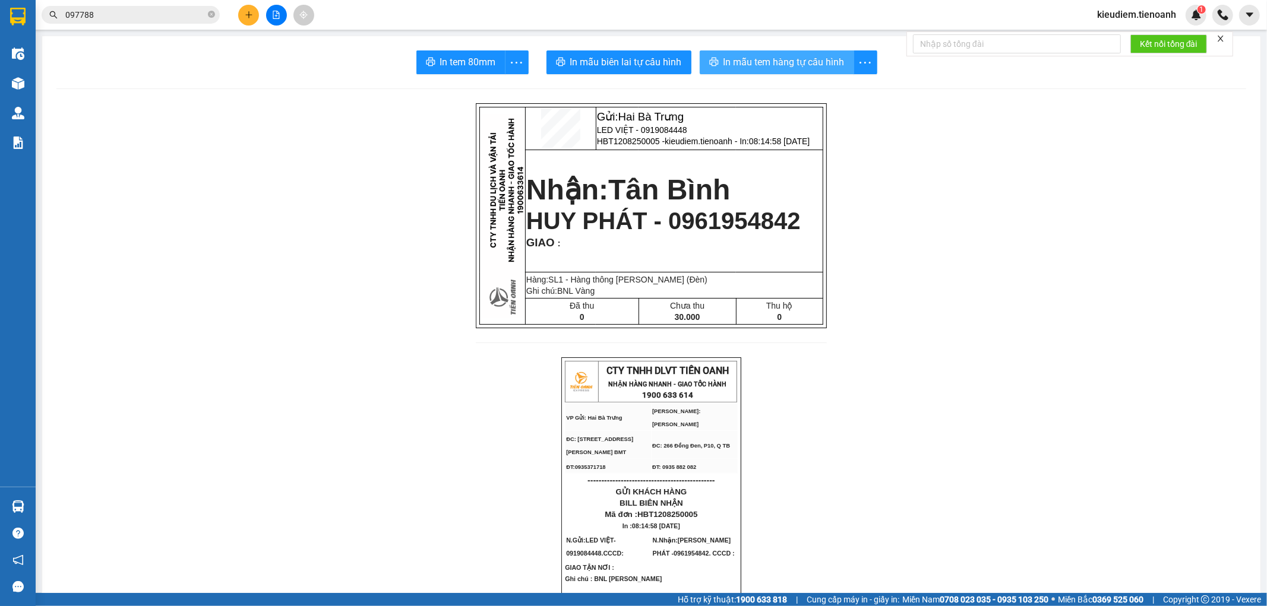
click at [790, 65] on span "In mẫu tem hàng tự cấu hình" at bounding box center [783, 62] width 121 height 15
click at [148, 14] on input "097788" at bounding box center [135, 14] width 140 height 13
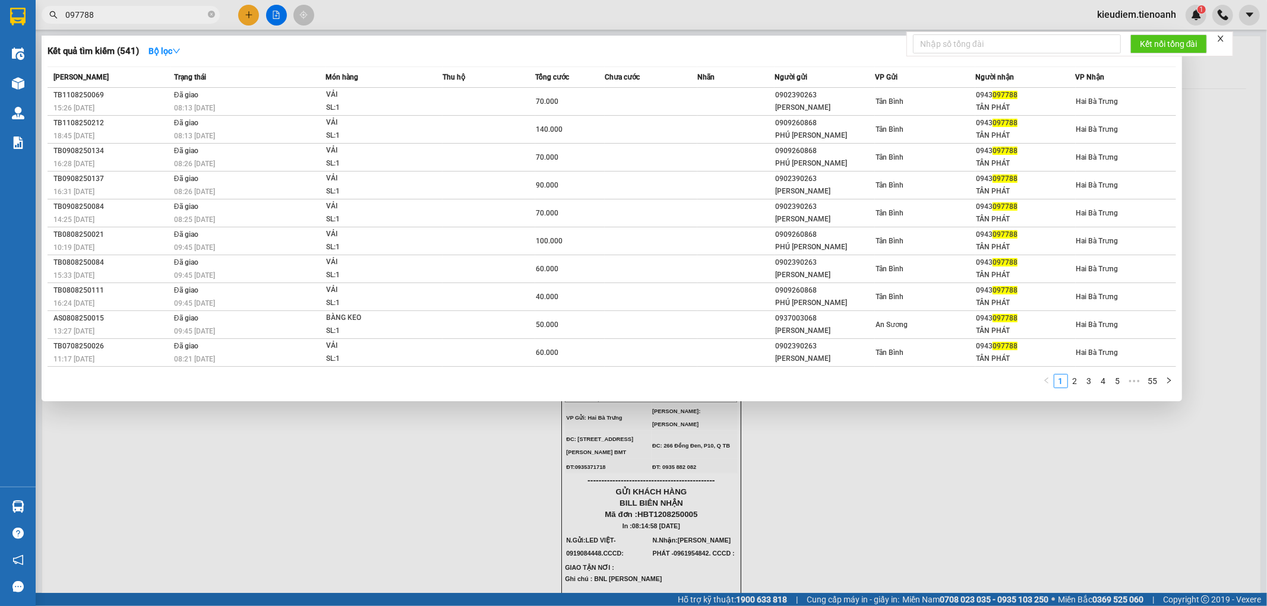
click at [148, 14] on input "097788" at bounding box center [135, 14] width 140 height 13
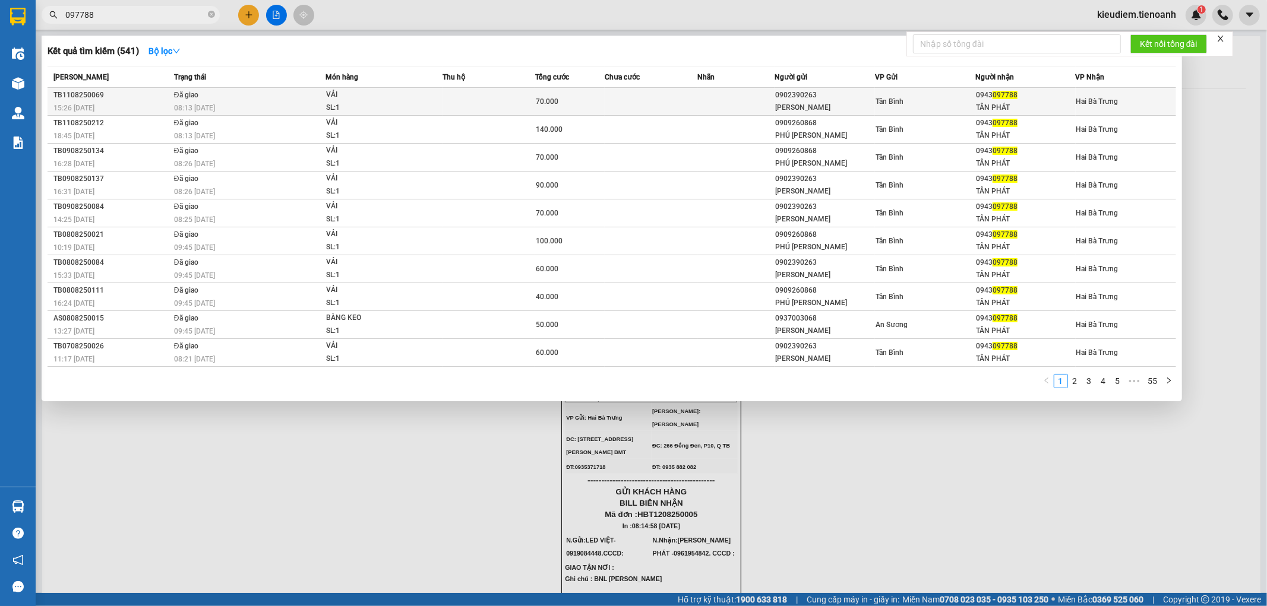
click at [452, 95] on td at bounding box center [488, 102] width 93 height 28
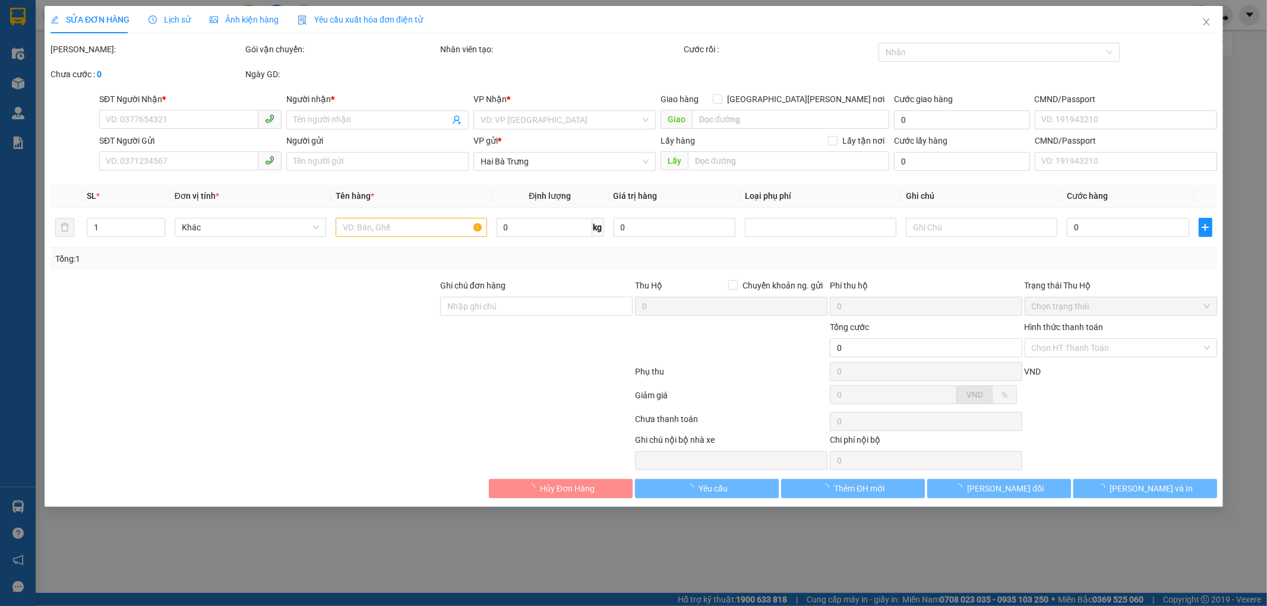
type input "0943097788"
type input "TÂN PHÁT"
type input "0902390263"
type input "[PERSON_NAME]"
type input "70.000"
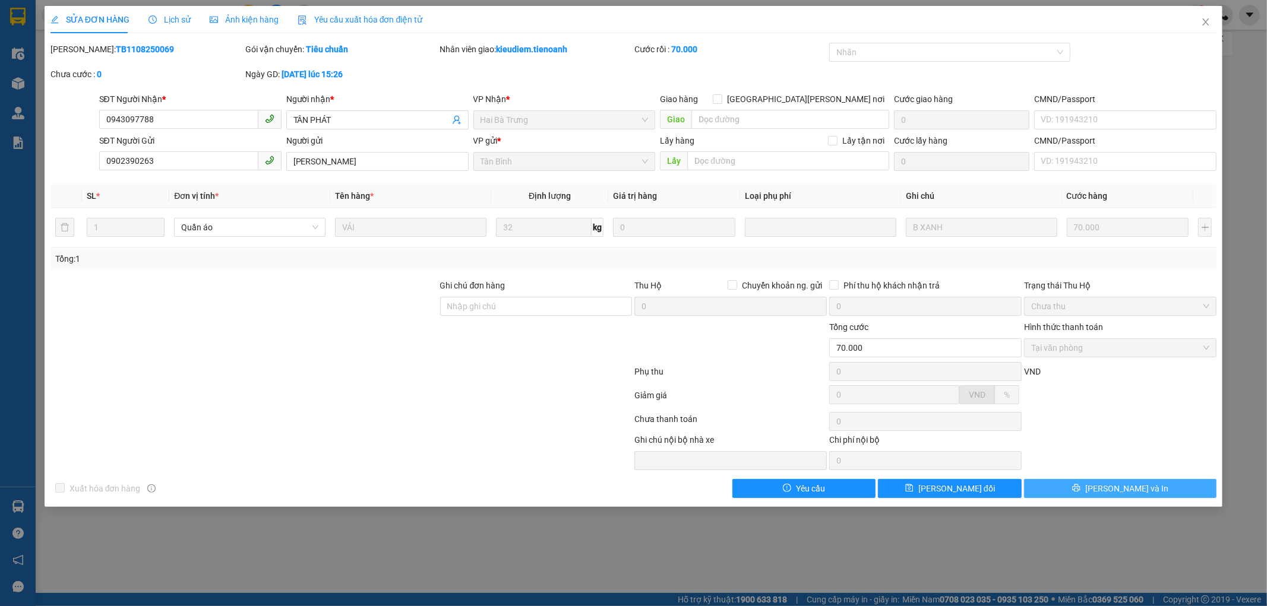
click at [1141, 481] on button "[PERSON_NAME] và In" at bounding box center [1120, 488] width 192 height 19
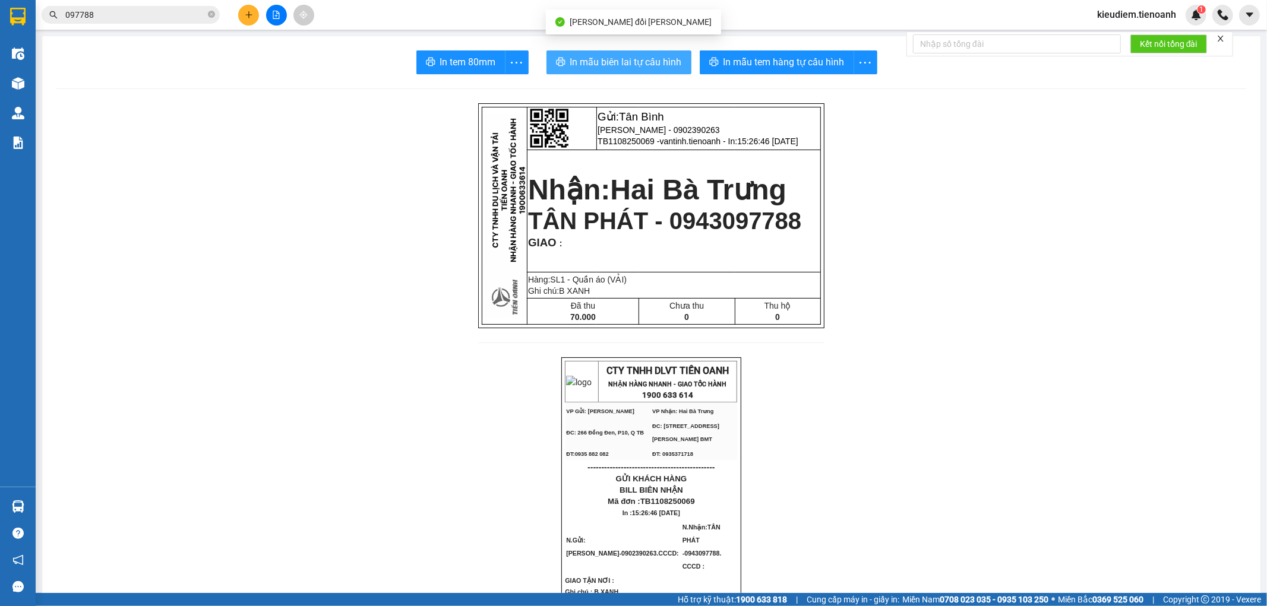
click at [571, 64] on span "In mẫu biên lai tự cấu hình" at bounding box center [626, 62] width 112 height 15
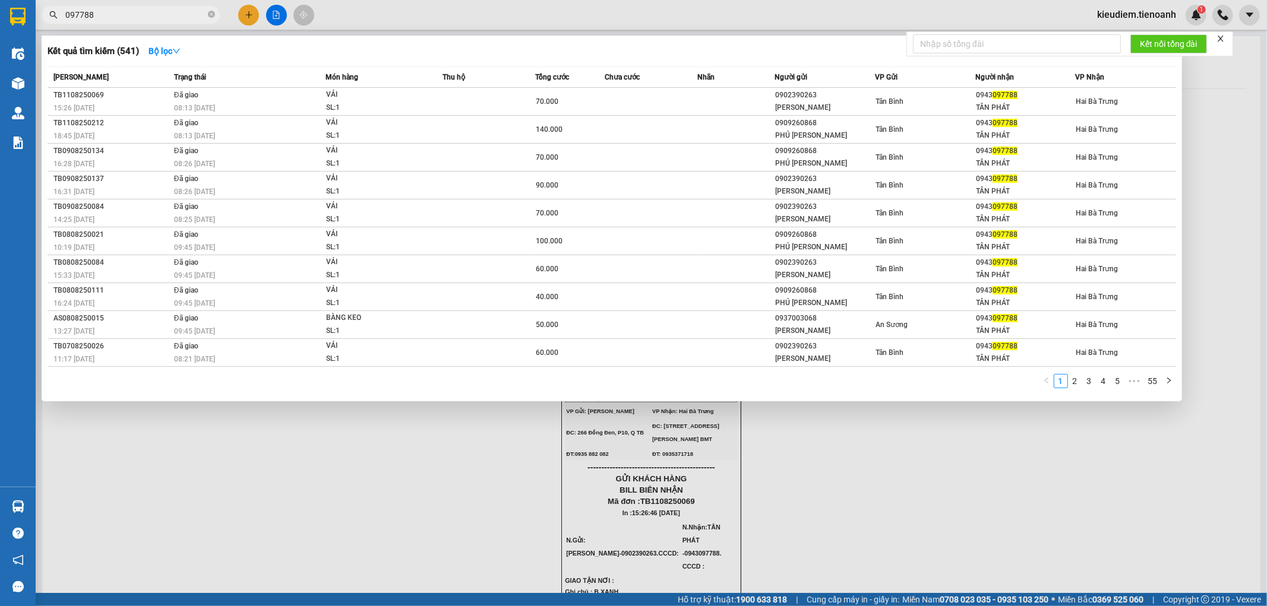
click at [164, 9] on input "097788" at bounding box center [135, 14] width 140 height 13
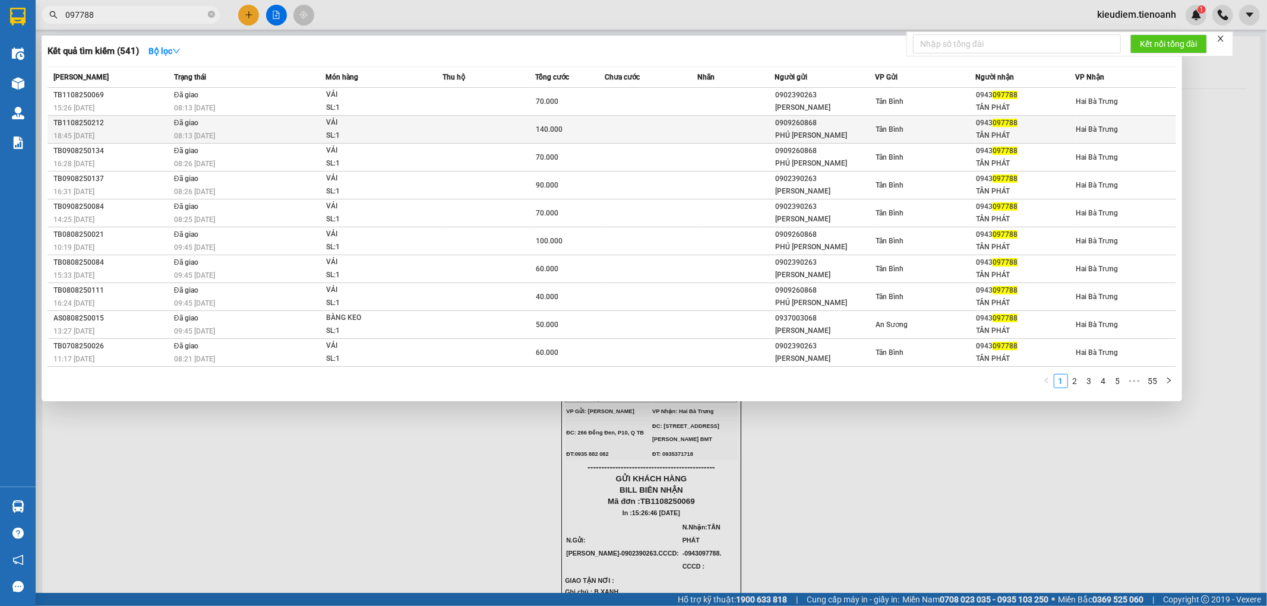
click at [364, 123] on div "VẢI" at bounding box center [370, 122] width 89 height 13
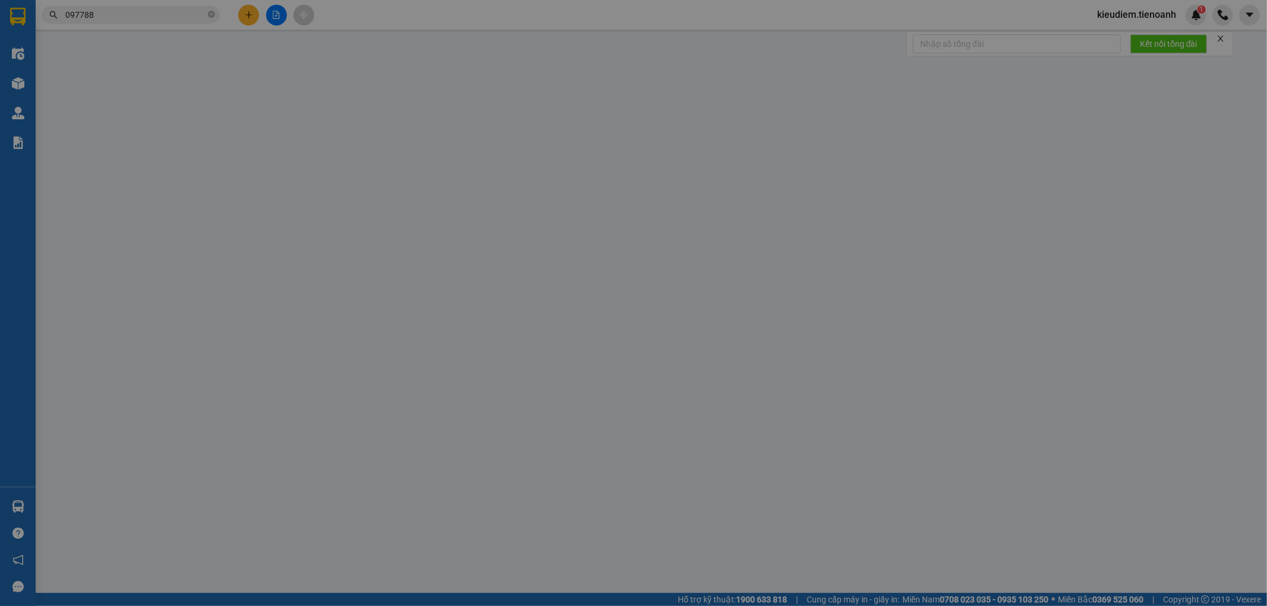
type input "0943097788"
type input "TÂN PHÁT"
type input "0909260868"
type input "PHÚ [PERSON_NAME]"
type input "140.000"
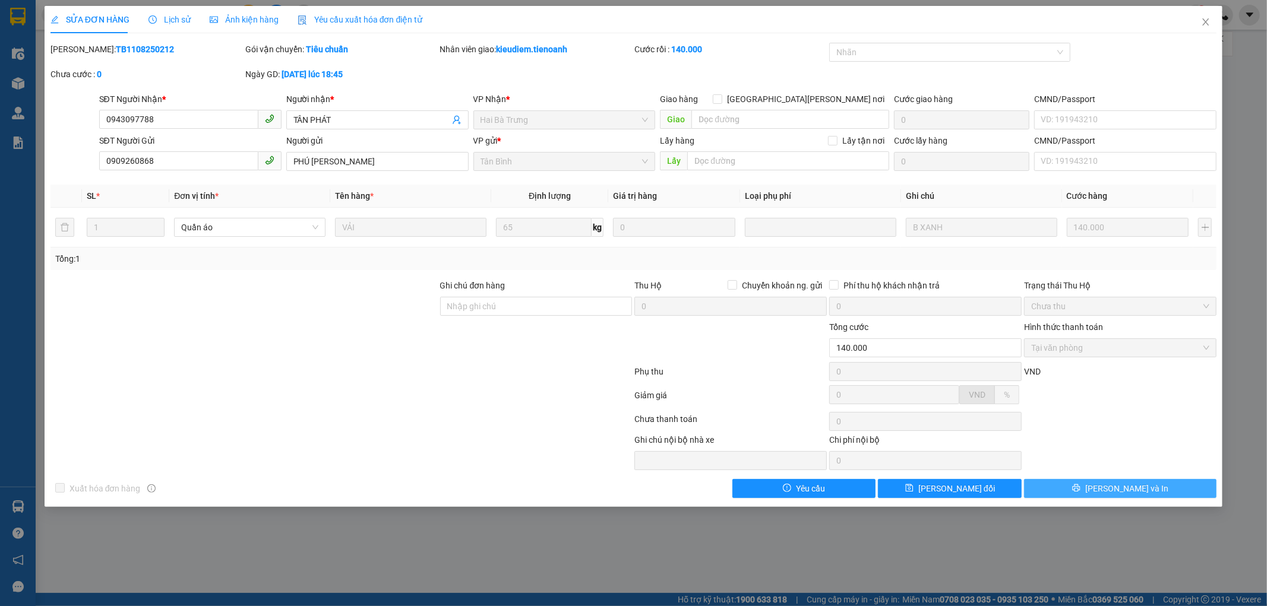
click at [1077, 479] on button "[PERSON_NAME] và In" at bounding box center [1120, 488] width 192 height 19
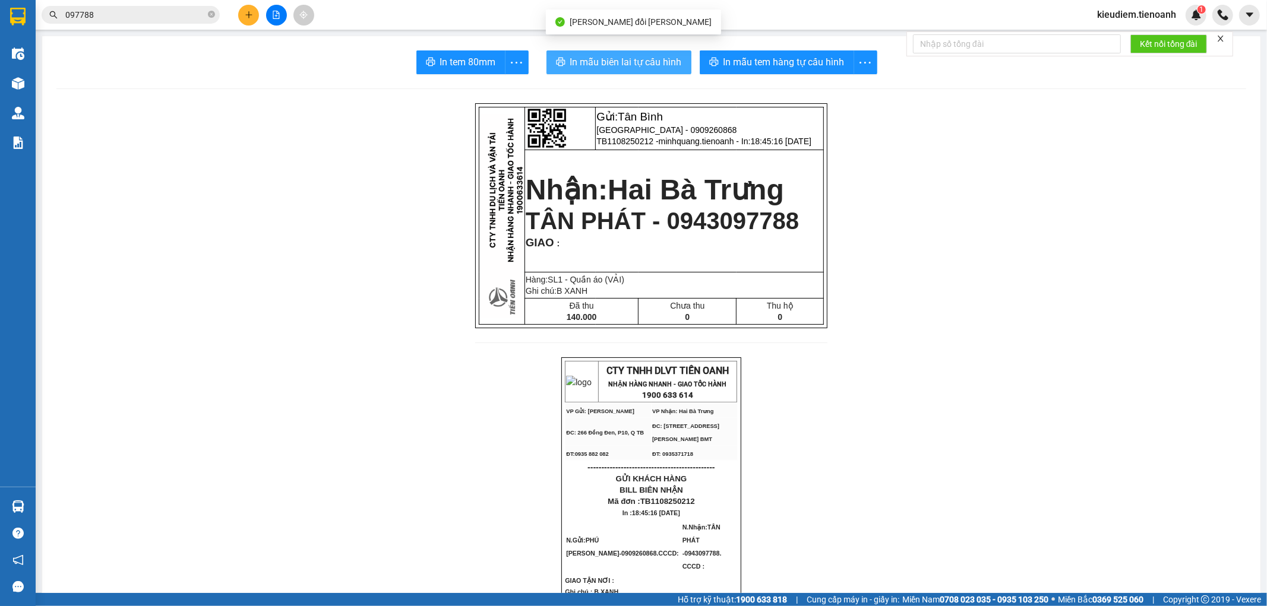
click at [586, 66] on span "In mẫu biên lai tự cấu hình" at bounding box center [626, 62] width 112 height 15
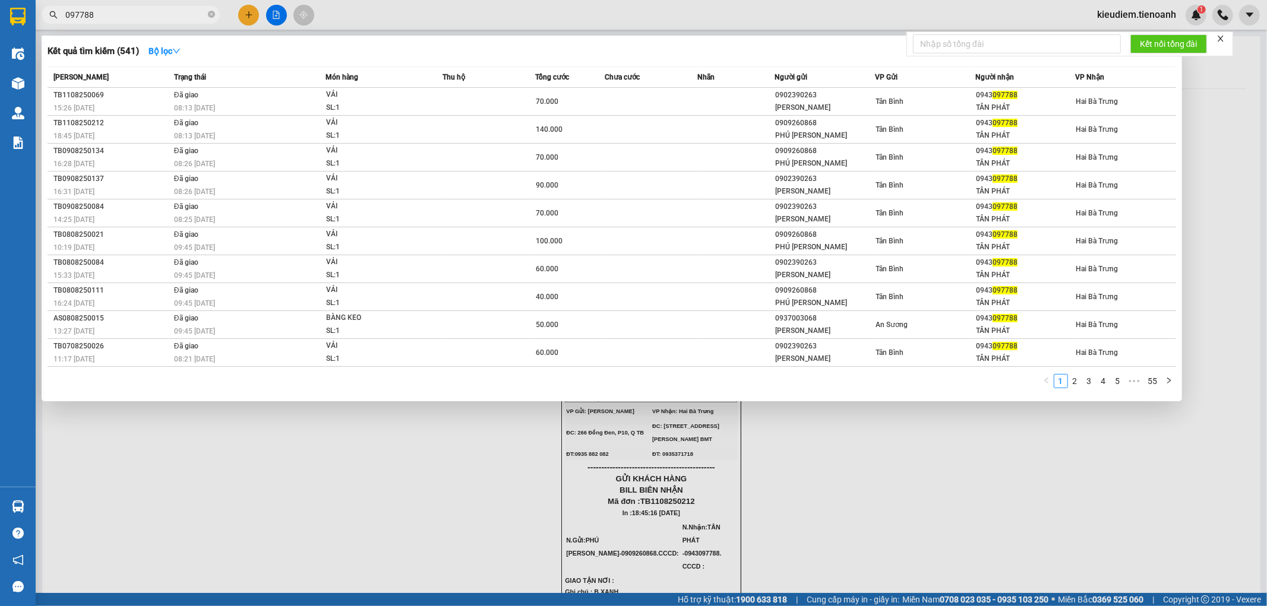
click at [153, 14] on input "097788" at bounding box center [135, 14] width 140 height 13
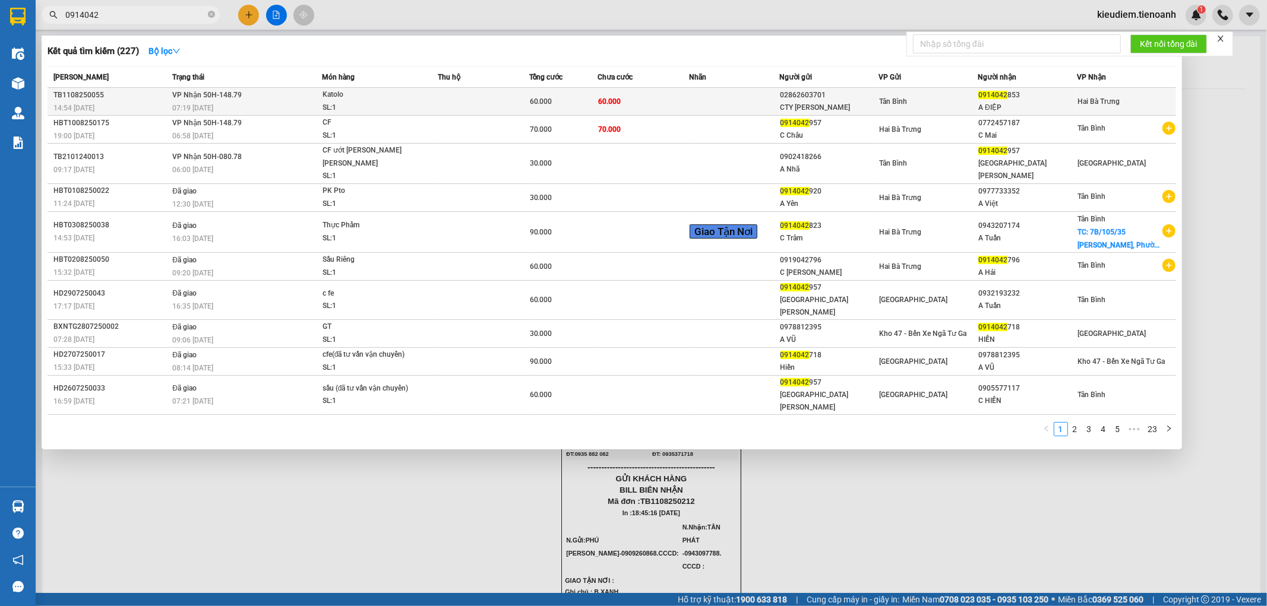
type input "0914042"
click at [401, 107] on div "SL: 1" at bounding box center [366, 108] width 89 height 13
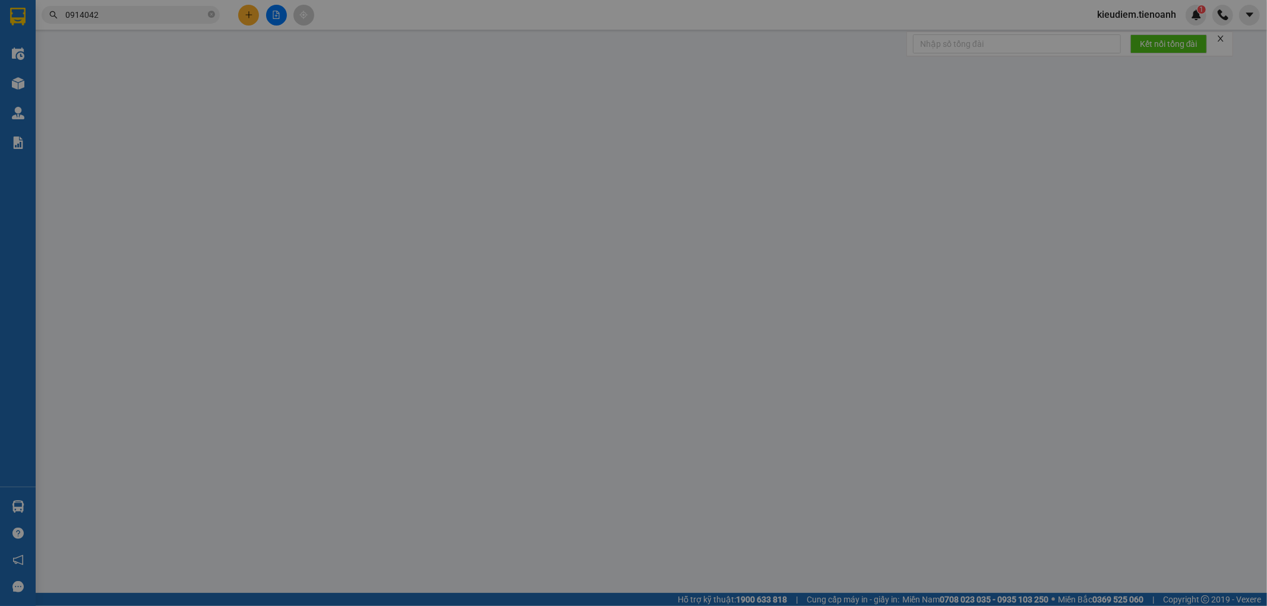
type input "0914042853"
type input "A ĐIỆP"
type input "02862603701"
type input "CTY Thanh Lam"
type input "60.000"
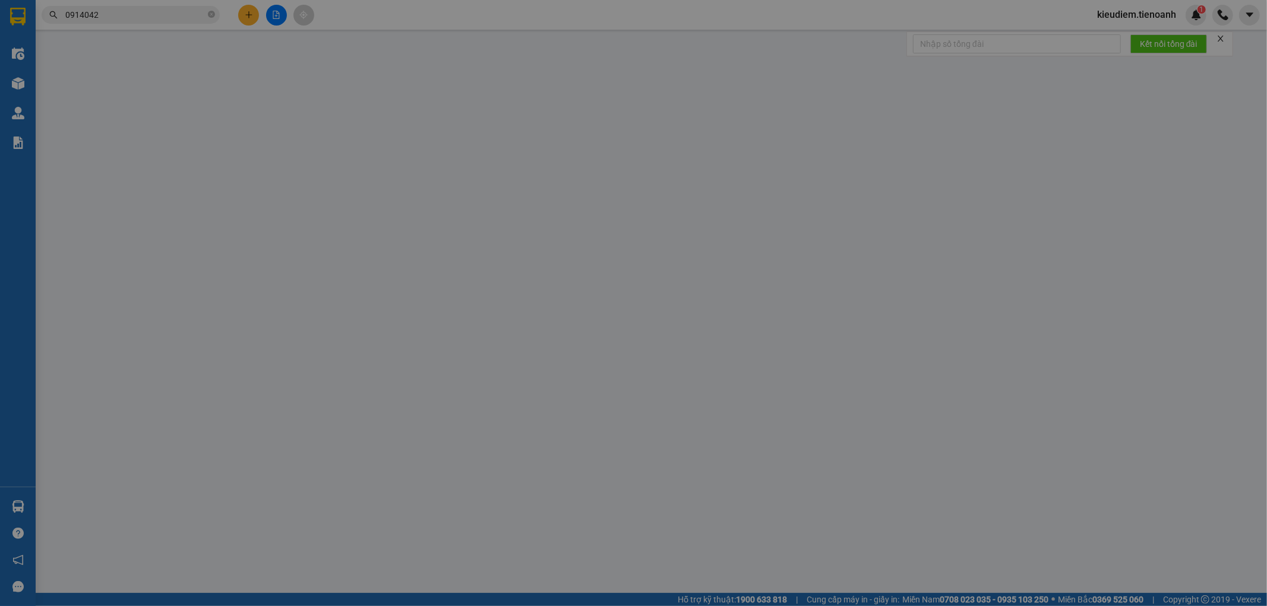
type input "60.000"
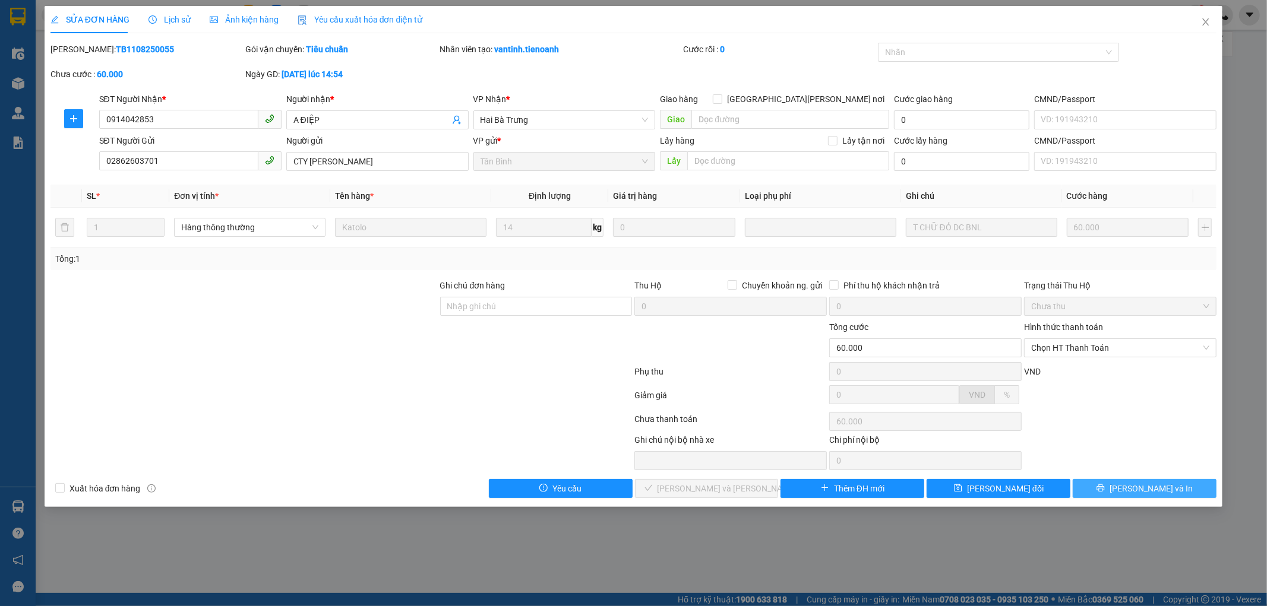
click at [1159, 496] on button "[PERSON_NAME] và In" at bounding box center [1144, 488] width 144 height 19
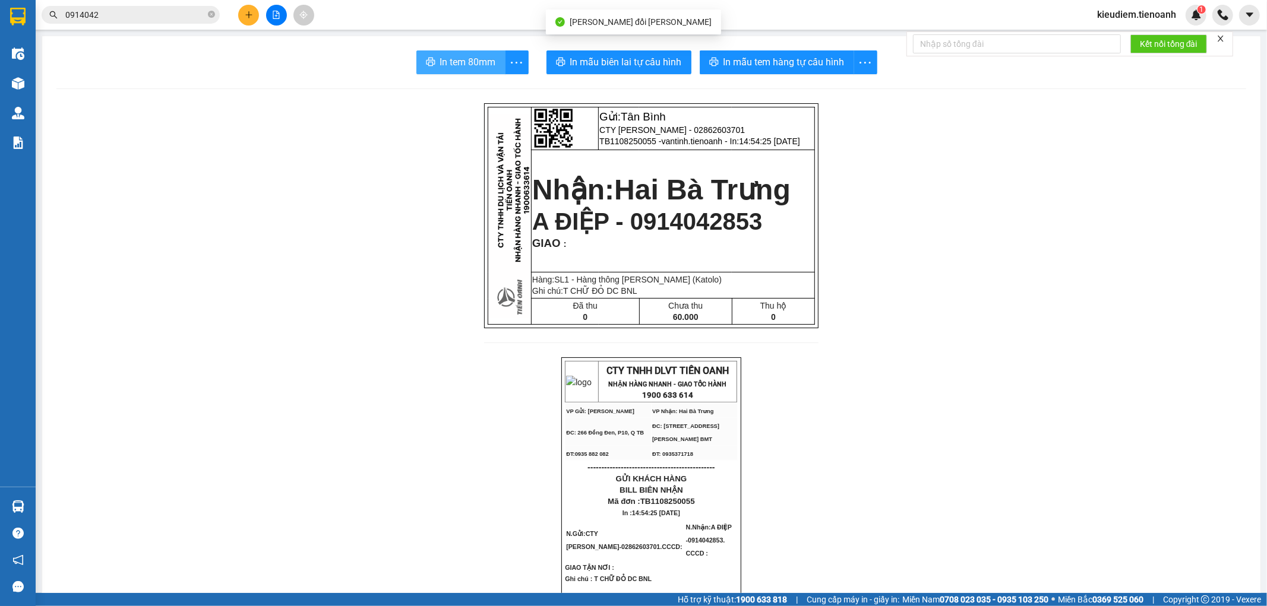
click at [458, 56] on span "In tem 80mm" at bounding box center [468, 62] width 56 height 15
click at [172, 16] on input "0914042" at bounding box center [135, 14] width 140 height 13
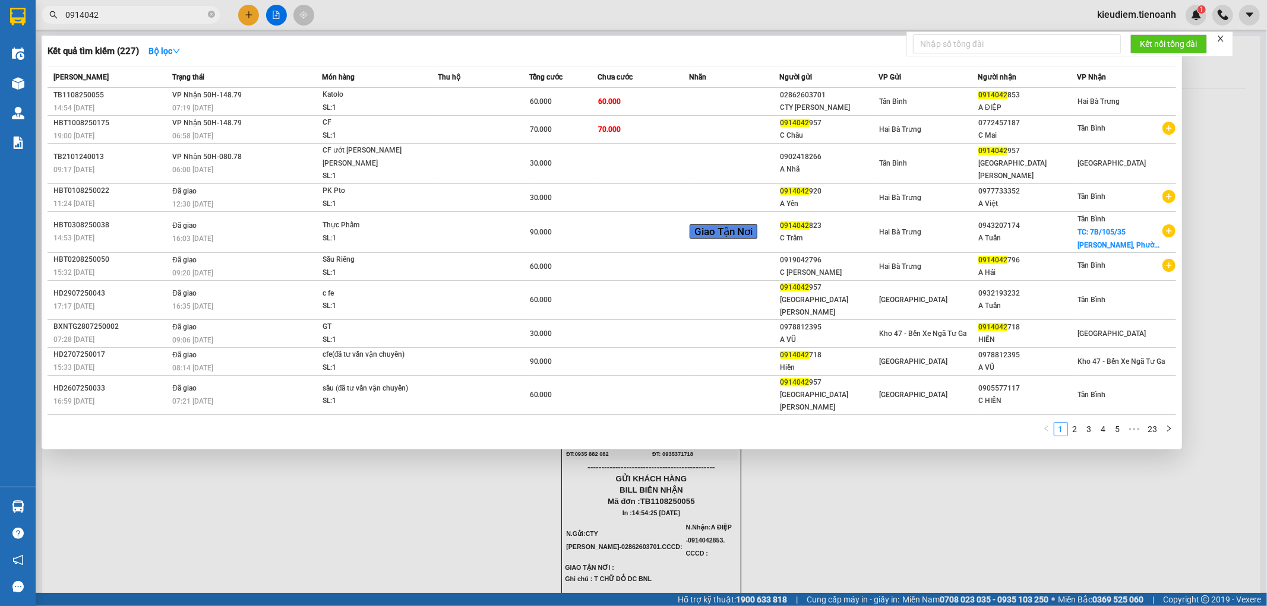
click at [221, 87] on th "Trạng thái" at bounding box center [245, 77] width 153 height 21
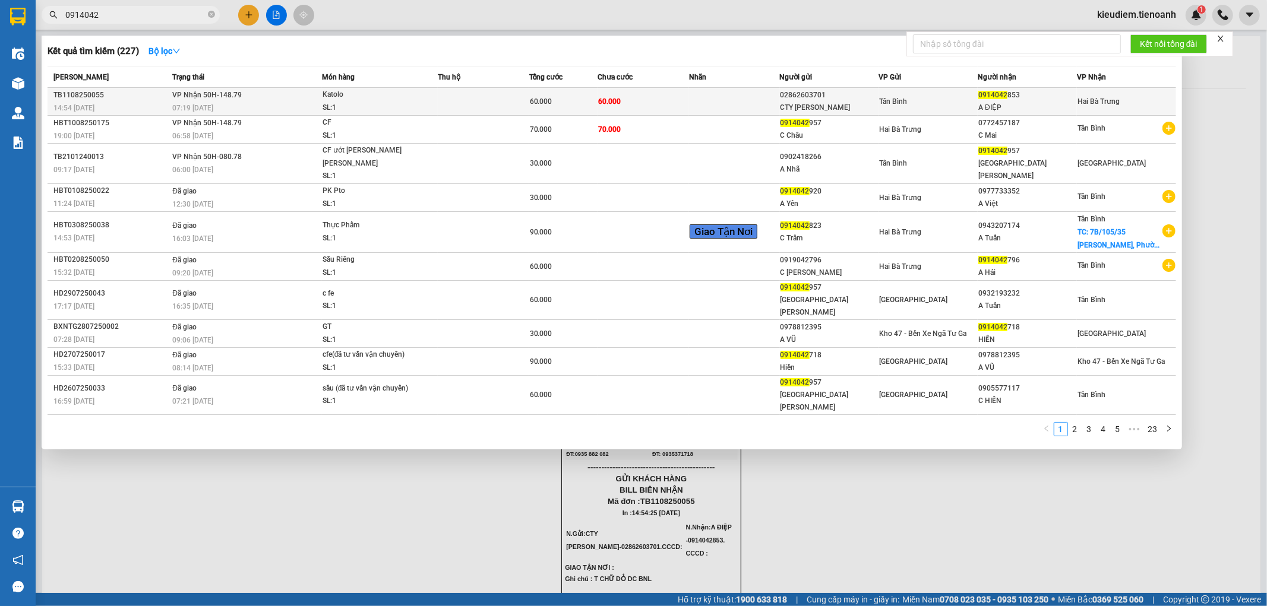
click at [221, 91] on span "VP Nhận 50H-148.79" at bounding box center [206, 95] width 69 height 8
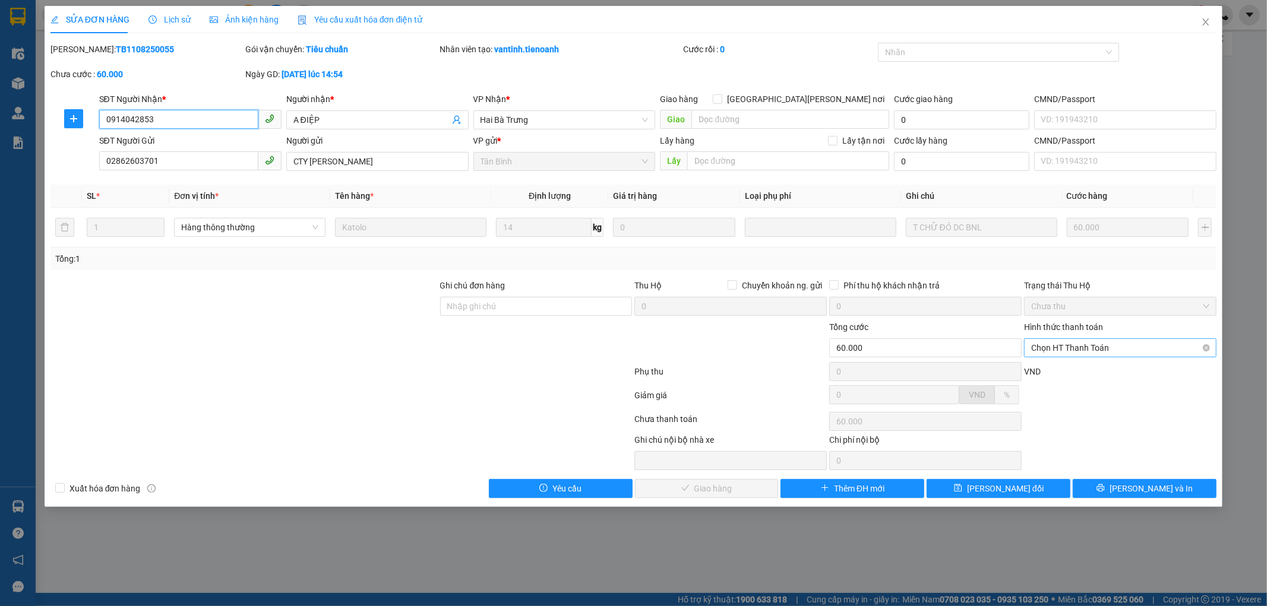
click at [1122, 349] on span "Chọn HT Thanh Toán" at bounding box center [1120, 348] width 178 height 18
click at [1103, 365] on div "Tại văn phòng" at bounding box center [1120, 371] width 178 height 13
type input "0"
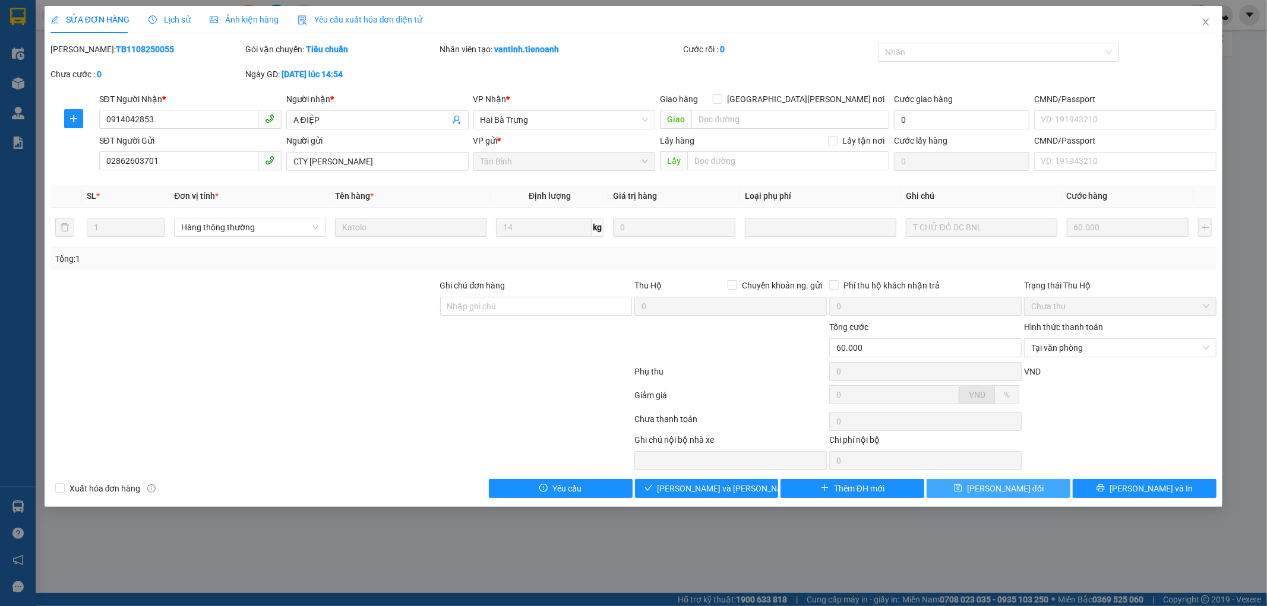
click at [1010, 489] on span "[PERSON_NAME] thay đổi" at bounding box center [1005, 488] width 77 height 13
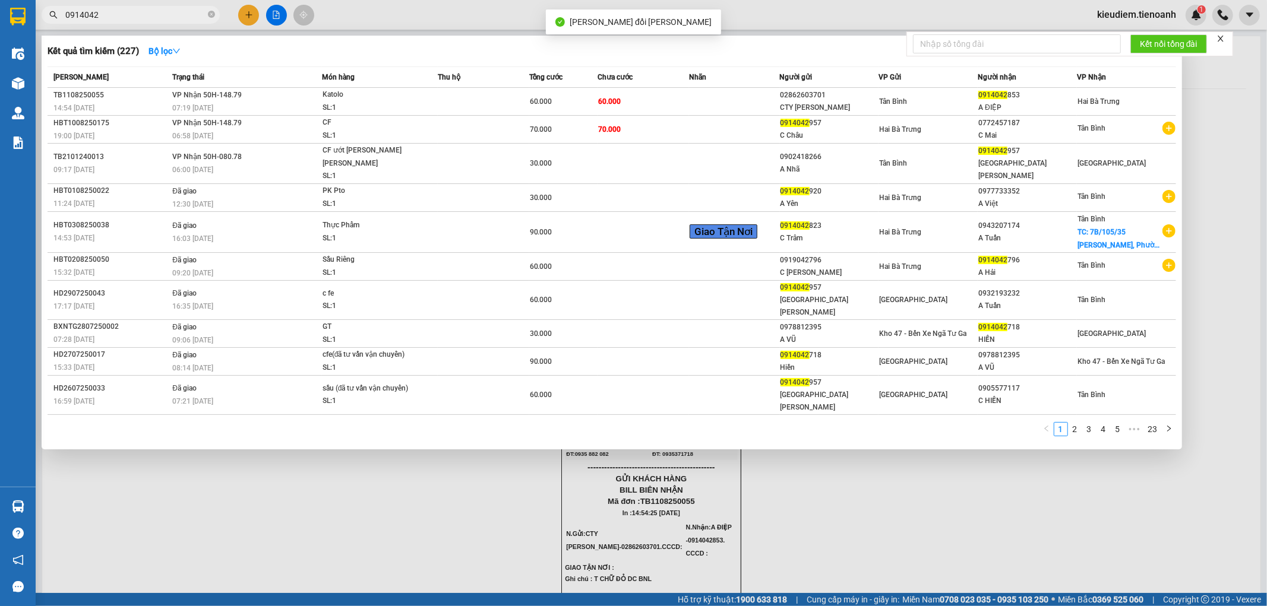
click at [147, 7] on span "0914042" at bounding box center [131, 15] width 178 height 18
click at [150, 14] on input "0914042" at bounding box center [135, 14] width 140 height 13
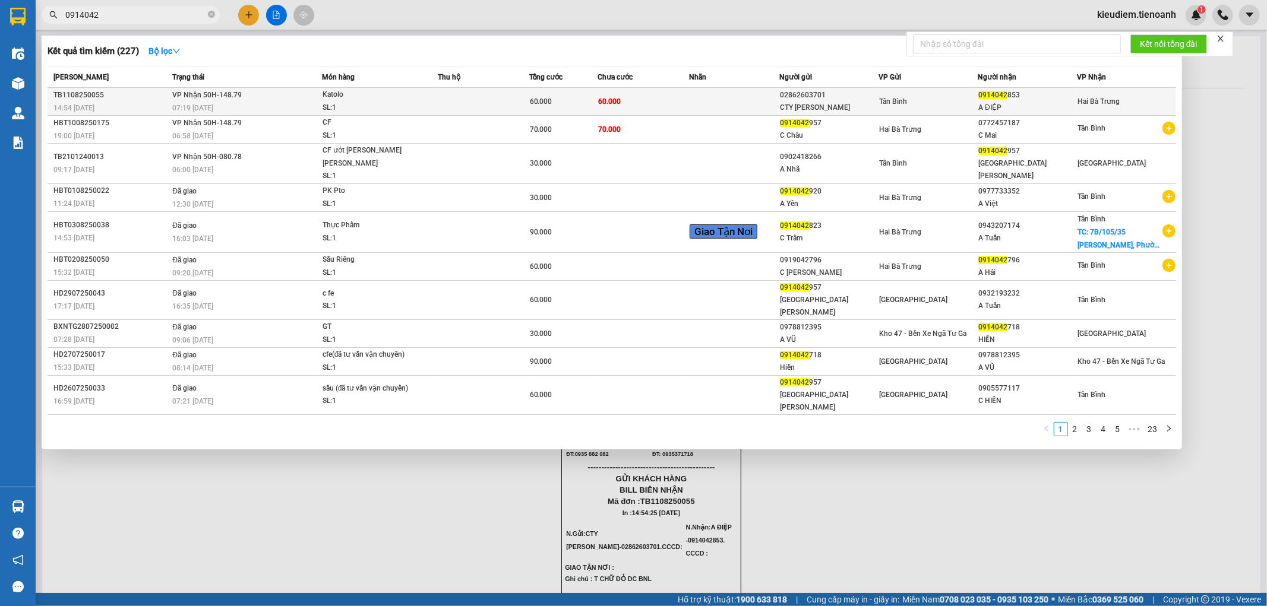
click at [192, 102] on div "07:19 [DATE]" at bounding box center [246, 108] width 149 height 13
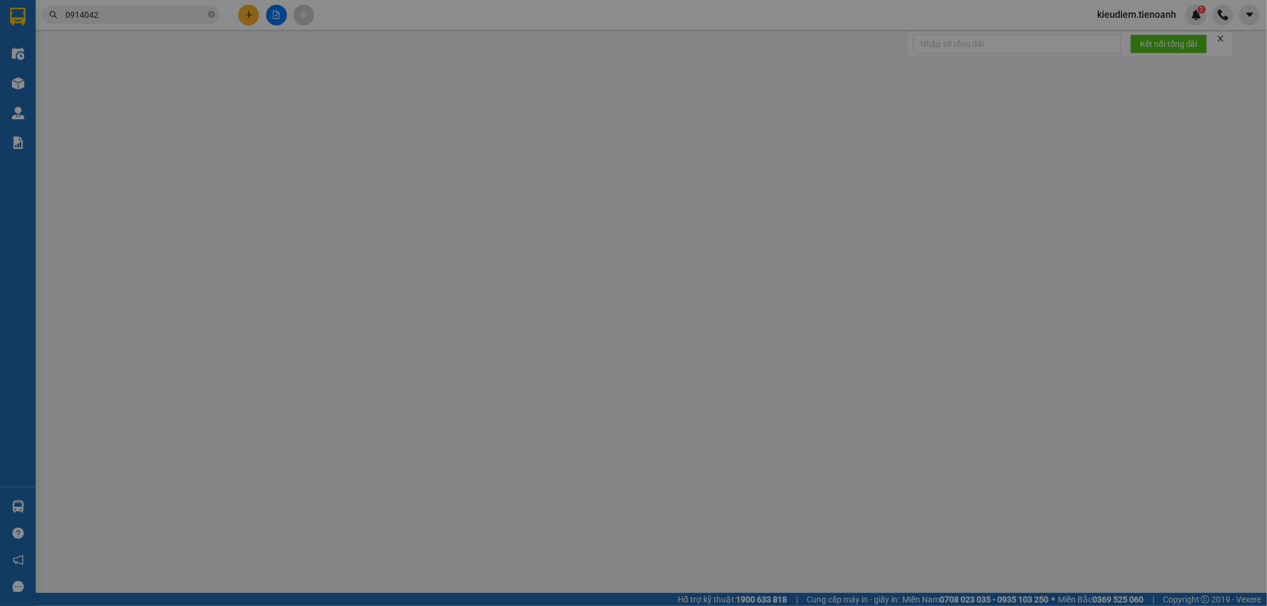
type input "0914042853"
type input "A ĐIỆP"
type input "02862603701"
type input "CTY Thanh Lam"
type input "60.000"
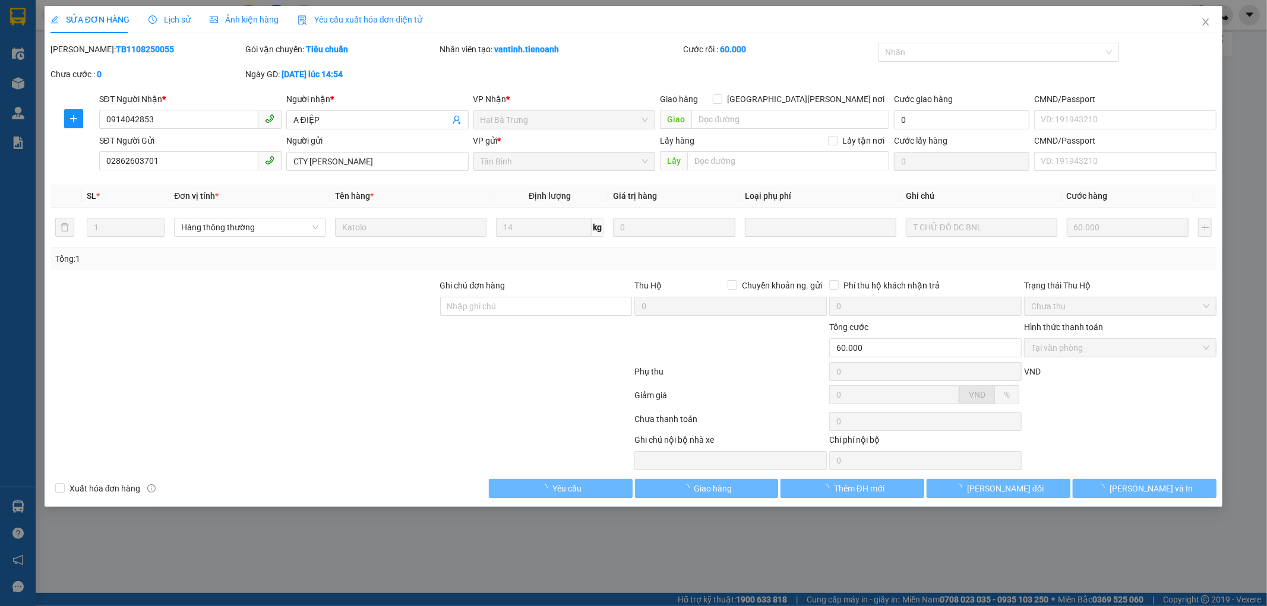
click at [169, 21] on span "Lịch sử" at bounding box center [169, 20] width 42 height 10
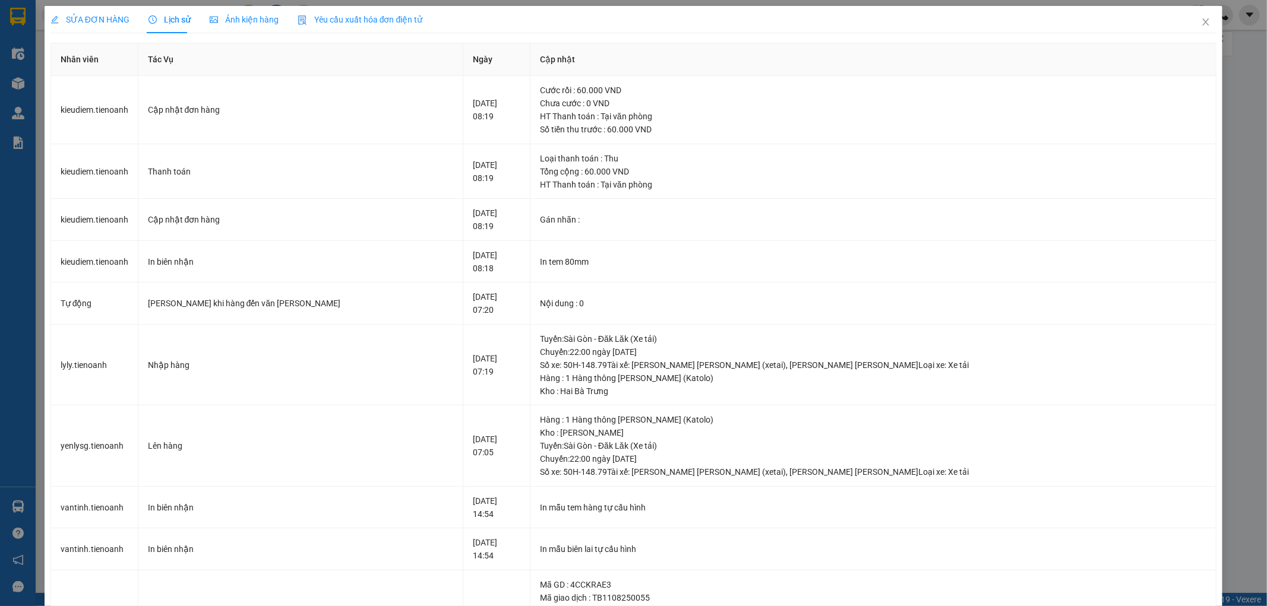
click at [102, 23] on span "SỬA ĐƠN HÀNG" at bounding box center [89, 20] width 79 height 10
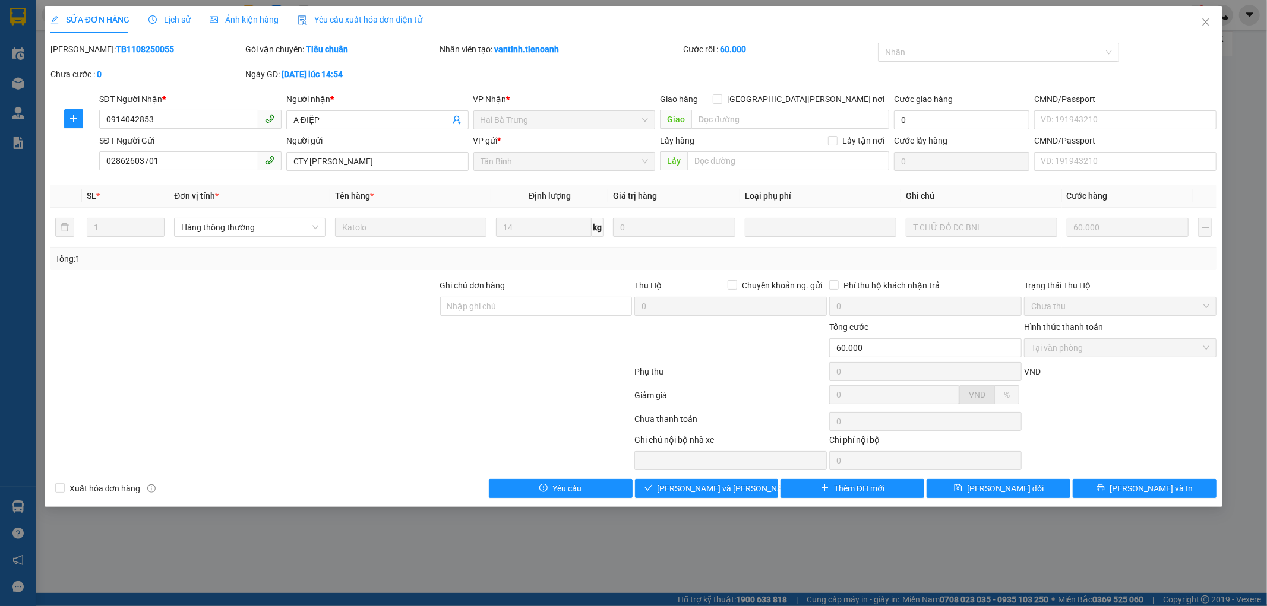
click at [1088, 418] on div "Chọn HT Thanh Toán" at bounding box center [1119, 422] width 195 height 24
click at [1205, 24] on icon "close" at bounding box center [1206, 22] width 10 height 10
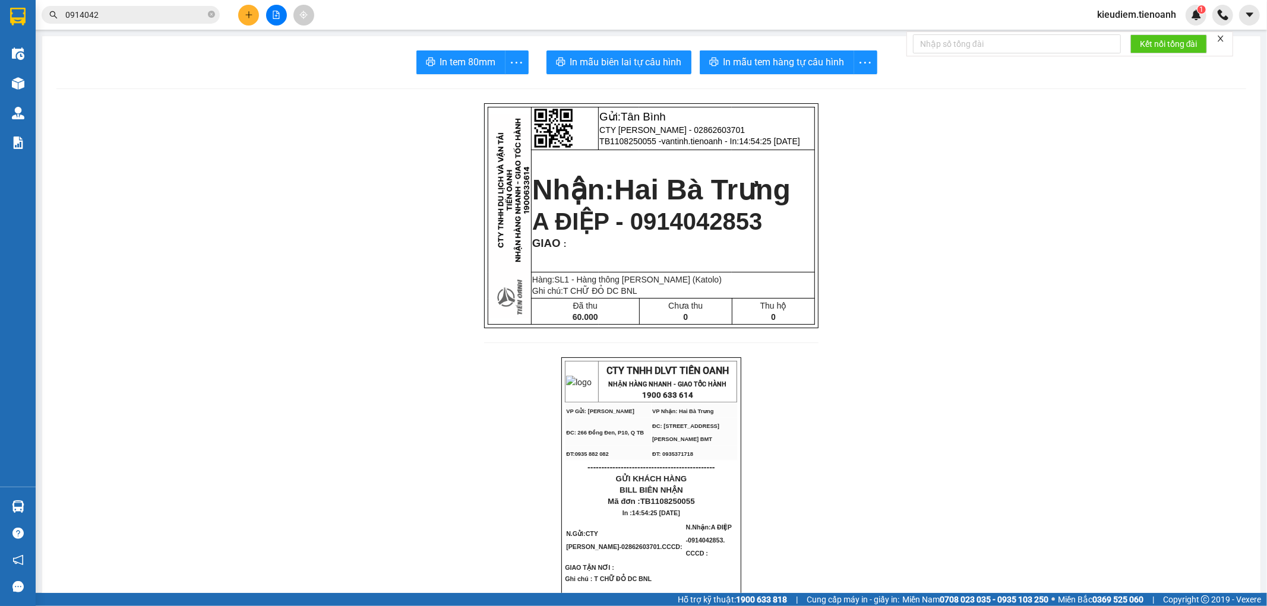
click at [161, 24] on div "Kết quả tìm kiếm ( 227 ) Bộ lọc Mã ĐH Trạng thái Món hàng Thu hộ Tổng cước Chưa…" at bounding box center [116, 15] width 232 height 21
click at [157, 8] on input "0914042" at bounding box center [135, 14] width 140 height 13
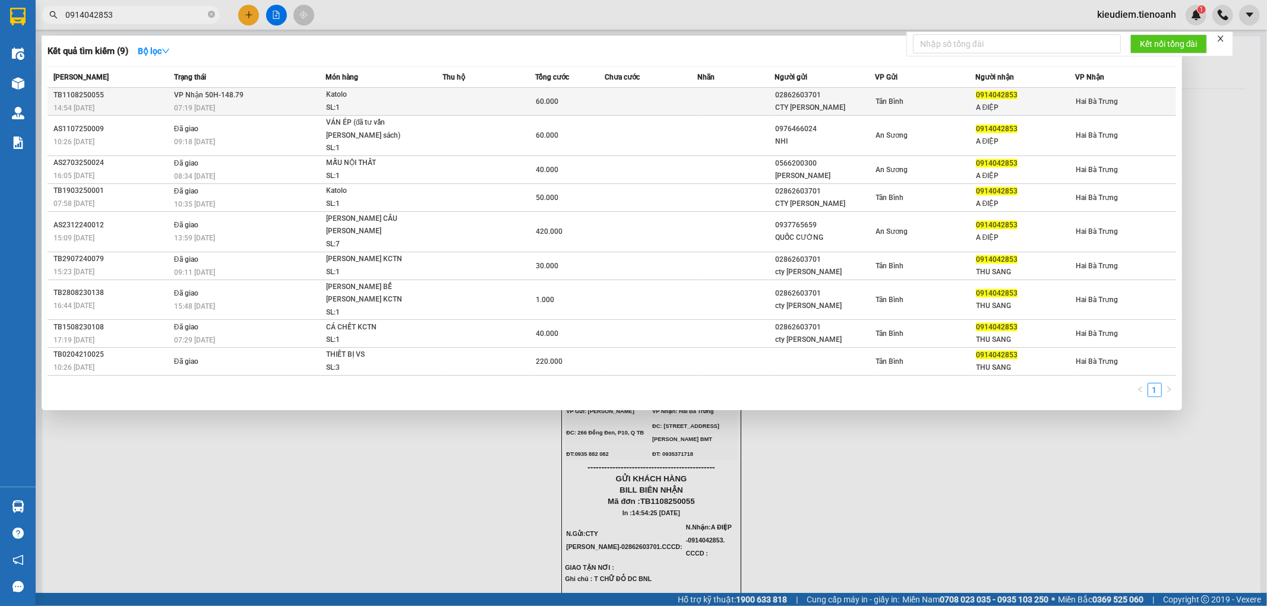
click at [230, 102] on td "VP Nhận 50H-148.79 07:19 [DATE]" at bounding box center [248, 102] width 154 height 28
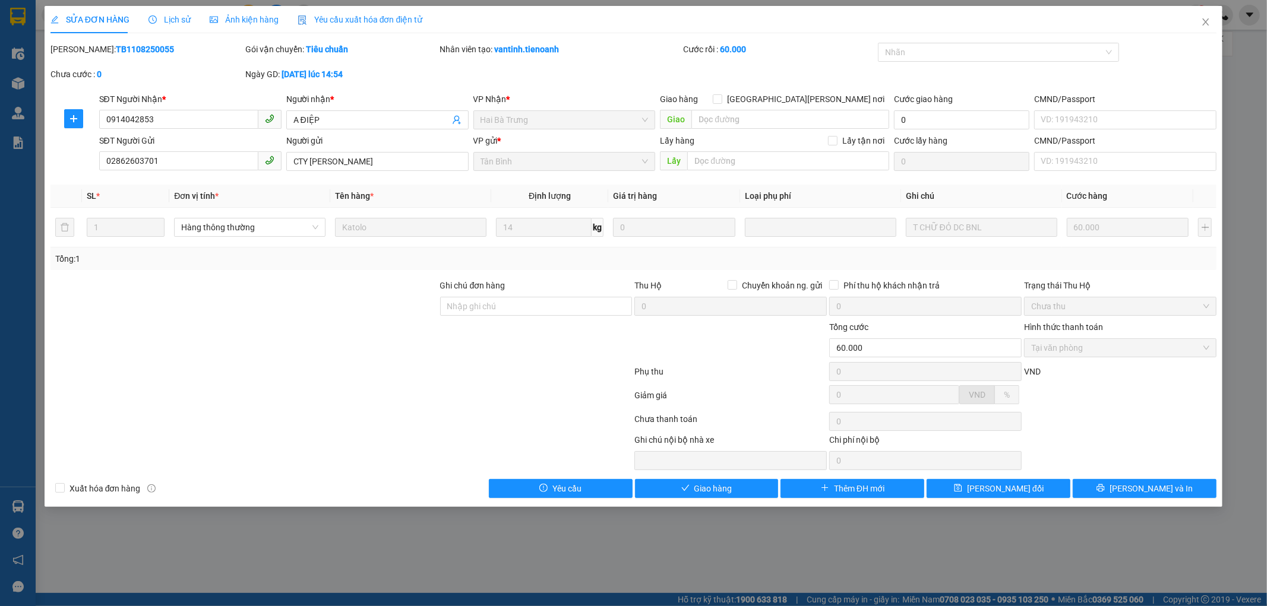
click at [341, 292] on div at bounding box center [244, 300] width 390 height 42
click at [170, 15] on span "Lịch sử" at bounding box center [169, 20] width 42 height 10
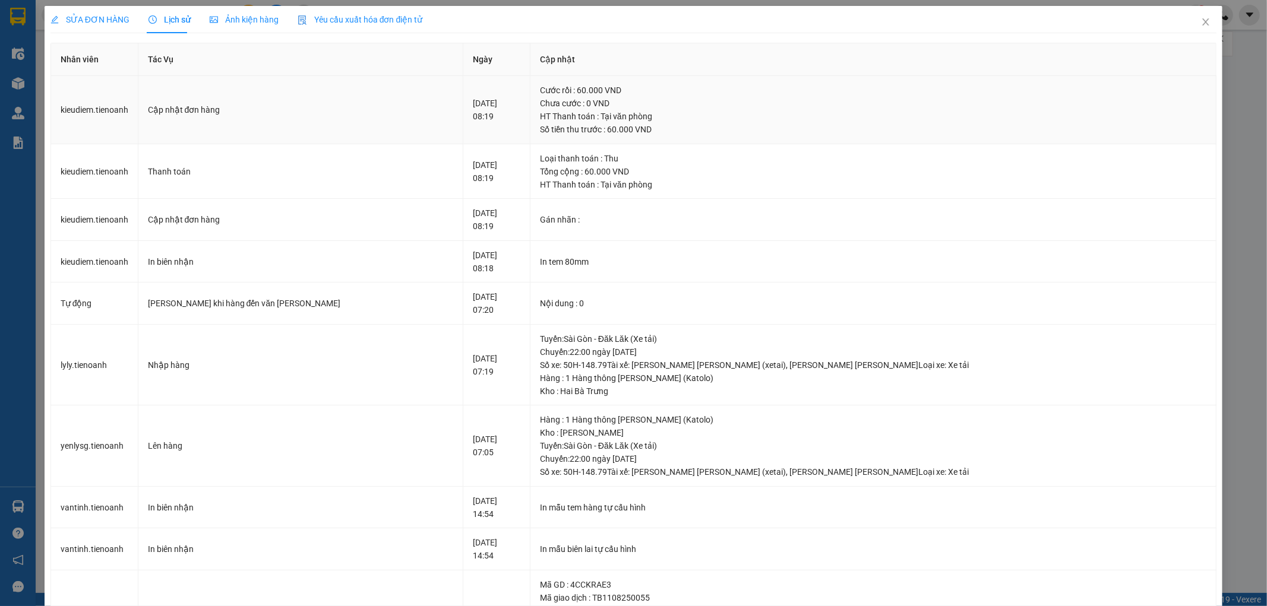
drag, startPoint x: 426, startPoint y: 148, endPoint x: 327, endPoint y: 118, distance: 103.3
click at [327, 118] on tbody "kieudiem.tienoanh Cập nhật đơn hàng 12-08-2025 08:19 Cước rồi : 60.000 VND Chưa…" at bounding box center [634, 448] width 1166 height 745
click at [91, 18] on span "SỬA ĐƠN HÀNG" at bounding box center [89, 20] width 79 height 10
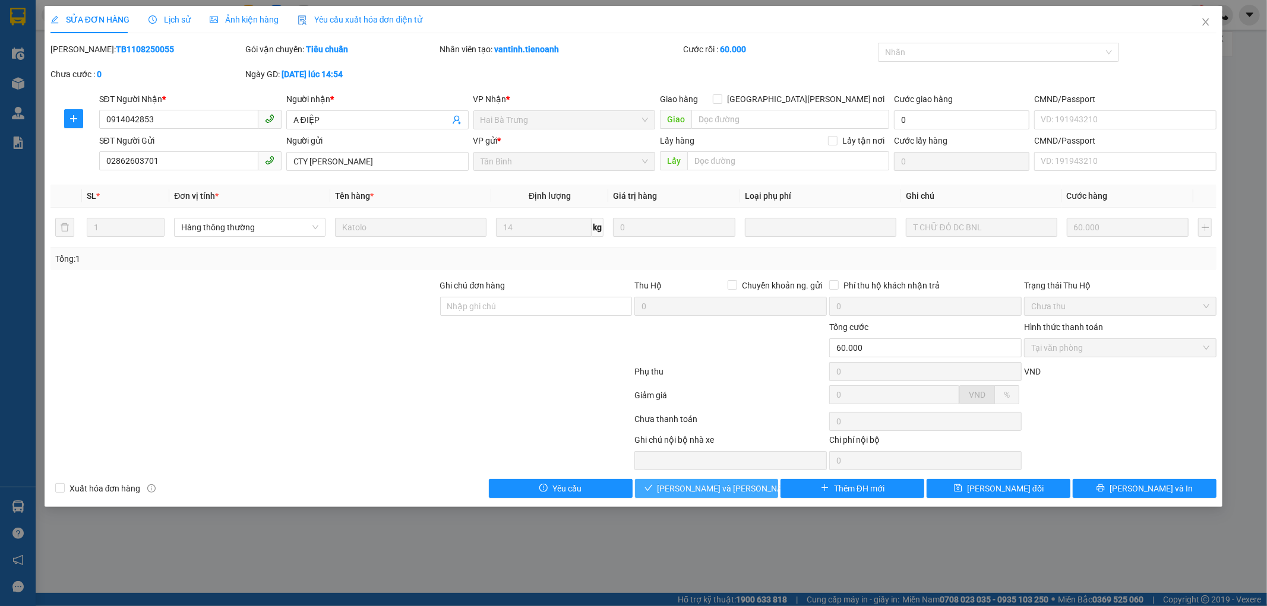
click at [711, 489] on span "[PERSON_NAME] và Giao hàng" at bounding box center [737, 488] width 160 height 13
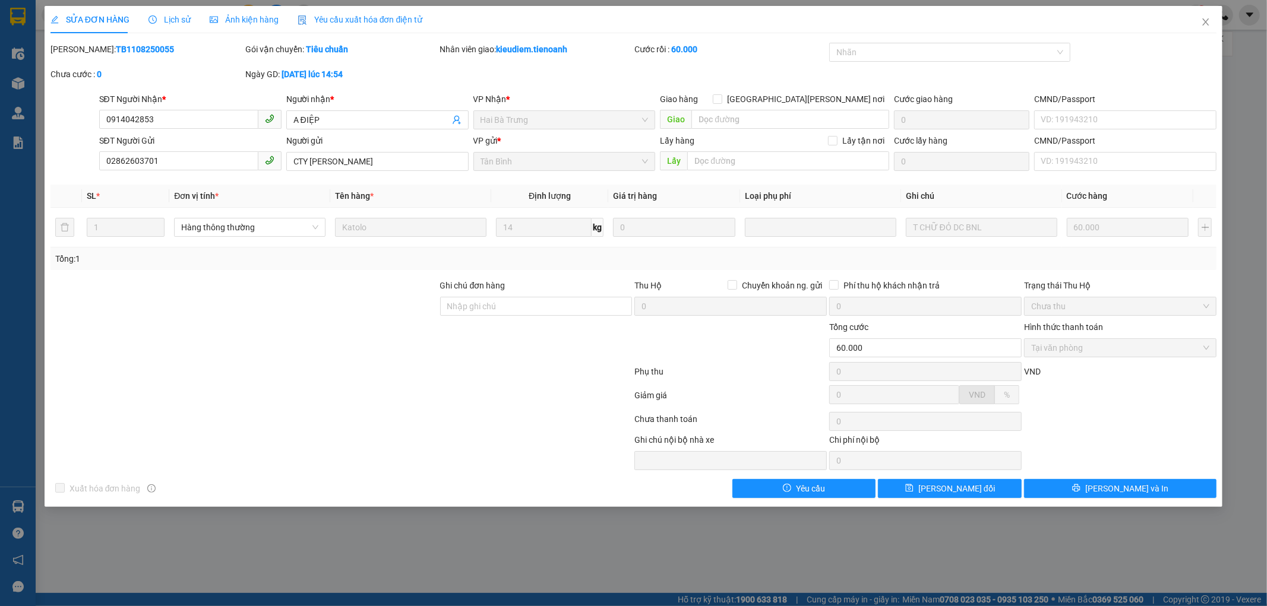
click at [353, 305] on div at bounding box center [244, 300] width 390 height 42
click at [1206, 21] on icon "close" at bounding box center [1206, 22] width 10 height 10
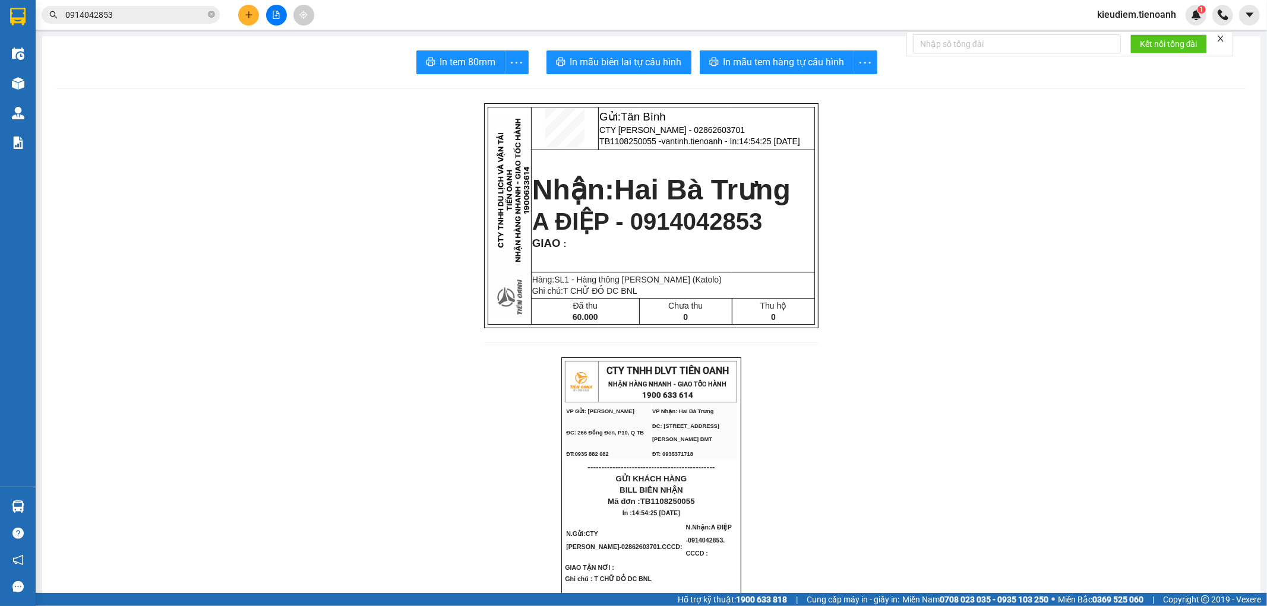
click at [143, 13] on input "0914042853" at bounding box center [135, 14] width 140 height 13
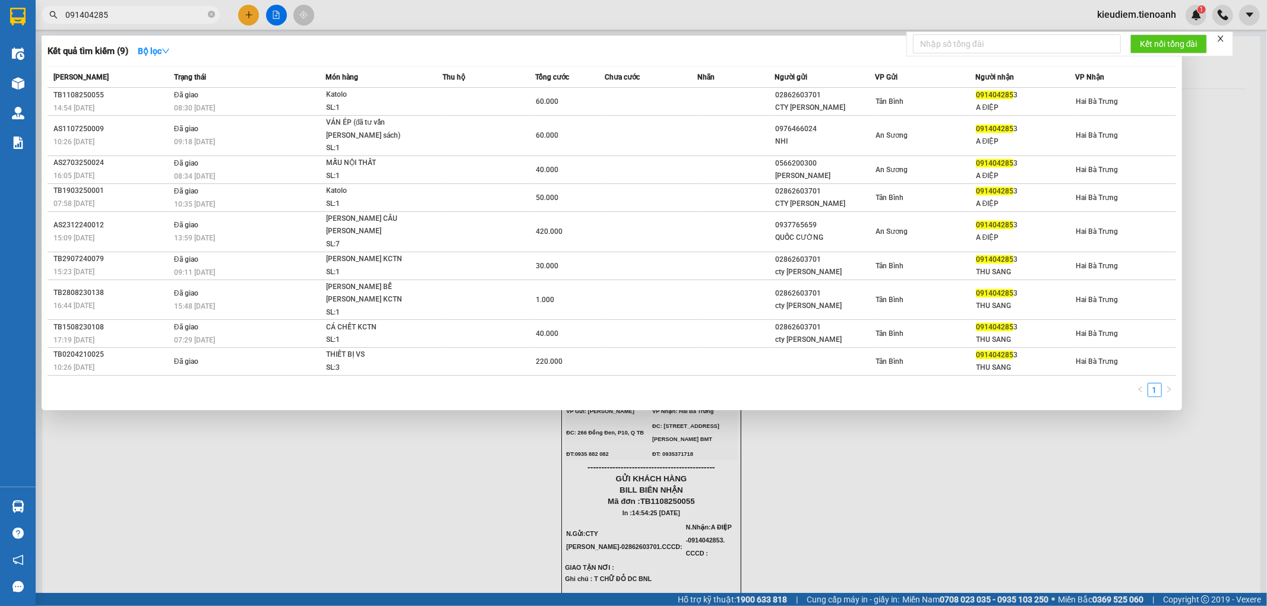
drag, startPoint x: 214, startPoint y: 14, endPoint x: 217, endPoint y: 25, distance: 11.1
click at [217, 25] on div "Kết quả tìm kiếm ( 9 ) Bộ lọc Mã ĐH Trạng thái Món hàng Thu hộ Tổng cước Chưa c…" at bounding box center [116, 15] width 232 height 21
type input "091404285"
click at [215, 12] on span "091404285" at bounding box center [131, 15] width 178 height 18
click at [213, 12] on icon "close-circle" at bounding box center [211, 14] width 7 height 7
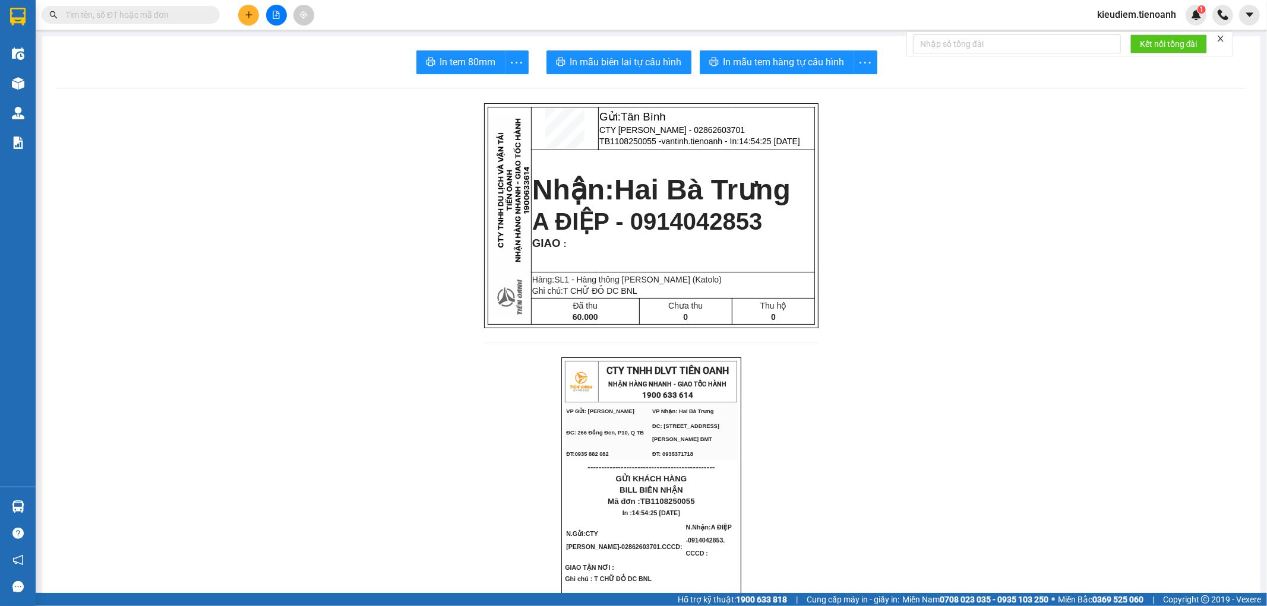
click at [140, 30] on main "In tem 80mm In mẫu biên lai tự cấu hình In mẫu tem hàng tự cấu hình Gửi: Tân Bì…" at bounding box center [633, 296] width 1267 height 593
click at [137, 9] on input "text" at bounding box center [135, 14] width 140 height 13
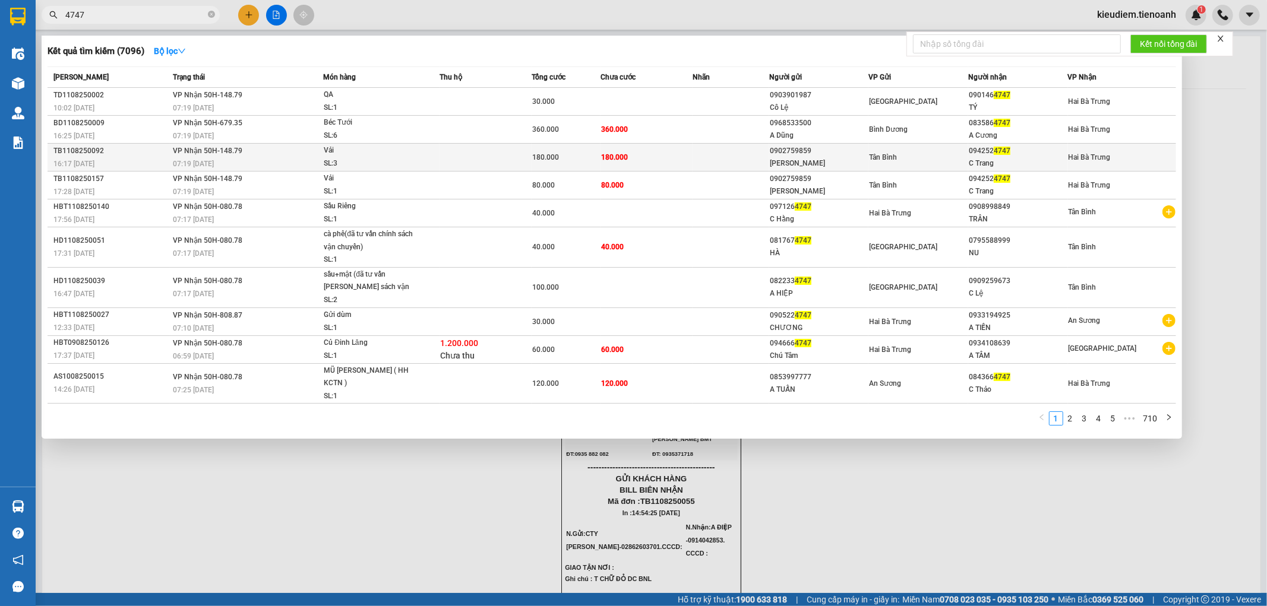
type input "4747"
click at [619, 162] on span "180.000" at bounding box center [614, 157] width 27 height 8
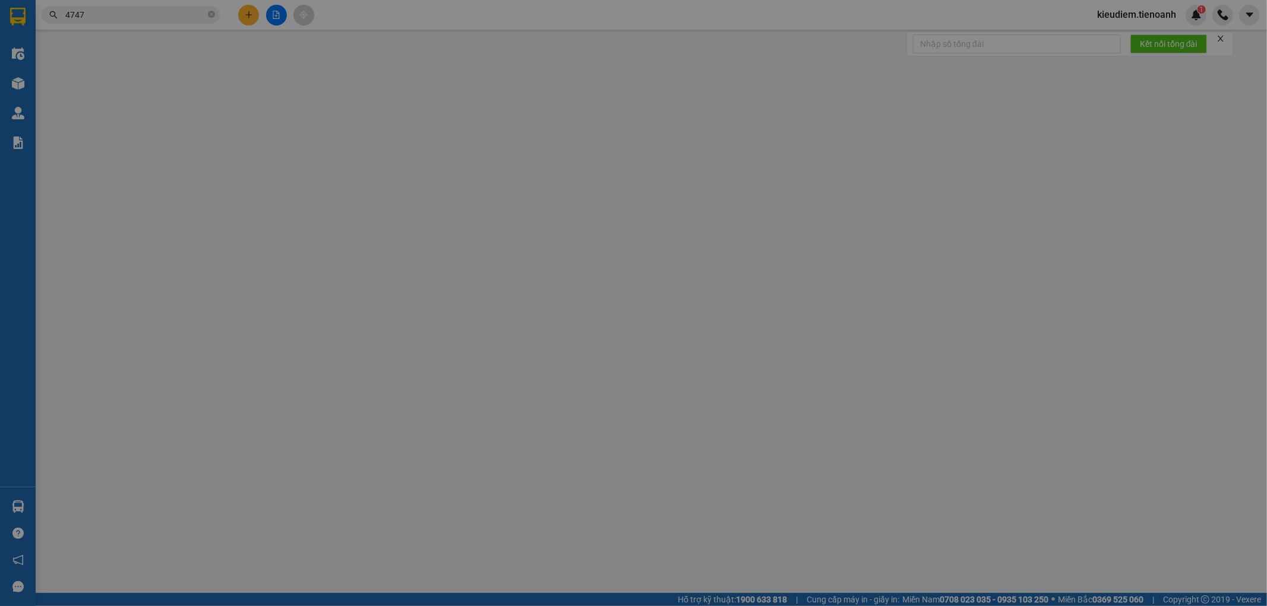
type input "0942524747"
type input "C Trang"
type input "0902759859"
type input "Hoàng Vinh"
type input "180.000"
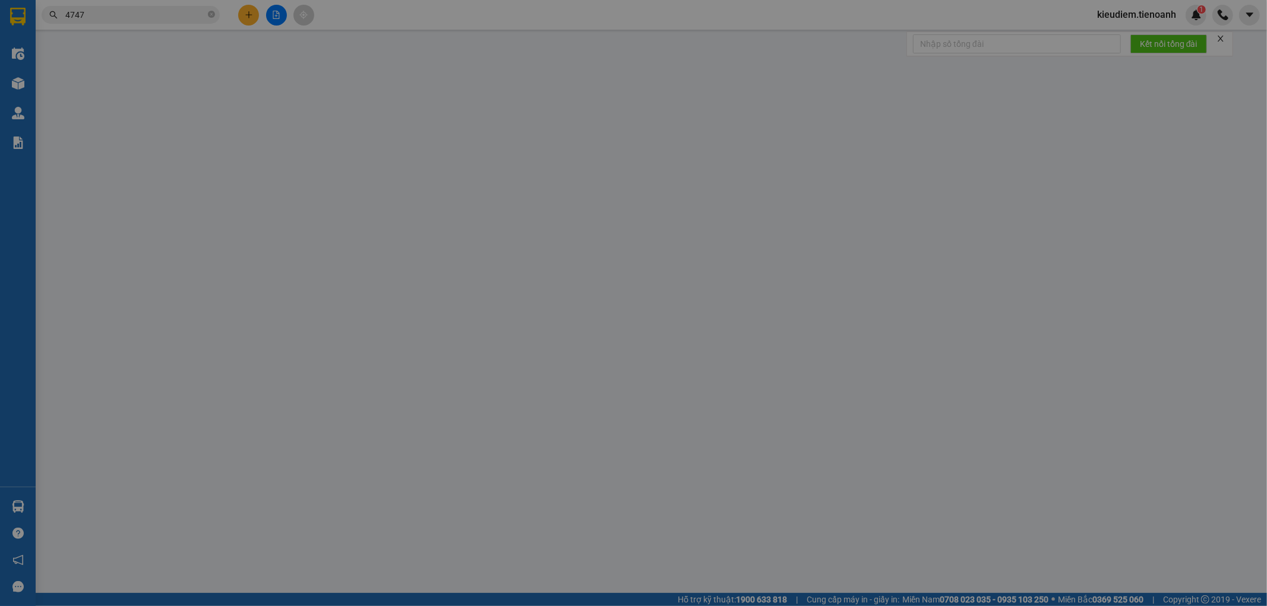
type input "180.000"
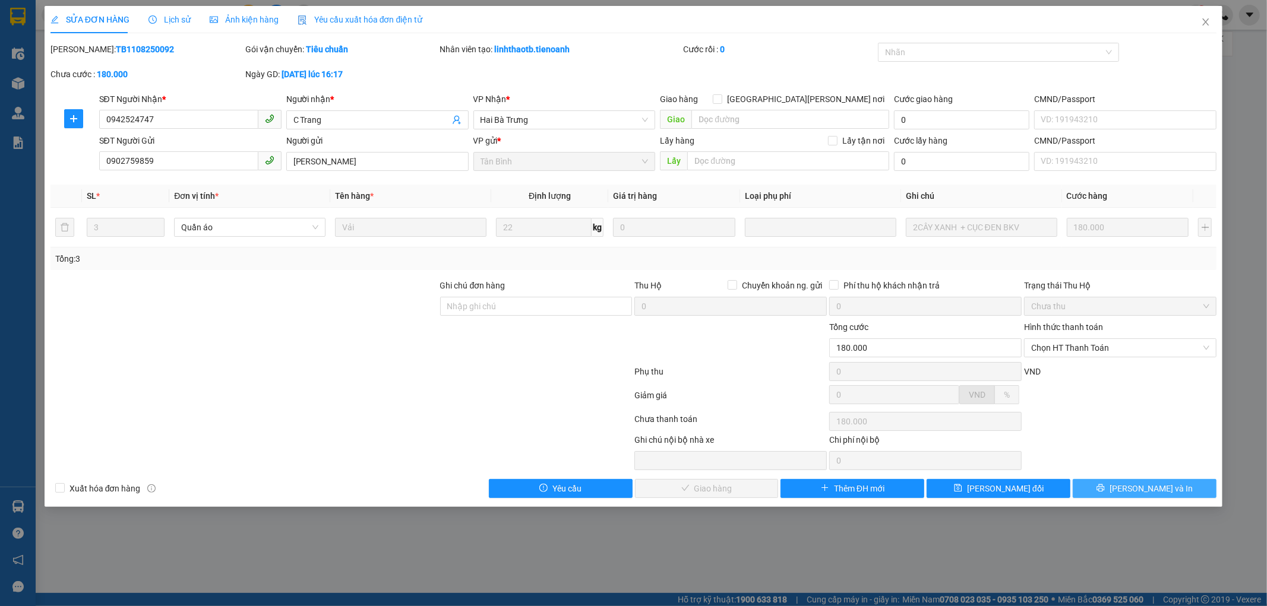
click at [1170, 488] on button "[PERSON_NAME] và In" at bounding box center [1144, 488] width 144 height 19
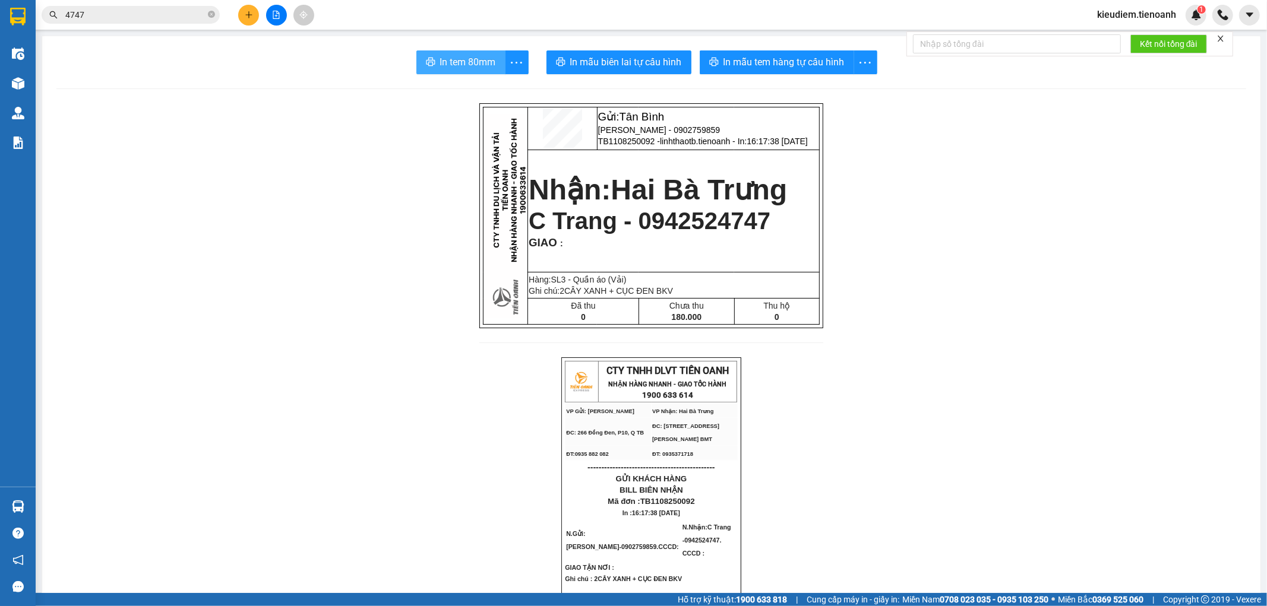
click at [461, 63] on span "In tem 80mm" at bounding box center [468, 62] width 56 height 15
click at [125, 18] on input "4747" at bounding box center [135, 14] width 140 height 13
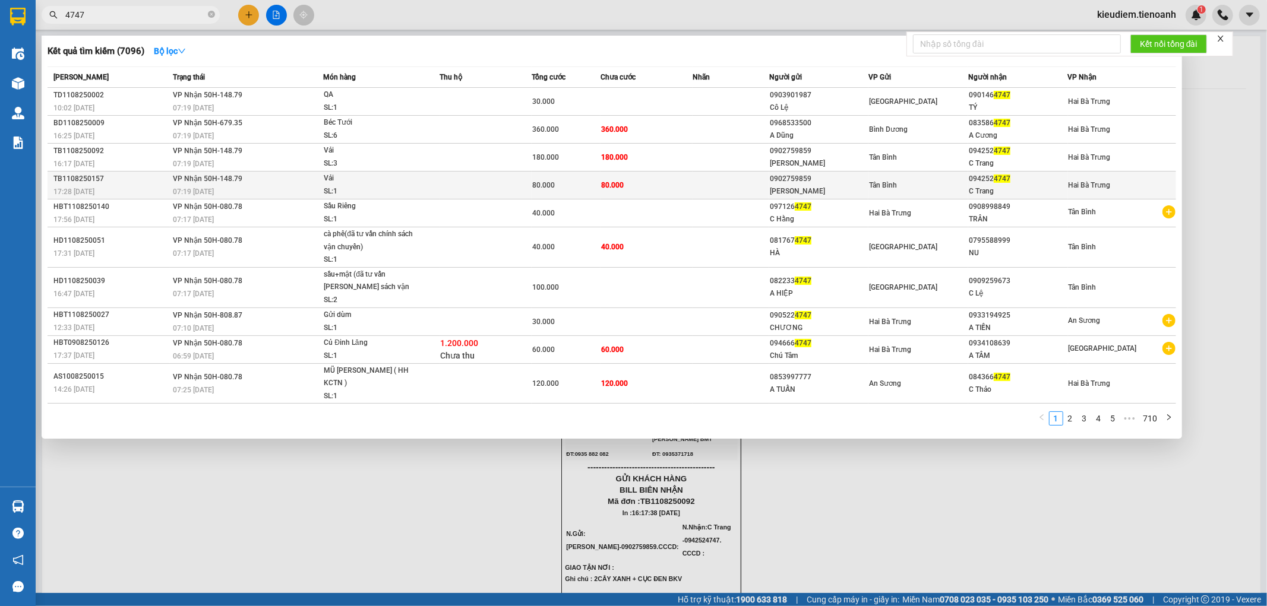
click at [413, 185] on div "Vải" at bounding box center [368, 178] width 89 height 13
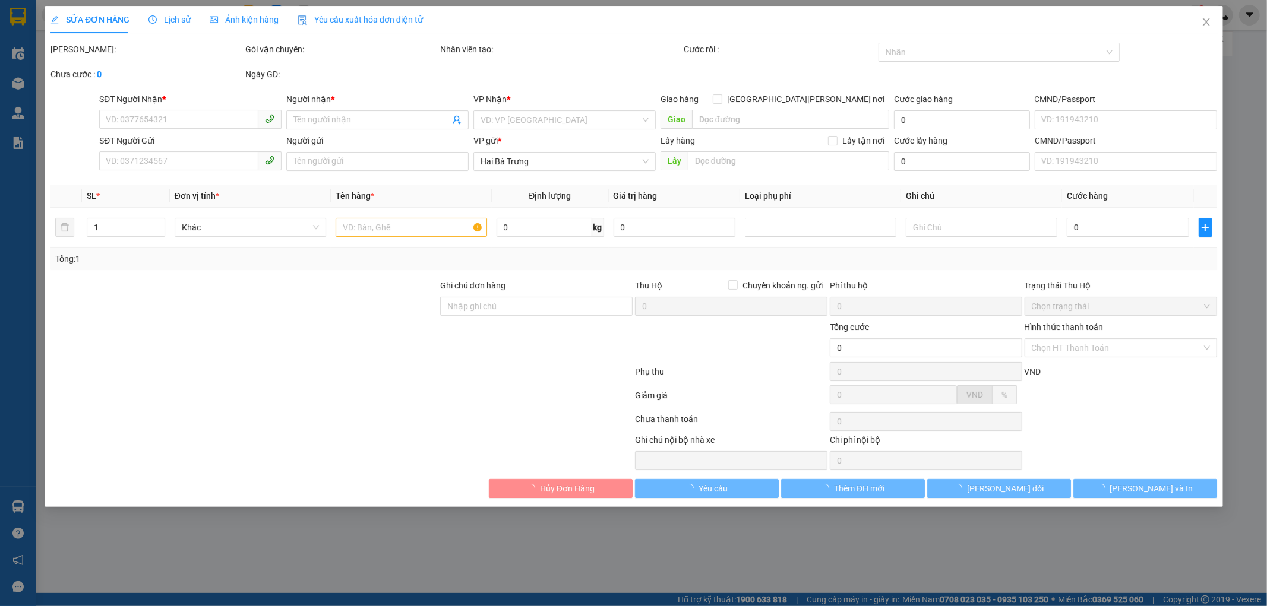
type input "0942524747"
type input "C Trang"
type input "0902759859"
type input "Hoàng Vinh"
type input "80.000"
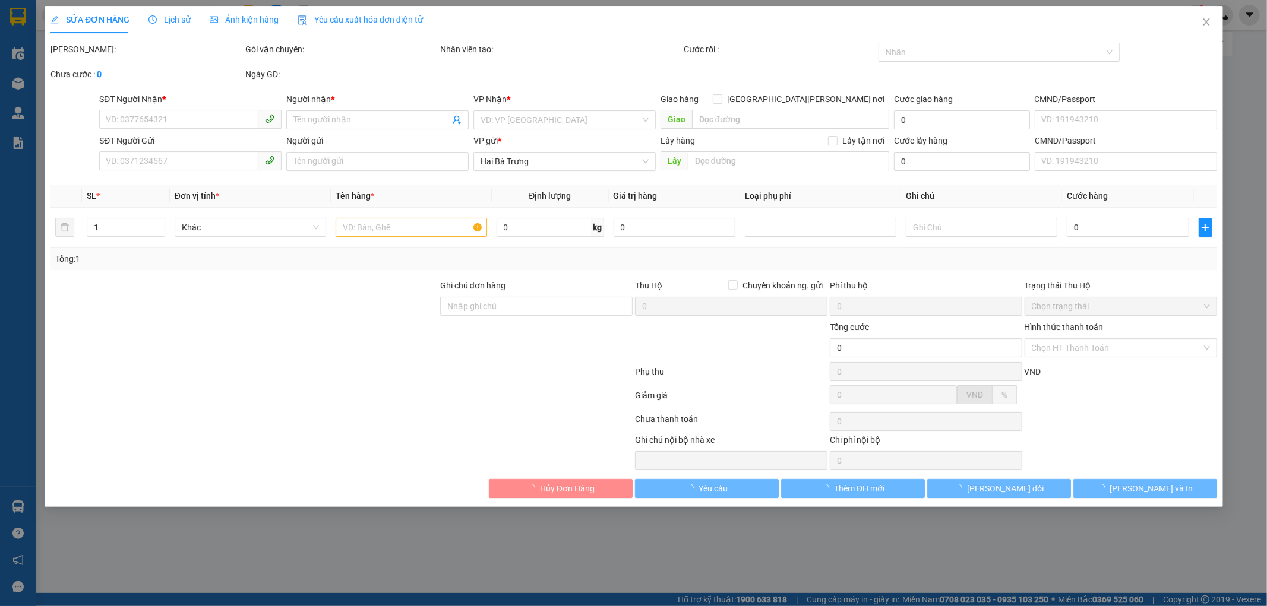
type input "80.000"
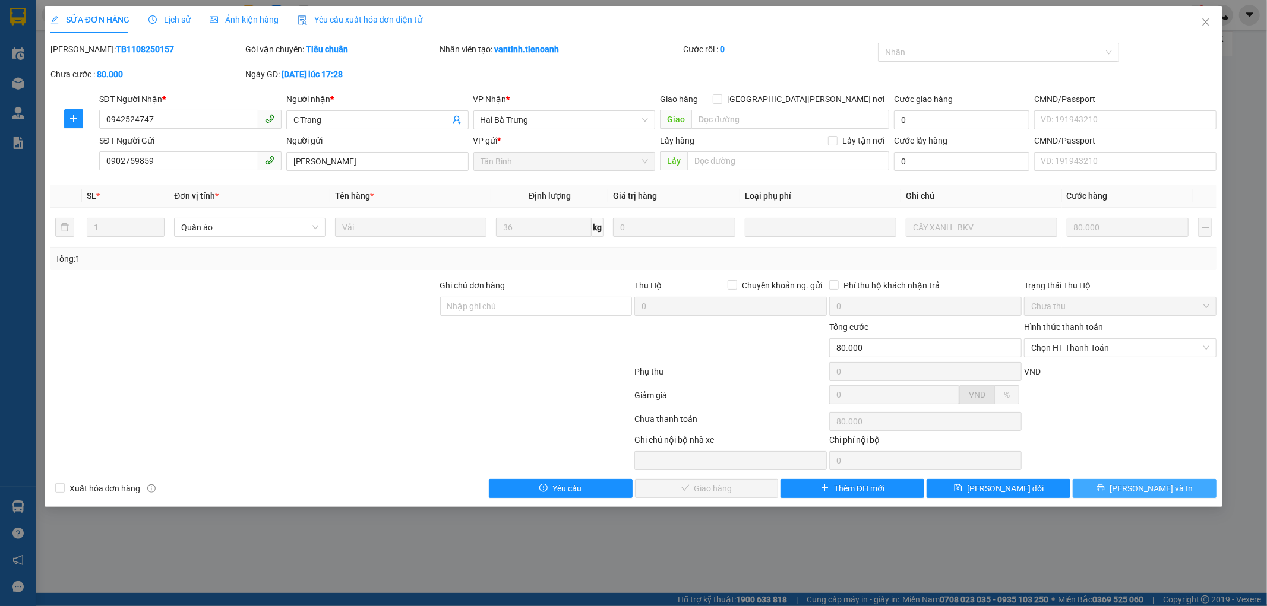
click at [1110, 491] on button "[PERSON_NAME] và In" at bounding box center [1144, 488] width 144 height 19
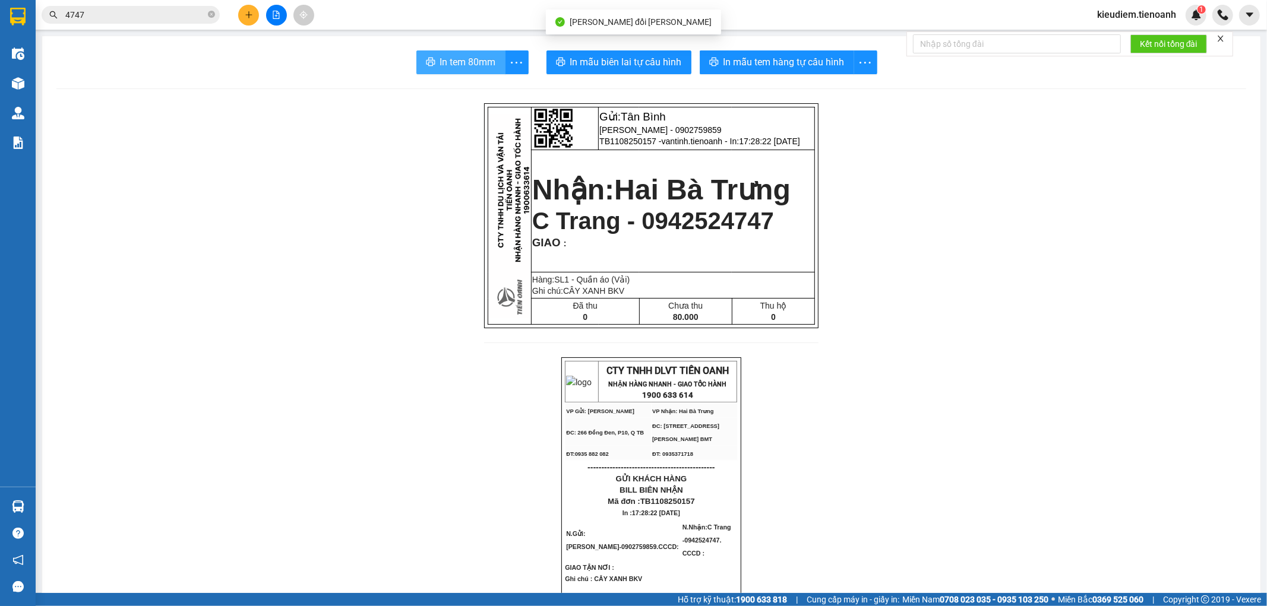
click at [447, 61] on span "In tem 80mm" at bounding box center [468, 62] width 56 height 15
click at [158, 20] on input "4747" at bounding box center [135, 14] width 140 height 13
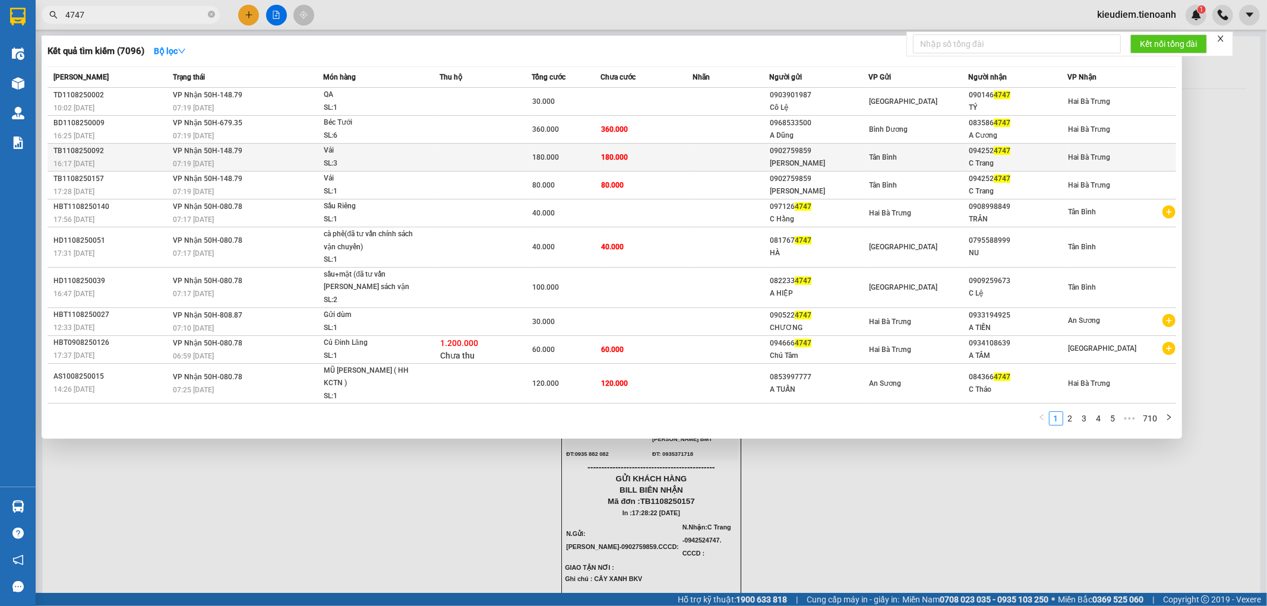
click at [594, 162] on div "180.000" at bounding box center [566, 157] width 68 height 13
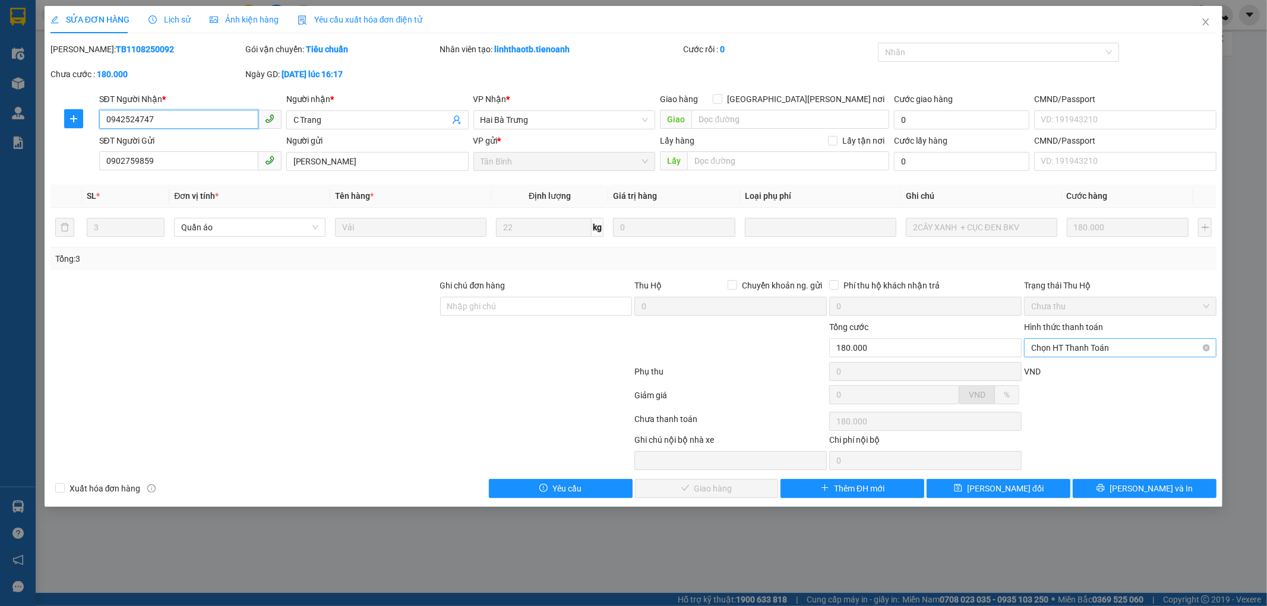
click at [1105, 352] on span "Chọn HT Thanh Toán" at bounding box center [1120, 348] width 178 height 18
click at [1099, 369] on div "Tại văn phòng" at bounding box center [1120, 371] width 178 height 13
type input "0"
click at [734, 483] on span "[PERSON_NAME] và Giao hàng" at bounding box center [737, 488] width 160 height 13
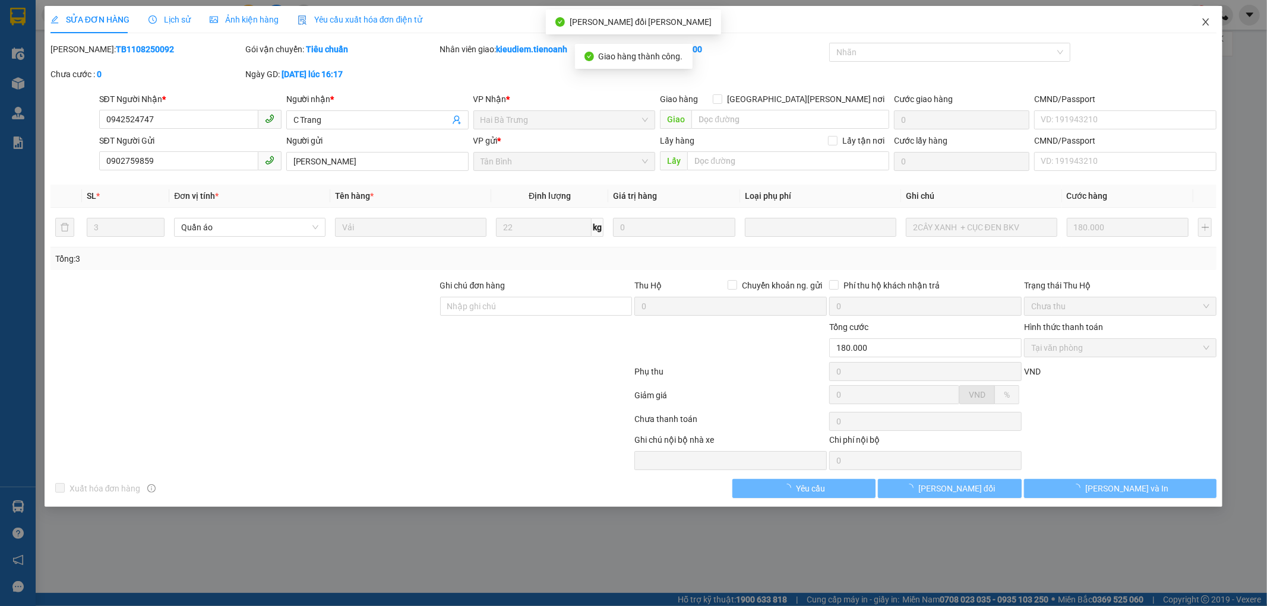
click at [1207, 24] on icon "close" at bounding box center [1205, 21] width 7 height 7
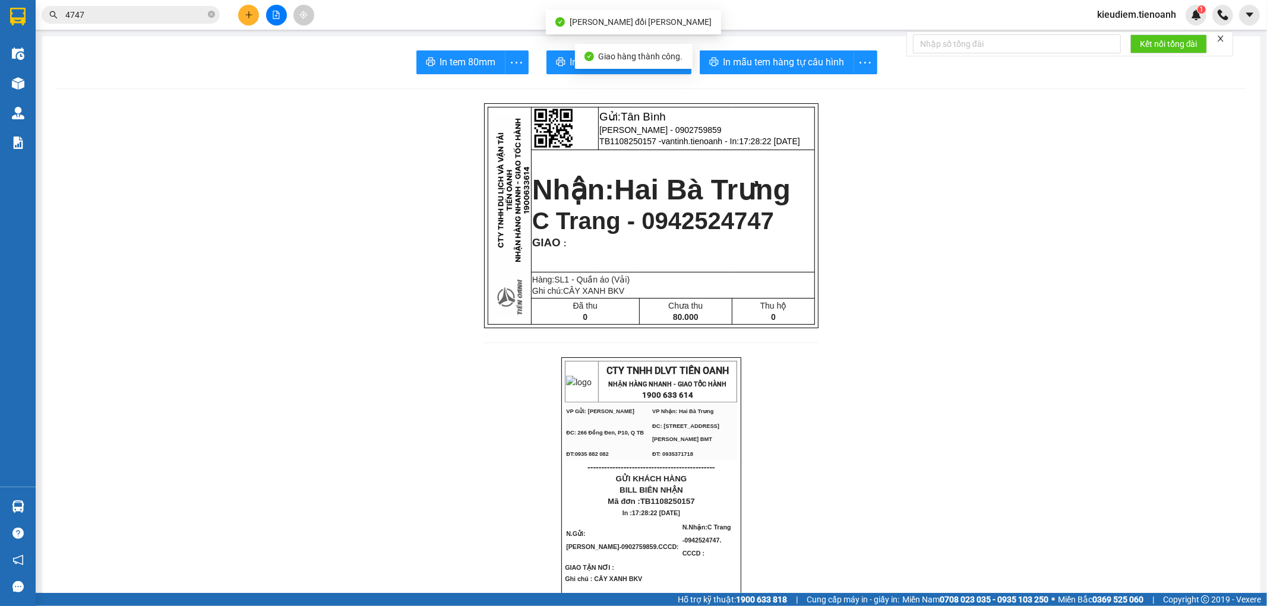
click at [115, 16] on input "4747" at bounding box center [135, 14] width 140 height 13
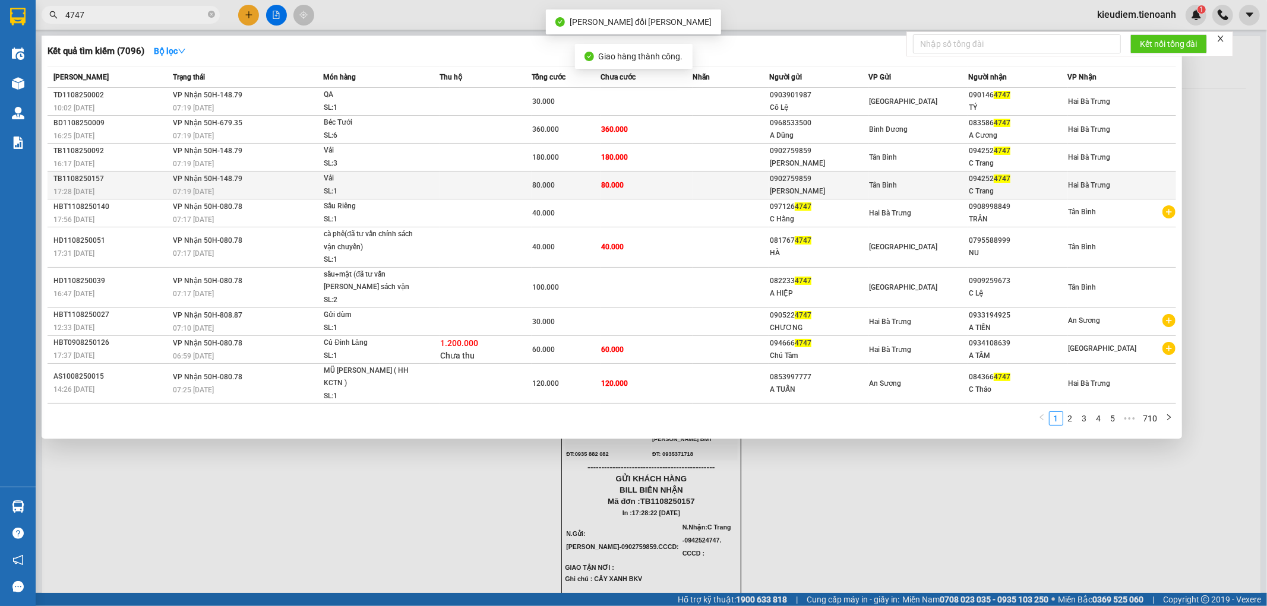
click at [638, 179] on td "80.000" at bounding box center [646, 186] width 92 height 28
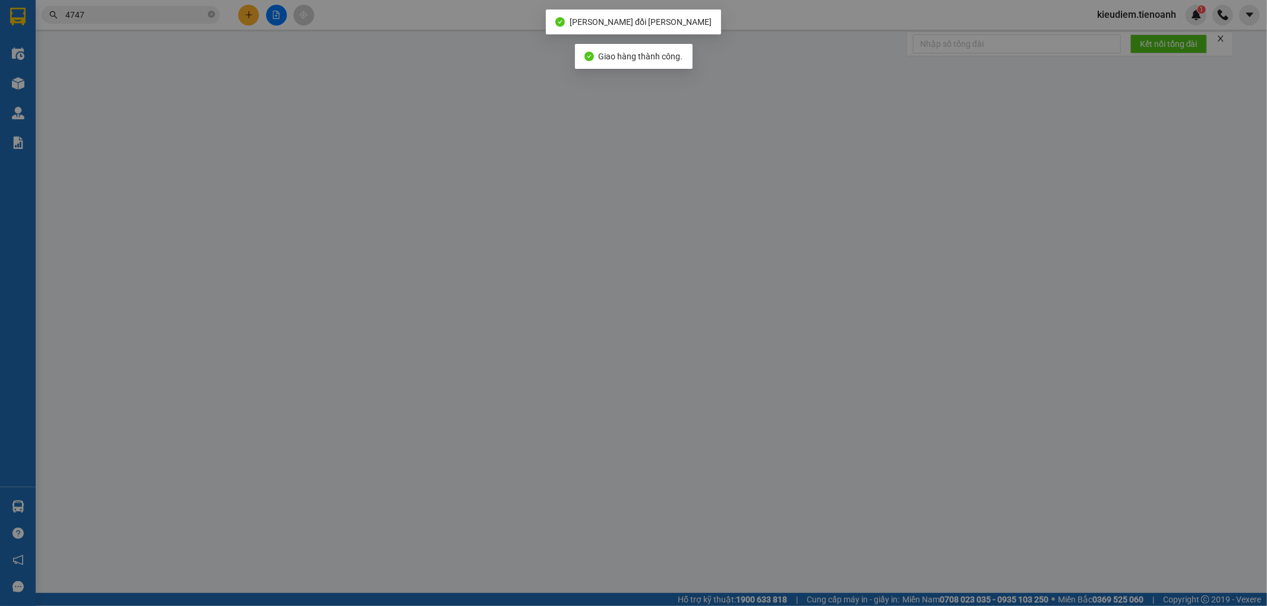
type input "0942524747"
type input "C Trang"
type input "0902759859"
type input "Hoàng Vinh"
type input "80.000"
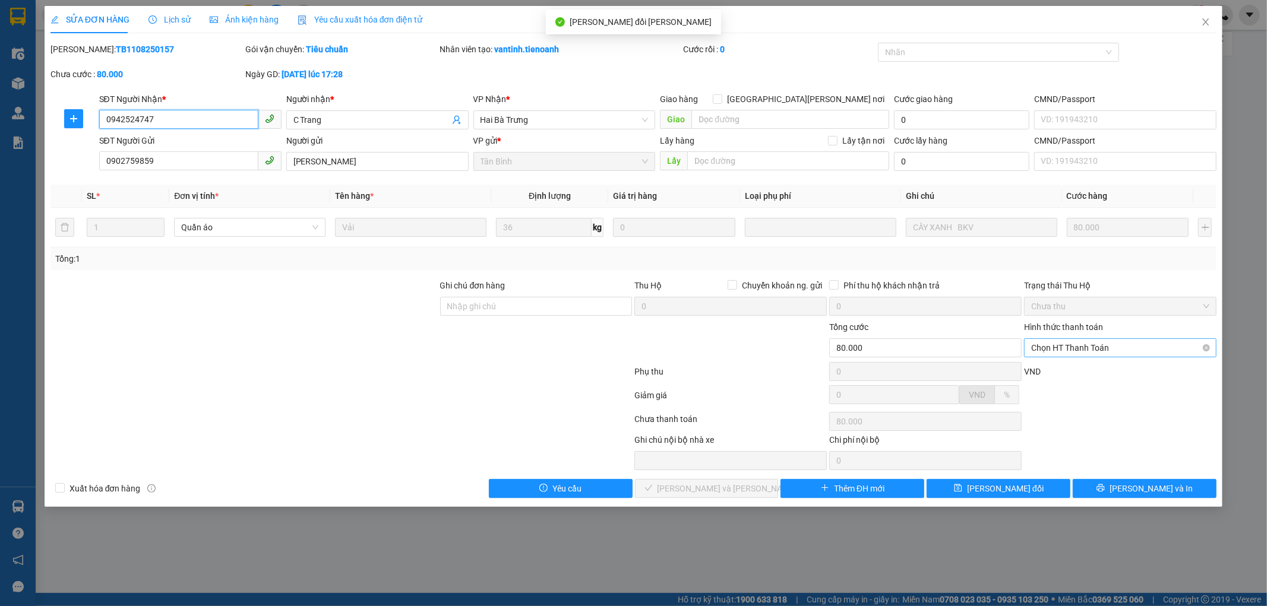
click at [1109, 349] on span "Chọn HT Thanh Toán" at bounding box center [1120, 348] width 178 height 18
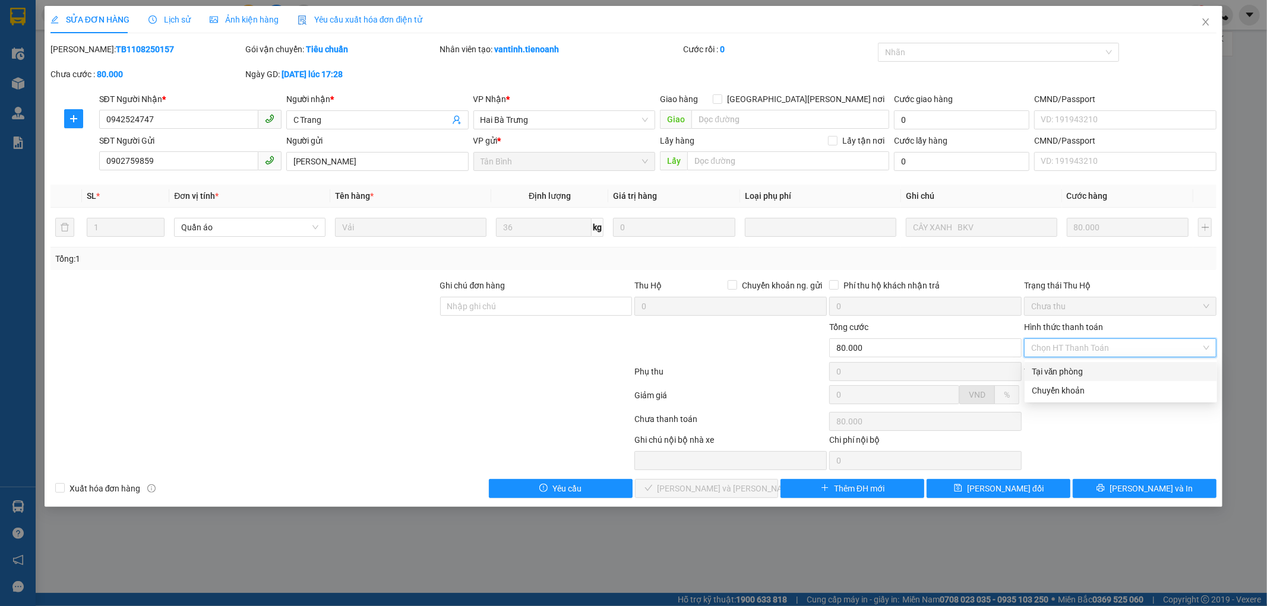
click at [1055, 373] on div "Tại văn phòng" at bounding box center [1120, 371] width 178 height 13
type input "0"
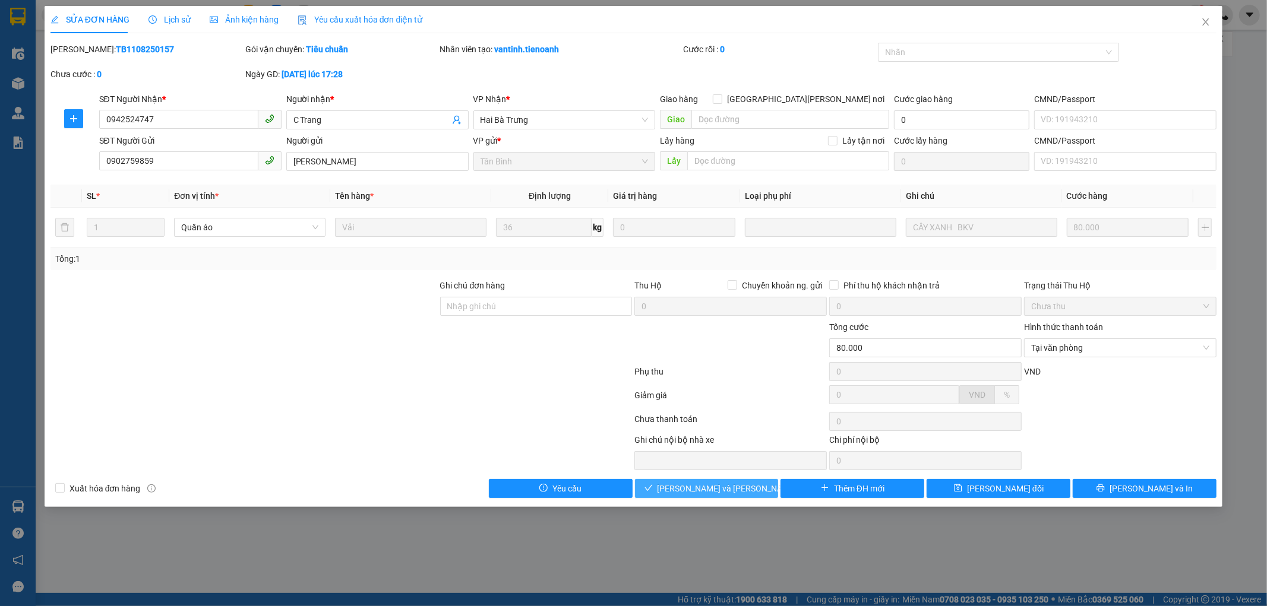
click at [749, 489] on button "[PERSON_NAME] và Giao hàng" at bounding box center [707, 488] width 144 height 19
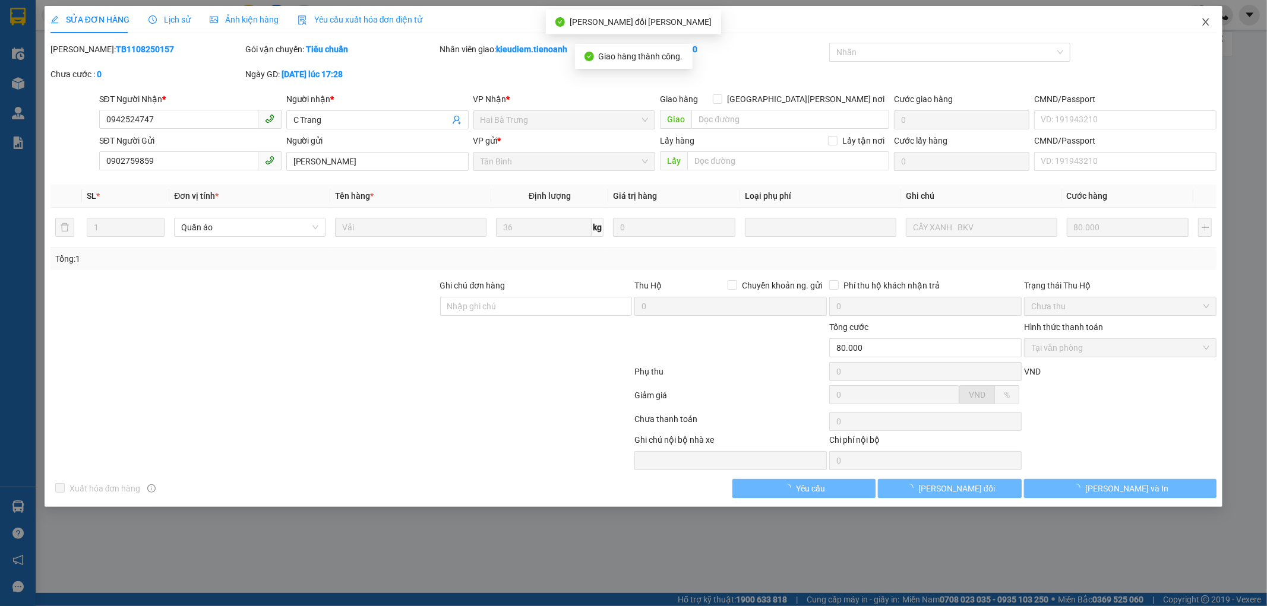
click at [1204, 21] on icon "close" at bounding box center [1205, 21] width 7 height 7
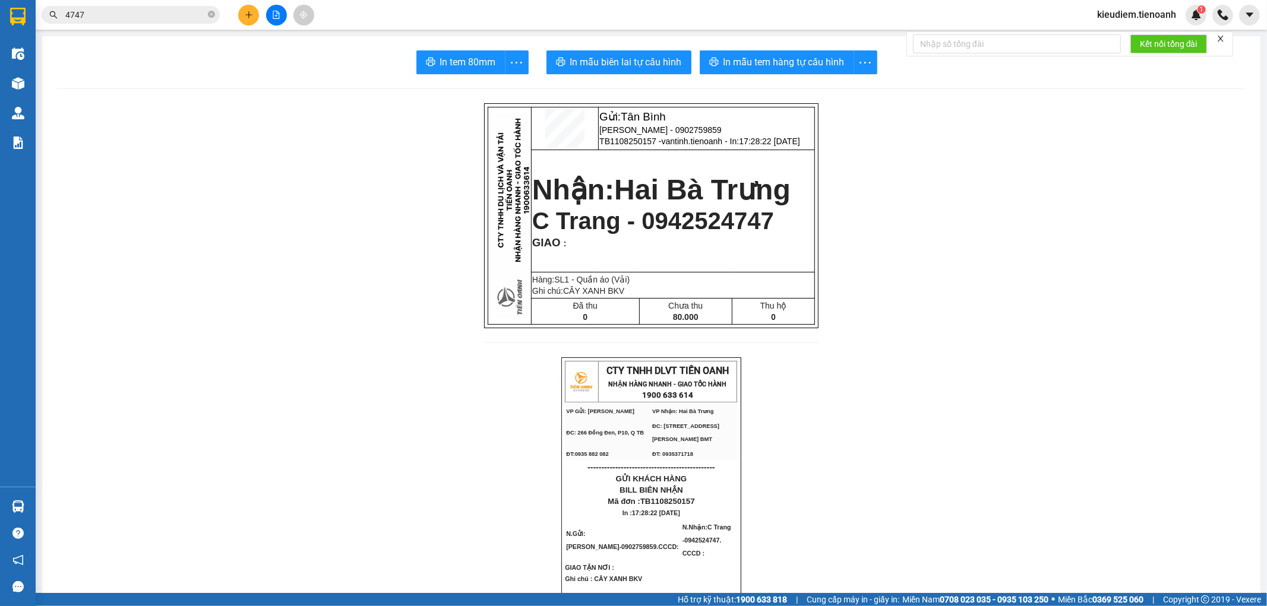
click at [145, 14] on input "4747" at bounding box center [135, 14] width 140 height 13
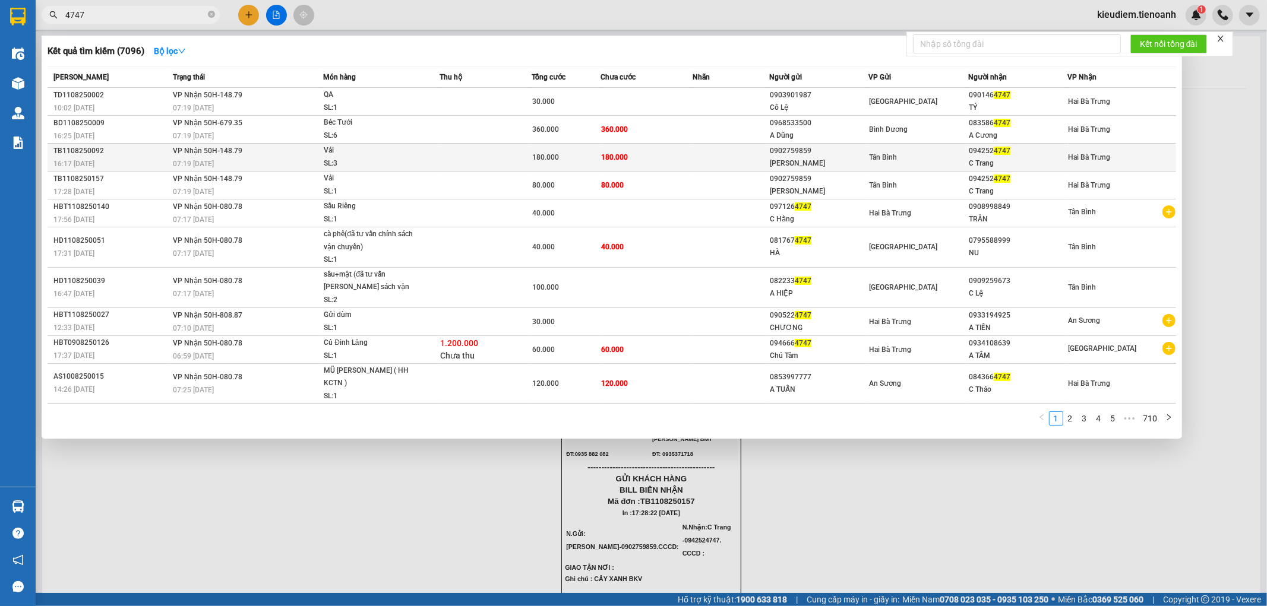
click at [986, 158] on div "C Trang" at bounding box center [1017, 163] width 99 height 12
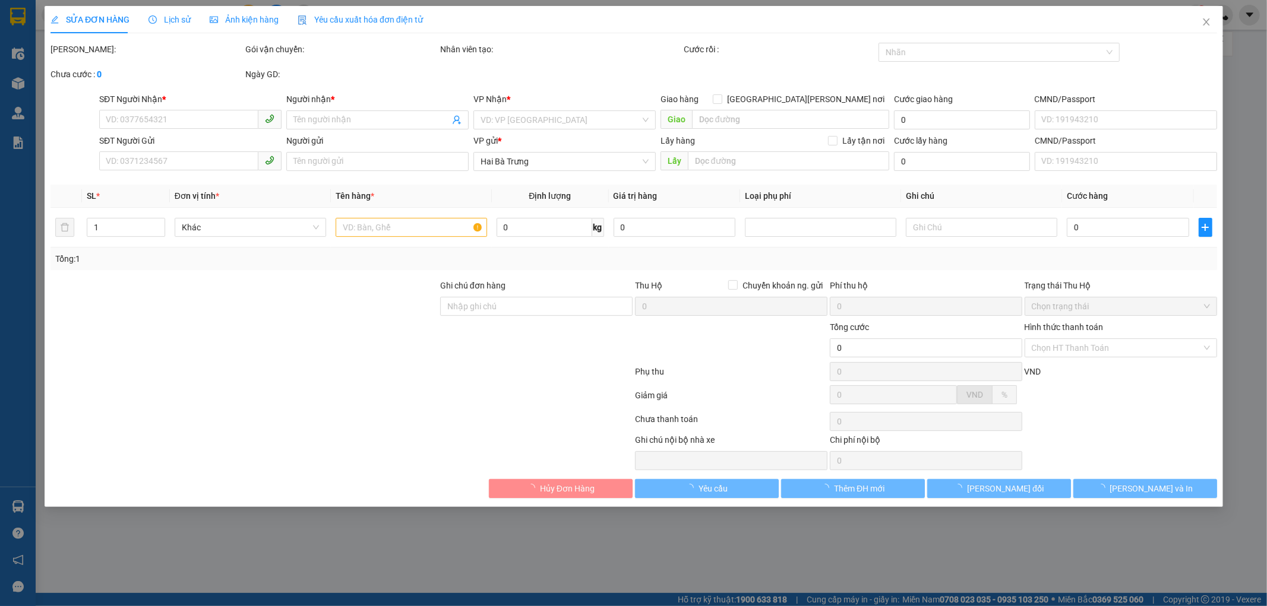
type input "0942524747"
type input "C Trang"
type input "0902759859"
type input "Hoàng Vinh"
type input "180.000"
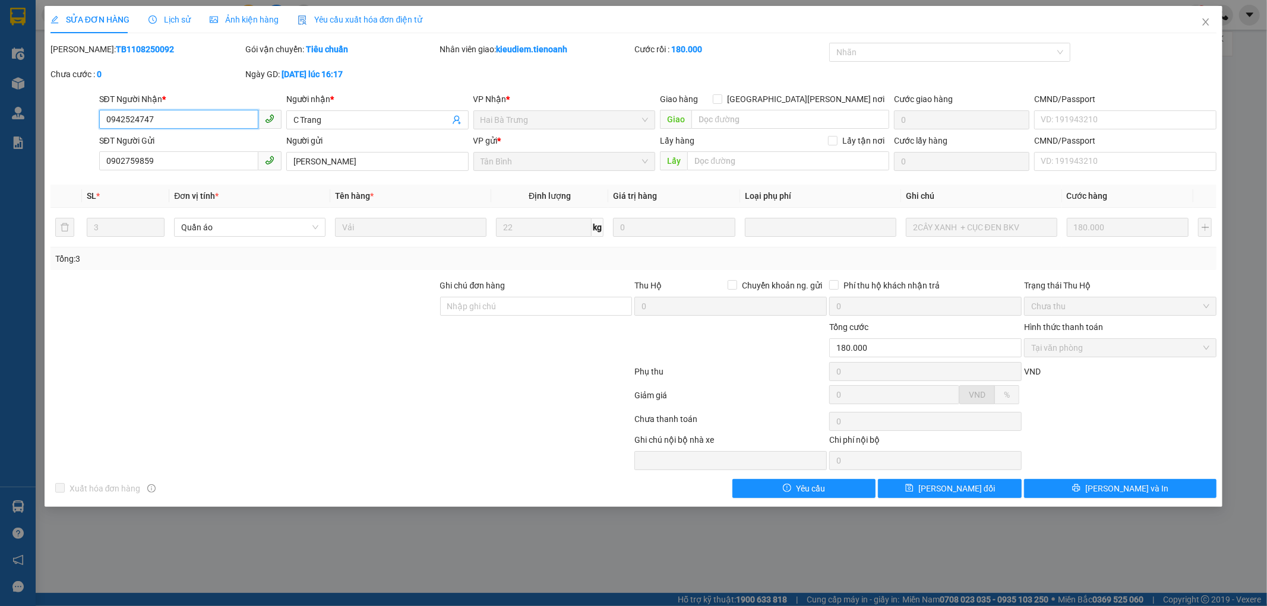
click at [196, 113] on input "0942524747" at bounding box center [178, 119] width 159 height 19
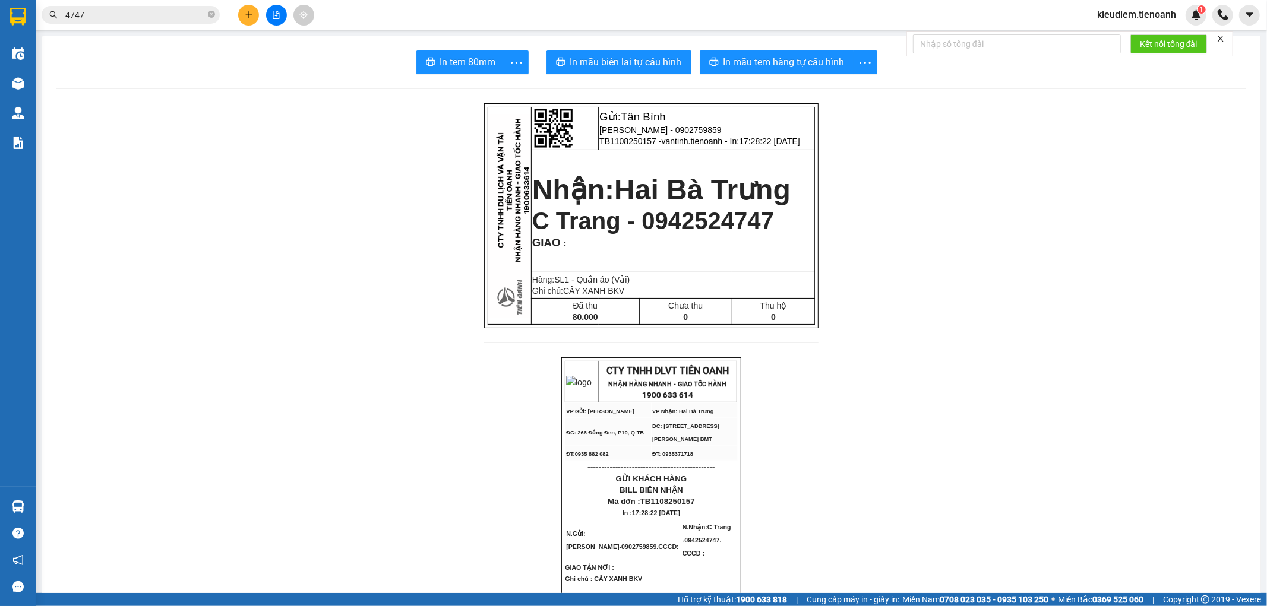
click at [120, 15] on input "4747" at bounding box center [135, 14] width 140 height 13
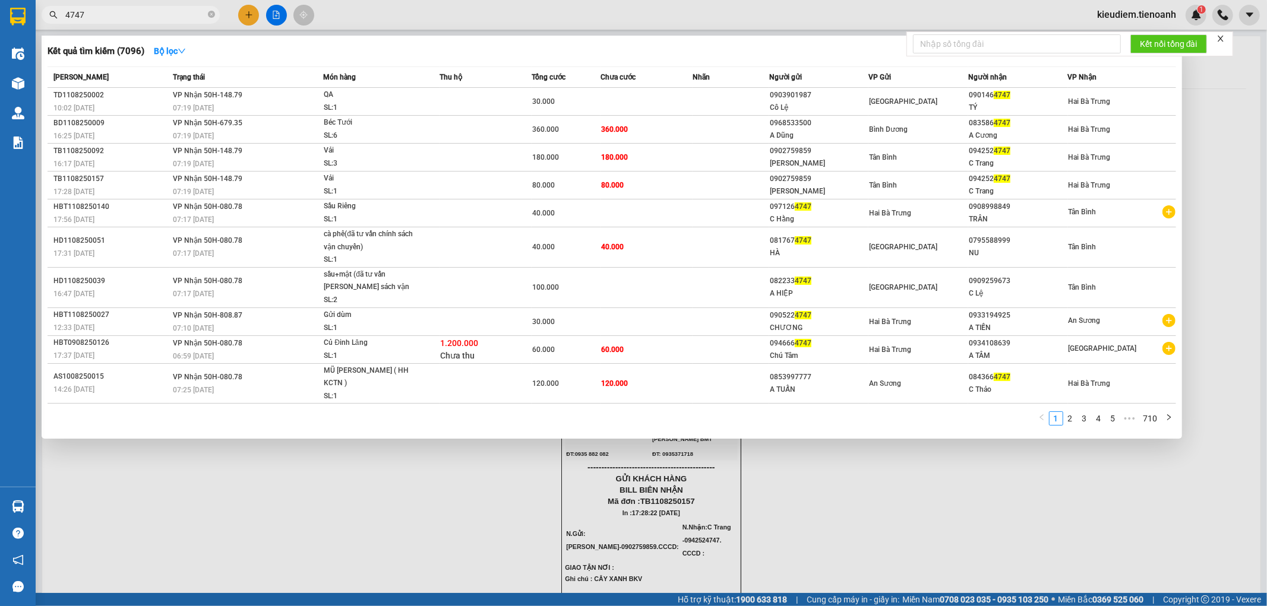
click at [120, 15] on input "4747" at bounding box center [135, 14] width 140 height 13
paste input "094252"
type input "0942524747"
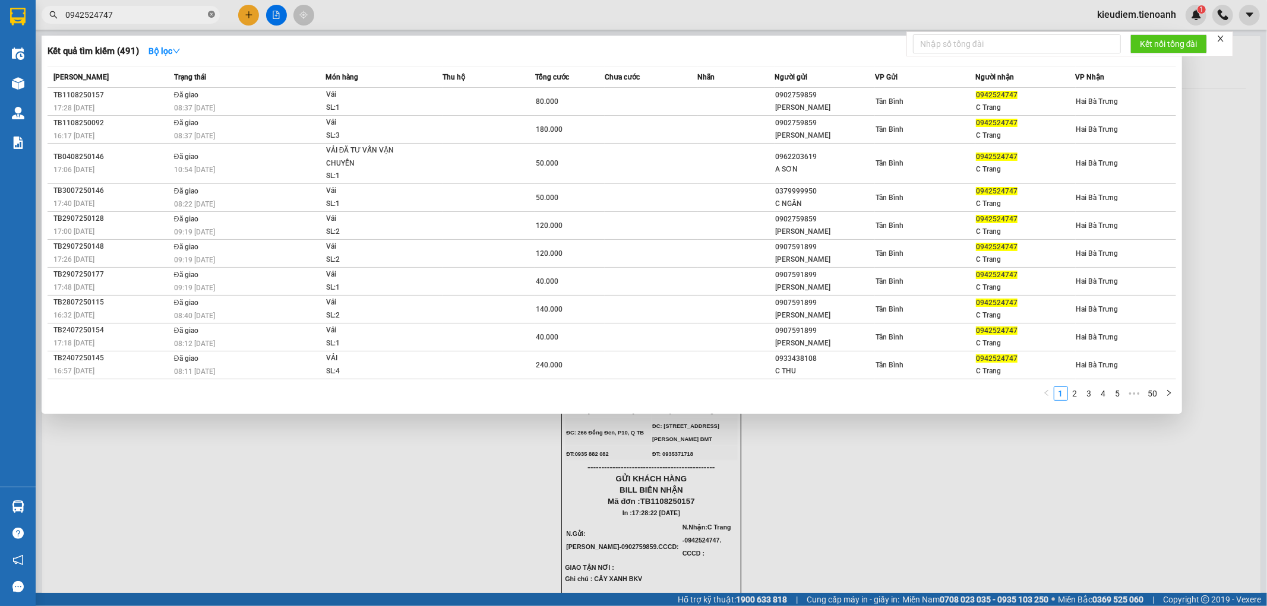
click at [210, 15] on icon "close-circle" at bounding box center [211, 14] width 7 height 7
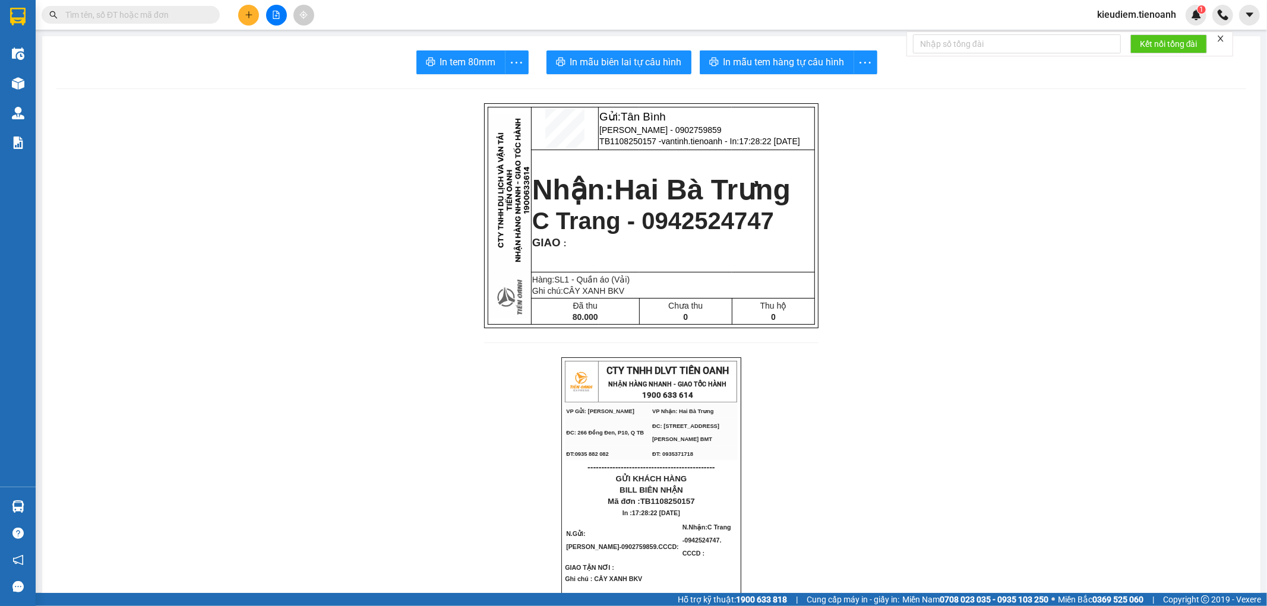
click at [99, 13] on input "text" at bounding box center [135, 14] width 140 height 13
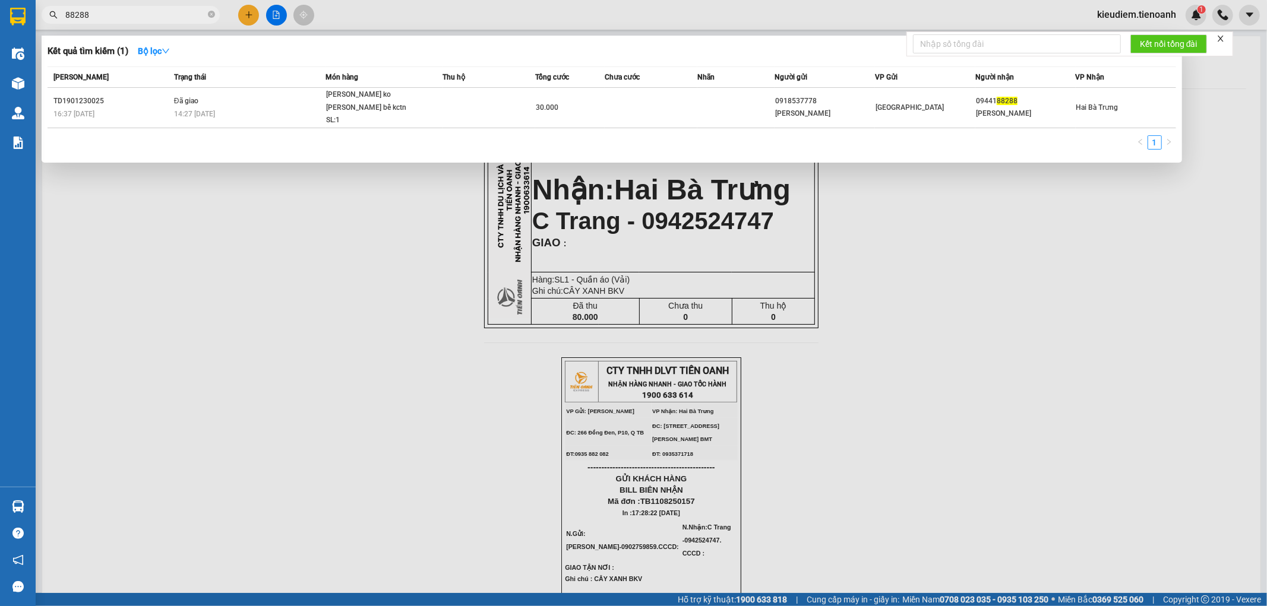
click at [78, 11] on input "88288" at bounding box center [135, 14] width 140 height 13
click at [121, 18] on input "88288" at bounding box center [135, 14] width 140 height 13
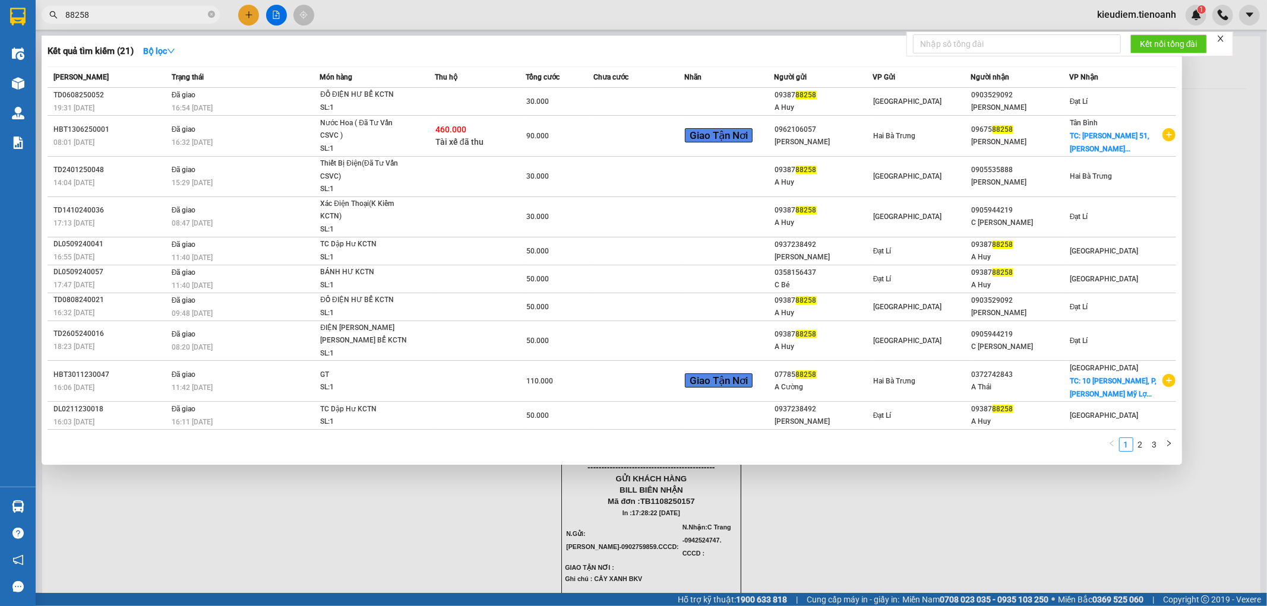
click at [121, 18] on input "88258" at bounding box center [135, 14] width 140 height 13
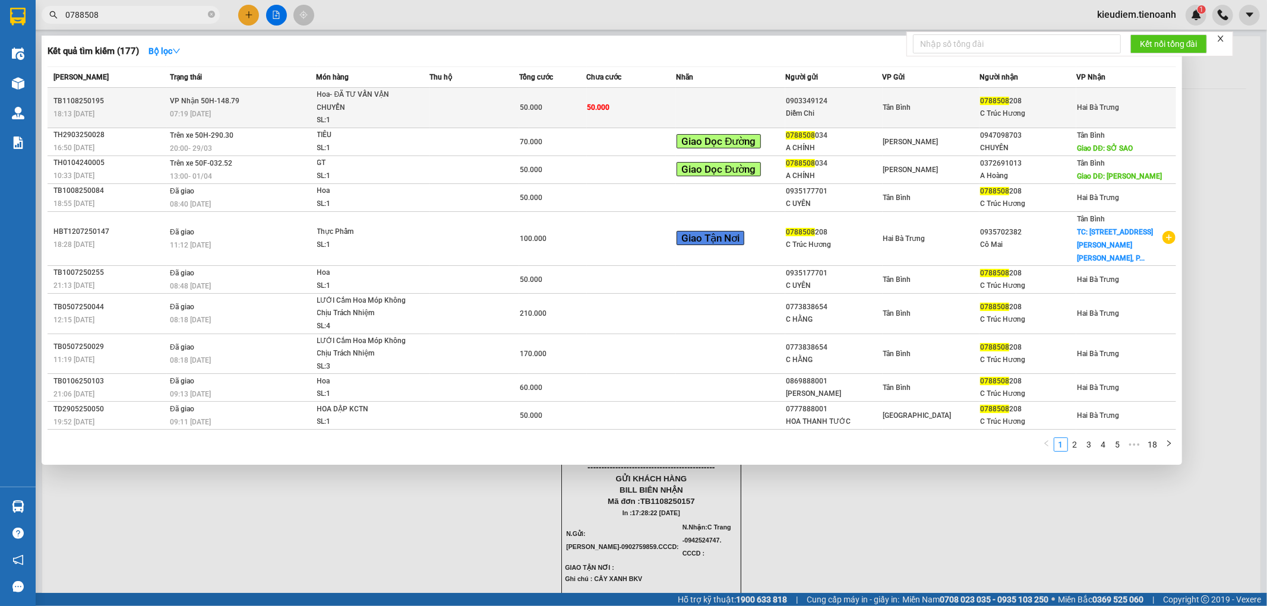
type input "0788508"
click at [502, 111] on td at bounding box center [475, 108] width 90 height 40
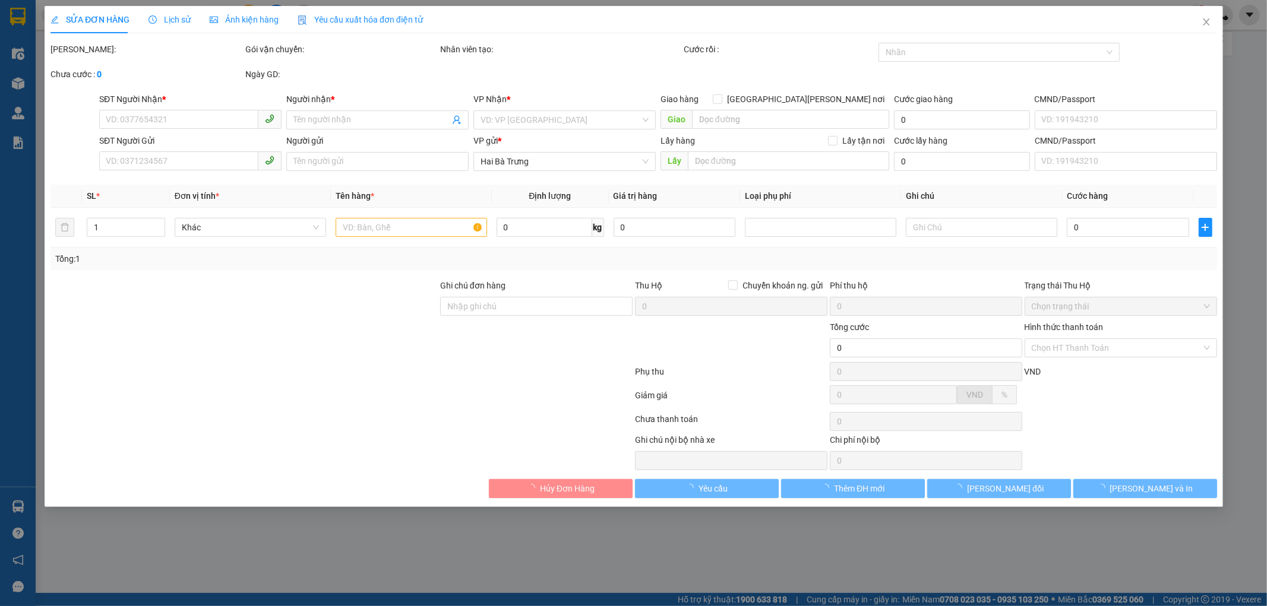
type input "0788508208"
type input "C Trúc Hương"
type input "0903349124"
type input "Diễm Chi"
type input "50.000"
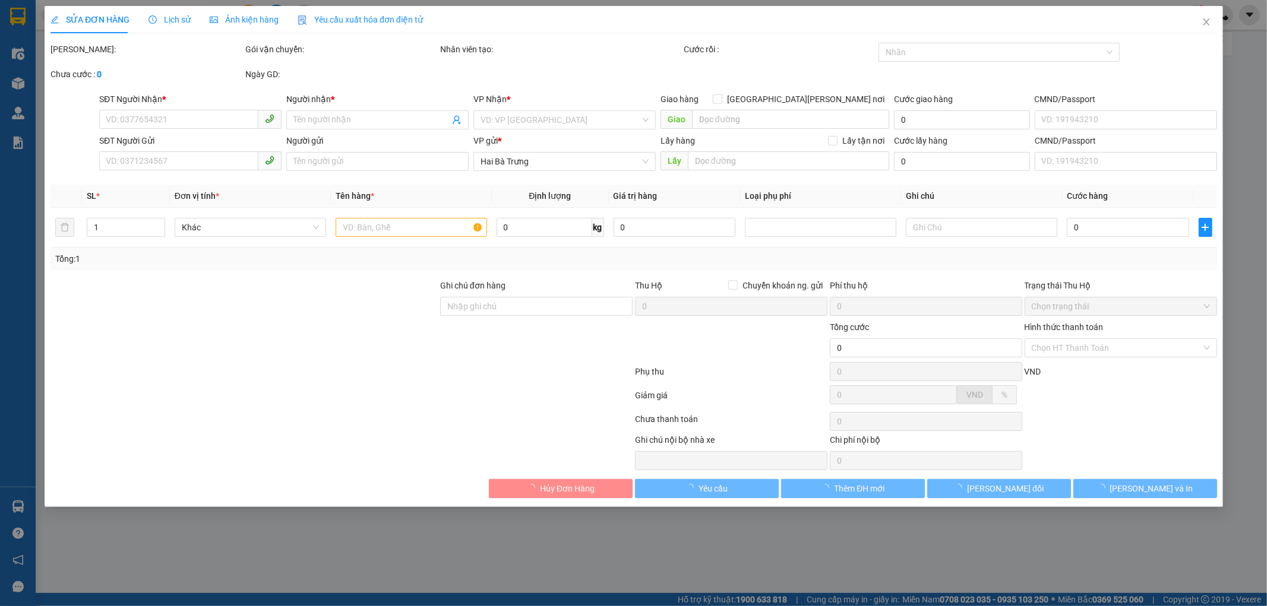
type input "50.000"
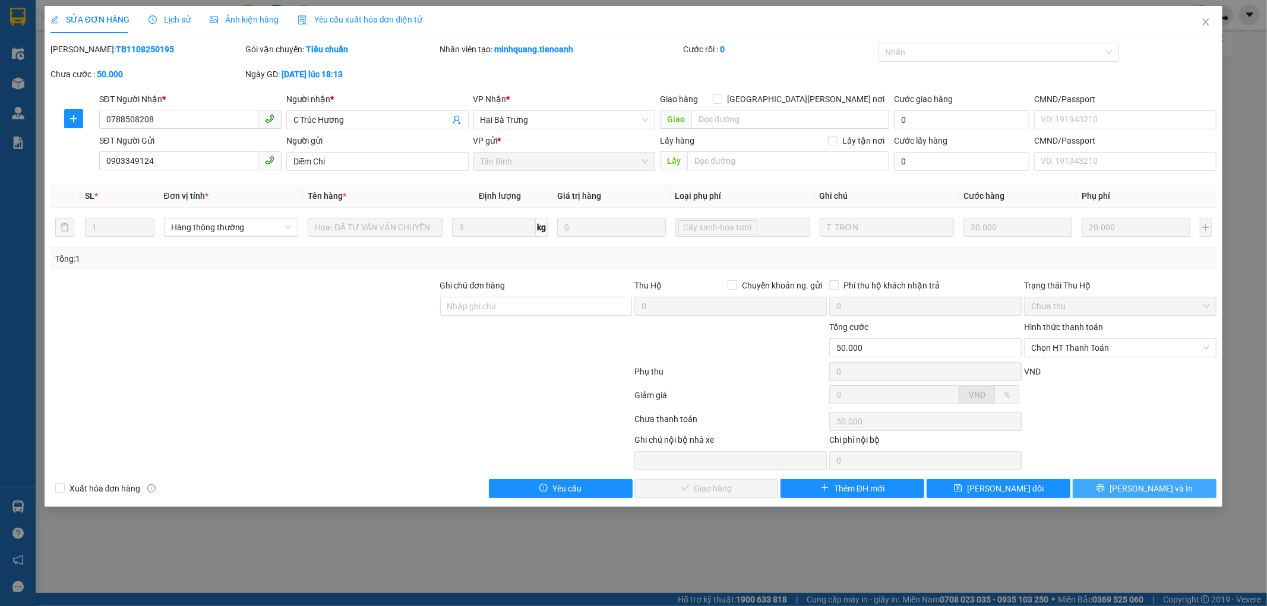
click at [1144, 486] on span "[PERSON_NAME] và In" at bounding box center [1150, 488] width 83 height 13
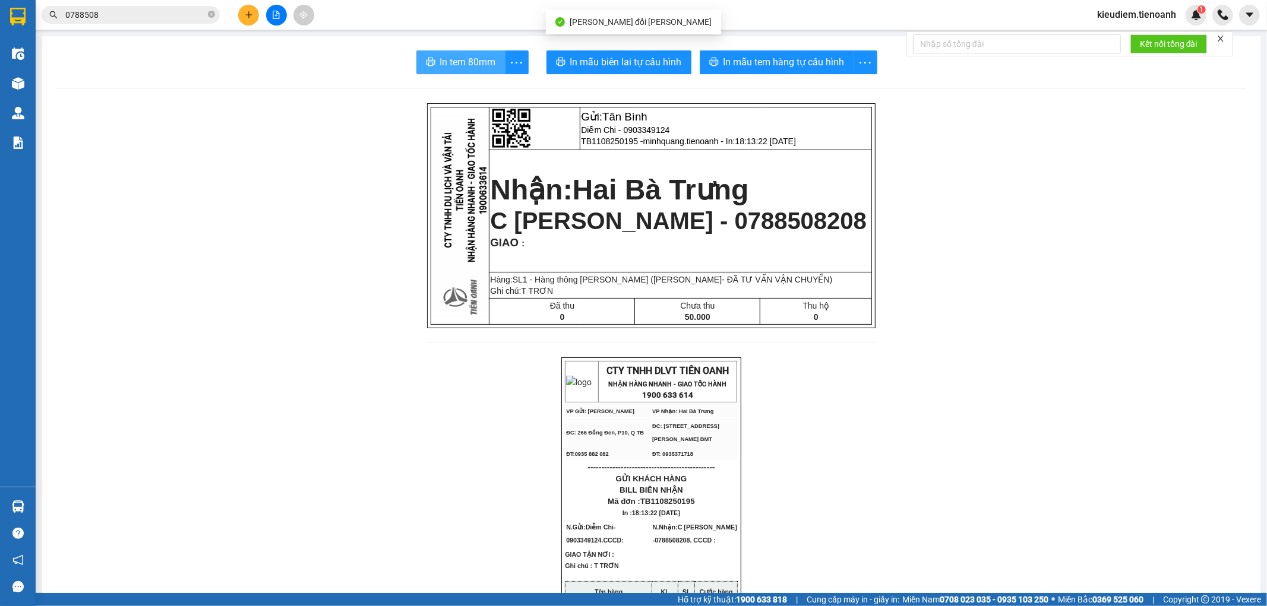
click at [426, 58] on icon "printer" at bounding box center [430, 62] width 9 height 8
click at [175, 13] on input "0788508" at bounding box center [135, 14] width 140 height 13
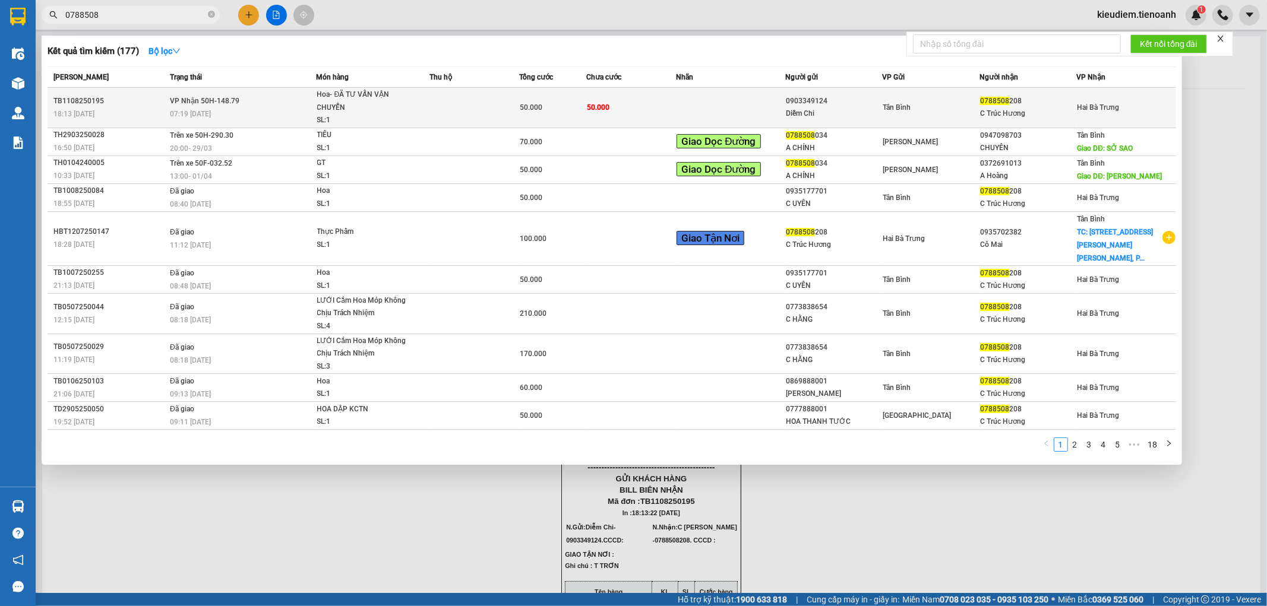
click at [426, 113] on span "Hoa- ĐÃ TƯ VẤN VẬN CHUYỂN SL: 1" at bounding box center [373, 107] width 112 height 39
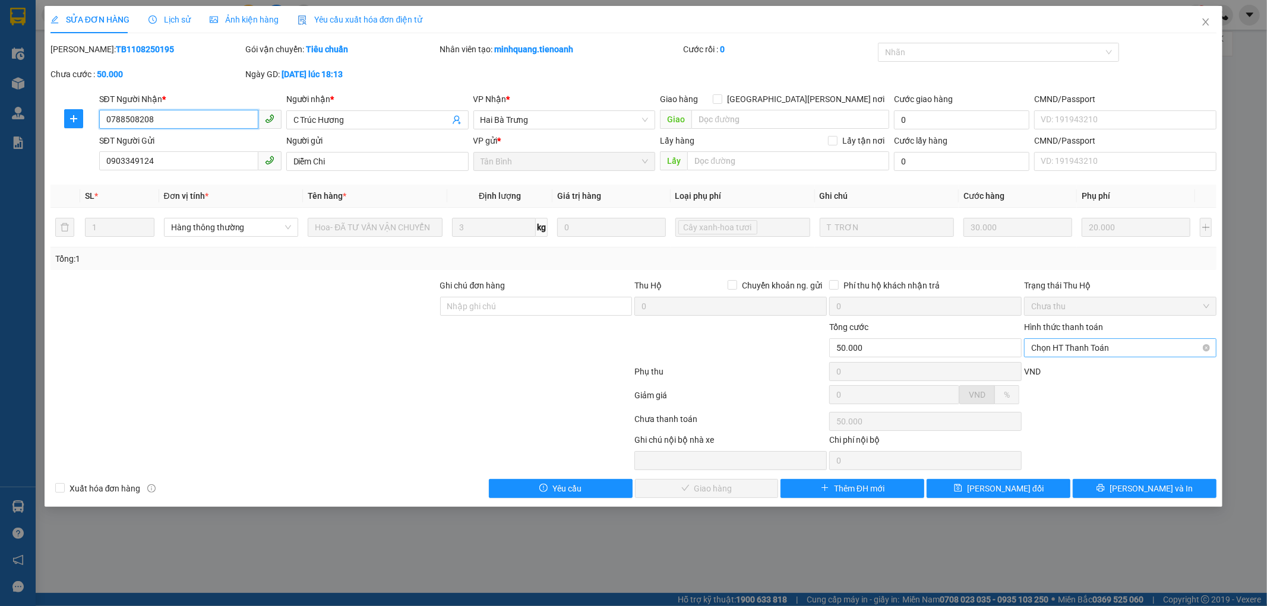
click at [1079, 356] on span "Chọn HT Thanh Toán" at bounding box center [1120, 348] width 178 height 18
click at [1073, 375] on div "Tại văn phòng" at bounding box center [1120, 371] width 178 height 13
type input "0"
click at [735, 491] on span "[PERSON_NAME] và Giao hàng" at bounding box center [737, 488] width 160 height 13
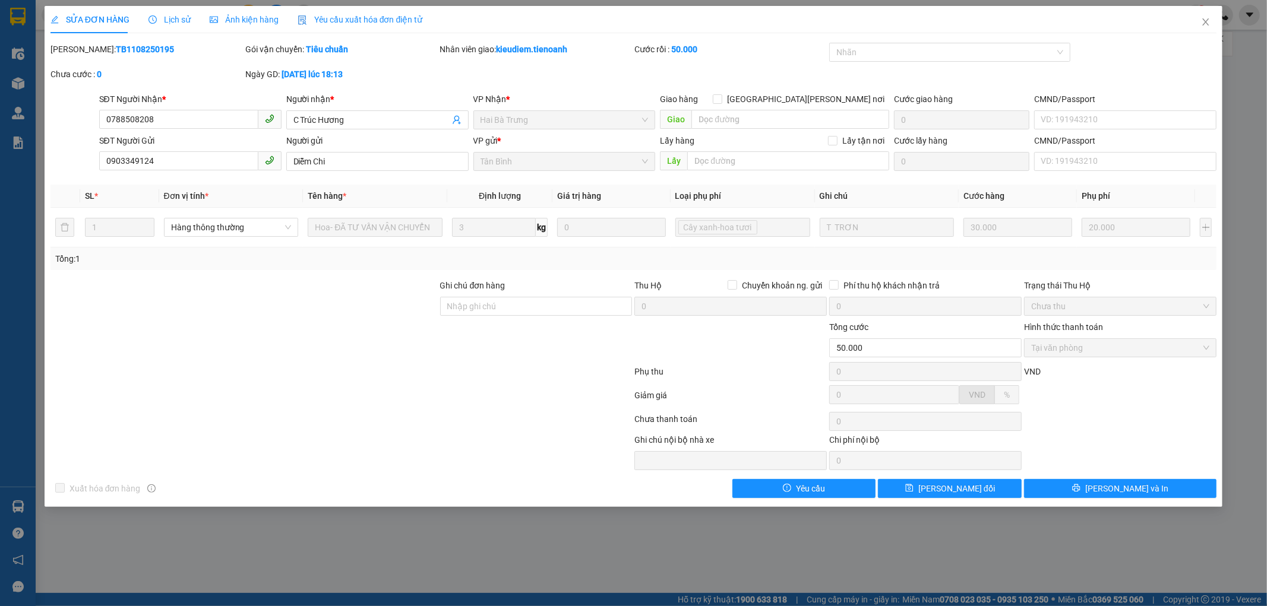
click at [411, 75] on div "Ngày GD: 11-08-2025 lúc 18:13" at bounding box center [341, 74] width 192 height 13
click at [1201, 29] on span "Close" at bounding box center [1205, 22] width 33 height 33
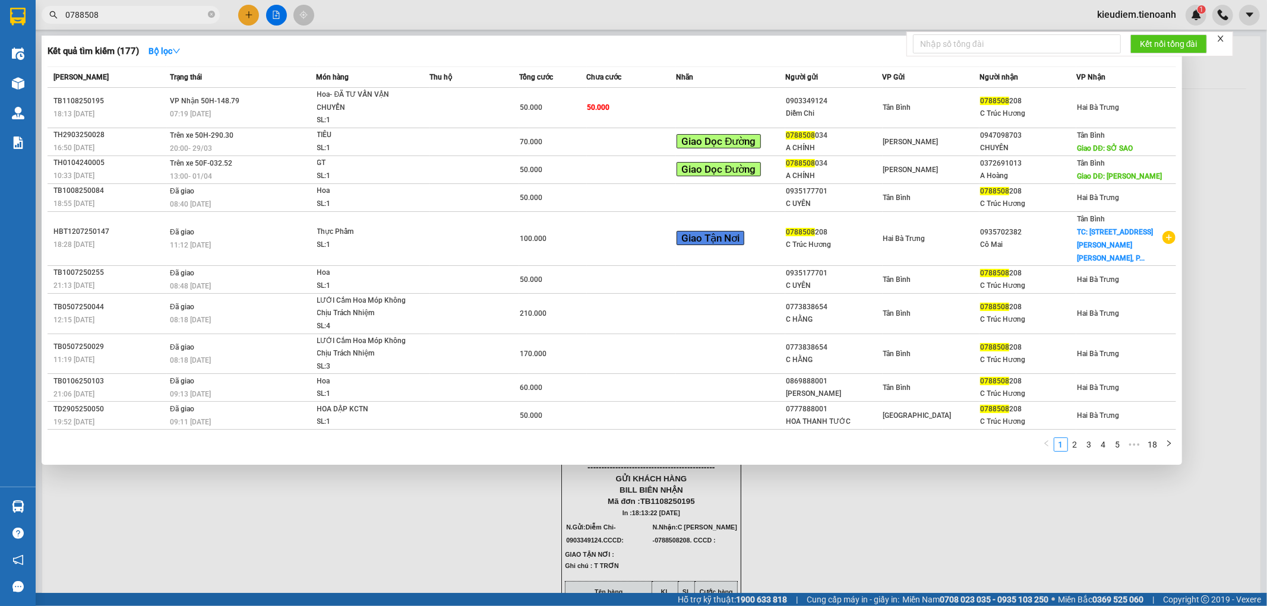
click at [122, 13] on input "0788508" at bounding box center [135, 14] width 140 height 13
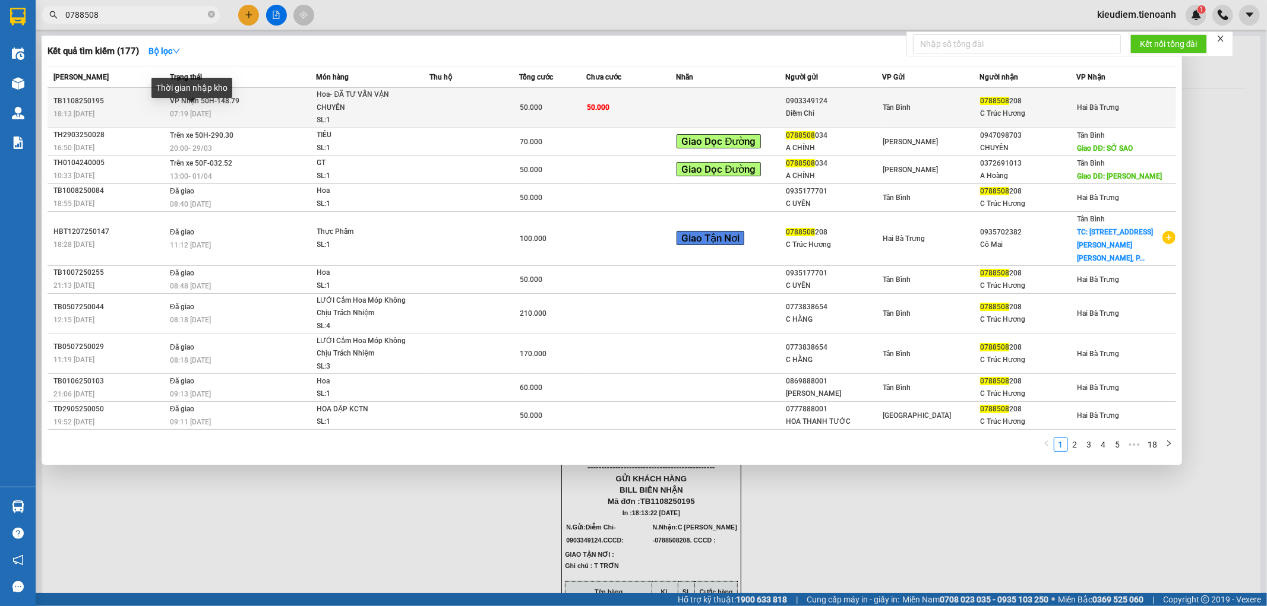
click at [206, 113] on span "07:19 [DATE]" at bounding box center [190, 114] width 41 height 8
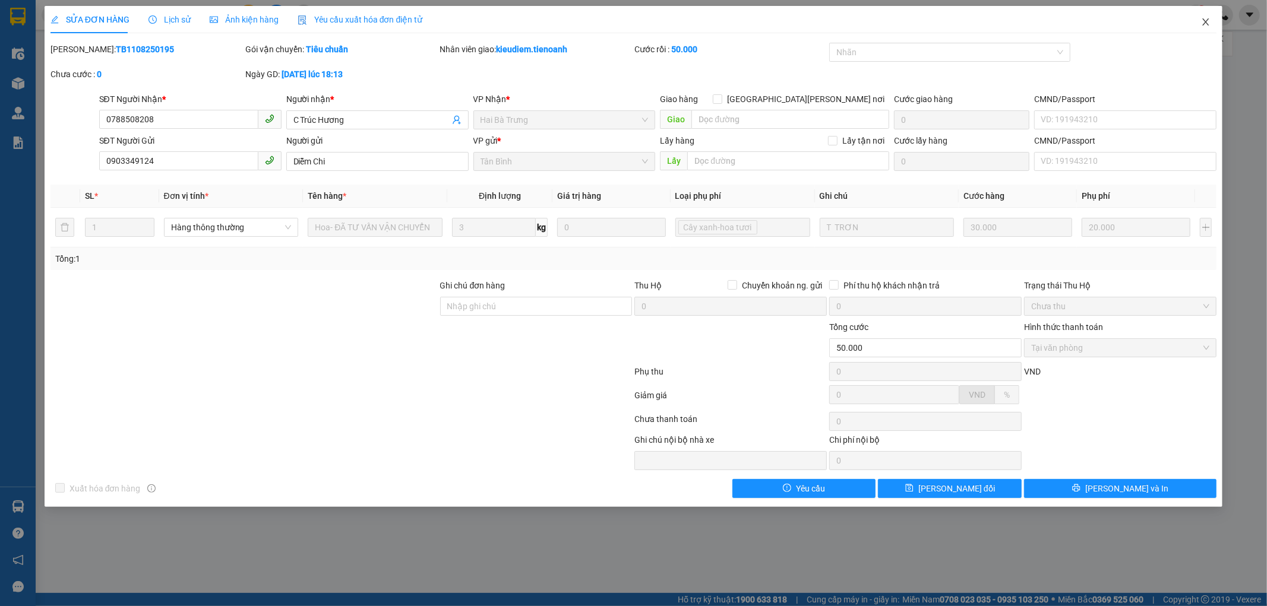
click at [1202, 19] on icon "close" at bounding box center [1206, 22] width 10 height 10
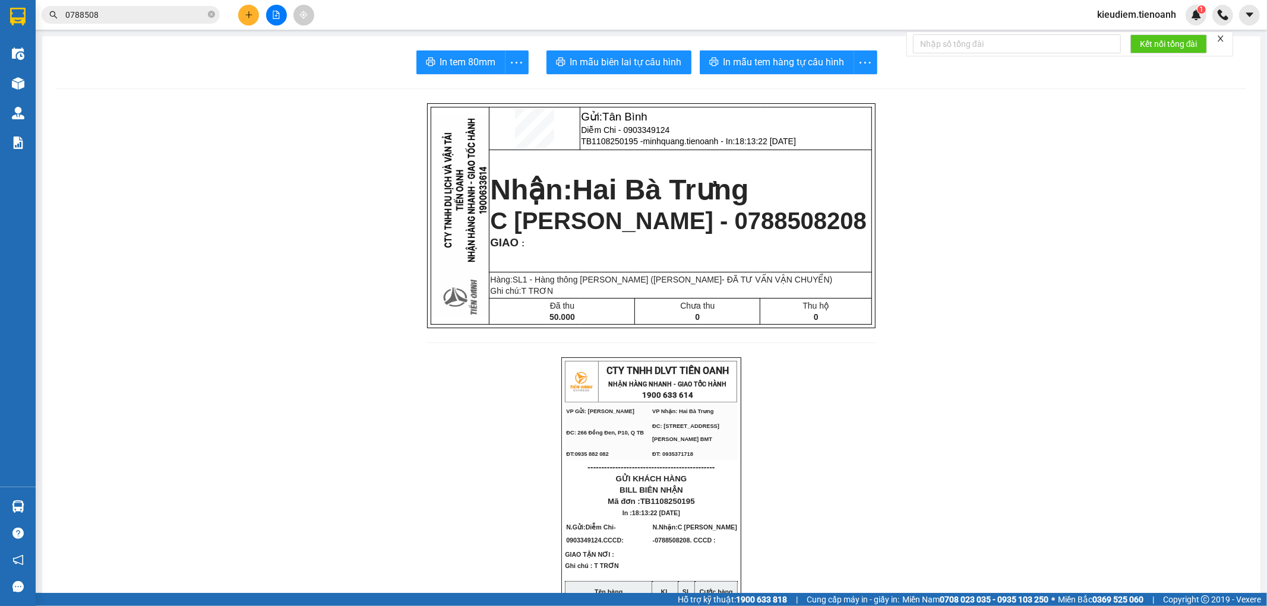
click at [1140, 7] on span "kieudiem.tienoanh" at bounding box center [1136, 14] width 98 height 15
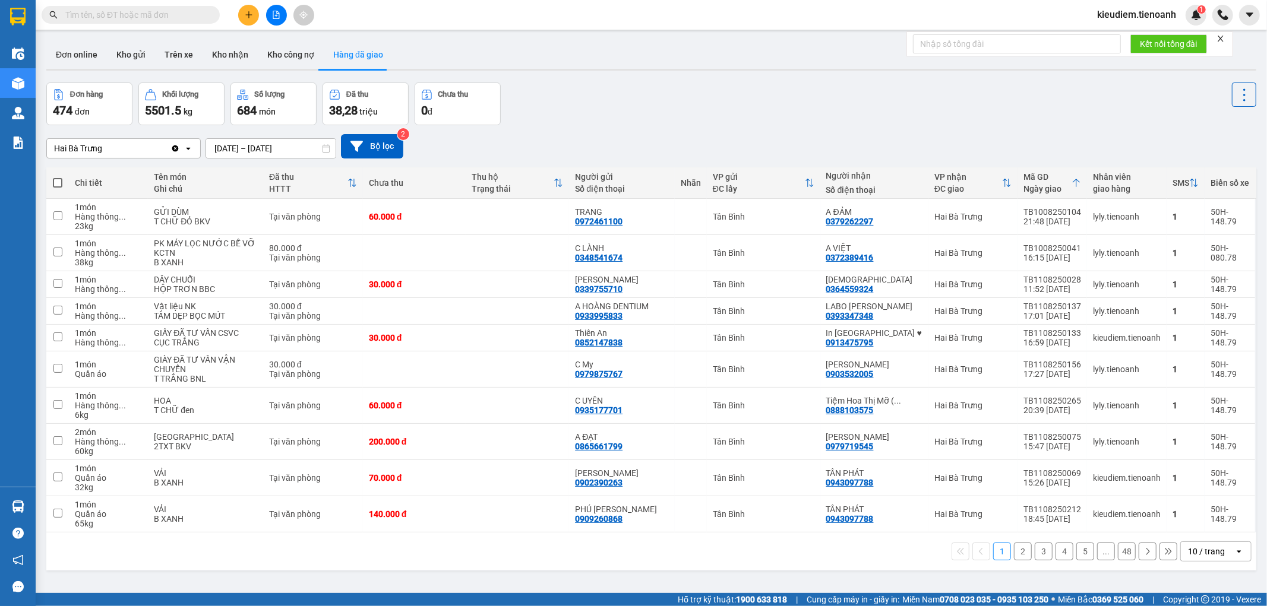
click at [167, 20] on input "text" at bounding box center [135, 14] width 140 height 13
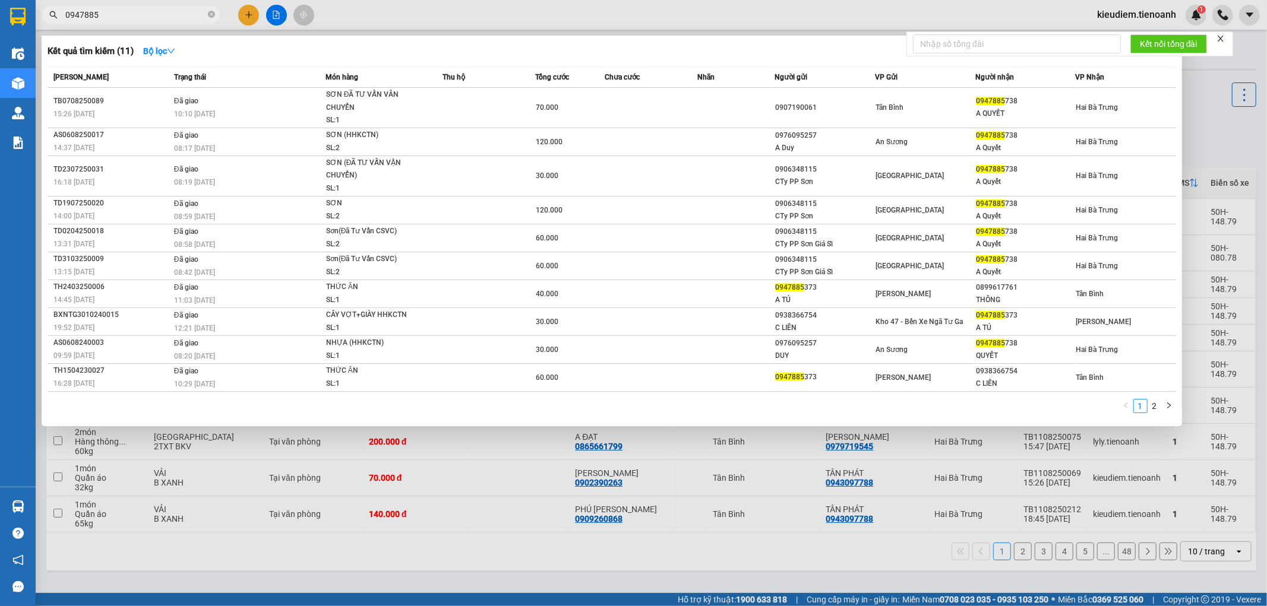
click at [151, 12] on input "0947885" at bounding box center [135, 14] width 140 height 13
drag, startPoint x: 75, startPoint y: 14, endPoint x: 144, endPoint y: 10, distance: 69.0
click at [144, 10] on input "0947885" at bounding box center [135, 14] width 140 height 13
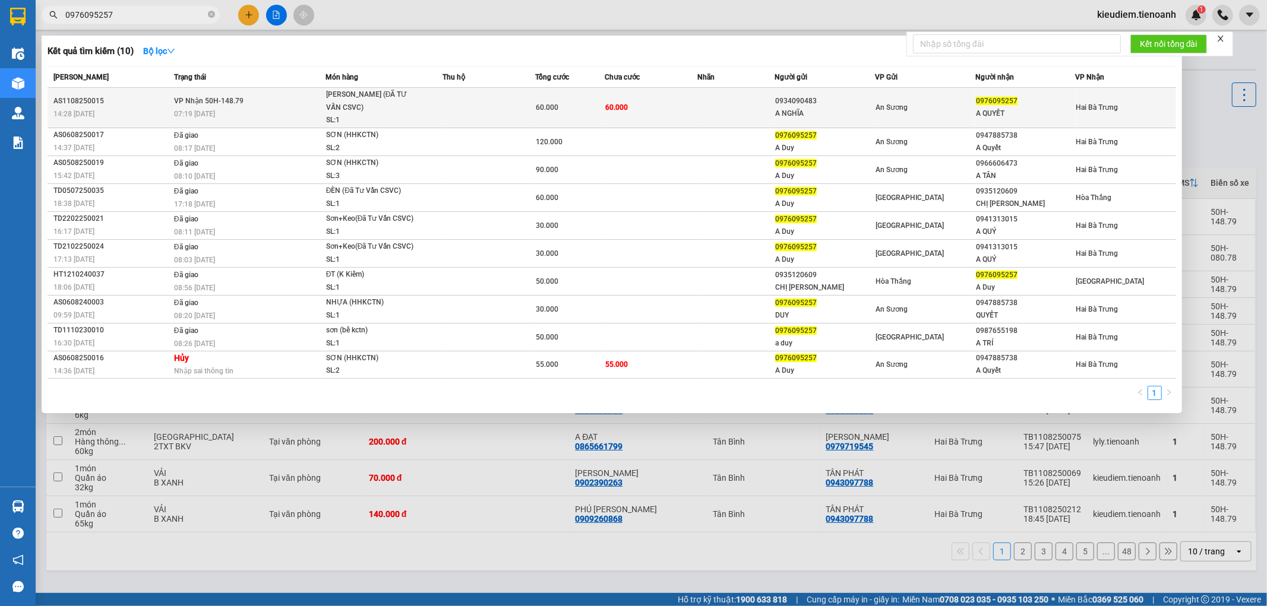
type input "0976095257"
click at [242, 107] on div "07:19 [DATE]" at bounding box center [249, 113] width 151 height 13
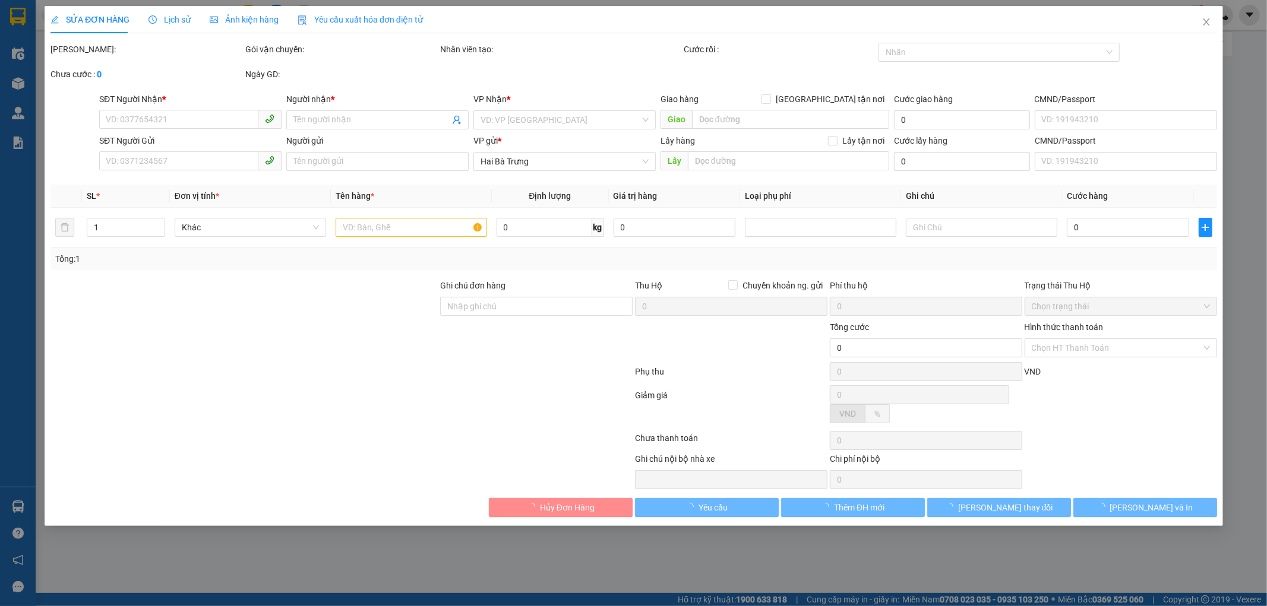
type input "0976095257"
type input "A QUYẾT"
type input "0934090483"
type input "A NGHĨA"
type input "60.000"
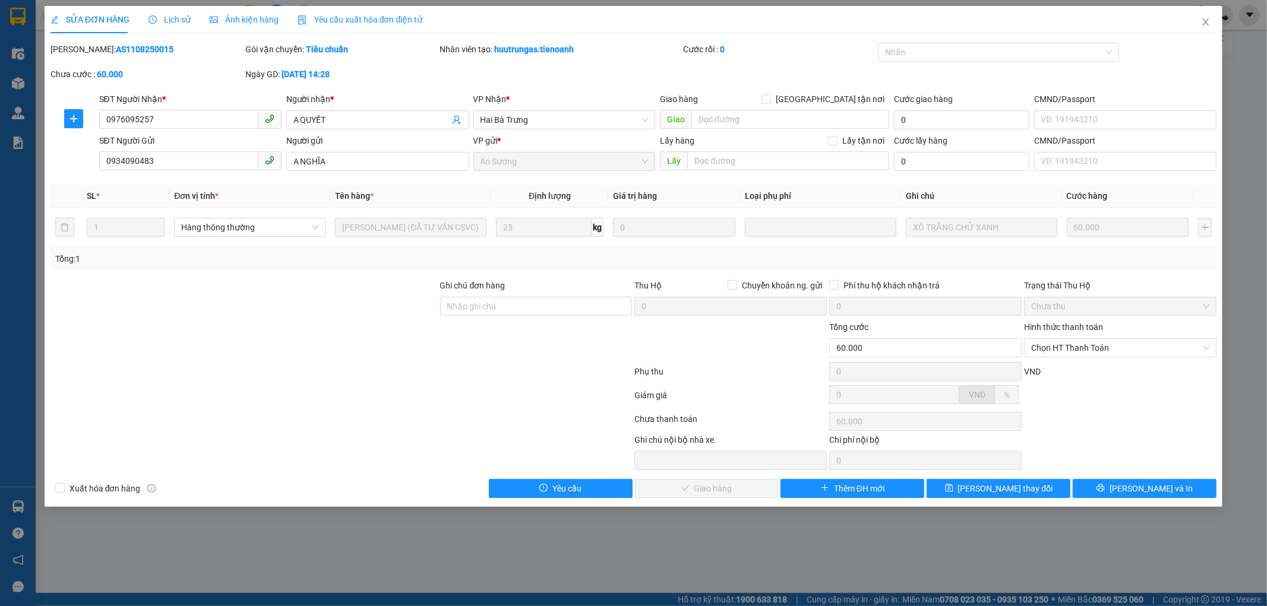
click at [467, 387] on div at bounding box center [341, 398] width 584 height 24
click at [167, 123] on input "0976095257" at bounding box center [178, 119] width 159 height 19
click at [190, 91] on div "Chưa cước : 60.000" at bounding box center [146, 80] width 195 height 25
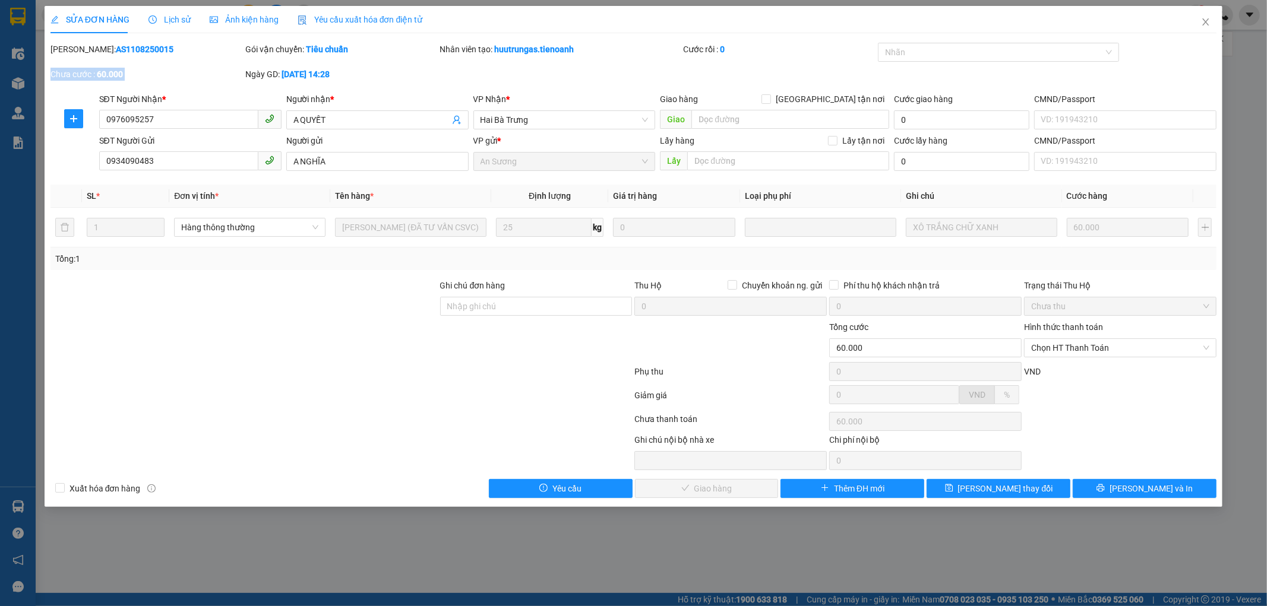
click at [190, 91] on div "Chưa cước : 60.000" at bounding box center [146, 80] width 195 height 25
click at [181, 91] on div "Chưa cước : 60.000" at bounding box center [146, 80] width 195 height 25
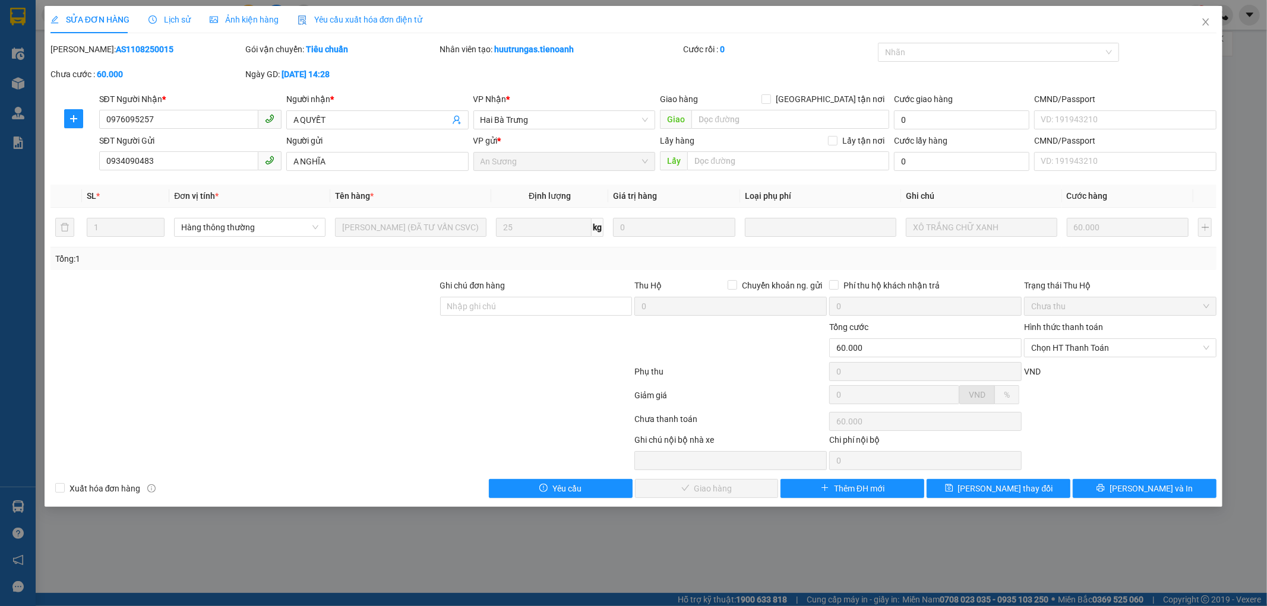
click at [181, 91] on div "Chưa cước : 60.000" at bounding box center [146, 80] width 195 height 25
click at [138, 102] on div "SĐT Người Nhận *" at bounding box center [190, 99] width 182 height 13
click at [138, 110] on input "0976095257" at bounding box center [178, 119] width 159 height 19
click at [138, 102] on div "SĐT Người Nhận *" at bounding box center [190, 99] width 182 height 13
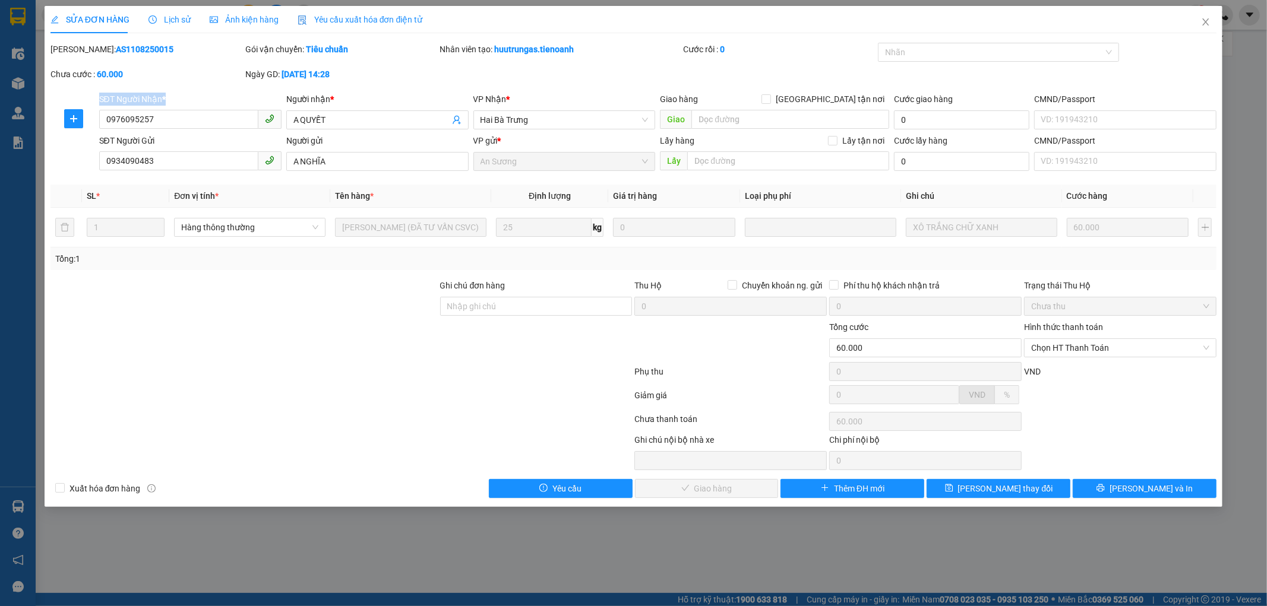
click at [138, 110] on input "0976095257" at bounding box center [178, 119] width 159 height 19
click at [138, 96] on div "SĐT Người Nhận *" at bounding box center [190, 99] width 182 height 13
click at [138, 110] on input "0976095257" at bounding box center [178, 119] width 159 height 19
click at [138, 96] on div "SĐT Người Nhận *" at bounding box center [190, 99] width 182 height 13
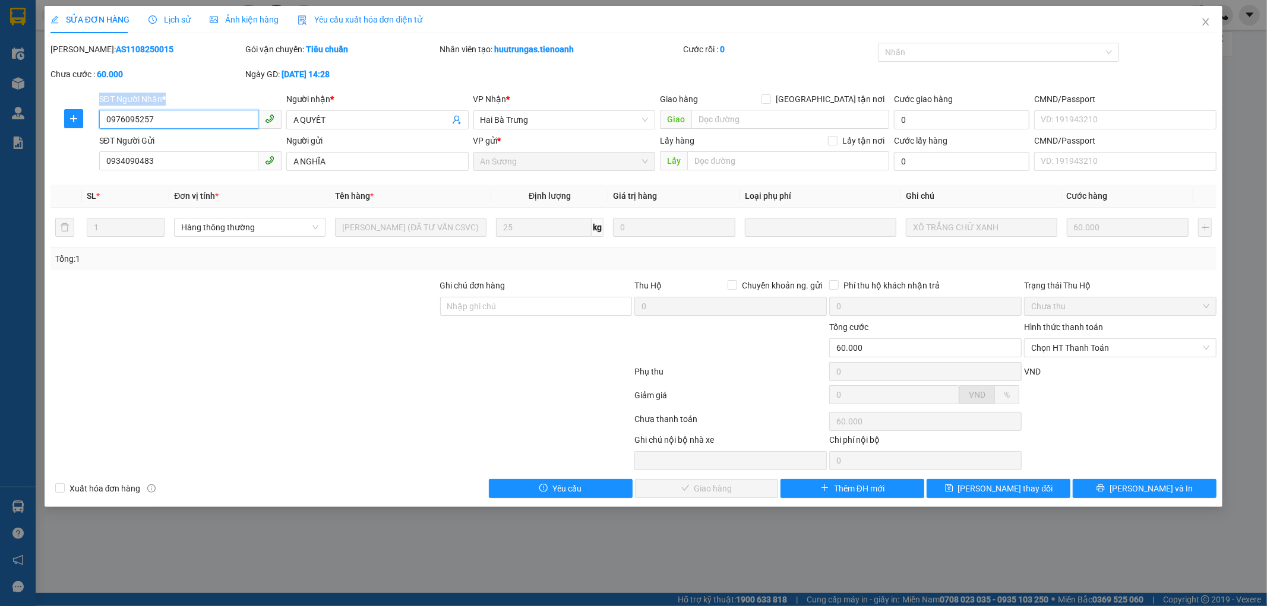
click at [138, 110] on input "0976095257" at bounding box center [178, 119] width 159 height 19
click at [138, 96] on div "SĐT Người Nhận *" at bounding box center [190, 99] width 182 height 13
click at [138, 110] on input "0976095257" at bounding box center [178, 119] width 159 height 19
click at [138, 96] on div "SĐT Người Nhận *" at bounding box center [190, 99] width 182 height 13
click at [138, 110] on input "0976095257" at bounding box center [178, 119] width 159 height 19
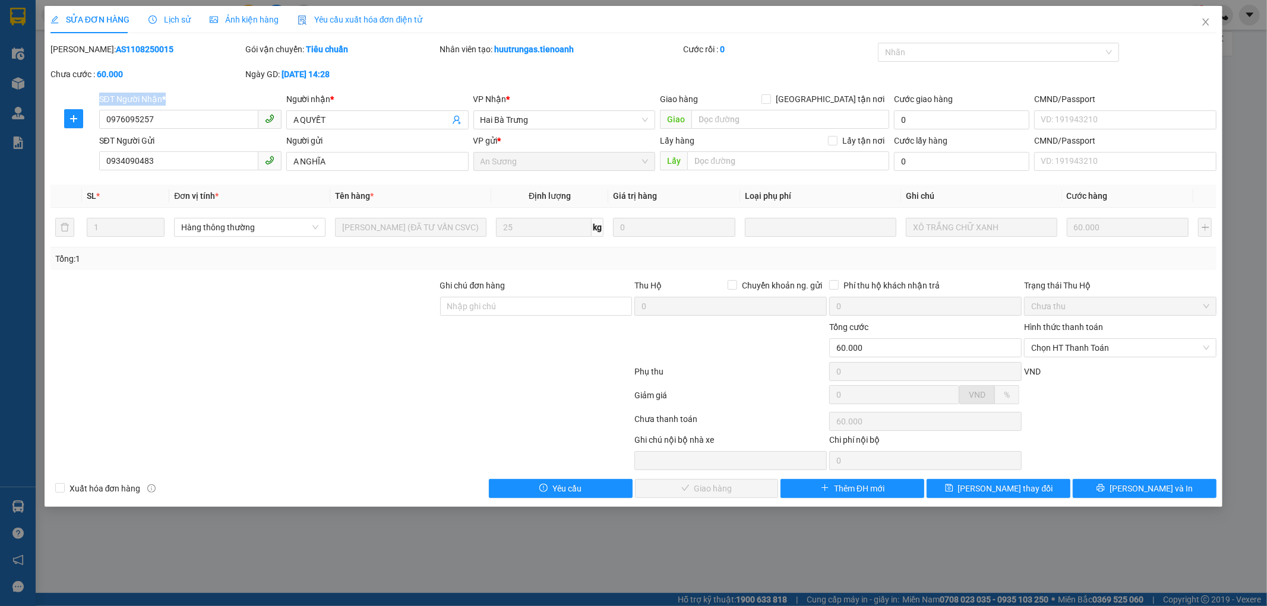
click at [138, 96] on div "SĐT Người Nhận *" at bounding box center [190, 99] width 182 height 13
click at [138, 110] on input "0976095257" at bounding box center [178, 119] width 159 height 19
click at [138, 96] on div "SĐT Người Nhận *" at bounding box center [190, 99] width 182 height 13
click at [138, 110] on input "0976095257" at bounding box center [178, 119] width 159 height 19
click at [138, 96] on div "SĐT Người Nhận *" at bounding box center [190, 99] width 182 height 13
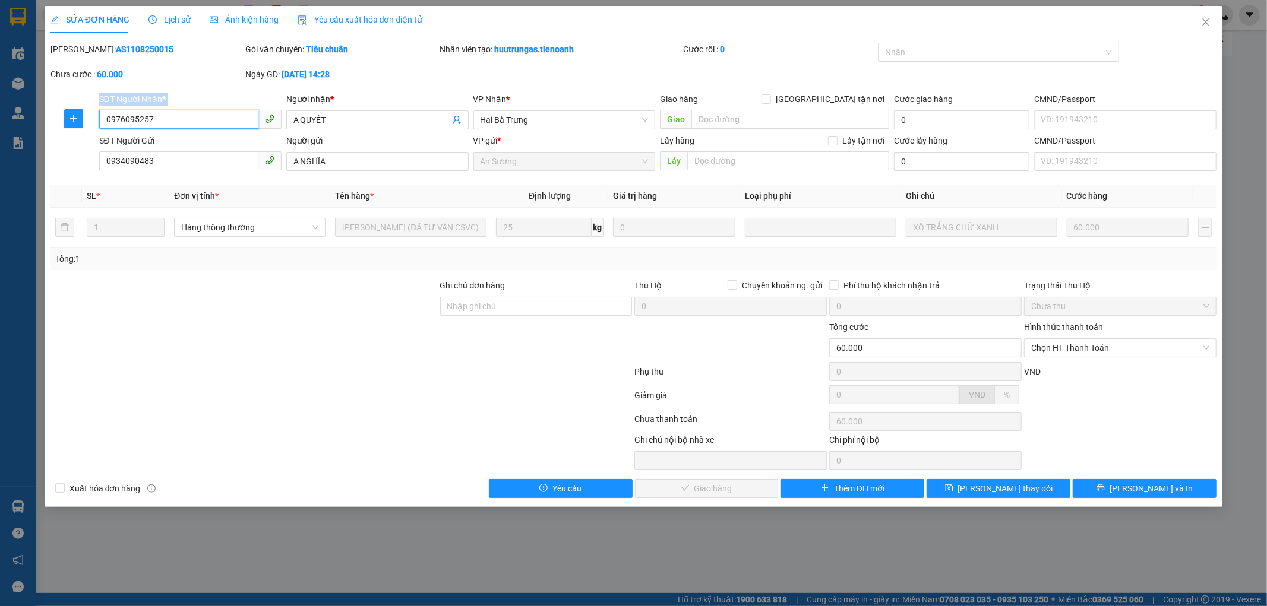
click at [138, 110] on input "0976095257" at bounding box center [178, 119] width 159 height 19
click at [138, 96] on div "SĐT Người Nhận *" at bounding box center [190, 99] width 182 height 13
click at [138, 110] on input "0976095257" at bounding box center [178, 119] width 159 height 19
click at [138, 96] on div "SĐT Người Nhận *" at bounding box center [190, 99] width 182 height 13
click at [138, 110] on input "0976095257" at bounding box center [178, 119] width 159 height 19
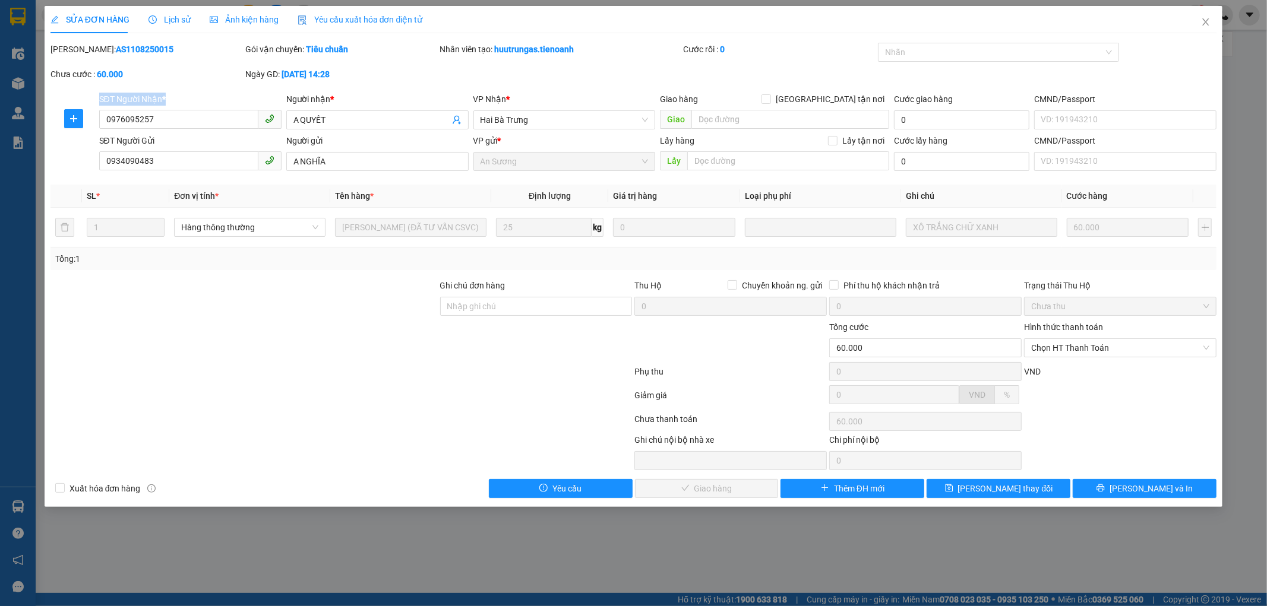
click at [138, 96] on div "SĐT Người Nhận *" at bounding box center [190, 99] width 182 height 13
click at [138, 110] on input "0976095257" at bounding box center [178, 119] width 159 height 19
click at [138, 96] on div "SĐT Người Nhận *" at bounding box center [190, 99] width 182 height 13
click at [138, 110] on input "0976095257" at bounding box center [178, 119] width 159 height 19
click at [138, 96] on div "SĐT Người Nhận *" at bounding box center [190, 99] width 182 height 13
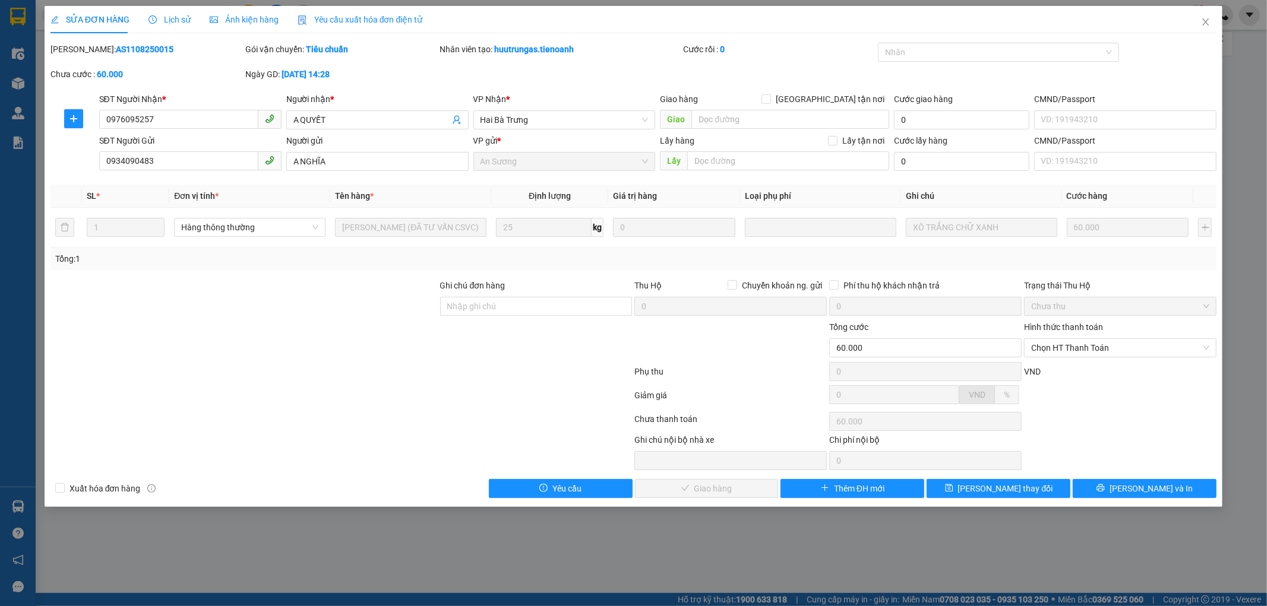
click at [138, 96] on div "SĐT Người Nhận *" at bounding box center [190, 99] width 182 height 13
click at [138, 110] on input "0976095257" at bounding box center [178, 119] width 159 height 19
click at [138, 96] on div "SĐT Người Nhận *" at bounding box center [190, 99] width 182 height 13
click at [138, 110] on input "0976095257" at bounding box center [178, 119] width 159 height 19
click at [352, 322] on div at bounding box center [244, 342] width 390 height 42
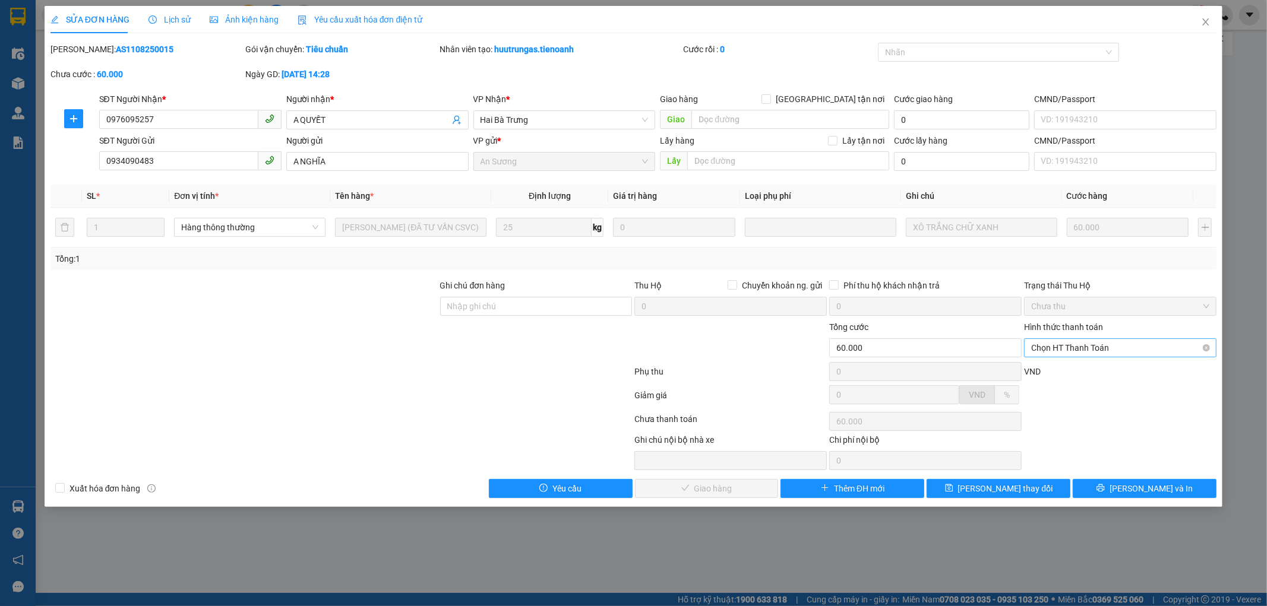
click at [1123, 349] on span "Chọn HT Thanh Toán" at bounding box center [1120, 348] width 178 height 18
click at [1110, 376] on div "Tại văn phòng" at bounding box center [1120, 371] width 178 height 13
type input "0"
click at [176, 24] on span "Lịch sử" at bounding box center [169, 20] width 42 height 10
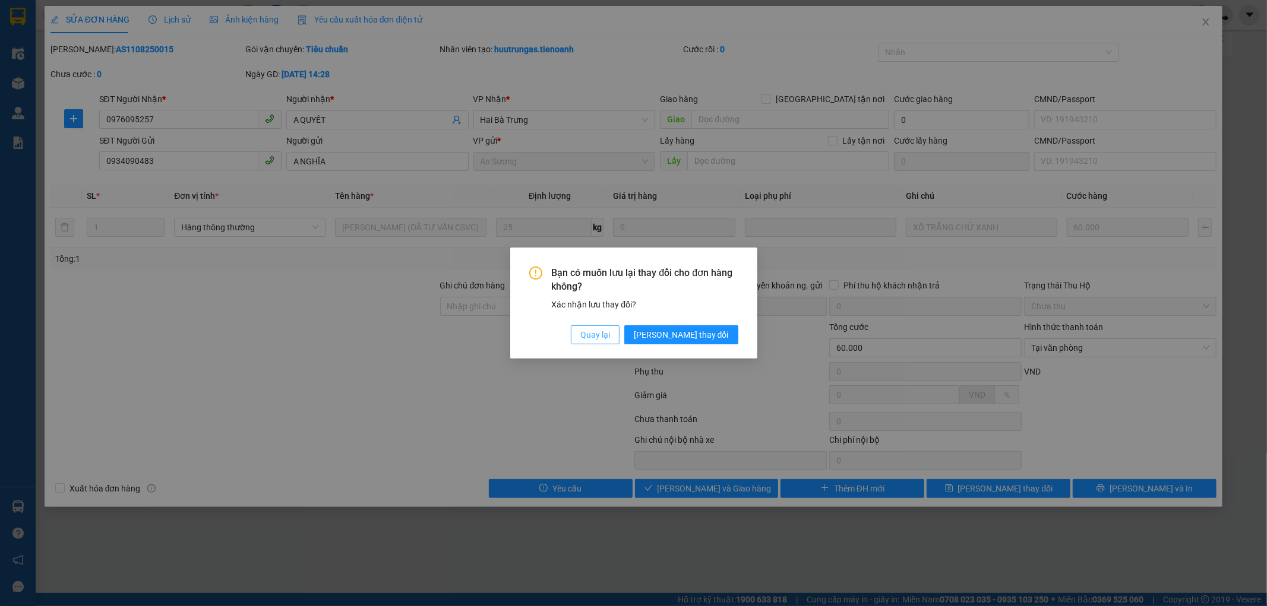
click at [610, 334] on span "Quay lại" at bounding box center [595, 334] width 30 height 13
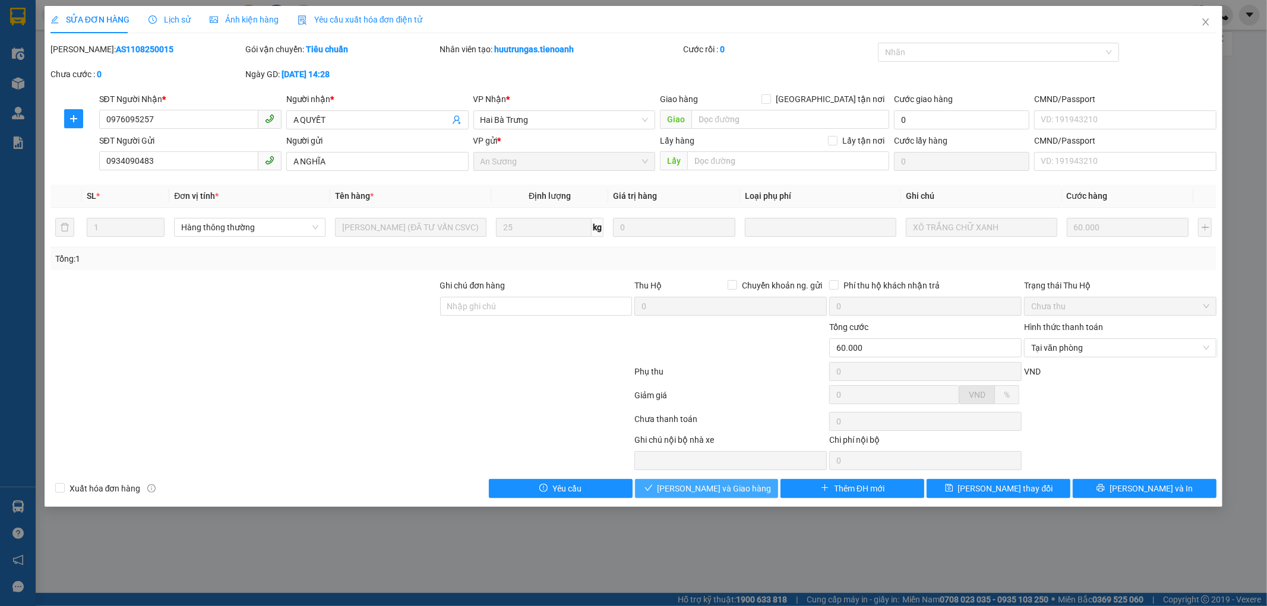
click at [707, 487] on span "[PERSON_NAME] và Giao hàng" at bounding box center [714, 488] width 114 height 13
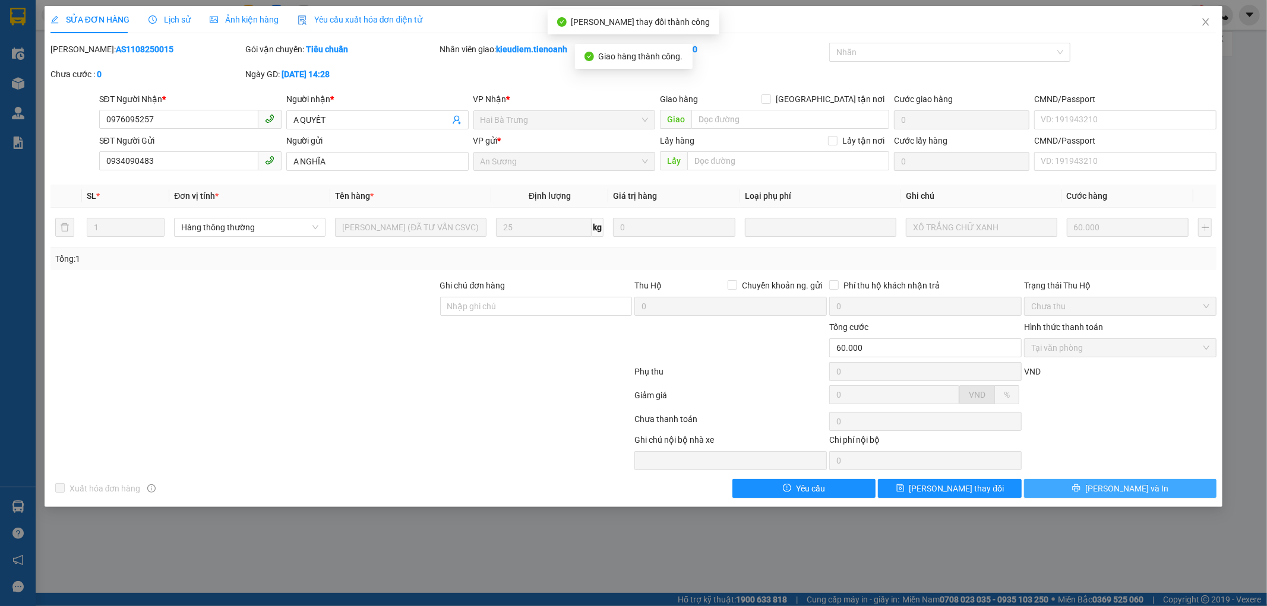
click at [1161, 490] on button "[PERSON_NAME] và In" at bounding box center [1120, 488] width 192 height 19
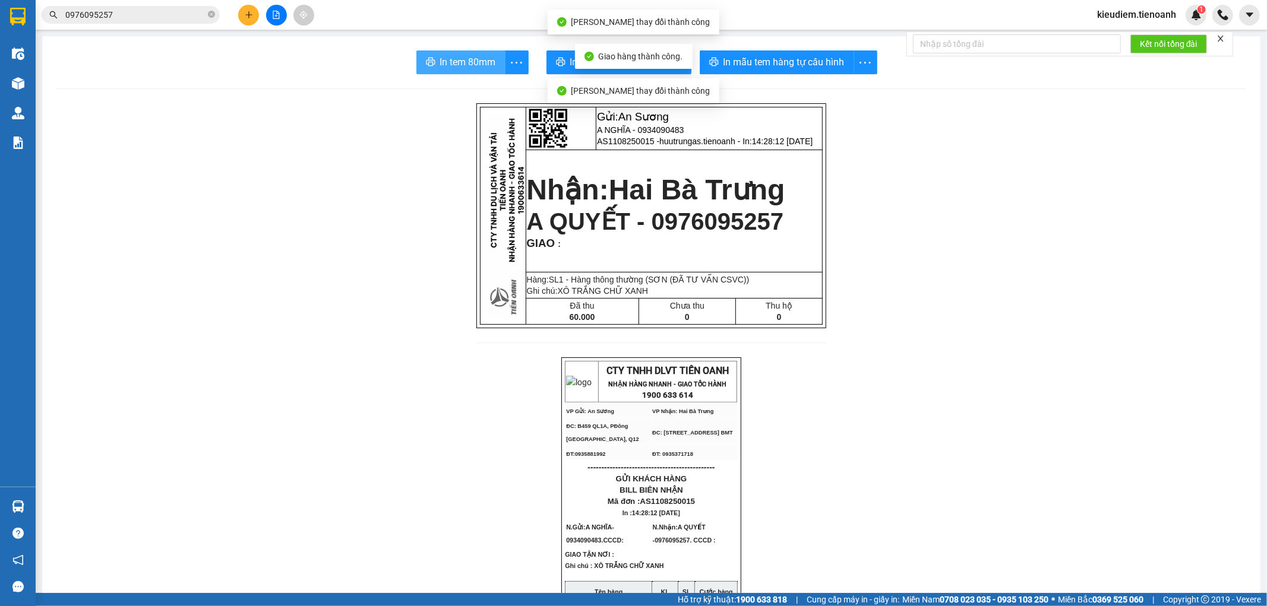
click at [455, 61] on span "In tem 80mm" at bounding box center [468, 62] width 56 height 15
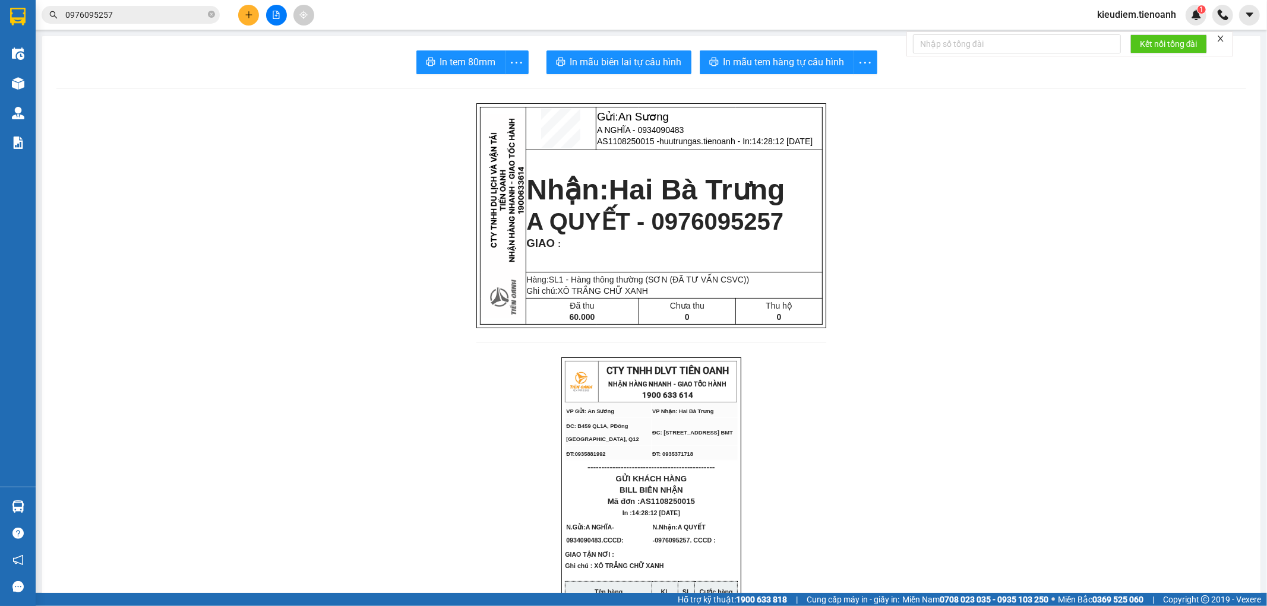
click at [163, 15] on input "0976095257" at bounding box center [135, 14] width 140 height 13
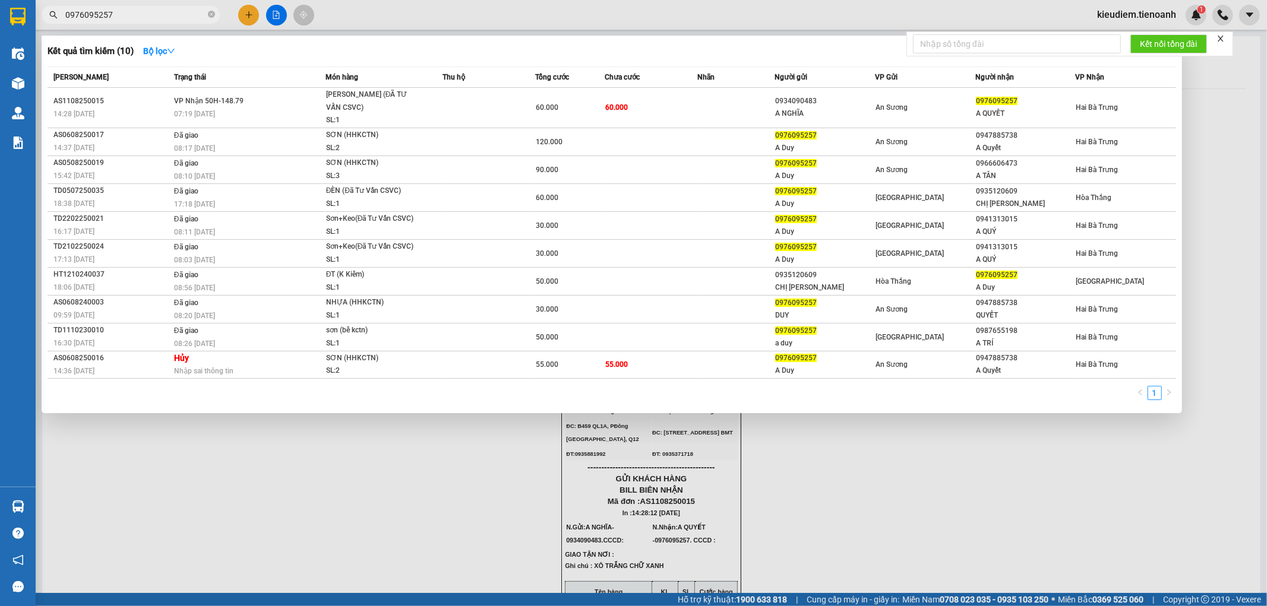
type input "097609525"
click at [163, 15] on input "097609525" at bounding box center [135, 14] width 140 height 13
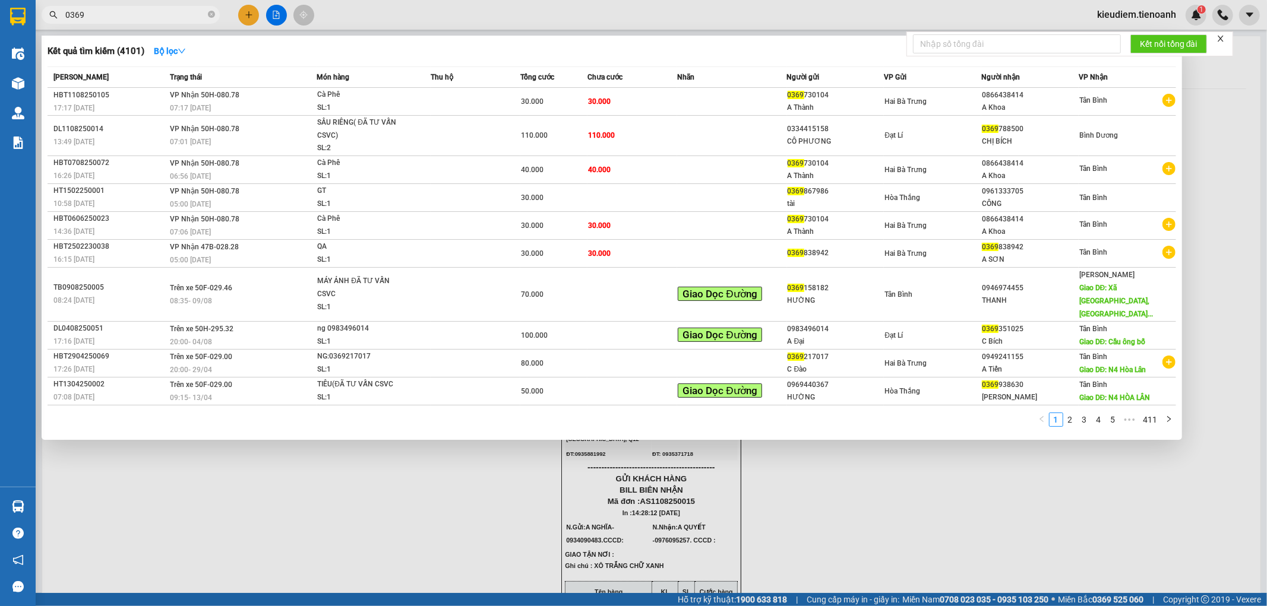
click at [178, 18] on input "0369" at bounding box center [135, 14] width 140 height 13
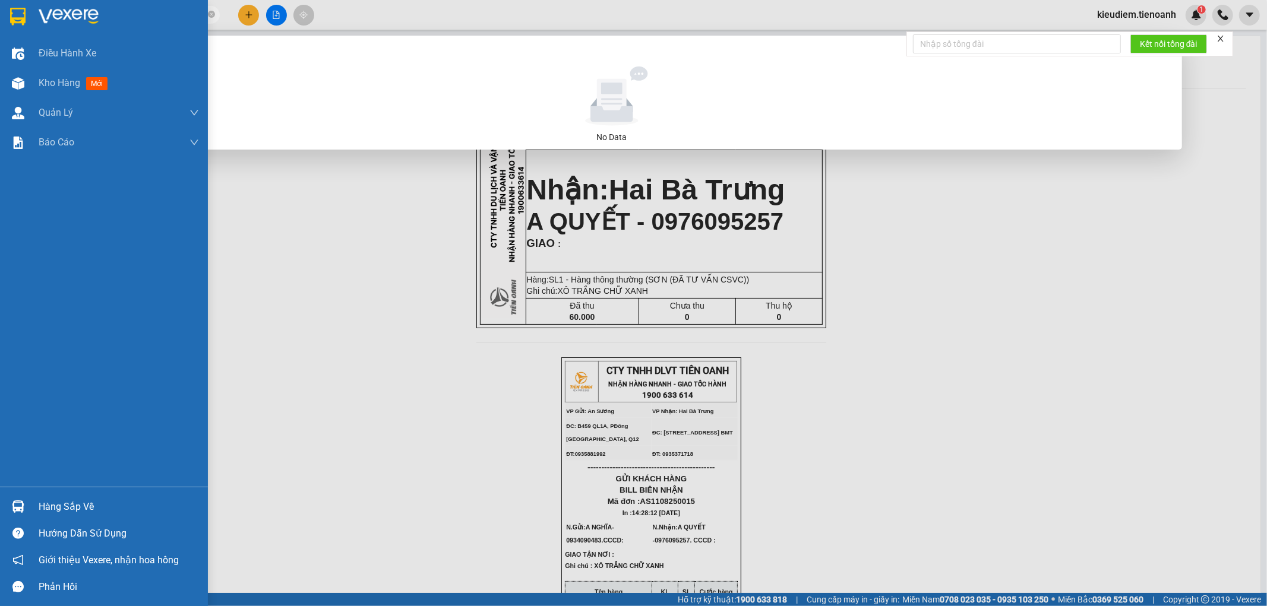
drag, startPoint x: 81, startPoint y: 17, endPoint x: 14, endPoint y: 12, distance: 67.9
click at [14, 12] on section "Kết quả tìm kiếm ( 0 ) Bộ lọc No Data 036951729 kieudiem.tienoanh 1 Điều hành x…" at bounding box center [633, 303] width 1267 height 606
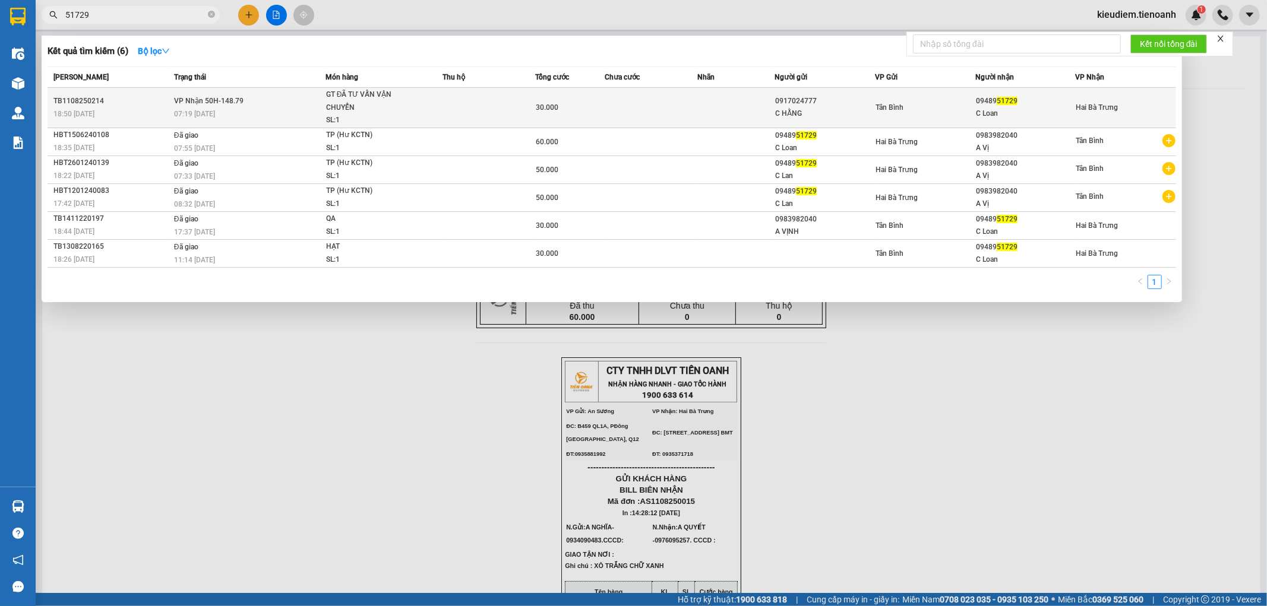
type input "51729"
click at [527, 91] on td at bounding box center [488, 108] width 93 height 40
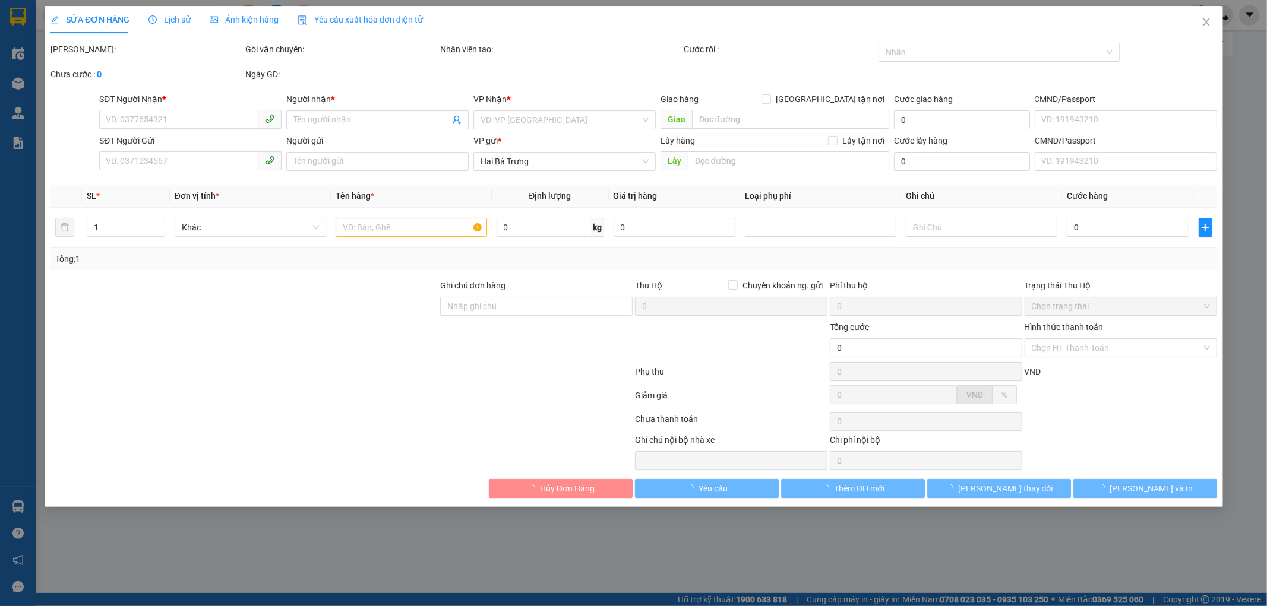
type input "0948951729"
type input "C Loan"
type input "0917024777"
type input "C HẰNG"
type input "30.000"
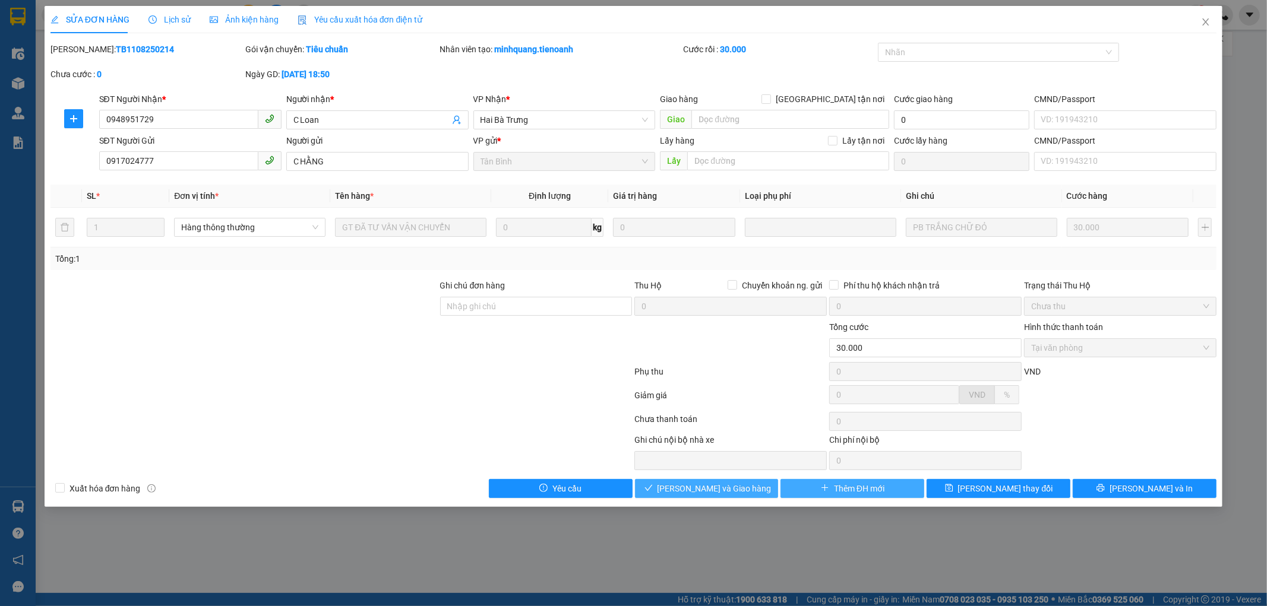
drag, startPoint x: 736, startPoint y: 482, endPoint x: 842, endPoint y: 485, distance: 105.7
click at [735, 482] on span "[PERSON_NAME] và Giao hàng" at bounding box center [714, 488] width 114 height 13
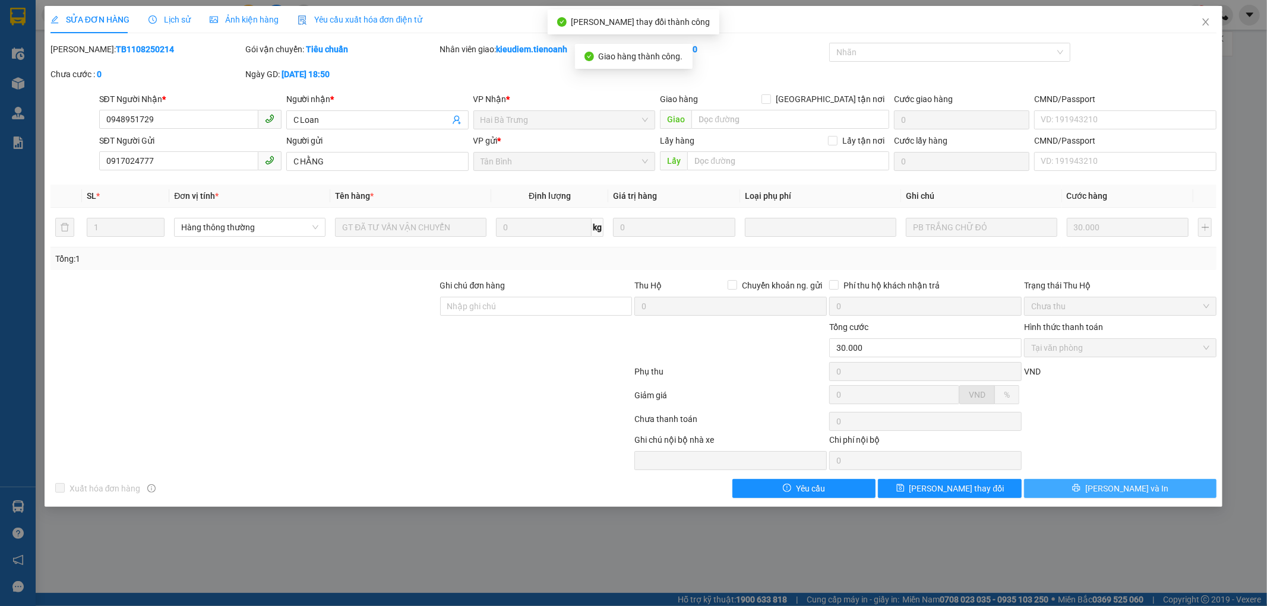
click at [1129, 486] on span "[PERSON_NAME] và In" at bounding box center [1126, 488] width 83 height 13
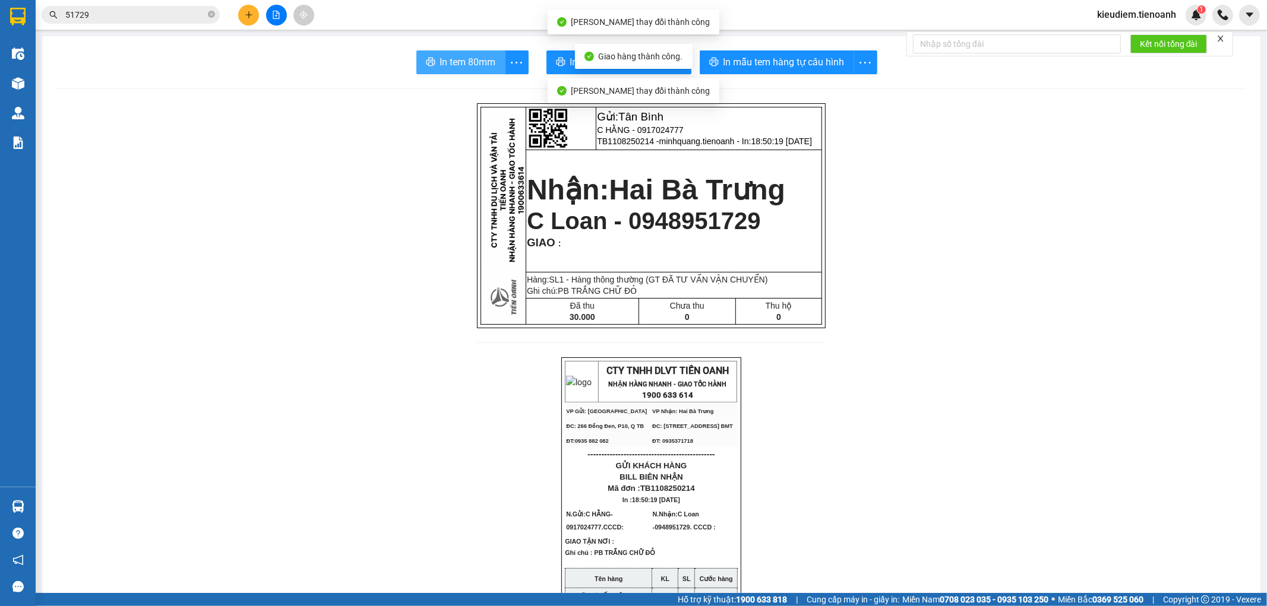
click at [449, 61] on span "In tem 80mm" at bounding box center [468, 62] width 56 height 15
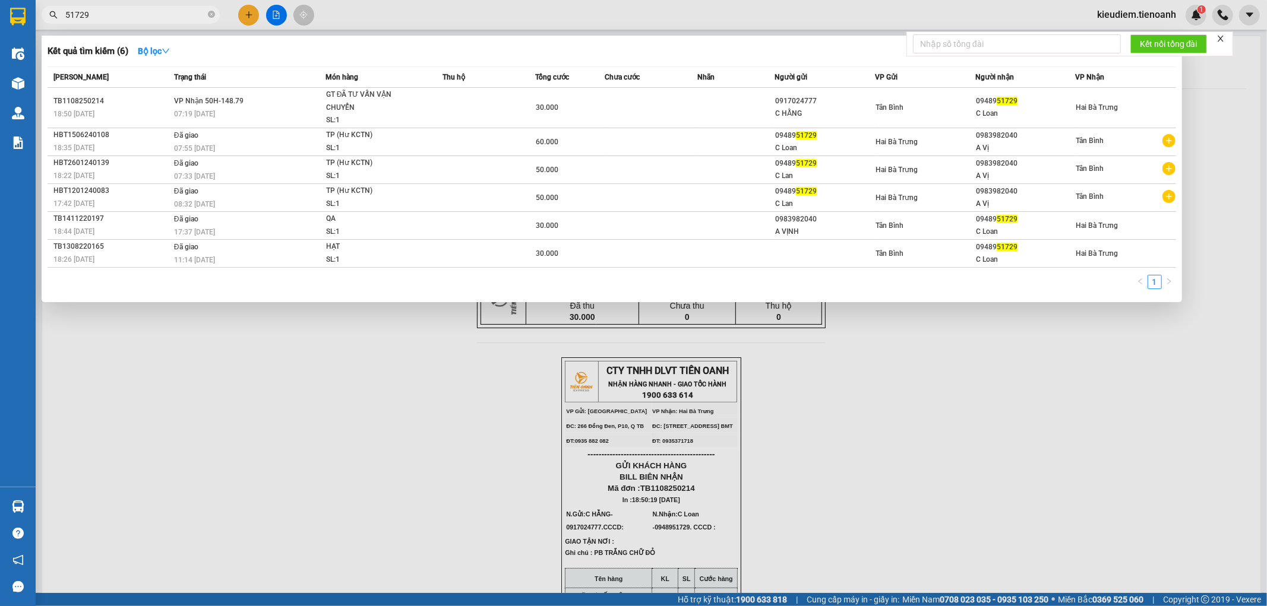
click at [147, 20] on input "51729" at bounding box center [135, 14] width 140 height 13
click at [121, 15] on input "51729" at bounding box center [135, 14] width 140 height 13
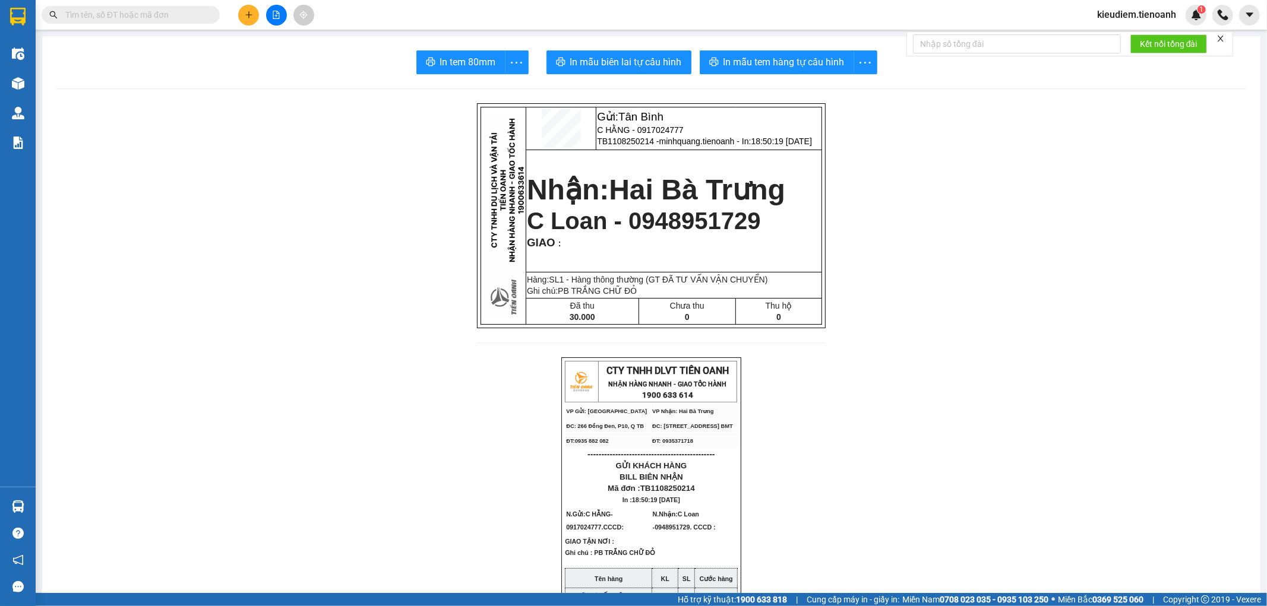
click at [174, 12] on input "text" at bounding box center [135, 14] width 140 height 13
type input "0"
type input "9"
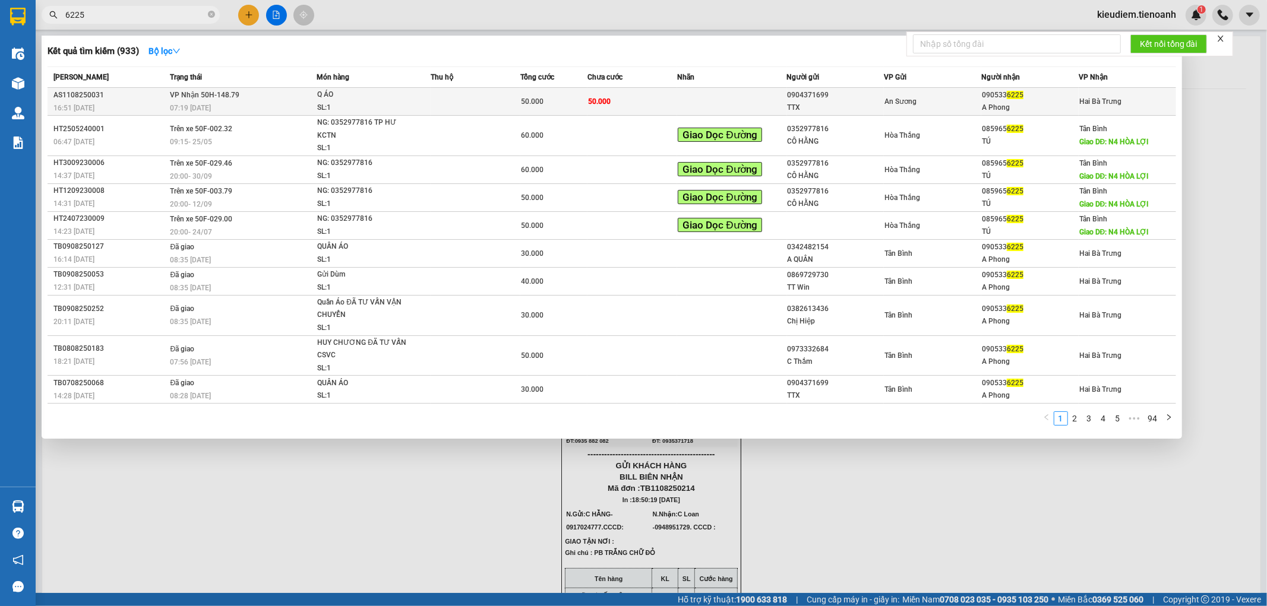
type input "6225"
click at [515, 98] on td at bounding box center [475, 102] width 90 height 28
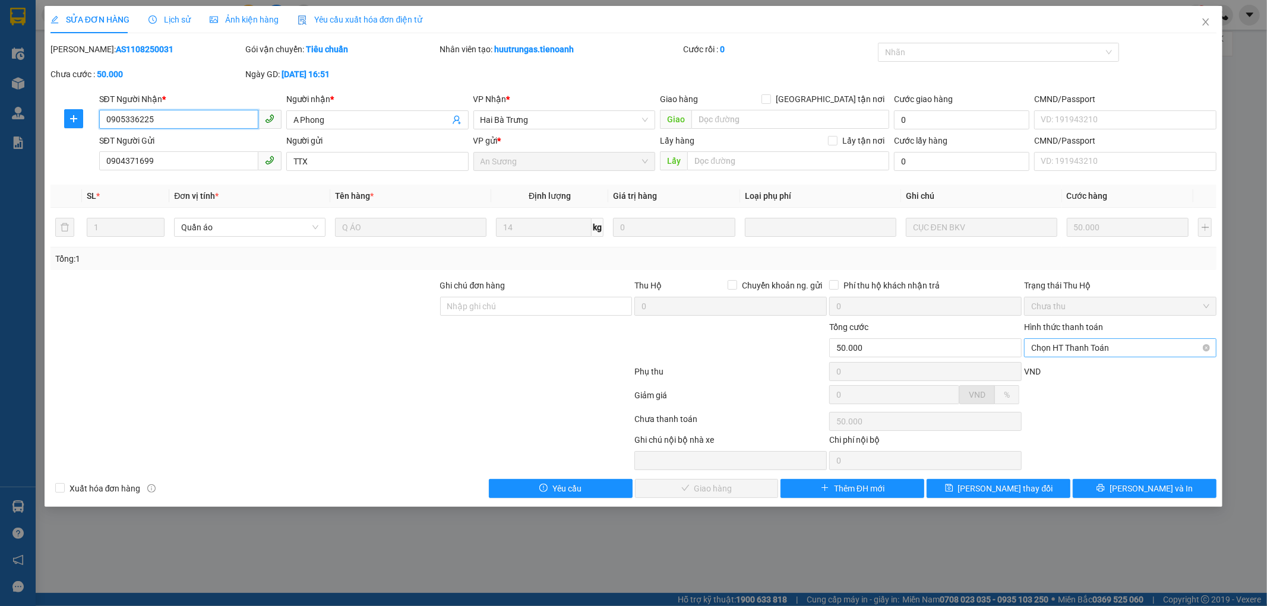
click at [1077, 347] on span "Chọn HT Thanh Toán" at bounding box center [1120, 348] width 178 height 18
click at [1060, 367] on div "Tại văn phòng" at bounding box center [1120, 371] width 178 height 13
type input "0"
click at [732, 493] on span "[PERSON_NAME] và Giao hàng" at bounding box center [714, 488] width 114 height 13
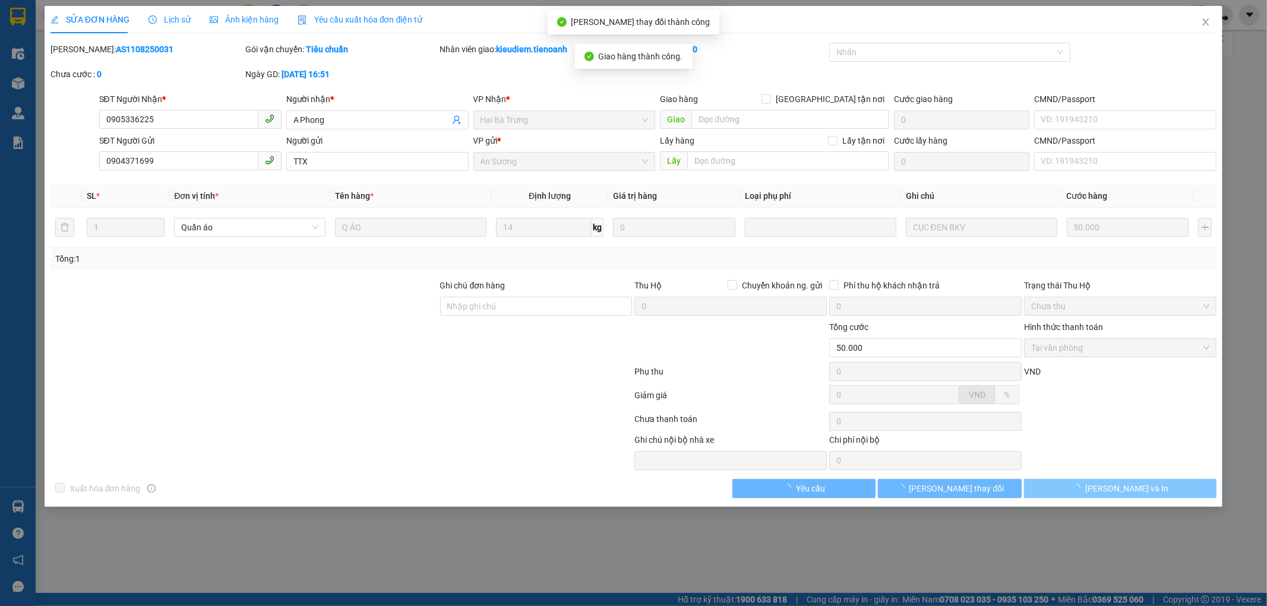
click at [1125, 490] on span "[PERSON_NAME] và In" at bounding box center [1126, 488] width 83 height 13
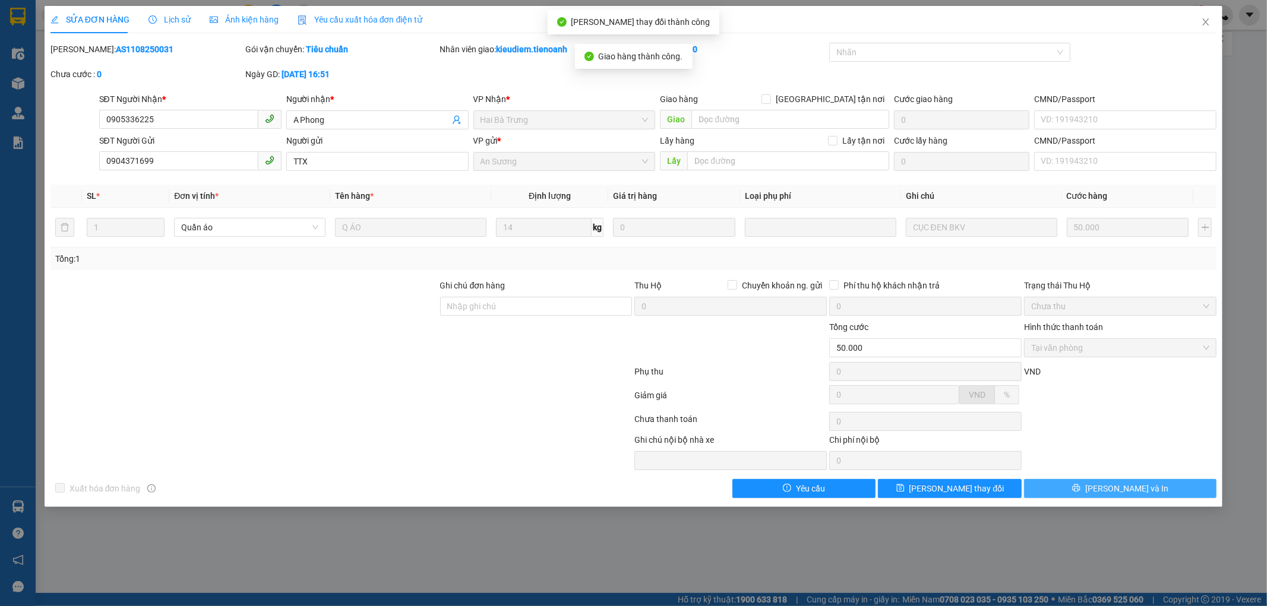
click at [1074, 485] on button "[PERSON_NAME] và In" at bounding box center [1120, 488] width 192 height 19
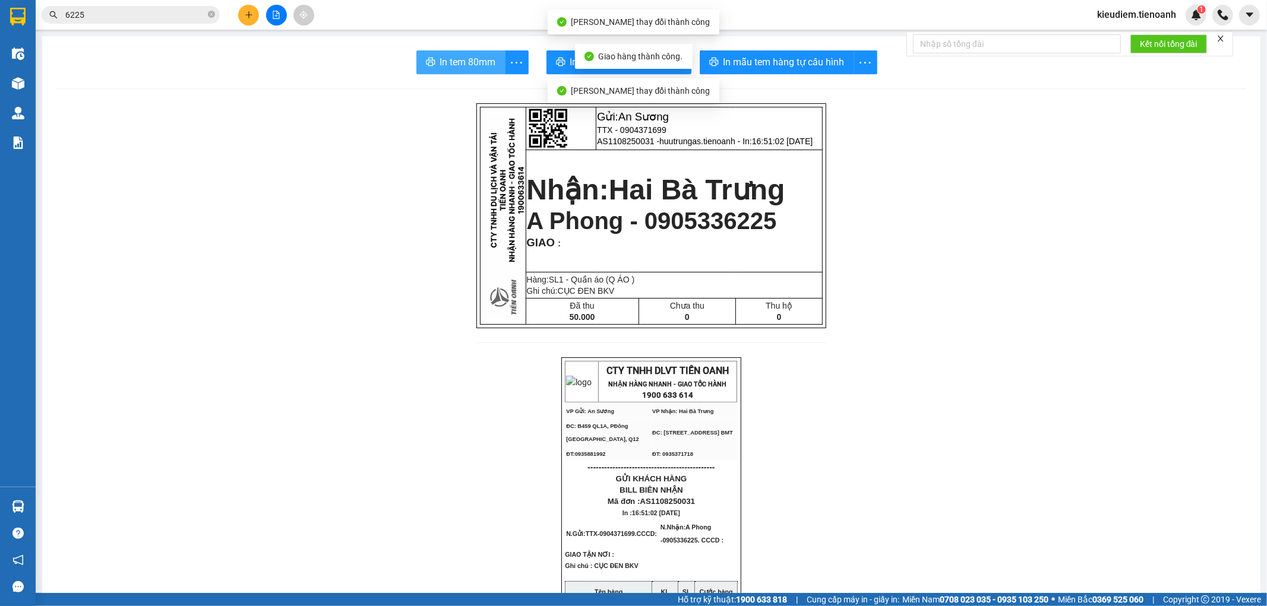
click at [426, 64] on icon "printer" at bounding box center [431, 62] width 10 height 10
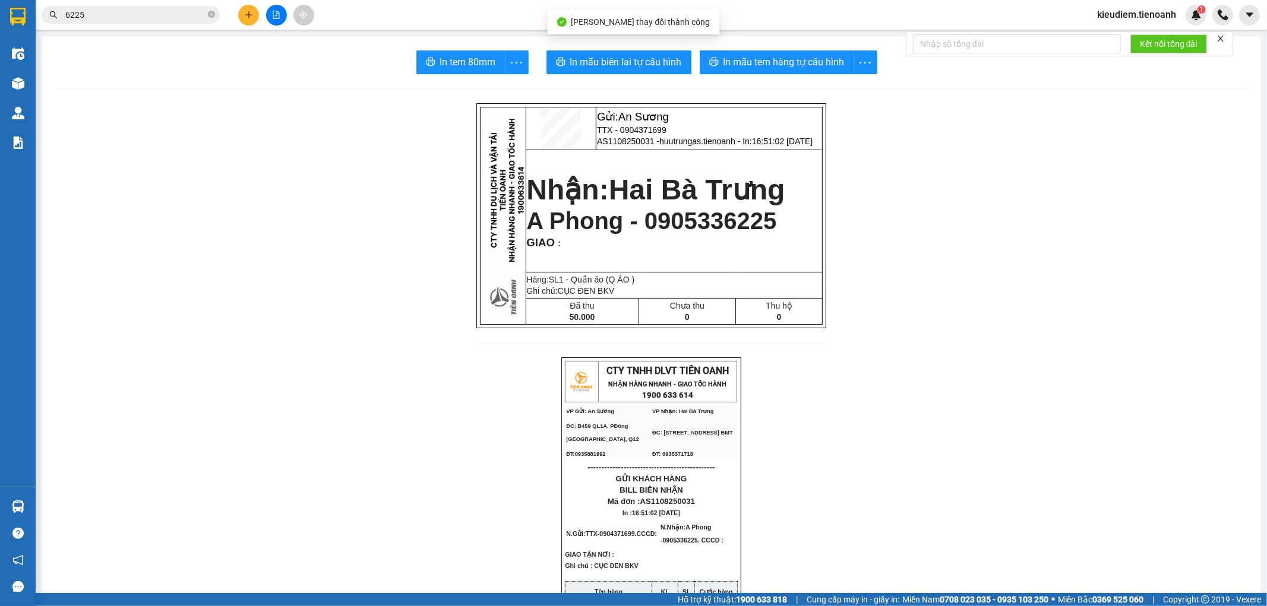
click at [167, 13] on input "6225" at bounding box center [135, 14] width 140 height 13
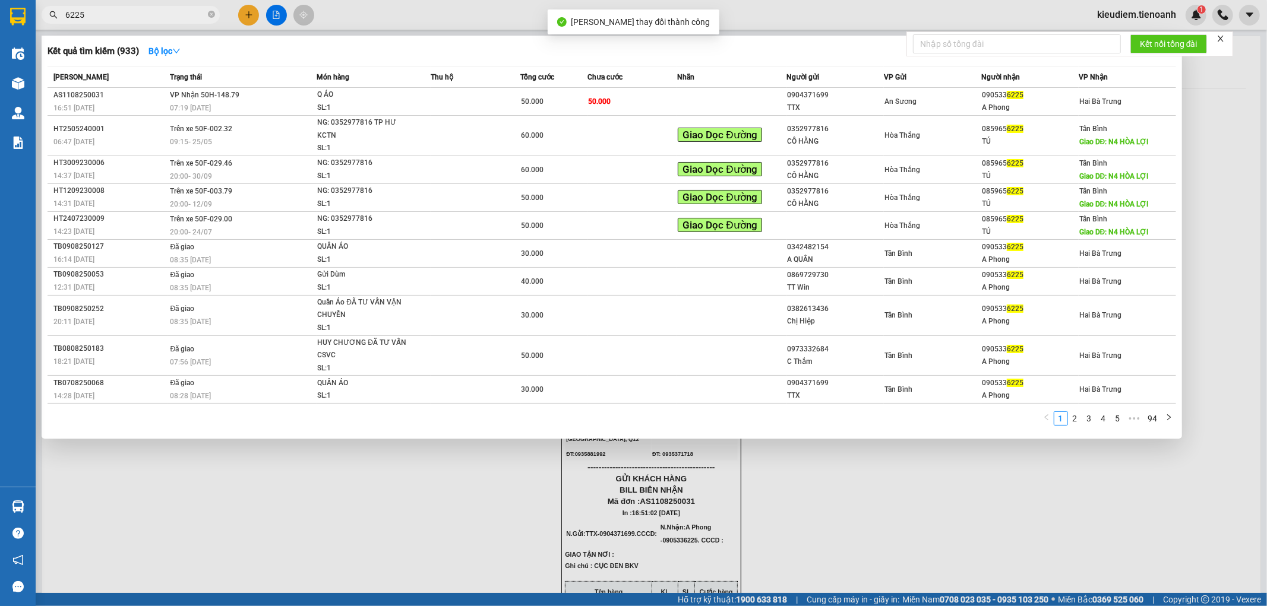
click at [167, 13] on input "6225" at bounding box center [135, 14] width 140 height 13
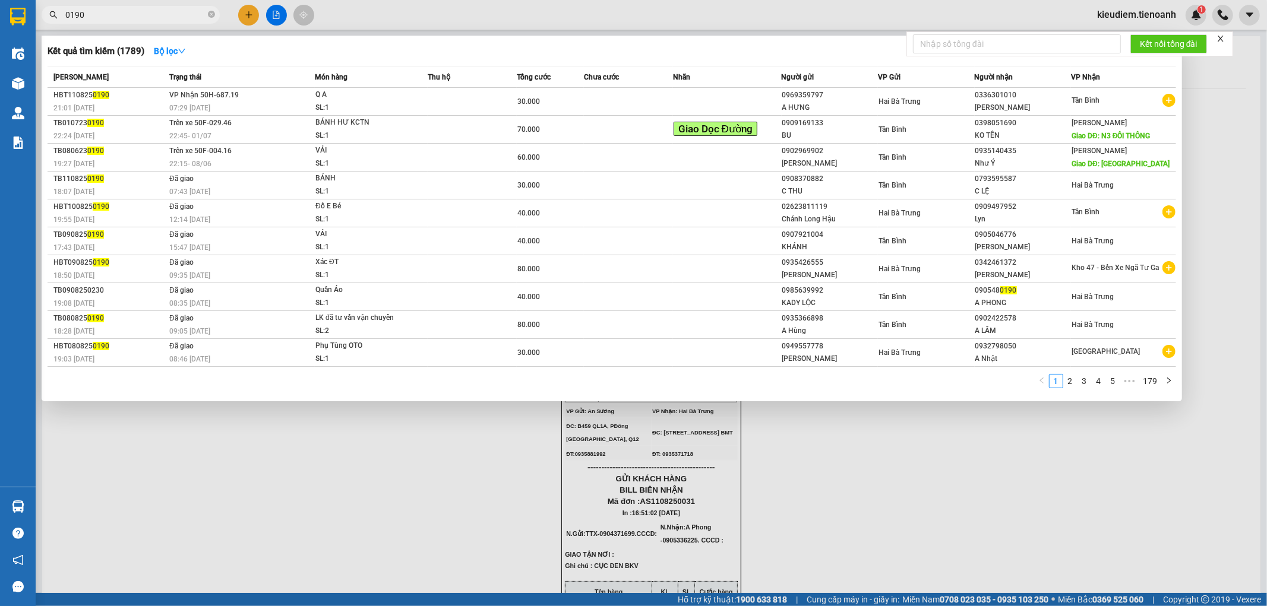
click at [191, 14] on input "0190" at bounding box center [135, 14] width 140 height 13
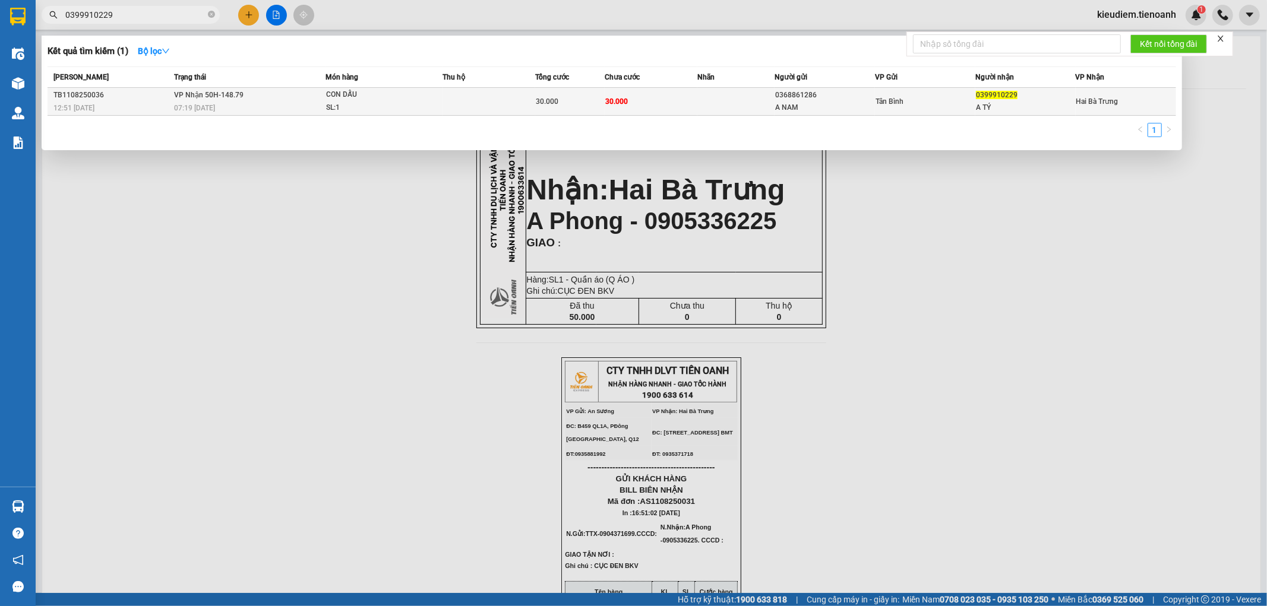
click at [223, 103] on div "07:19 [DATE]" at bounding box center [249, 108] width 151 height 13
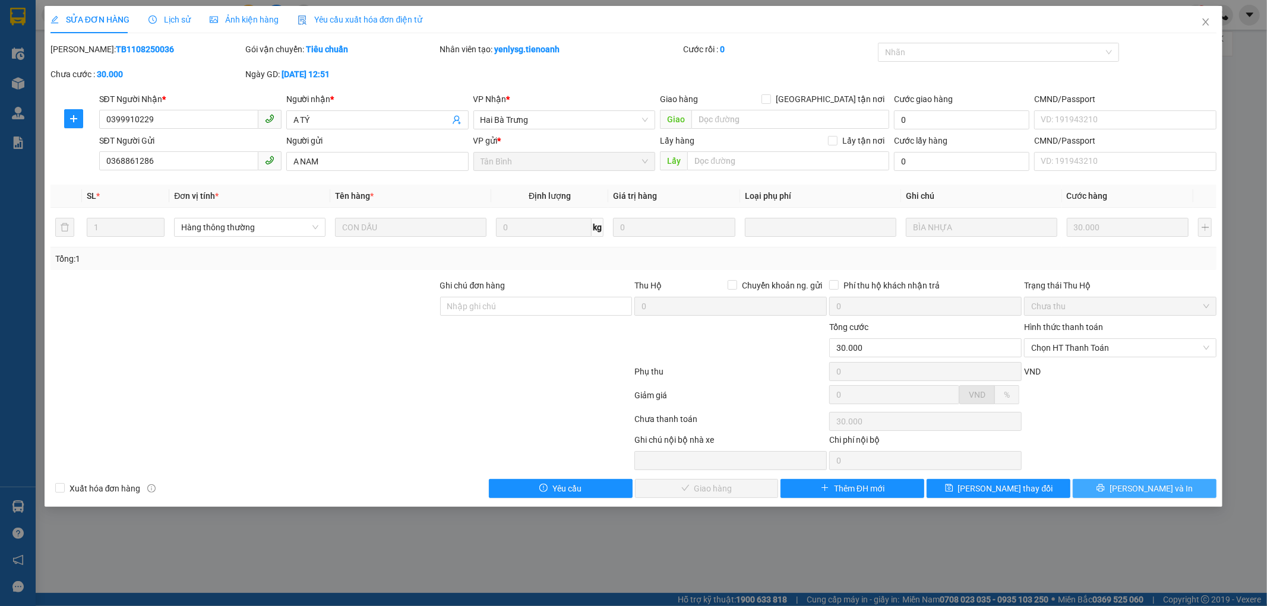
click at [1144, 485] on span "[PERSON_NAME] và In" at bounding box center [1150, 488] width 83 height 13
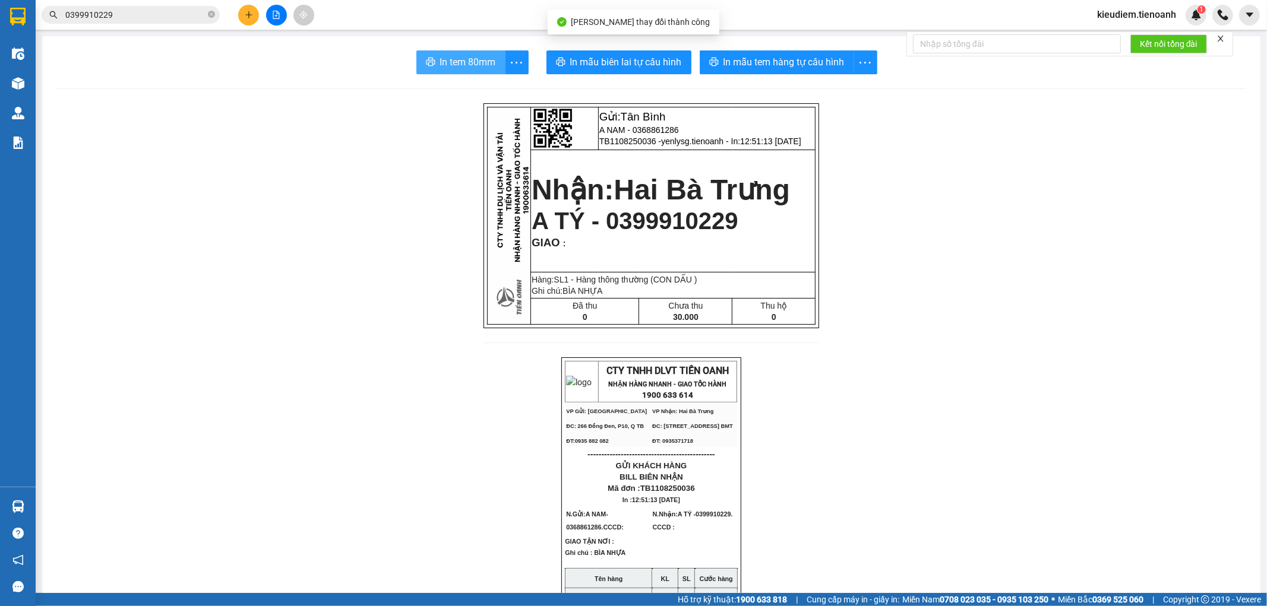
click at [463, 50] on button "In tem 80mm" at bounding box center [460, 62] width 89 height 24
click at [645, 220] on span "A TÝ - 0399910229" at bounding box center [634, 221] width 207 height 26
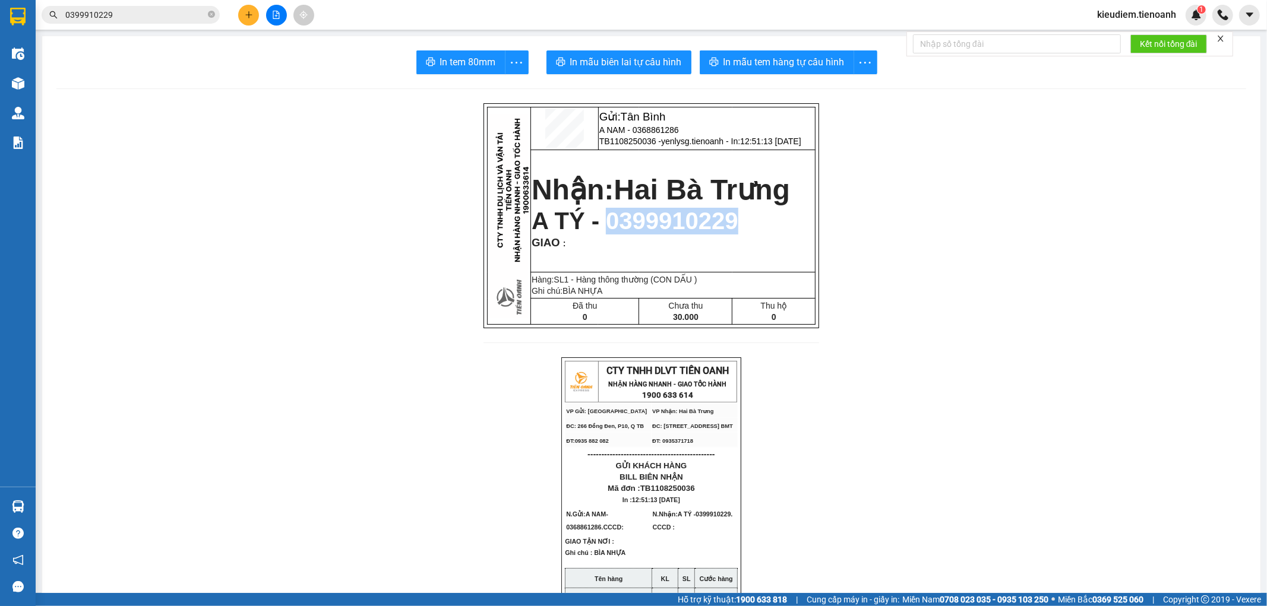
click at [645, 220] on span "A TÝ - 0399910229" at bounding box center [634, 221] width 207 height 26
click at [151, 12] on input "0399910229" at bounding box center [135, 14] width 140 height 13
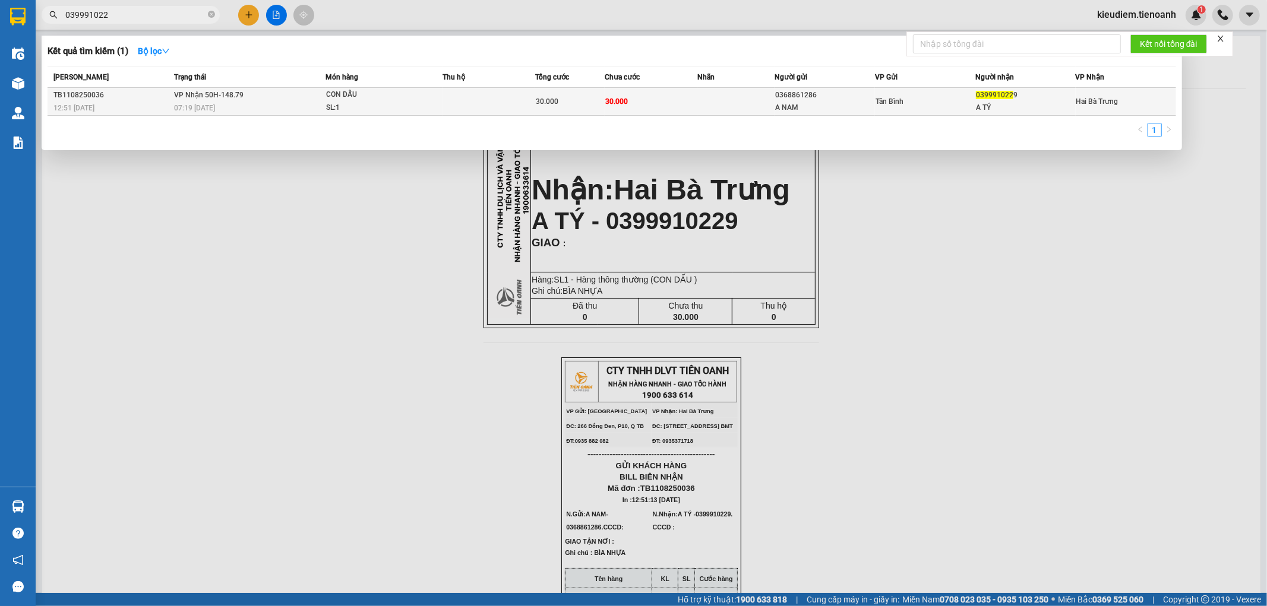
type input "039991022"
click at [188, 101] on td "VP Nhận 50H-148.79 07:19 [DATE]" at bounding box center [248, 102] width 154 height 28
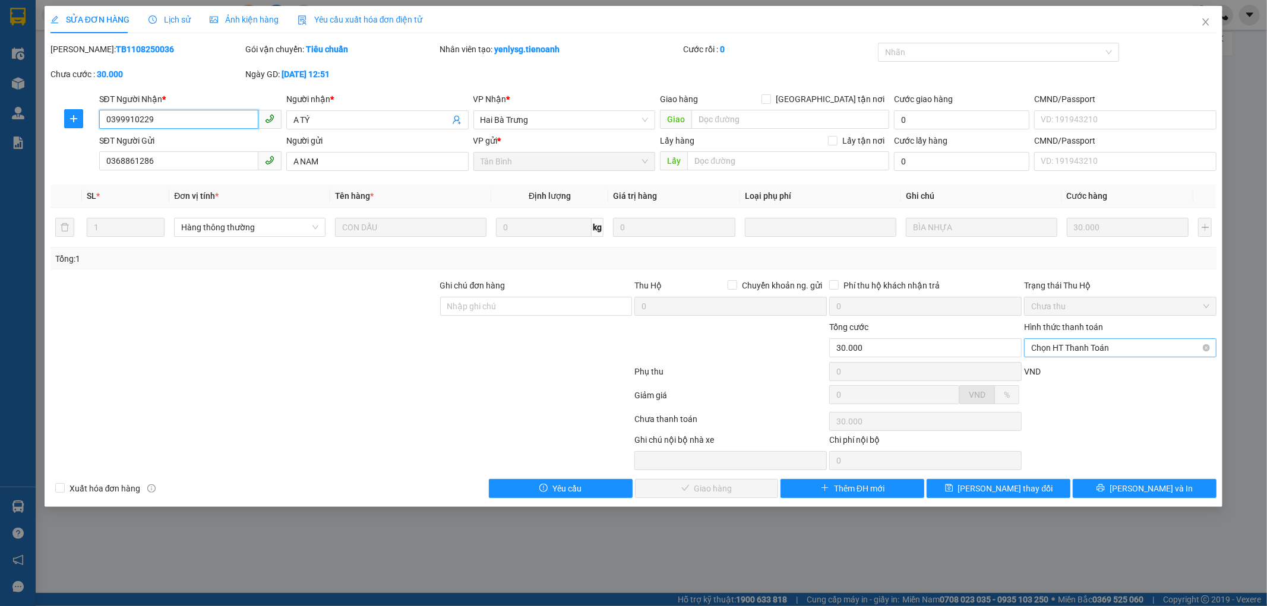
click at [1084, 349] on span "Chọn HT Thanh Toán" at bounding box center [1120, 348] width 178 height 18
click at [1074, 372] on div "Tại văn phòng" at bounding box center [1120, 371] width 178 height 13
type input "0"
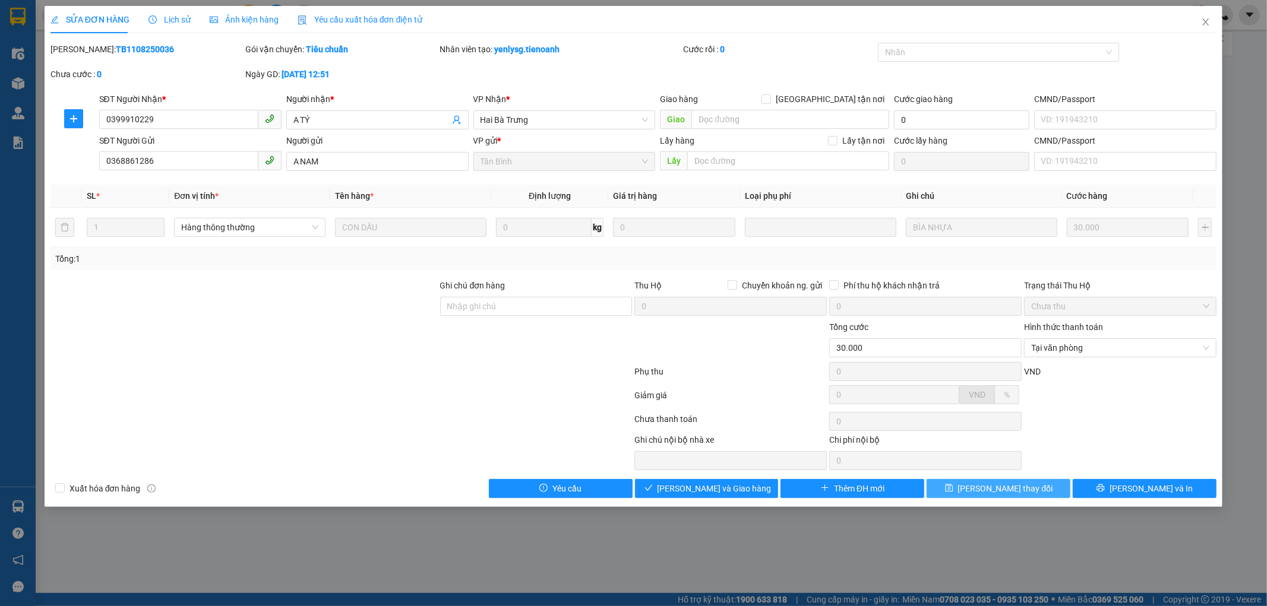
click at [1041, 493] on button "[PERSON_NAME] thay đổi" at bounding box center [998, 488] width 144 height 19
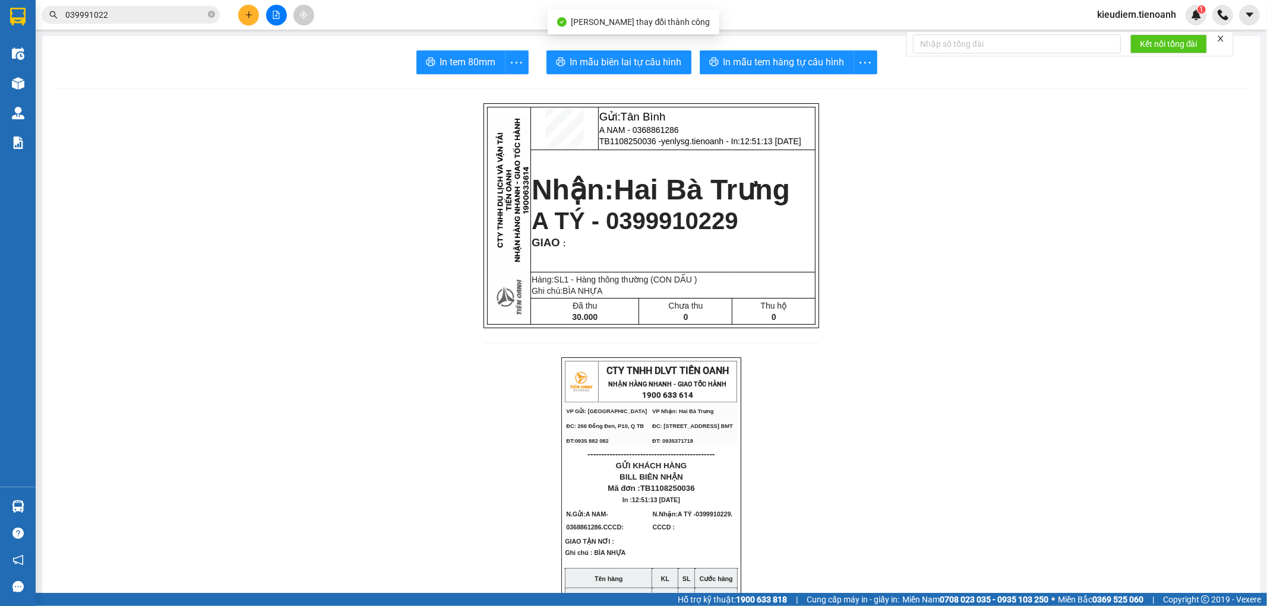
click at [163, 18] on input "039991022" at bounding box center [135, 14] width 140 height 13
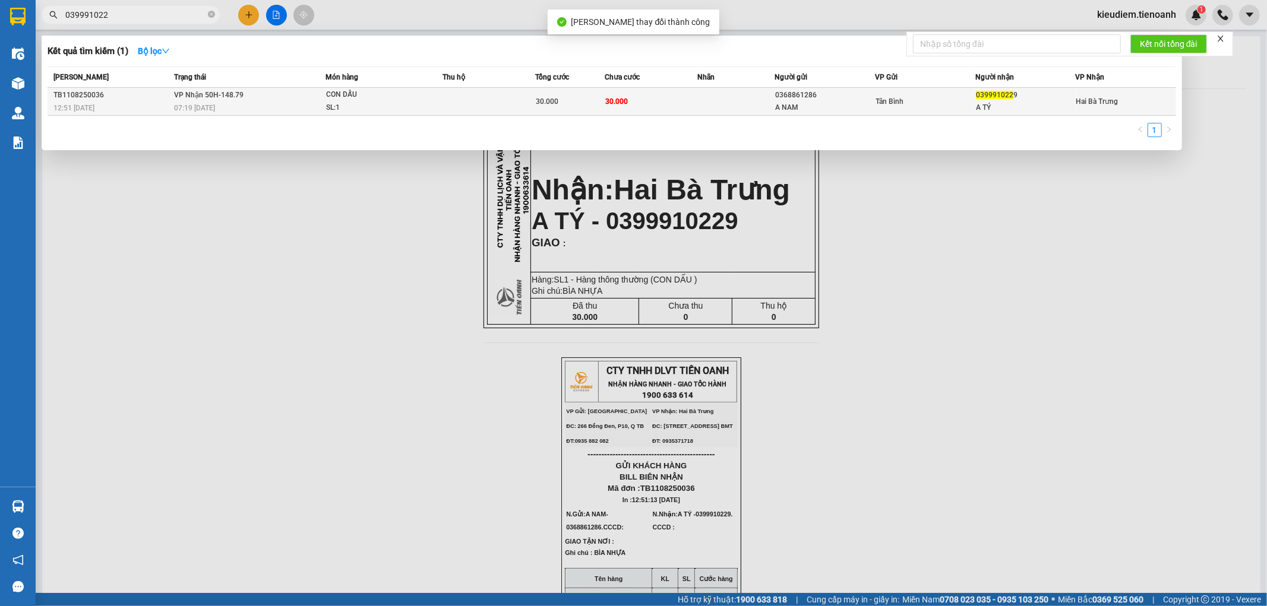
click at [220, 94] on span "VP Nhận 50H-148.79" at bounding box center [208, 95] width 69 height 8
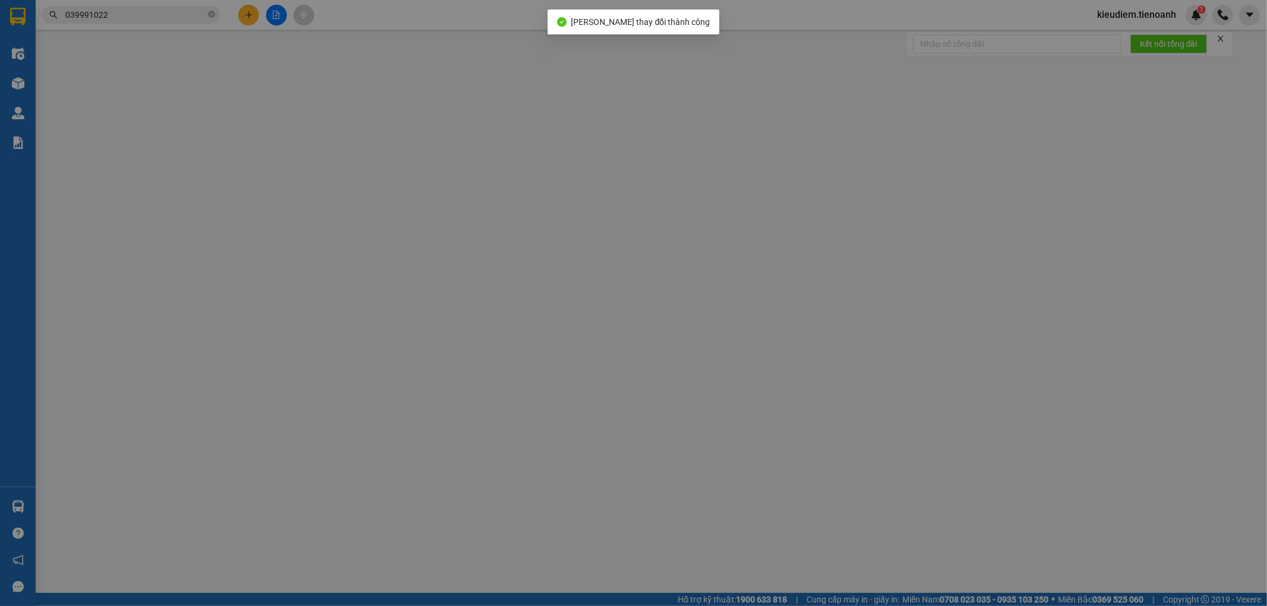
type input "0399910229"
type input "A TÝ"
type input "0368861286"
type input "A NAM"
type input "30.000"
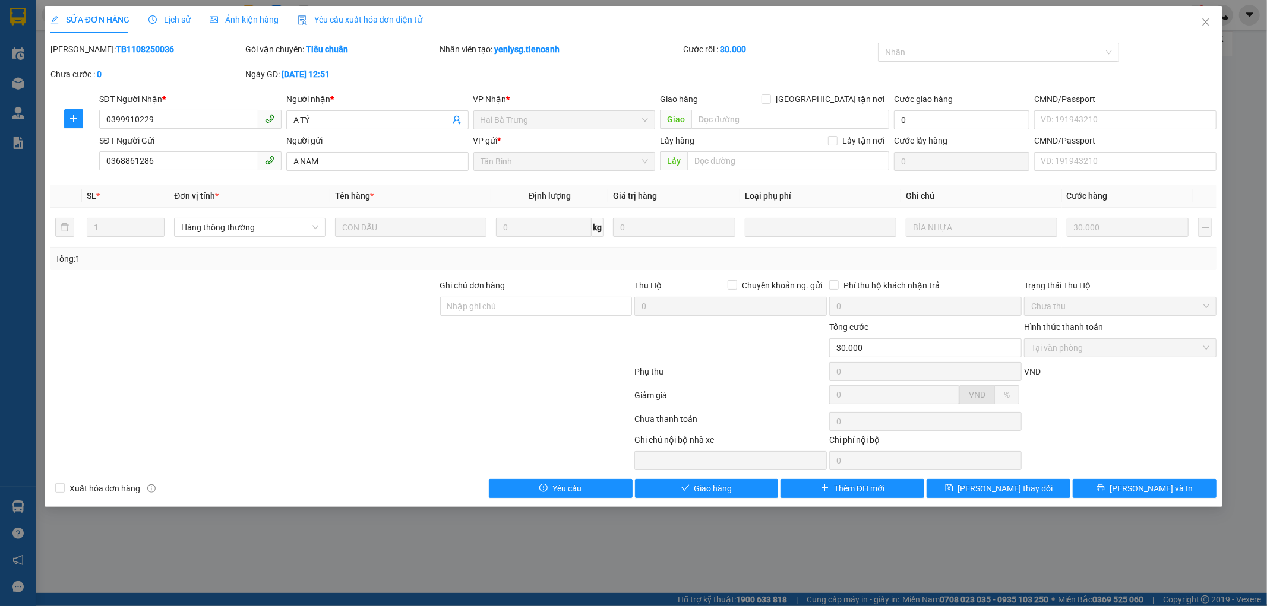
click at [714, 504] on div "SỬA ĐƠN HÀNG Lịch sử Ảnh kiện hàng Yêu cầu xuất hóa đơn điện tử Total Paid Fee …" at bounding box center [634, 256] width 1178 height 501
click at [715, 484] on span "Giao hàng" at bounding box center [713, 488] width 38 height 13
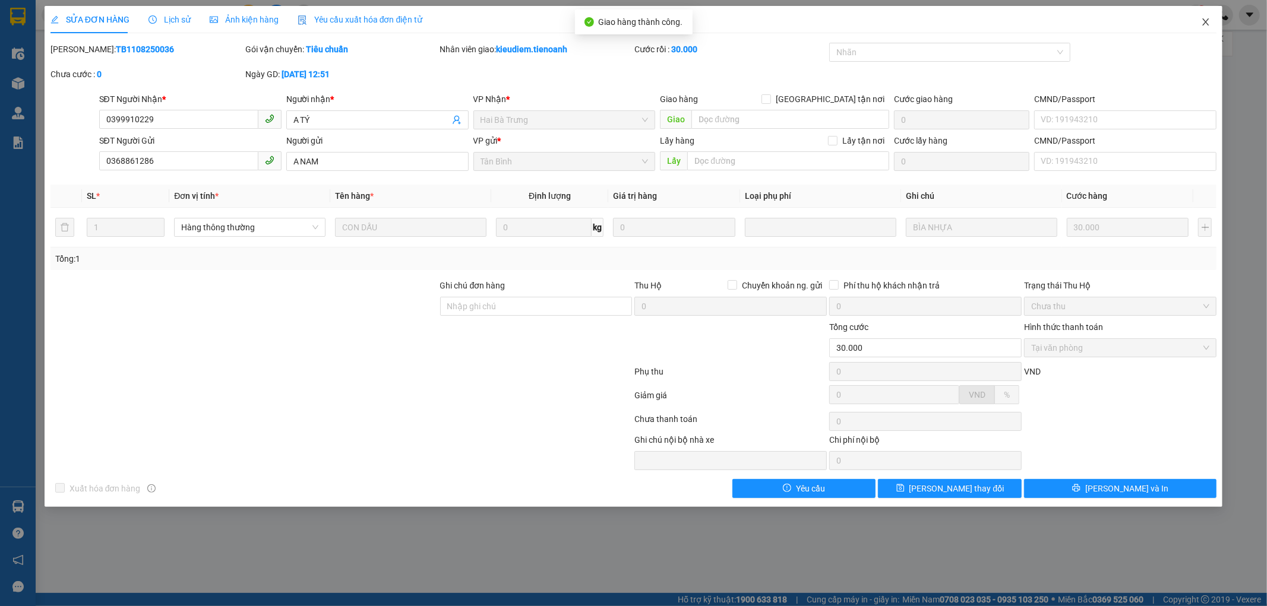
click at [1204, 26] on icon "close" at bounding box center [1206, 22] width 10 height 10
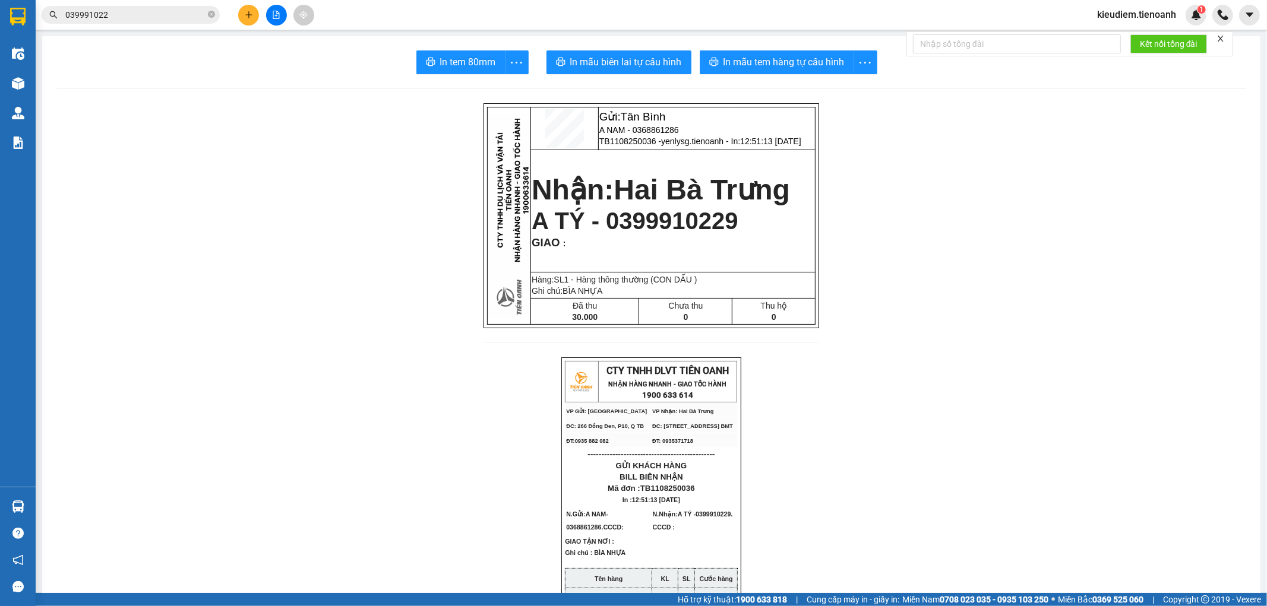
click at [154, 14] on input "039991022" at bounding box center [135, 14] width 140 height 13
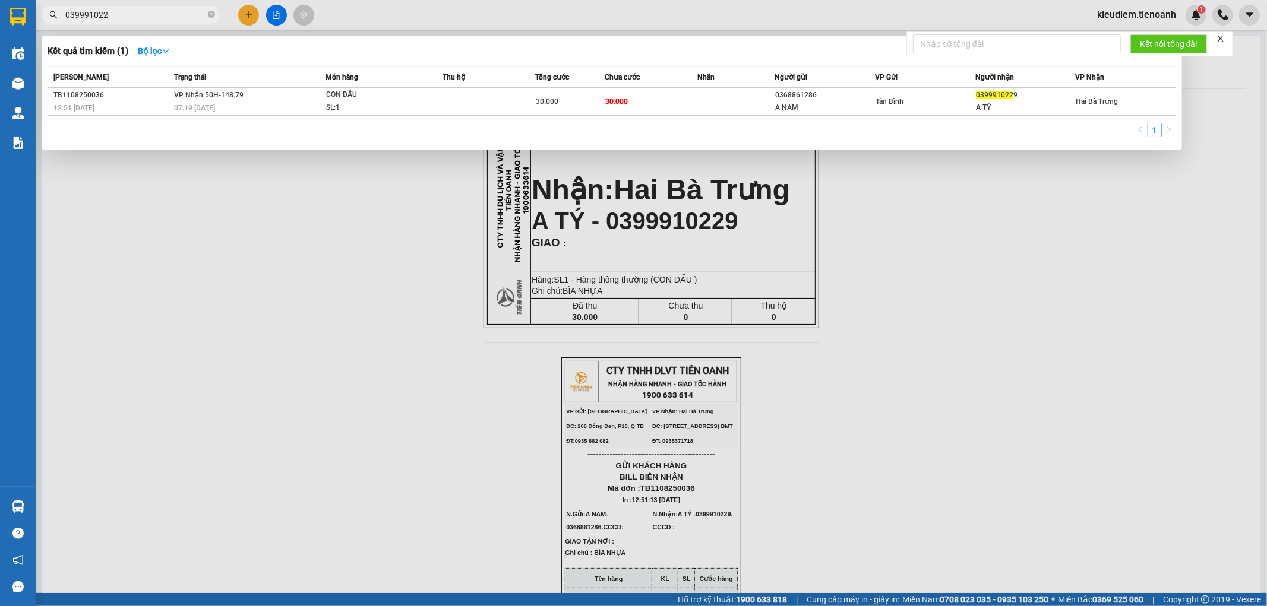
click at [137, 18] on input "039991022" at bounding box center [135, 14] width 140 height 13
type input "0"
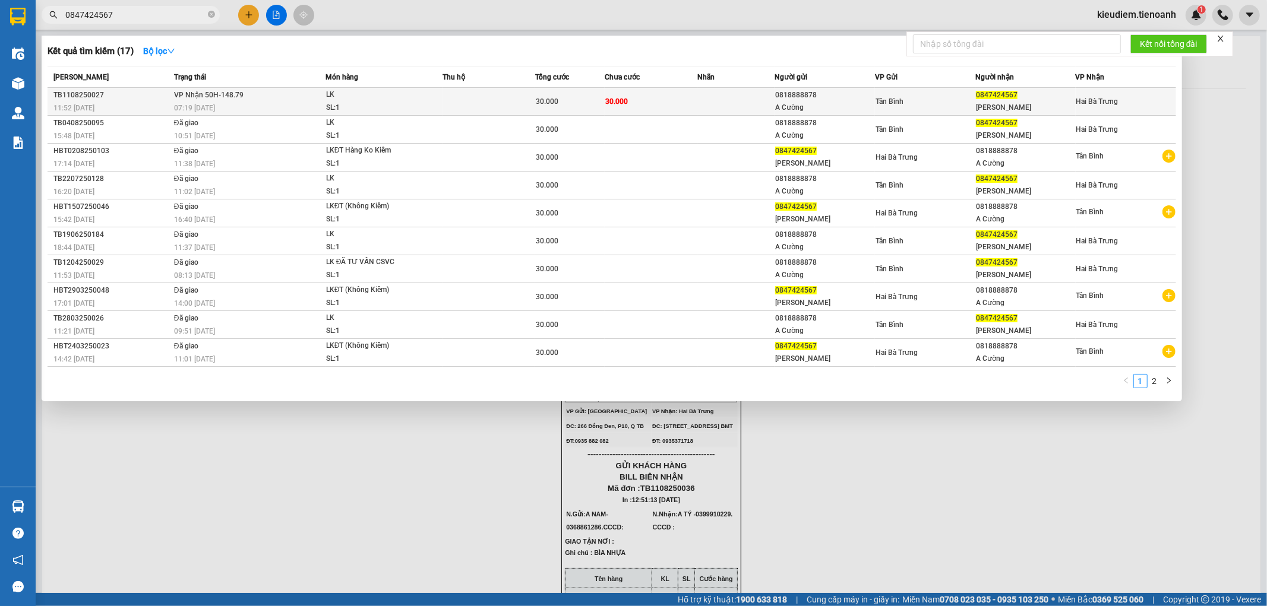
type input "0847424567"
click at [406, 97] on div "LK" at bounding box center [370, 94] width 89 height 13
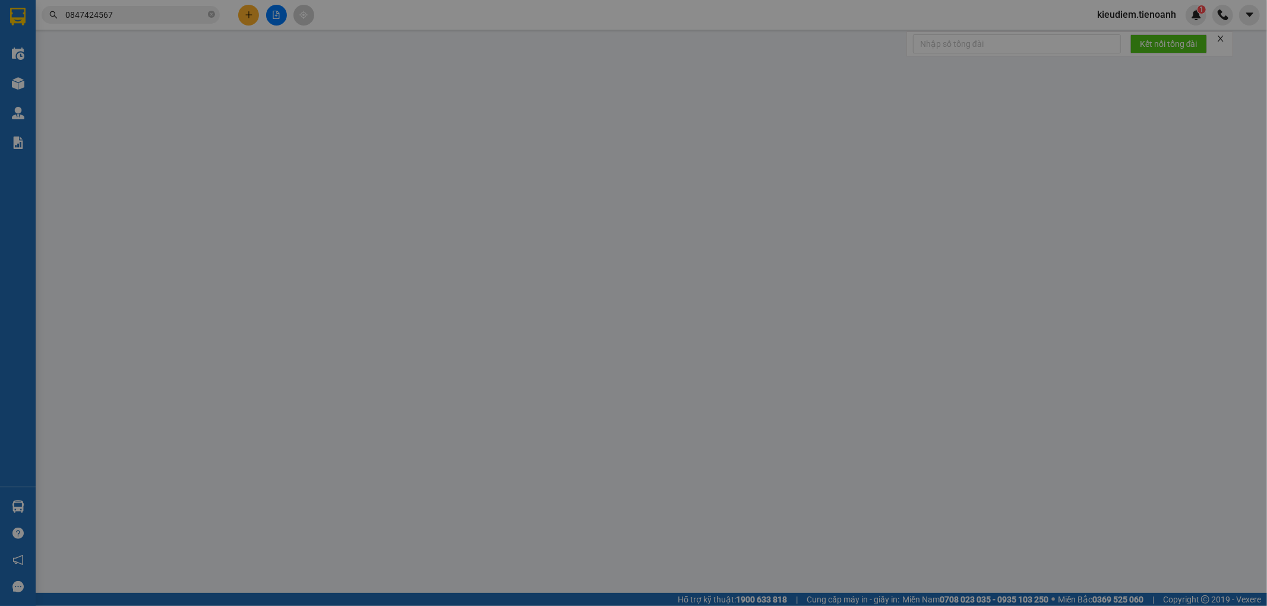
type input "0847424567"
type input "LÊ HOÀNG"
type input "0818888878"
type input "A Cường"
type input "30.000"
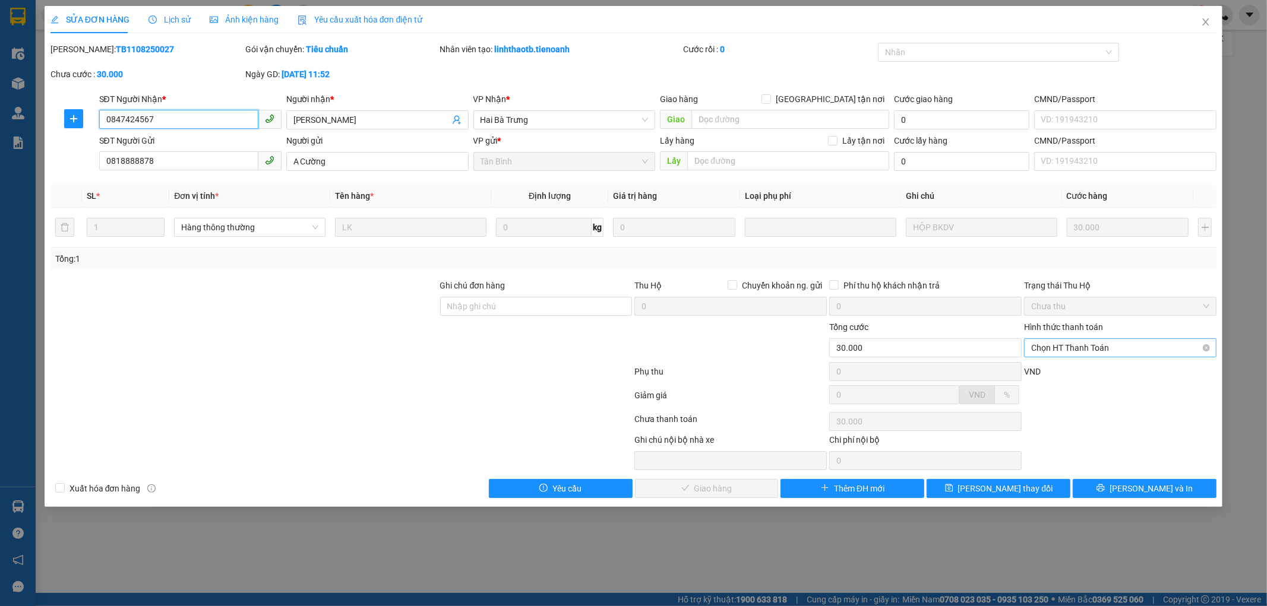
click at [1062, 352] on span "Chọn HT Thanh Toán" at bounding box center [1120, 348] width 178 height 18
click at [1049, 369] on div "Tại văn phòng" at bounding box center [1120, 371] width 178 height 13
type input "0"
click at [710, 485] on span "[PERSON_NAME] và Giao hàng" at bounding box center [714, 488] width 114 height 13
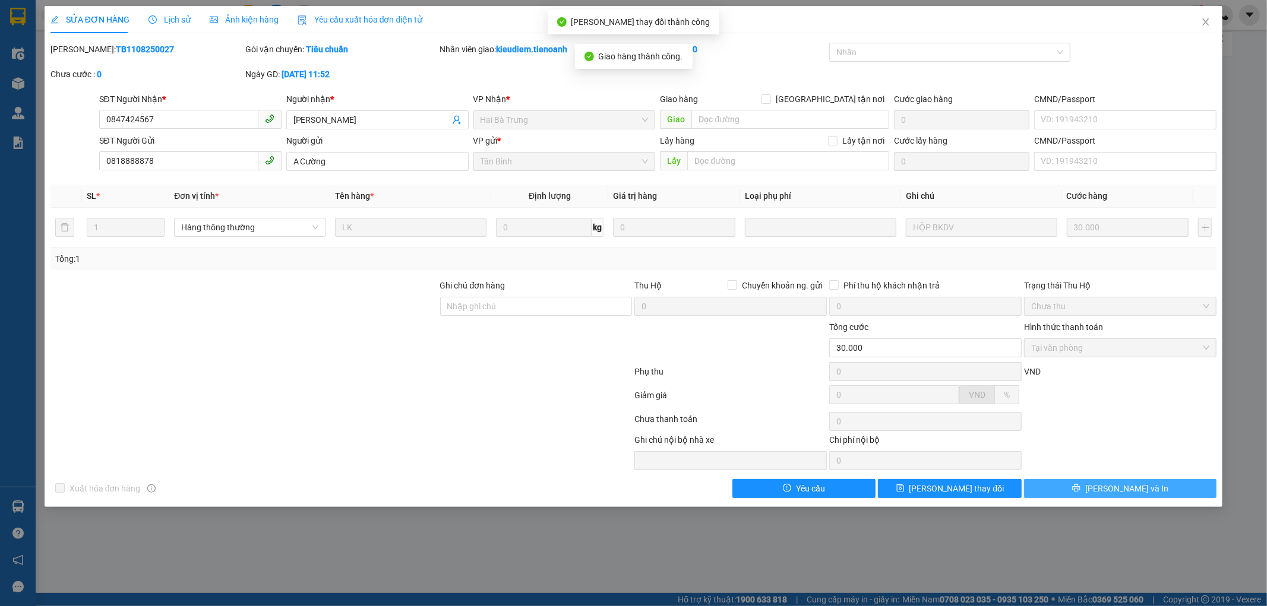
click at [1142, 490] on span "[PERSON_NAME] và In" at bounding box center [1126, 488] width 83 height 13
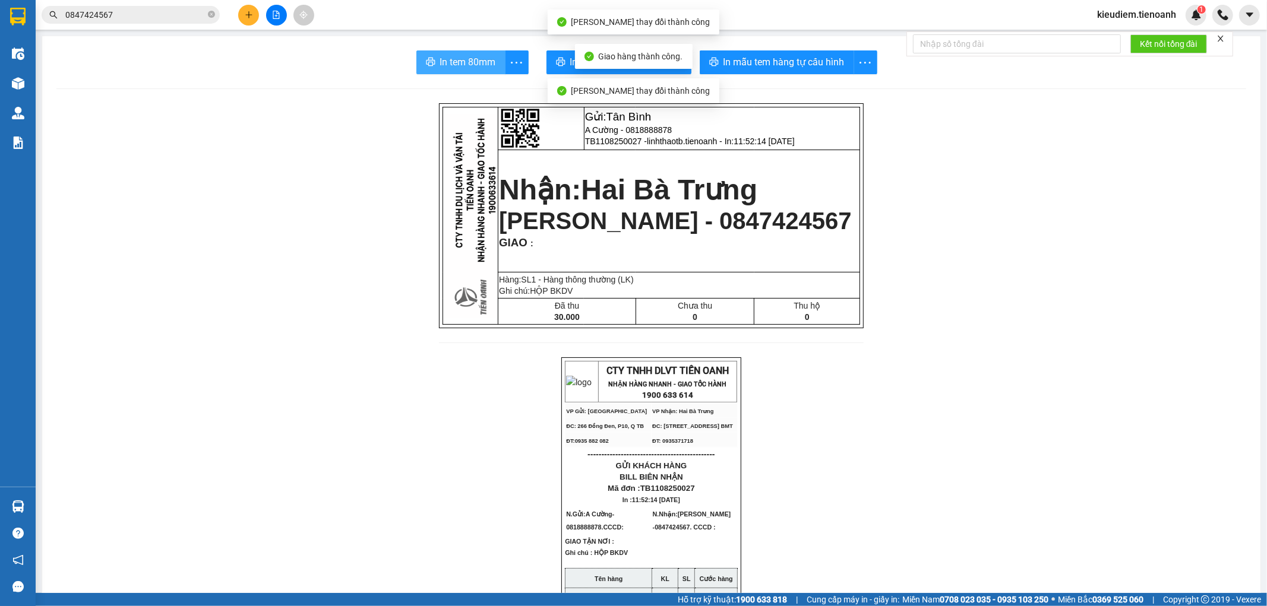
click at [458, 63] on span "In tem 80mm" at bounding box center [468, 62] width 56 height 15
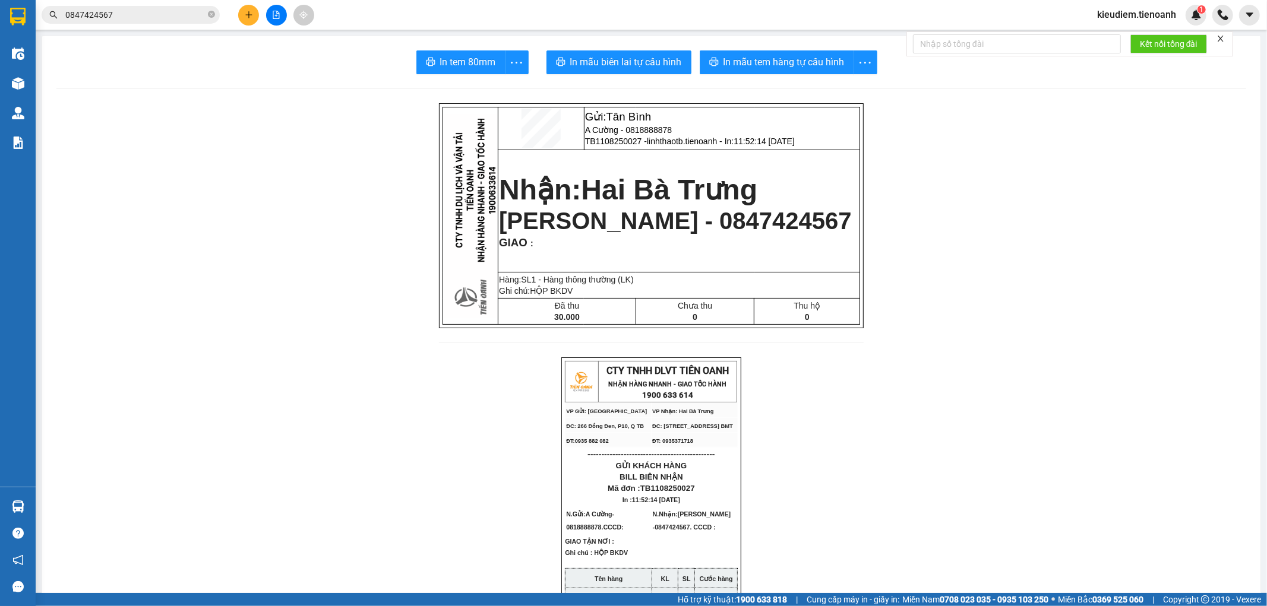
click at [152, 20] on input "0847424567" at bounding box center [135, 14] width 140 height 13
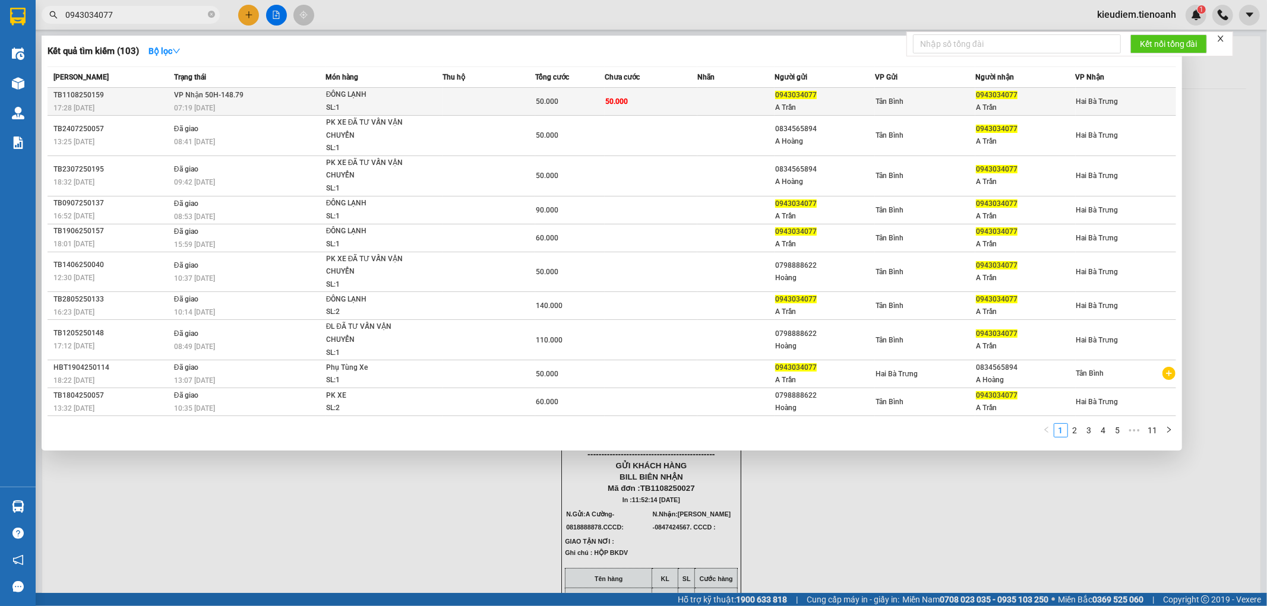
type input "0943034077"
click at [185, 97] on span "VP Nhận 50H-148.79" at bounding box center [208, 95] width 69 height 8
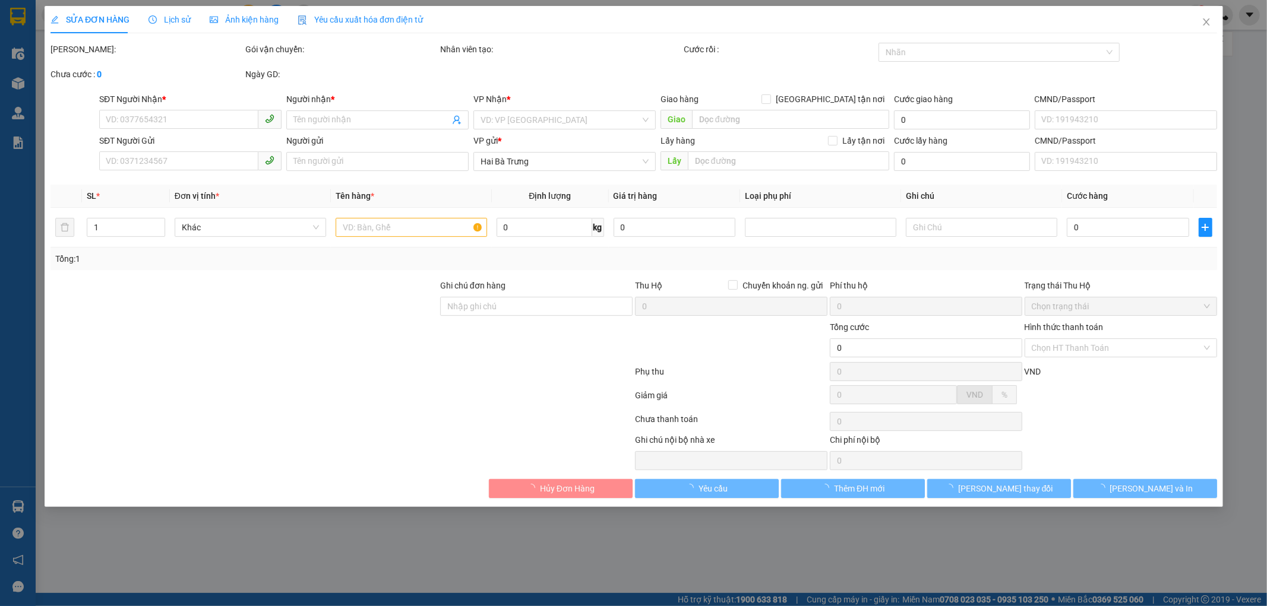
type input "0943034077"
type input "A Trần"
type input "241355730"
type input "0943034077"
type input "A Trần"
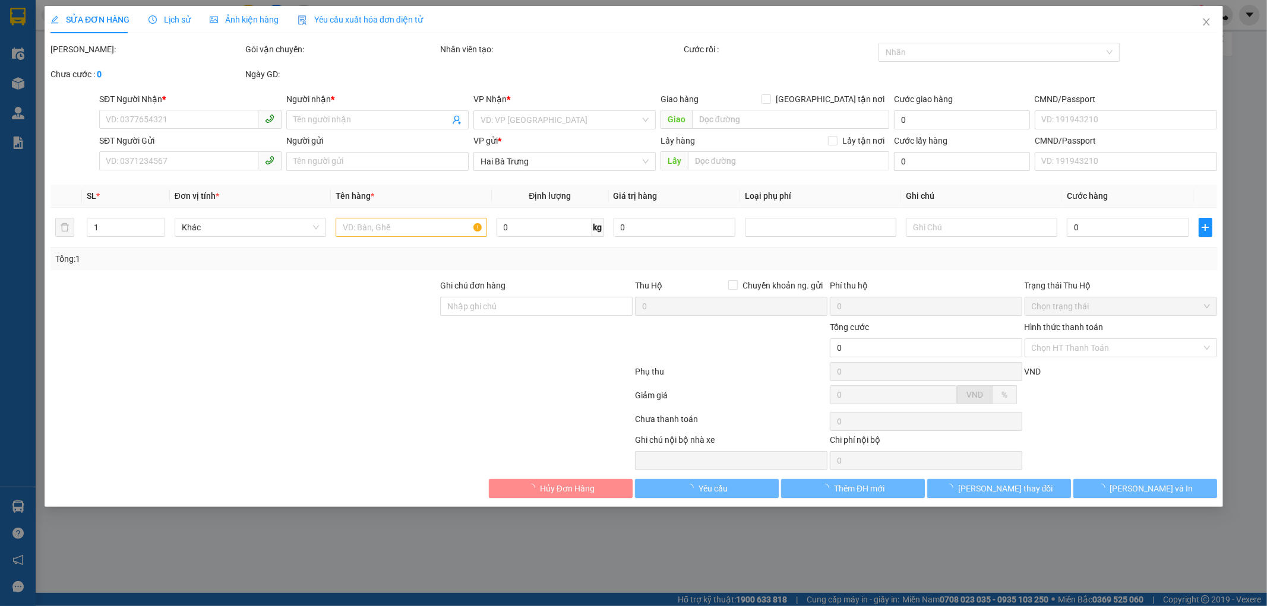
type input "50.000"
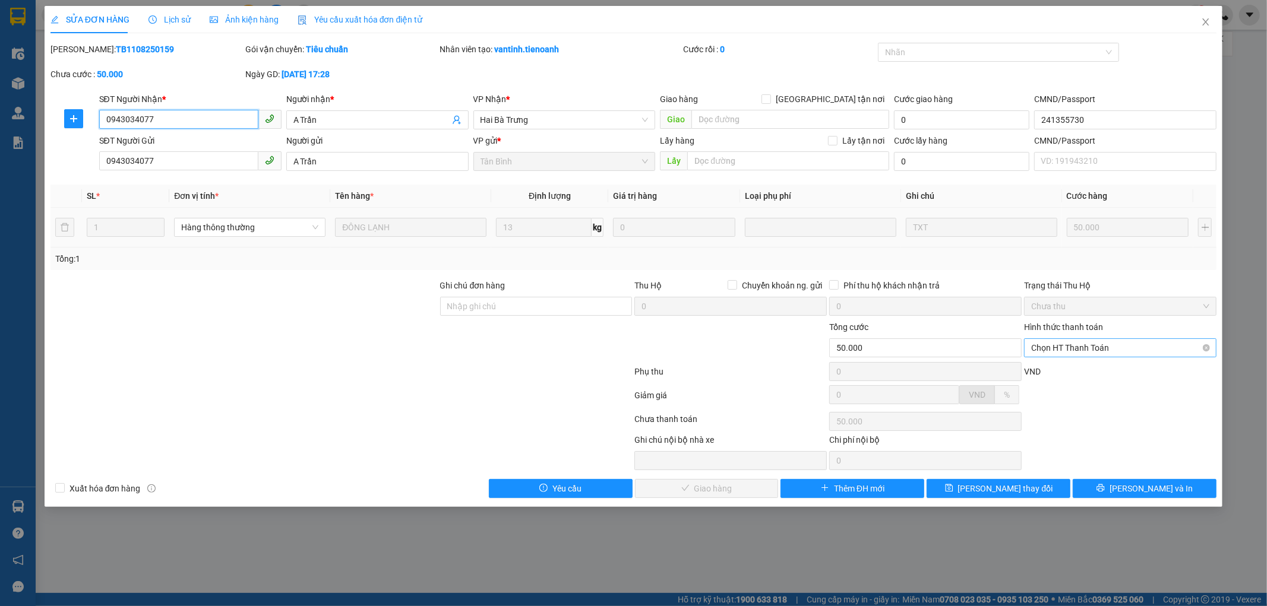
click at [1087, 344] on span "Chọn HT Thanh Toán" at bounding box center [1120, 348] width 178 height 18
click at [1084, 371] on div "Tại văn phòng" at bounding box center [1120, 371] width 178 height 13
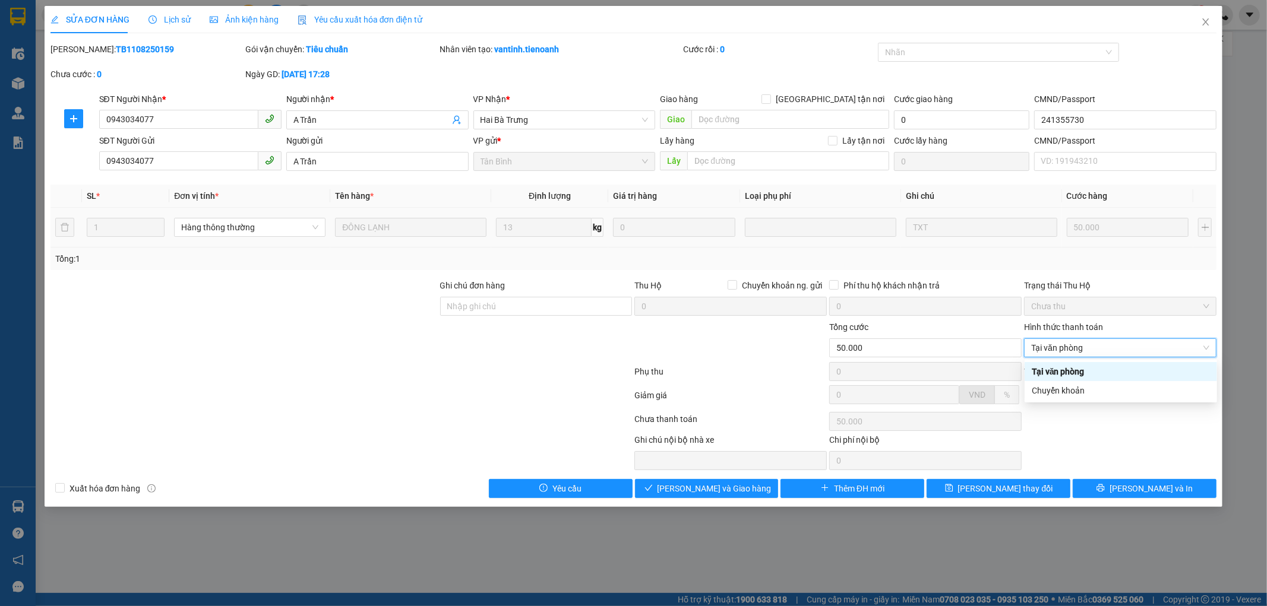
type input "0"
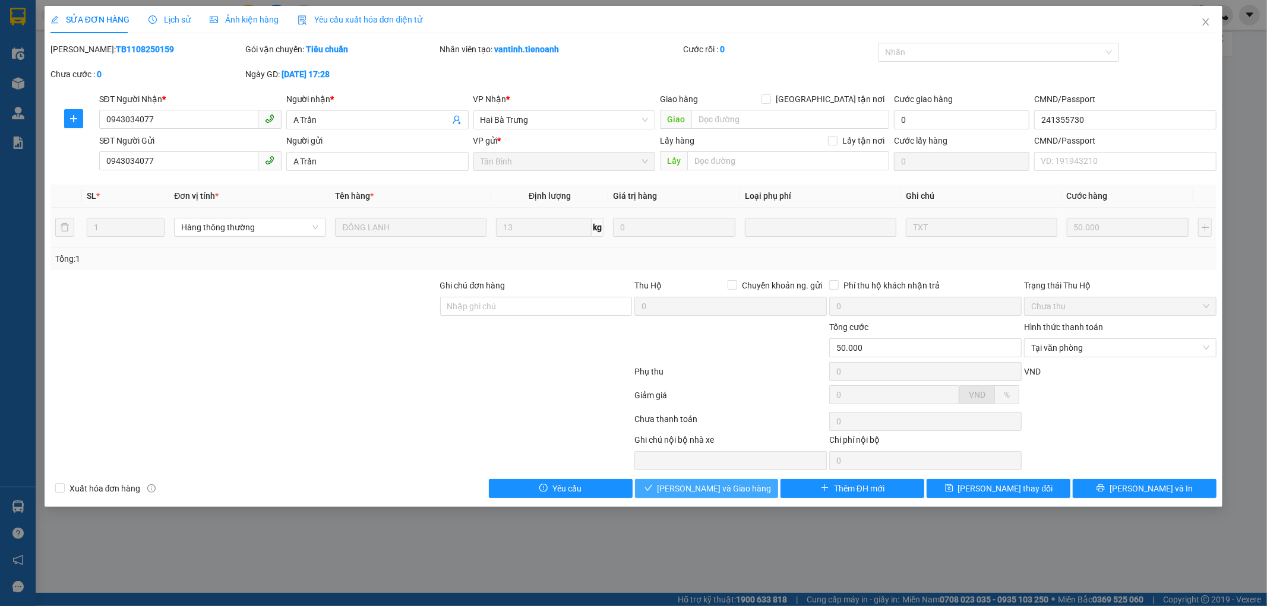
click at [734, 489] on span "[PERSON_NAME] và Giao hàng" at bounding box center [714, 488] width 114 height 13
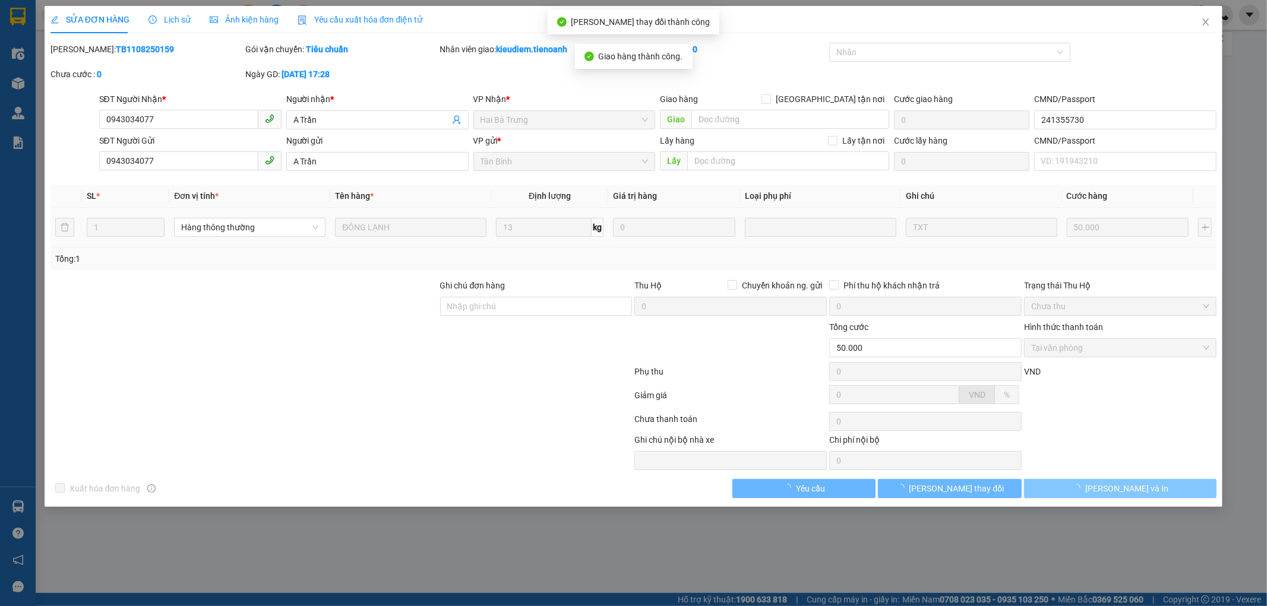
click at [1160, 485] on button "[PERSON_NAME] và In" at bounding box center [1120, 488] width 192 height 19
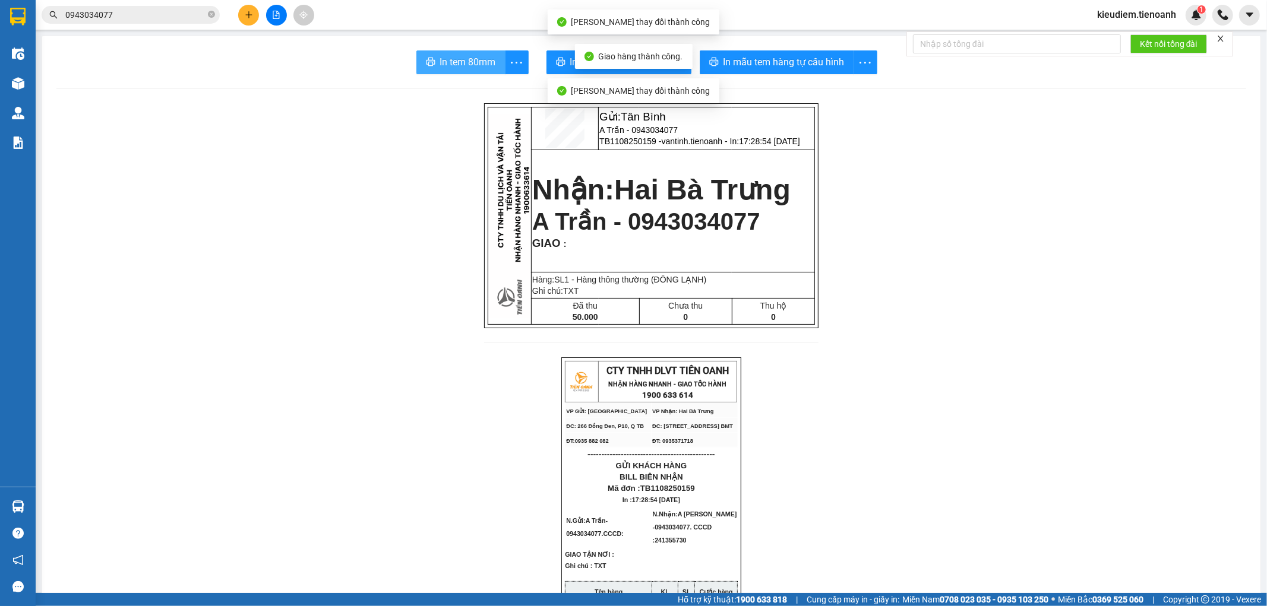
click at [450, 62] on span "In tem 80mm" at bounding box center [468, 62] width 56 height 15
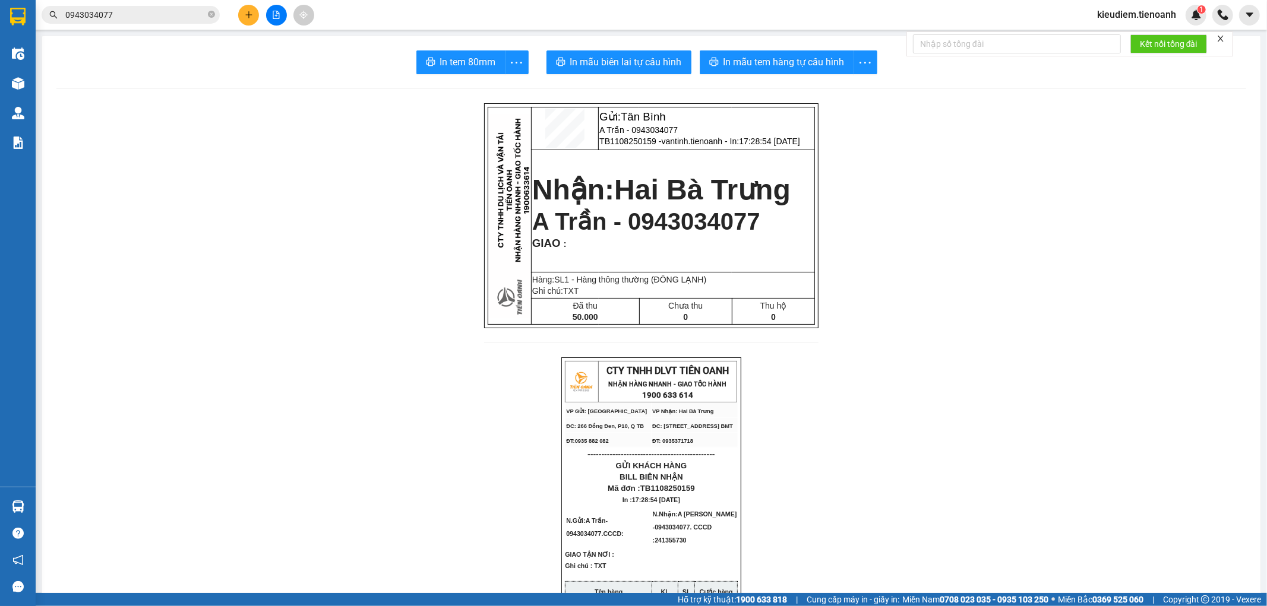
click at [118, 19] on input "0943034077" at bounding box center [135, 14] width 140 height 13
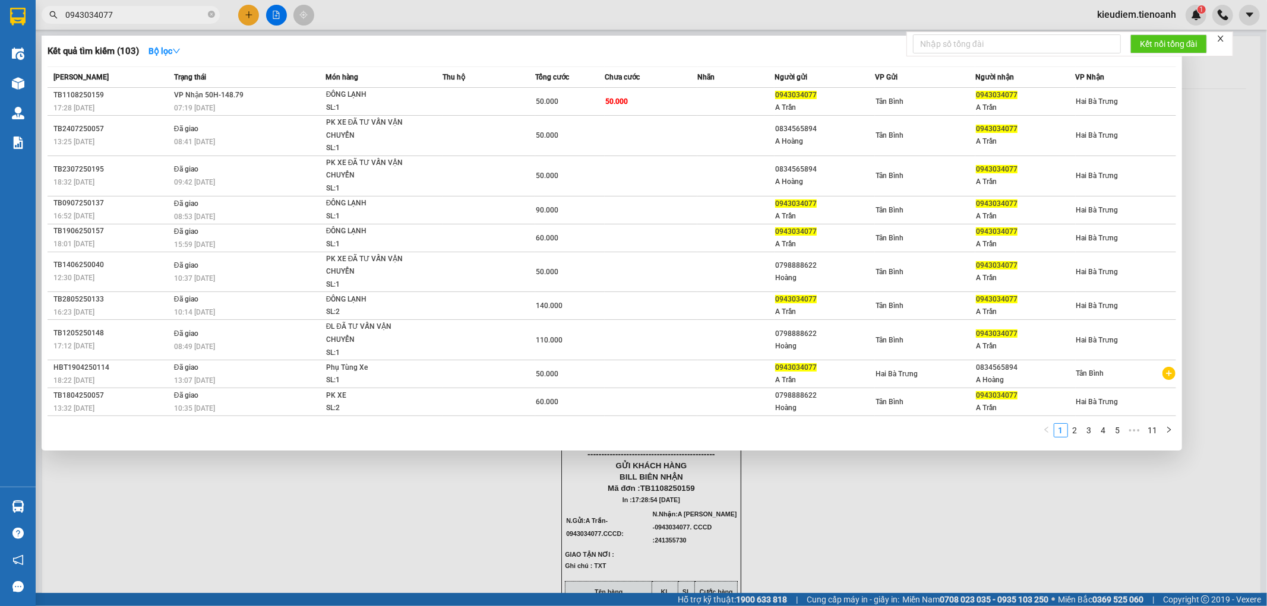
click at [118, 19] on input "0943034077" at bounding box center [135, 14] width 140 height 13
click at [118, 19] on input "094303407" at bounding box center [135, 14] width 140 height 13
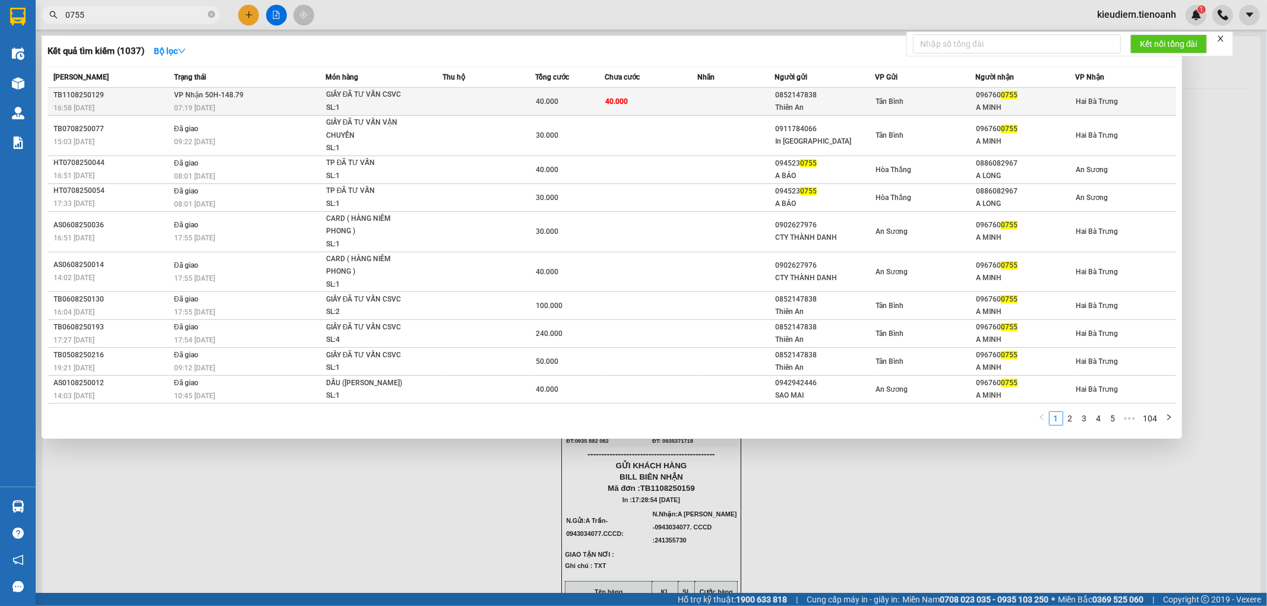
type input "0755"
click at [216, 94] on span "VP Nhận 50H-148.79" at bounding box center [208, 95] width 69 height 8
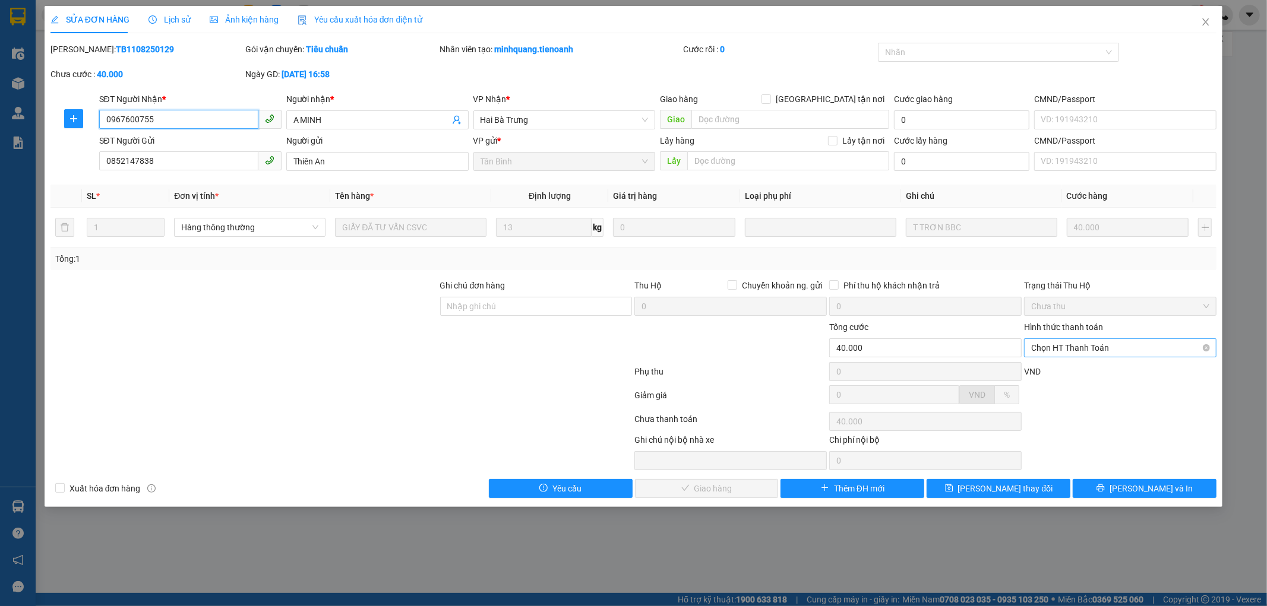
click at [1073, 347] on span "Chọn HT Thanh Toán" at bounding box center [1120, 348] width 178 height 18
click at [1075, 364] on div "Tại văn phòng" at bounding box center [1120, 371] width 192 height 19
type input "0"
click at [743, 490] on span "[PERSON_NAME] và Giao hàng" at bounding box center [714, 488] width 114 height 13
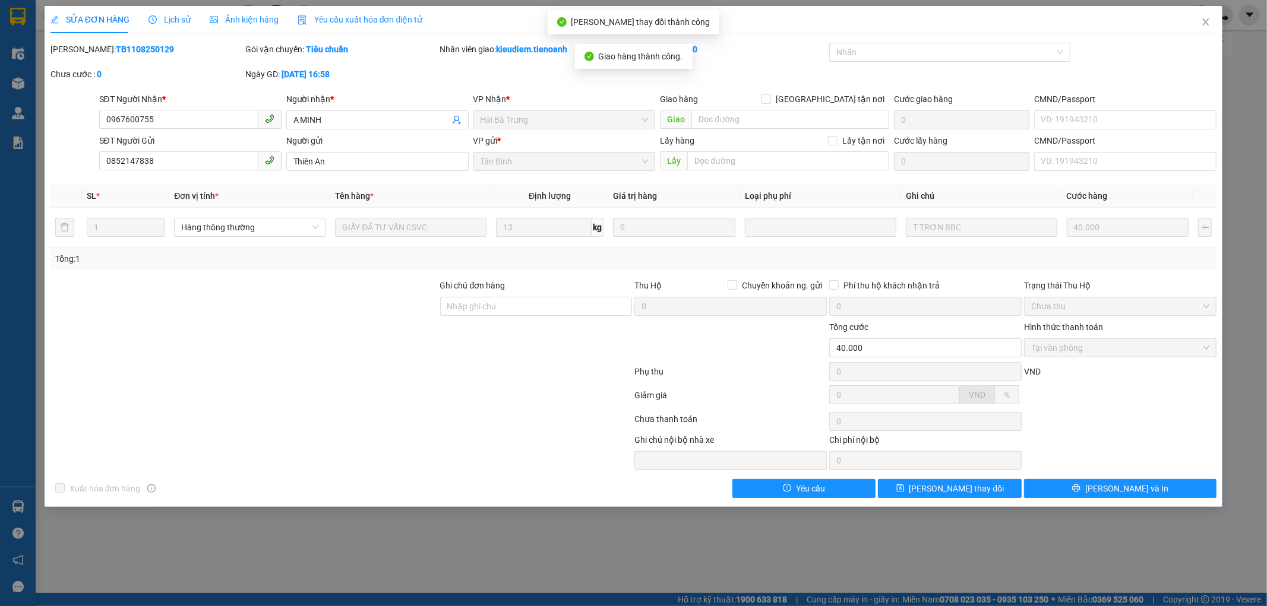
click at [1114, 486] on span "[PERSON_NAME] và In" at bounding box center [1126, 488] width 83 height 13
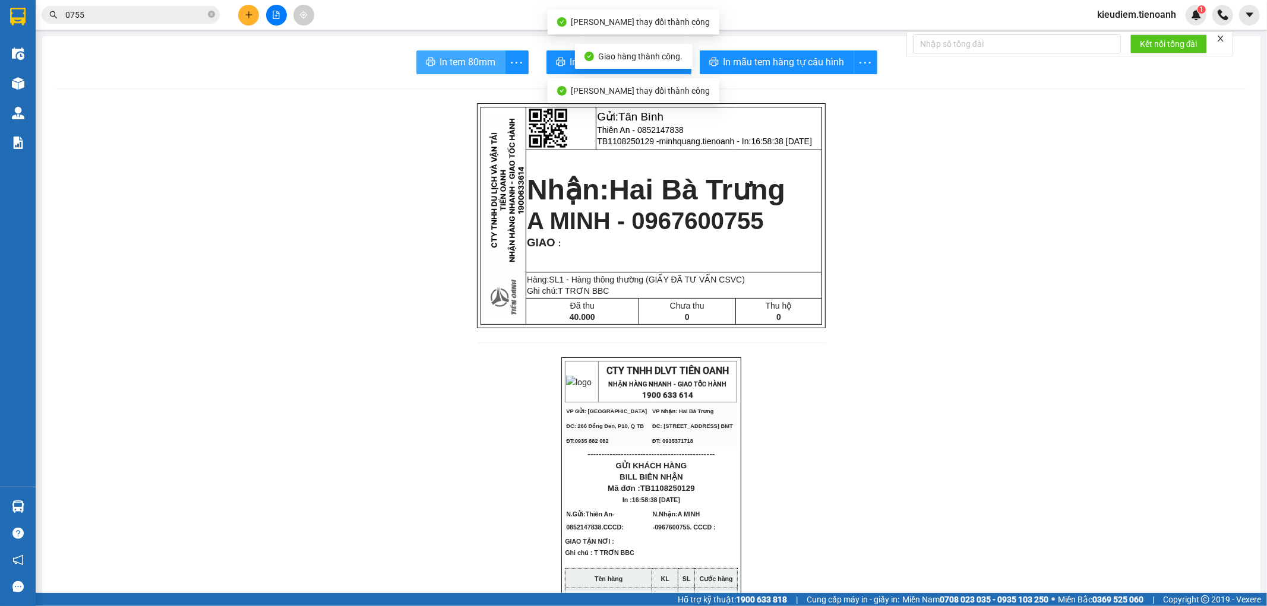
click at [458, 64] on span "In tem 80mm" at bounding box center [468, 62] width 56 height 15
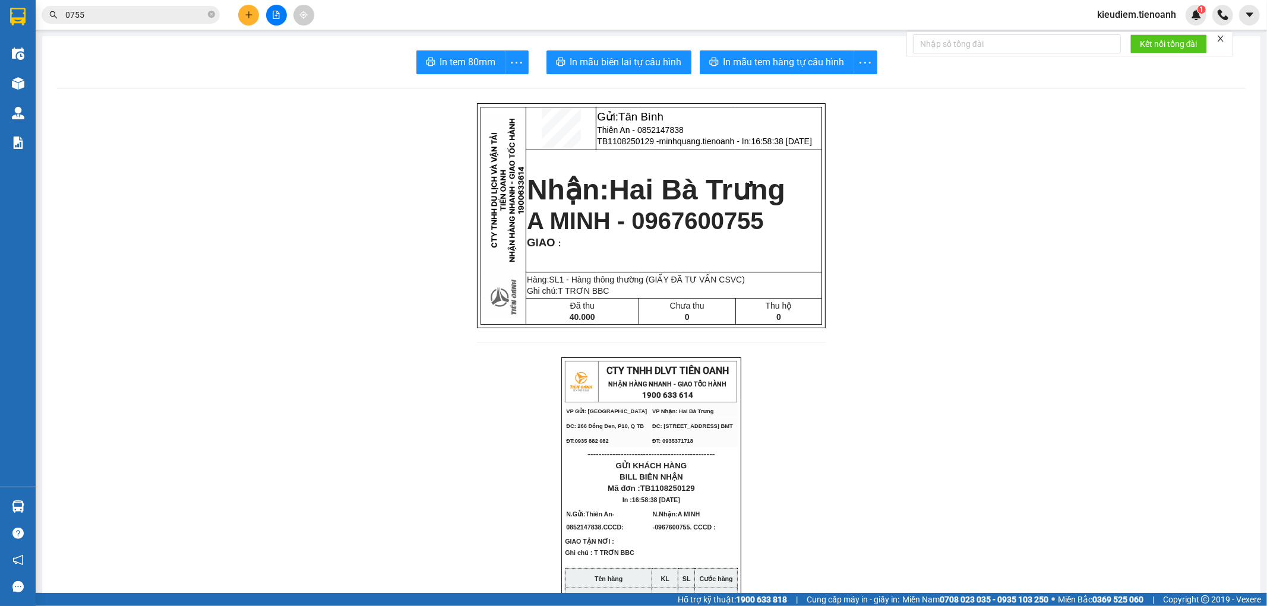
click at [687, 219] on span "A MINH - 0967600755" at bounding box center [645, 221] width 237 height 26
click at [163, 17] on input "0755" at bounding box center [135, 14] width 140 height 13
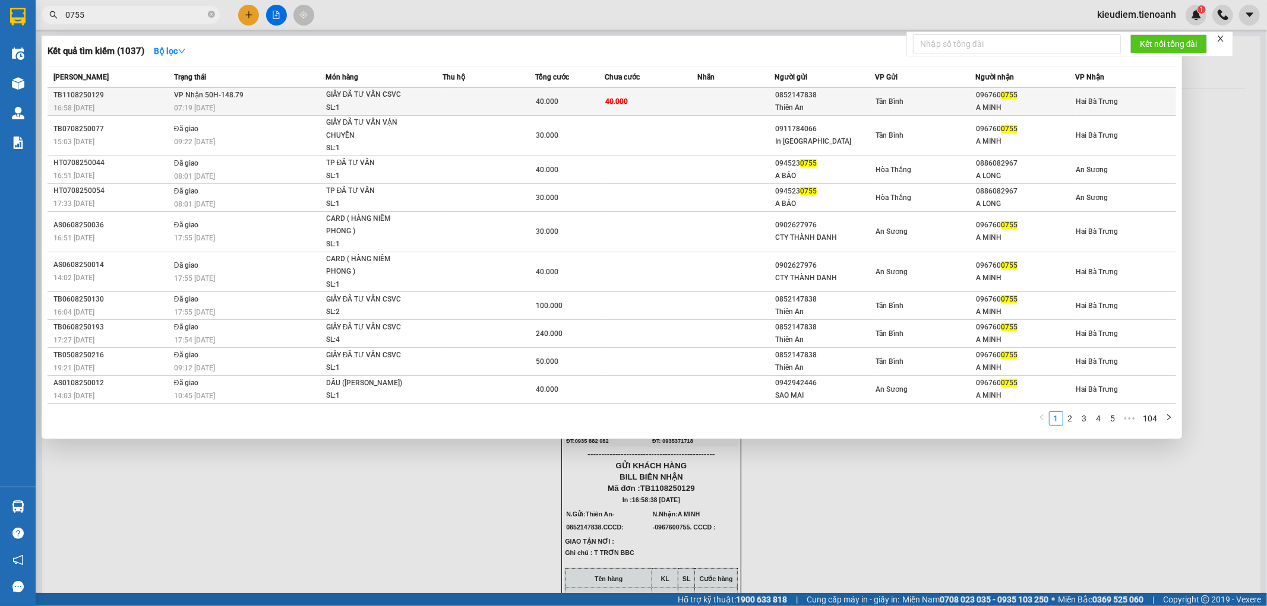
click at [227, 96] on span "VP Nhận 50H-148.79" at bounding box center [208, 95] width 69 height 8
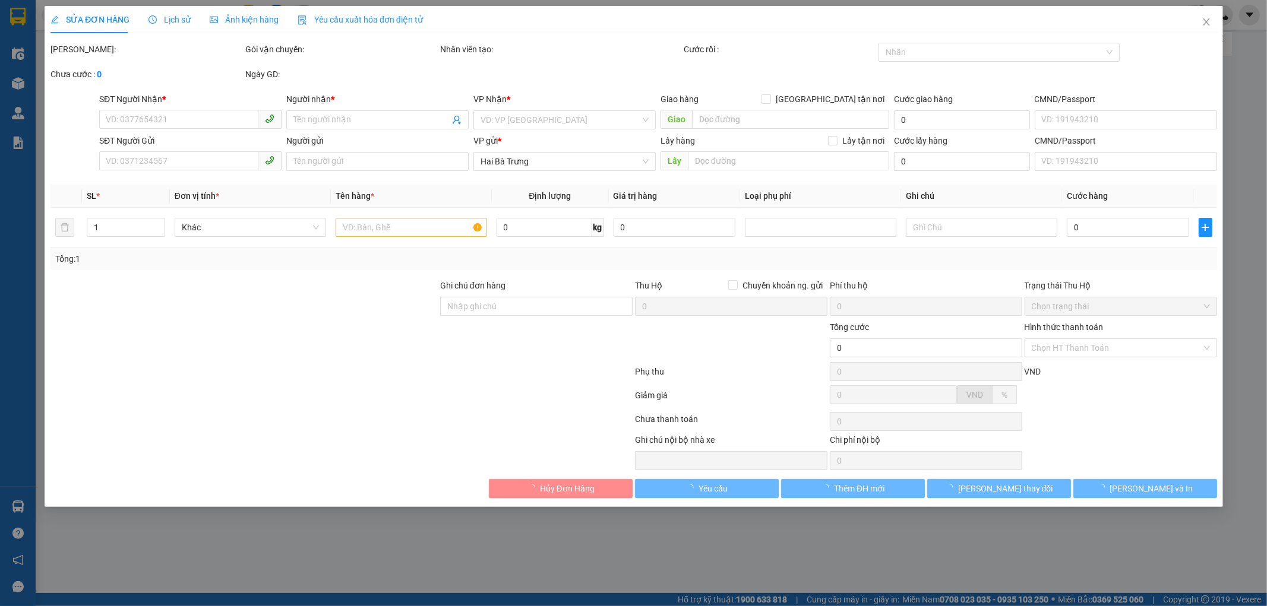
type input "0967600755"
type input "A MINH"
type input "0852147838"
type input "Thiên An"
type input "40.000"
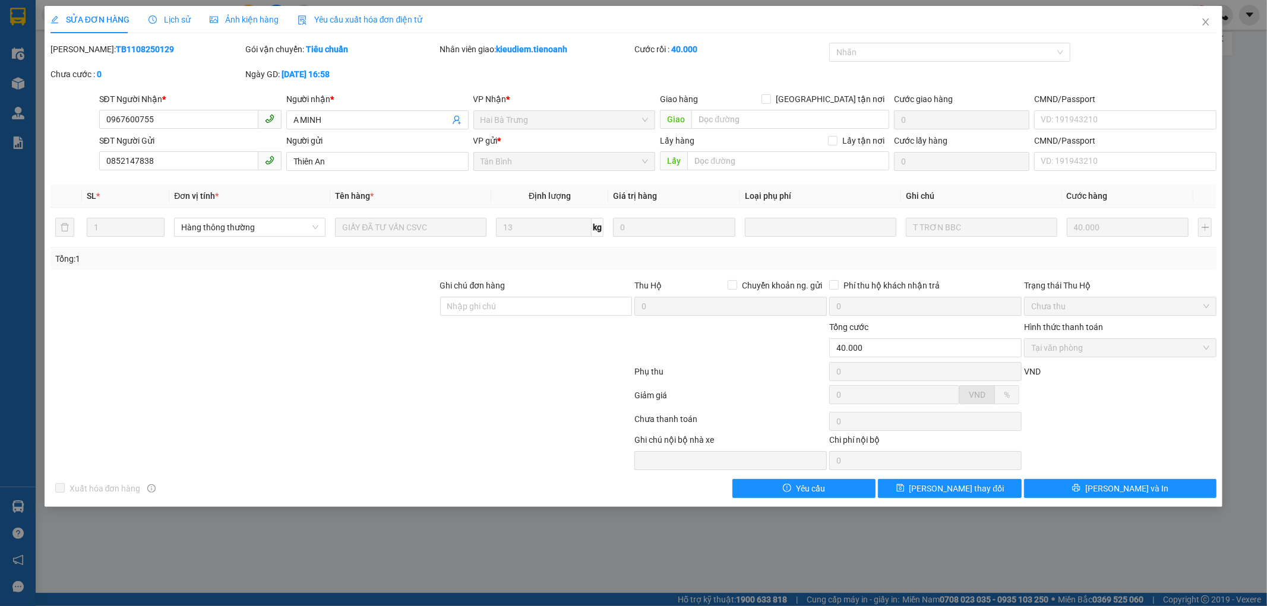
click at [161, 13] on div "Lịch sử" at bounding box center [169, 19] width 42 height 13
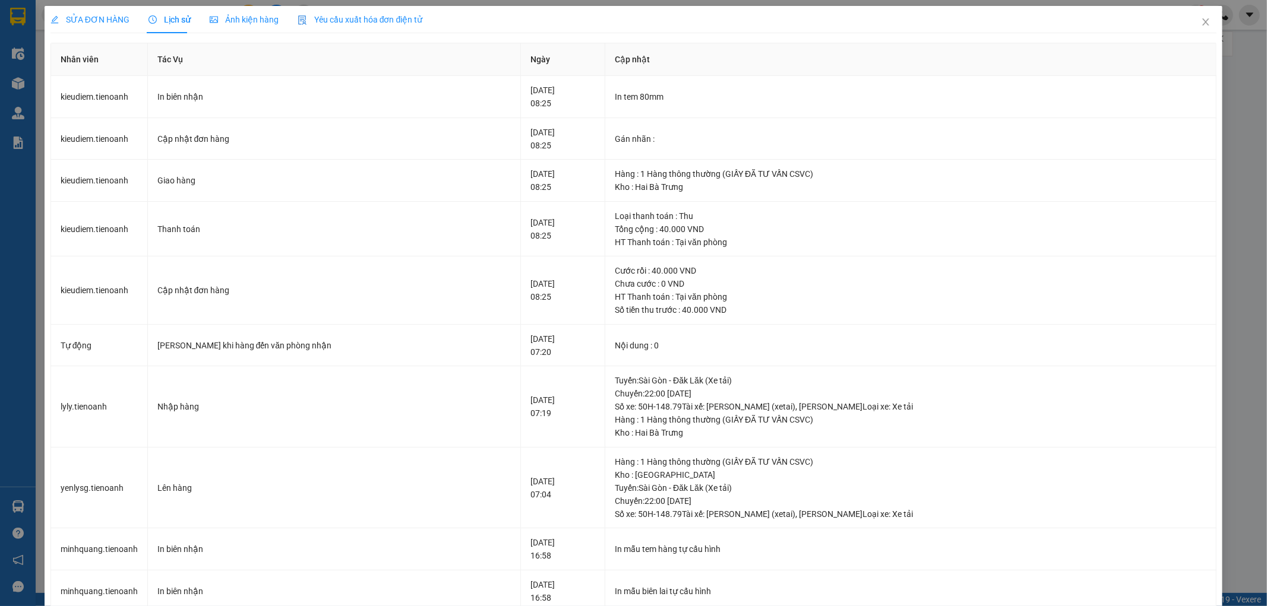
click at [74, 18] on span "SỬA ĐƠN HÀNG" at bounding box center [89, 20] width 79 height 10
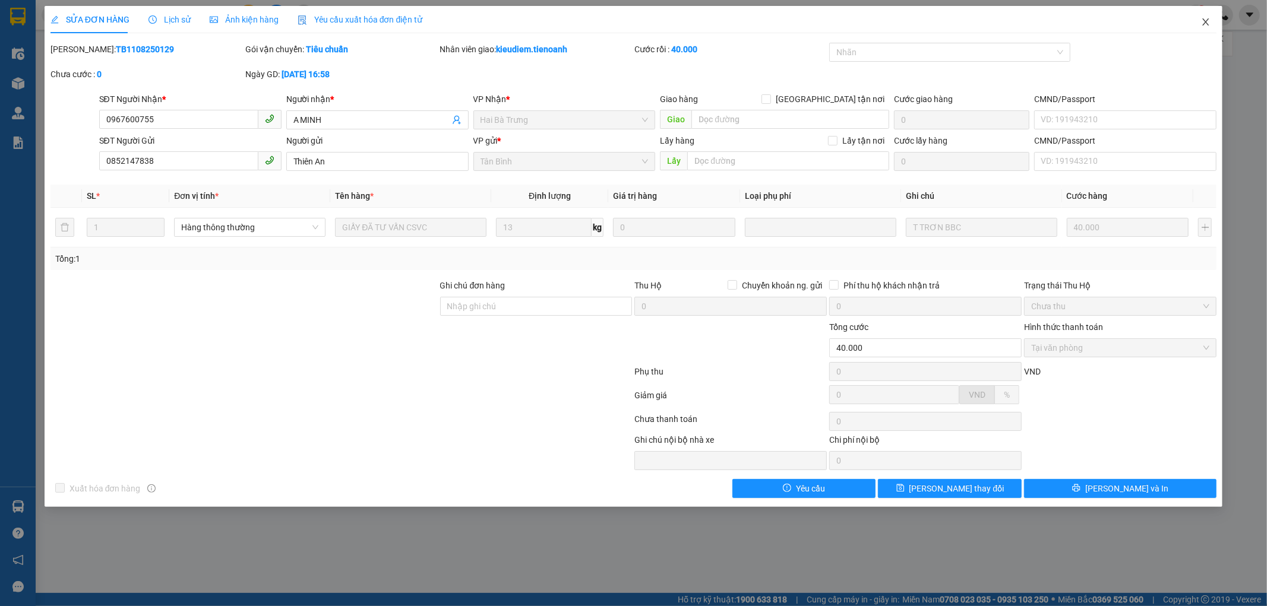
click at [1204, 26] on icon "close" at bounding box center [1206, 22] width 10 height 10
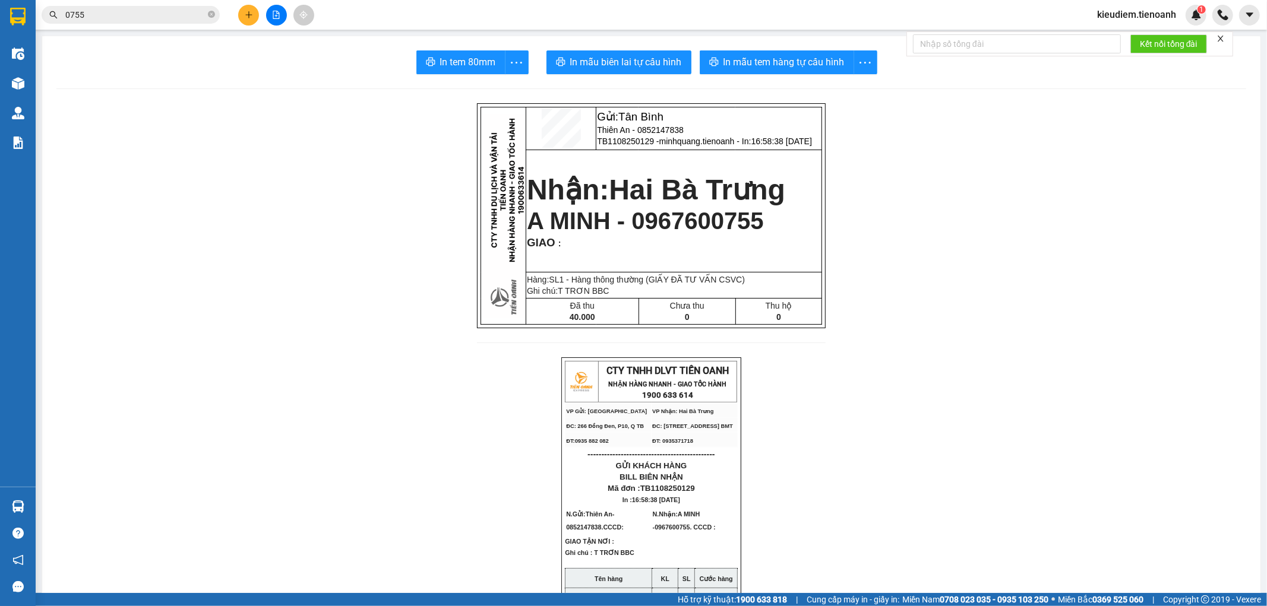
click at [155, 20] on input "0755" at bounding box center [135, 14] width 140 height 13
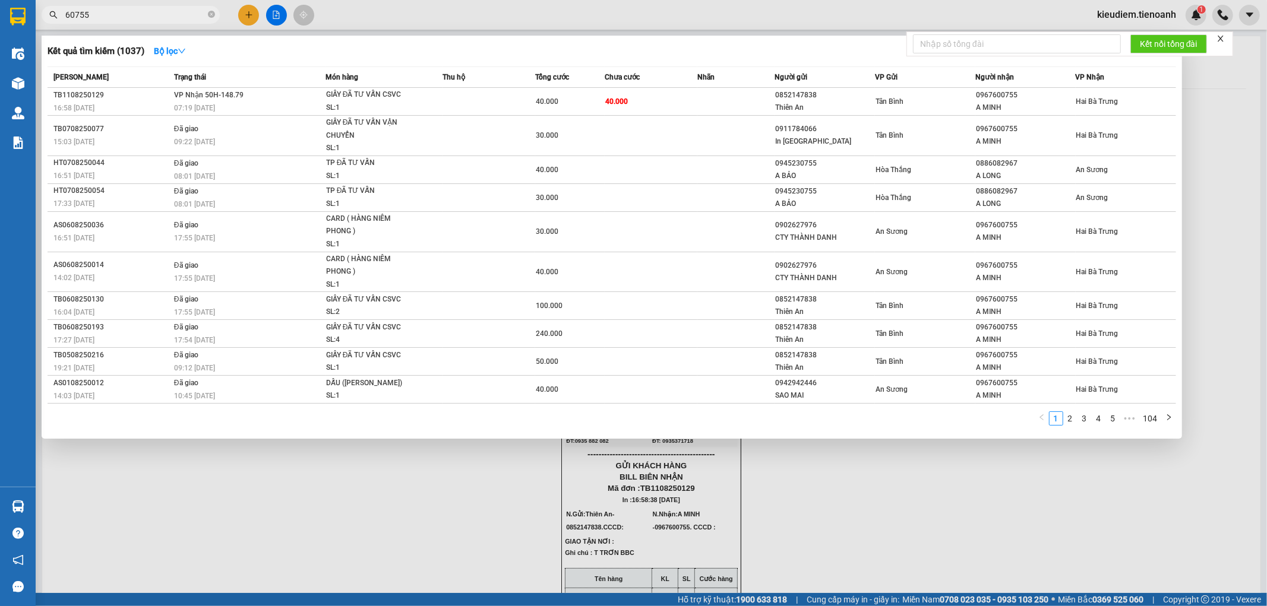
type input "600755"
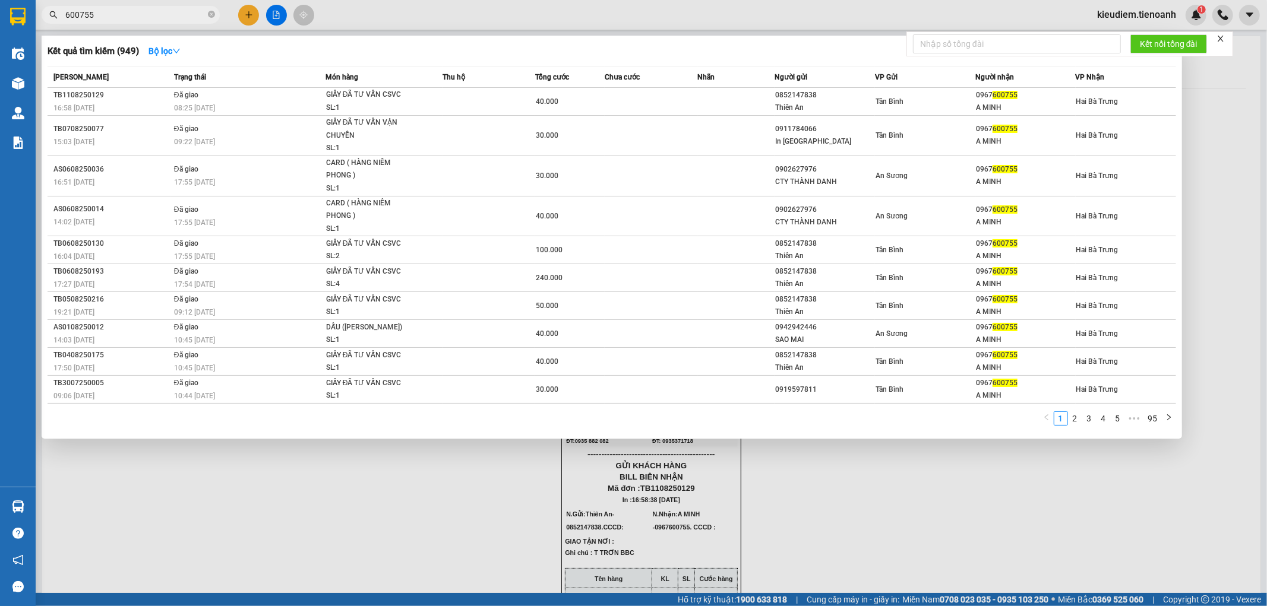
click at [167, 16] on input "600755" at bounding box center [135, 14] width 140 height 13
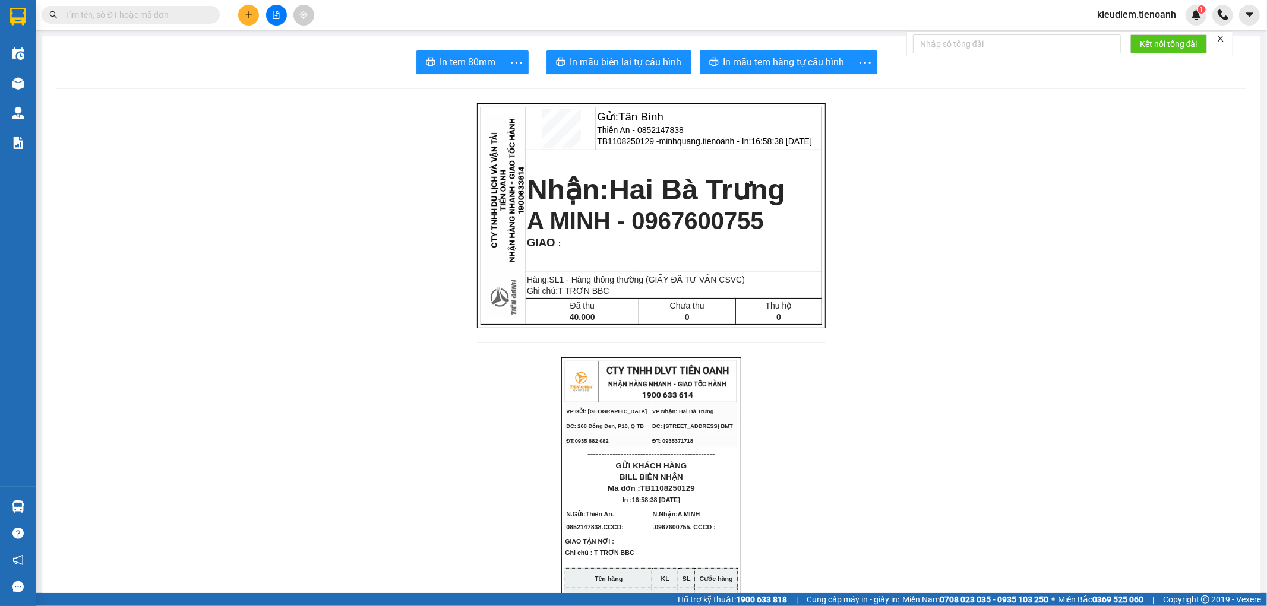
click at [129, 18] on input "text" at bounding box center [135, 14] width 140 height 13
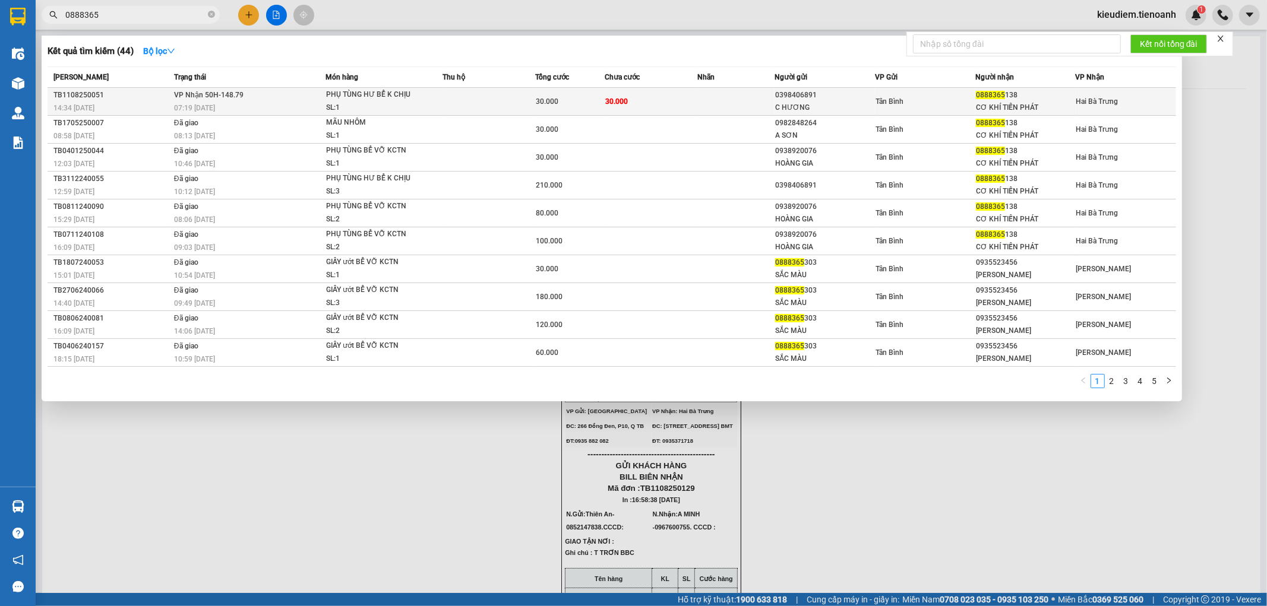
type input "0888365"
click at [406, 91] on div "PHỤ TÙNG HƯ BỂ K CHỊU" at bounding box center [370, 94] width 89 height 13
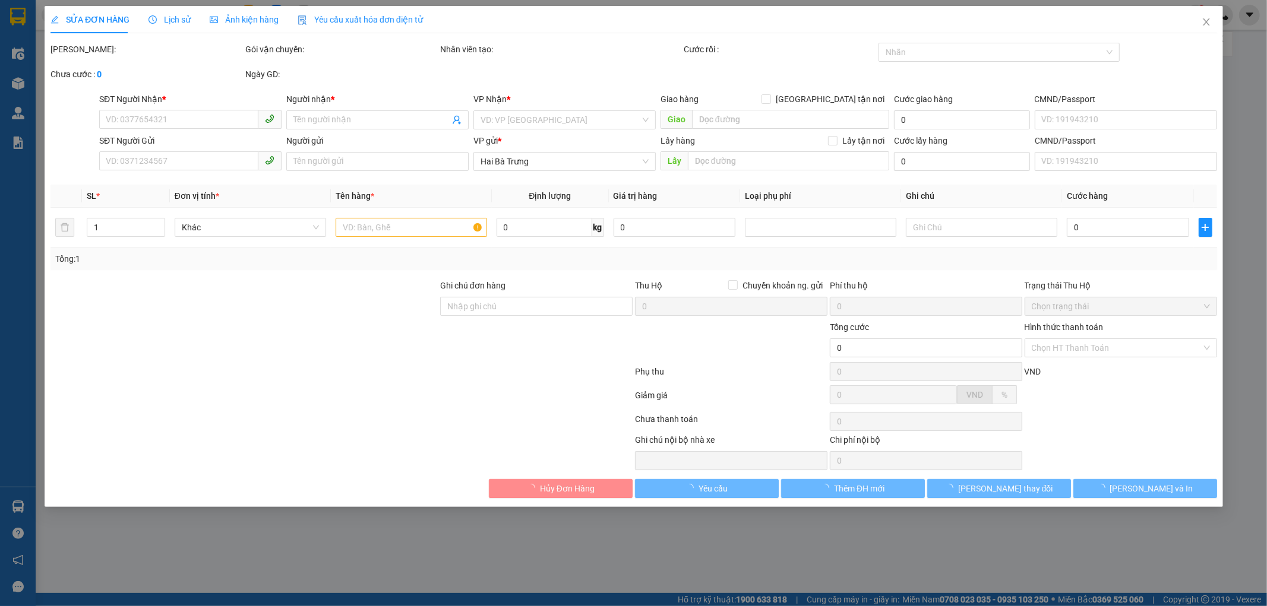
type input "0888365138"
type input "CƠ KHÍ TIẾN PHÁT"
type input "0398406891"
type input "C HƯƠNG"
type input "30.000"
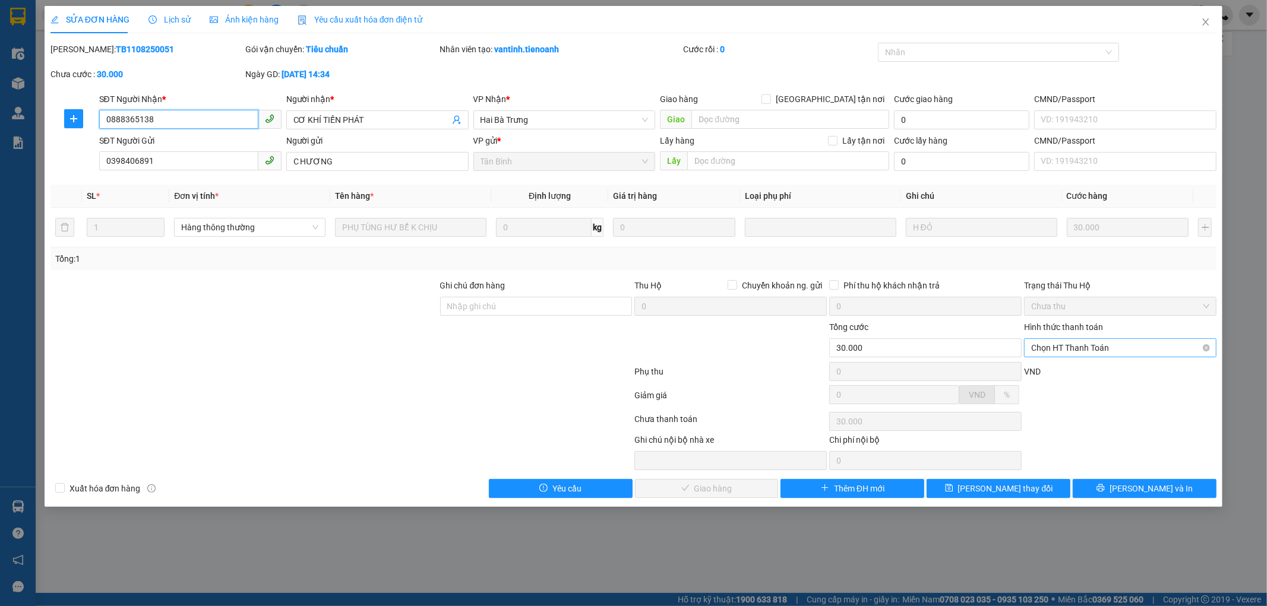
click at [1082, 343] on span "Chọn HT Thanh Toán" at bounding box center [1120, 348] width 178 height 18
click at [1075, 369] on div "Tại văn phòng" at bounding box center [1120, 371] width 178 height 13
type input "0"
click at [730, 485] on span "[PERSON_NAME] và Giao hàng" at bounding box center [714, 488] width 114 height 13
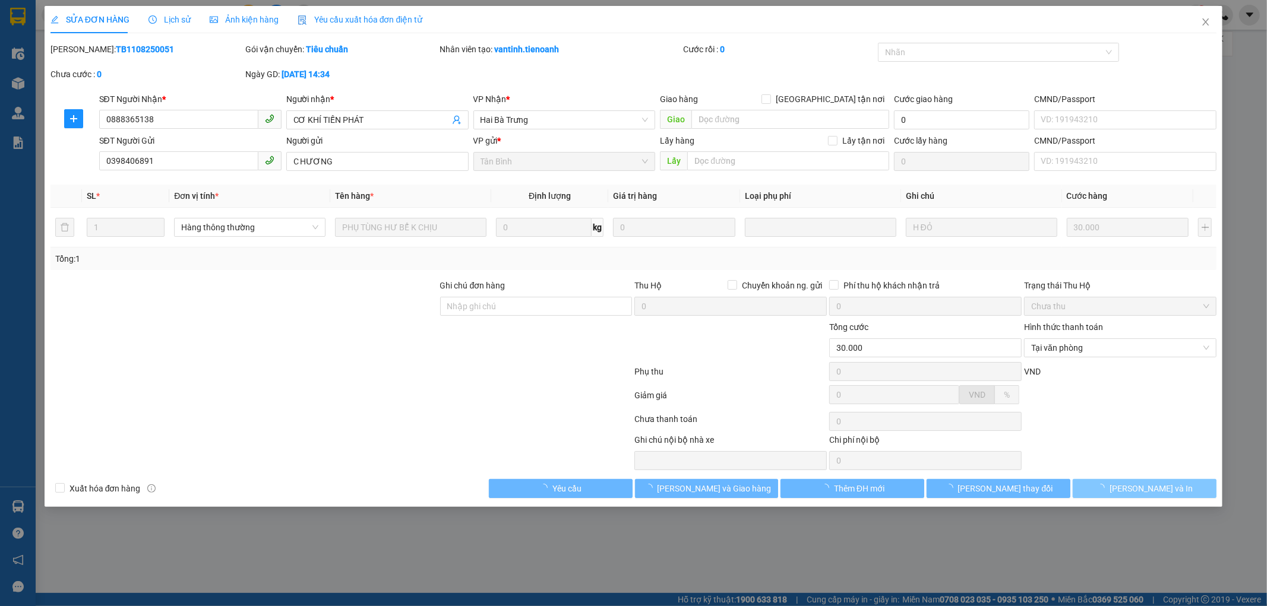
click at [1106, 488] on button "[PERSON_NAME] và In" at bounding box center [1144, 488] width 144 height 19
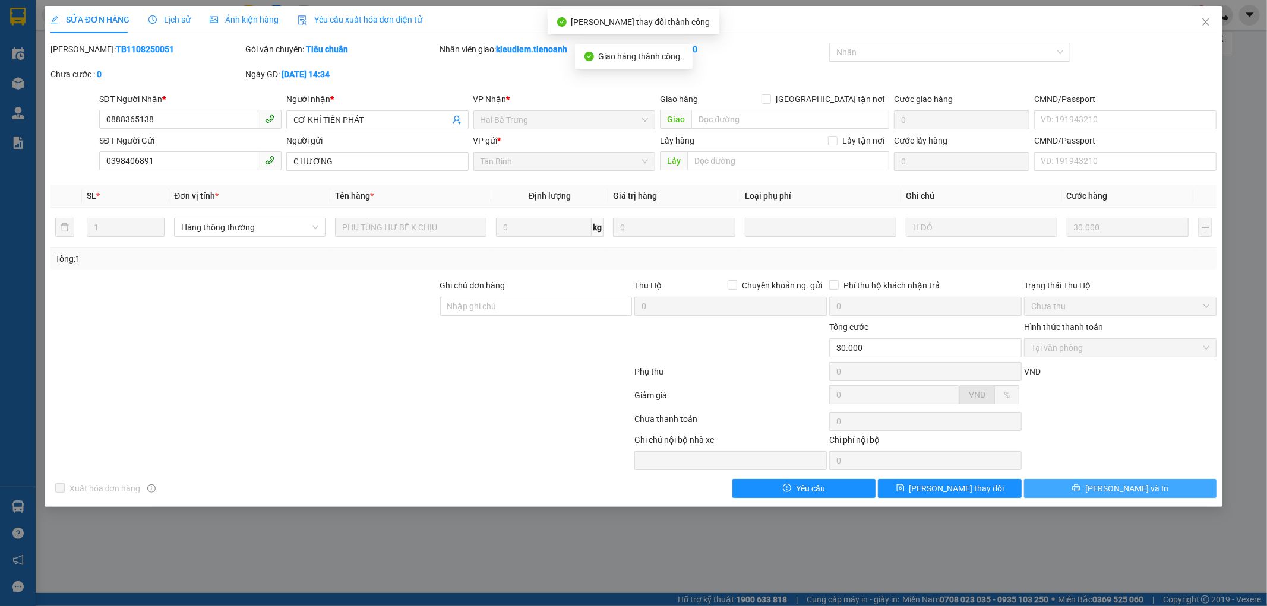
click at [1089, 486] on button "[PERSON_NAME] và In" at bounding box center [1120, 488] width 192 height 19
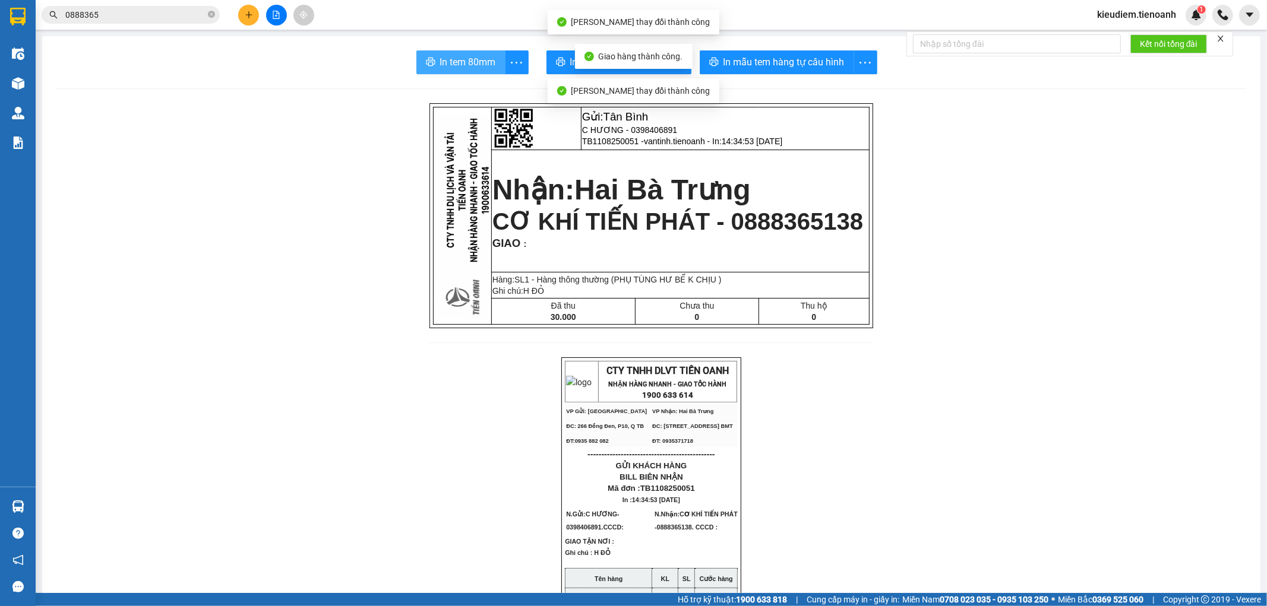
click at [458, 64] on span "In tem 80mm" at bounding box center [468, 62] width 56 height 15
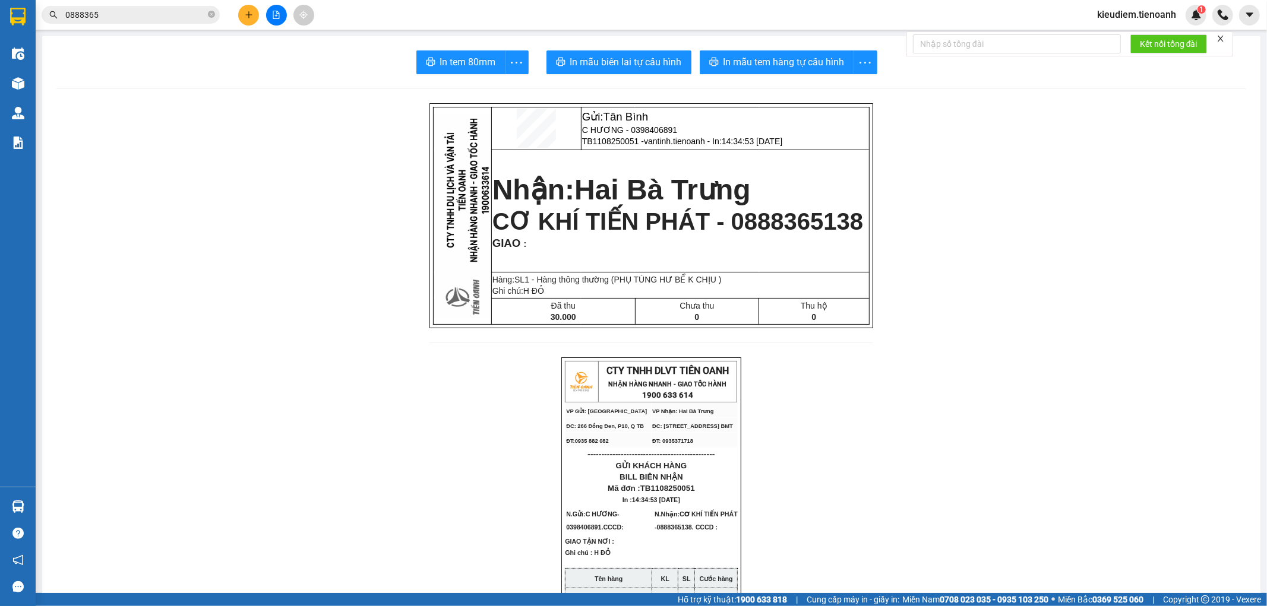
click at [123, 17] on input "0888365" at bounding box center [135, 14] width 140 height 13
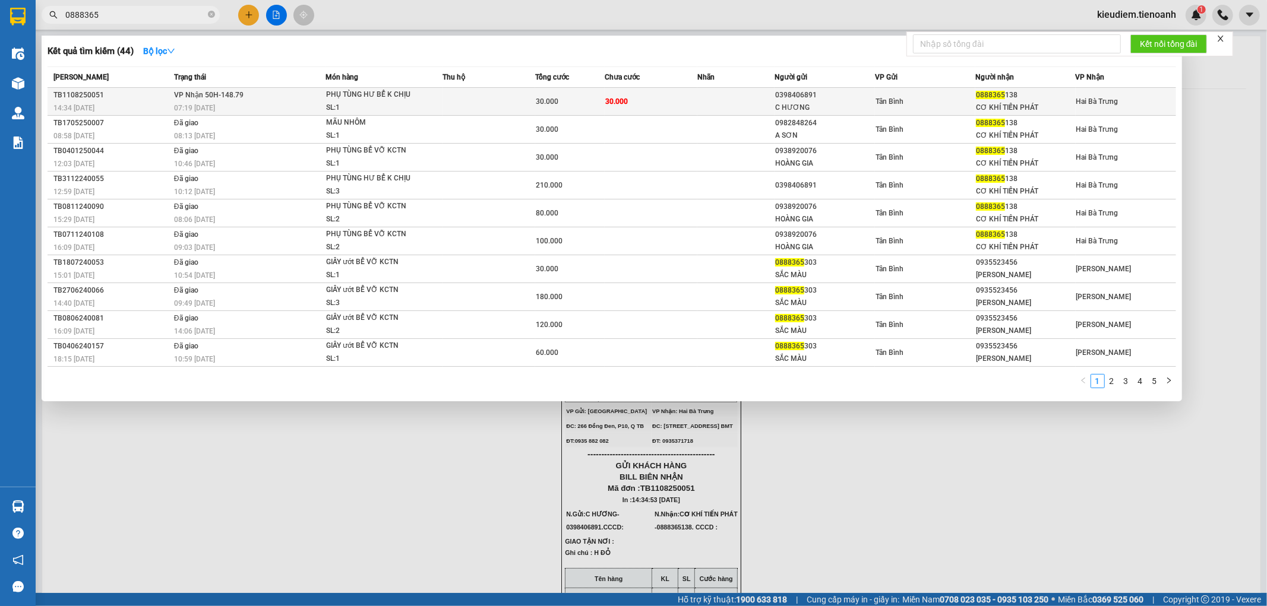
click at [189, 94] on span "VP Nhận 50H-148.79" at bounding box center [208, 95] width 69 height 8
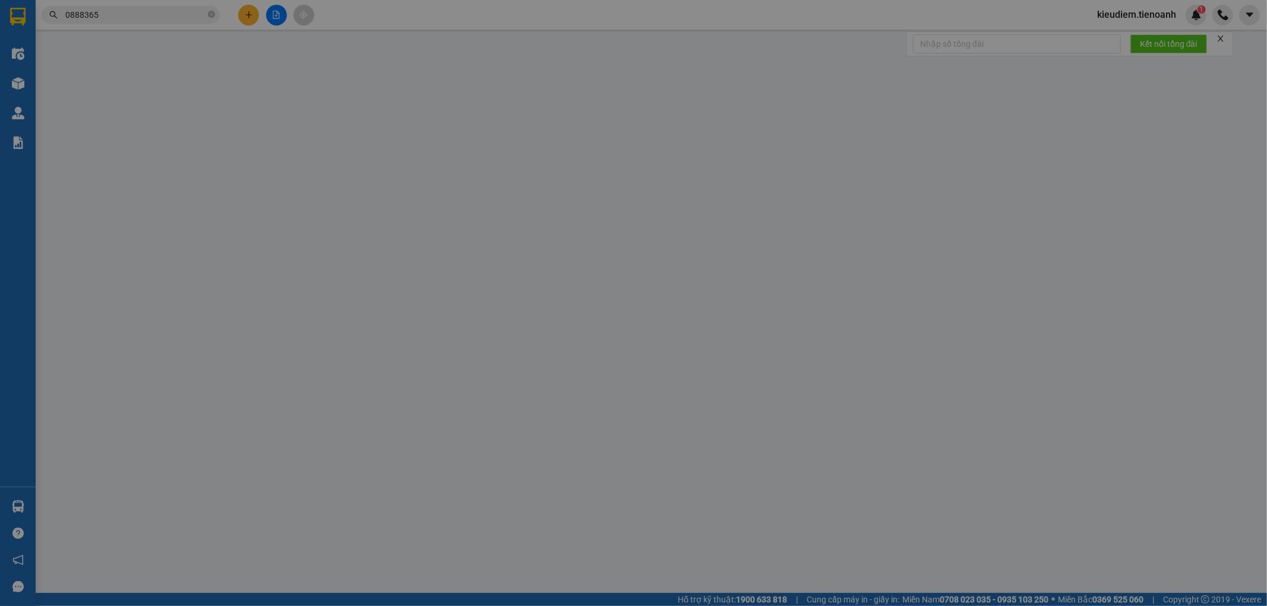
type input "0888365138"
type input "CƠ KHÍ TIẾN PHÁT"
type input "0398406891"
type input "C HƯƠNG"
type input "30.000"
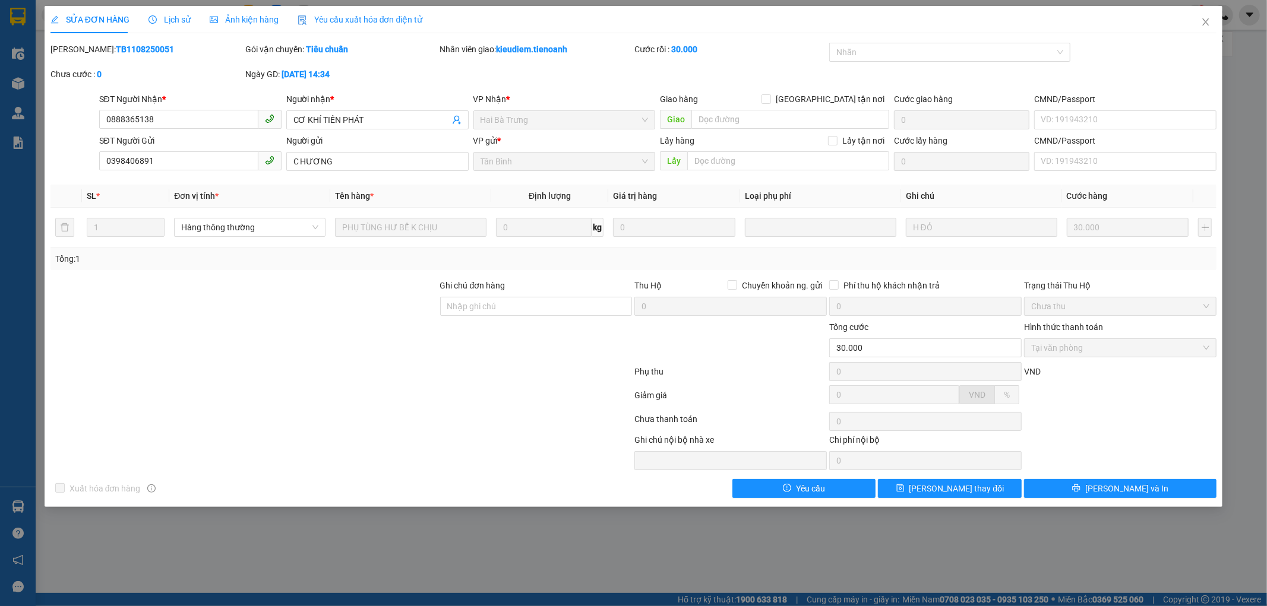
click at [1151, 395] on div at bounding box center [1119, 399] width 195 height 21
click at [1202, 26] on icon "close" at bounding box center [1206, 22] width 10 height 10
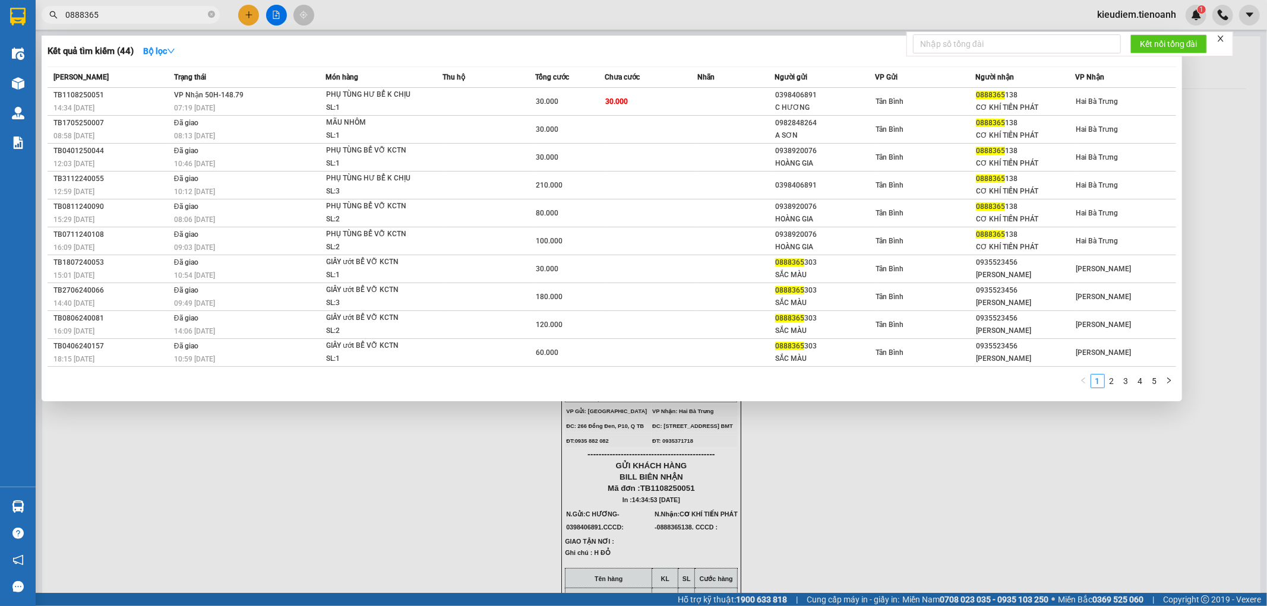
click at [141, 8] on input "0888365" at bounding box center [135, 14] width 140 height 13
type input "088836"
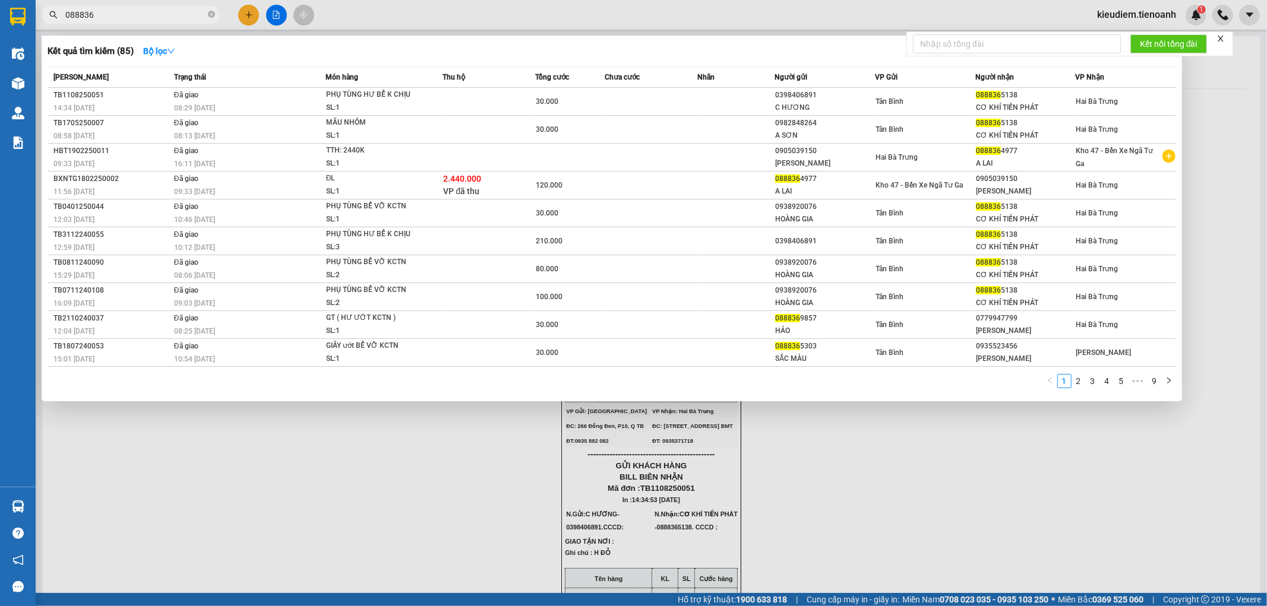
click at [141, 8] on input "088836" at bounding box center [135, 14] width 140 height 13
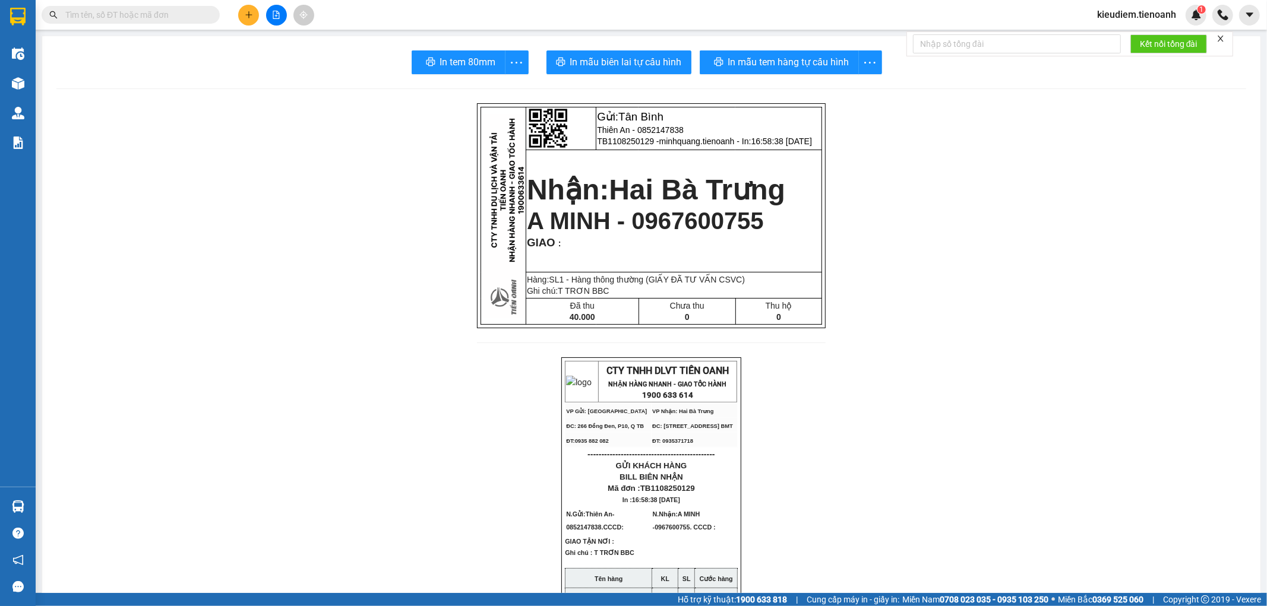
click at [104, 17] on input "text" at bounding box center [135, 14] width 140 height 13
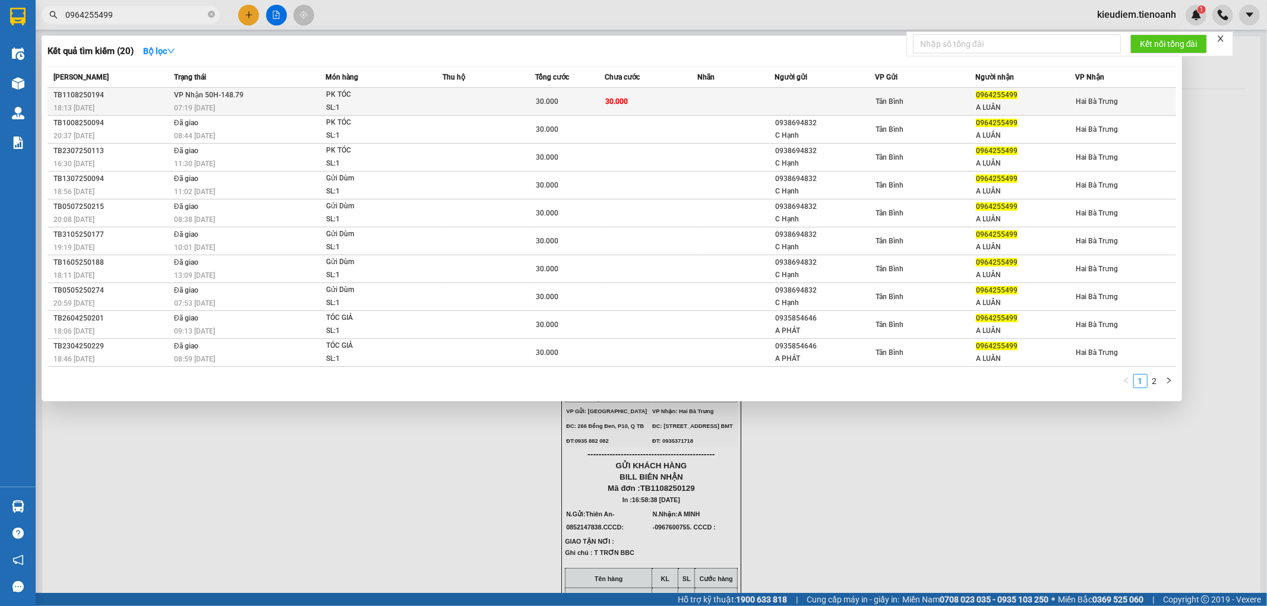
type input "0964255499"
click at [173, 93] on td "VP Nhận 50H-148.79 07:19 [DATE]" at bounding box center [248, 102] width 154 height 28
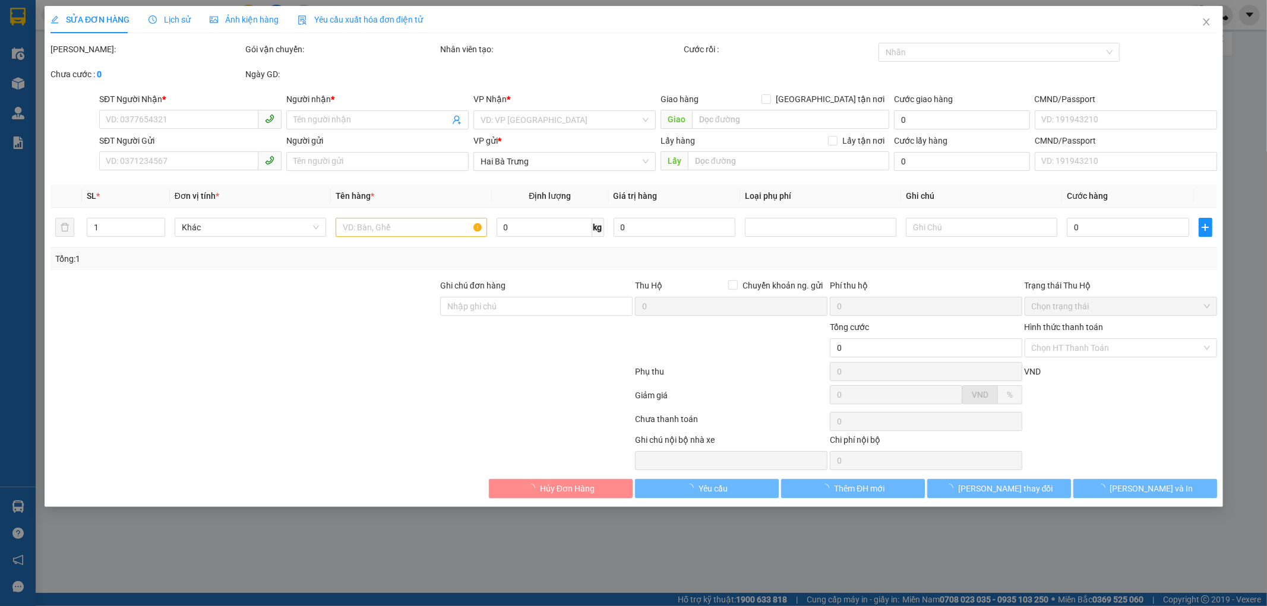
type input "0964255499"
type input "A LUÂN"
type input "30.000"
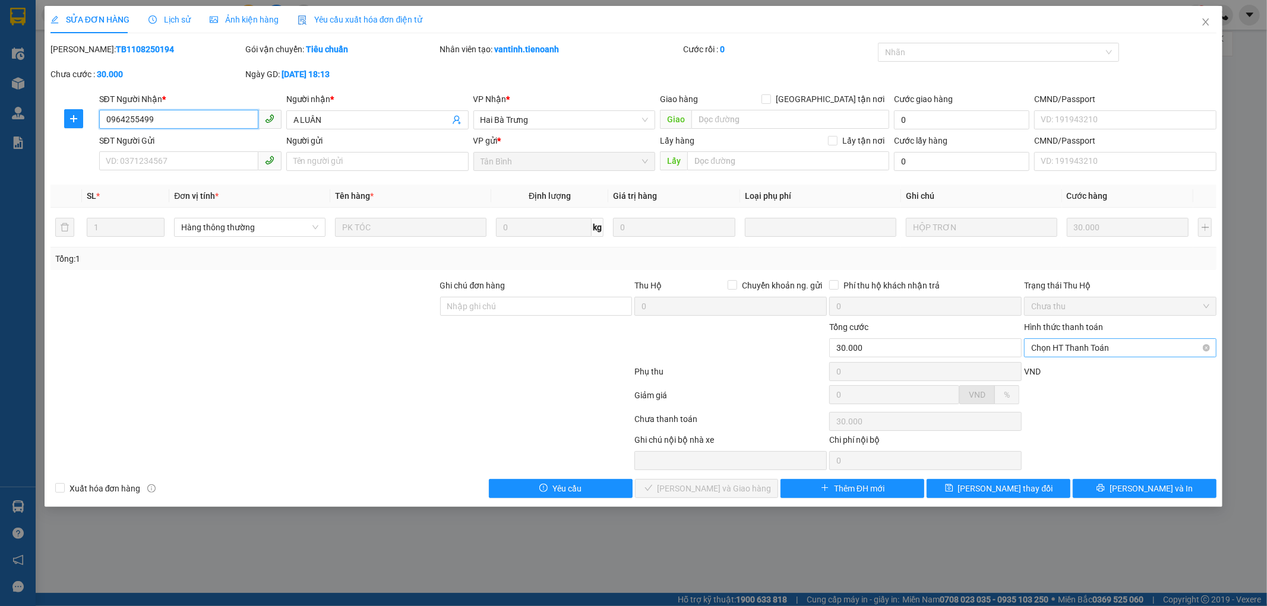
click at [1081, 350] on span "Chọn HT Thanh Toán" at bounding box center [1120, 348] width 178 height 18
click at [1076, 376] on div "Tại văn phòng" at bounding box center [1120, 371] width 178 height 13
type input "0"
click at [756, 487] on button "[PERSON_NAME] và Giao hàng" at bounding box center [707, 488] width 144 height 19
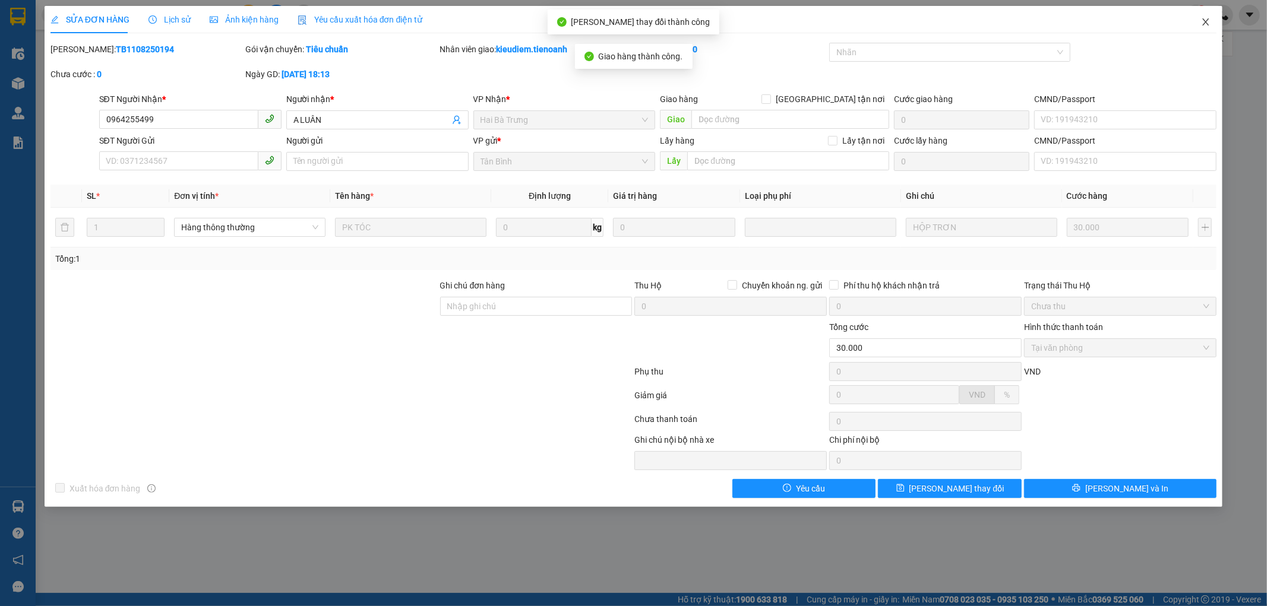
click at [1203, 17] on span "Close" at bounding box center [1205, 22] width 33 height 33
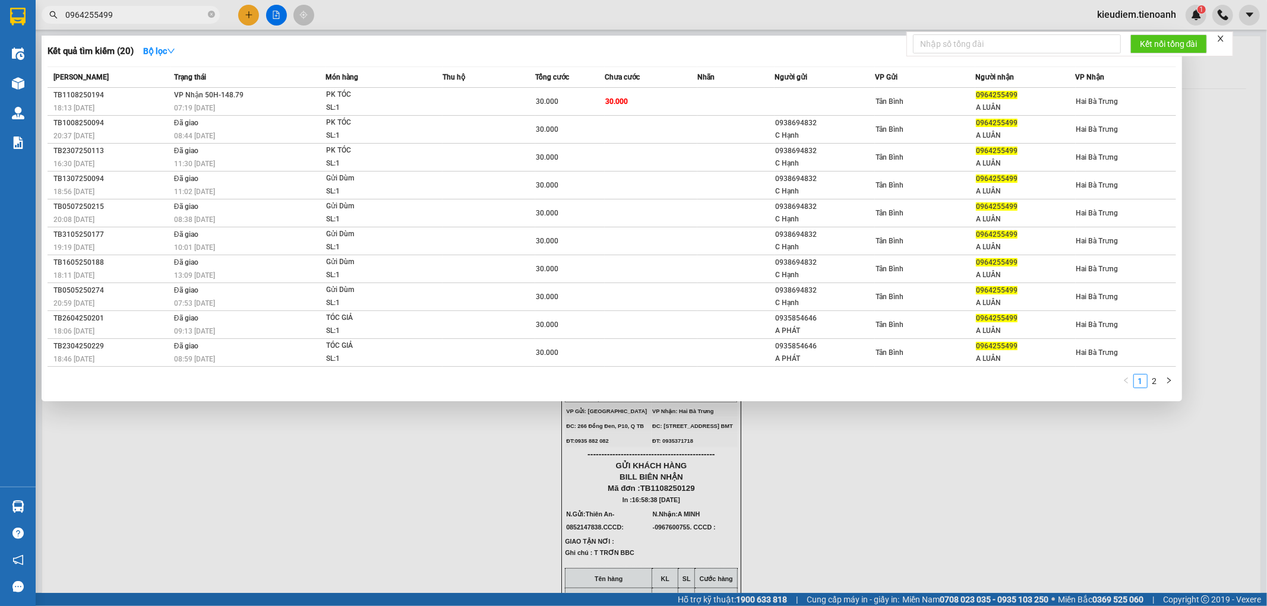
click at [156, 15] on input "0964255499" at bounding box center [135, 14] width 140 height 13
click at [151, 15] on input "096425549" at bounding box center [135, 14] width 140 height 13
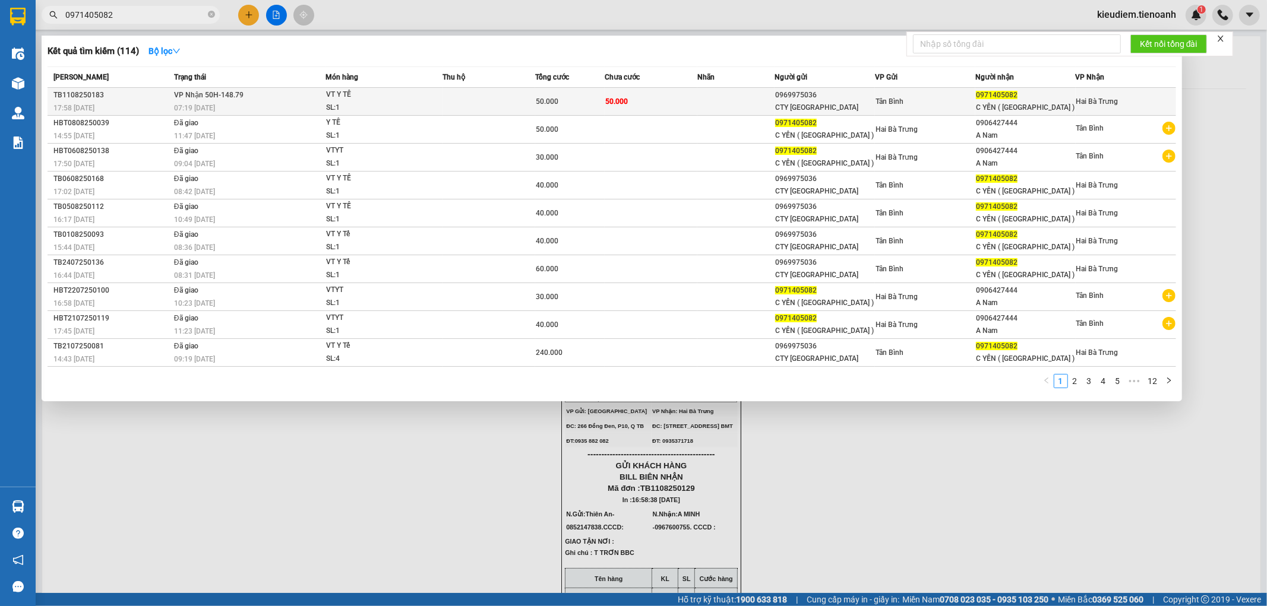
type input "0971405082"
click at [391, 93] on div "VT Y TẾ" at bounding box center [370, 94] width 89 height 13
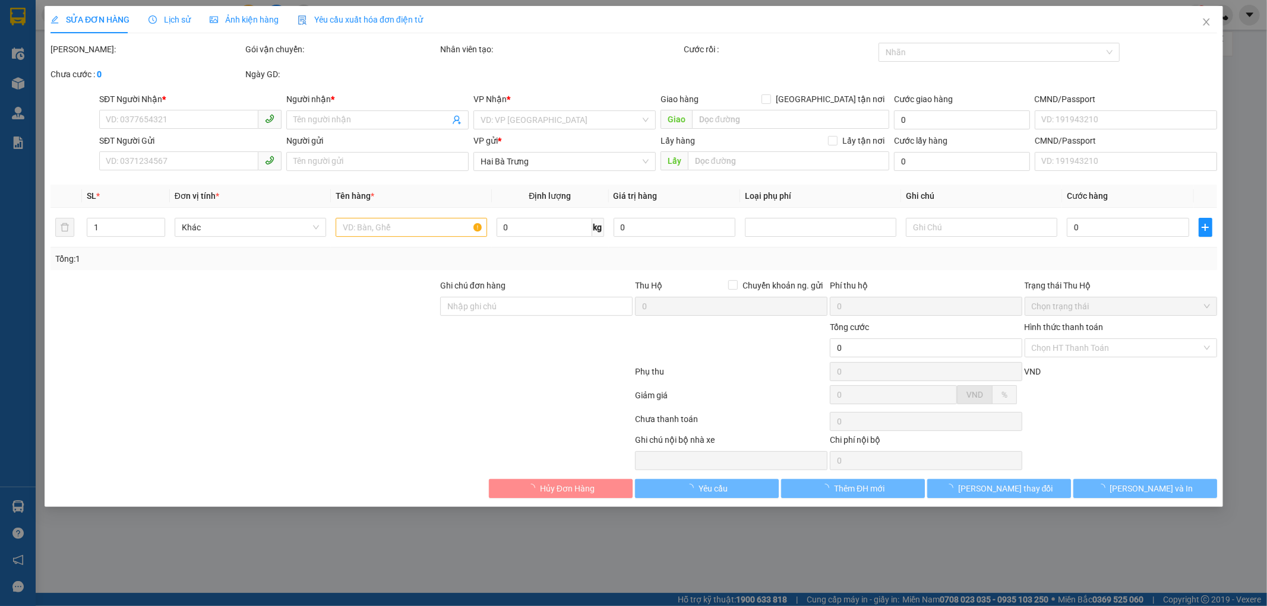
type input "0971405082"
type input "C YẾN ( [GEOGRAPHIC_DATA] )"
type input "0969975036"
type input "CTY [GEOGRAPHIC_DATA]"
type input "50.000"
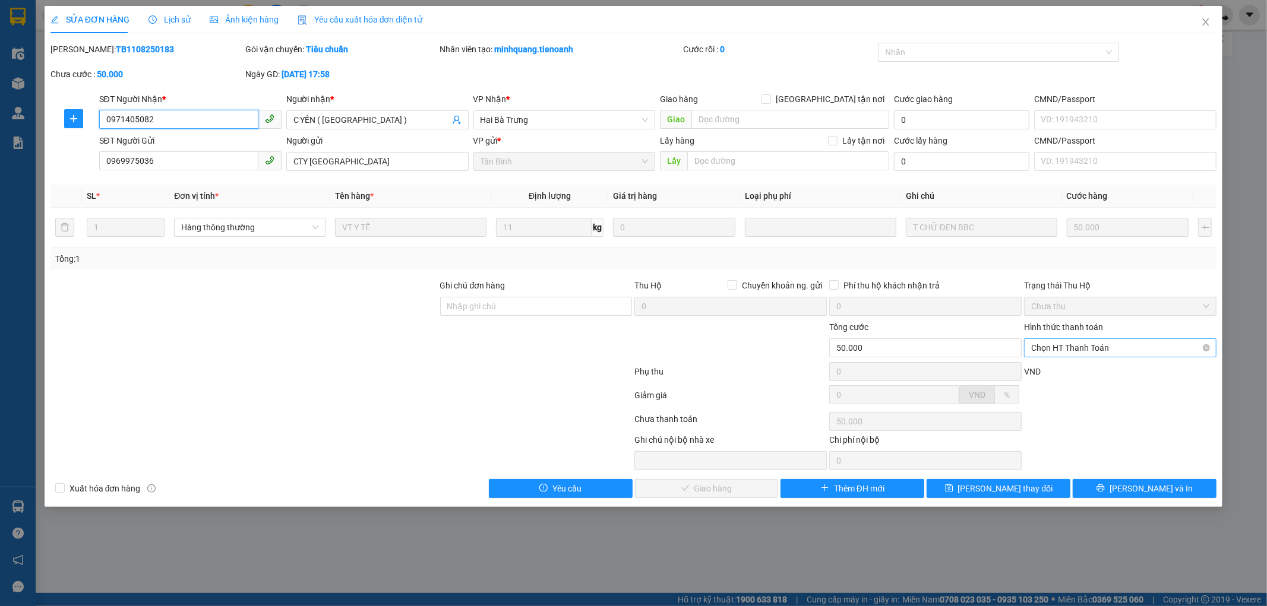
click at [1053, 342] on span "Chọn HT Thanh Toán" at bounding box center [1120, 348] width 178 height 18
click at [1068, 369] on div "Tại văn phòng" at bounding box center [1120, 371] width 178 height 13
type input "0"
click at [740, 489] on span "[PERSON_NAME] và Giao hàng" at bounding box center [714, 488] width 114 height 13
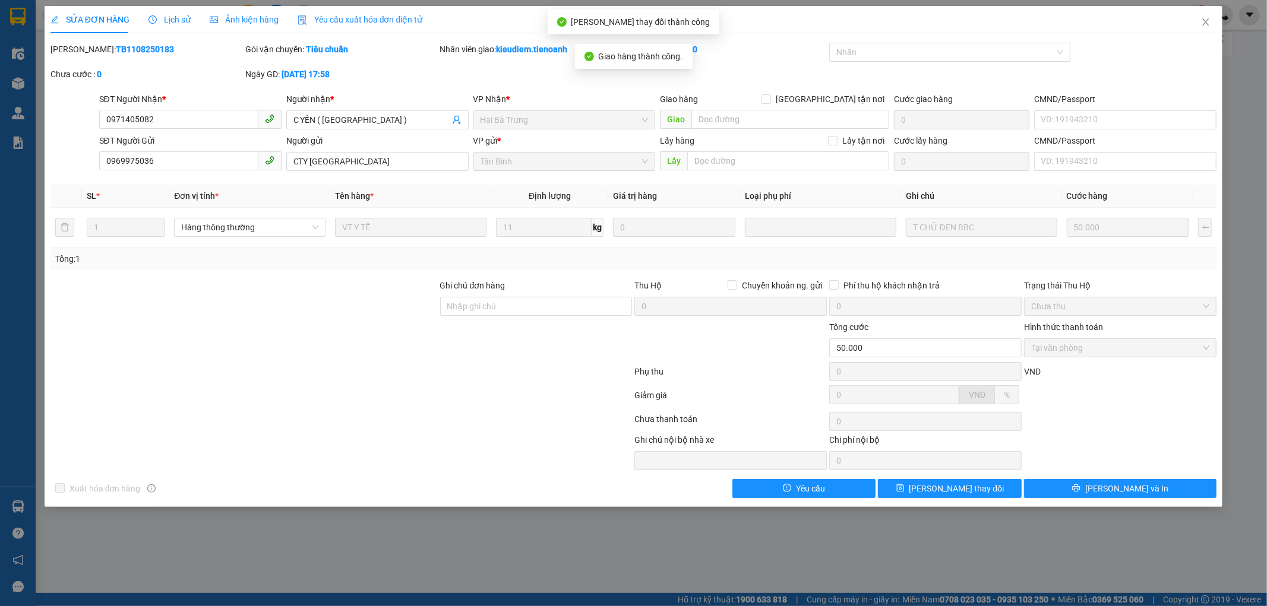
click at [171, 22] on span "Lịch sử" at bounding box center [169, 20] width 42 height 10
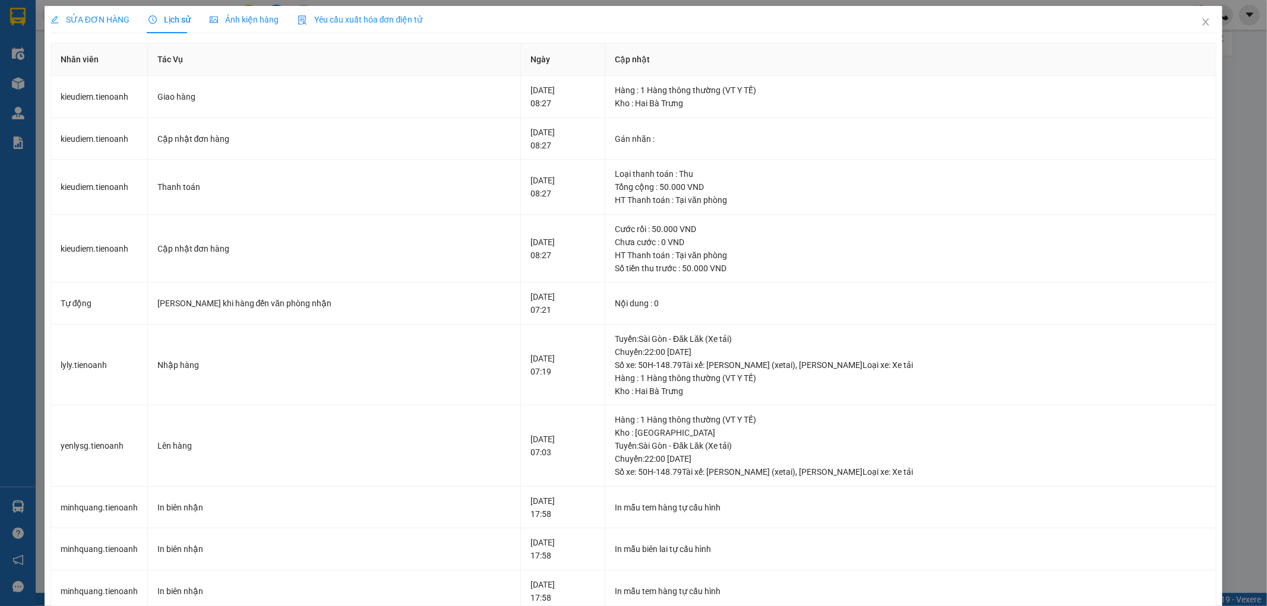
click at [96, 25] on div "SỬA ĐƠN HÀNG" at bounding box center [89, 19] width 79 height 13
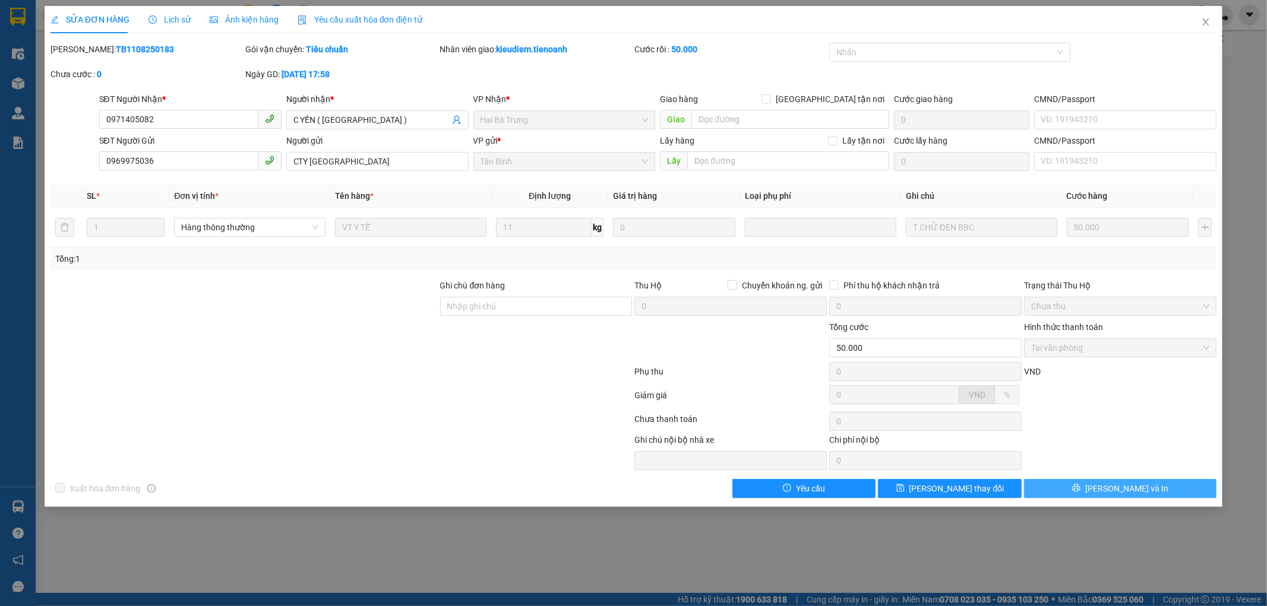
click at [1126, 490] on span "[PERSON_NAME] và In" at bounding box center [1126, 488] width 83 height 13
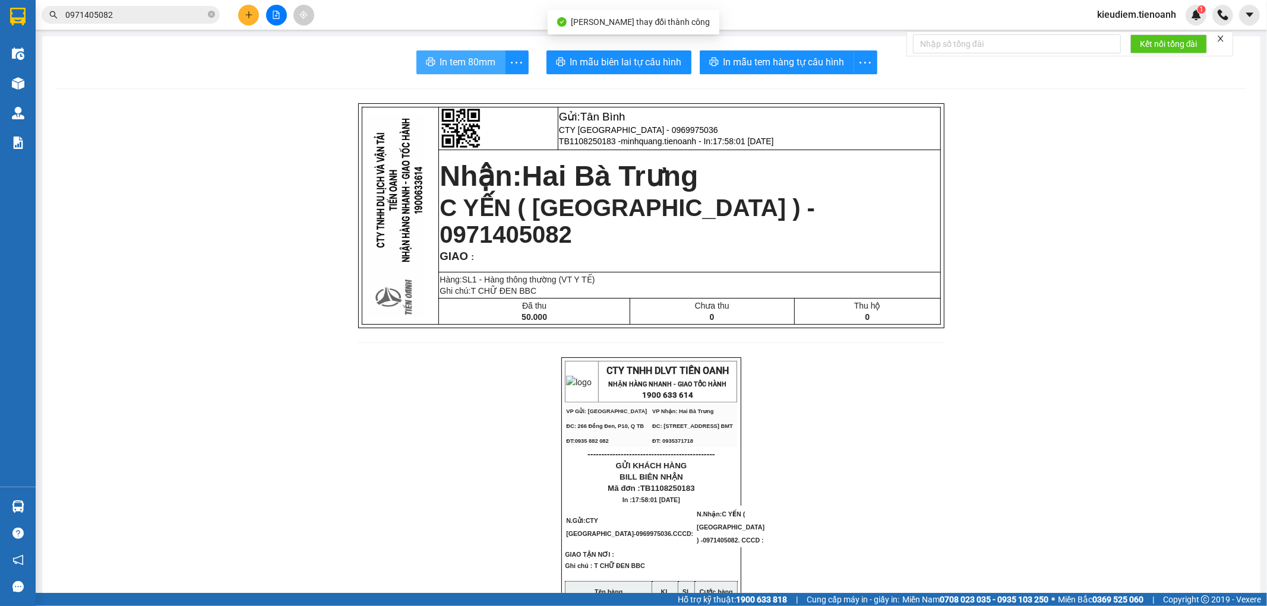
click at [442, 61] on span "In tem 80mm" at bounding box center [468, 62] width 56 height 15
click at [179, 15] on input "0971405082" at bounding box center [135, 14] width 140 height 13
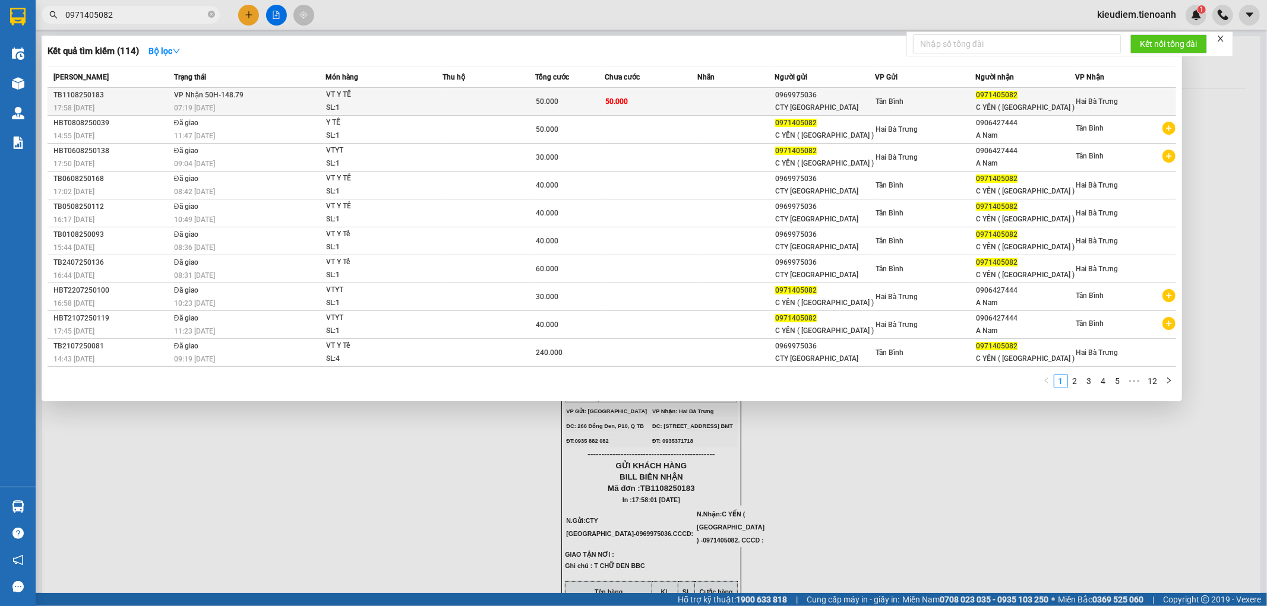
click at [236, 98] on span "VP Nhận 50H-148.79" at bounding box center [208, 95] width 69 height 8
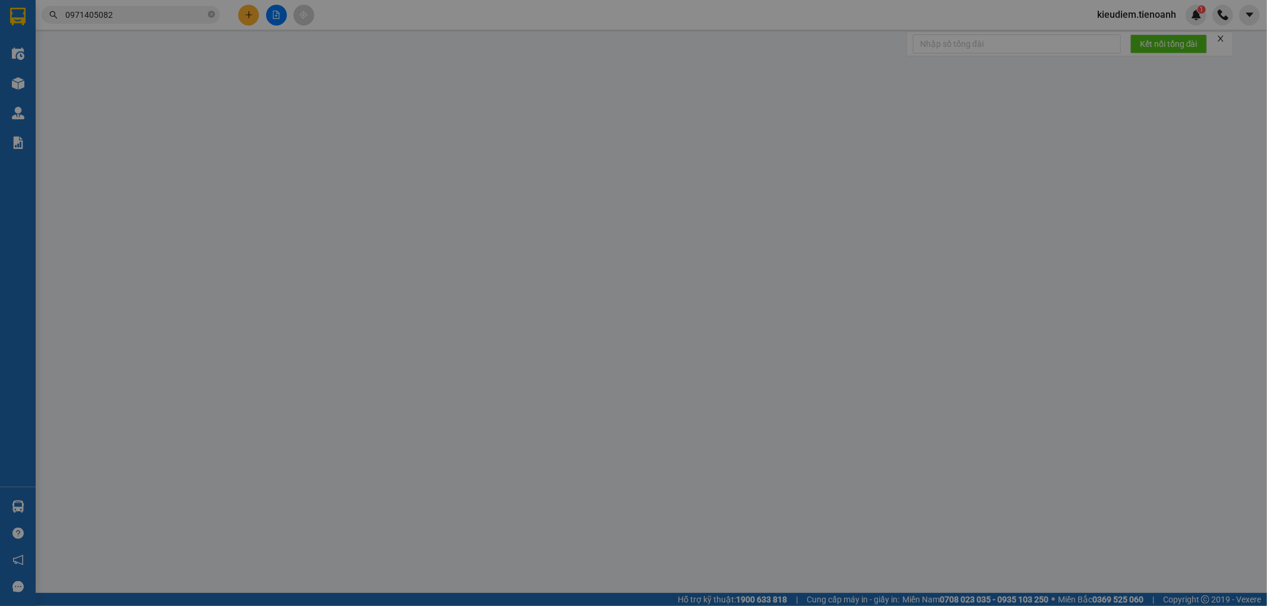
type input "0971405082"
type input "C YẾN ( [GEOGRAPHIC_DATA] )"
type input "0969975036"
type input "CTY [GEOGRAPHIC_DATA]"
type input "50.000"
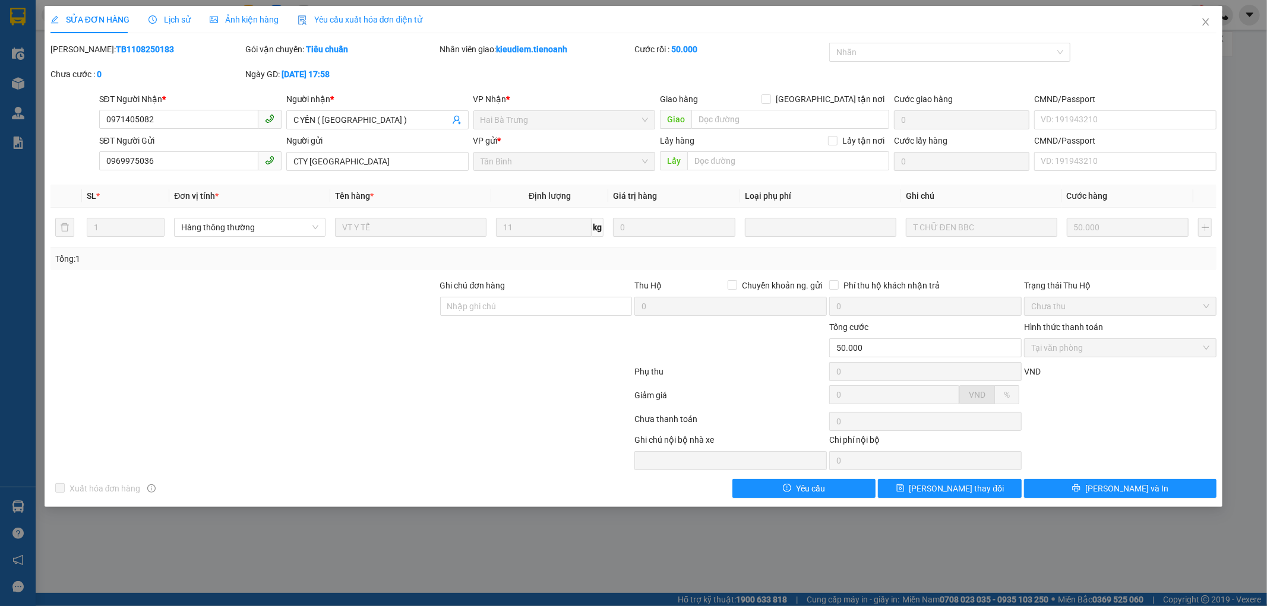
click at [185, 18] on span "Lịch sử" at bounding box center [169, 20] width 42 height 10
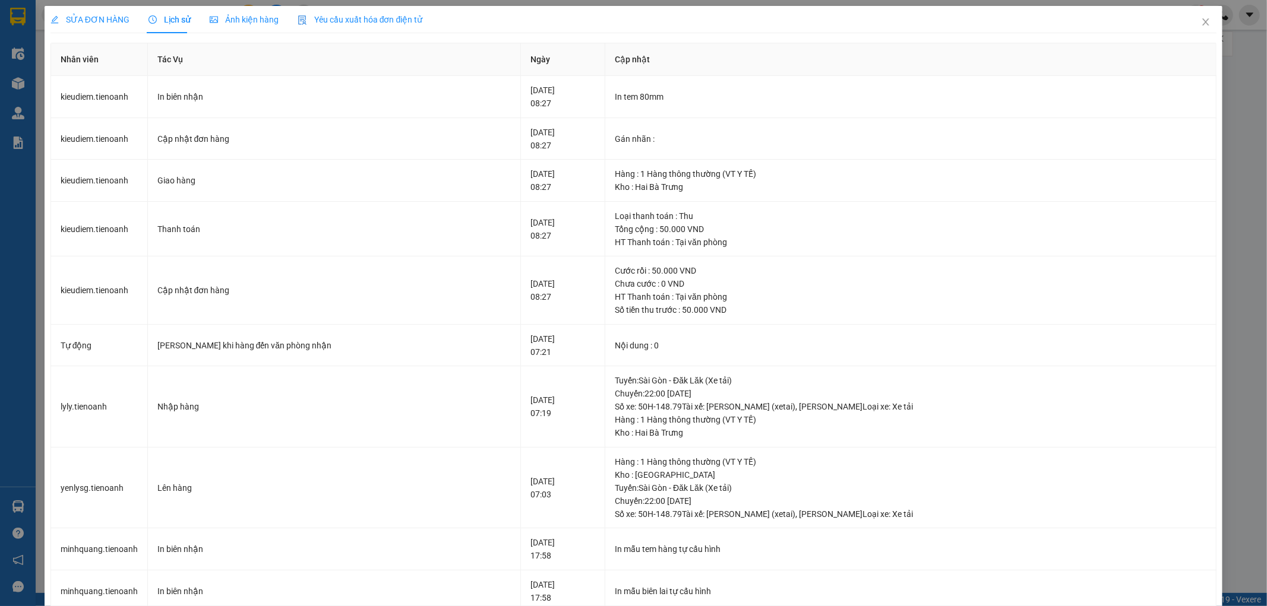
click at [83, 18] on span "SỬA ĐƠN HÀNG" at bounding box center [89, 20] width 79 height 10
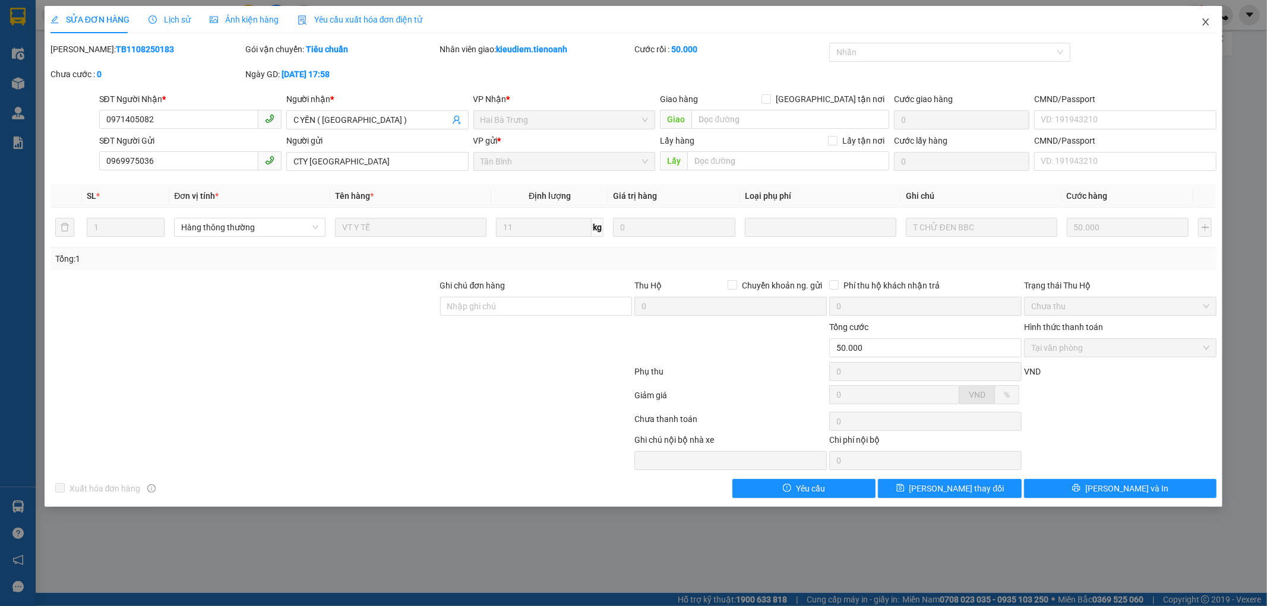
click at [1202, 31] on span "Close" at bounding box center [1205, 22] width 33 height 33
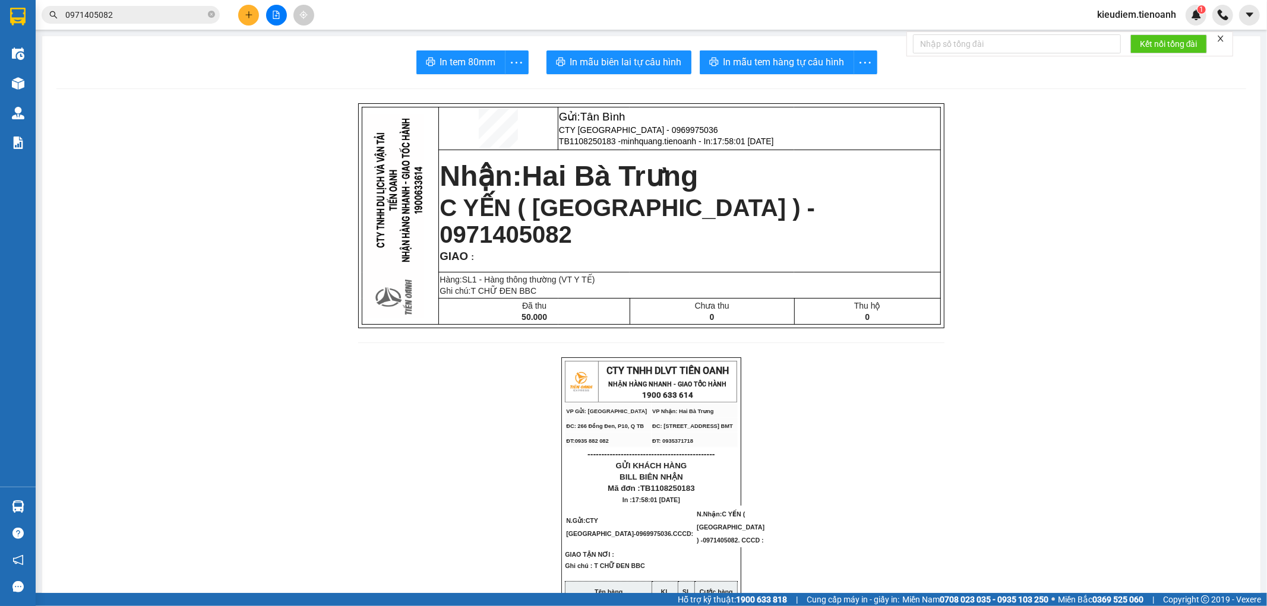
click at [159, 16] on input "0971405082" at bounding box center [135, 14] width 140 height 13
type input "097140508"
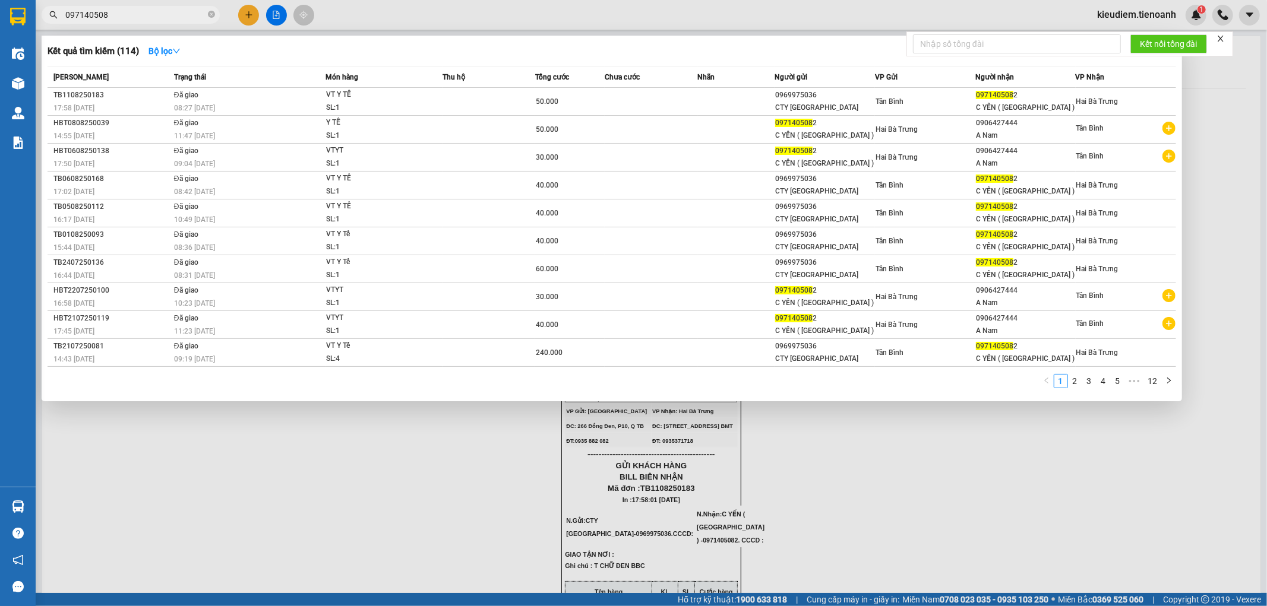
click at [176, 9] on input "097140508" at bounding box center [135, 14] width 140 height 13
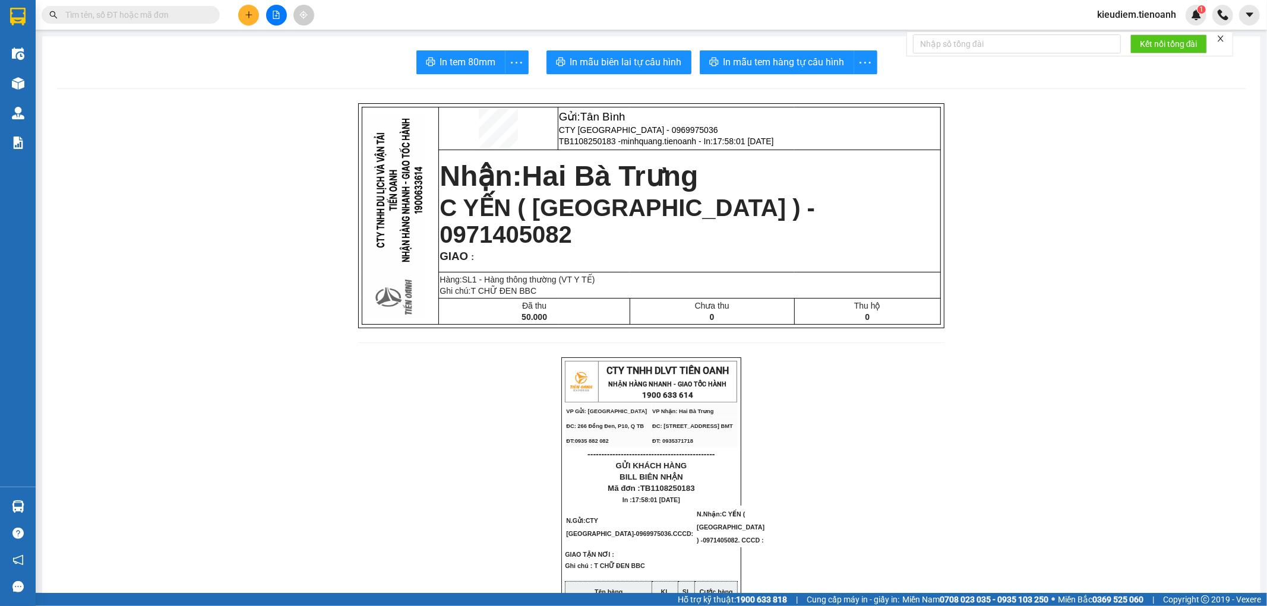
click at [183, 8] on input "text" at bounding box center [135, 14] width 140 height 13
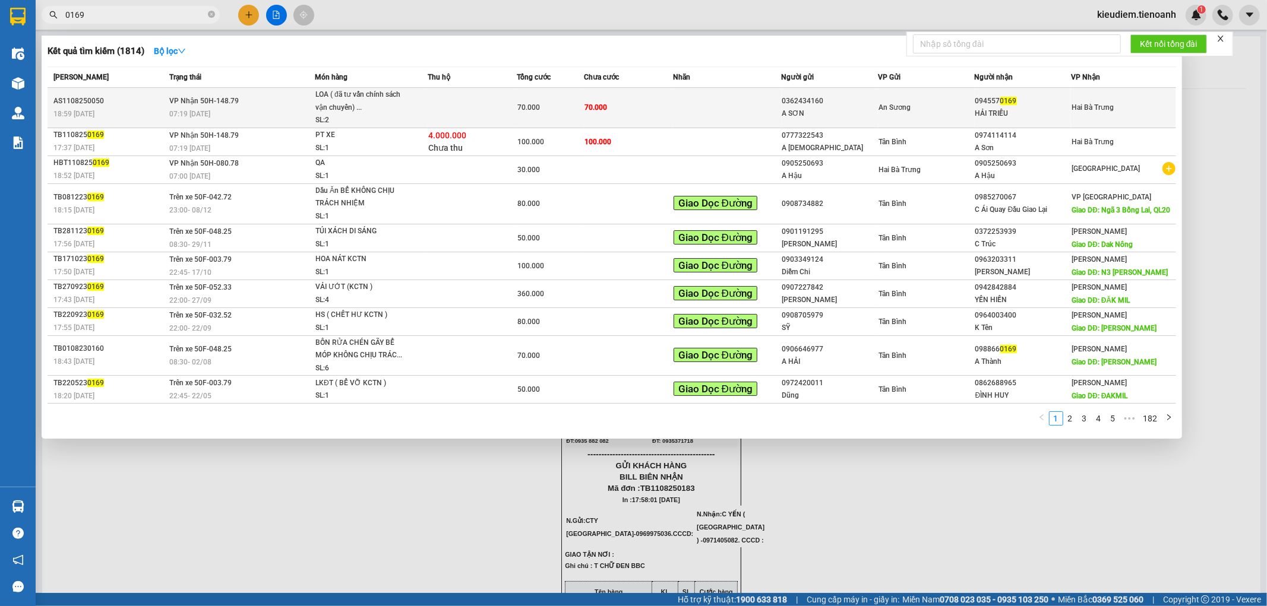
type input "0169"
click at [306, 112] on div "07:19 [DATE]" at bounding box center [241, 113] width 145 height 13
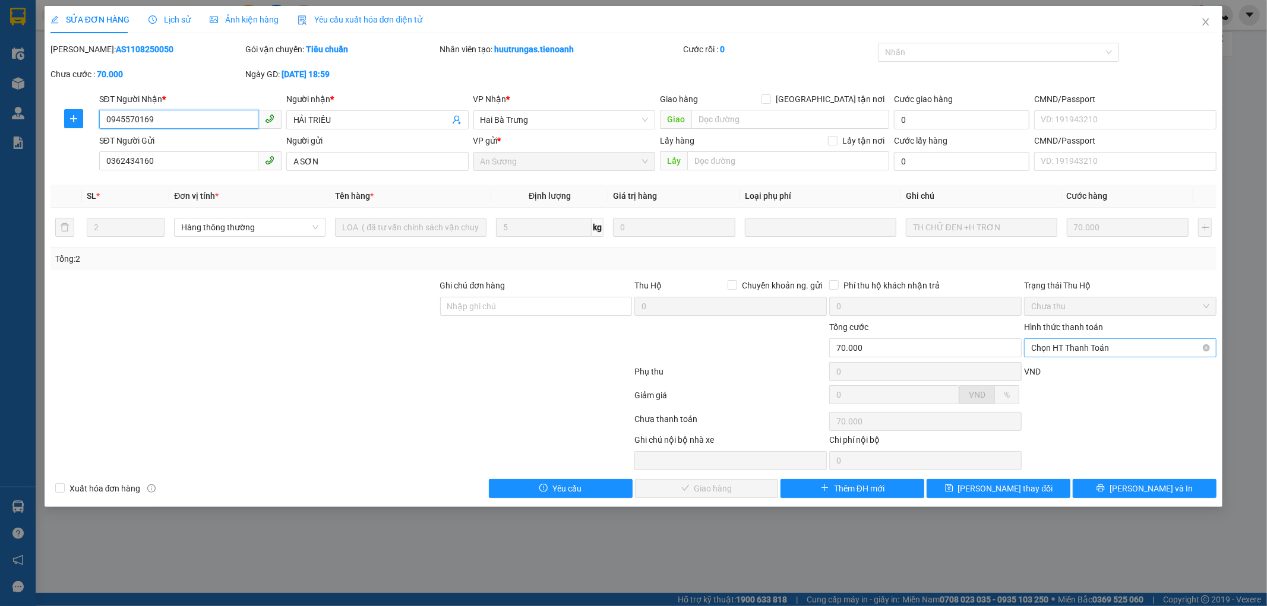
click at [1058, 354] on span "Chọn HT Thanh Toán" at bounding box center [1120, 348] width 178 height 18
click at [1060, 371] on div "Tại văn phòng" at bounding box center [1120, 371] width 178 height 13
click at [1061, 410] on div at bounding box center [1119, 422] width 195 height 24
click at [1096, 357] on div "Tại văn phòng" at bounding box center [1120, 347] width 192 height 19
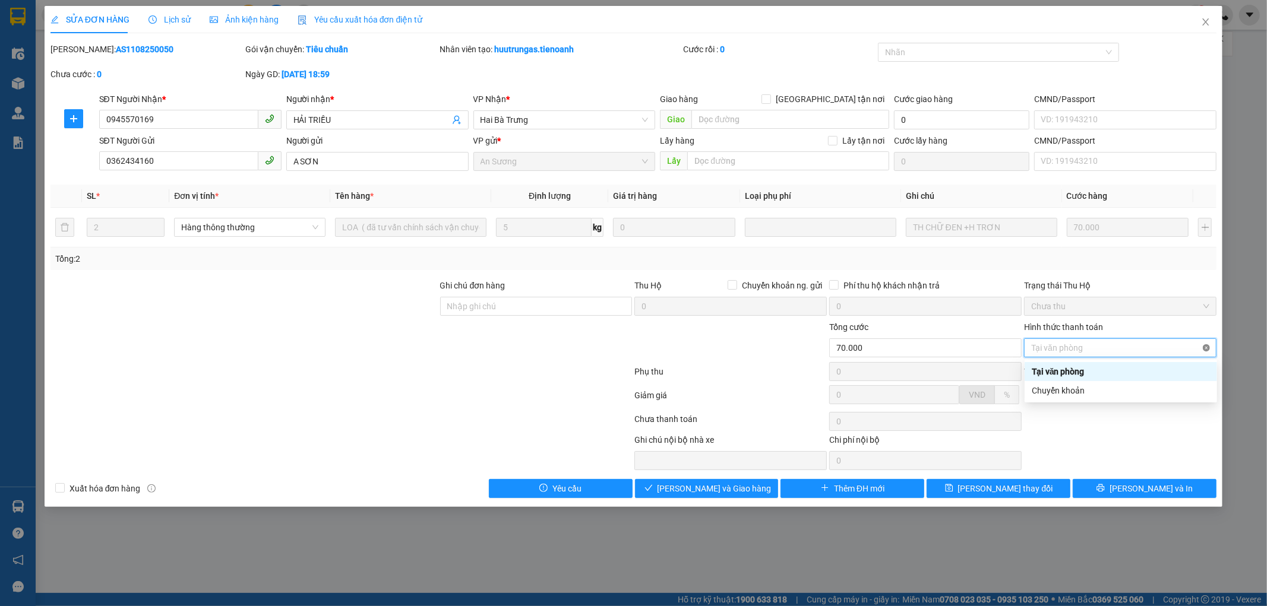
type input "70.000"
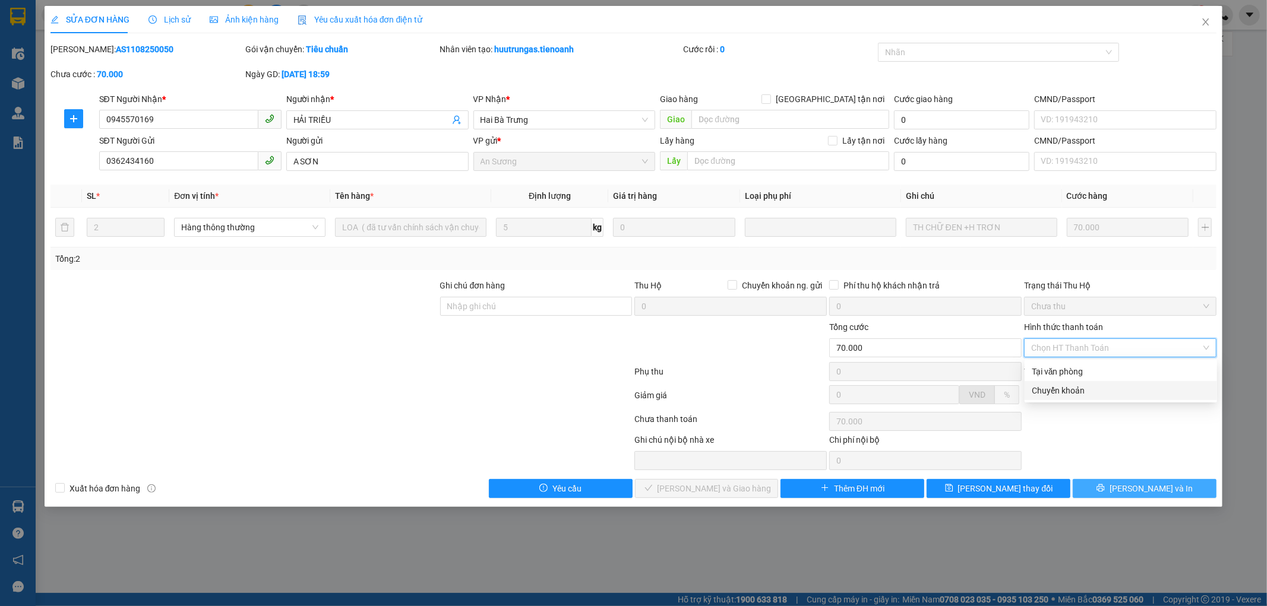
click at [1162, 487] on span "[PERSON_NAME] và In" at bounding box center [1150, 488] width 83 height 13
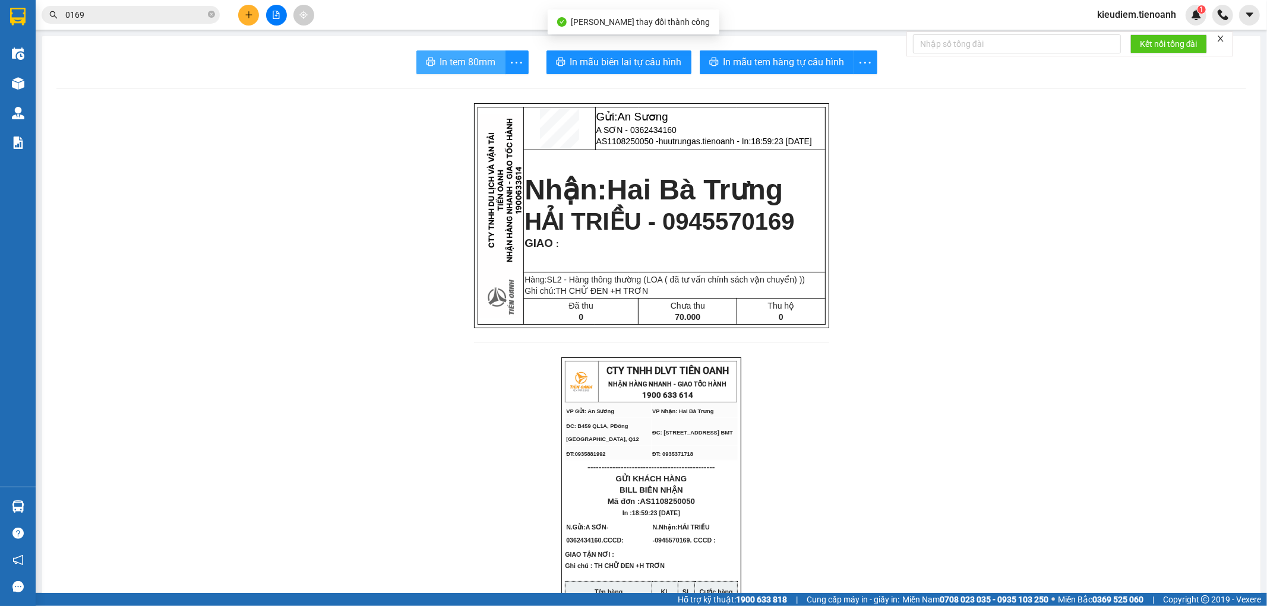
click at [459, 59] on span "In tem 80mm" at bounding box center [468, 62] width 56 height 15
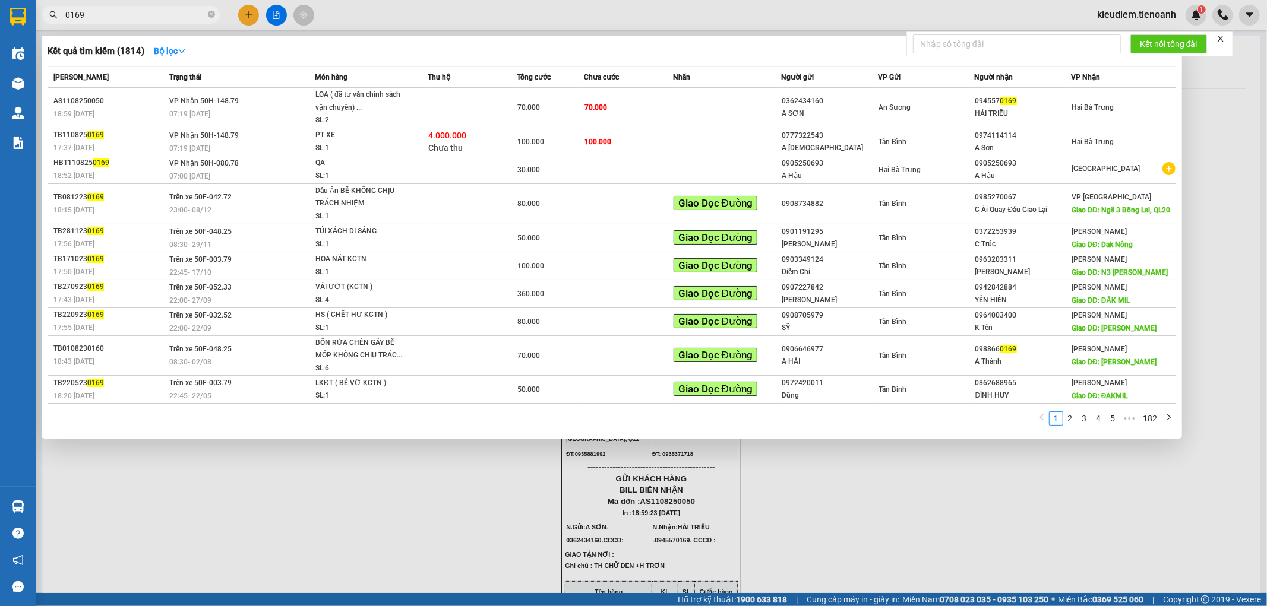
click at [135, 13] on input "0169" at bounding box center [135, 14] width 140 height 13
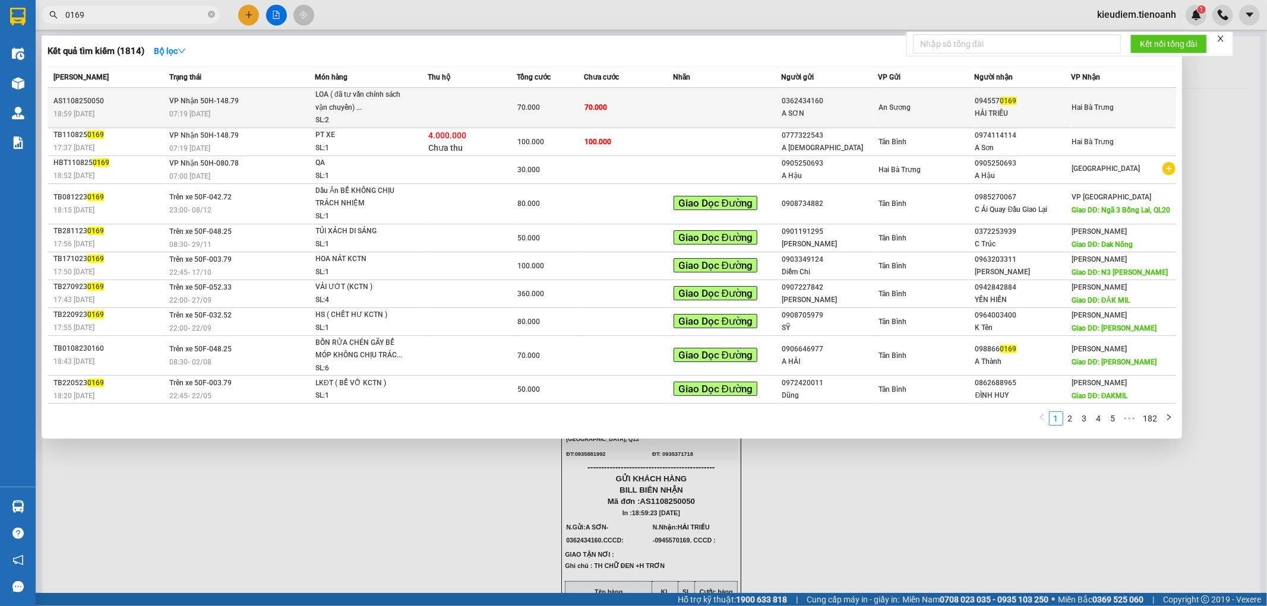
click at [240, 97] on td "VP Nhận 50H-148.79 07:19 [DATE]" at bounding box center [240, 108] width 148 height 40
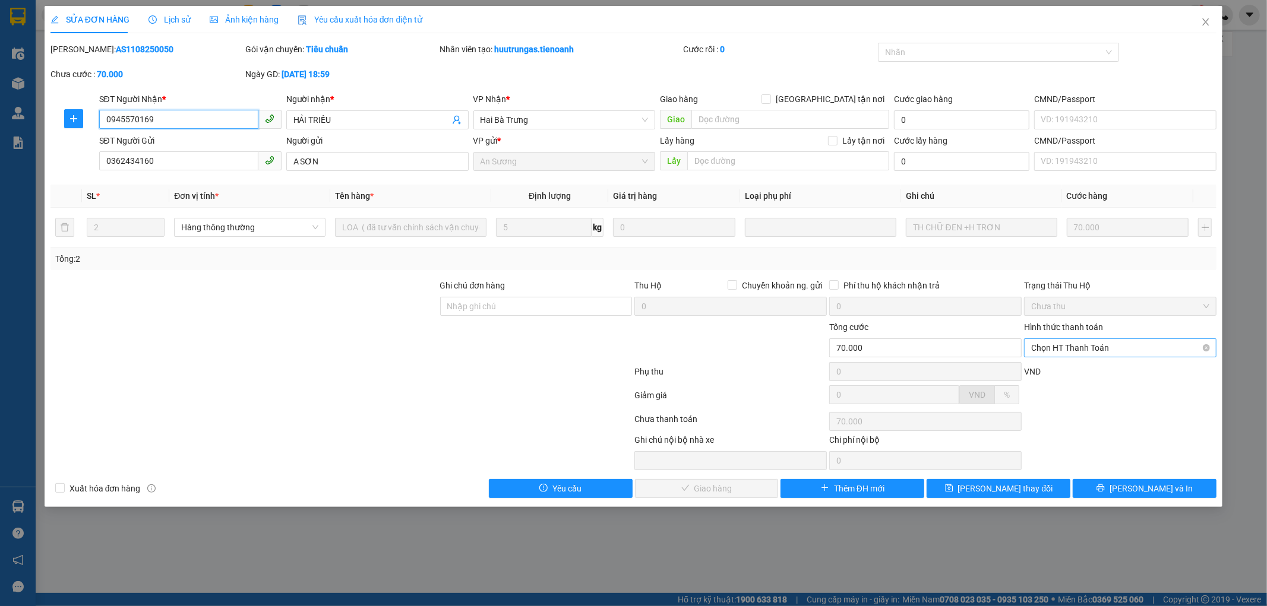
click at [1065, 353] on span "Chọn HT Thanh Toán" at bounding box center [1120, 348] width 178 height 18
click at [1054, 368] on div "Tại văn phòng" at bounding box center [1120, 371] width 178 height 13
type input "0"
click at [737, 485] on span "[PERSON_NAME] và Giao hàng" at bounding box center [714, 488] width 114 height 13
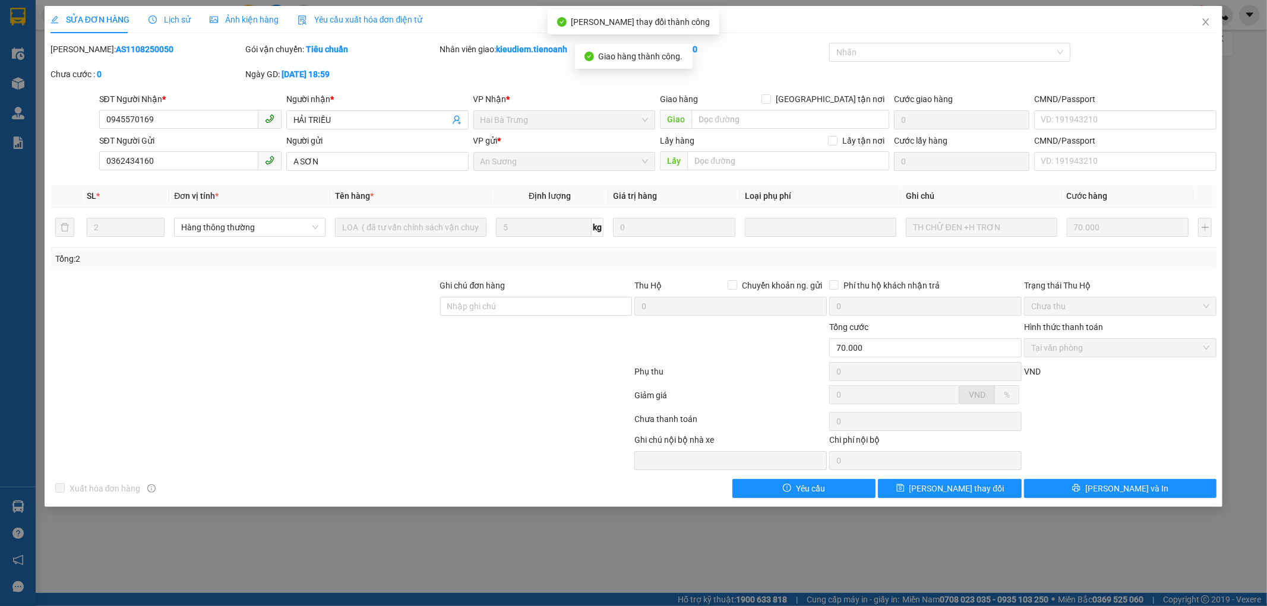
click at [173, 15] on span "Lịch sử" at bounding box center [169, 20] width 42 height 10
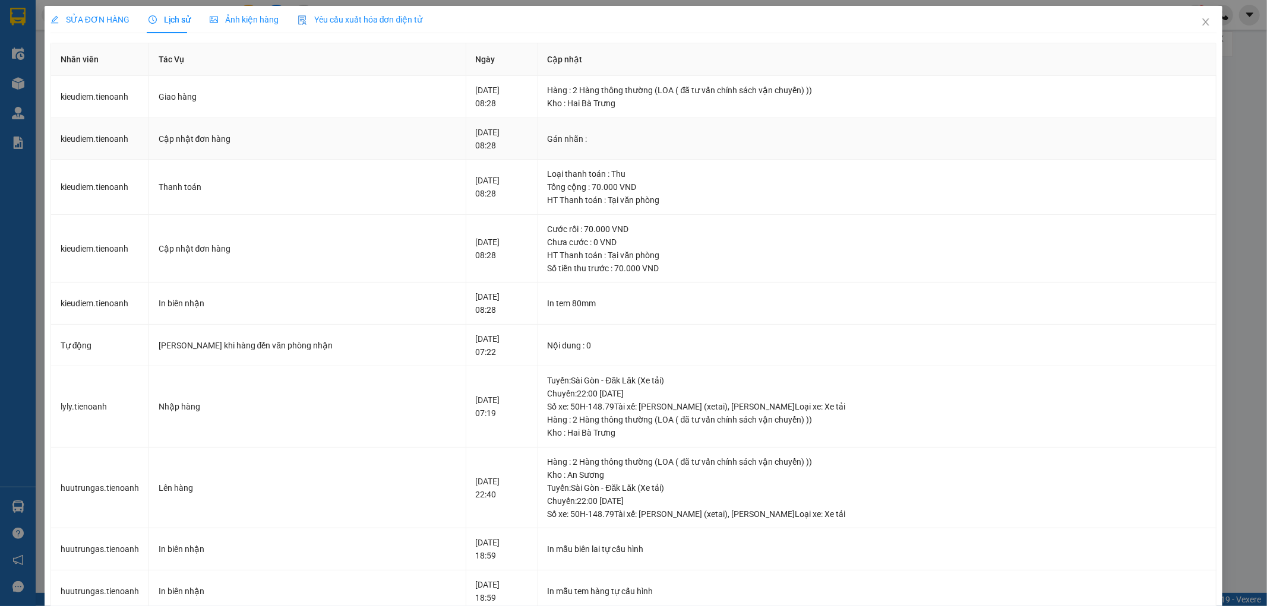
click at [565, 124] on td "Gán nhãn :" at bounding box center [877, 139] width 679 height 42
click at [619, 194] on div "HT Thanh toán : Tại văn phòng" at bounding box center [876, 200] width 659 height 13
click at [583, 283] on td "In tem 80mm" at bounding box center [877, 304] width 679 height 42
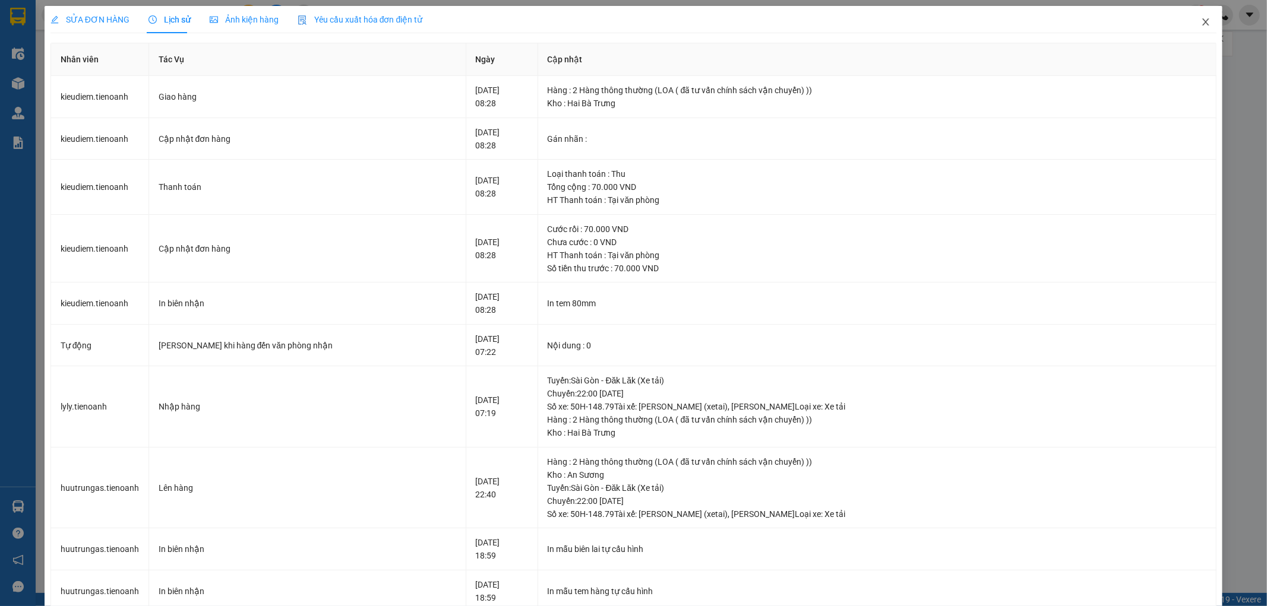
click at [1201, 24] on icon "close" at bounding box center [1206, 22] width 10 height 10
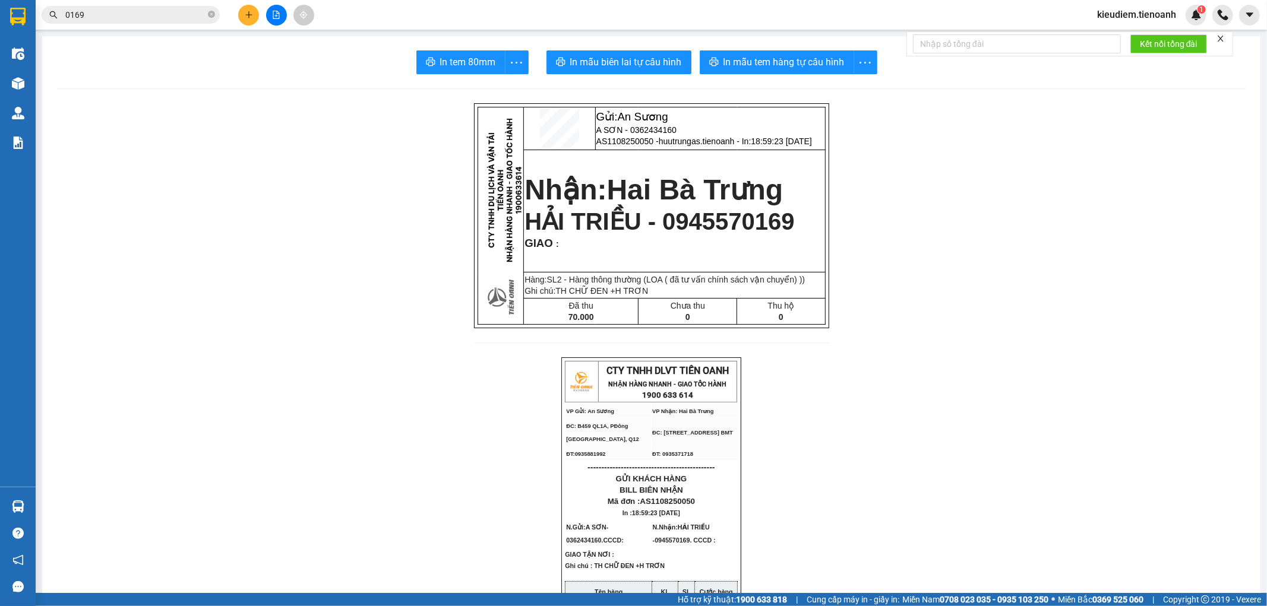
click at [661, 124] on td "Gửi: An Sương A SƠN - 0362434160 AS1108250050 - huutrungas.tienoanh - In: 18:59…" at bounding box center [710, 128] width 230 height 43
click at [211, 18] on icon "close-circle" at bounding box center [211, 14] width 7 height 7
click at [172, 16] on input "text" at bounding box center [135, 14] width 140 height 13
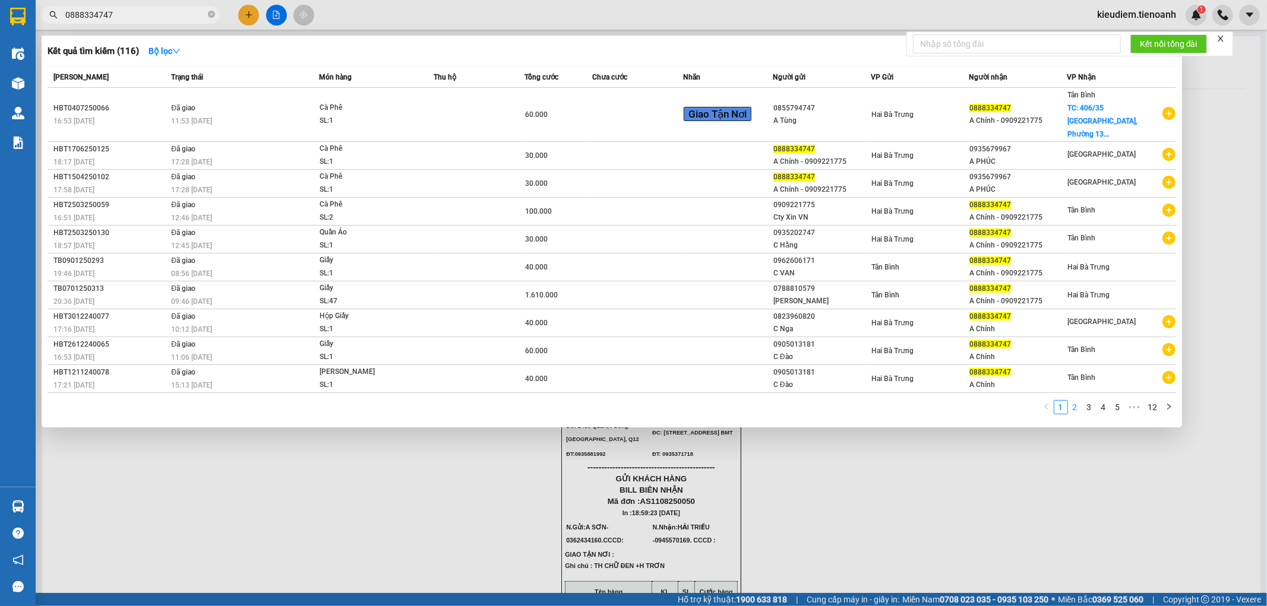
type input "0888334747"
click at [1078, 401] on link "2" at bounding box center [1074, 407] width 13 height 13
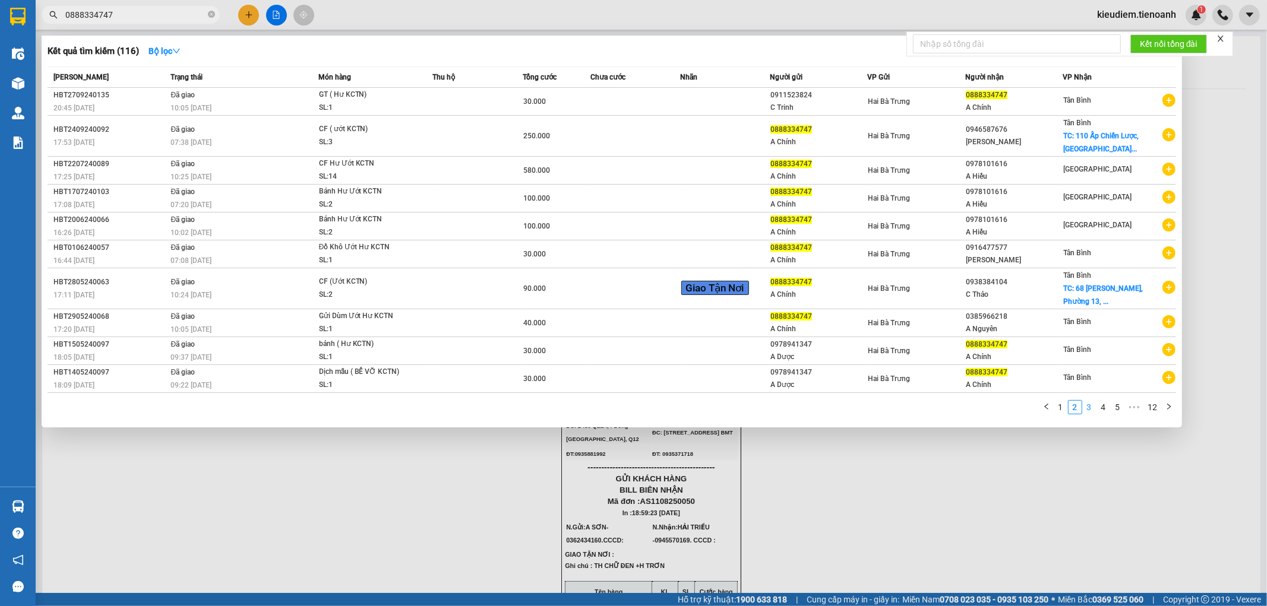
click at [1088, 409] on link "3" at bounding box center [1088, 407] width 13 height 13
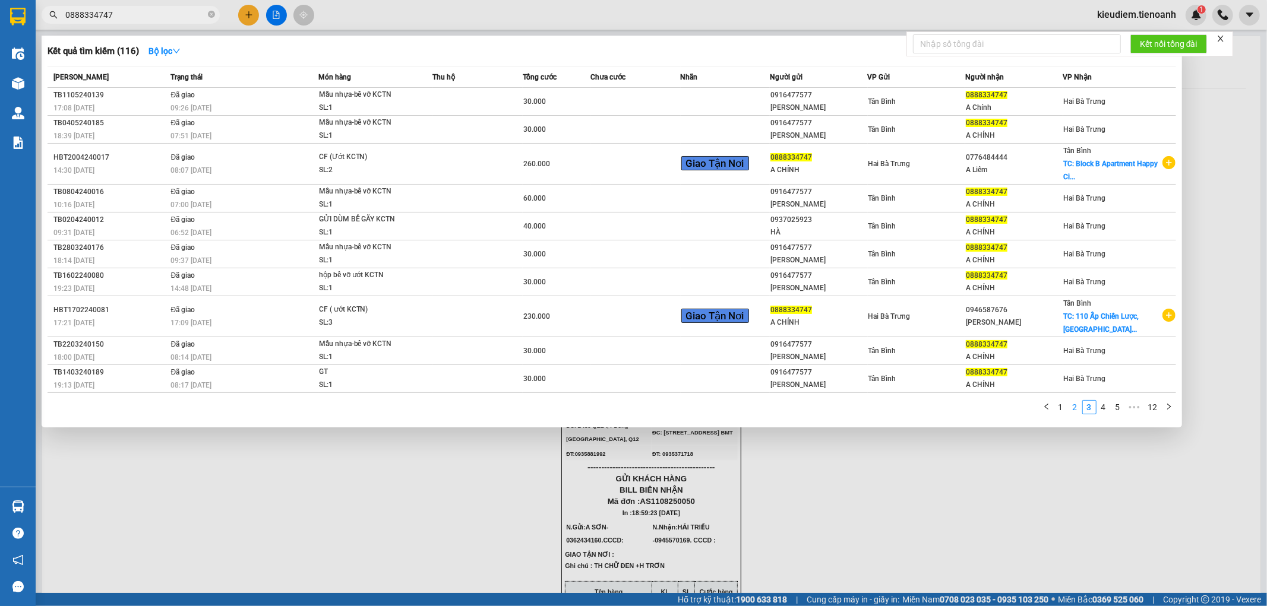
click at [1074, 409] on link "2" at bounding box center [1074, 407] width 13 height 13
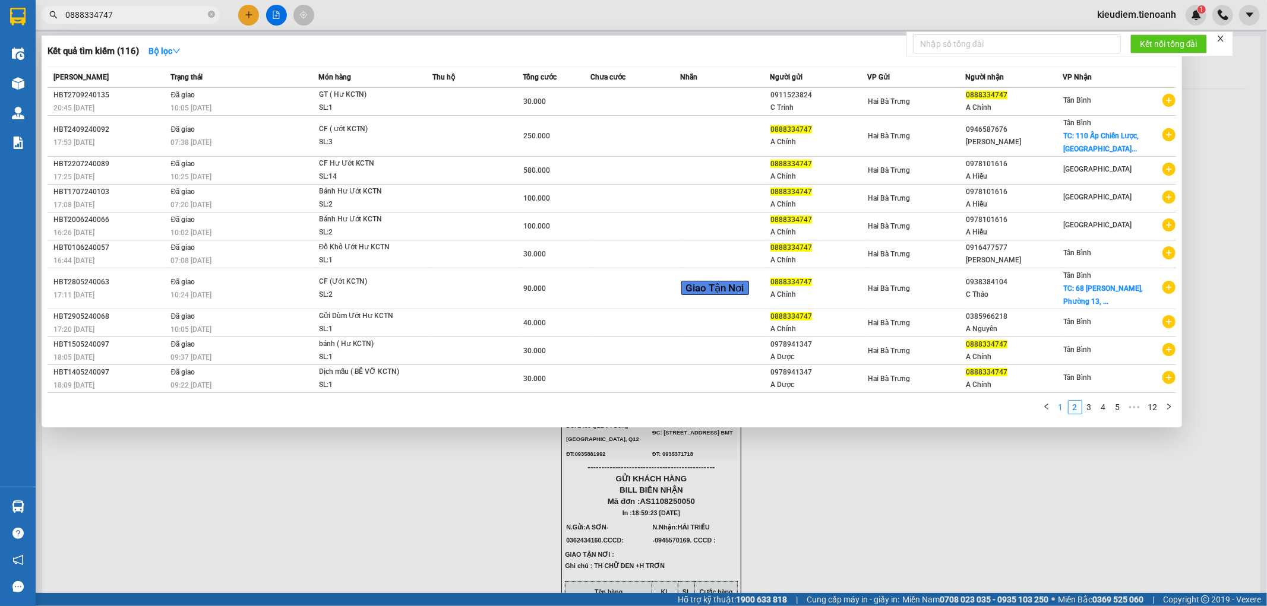
click at [1064, 410] on link "1" at bounding box center [1060, 407] width 13 height 13
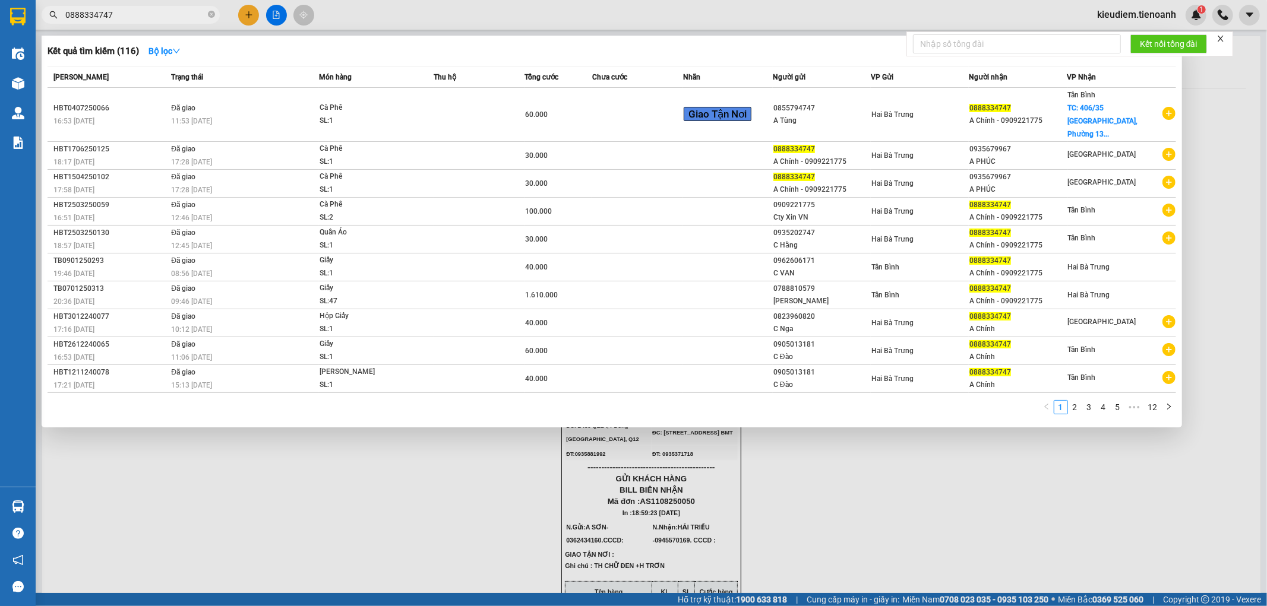
click at [141, 16] on input "0888334747" at bounding box center [135, 14] width 140 height 13
